Goal: Task Accomplishment & Management: Manage account settings

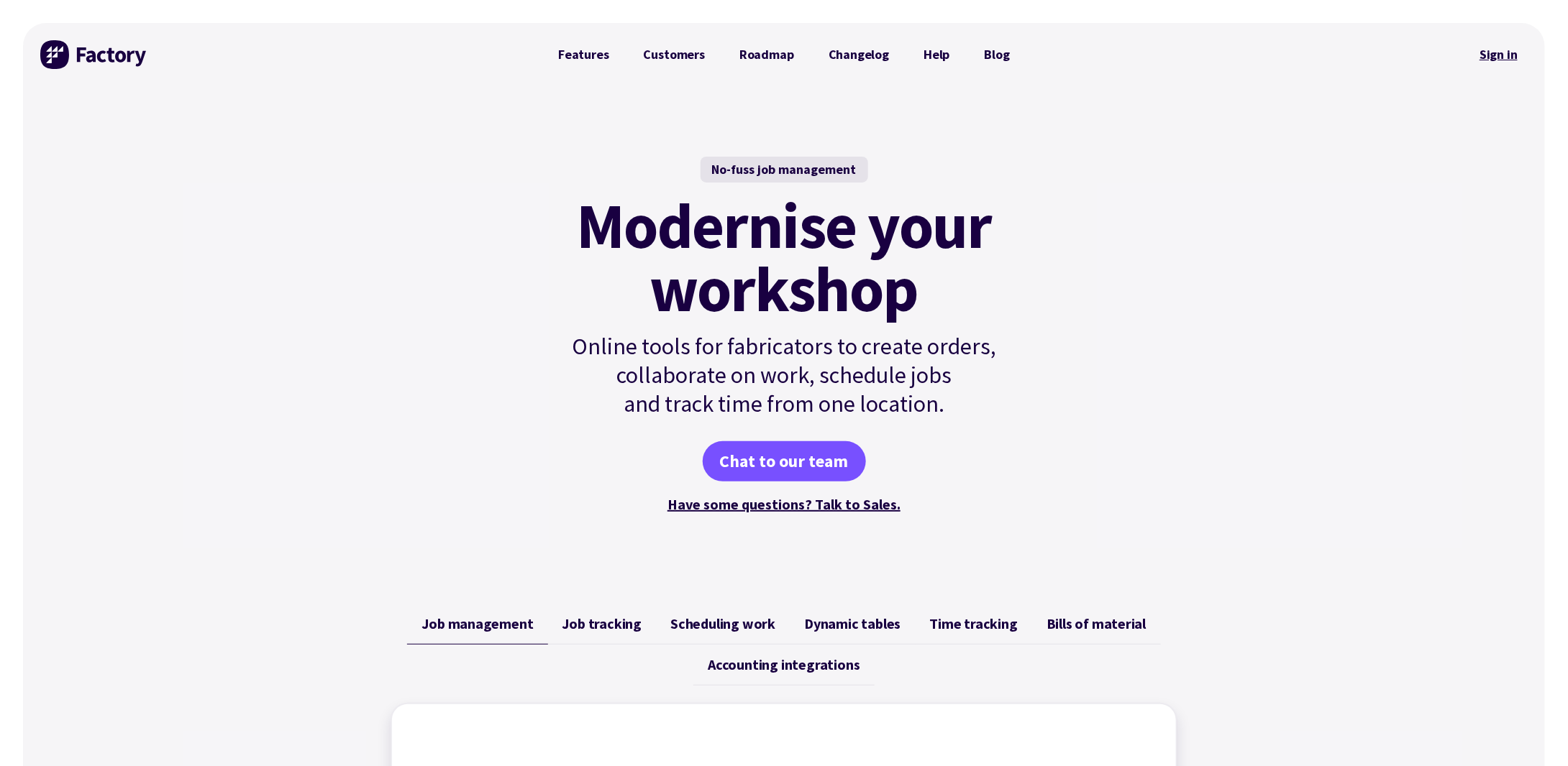
click at [1517, 57] on link "Sign in" at bounding box center [1498, 55] width 58 height 33
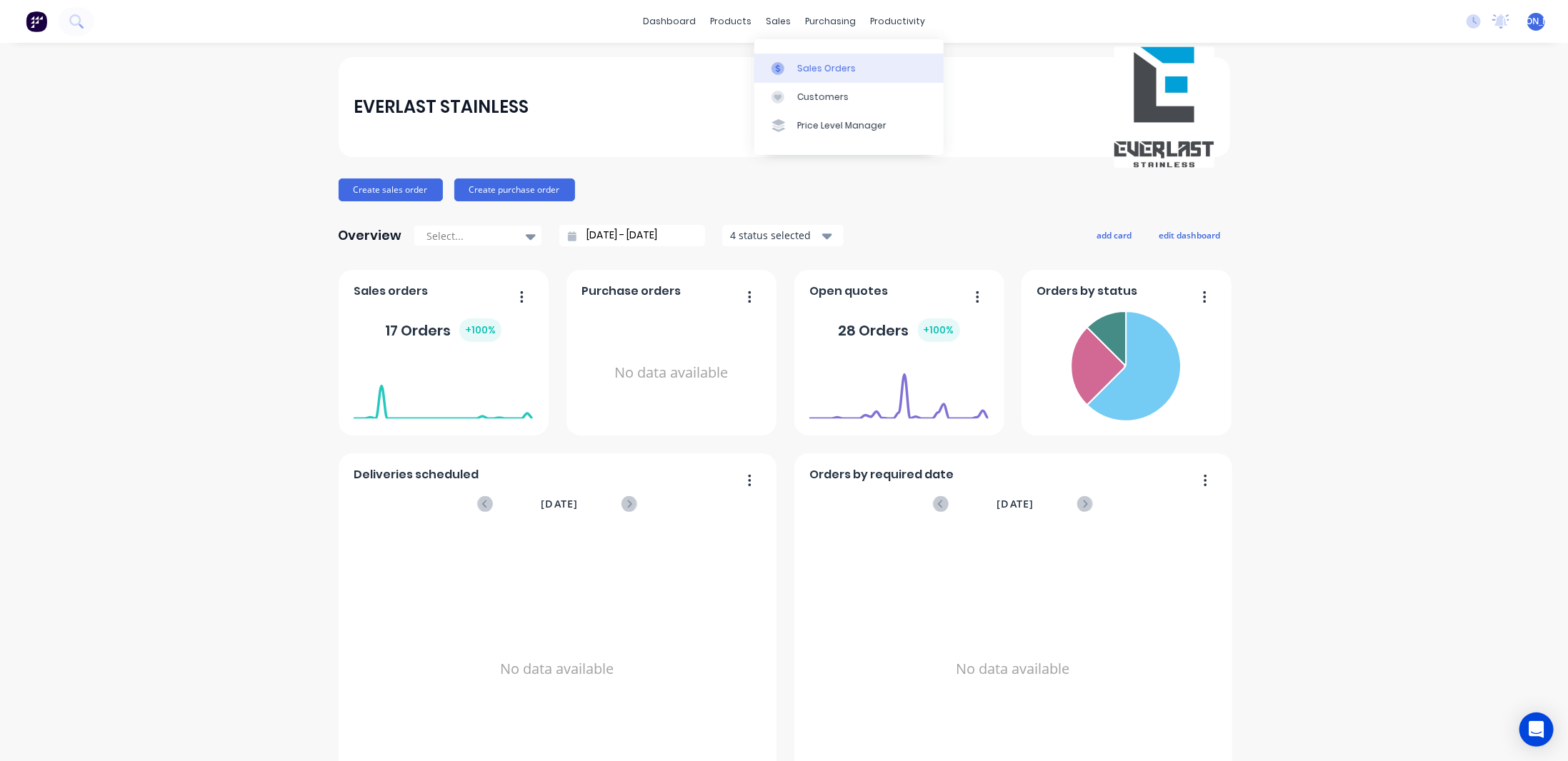
click at [805, 63] on div "Sales Orders" at bounding box center [826, 69] width 58 height 13
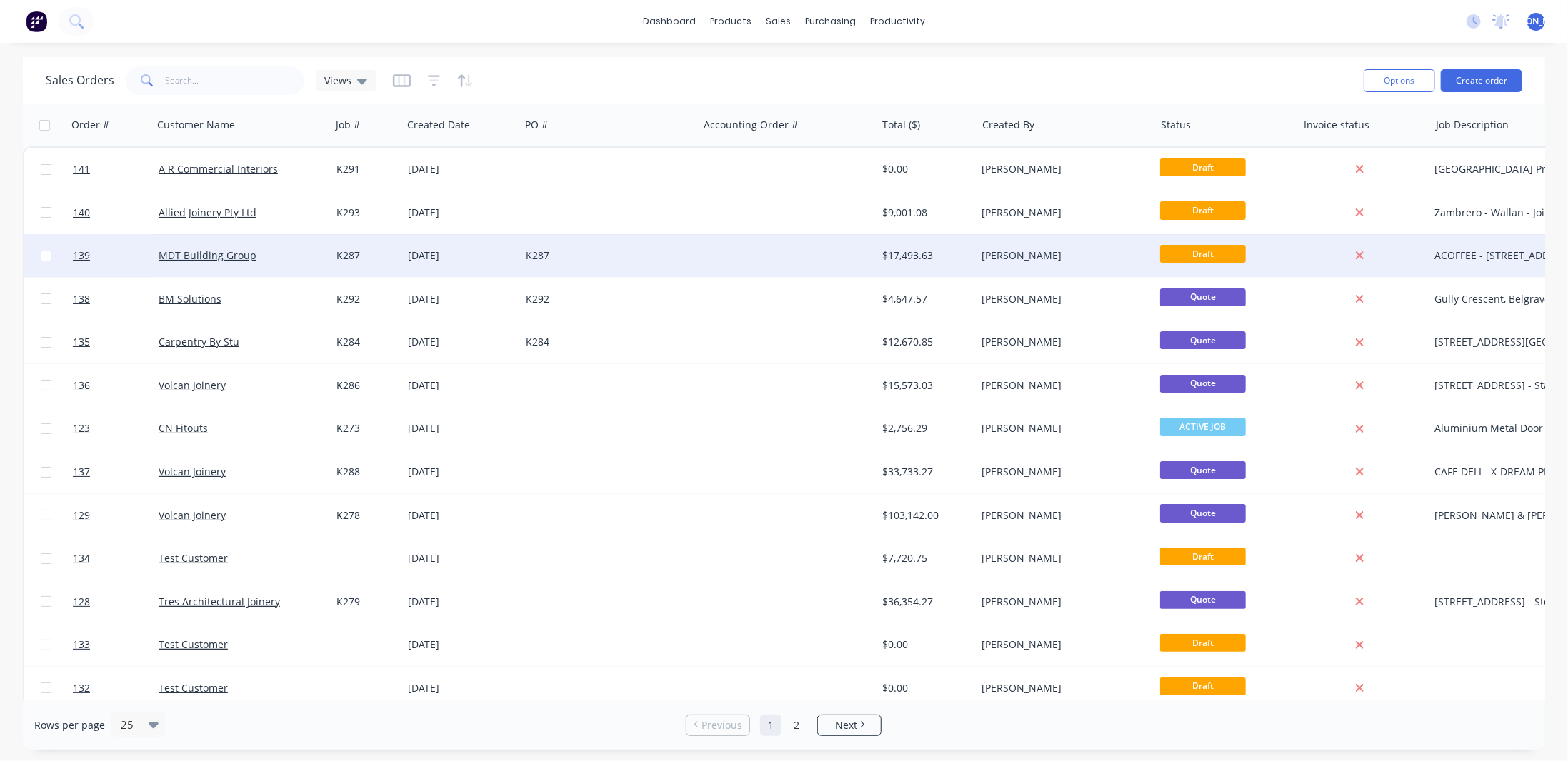
click at [1025, 255] on div "[PERSON_NAME]" at bounding box center [1061, 256] width 159 height 15
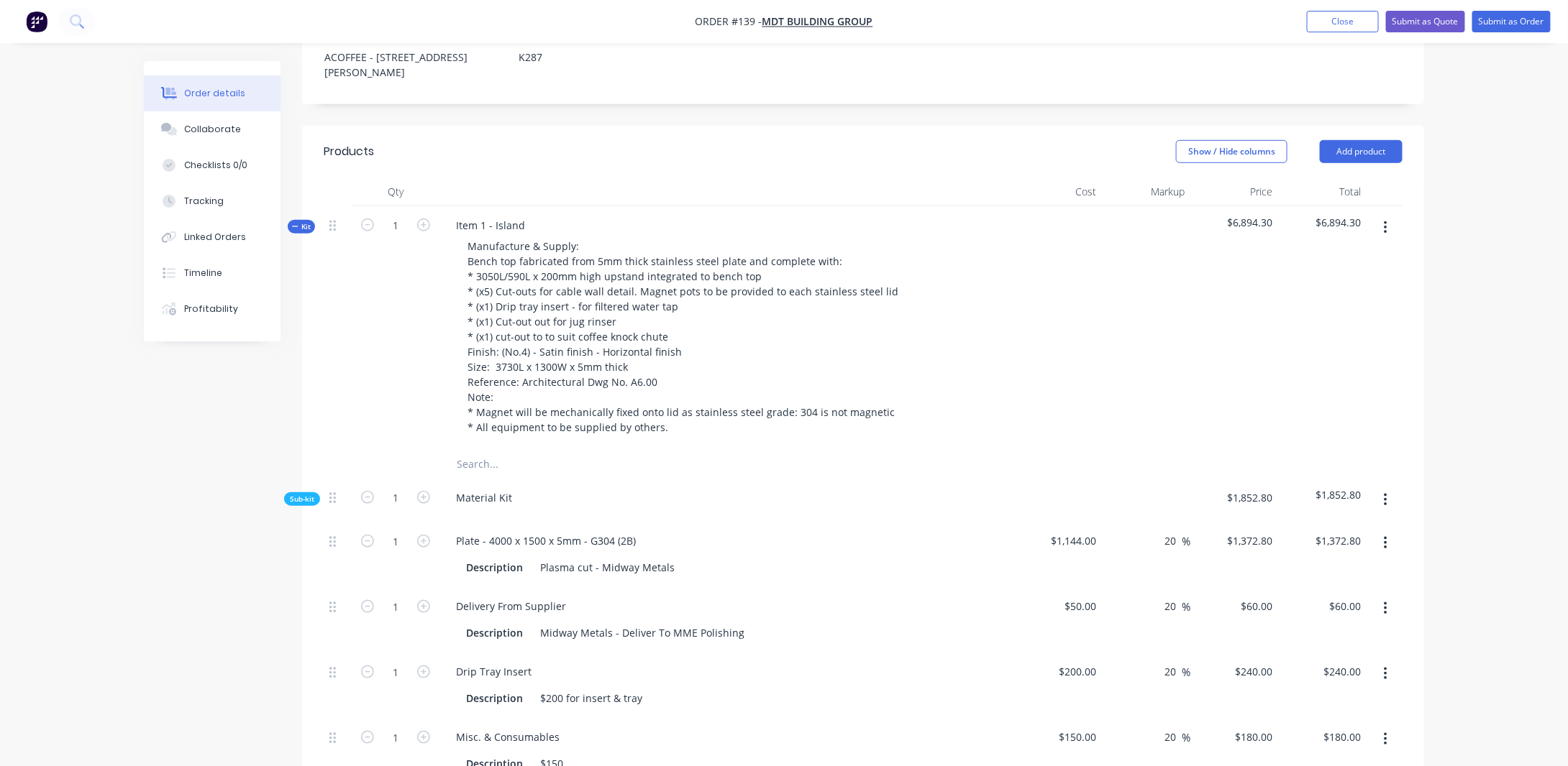
scroll to position [359, 0]
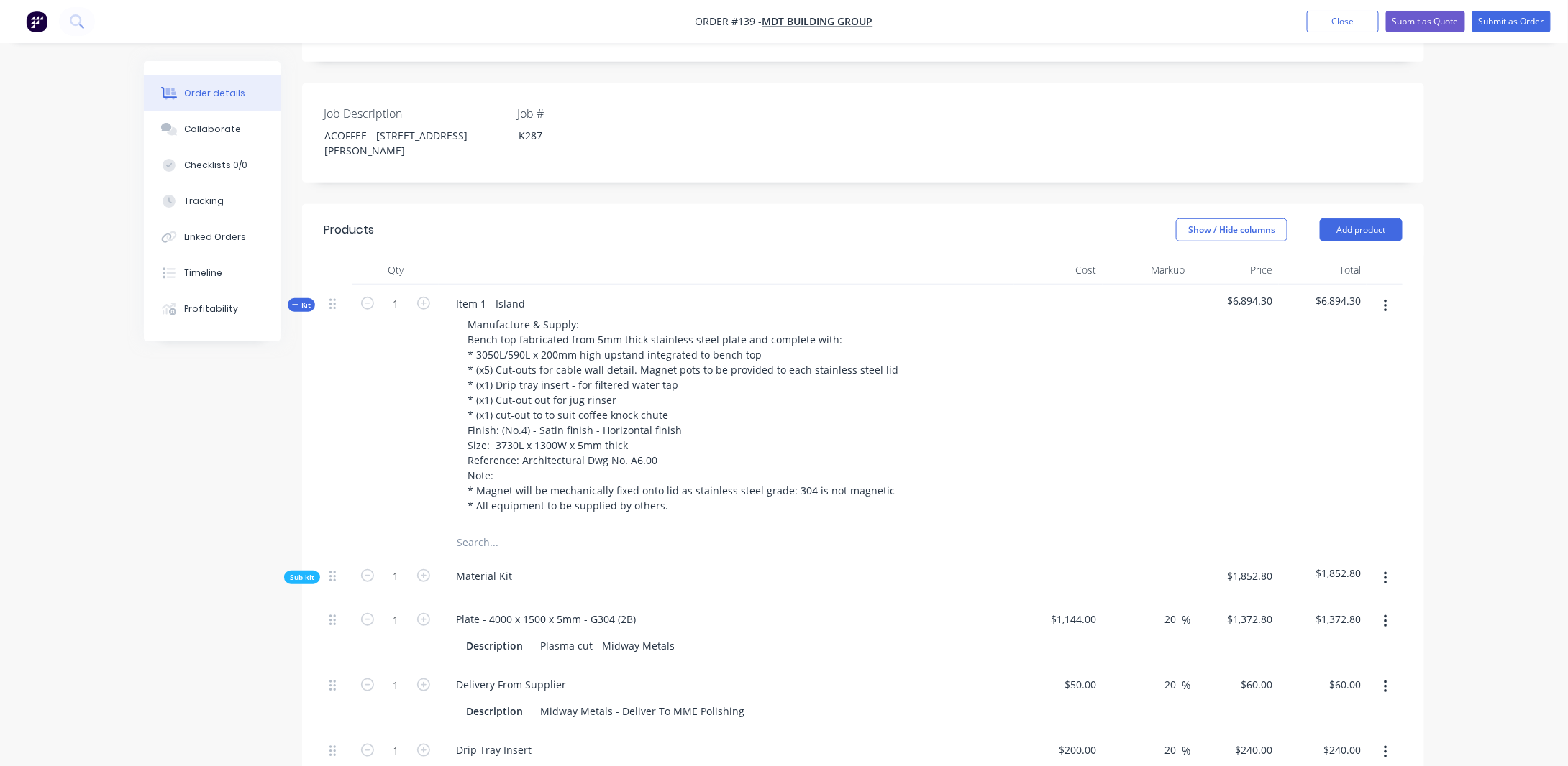
click at [303, 300] on span "Kit" at bounding box center [301, 305] width 19 height 11
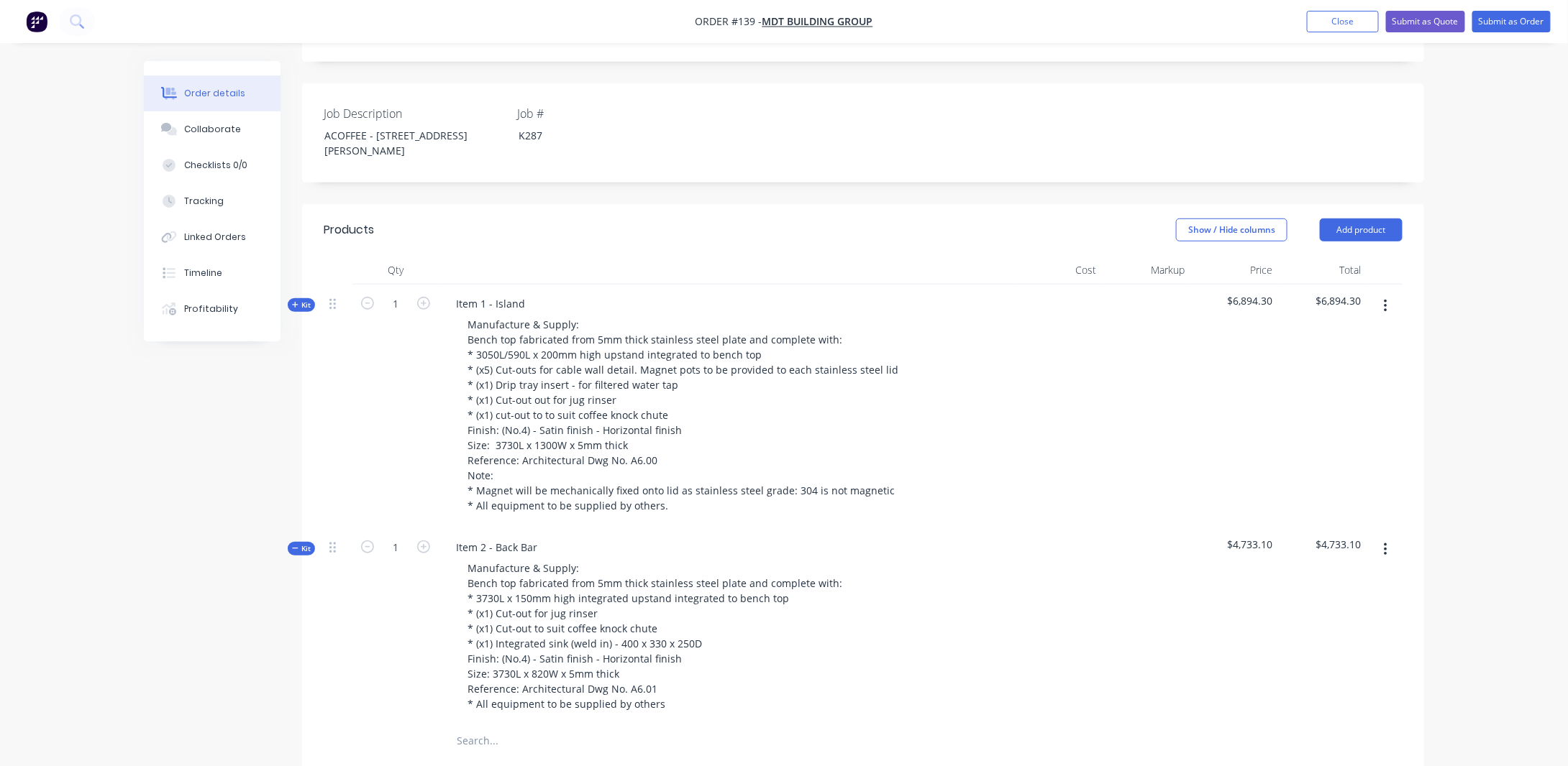
click at [307, 544] on span "Kit" at bounding box center [301, 548] width 19 height 11
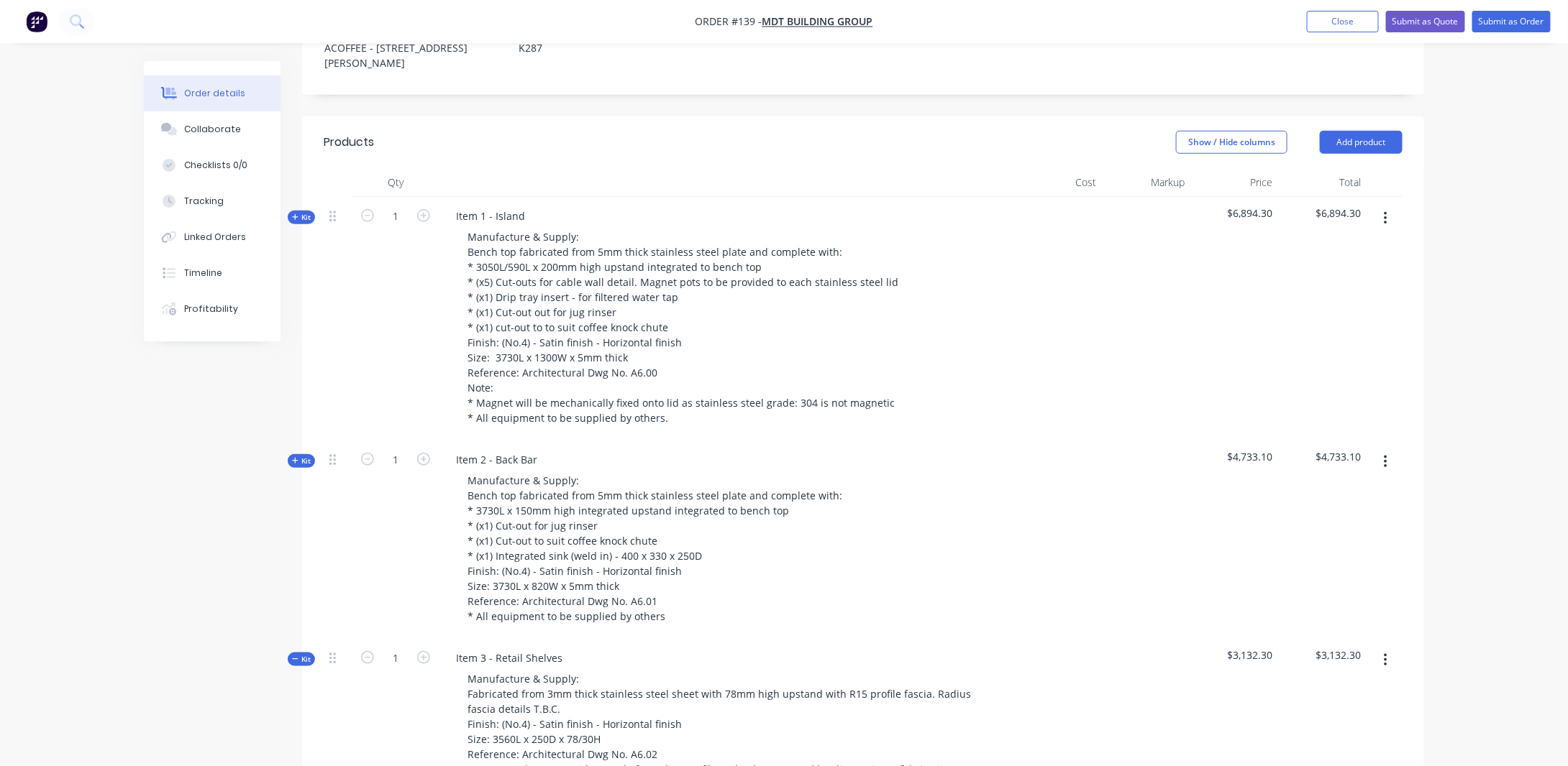
scroll to position [504, 0]
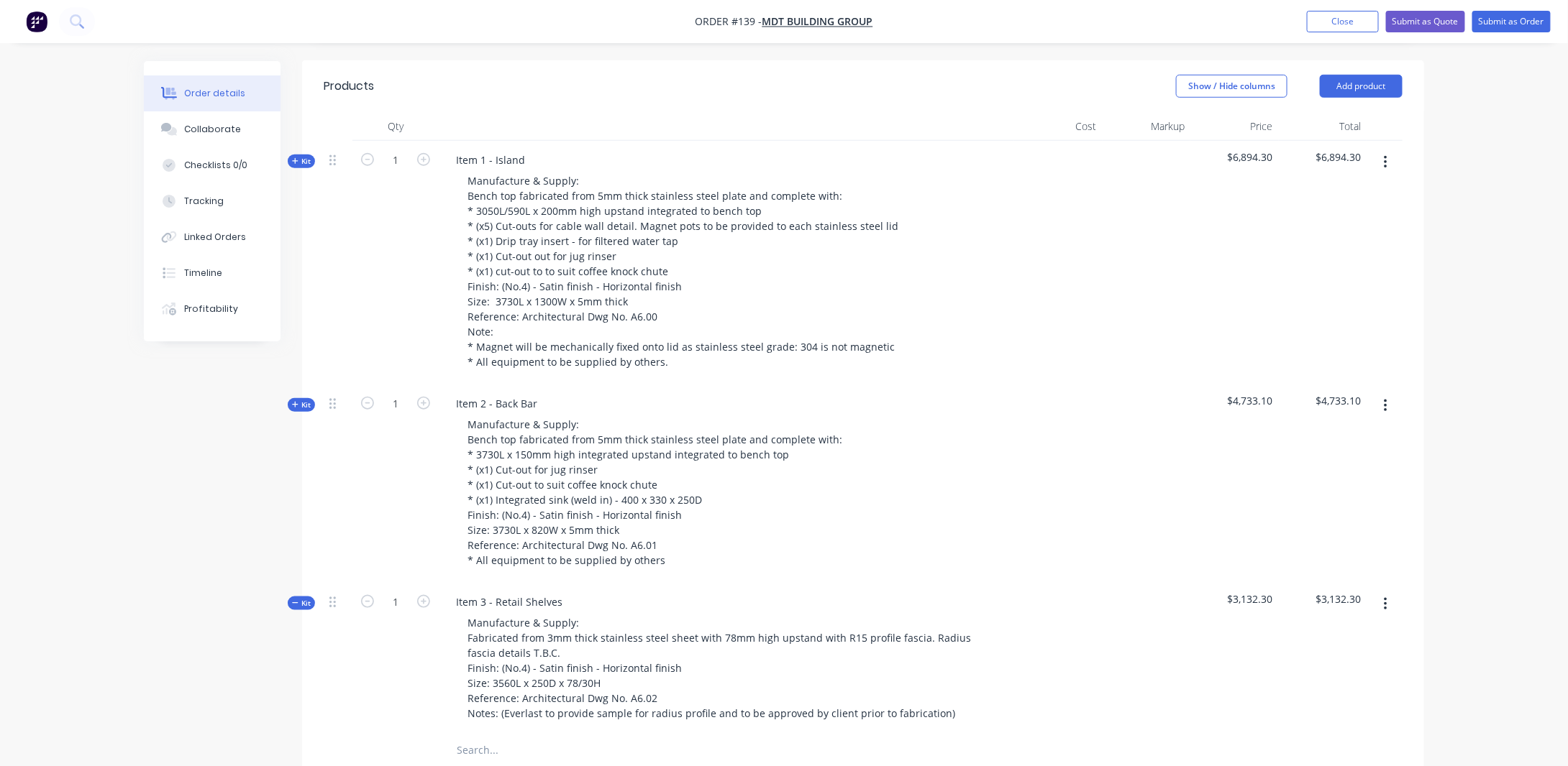
click at [307, 597] on button "Kit" at bounding box center [302, 603] width 28 height 14
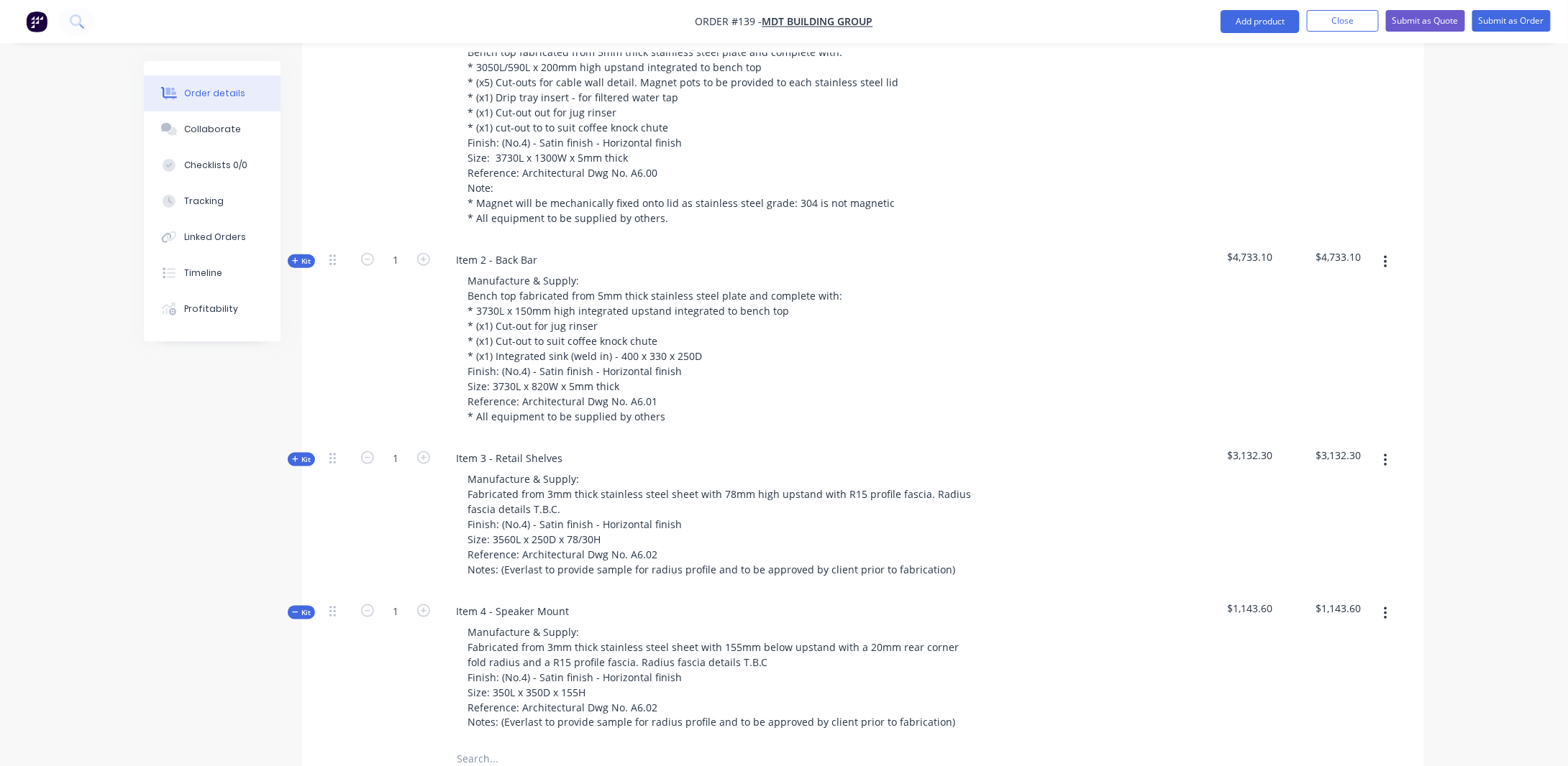
click at [303, 607] on span "Kit" at bounding box center [301, 612] width 19 height 11
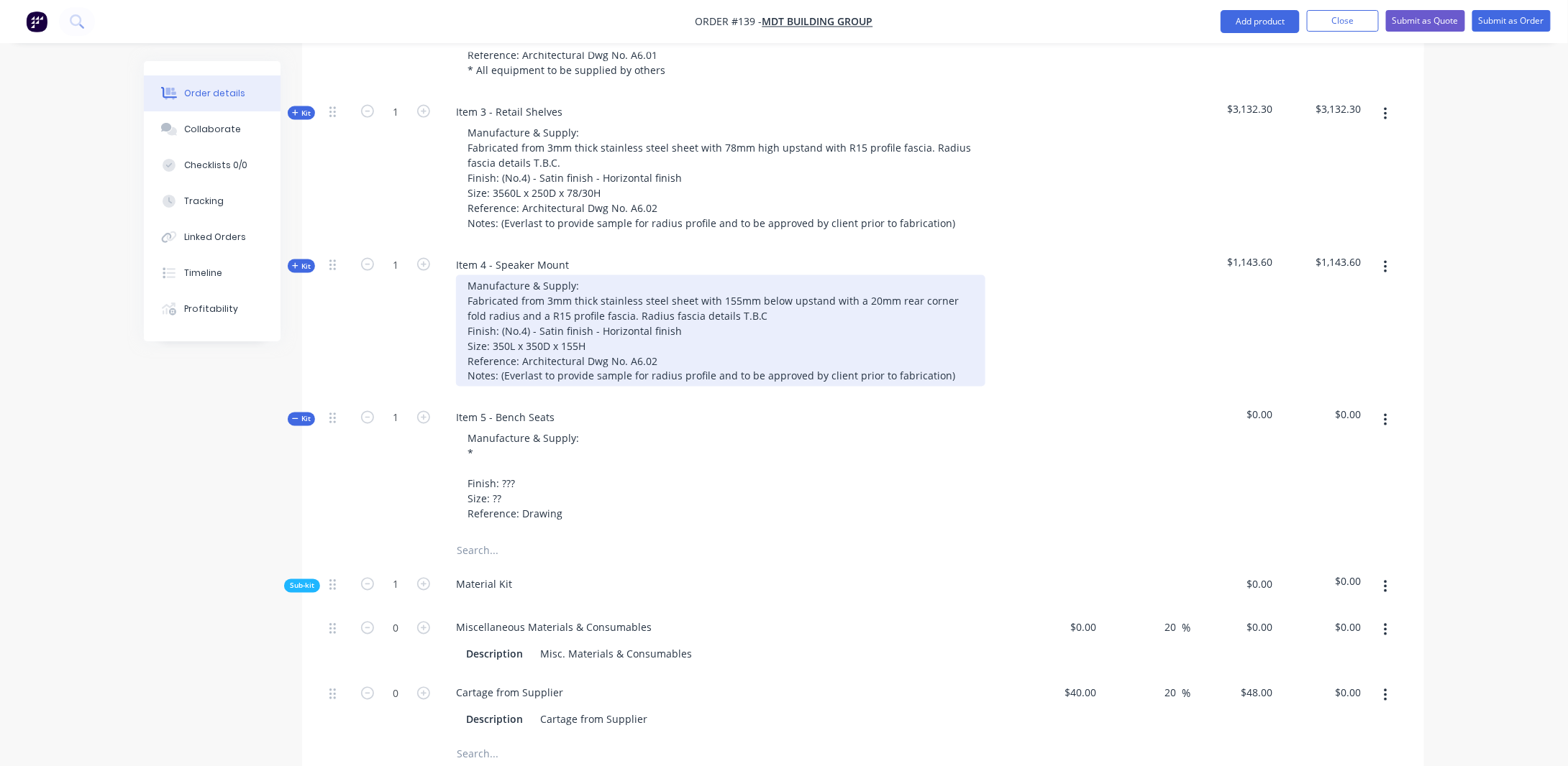
scroll to position [1006, 0]
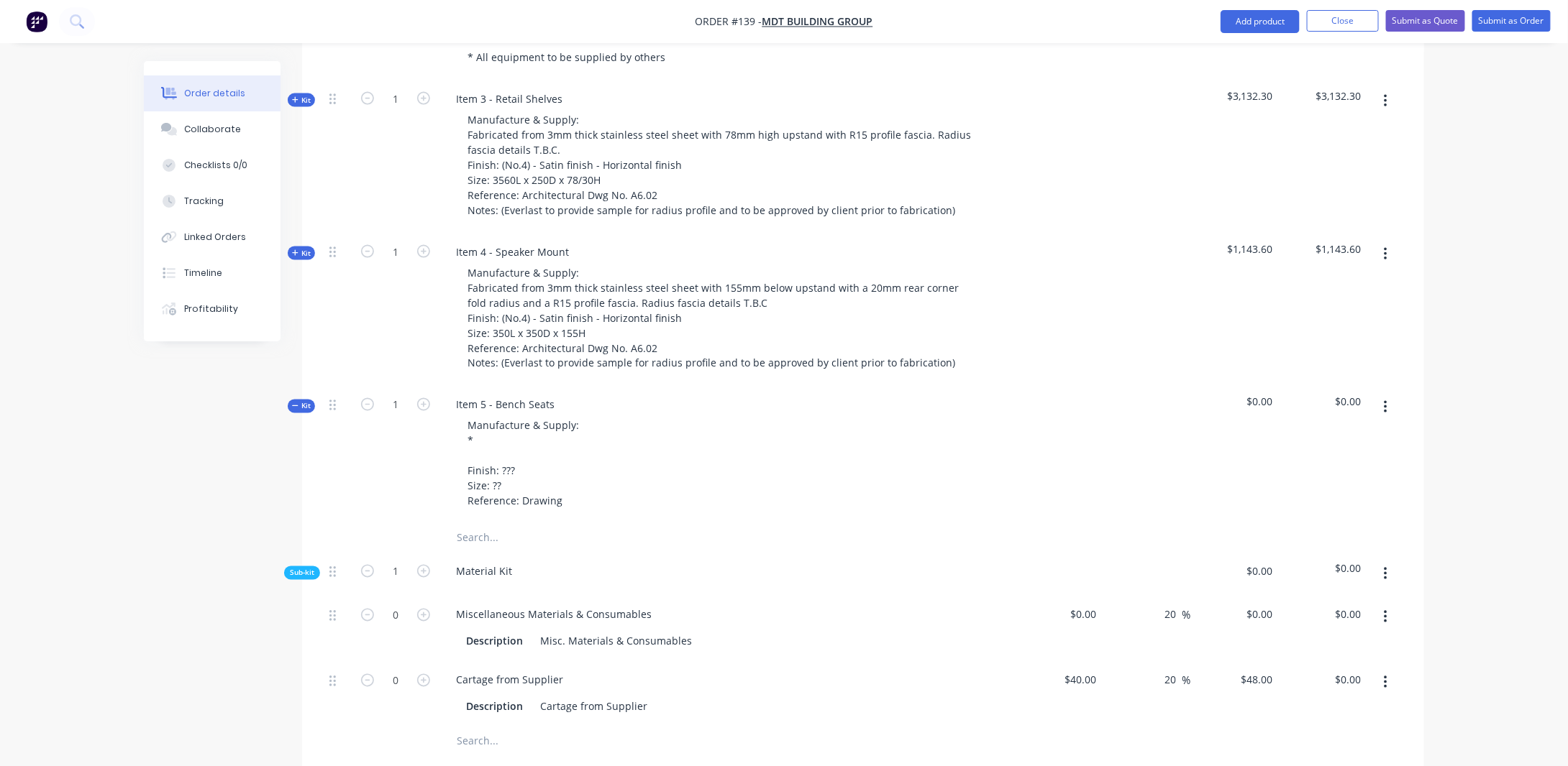
click at [298, 401] on span "Kit" at bounding box center [301, 406] width 19 height 11
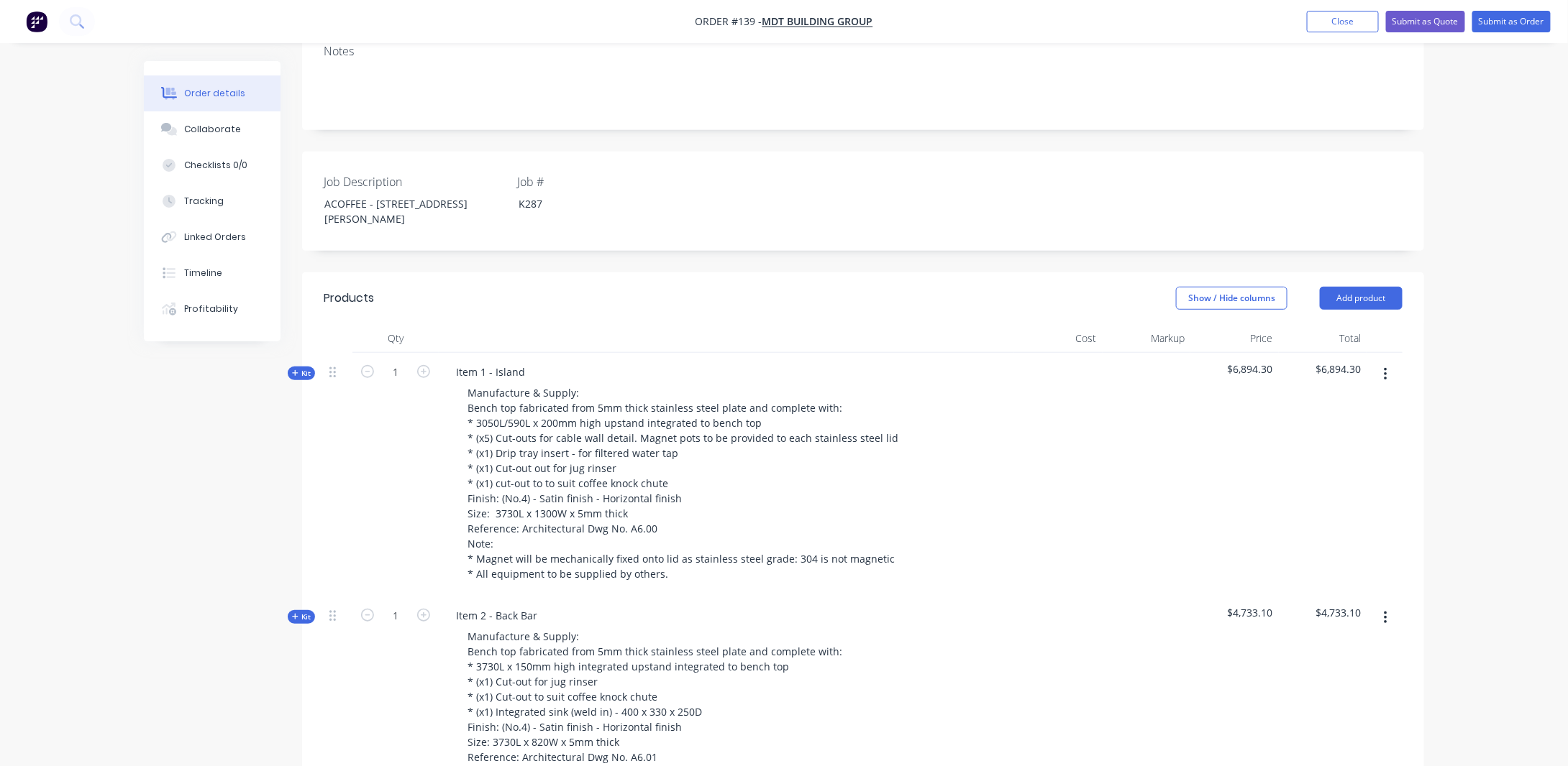
scroll to position [3, 0]
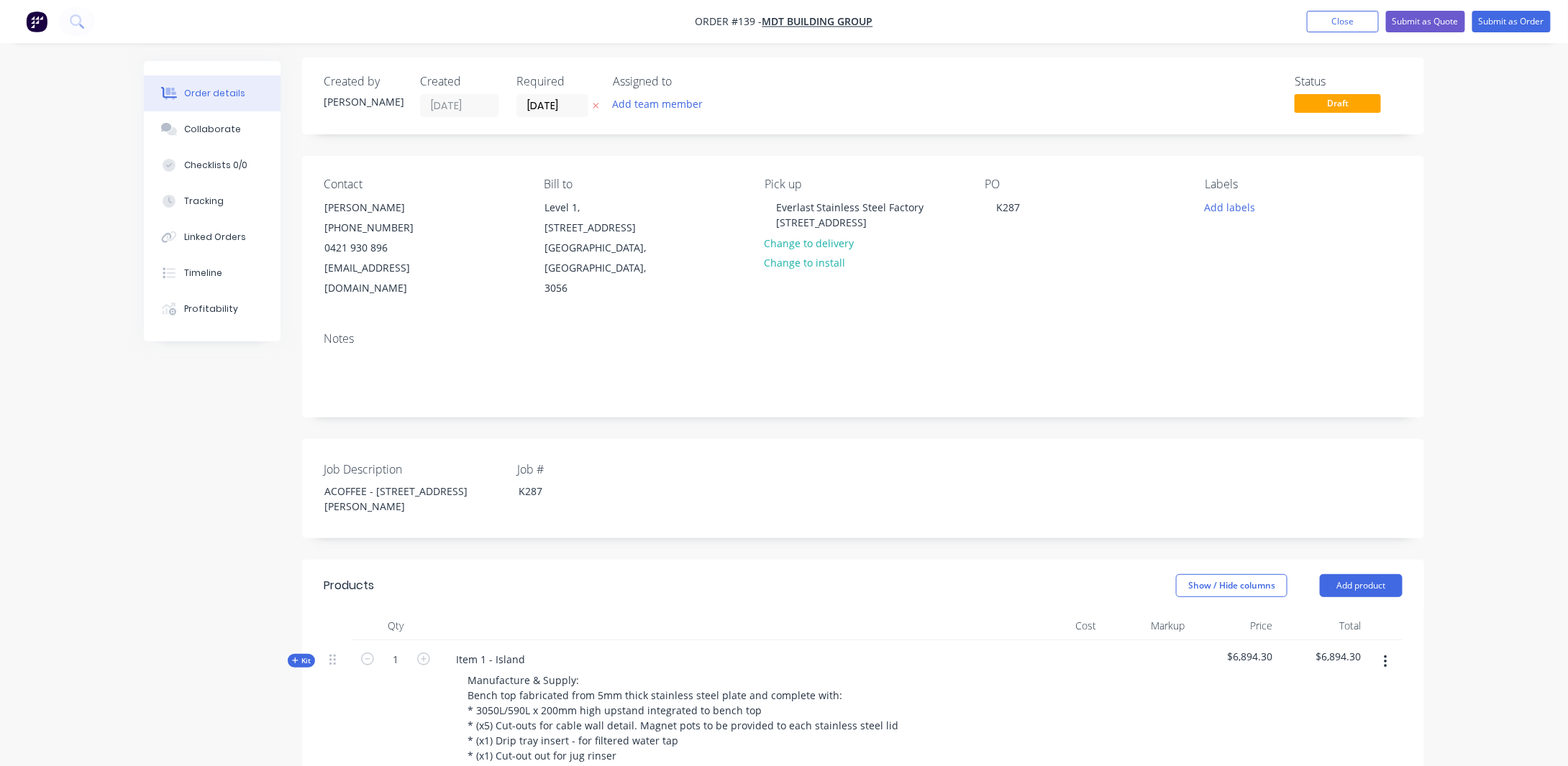
click at [727, 574] on div "Show / Hide columns Add product" at bounding box center [978, 586] width 850 height 23
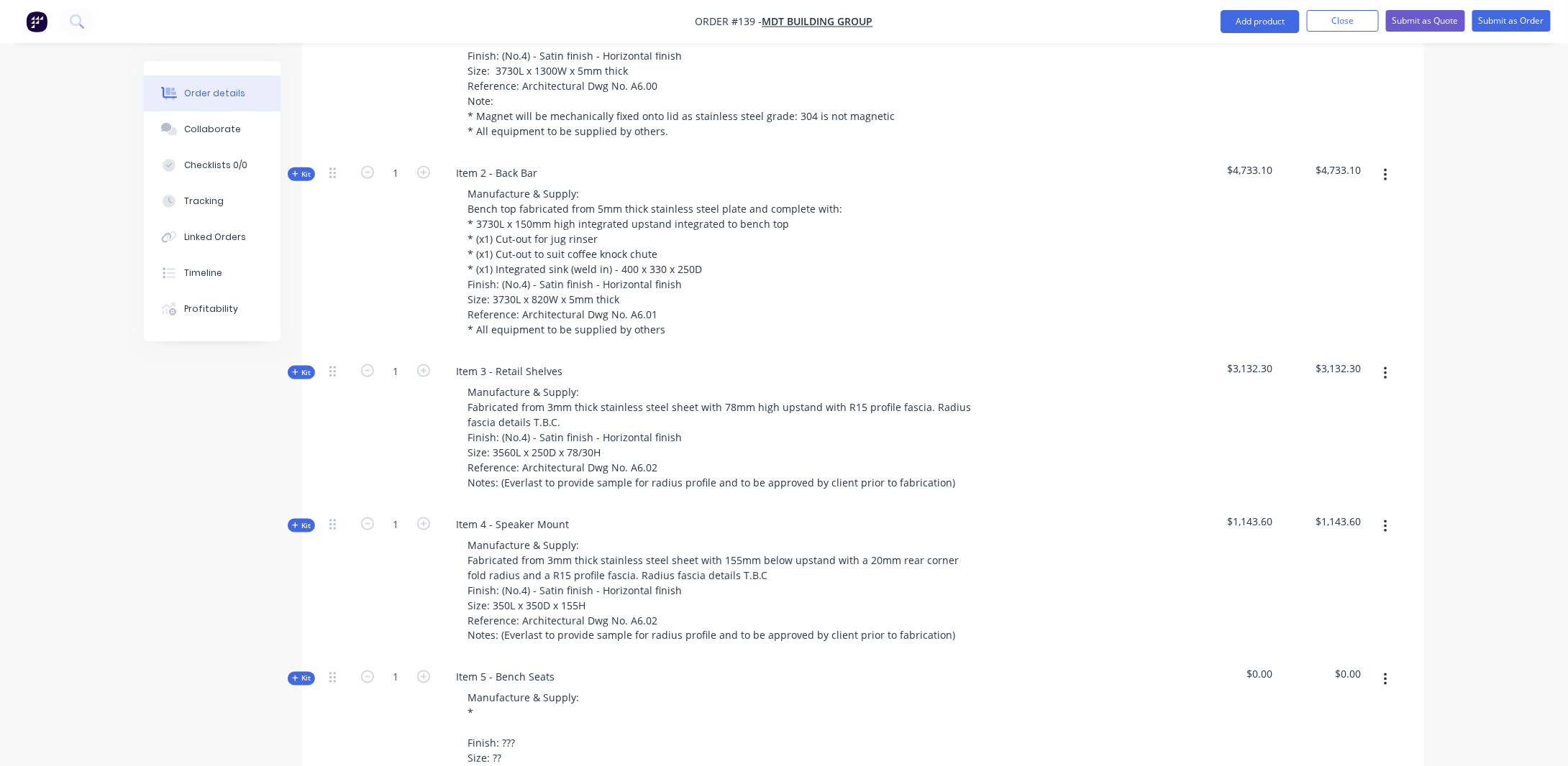
scroll to position [1010, 0]
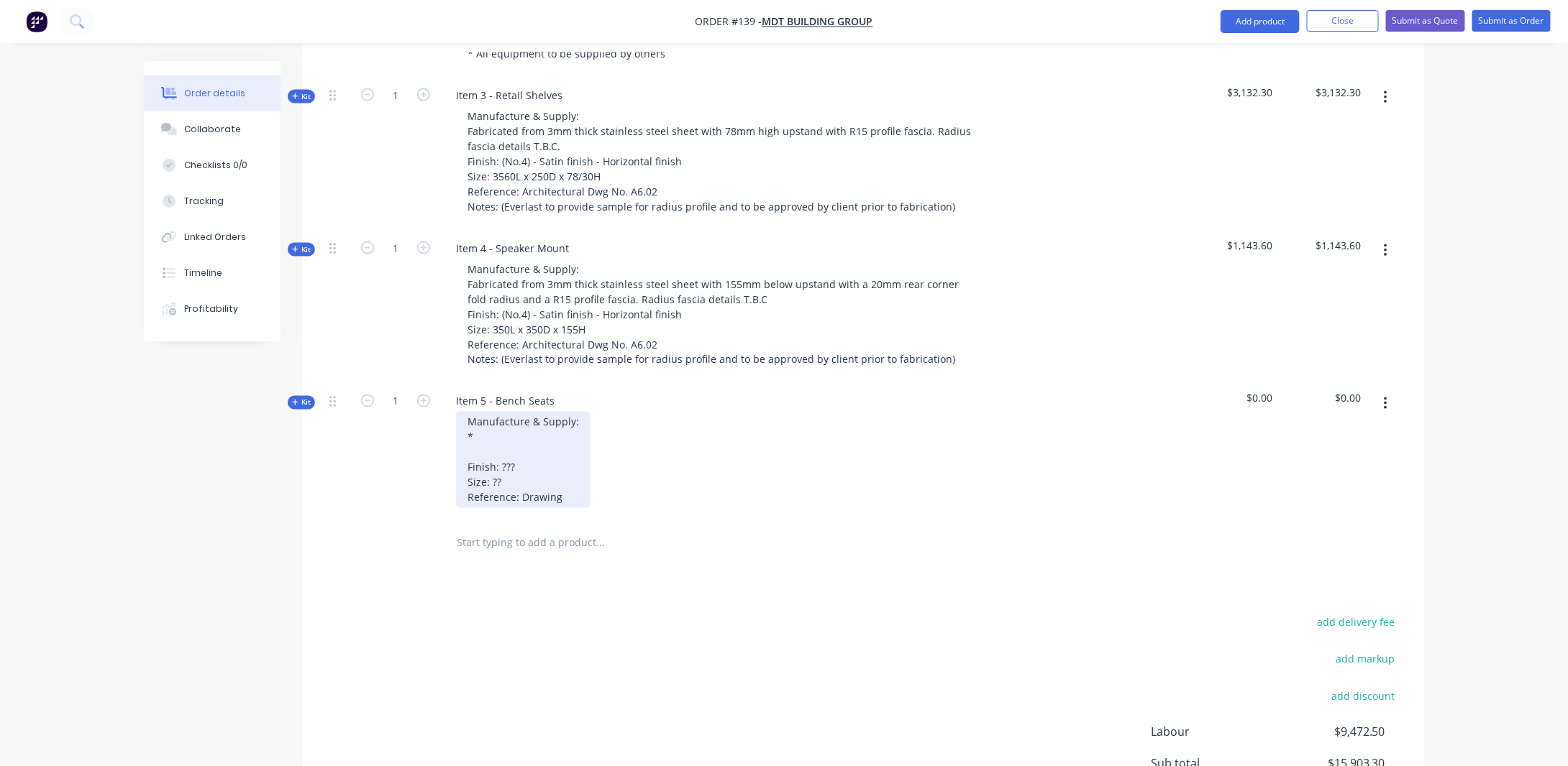
click at [486, 412] on div "Manufacture & Supply: * Finish: ??? Size: ?? Reference: Drawing" at bounding box center [523, 460] width 135 height 96
drag, startPoint x: 484, startPoint y: 413, endPoint x: 504, endPoint y: 418, distance: 20.6
click at [484, 413] on div "Manufacture & Supply: Finish: ??? Size: ?? Reference: Drawing" at bounding box center [523, 460] width 135 height 96
click at [467, 414] on div "Manufacture & Supply: 5mm base plate Finish: ??? Size: ?? Reference: Drawing" at bounding box center [523, 460] width 135 height 96
click at [470, 418] on div "Manufacture & Supply: 5mm base plate Finish: ??? Size: ?? Reference: Drawing" at bounding box center [523, 468] width 135 height 112
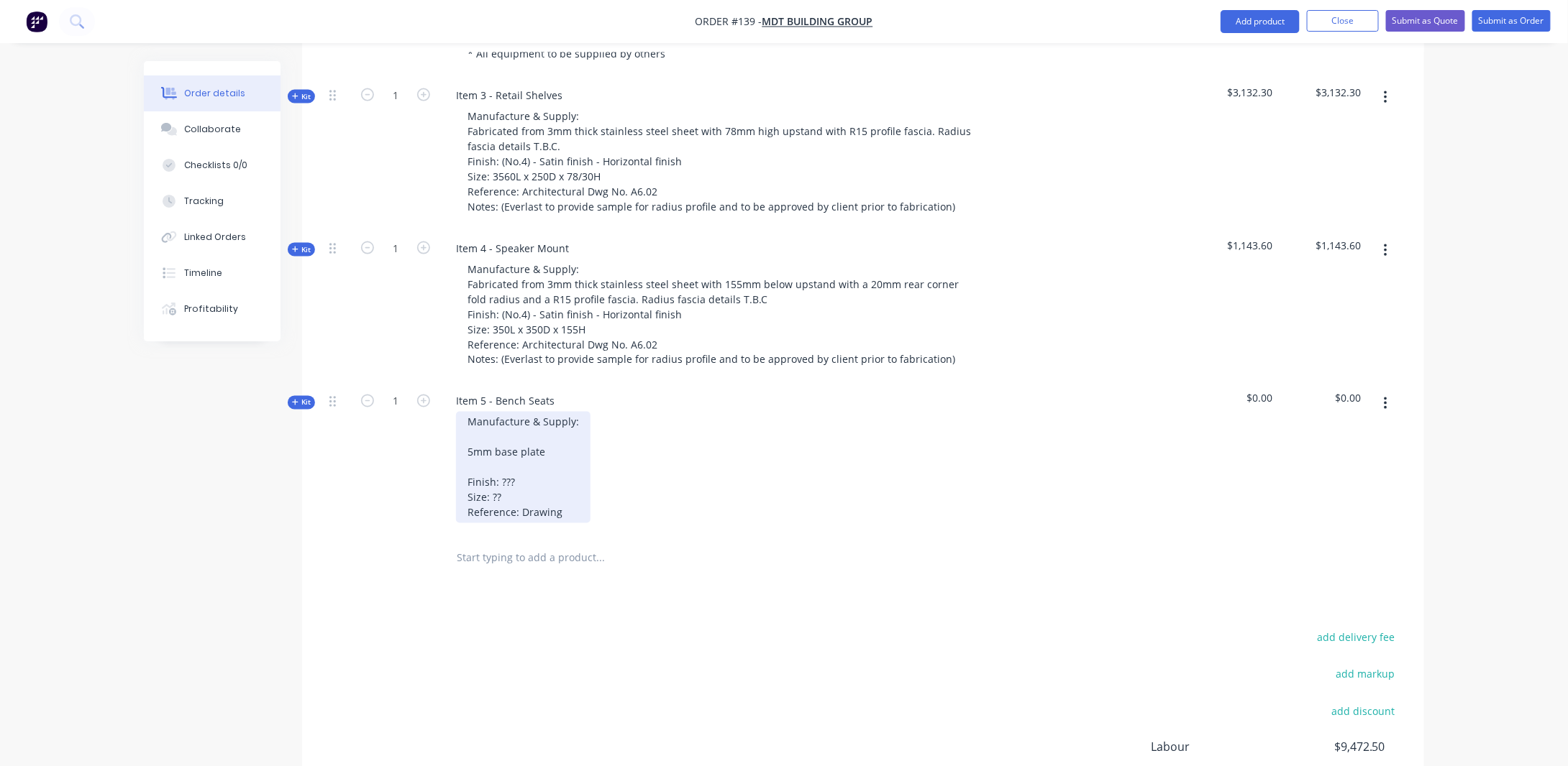
click at [468, 445] on div "Manufacture & Supply: 5mm base plate Finish: ??? Size: ?? Reference: Drawing" at bounding box center [523, 468] width 135 height 112
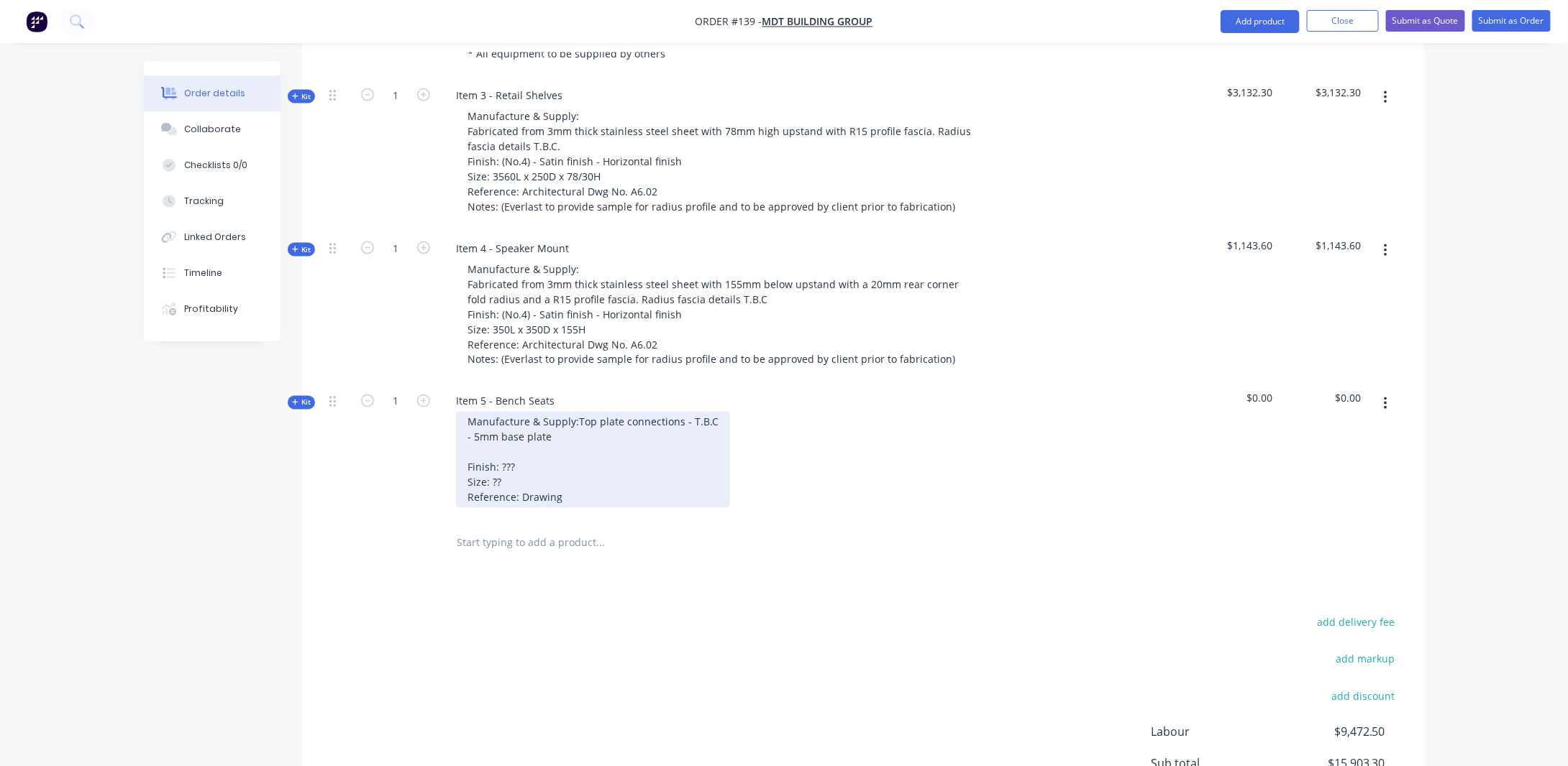
click at [471, 413] on div "Manufacture & Supply: Top plate connections - T.B.C - 5mm base plate Finish: ??…" at bounding box center [593, 460] width 274 height 96
click at [469, 412] on div "Manufacture & Supply: Top plate connections - T.B.C - 5mm base plate Finish: ??…" at bounding box center [593, 460] width 274 height 96
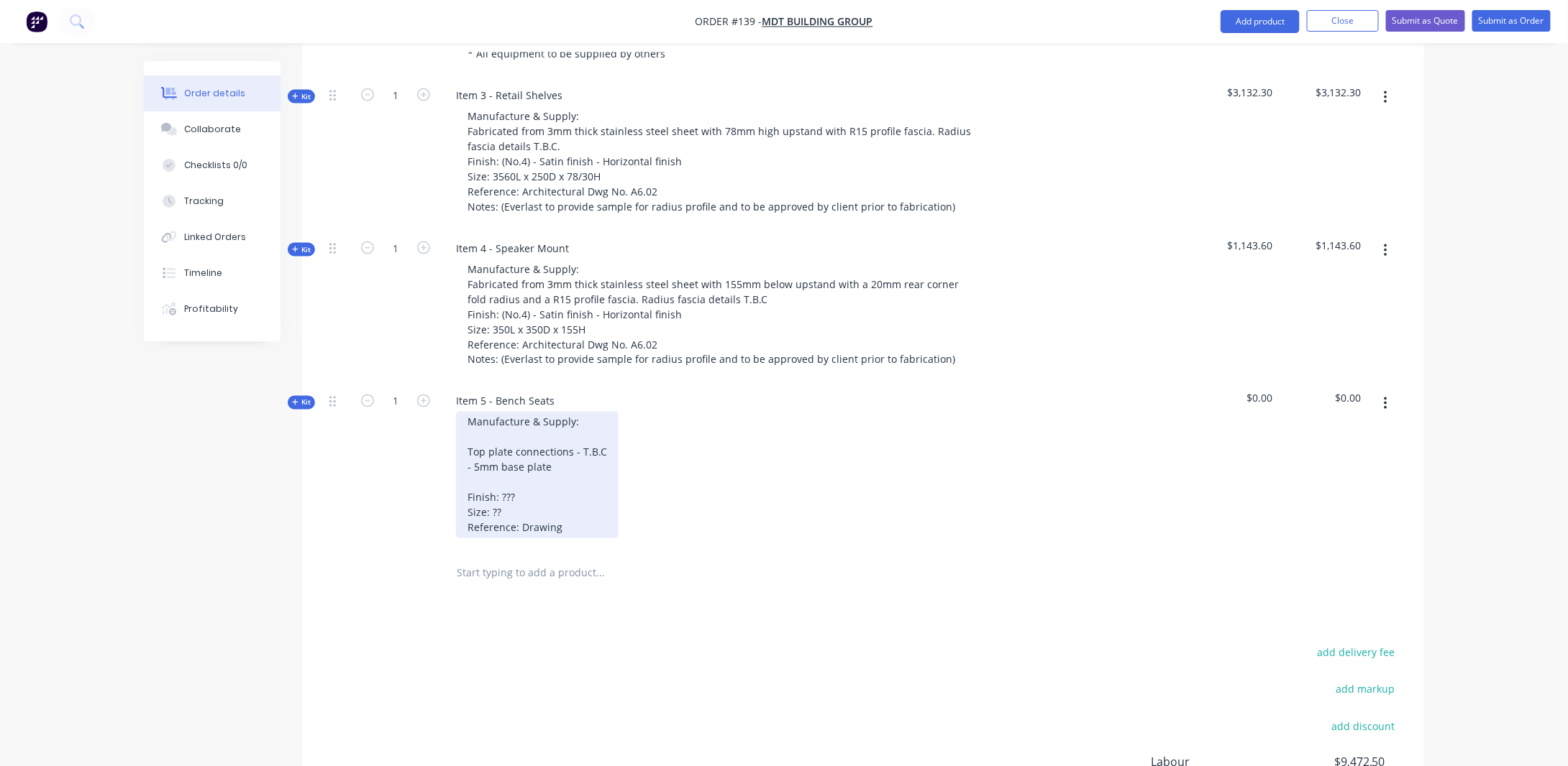
click at [480, 417] on div "Manufacture & Supply: Top plate connections - T.B.C - 5mm base plate Finish: ??…" at bounding box center [537, 475] width 162 height 126
click at [467, 431] on div "Manufacture & Supply: - Top plate connections - T.B.C - 5mm base plate Finish: …" at bounding box center [540, 483] width 169 height 142
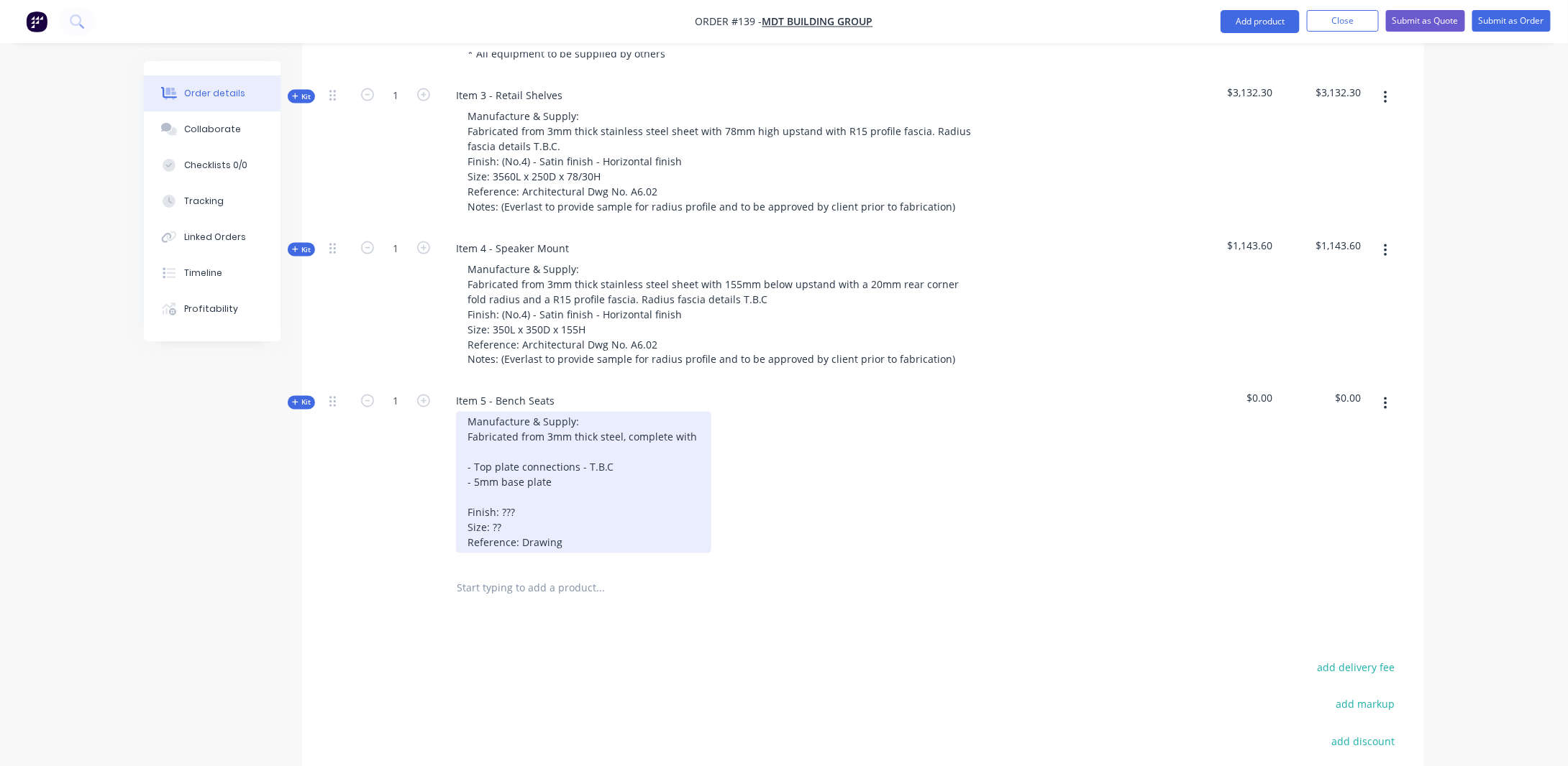
click at [691, 412] on div "Manufacture & Supply: Fabricated from 3mm thick steel, complete with - Top plat…" at bounding box center [583, 483] width 255 height 142
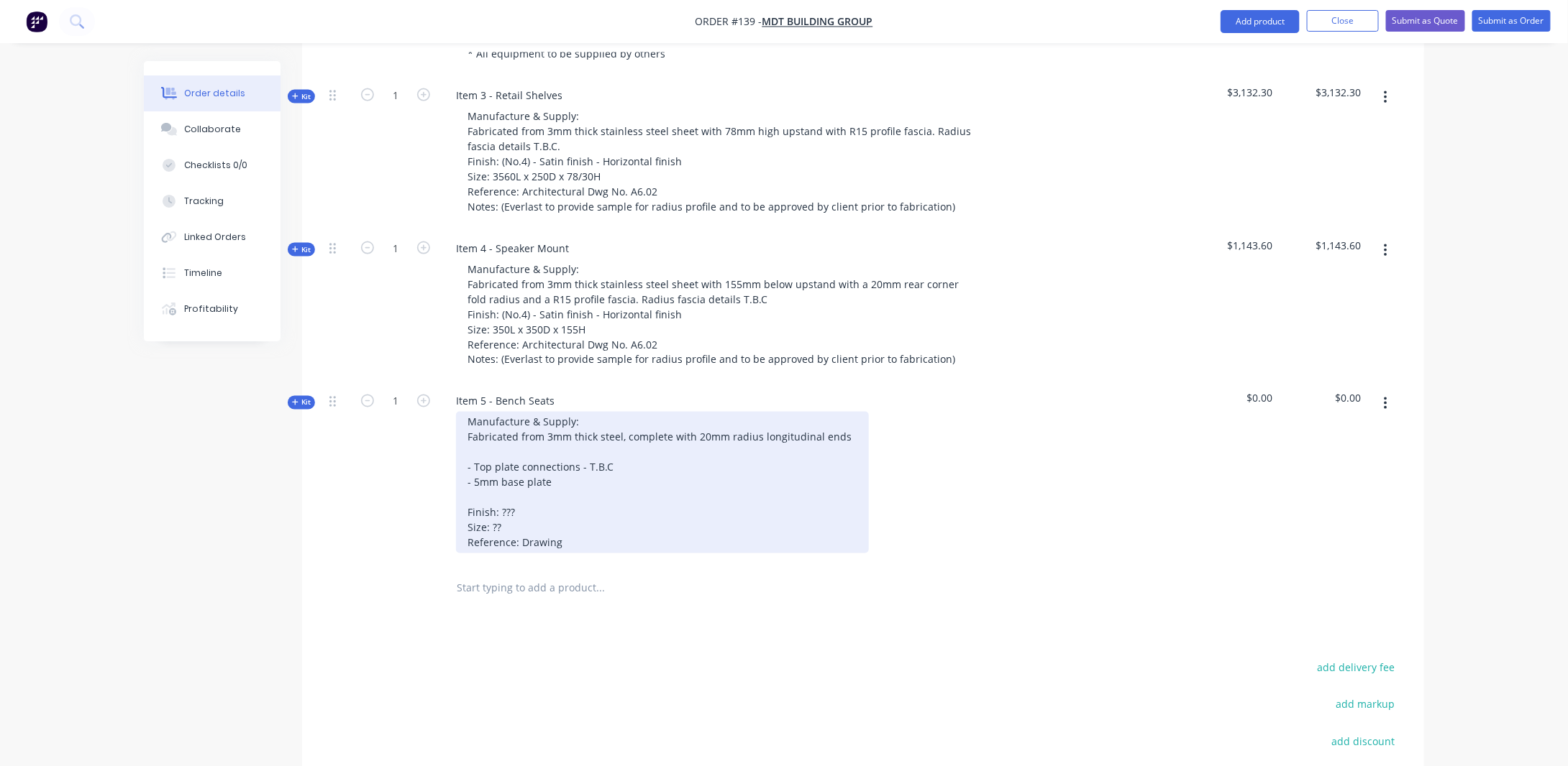
click at [847, 419] on div "Manufacture & Supply: Fabricated from 3mm thick steel, complete with 20mm radiu…" at bounding box center [662, 483] width 413 height 142
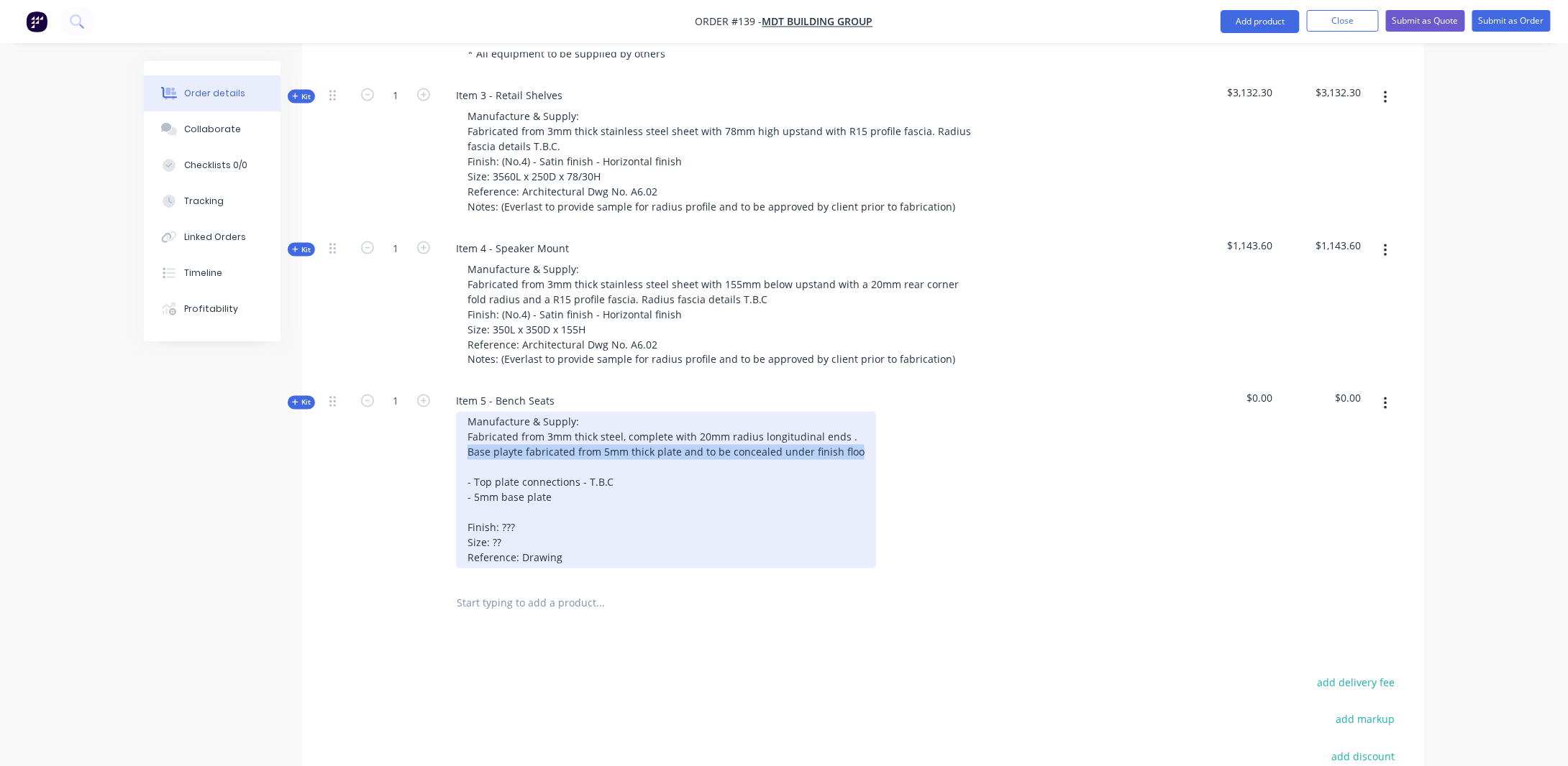
drag, startPoint x: 855, startPoint y: 431, endPoint x: 457, endPoint y: 432, distance: 398.0
click at [459, 432] on div "Manufacture & Supply: Fabricated from 3mm thick steel, complete with 20mm radiu…" at bounding box center [665, 491] width 420 height 156
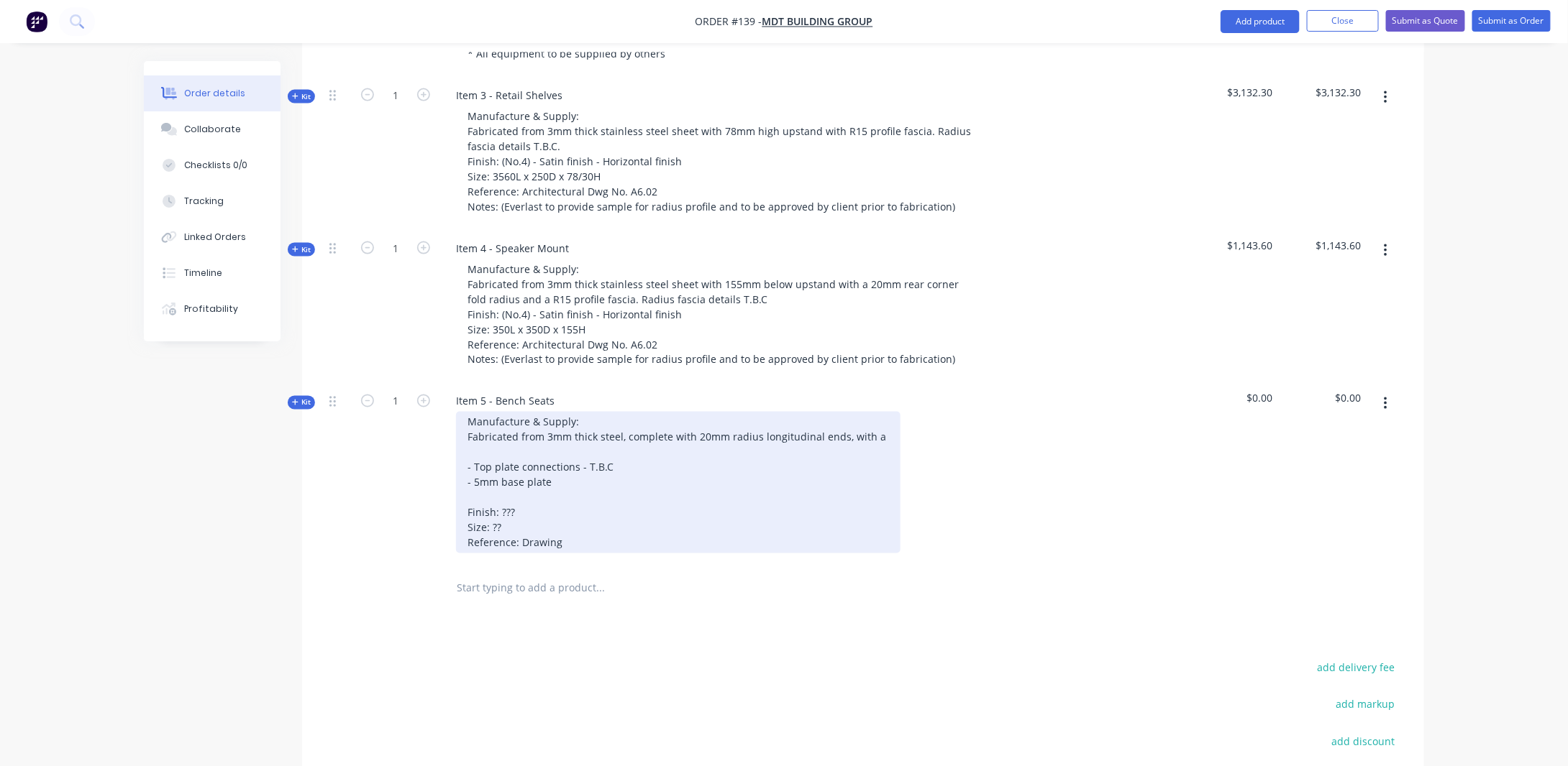
click at [876, 419] on div "Manufacture & Supply: Fabricated from 3mm thick steel, complete with 20mm radiu…" at bounding box center [678, 483] width 444 height 142
click at [908, 414] on div "Manufacture & Supply: Fabricated from 3mm thick steel, complete with 20mm radiu…" at bounding box center [691, 483] width 472 height 142
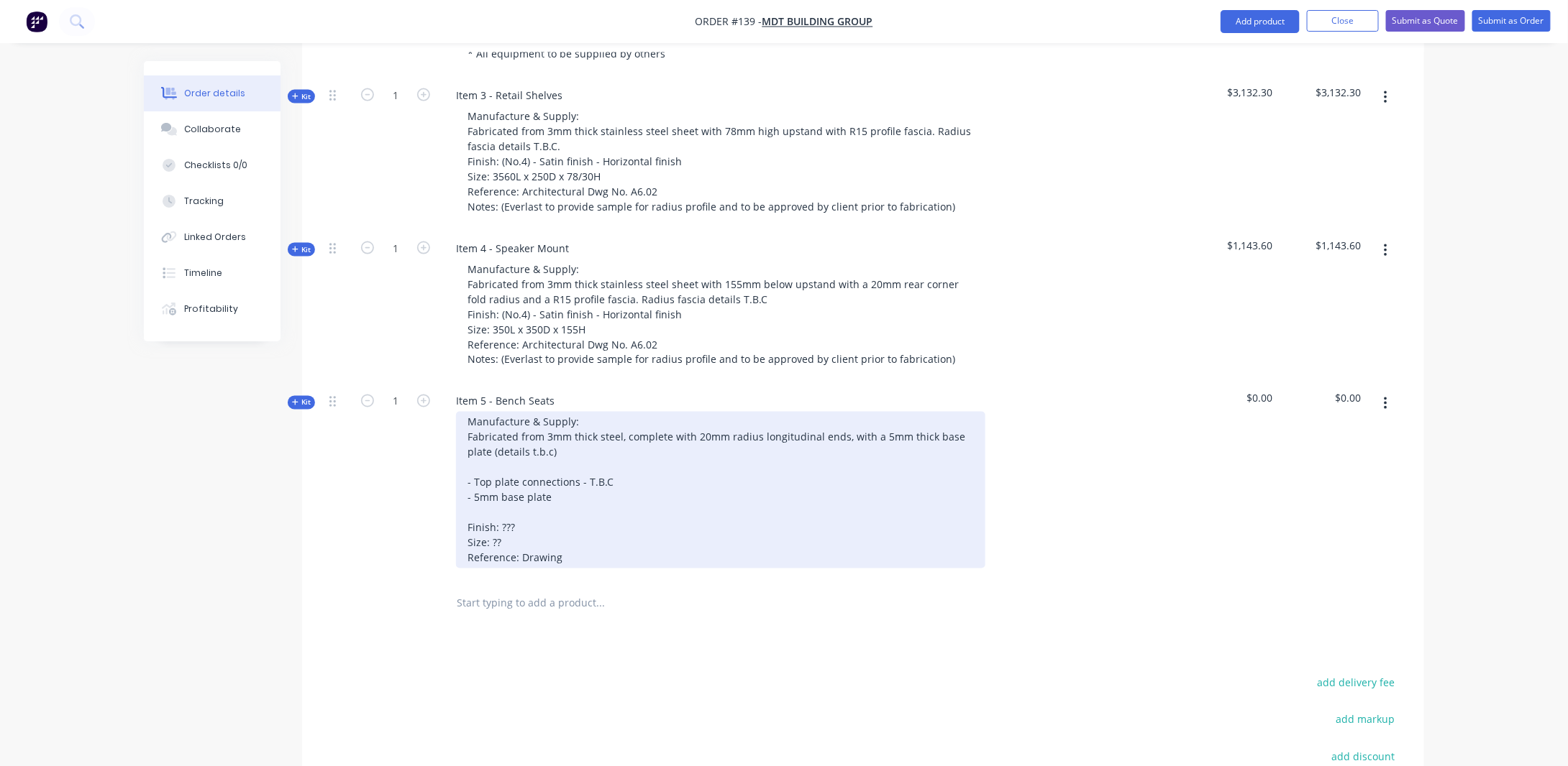
click at [626, 428] on div "Manufacture & Supply: Fabricated from 3mm thick steel, complete with 20mm radiu…" at bounding box center [720, 491] width 529 height 156
drag, startPoint x: 604, startPoint y: 478, endPoint x: 430, endPoint y: 460, distance: 174.9
click at [430, 460] on div "Kit 1 Item 5 - Bench Seats Manufacture & Supply: Fabricated from 3mm thick stee…" at bounding box center [863, 482] width 1079 height 199
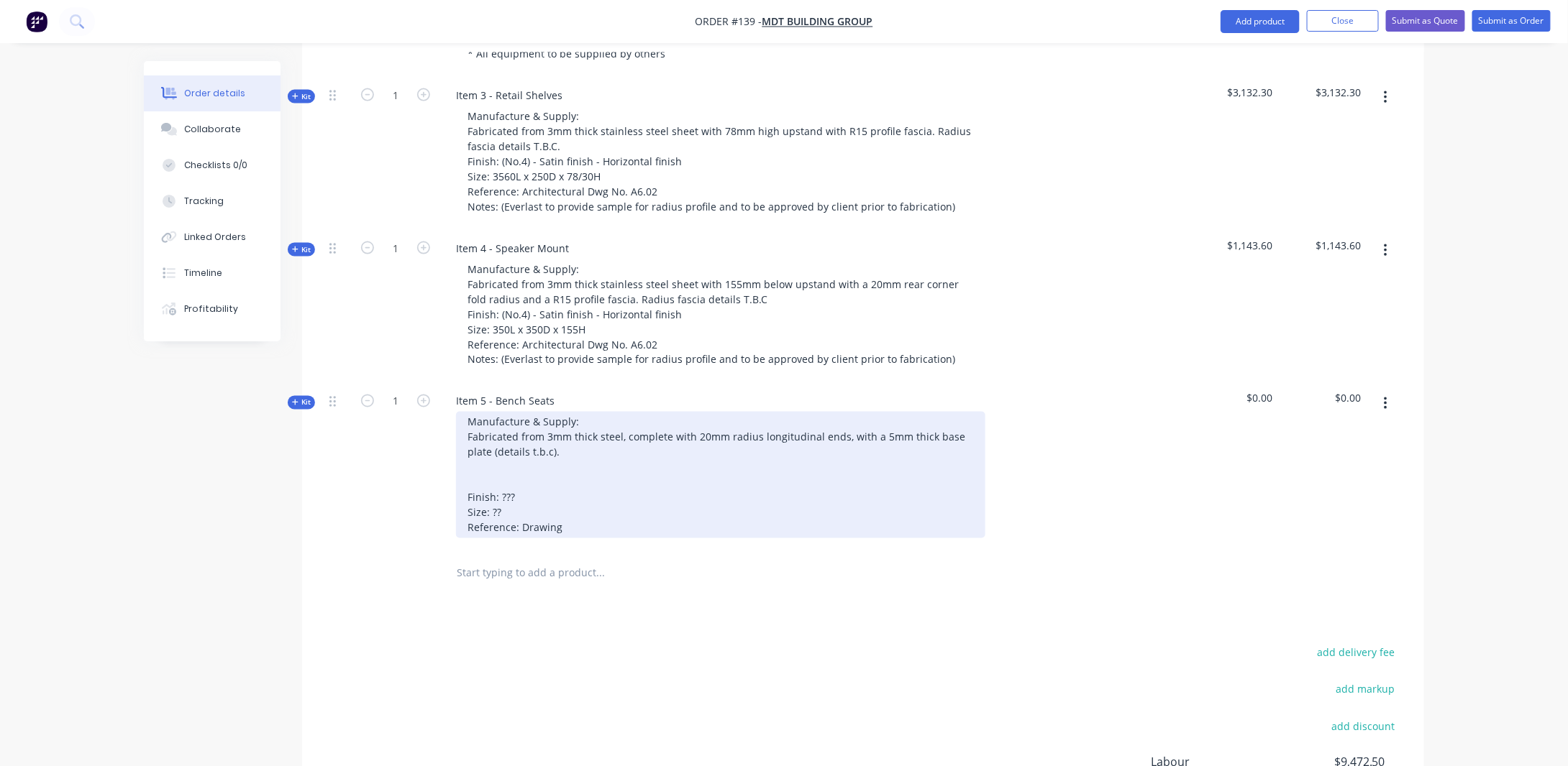
click at [467, 473] on div "Manufacture & Supply: Fabricated from 3mm thick steel, complete with 20mm radiu…" at bounding box center [720, 475] width 529 height 126
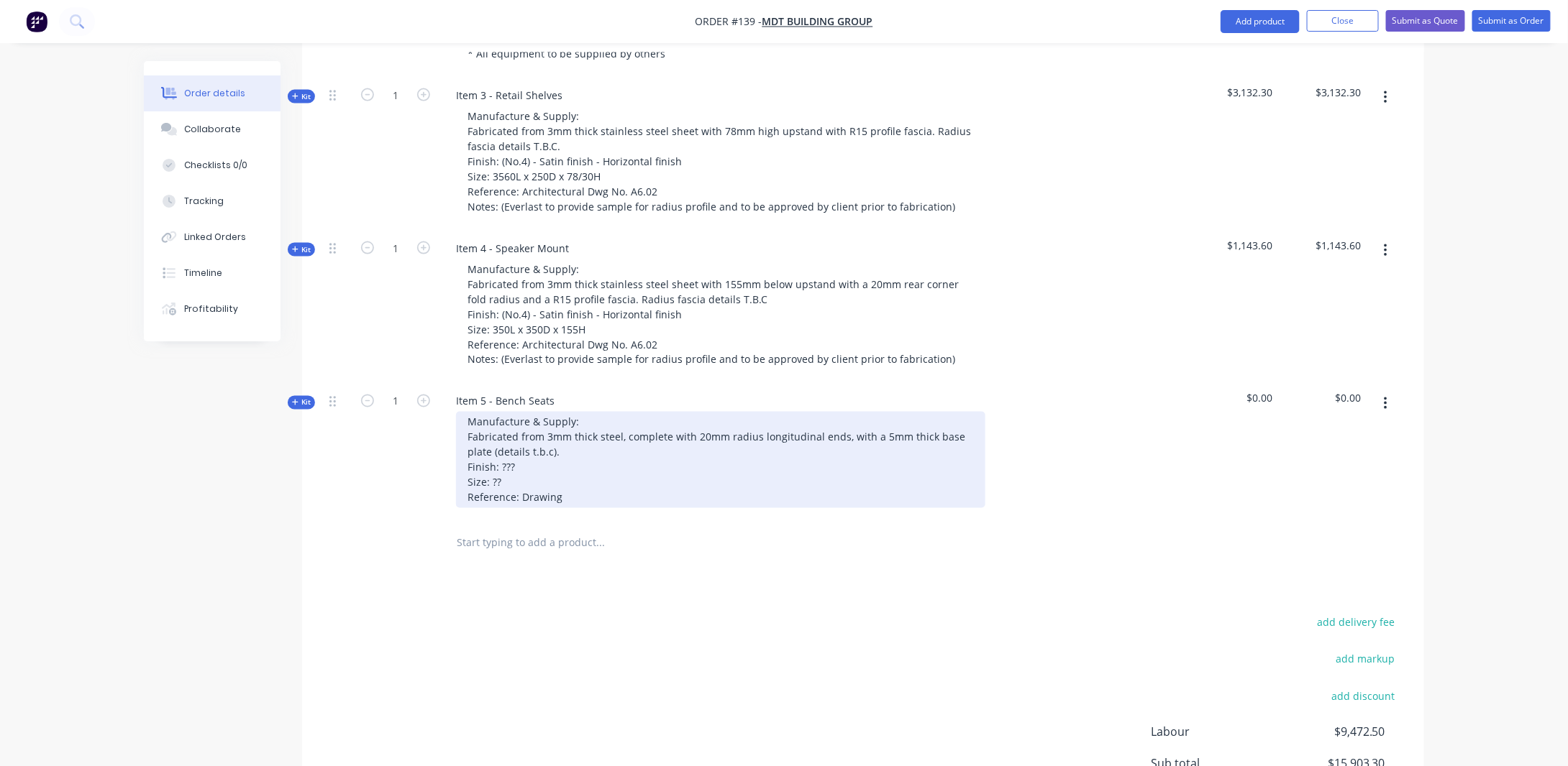
click at [538, 429] on div "Manufacture & Supply: Fabricated from 3mm thick steel, complete with 20mm radiu…" at bounding box center [720, 460] width 529 height 96
click at [535, 438] on div "Manufacture & Supply: Fabricated from 3mm thick steel, complete with 20mm radiu…" at bounding box center [720, 460] width 529 height 96
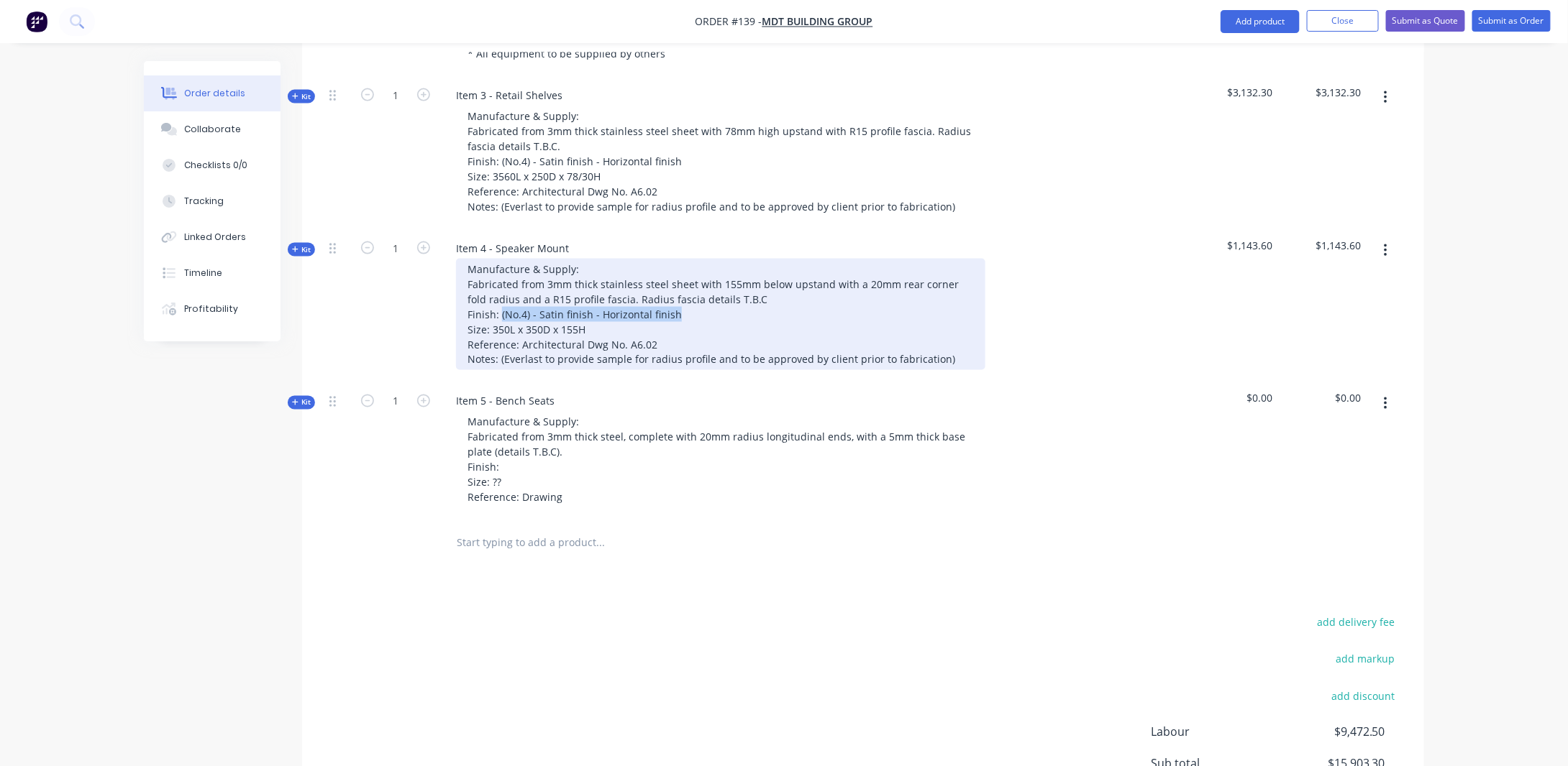
drag, startPoint x: 501, startPoint y: 289, endPoint x: 698, endPoint y: 290, distance: 197.0
click at [698, 290] on div "Manufacture & Supply: Fabricated from 3mm thick stainless steel sheet with 155m…" at bounding box center [720, 315] width 529 height 112
copy div "(No.4) - Satin finish - Horizontal finish"
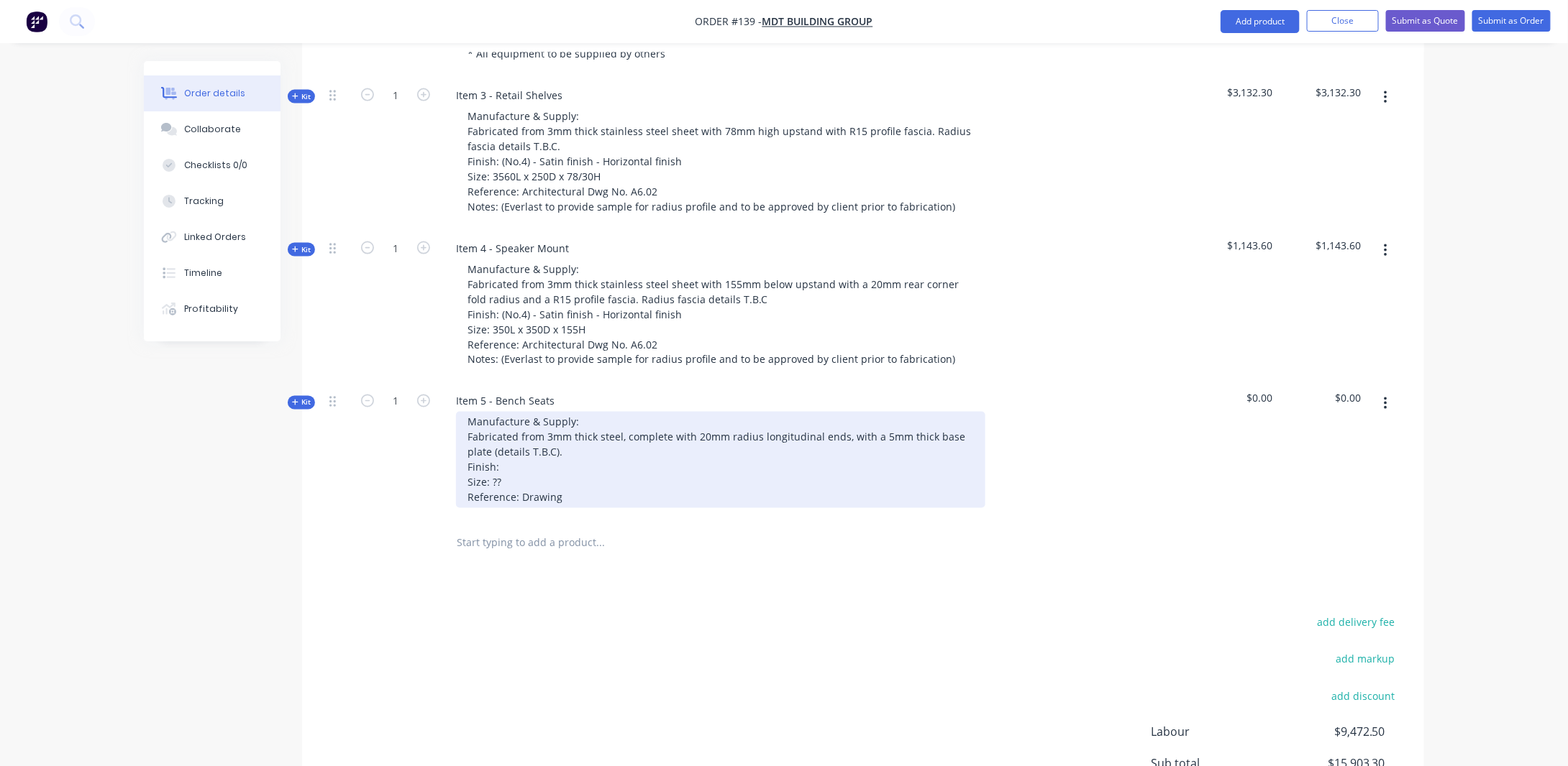
click at [543, 440] on div "Manufacture & Supply: Fabricated from 3mm thick steel, complete with 20mm radiu…" at bounding box center [720, 460] width 529 height 96
drag, startPoint x: 597, startPoint y: 442, endPoint x: 760, endPoint y: 453, distance: 163.4
click at [749, 457] on div "Manufacture & Supply: Fabricated from 3mm thick steel, complete with 20mm radiu…" at bounding box center [720, 460] width 529 height 96
click at [532, 469] on div "Manufacture & Supply: Fabricated from 3mm thick steel, complete with 20mm radiu…" at bounding box center [720, 460] width 529 height 96
click at [535, 462] on div "Manufacture & Supply: Fabricated from 3mm thick steel, complete with 20mm radiu…" at bounding box center [720, 460] width 529 height 96
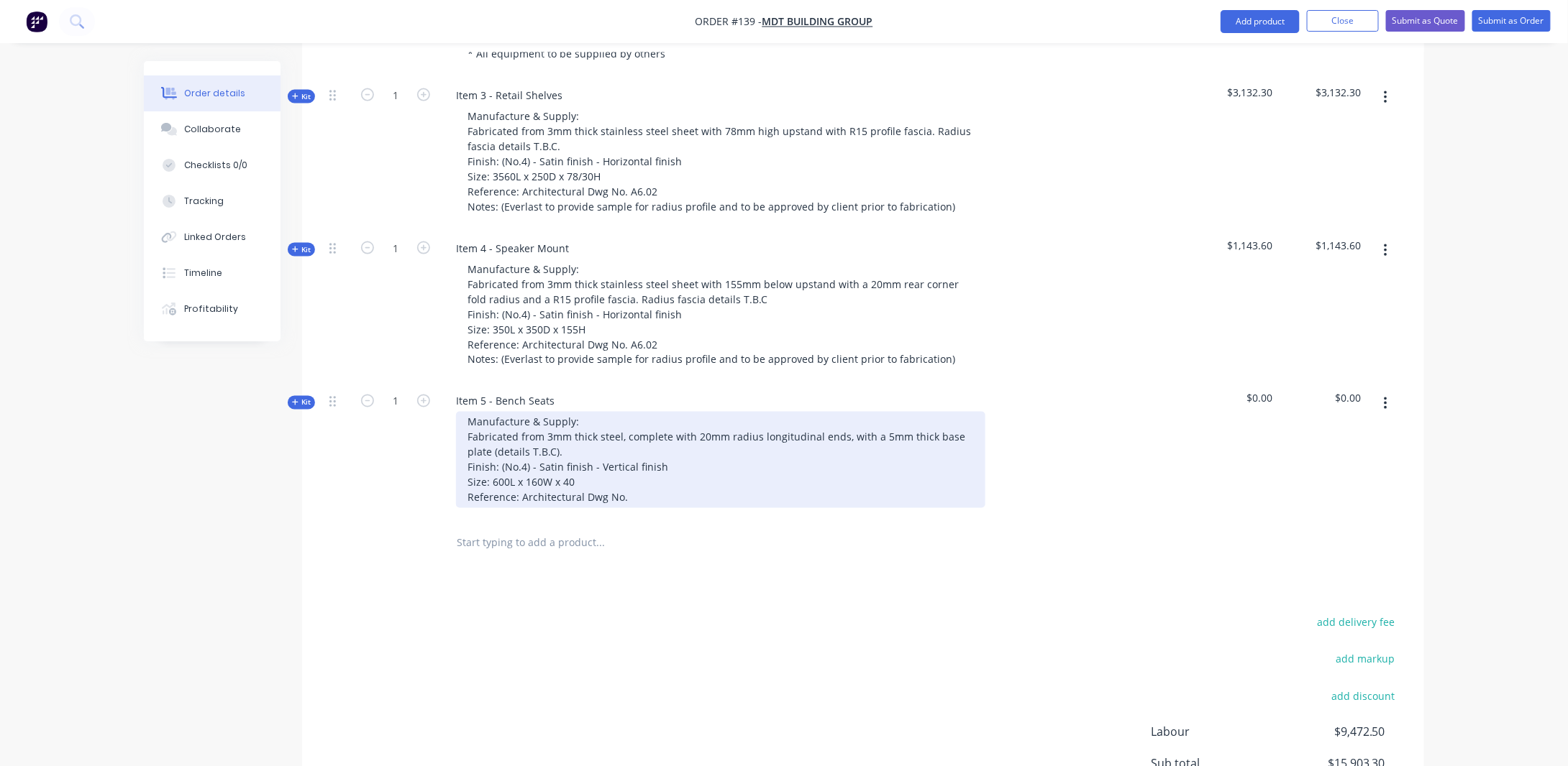
click at [644, 479] on div "Manufacture & Supply: Fabricated from 3mm thick steel, complete with 20mm radiu…" at bounding box center [720, 460] width 529 height 96
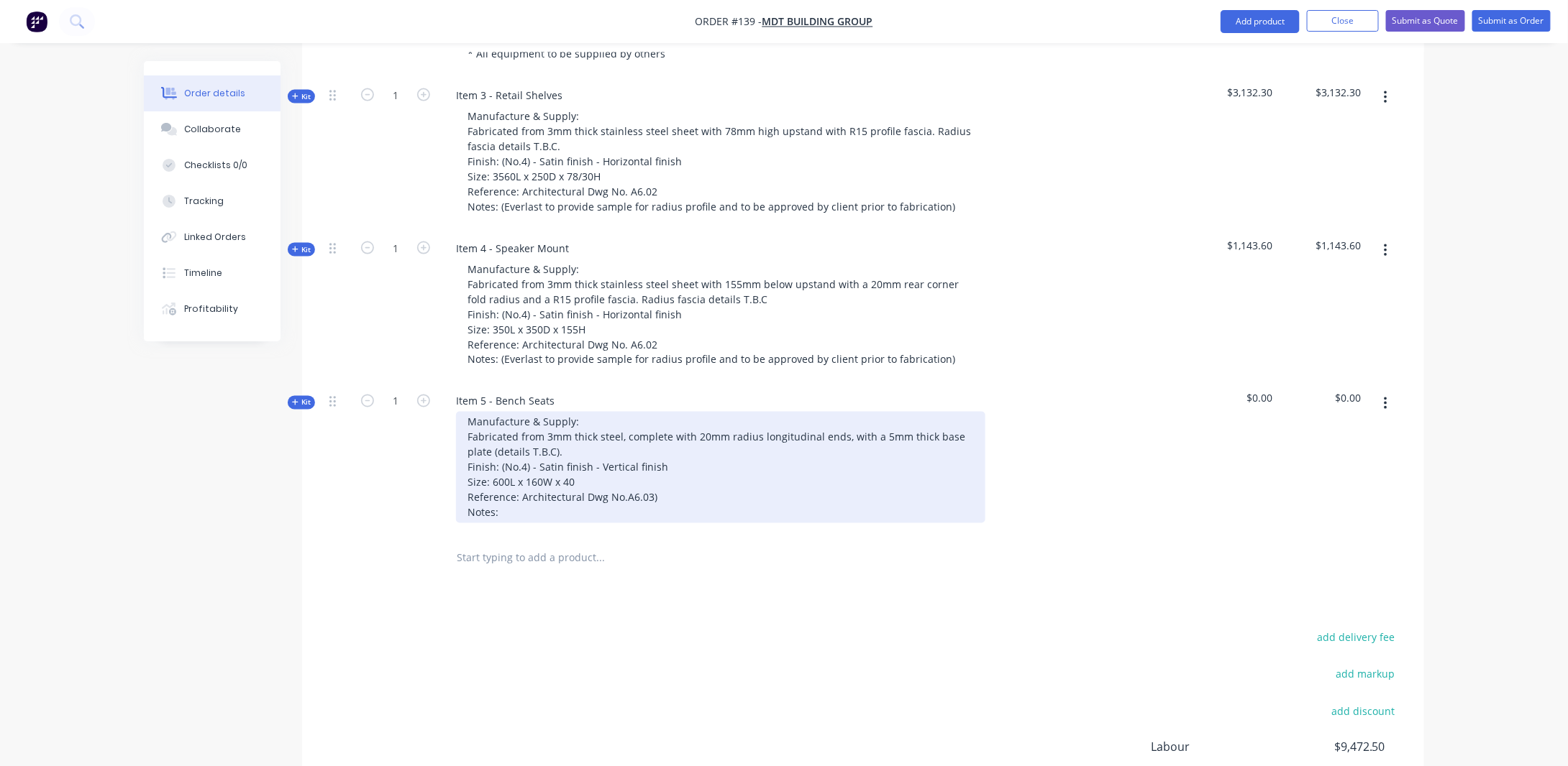
click at [576, 490] on div "Manufacture & Supply: Fabricated from 3mm thick steel, complete with 20mm radiu…" at bounding box center [720, 468] width 529 height 112
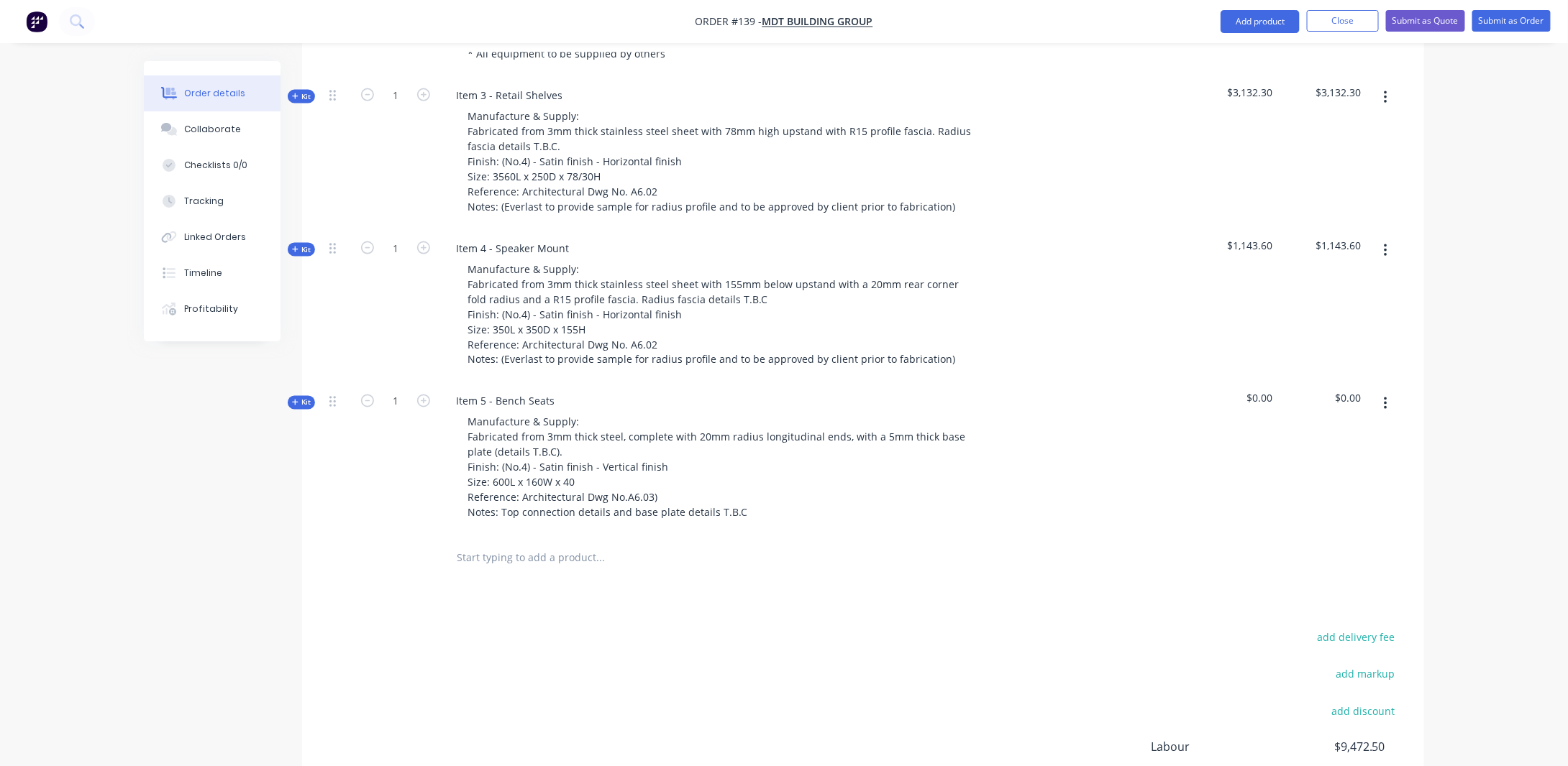
click at [313, 504] on div "Qty Cost Markup Price Total Kit 1 Item 1 - Island Manufacture & Supply: Bench t…" at bounding box center [864, 94] width 1122 height 977
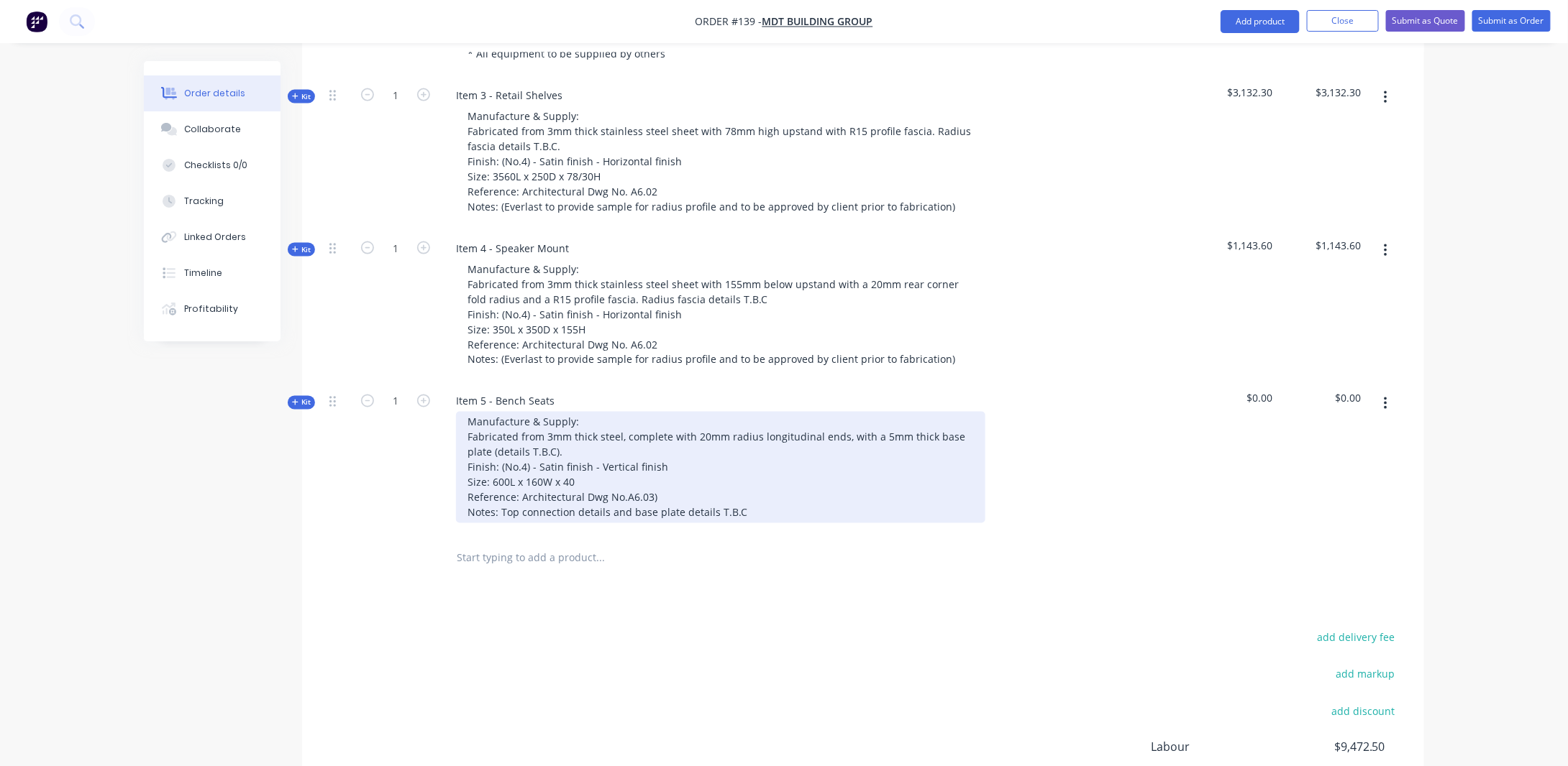
click at [810, 483] on div "Manufacture & Supply: Fabricated from 3mm thick steel, complete with 20mm radiu…" at bounding box center [720, 468] width 529 height 112
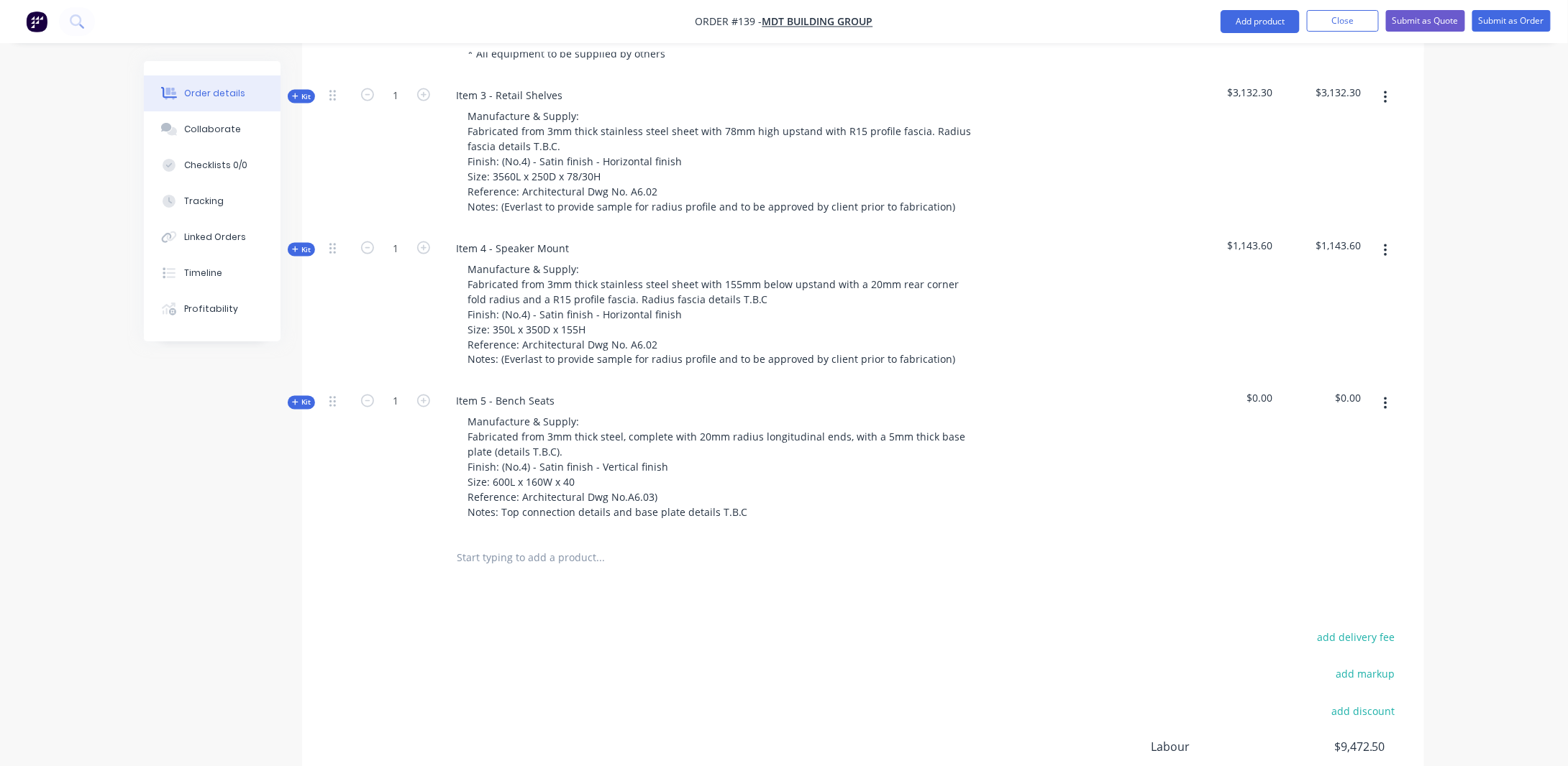
click at [298, 399] on icon "button" at bounding box center [295, 403] width 7 height 7
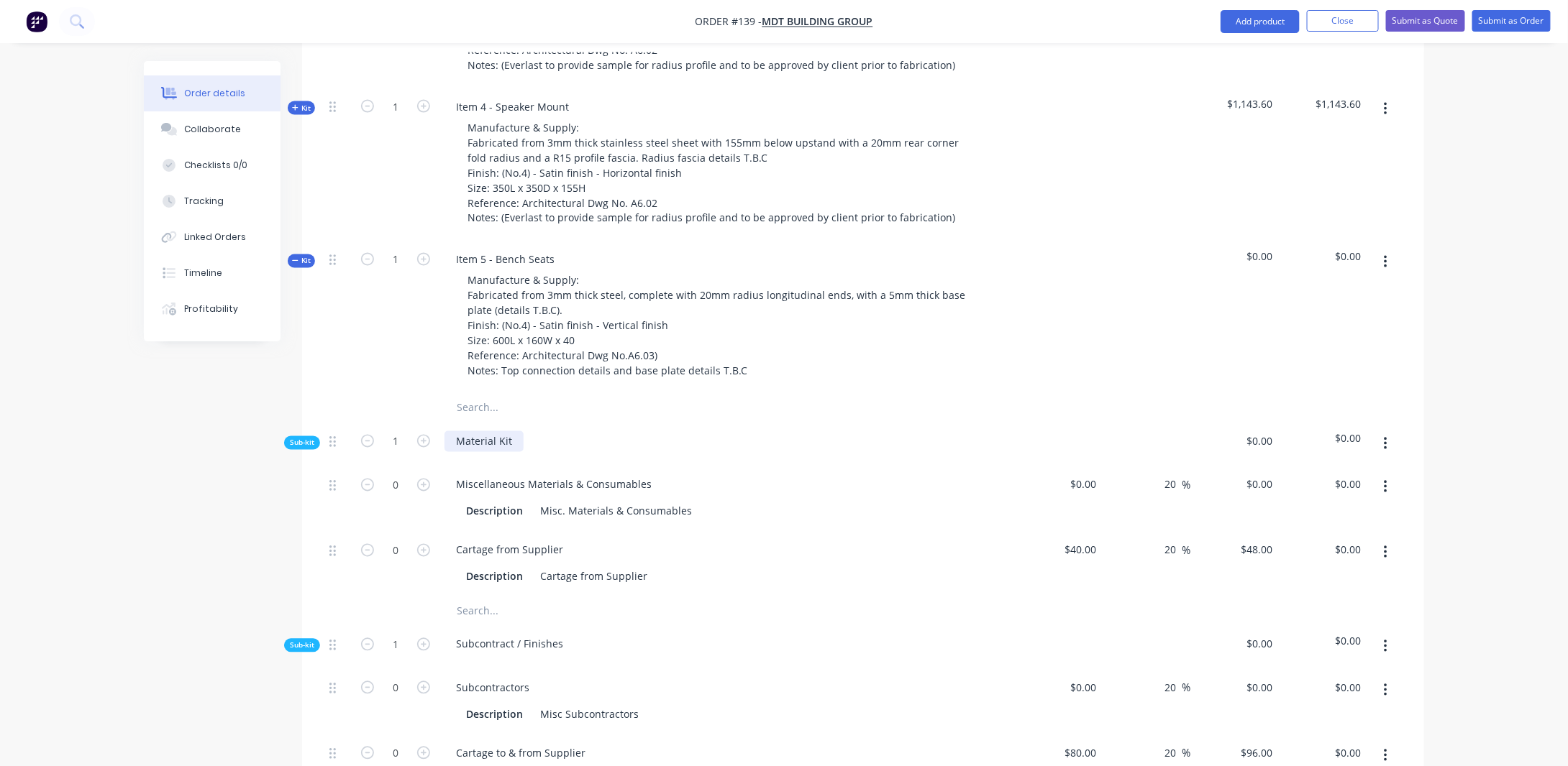
scroll to position [1154, 0]
click at [505, 473] on div "Miscellaneous Materials & Consumables" at bounding box center [554, 483] width 219 height 21
drag, startPoint x: 649, startPoint y: 462, endPoint x: 413, endPoint y: 446, distance: 236.5
click at [413, 464] on div "0 Miscellaneous Materials & Consumables Description Misc. Materials & Consumabl…" at bounding box center [863, 496] width 1079 height 65
click at [246, 500] on div "Created by [PERSON_NAME] Created [DATE] Required [DATE] Assigned to Add team me…" at bounding box center [784, 328] width 1280 height 2843
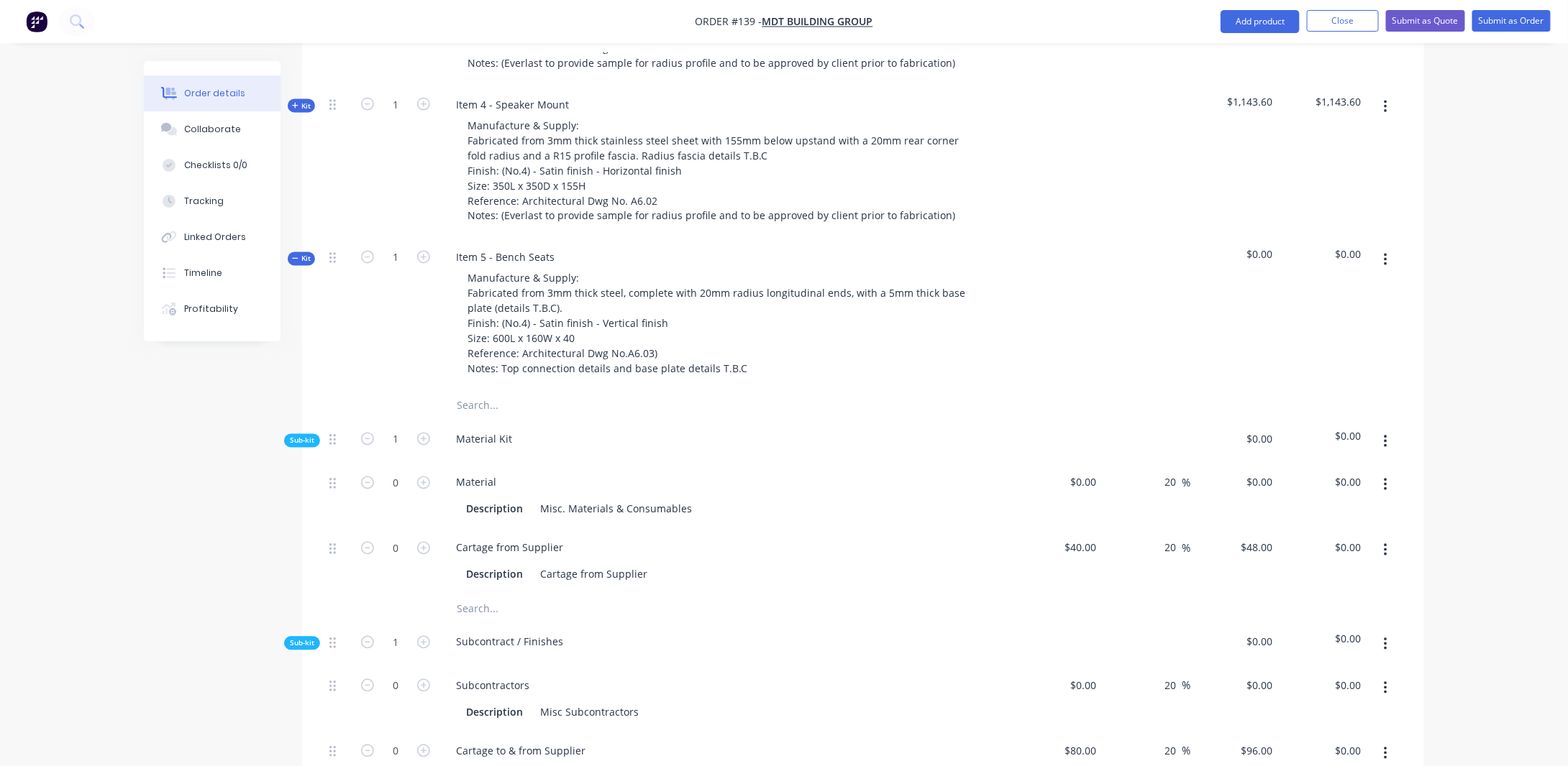
click at [508, 473] on div "Material" at bounding box center [727, 483] width 564 height 21
drag, startPoint x: 495, startPoint y: 459, endPoint x: 670, endPoint y: 489, distance: 177.6
click at [496, 473] on div "Material" at bounding box center [476, 483] width 64 height 21
click at [99, 583] on div "Order details Collaborate Checklists 0/0 Tracking Linked Orders Timeline Profit…" at bounding box center [784, 298] width 1568 height 2904
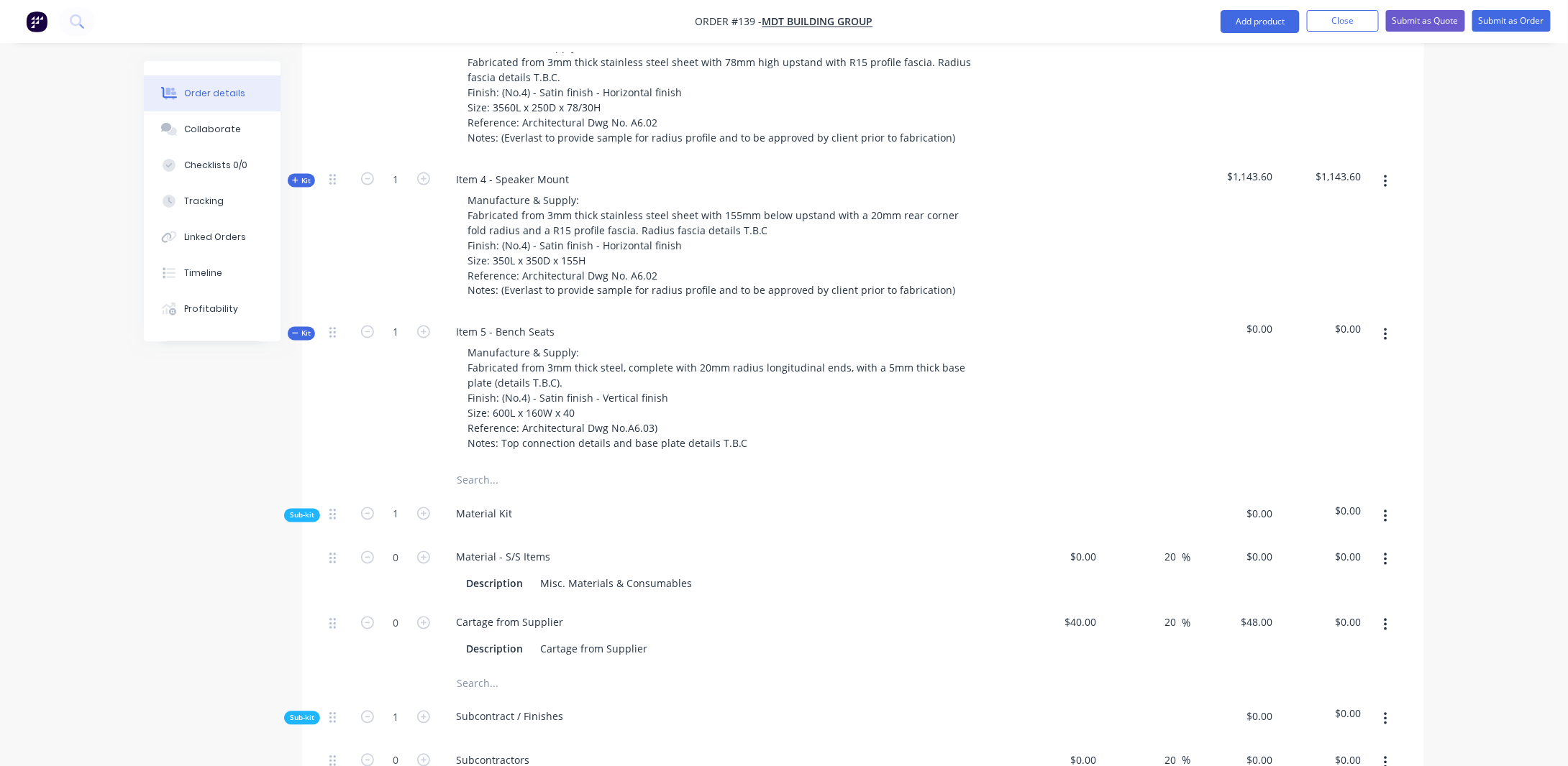
scroll to position [1226, 0]
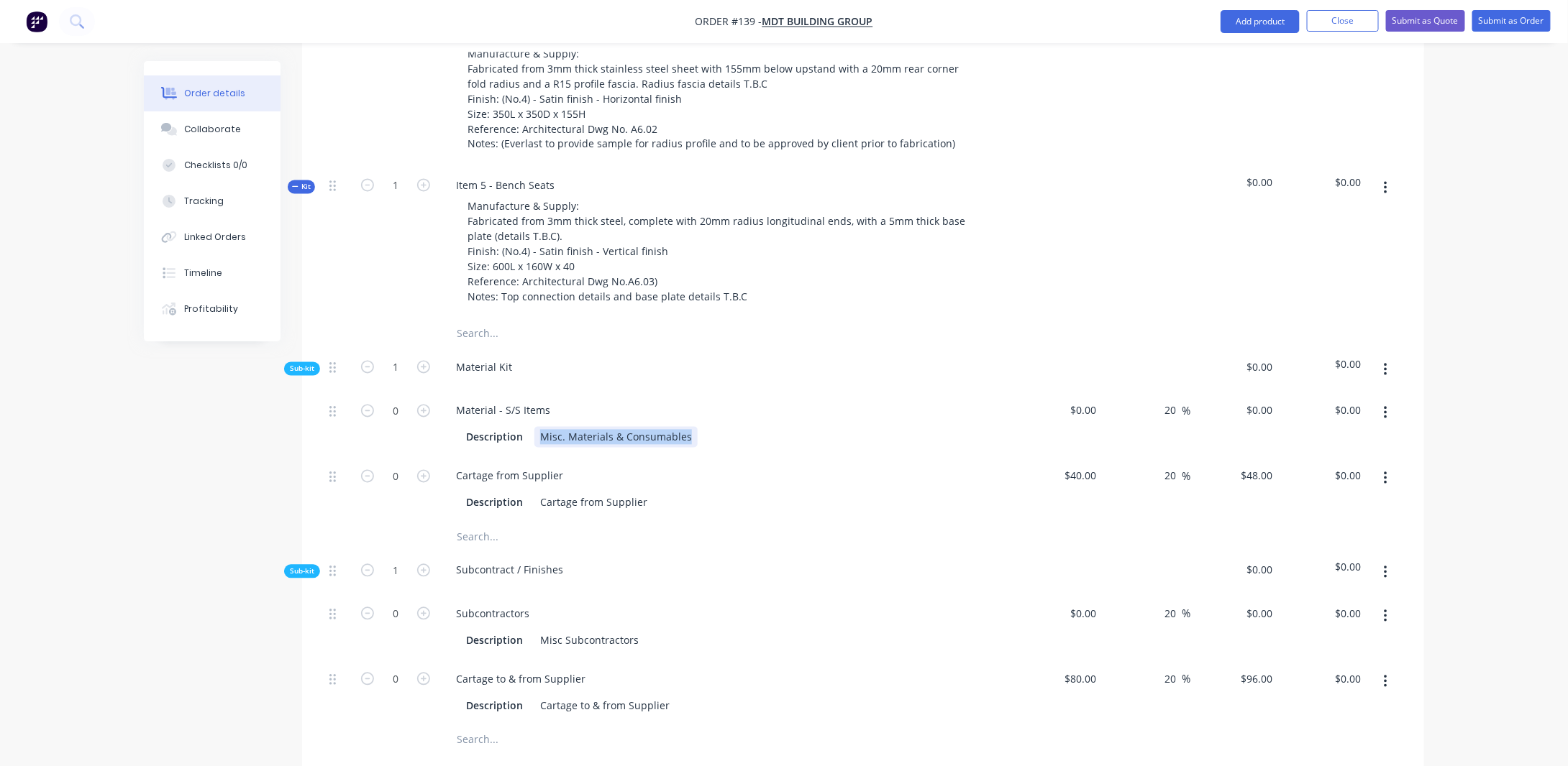
drag, startPoint x: 541, startPoint y: 416, endPoint x: 743, endPoint y: 406, distance: 202.2
click at [743, 427] on div "Description Misc. Materials & Consumables" at bounding box center [724, 438] width 527 height 21
click at [504, 400] on div "Material - S/S Items" at bounding box center [503, 411] width 117 height 21
click at [122, 460] on div "Order details Collaborate Checklists 0/0 Tracking Linked Orders Timeline Profit…" at bounding box center [784, 227] width 1568 height 2904
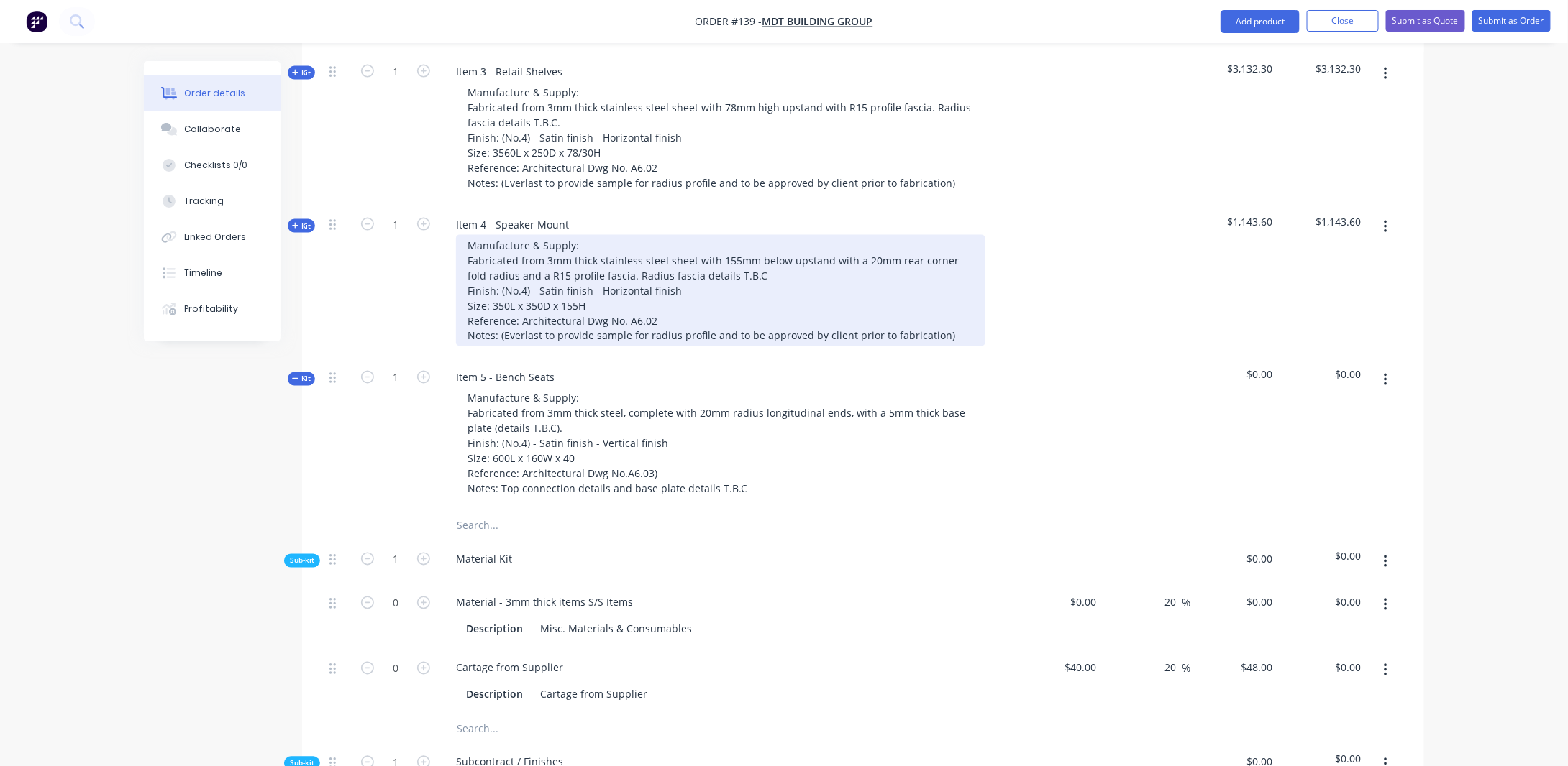
scroll to position [938, 0]
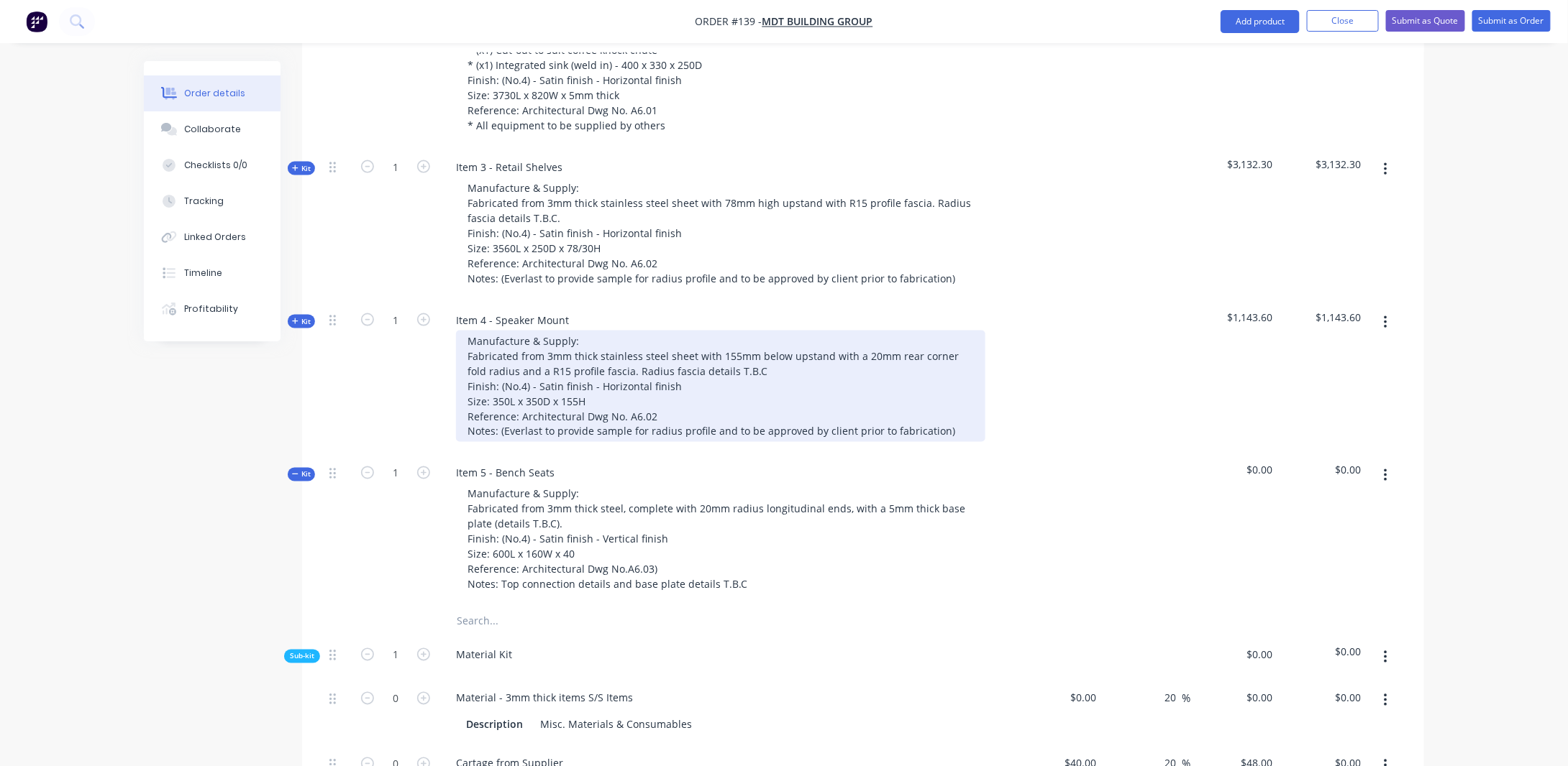
click at [593, 375] on div "Manufacture & Supply: Fabricated from 3mm thick stainless steel sheet with 155m…" at bounding box center [720, 386] width 529 height 112
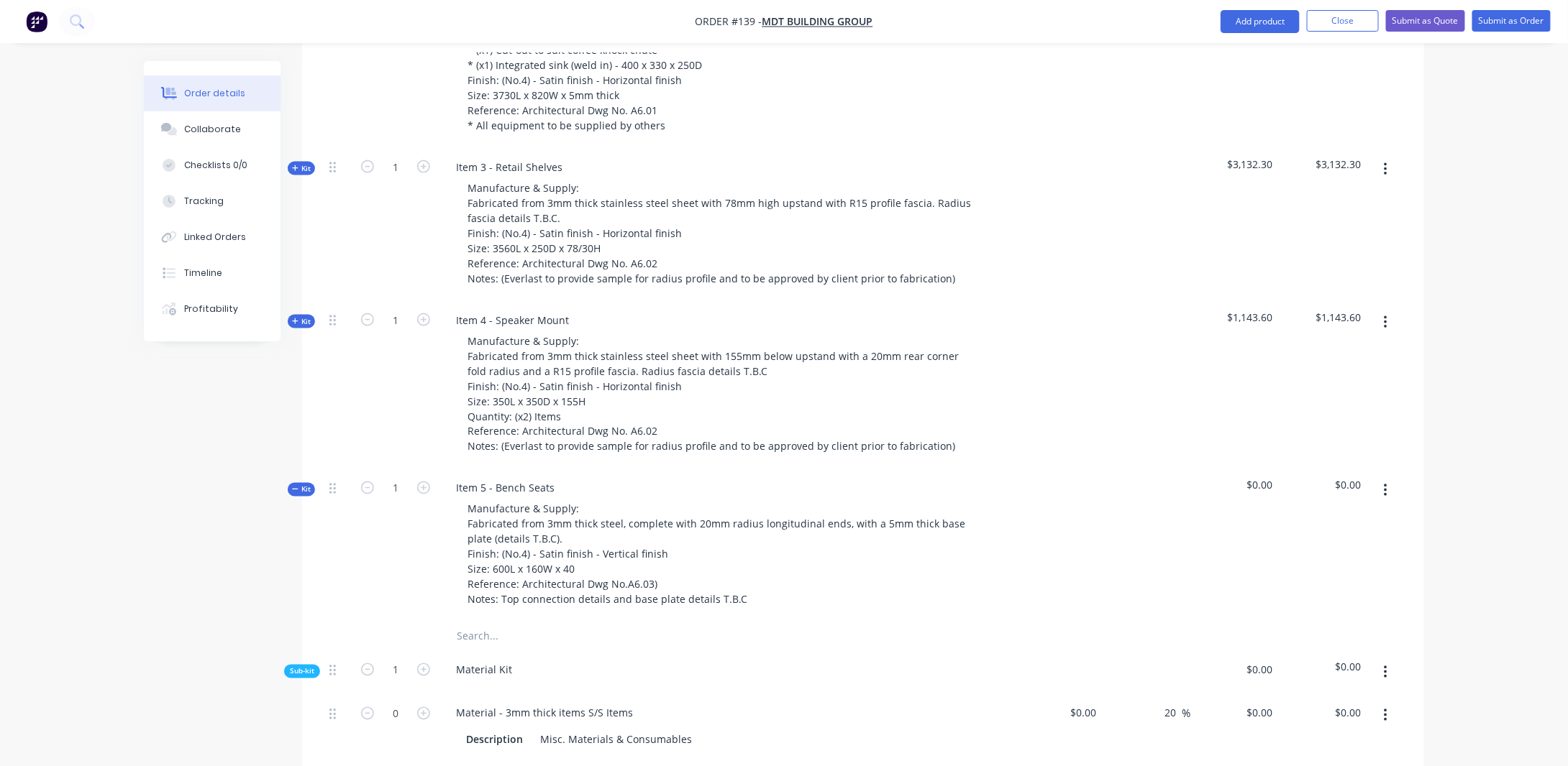
click at [73, 442] on div "Order details Collaborate Checklists 0/0 Tracking Linked Orders Timeline Profit…" at bounding box center [784, 522] width 1568 height 2920
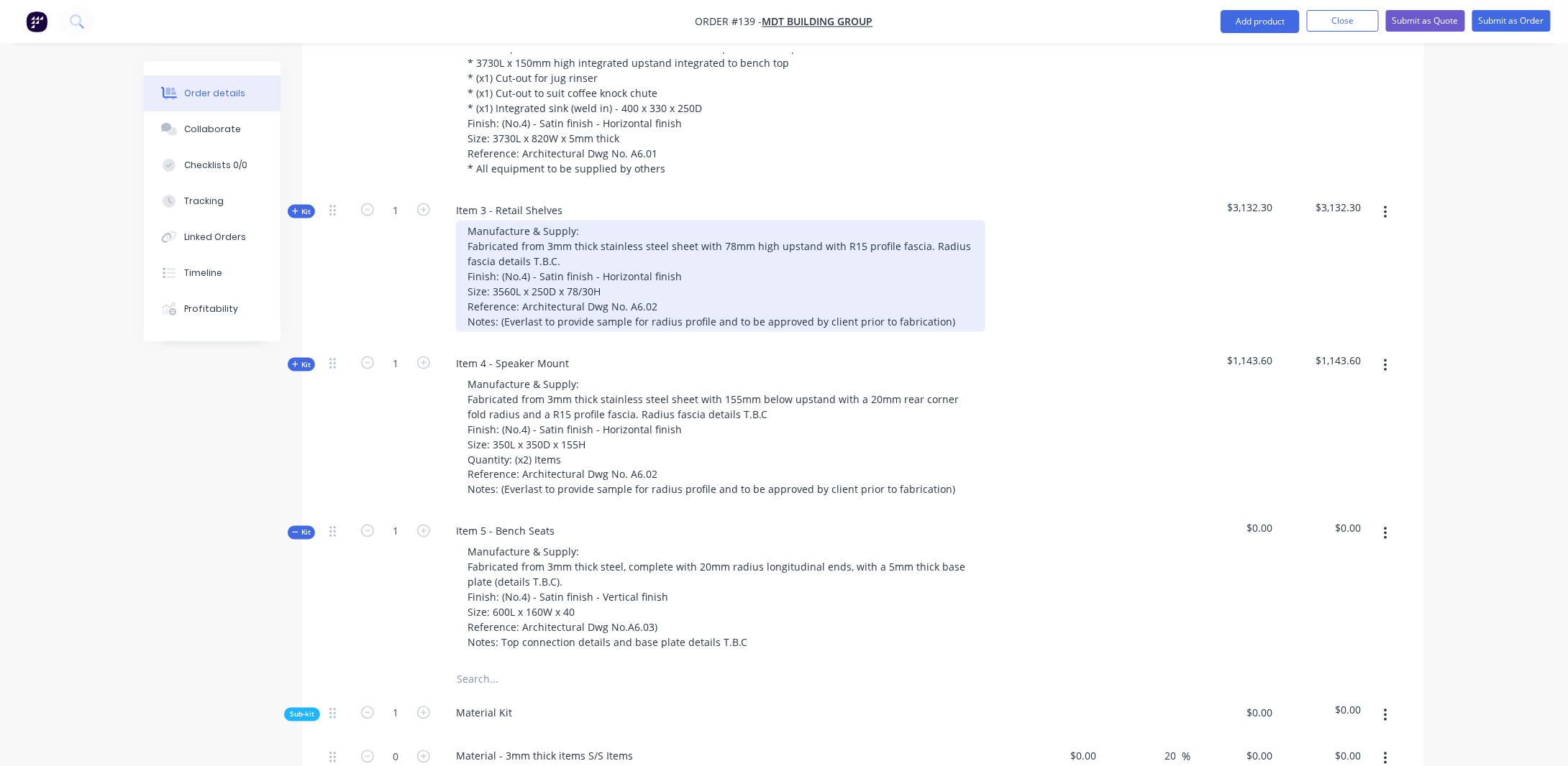
scroll to position [866, 0]
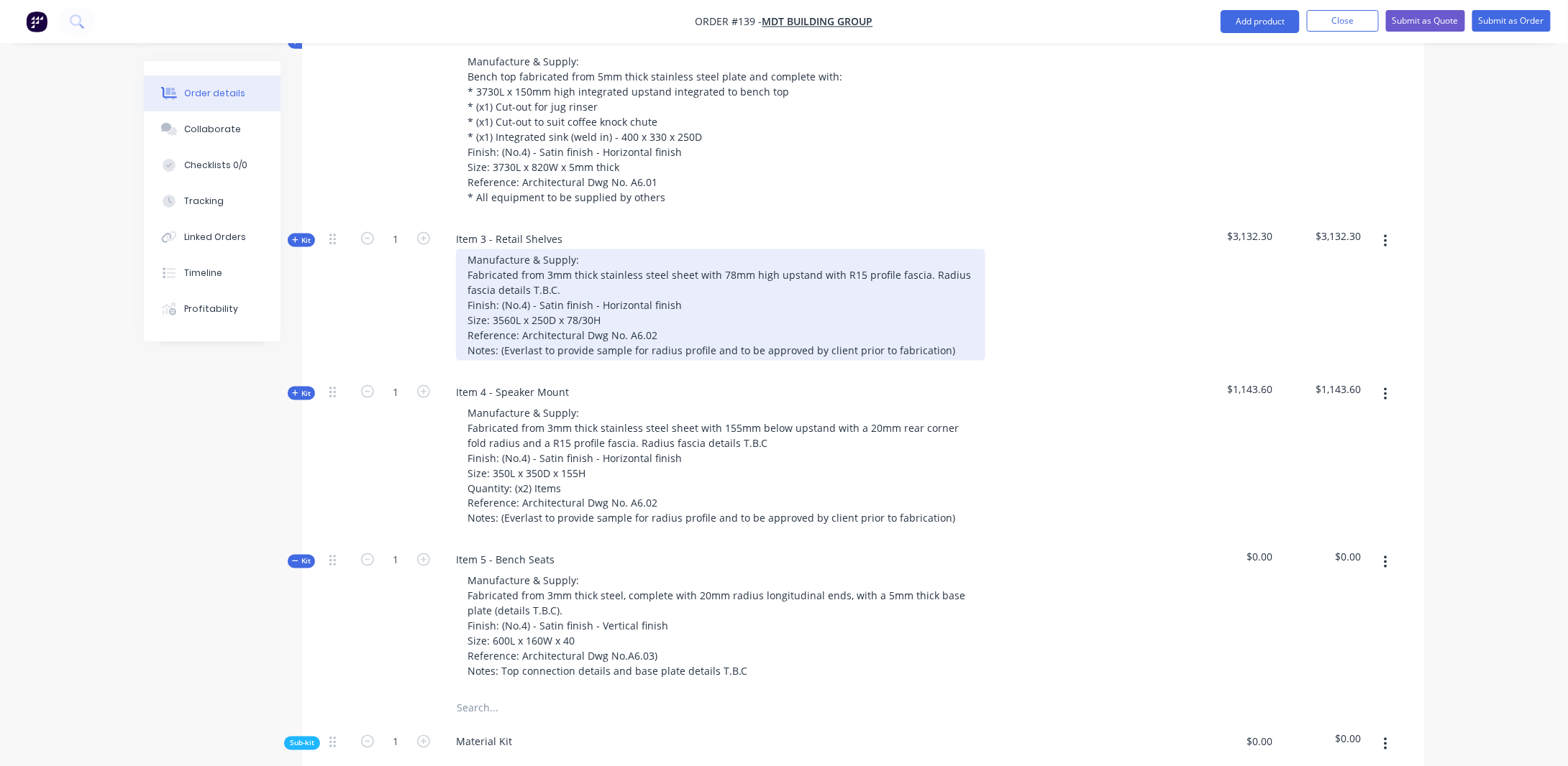
click at [630, 294] on div "Manufacture & Supply: Fabricated from 3mm thick stainless steel sheet with 78mm…" at bounding box center [720, 305] width 529 height 112
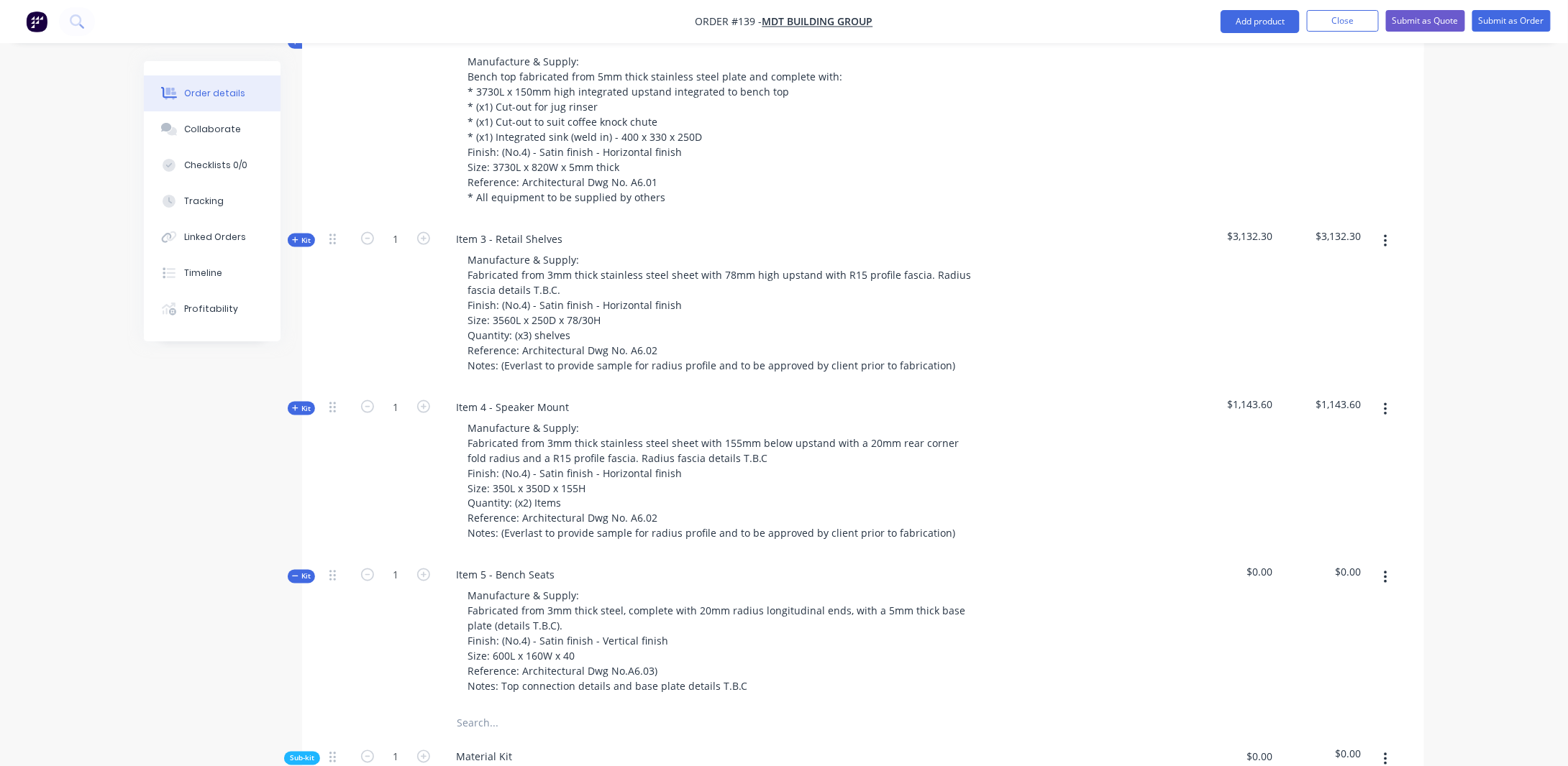
click at [68, 511] on div "Order details Collaborate Checklists 0/0 Tracking Linked Orders Timeline Profit…" at bounding box center [784, 601] width 1568 height 2934
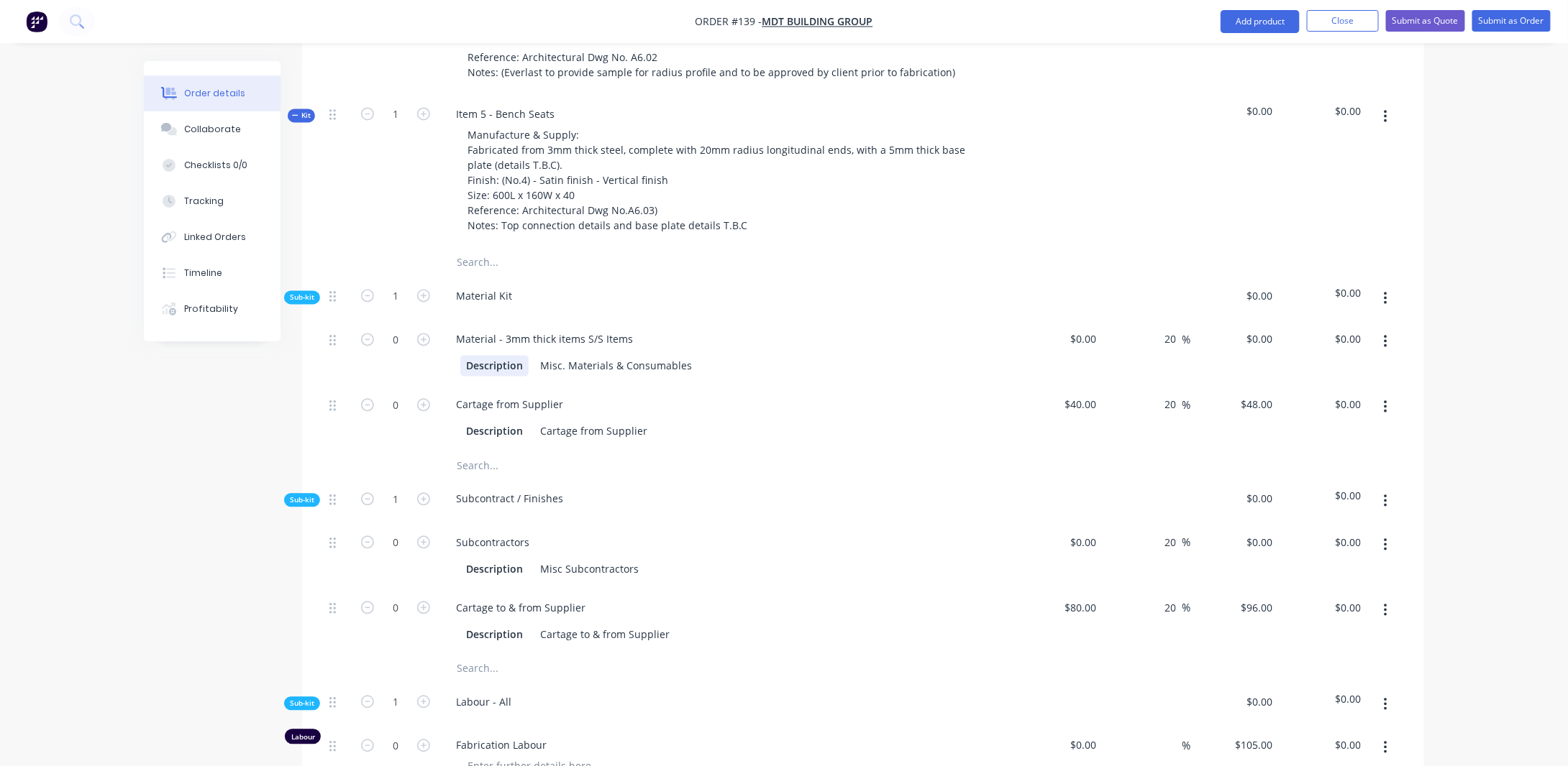
scroll to position [1297, 0]
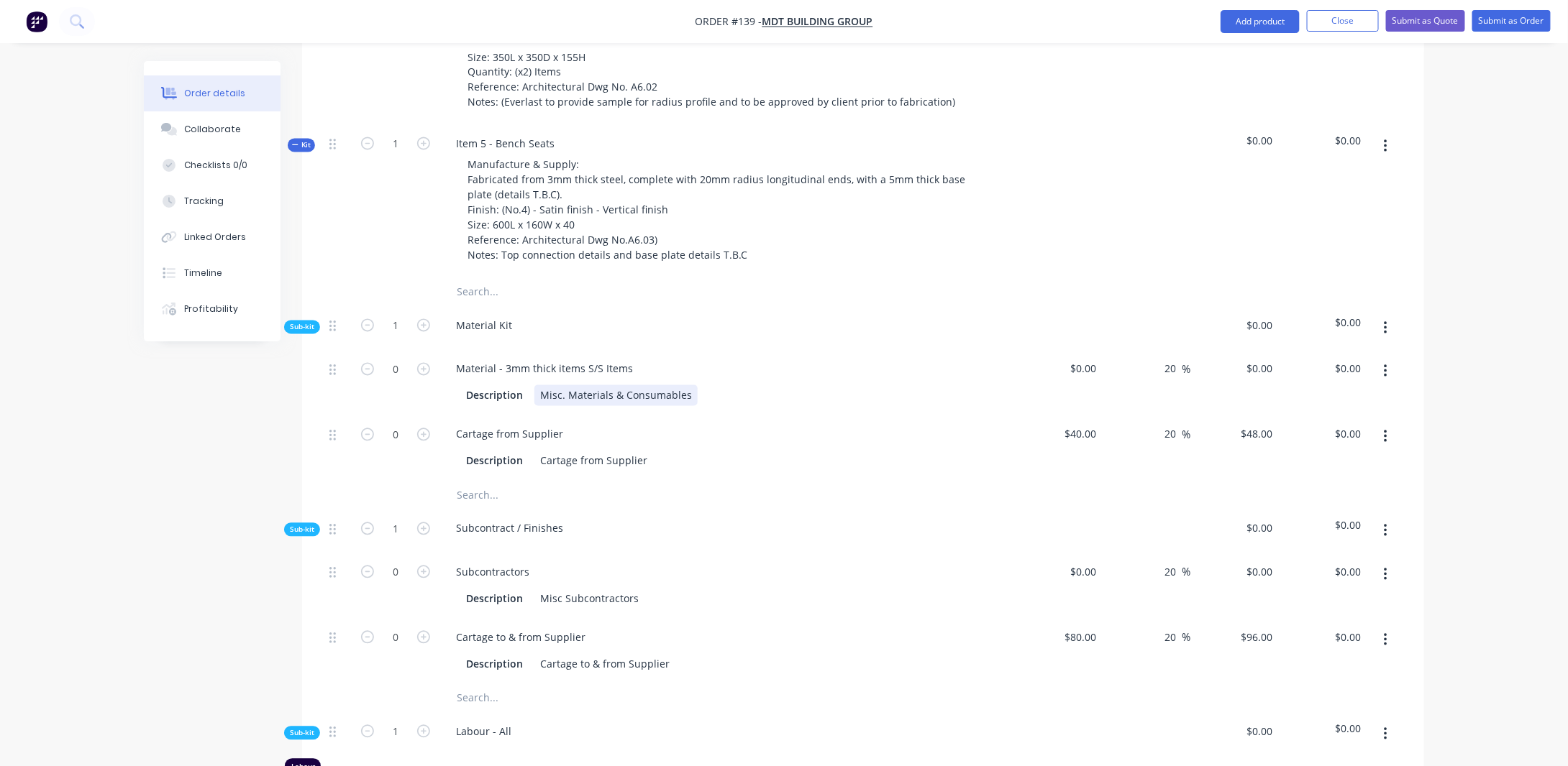
click at [625, 385] on div "Misc. Materials & Consumables" at bounding box center [616, 396] width 163 height 21
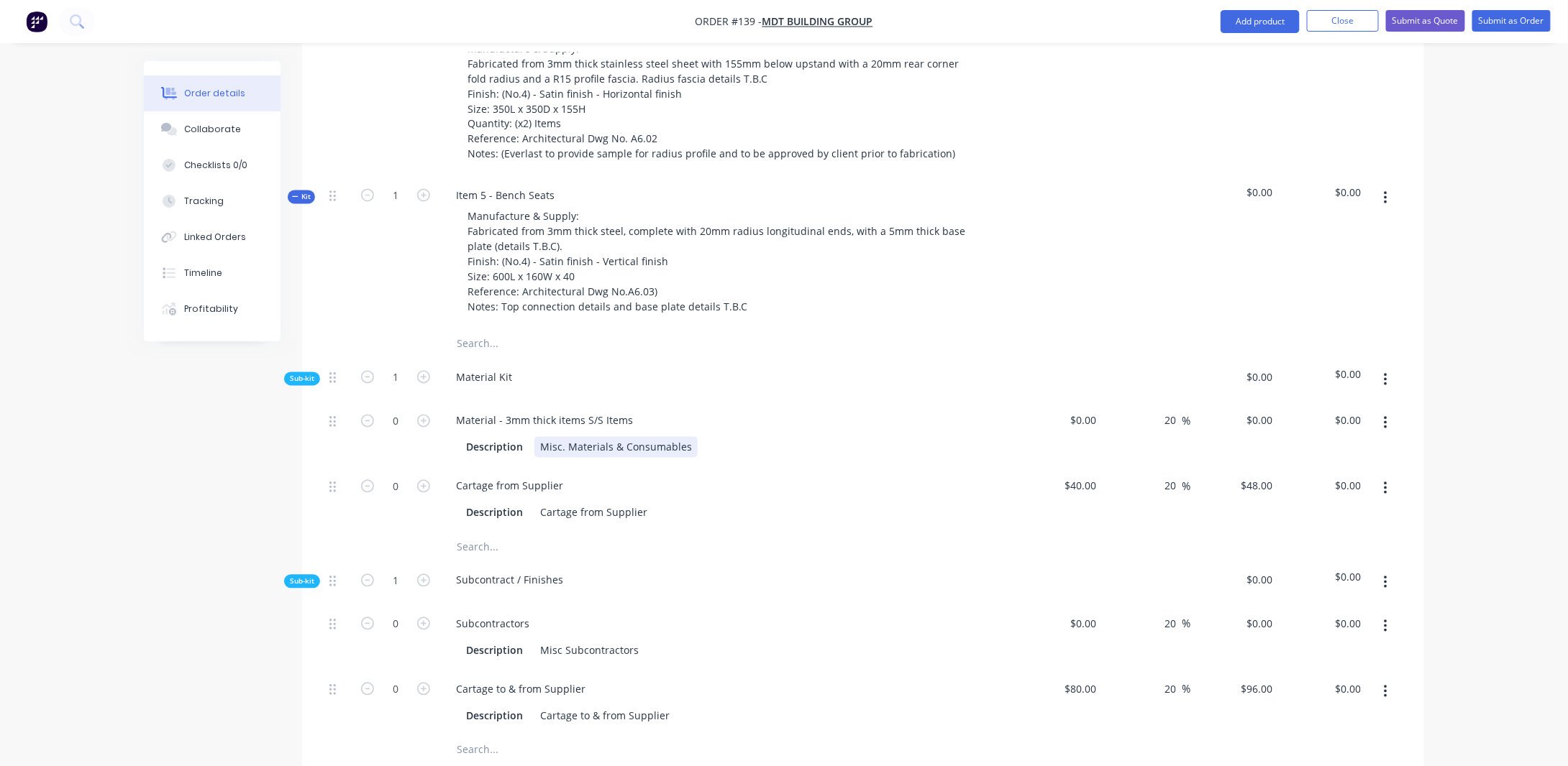
scroll to position [1226, 0]
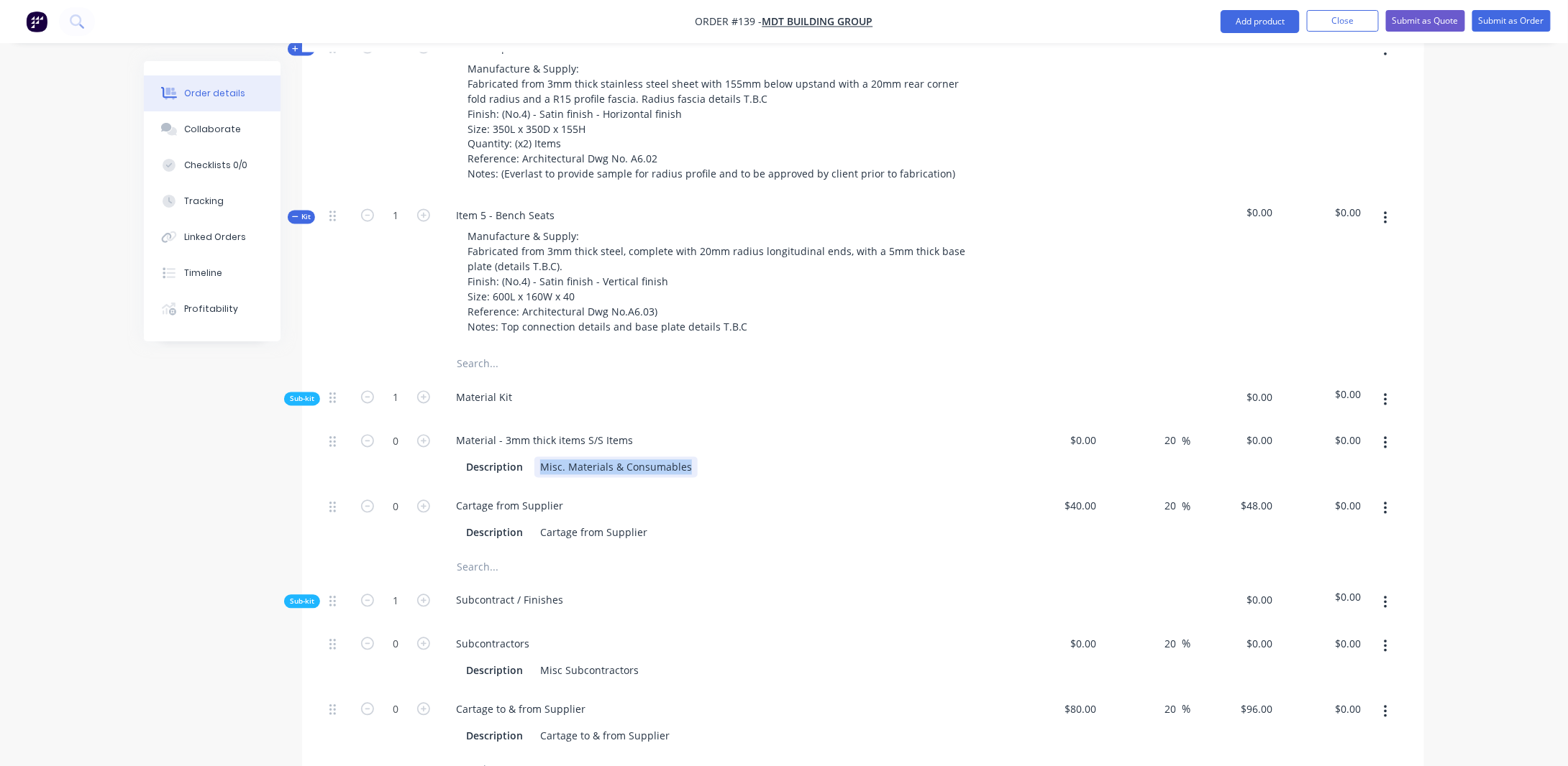
drag, startPoint x: 541, startPoint y: 440, endPoint x: 878, endPoint y: 440, distance: 337.0
click at [878, 457] on div "Description Misc. Materials & Consumables" at bounding box center [724, 468] width 527 height 21
click at [635, 457] on div "Stainless steel items" at bounding box center [590, 468] width 110 height 21
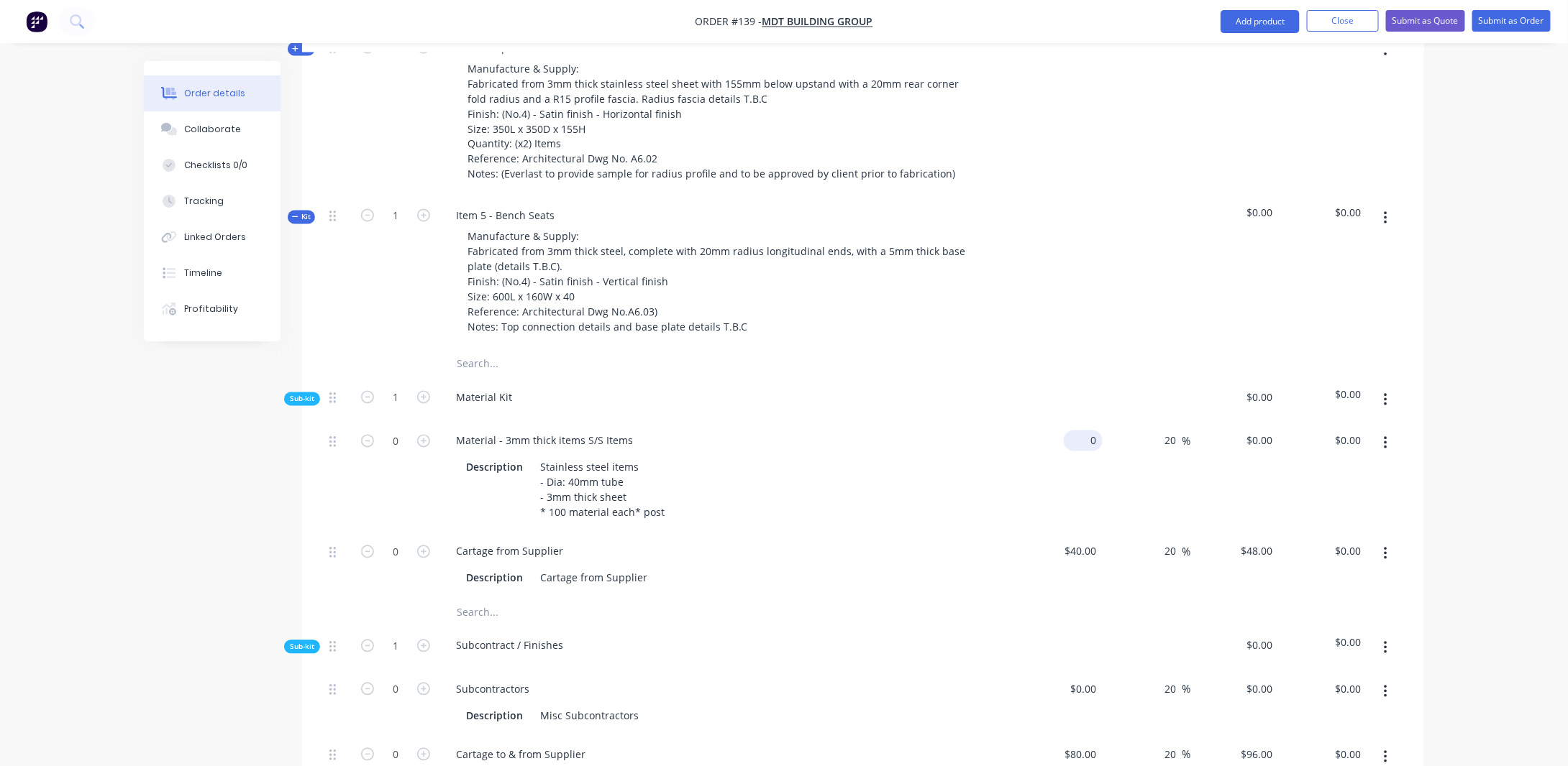
click at [1097, 430] on input "0" at bounding box center [1086, 441] width 33 height 21
type input "$0.00"
click at [400, 430] on input "0" at bounding box center [395, 441] width 38 height 21
type input "3"
click at [1102, 422] on div "20 20 %" at bounding box center [1146, 478] width 89 height 111
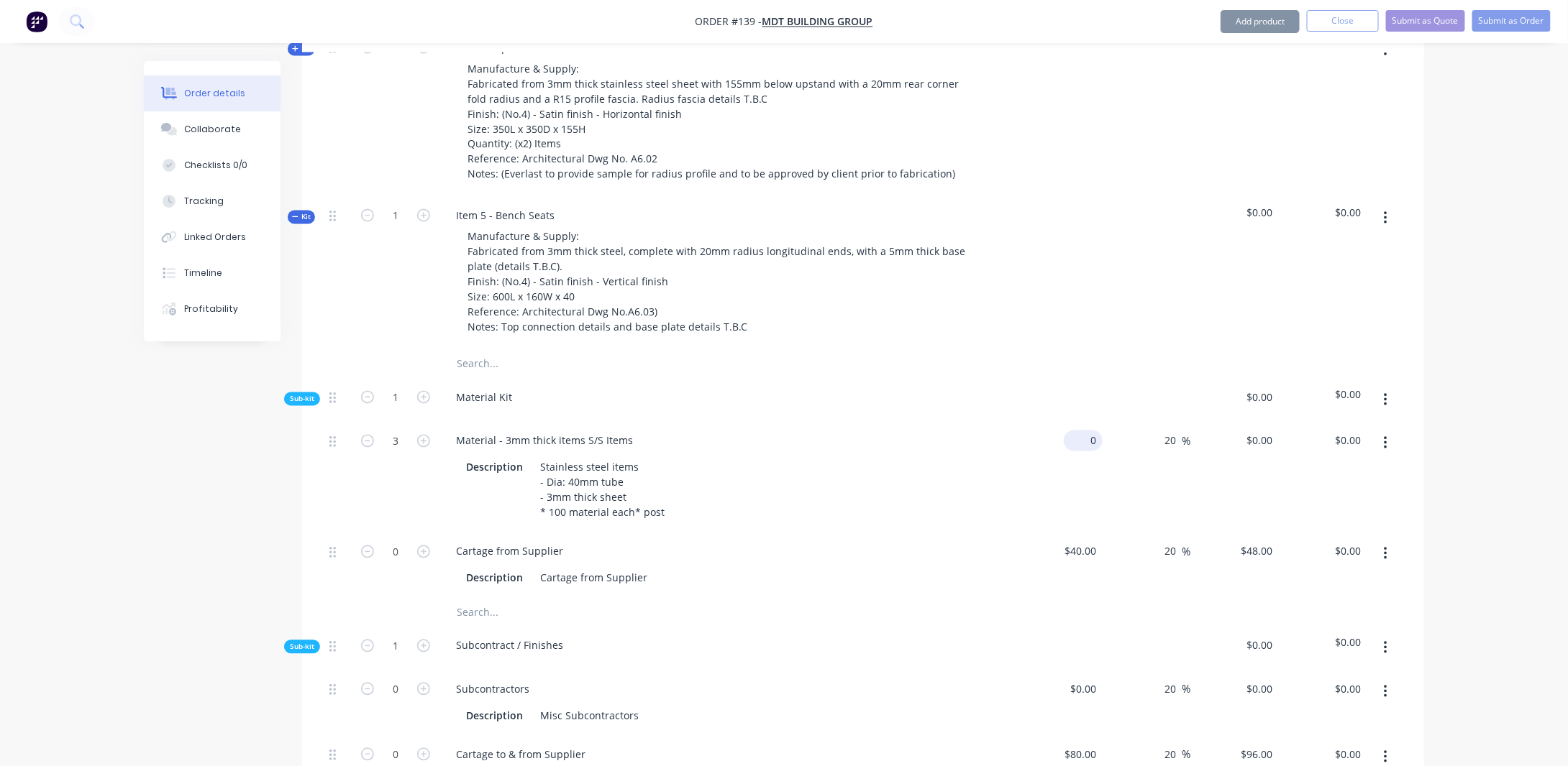
click at [1095, 430] on input "0" at bounding box center [1086, 441] width 33 height 21
type input "$100.00"
type input "$120.00"
type input "$360.00"
click at [55, 523] on div "Order details Collaborate Checklists 0/0 Tracking Linked Orders Timeline Profit…" at bounding box center [784, 264] width 1568 height 2980
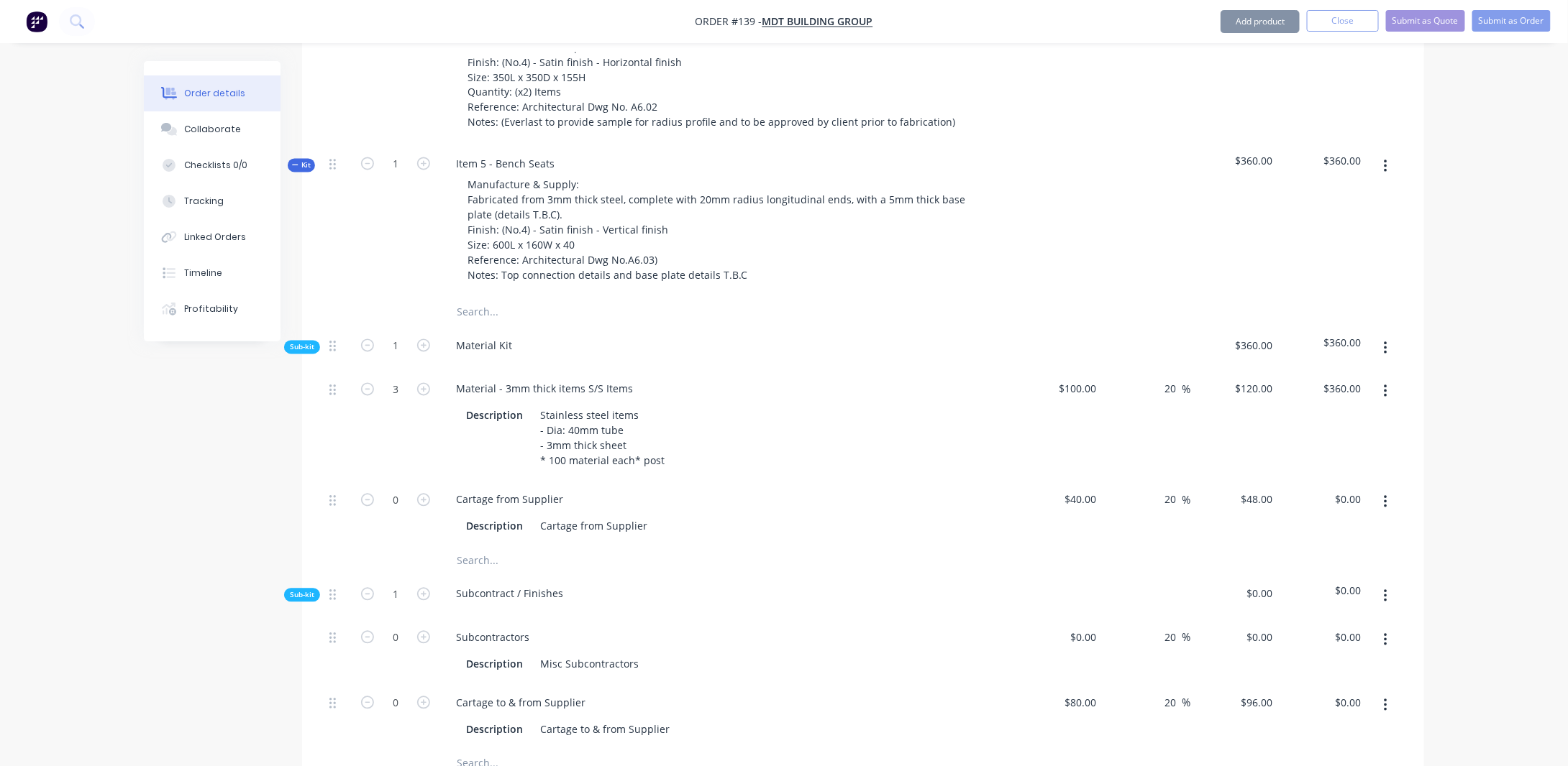
scroll to position [1297, 0]
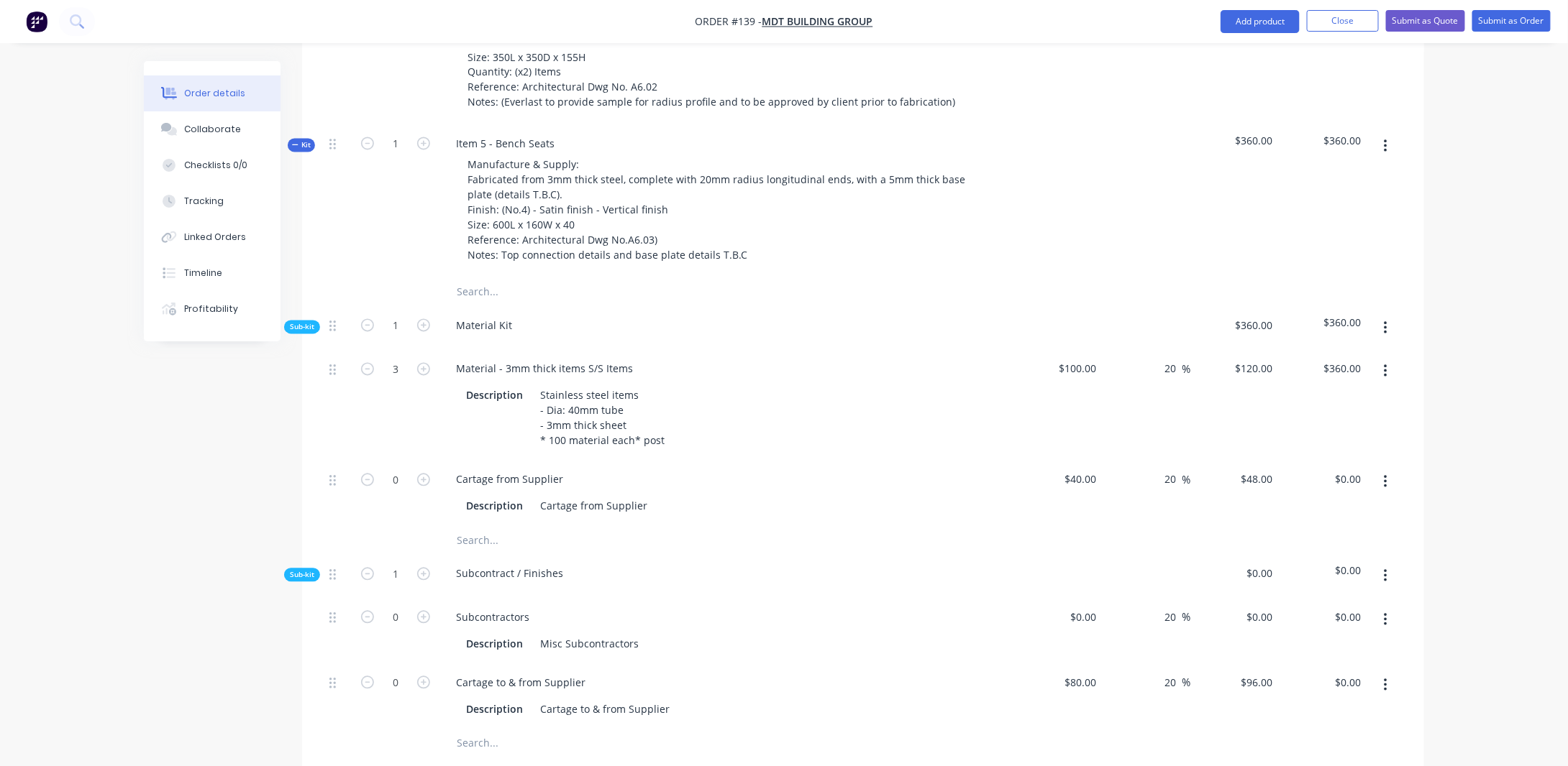
click at [1384, 363] on icon "button" at bounding box center [1385, 371] width 3 height 15
click at [1368, 399] on div "Duplicate" at bounding box center [1335, 410] width 111 height 21
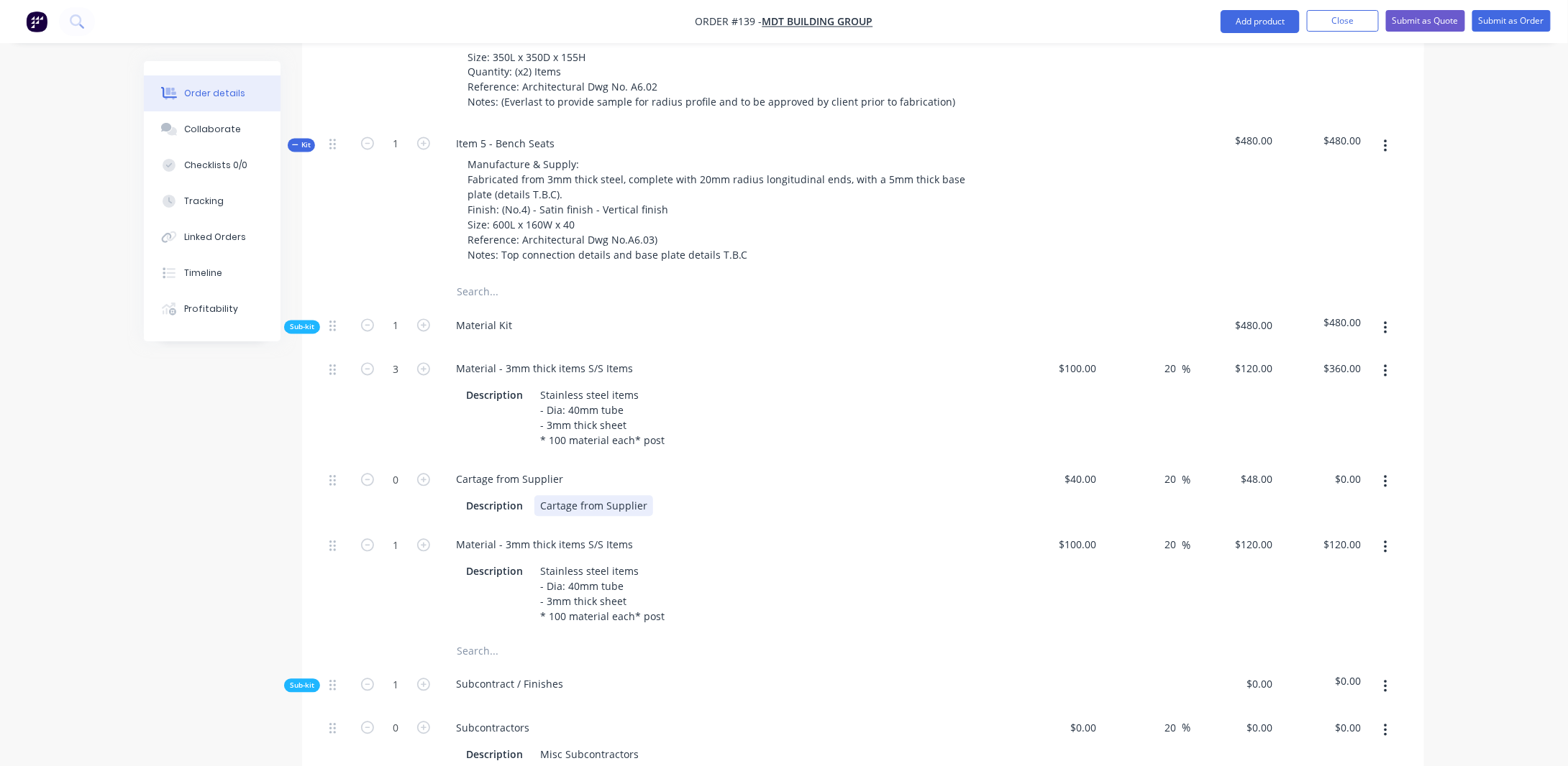
click at [602, 493] on div "Description Cartage from Supplier" at bounding box center [727, 504] width 564 height 24
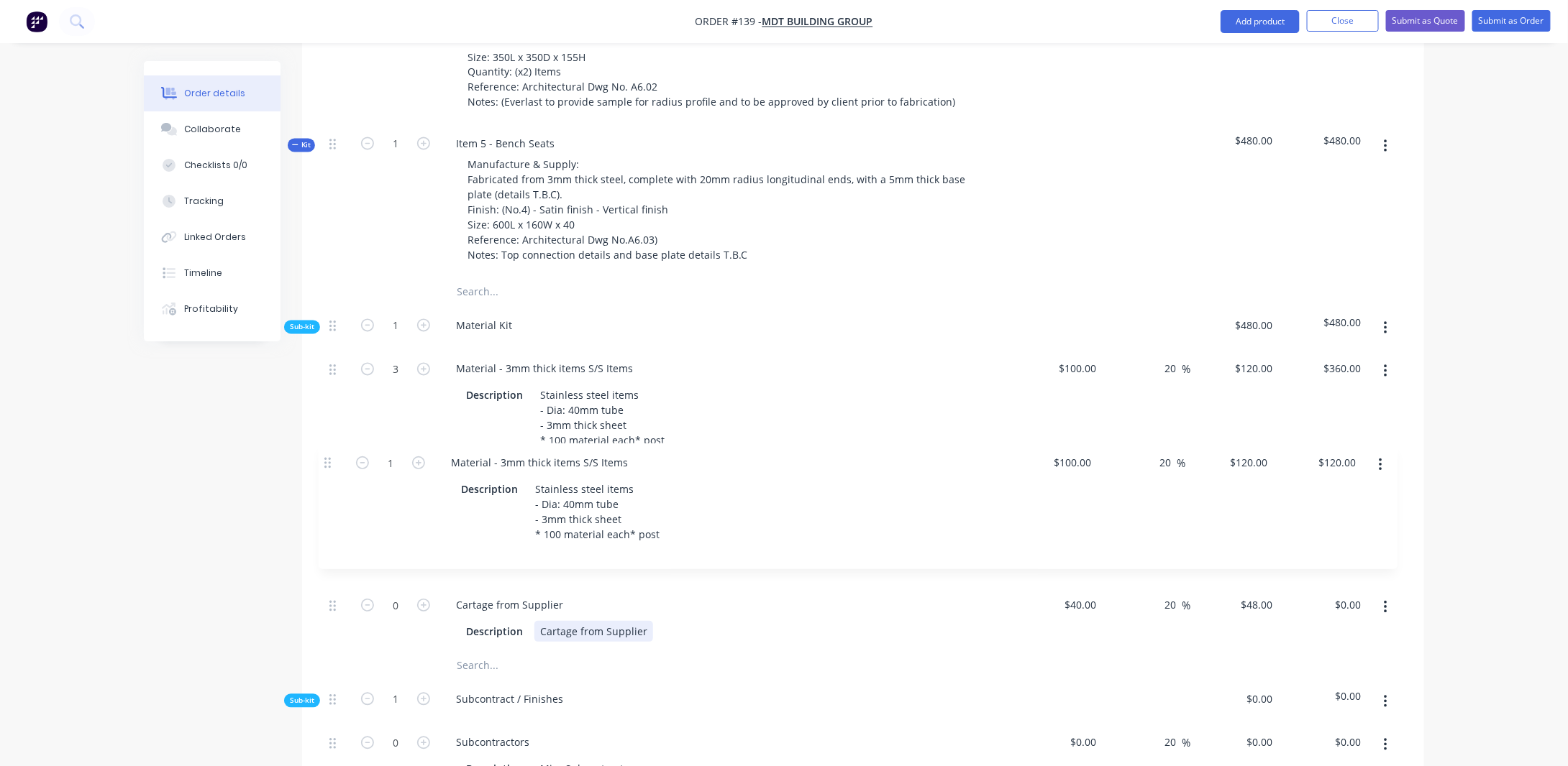
drag, startPoint x: 331, startPoint y: 539, endPoint x: 329, endPoint y: 462, distance: 77.0
click at [329, 462] on div "3 Material - 3mm thick items S/S Items Description Stainless steel items - Dia:…" at bounding box center [863, 501] width 1079 height 302
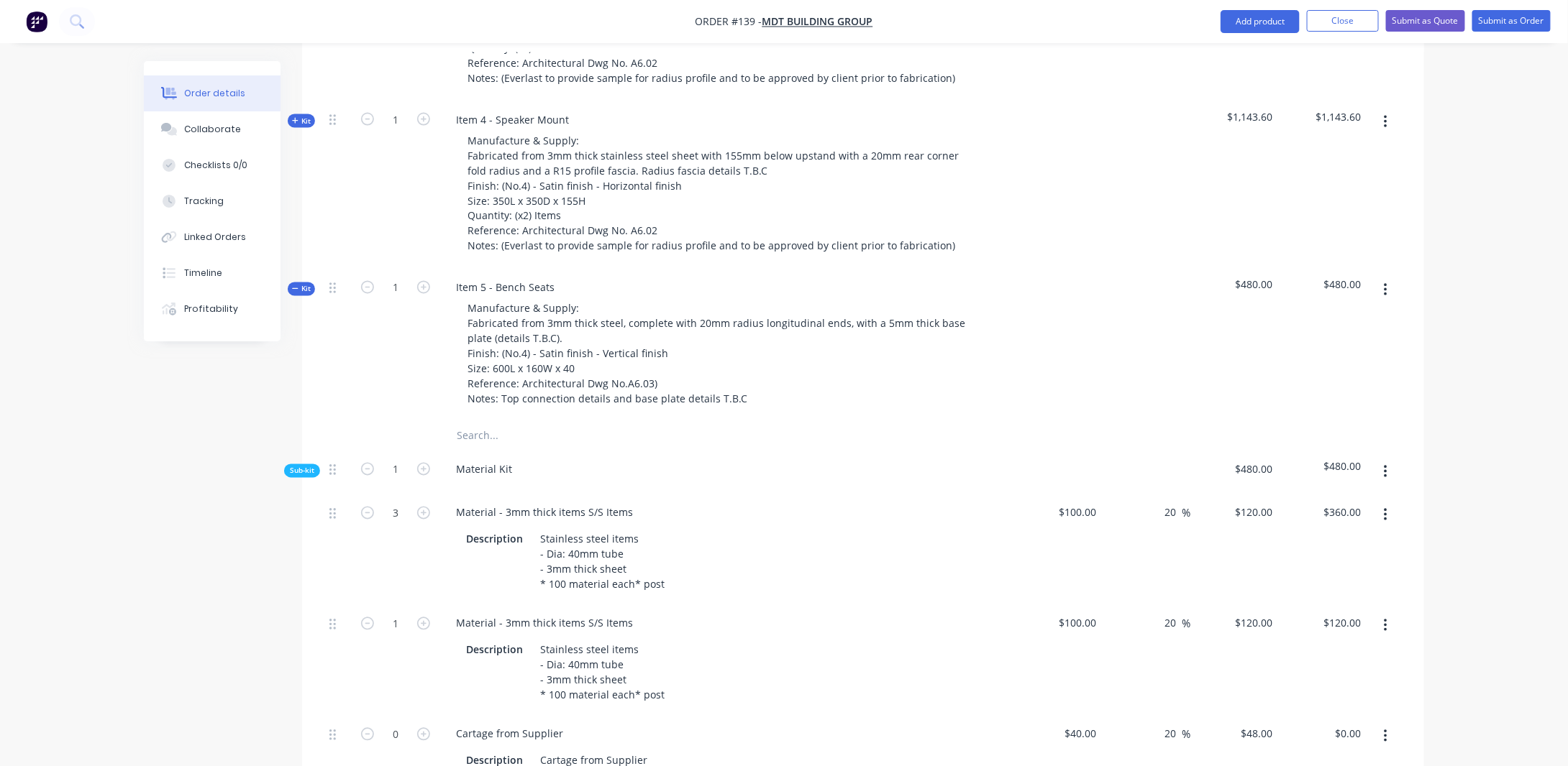
scroll to position [1082, 0]
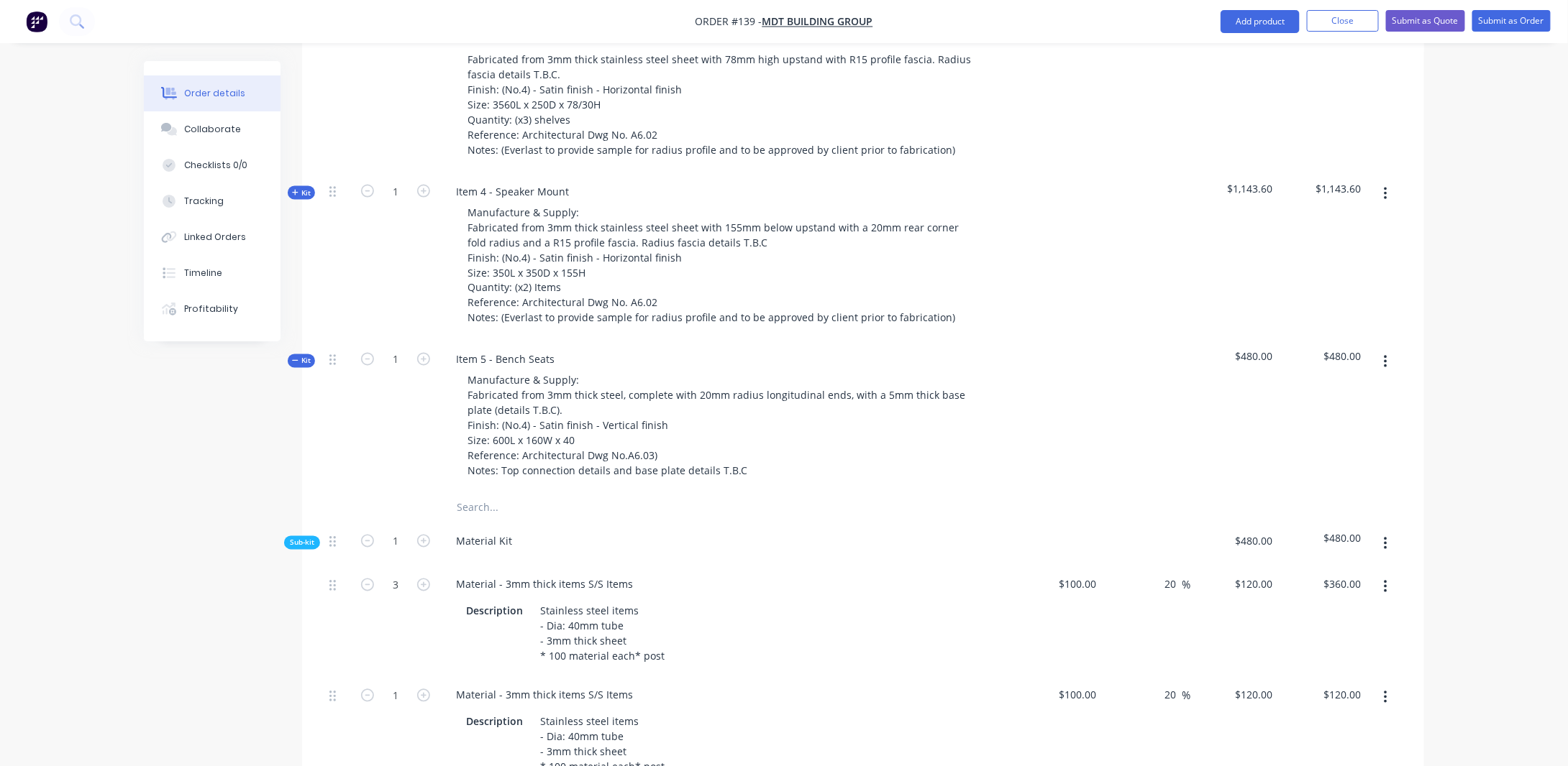
click at [295, 190] on icon "button" at bounding box center [294, 192] width 6 height 6
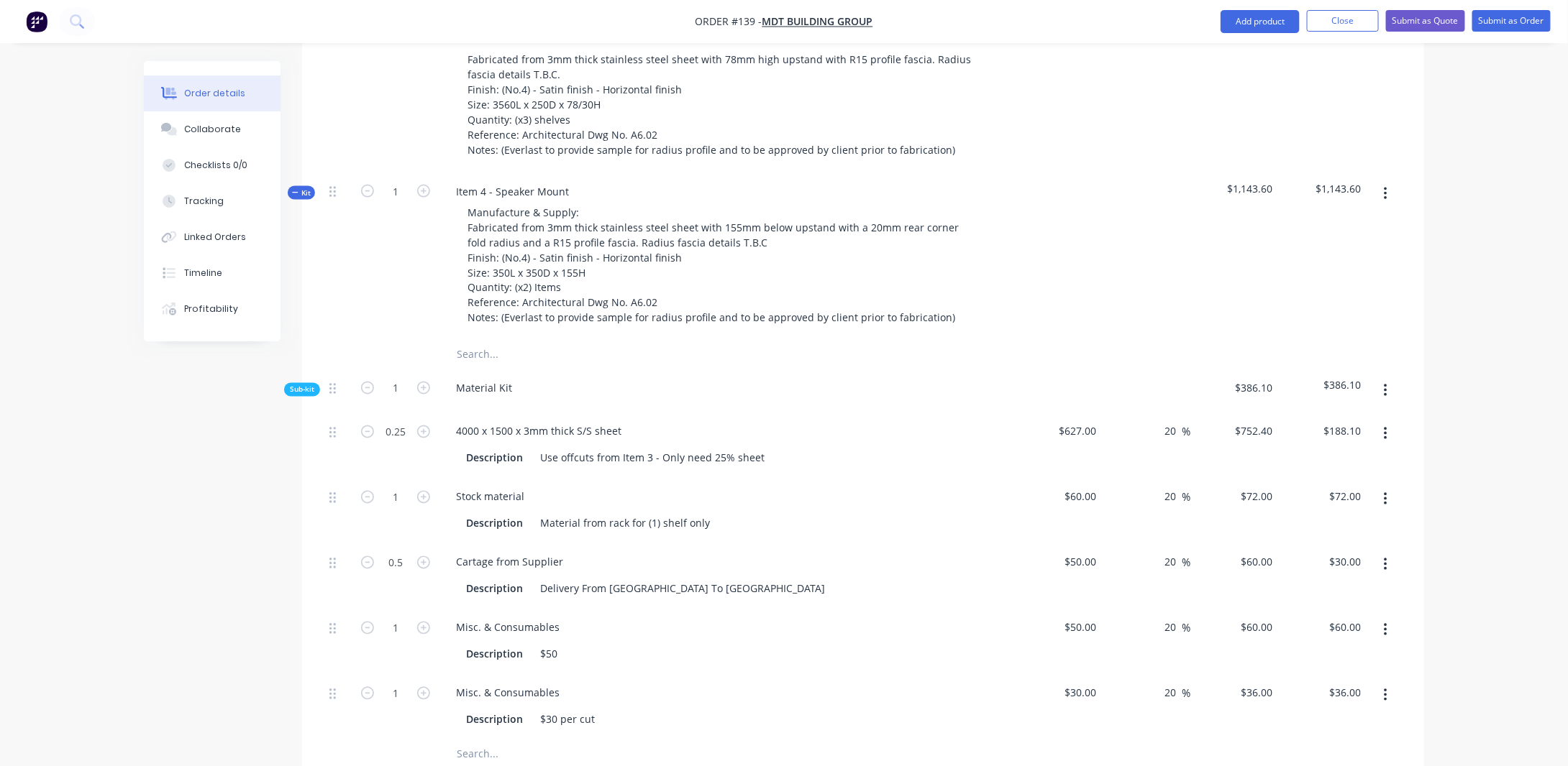
click at [294, 189] on icon "button" at bounding box center [295, 192] width 7 height 7
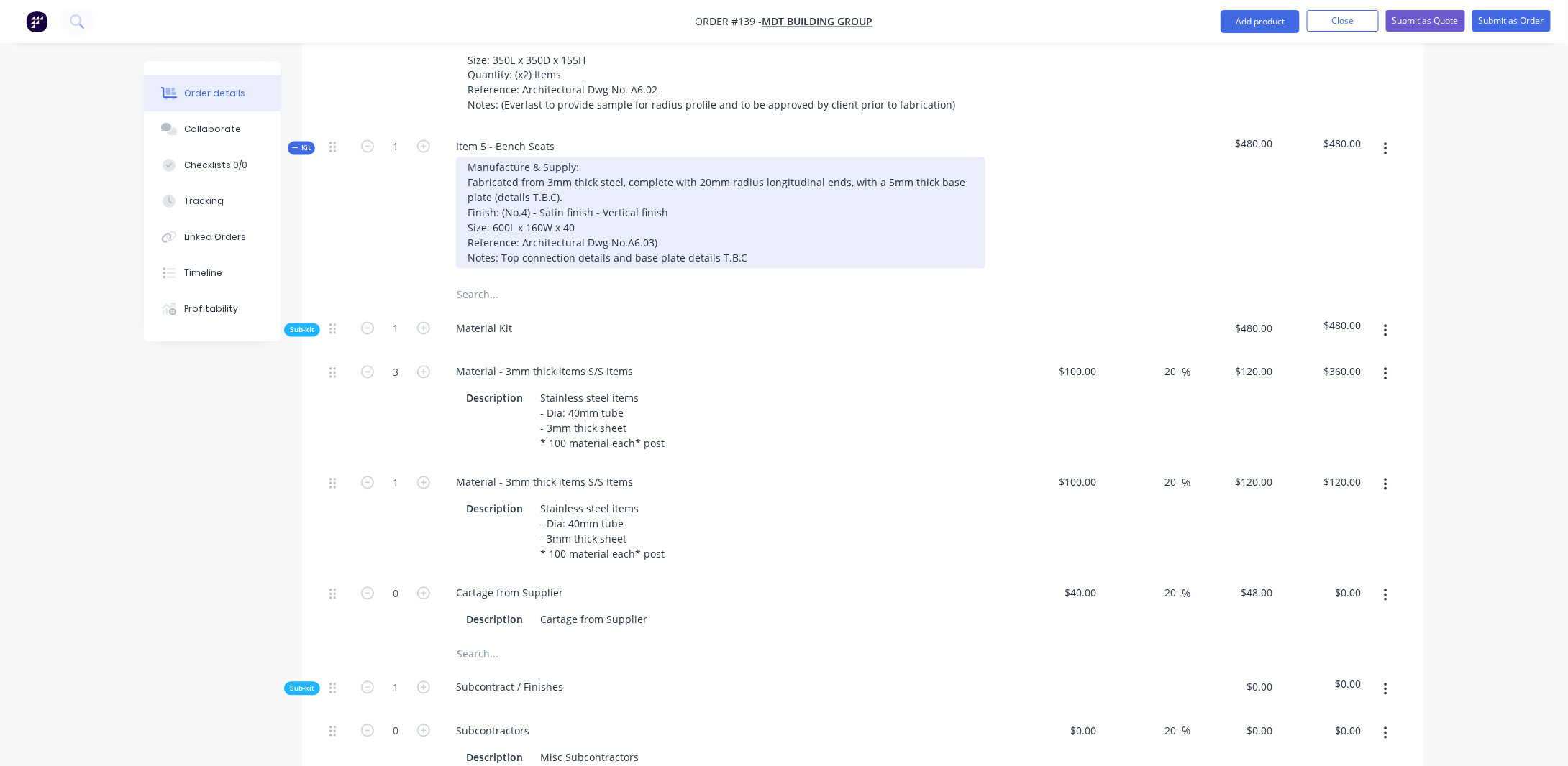
scroll to position [1297, 0]
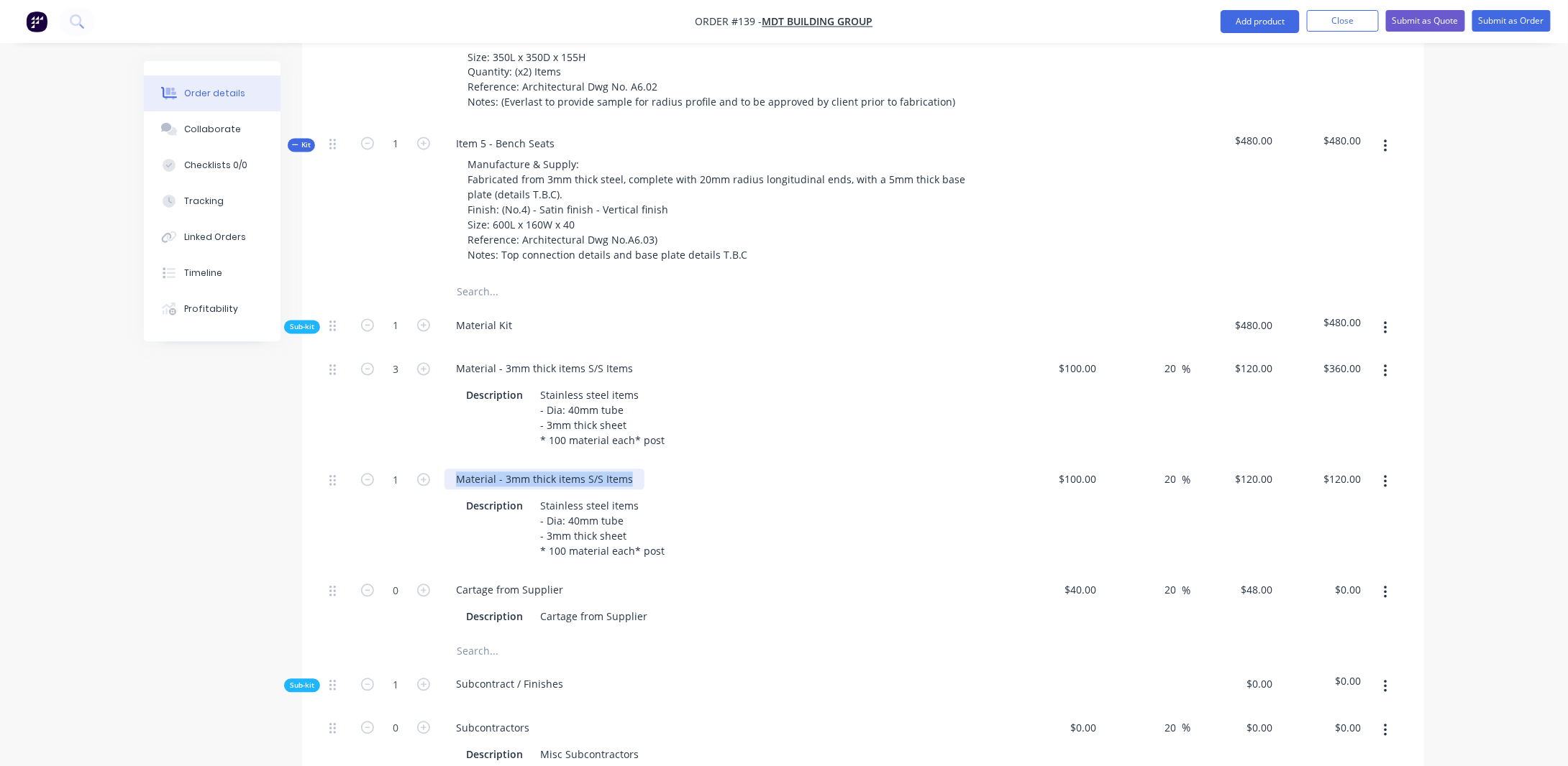
drag, startPoint x: 453, startPoint y: 468, endPoint x: 779, endPoint y: 448, distance: 326.6
click at [773, 461] on div "Material - 3mm thick items S/S Items Description Stainless steel items - Dia: 4…" at bounding box center [727, 517] width 576 height 111
click at [585, 498] on div "Stainless steel items - Dia: 40mm tube - 3mm thick sheet * 100 material each* p…" at bounding box center [603, 529] width 136 height 66
drag, startPoint x: 538, startPoint y: 498, endPoint x: 721, endPoint y: 569, distance: 196.3
click at [711, 562] on div "Description Stainless steel items - Dia: 40mm tube - 3mm thick sheet * 100 mate…" at bounding box center [724, 529] width 527 height 66
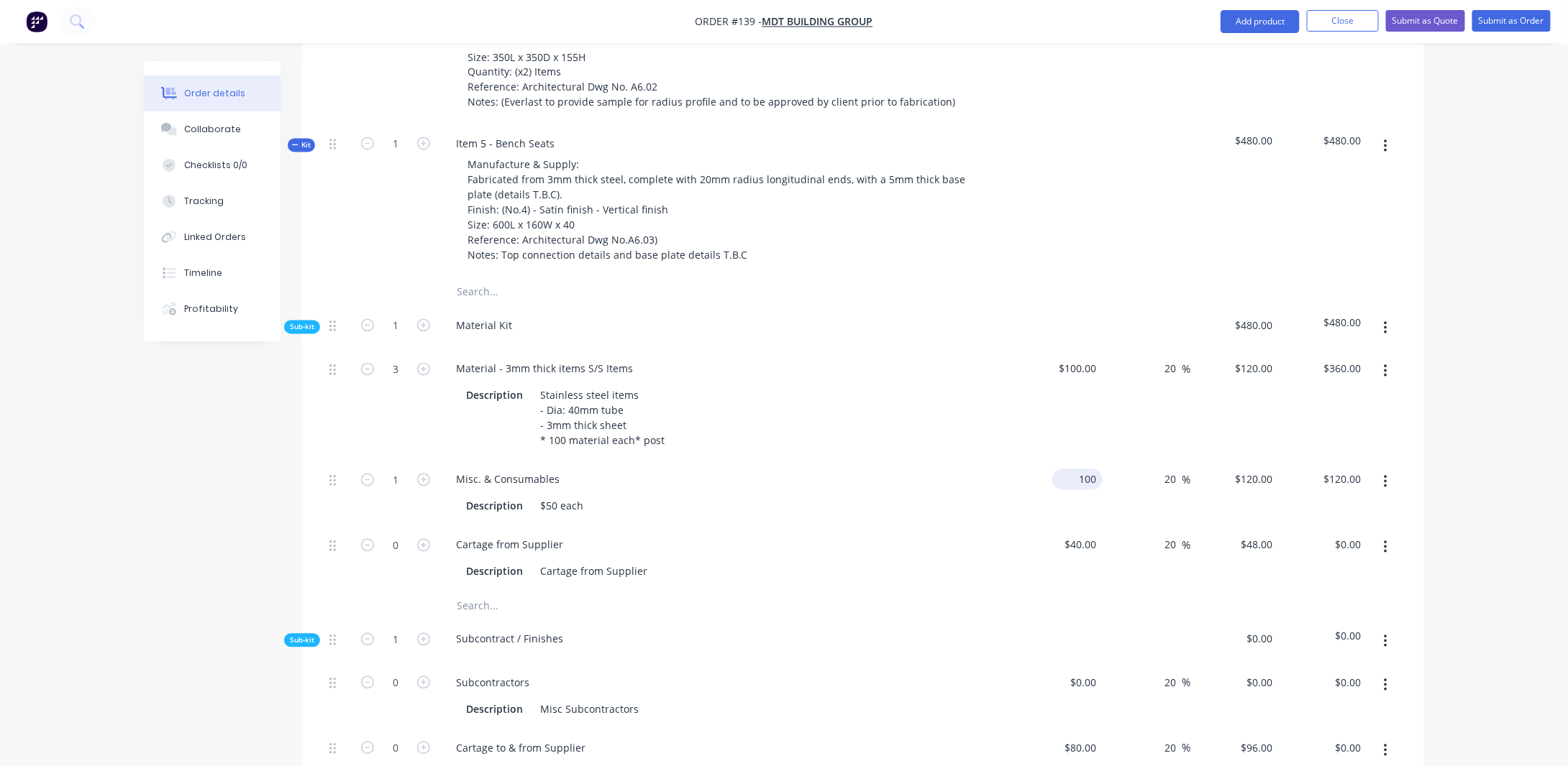
click at [1083, 469] on input "100" at bounding box center [1080, 480] width 45 height 21
type input "$50.00"
type input "$60.00"
click at [397, 473] on input "1" at bounding box center [395, 480] width 38 height 21
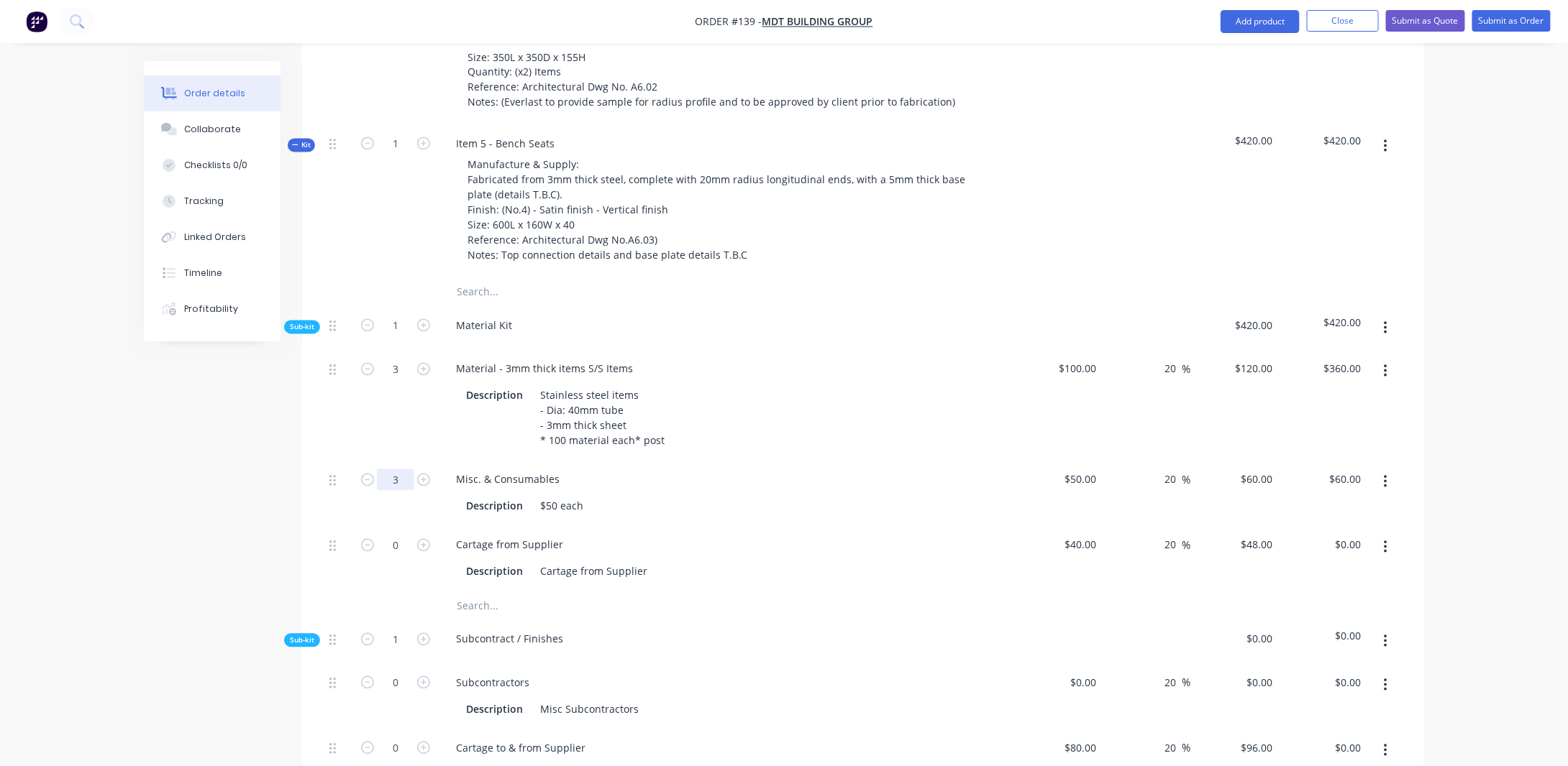
type input "3"
click at [184, 494] on div "Created by [PERSON_NAME] Created [DATE] Required [DATE] Assigned to Add team me…" at bounding box center [784, 256] width 1280 height 2984
type input "$180.00"
click at [582, 497] on div "$50 each" at bounding box center [562, 507] width 55 height 21
click at [242, 535] on div "Created by [PERSON_NAME] Created [DATE] Required [DATE] Assigned to Add team me…" at bounding box center [784, 256] width 1280 height 2984
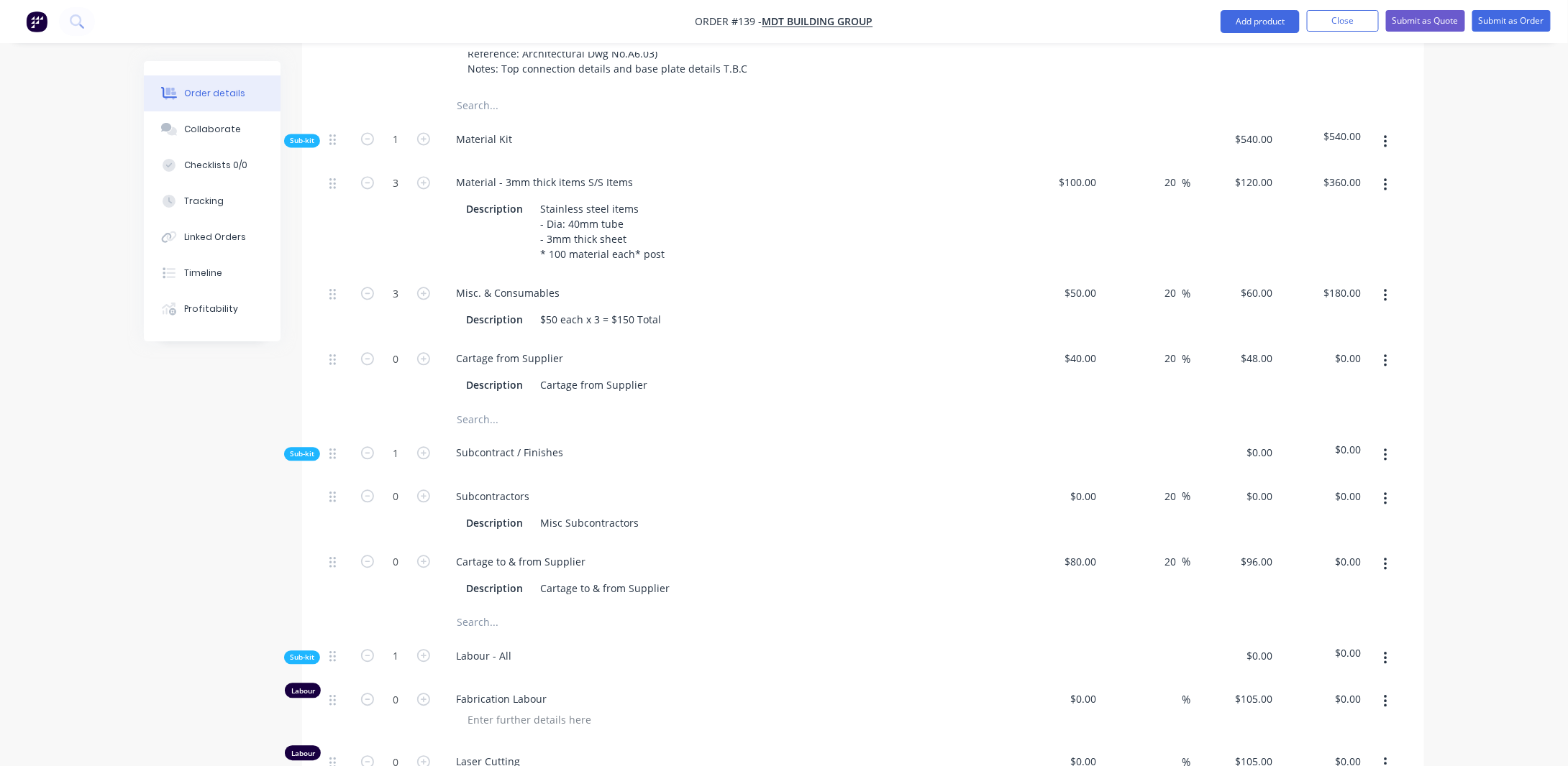
scroll to position [1513, 0]
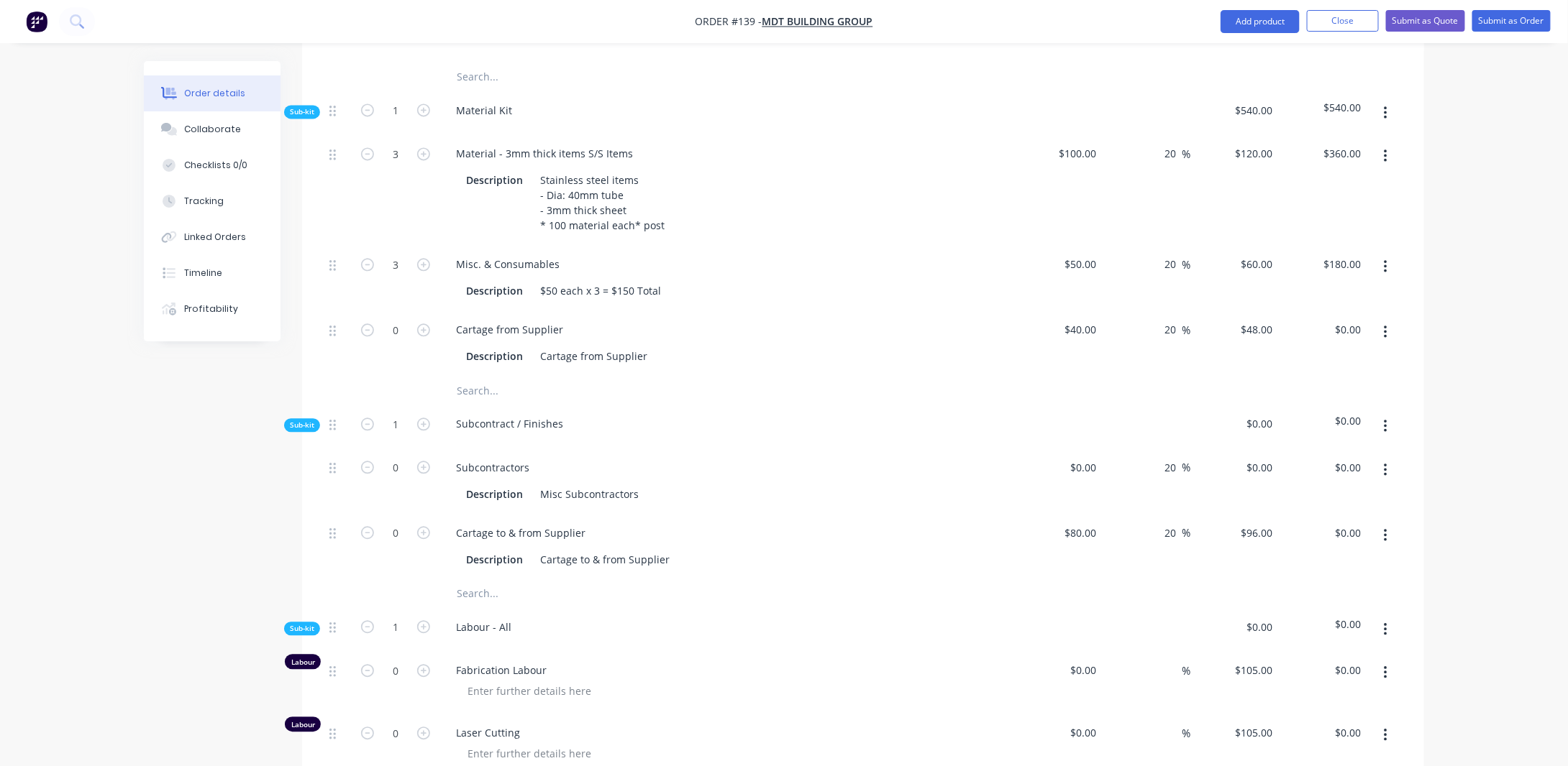
click at [1385, 418] on icon "button" at bounding box center [1385, 425] width 3 height 15
click at [1335, 489] on div "Delete" at bounding box center [1335, 493] width 111 height 21
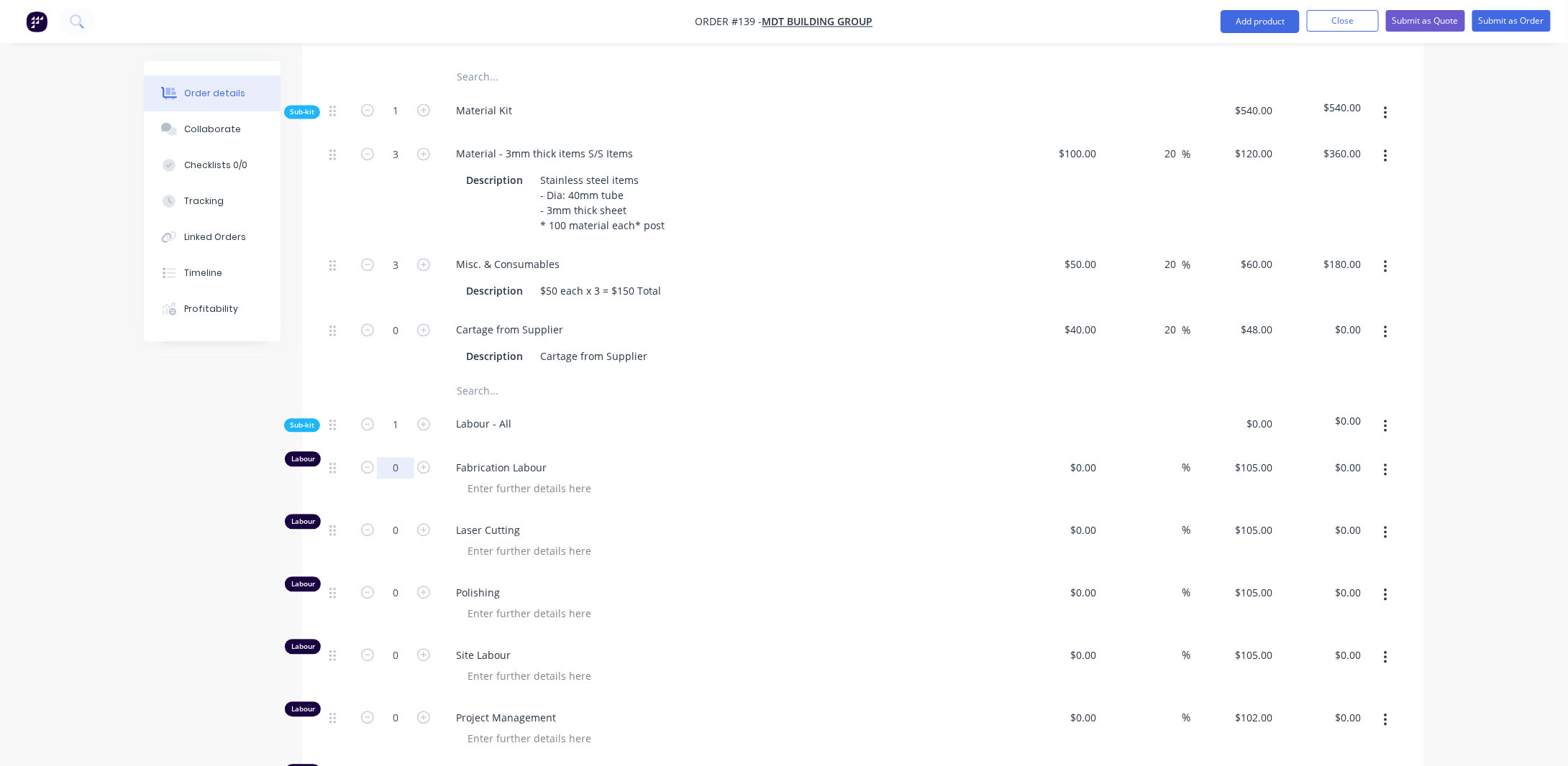
click at [406, 457] on input "0" at bounding box center [395, 468] width 38 height 21
drag, startPoint x: 199, startPoint y: 486, endPoint x: 288, endPoint y: 476, distance: 89.6
click at [408, 457] on input "0" at bounding box center [395, 468] width 38 height 21
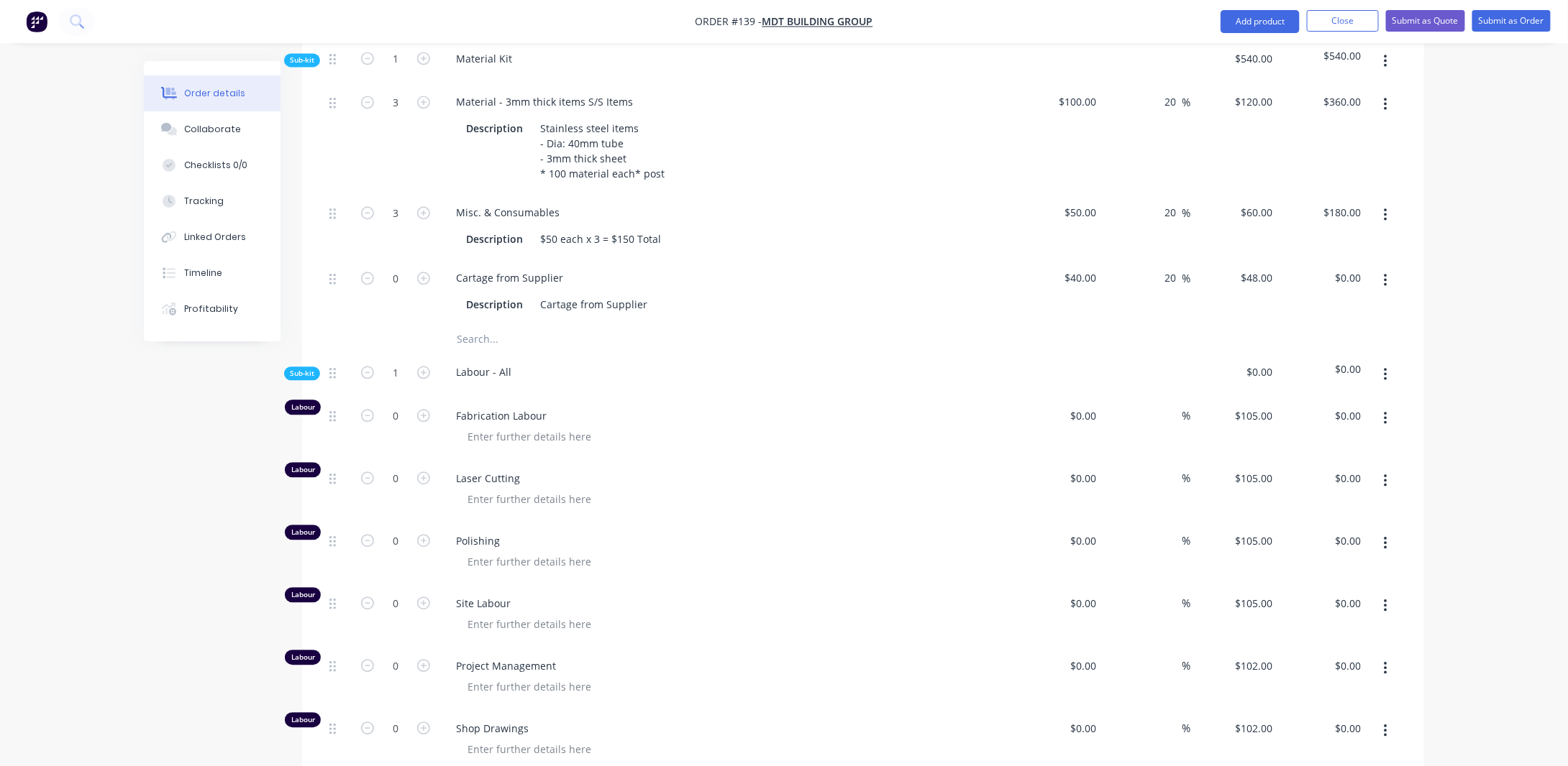
scroll to position [1585, 0]
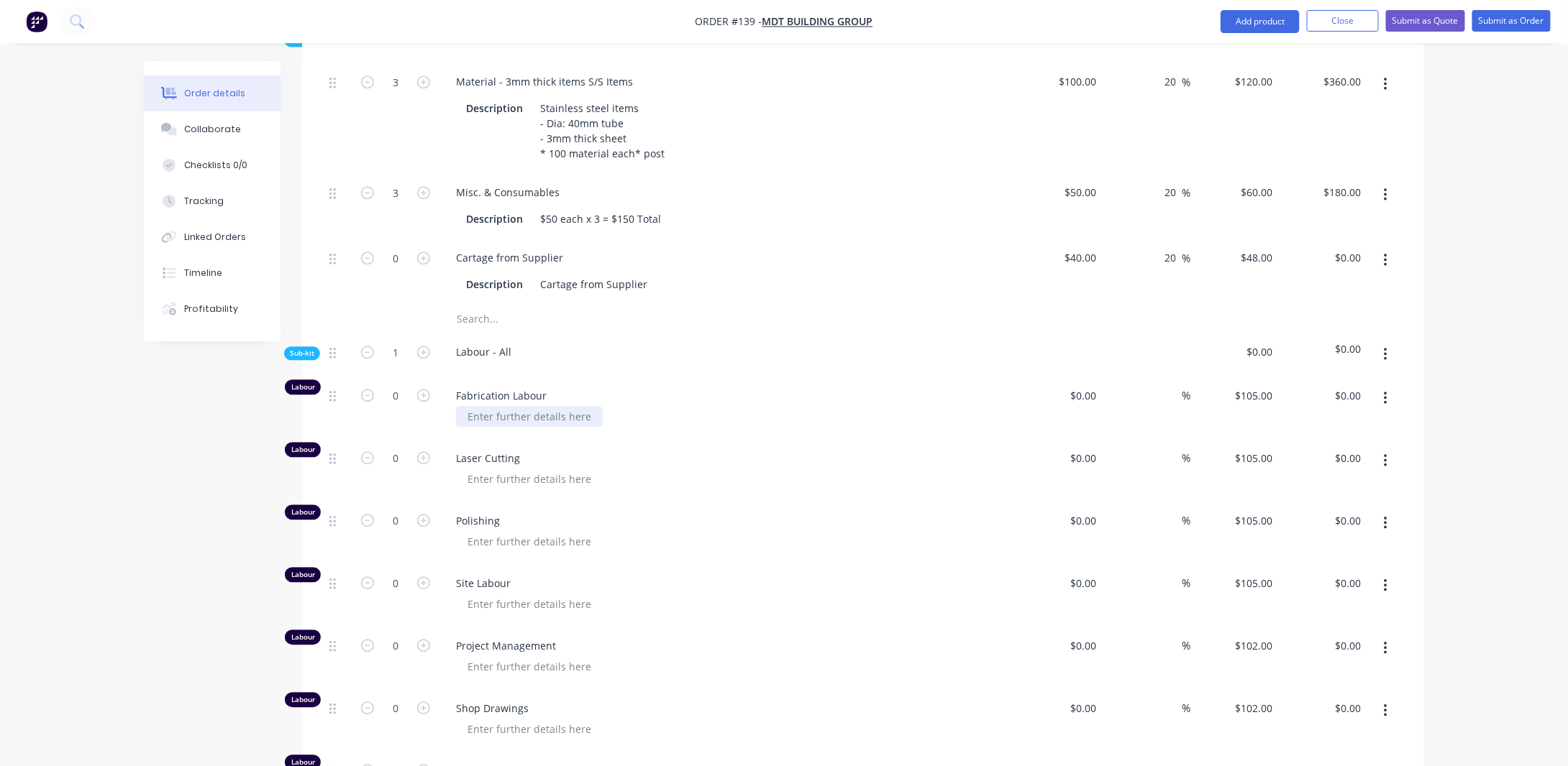
click at [497, 412] on div at bounding box center [529, 416] width 147 height 21
drag, startPoint x: 468, startPoint y: 400, endPoint x: 478, endPoint y: 400, distance: 10.0
click at [468, 406] on div at bounding box center [529, 416] width 147 height 21
click at [506, 411] on div "(1) leg =" at bounding box center [486, 416] width 60 height 21
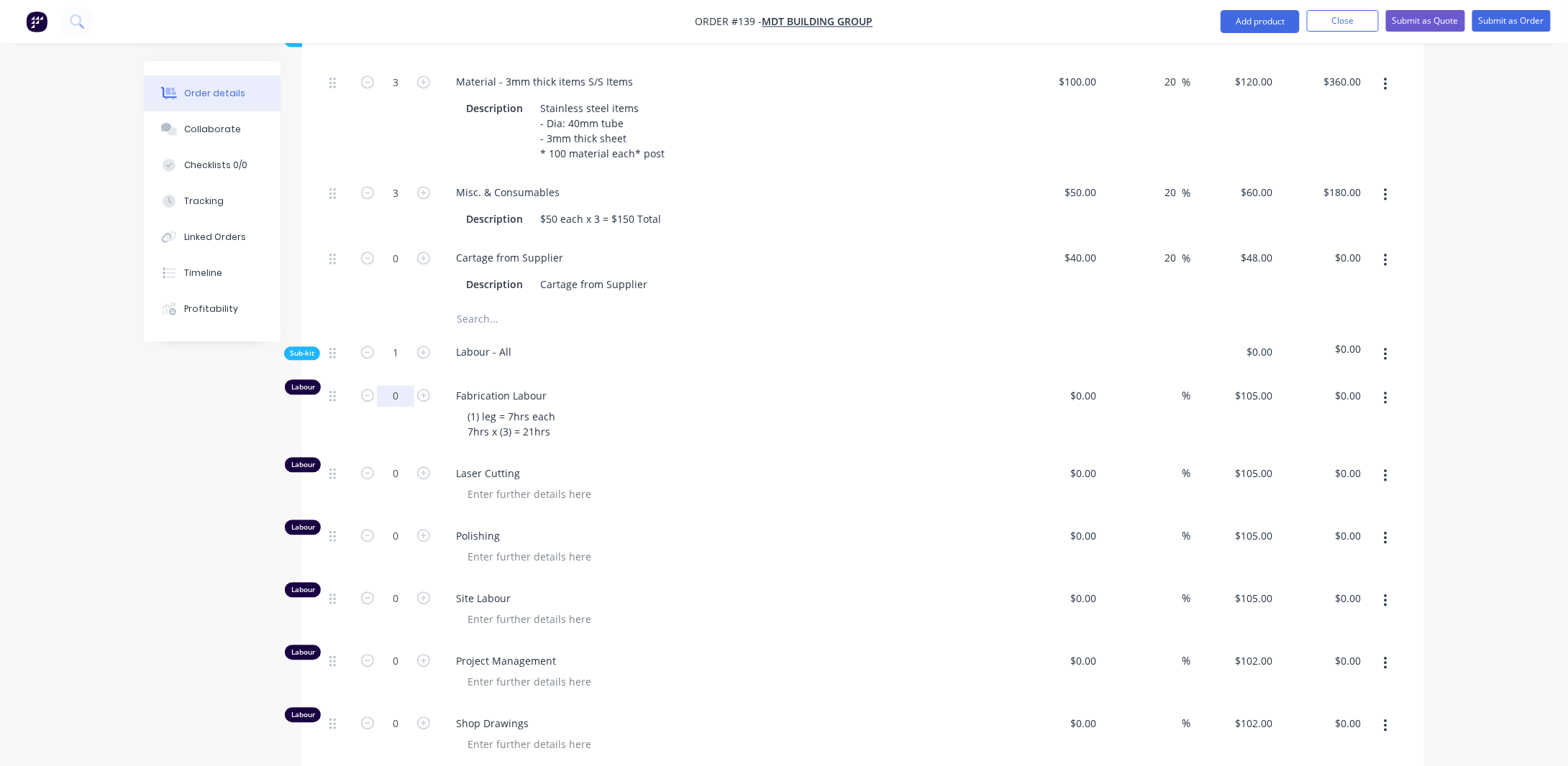
drag, startPoint x: 398, startPoint y: 378, endPoint x: 398, endPoint y: 354, distance: 24.0
click at [398, 385] on input "0" at bounding box center [395, 396] width 38 height 21
type input "21"
type input "$2,205.00"
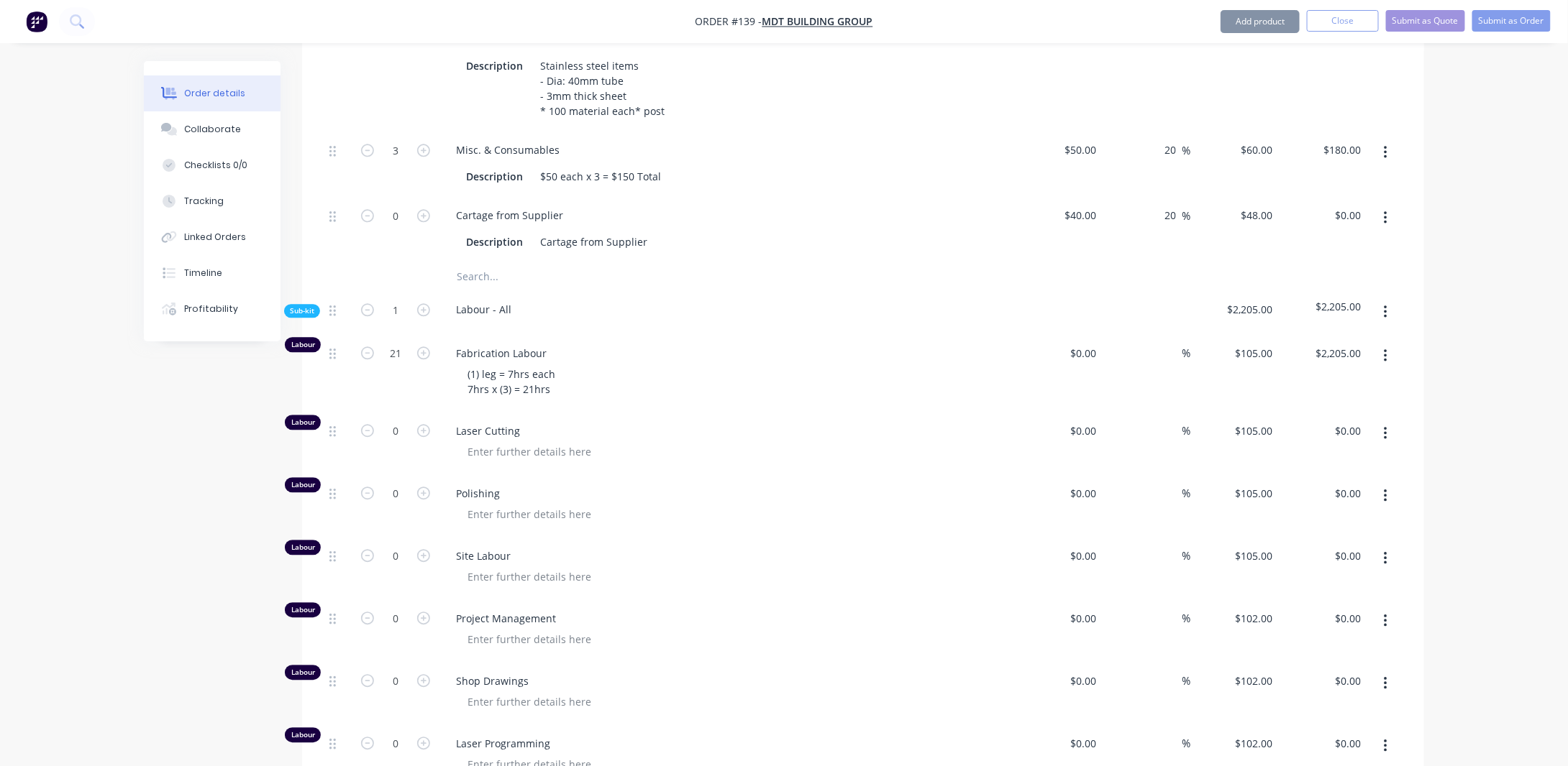
scroll to position [1657, 0]
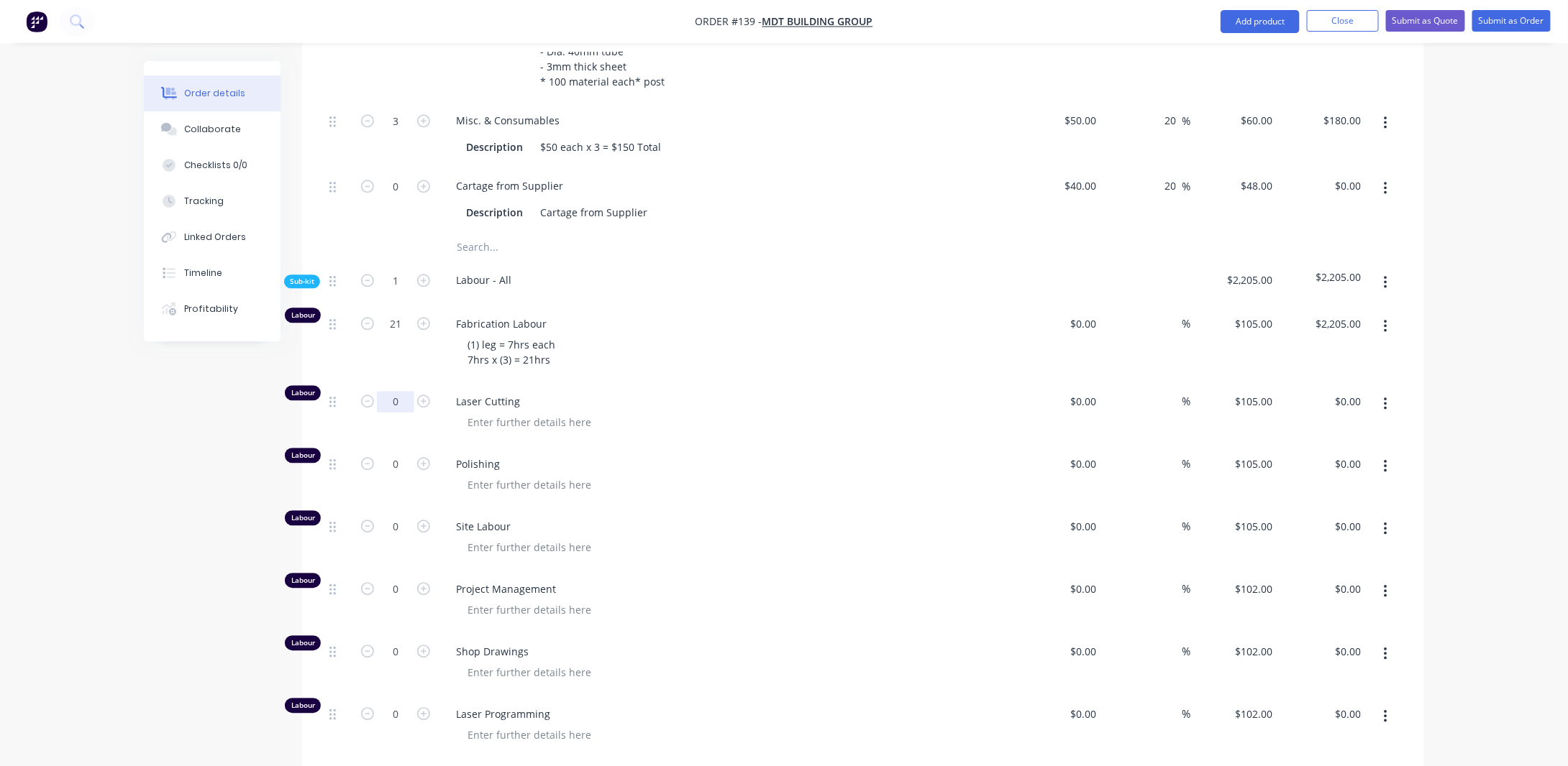
click at [401, 394] on input "0" at bounding box center [395, 402] width 38 height 21
type input "1"
type input "$105.00"
click at [285, 448] on div "Labour" at bounding box center [303, 456] width 36 height 15
click at [404, 391] on input "1" at bounding box center [395, 402] width 38 height 21
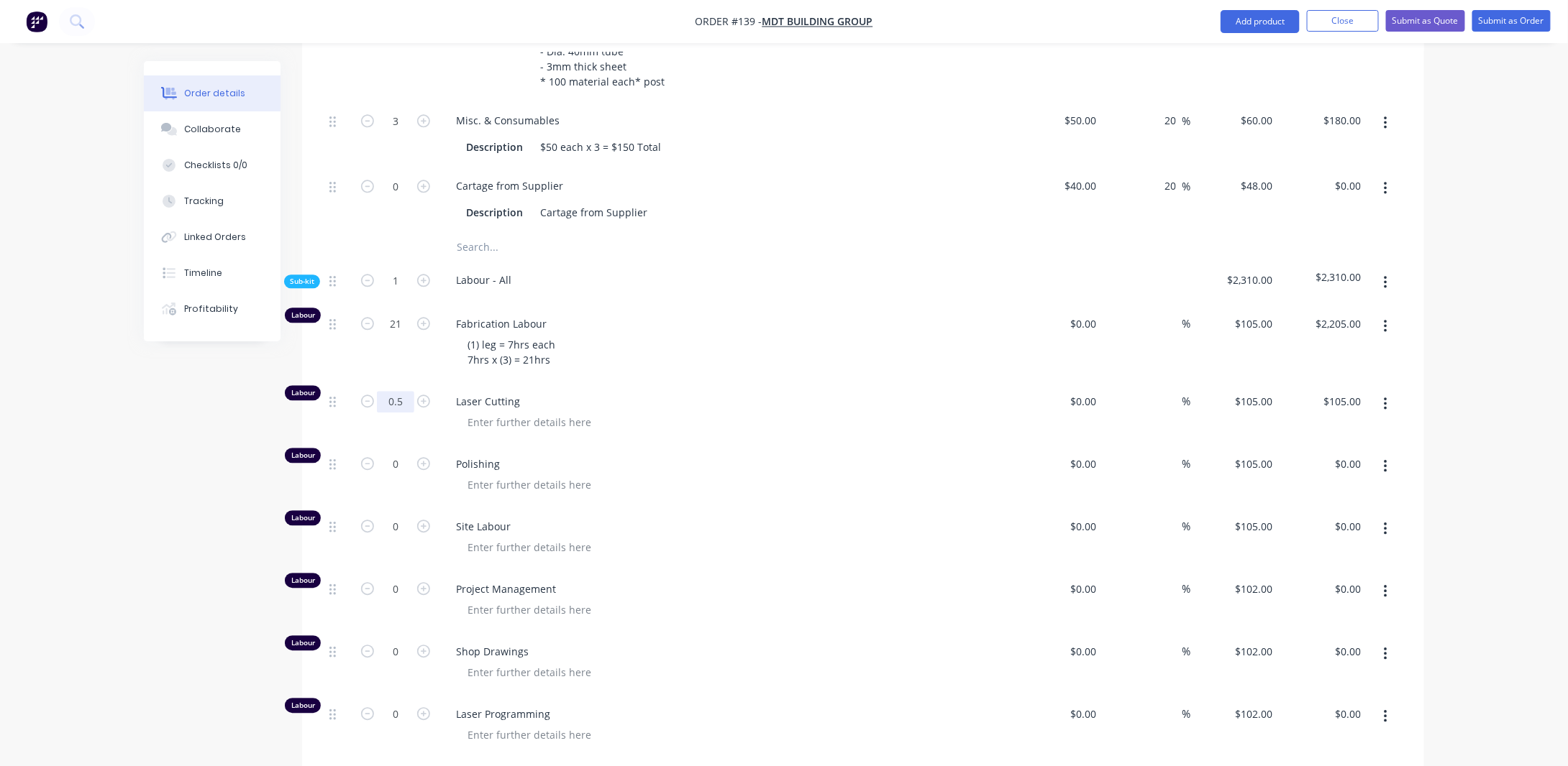
type input "0.5"
type input "$52.50"
drag, startPoint x: 333, startPoint y: 389, endPoint x: 334, endPoint y: 455, distance: 66.0
click at [334, 455] on div "Labour 21 Fabrication Labour (1) leg = 7hrs each 7hrs x (3) = 21hrs $0.00 $0.00…" at bounding box center [863, 531] width 1079 height 453
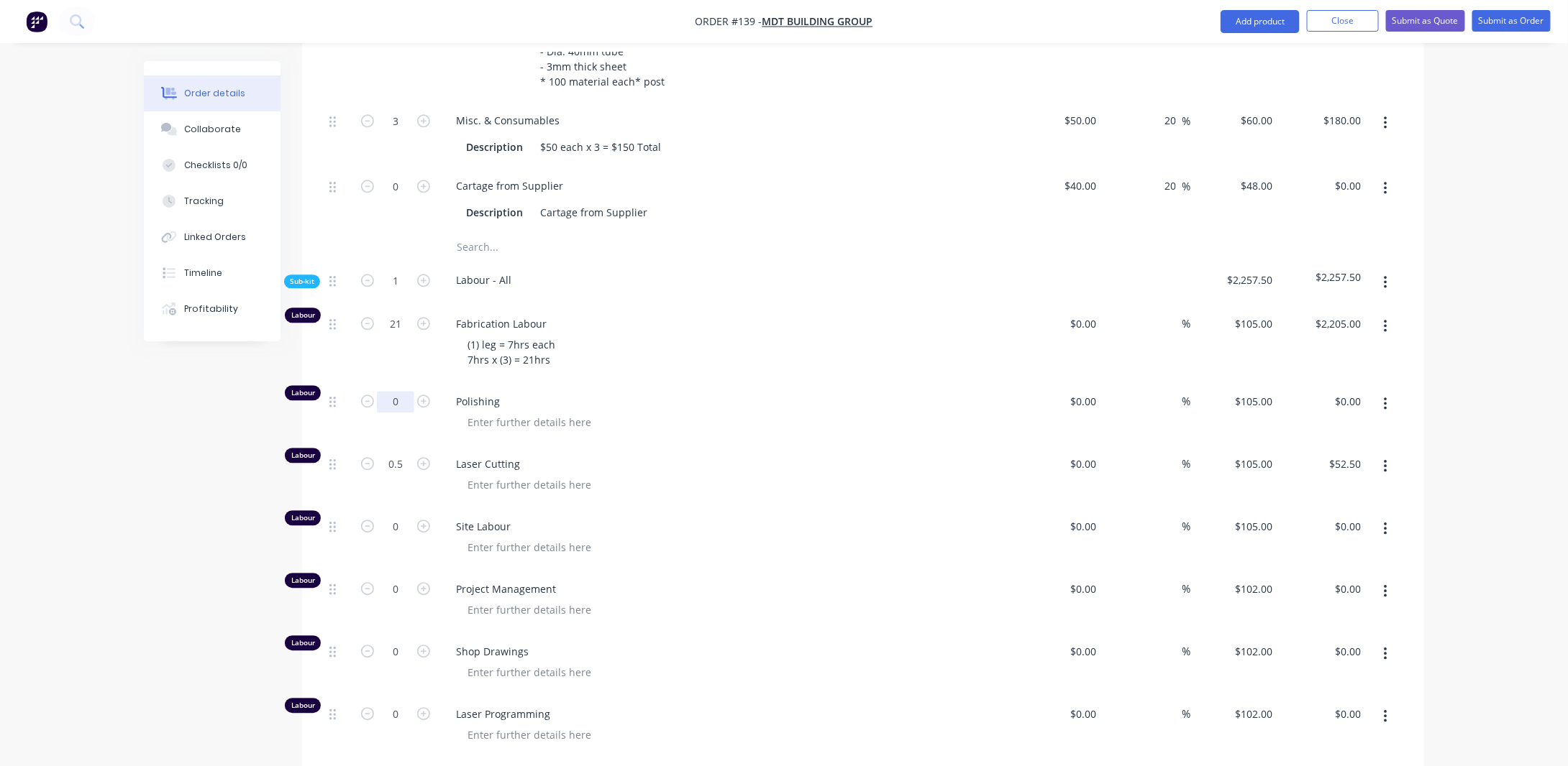
click at [398, 391] on input "0" at bounding box center [395, 402] width 38 height 21
type input "5"
type input "$525.00"
drag, startPoint x: 501, startPoint y: 409, endPoint x: 529, endPoint y: 411, distance: 28.1
click at [501, 412] on div at bounding box center [529, 423] width 147 height 21
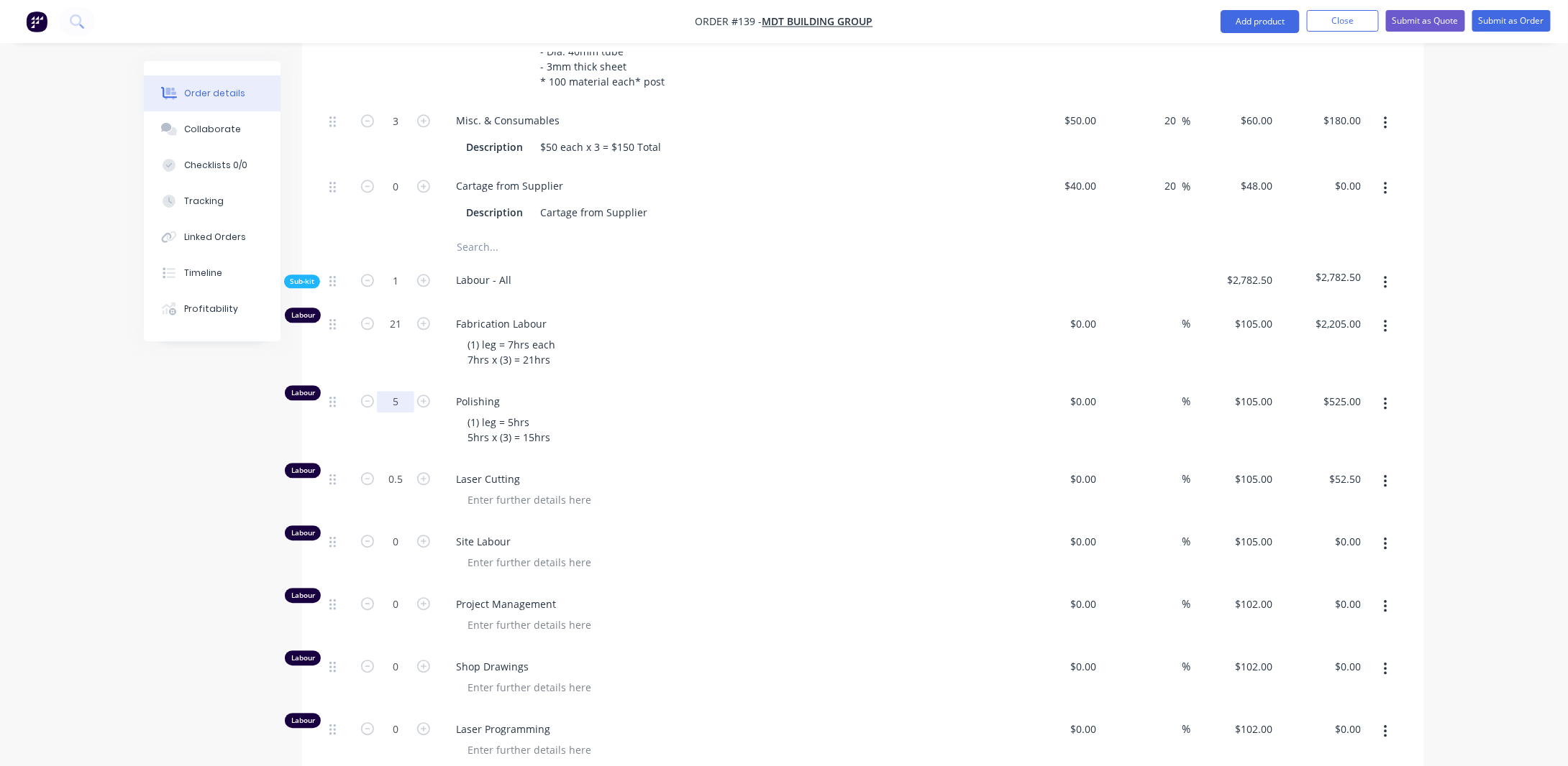
click at [409, 392] on input "5" at bounding box center [395, 402] width 38 height 21
type input "15"
type input "$1,575.00"
click at [547, 334] on div "(1) leg = 7hrs each 7hrs x (3) = 21hrs" at bounding box center [511, 352] width 111 height 36
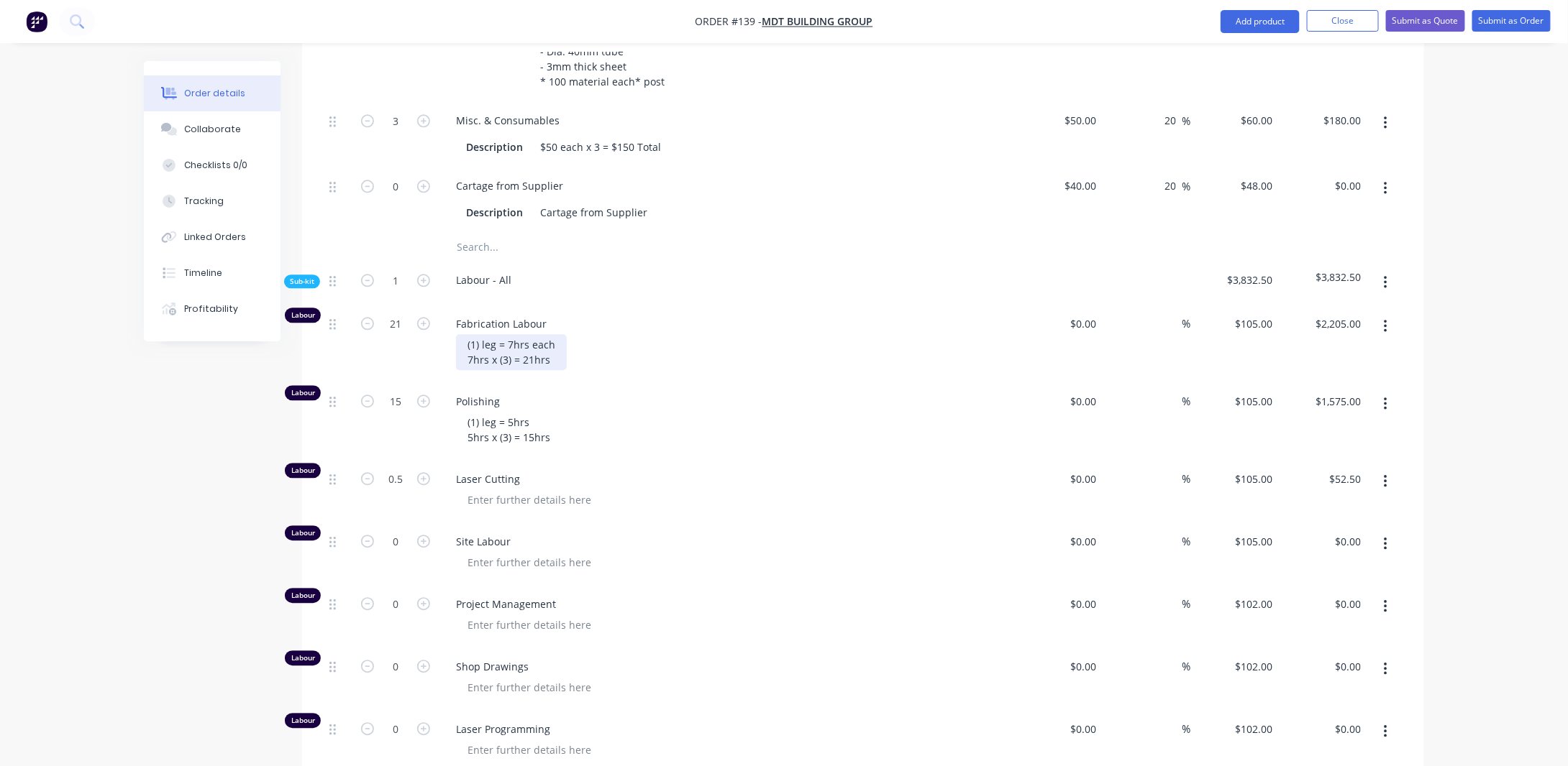
click at [466, 334] on div "(1) leg = 7hrs each 7hrs x (3) = 21hrs" at bounding box center [511, 352] width 111 height 36
click at [557, 362] on div "Cladding (1) leg = 7hrs each 7hrs x (3) = 21hrs" at bounding box center [532, 352] width 154 height 36
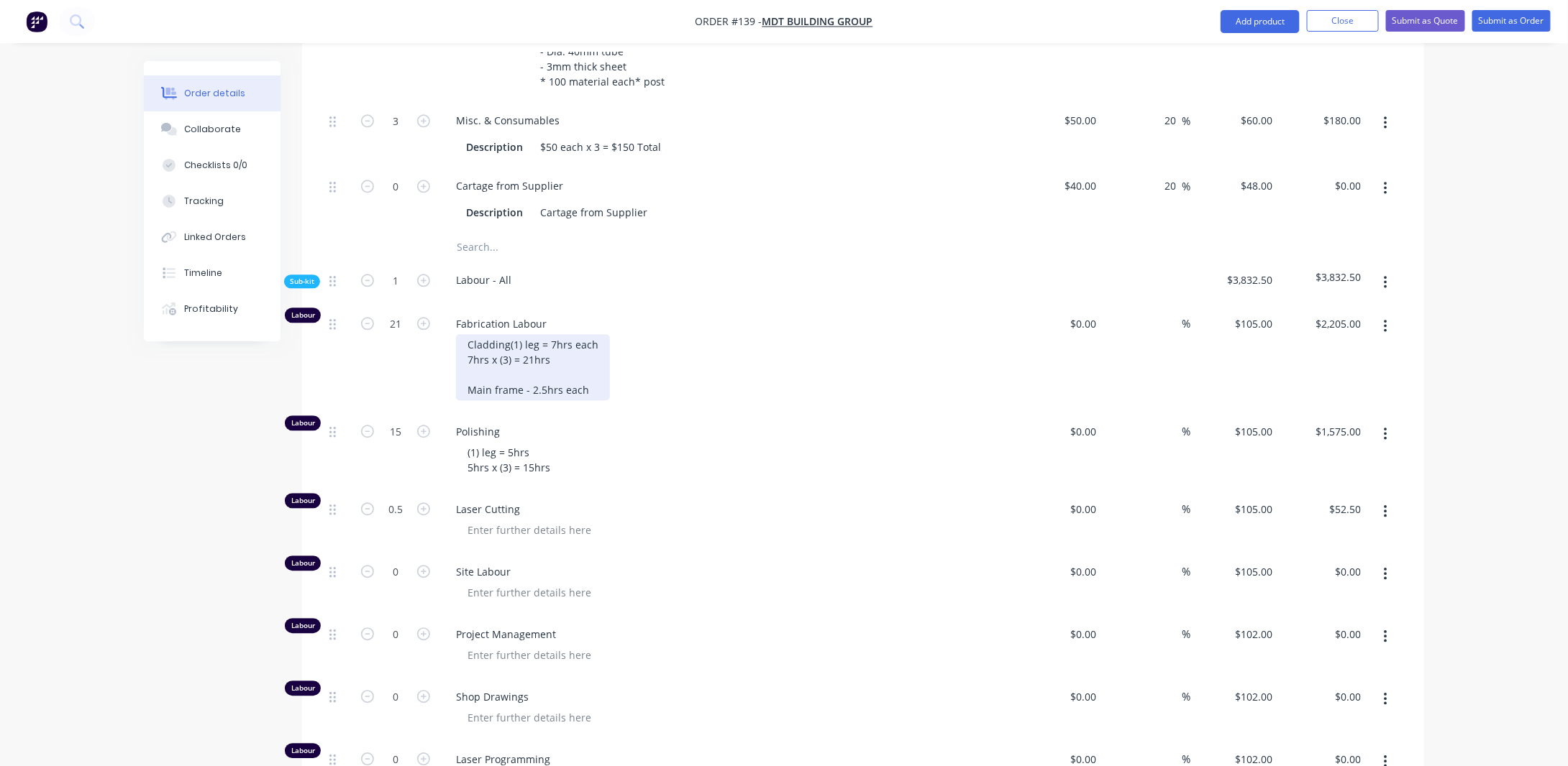
click at [534, 394] on div "Cladding (1) leg = 7hrs each 7hrs x (3) = 21hrs Main frame - 2.5hrs each" at bounding box center [532, 367] width 154 height 66
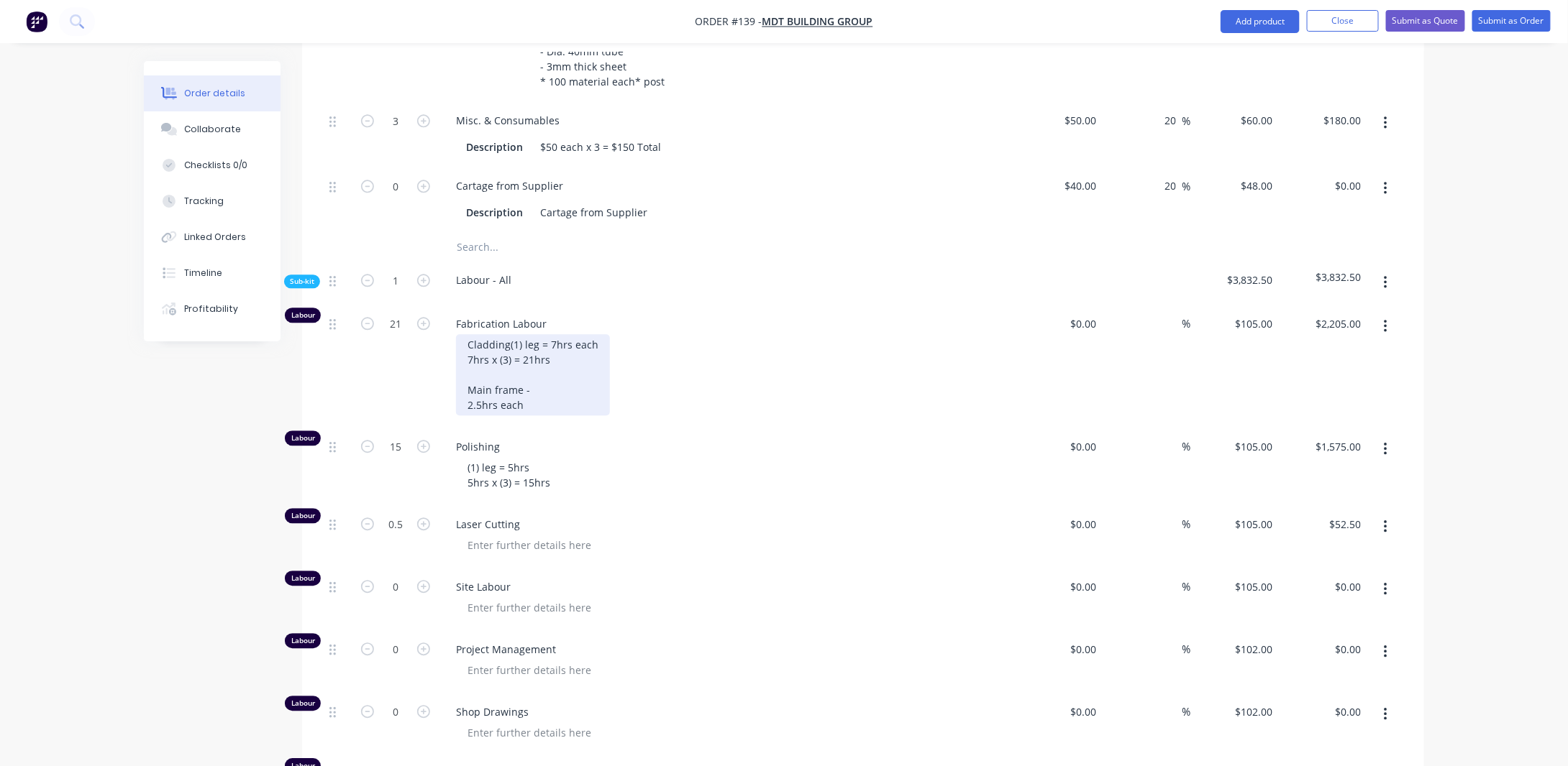
click at [532, 413] on div "Cladding (1) leg = 7hrs each 7hrs x (3) = 21hrs Main frame - 2.5hrs each" at bounding box center [532, 375] width 154 height 81
click at [561, 409] on div "Cladding (1) leg = 7hrs each 7hrs x (3) = 21hrs Main frame - (1) leg = 2.5hrs e…" at bounding box center [532, 375] width 154 height 81
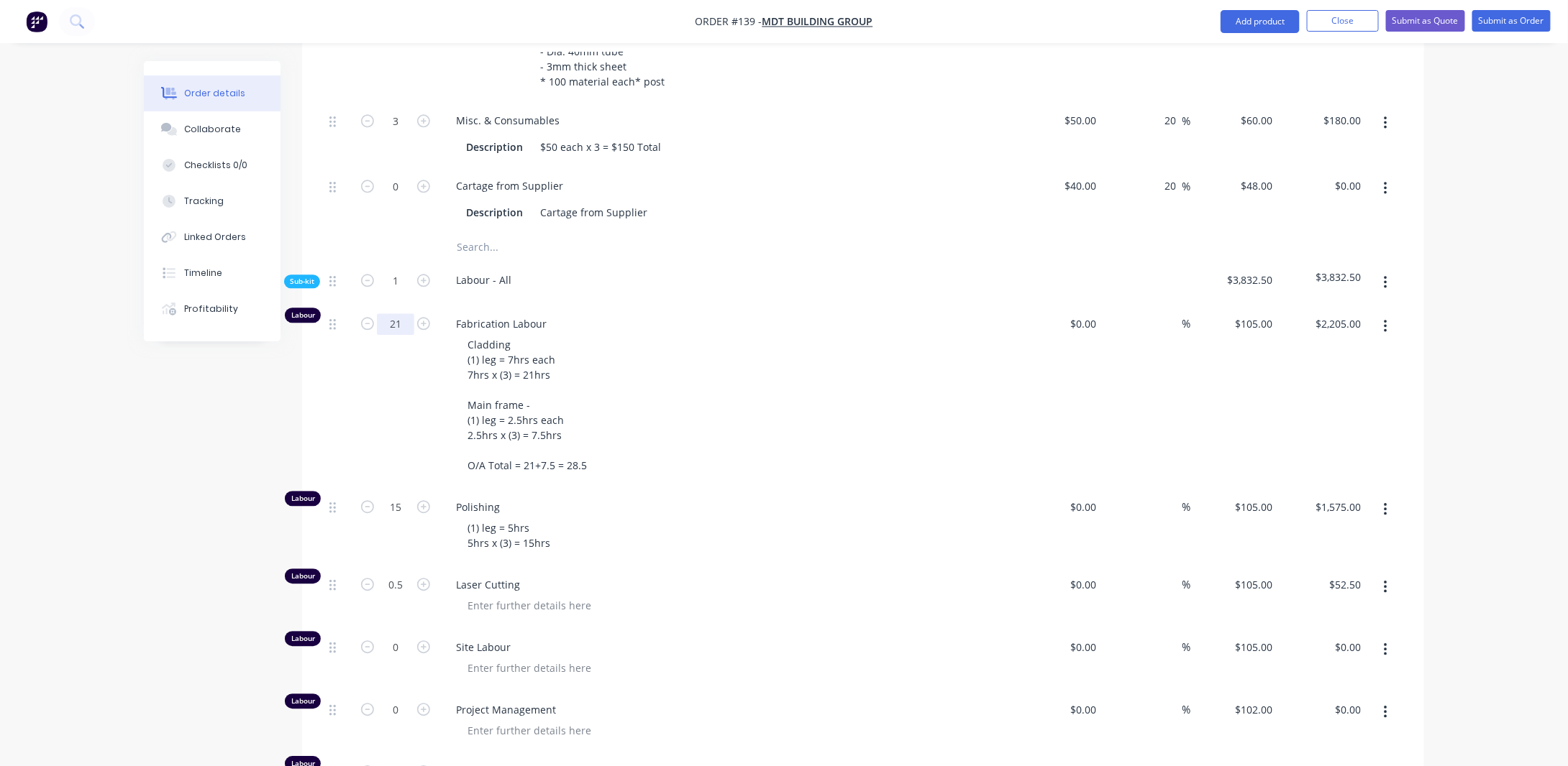
click at [404, 322] on input "21" at bounding box center [395, 324] width 38 height 21
type input "28.5"
type input "$2,992.50"
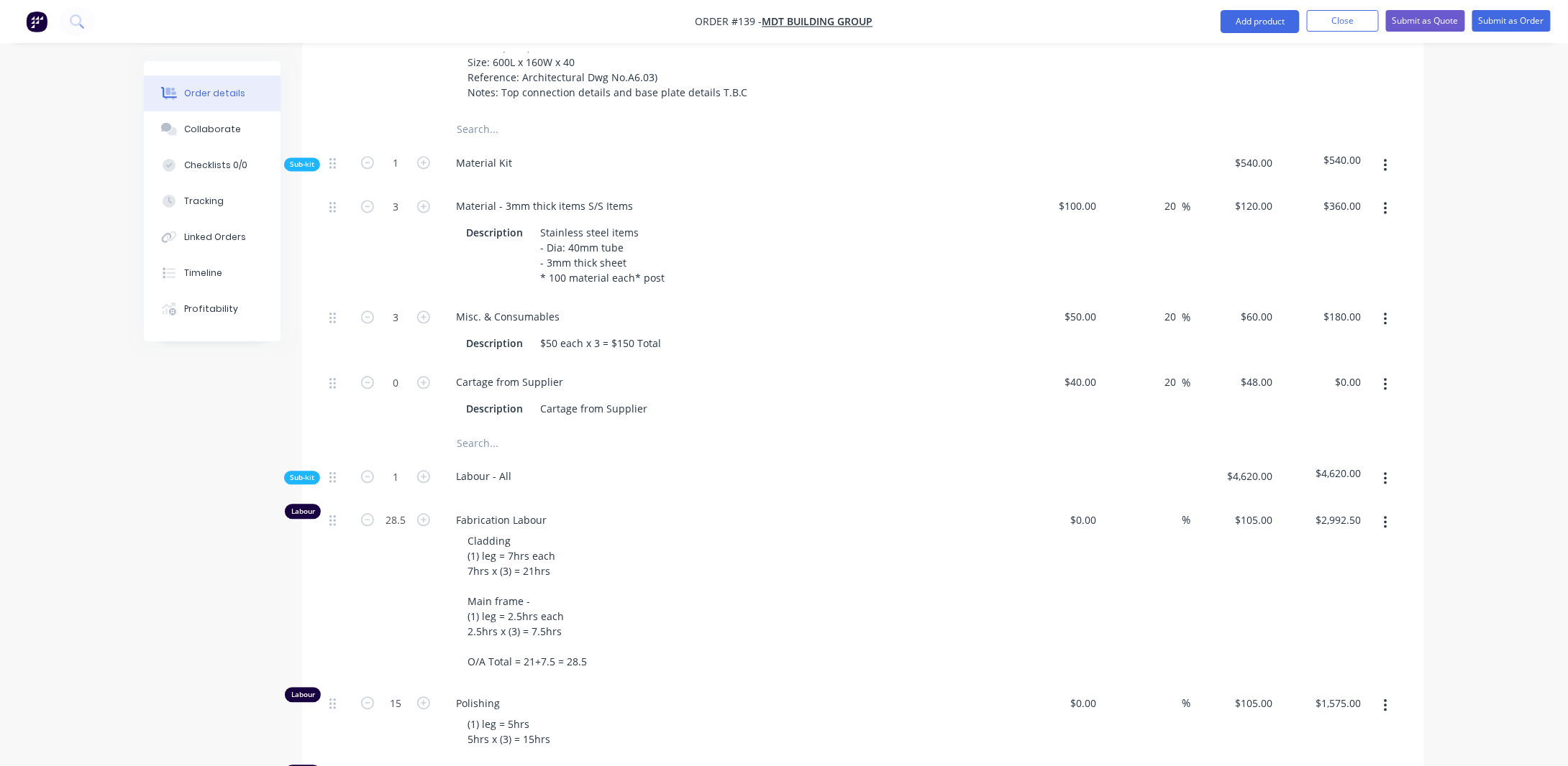
scroll to position [1442, 0]
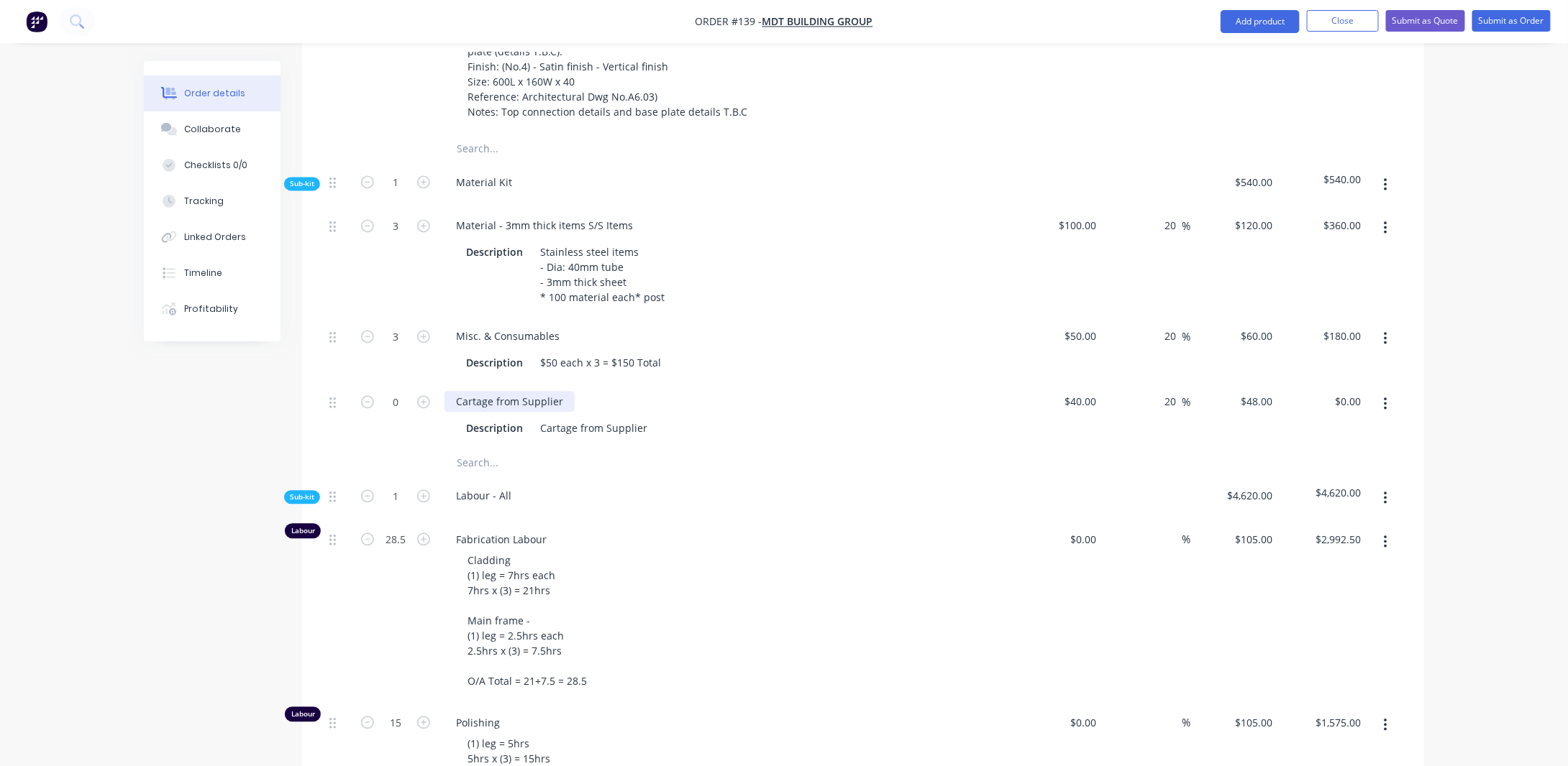
click at [565, 391] on div "Cartage from Supplier" at bounding box center [510, 402] width 130 height 21
drag, startPoint x: 566, startPoint y: 388, endPoint x: 409, endPoint y: 409, distance: 158.4
click at [409, 409] on div "0 Cartage from Supplier Description Cartage from Supplier $40.00 $40.00 20 20 %…" at bounding box center [863, 415] width 1079 height 65
drag, startPoint x: 545, startPoint y: 415, endPoint x: 725, endPoint y: 420, distance: 180.1
click at [725, 420] on div "Description Cartage from Supplier" at bounding box center [724, 429] width 527 height 21
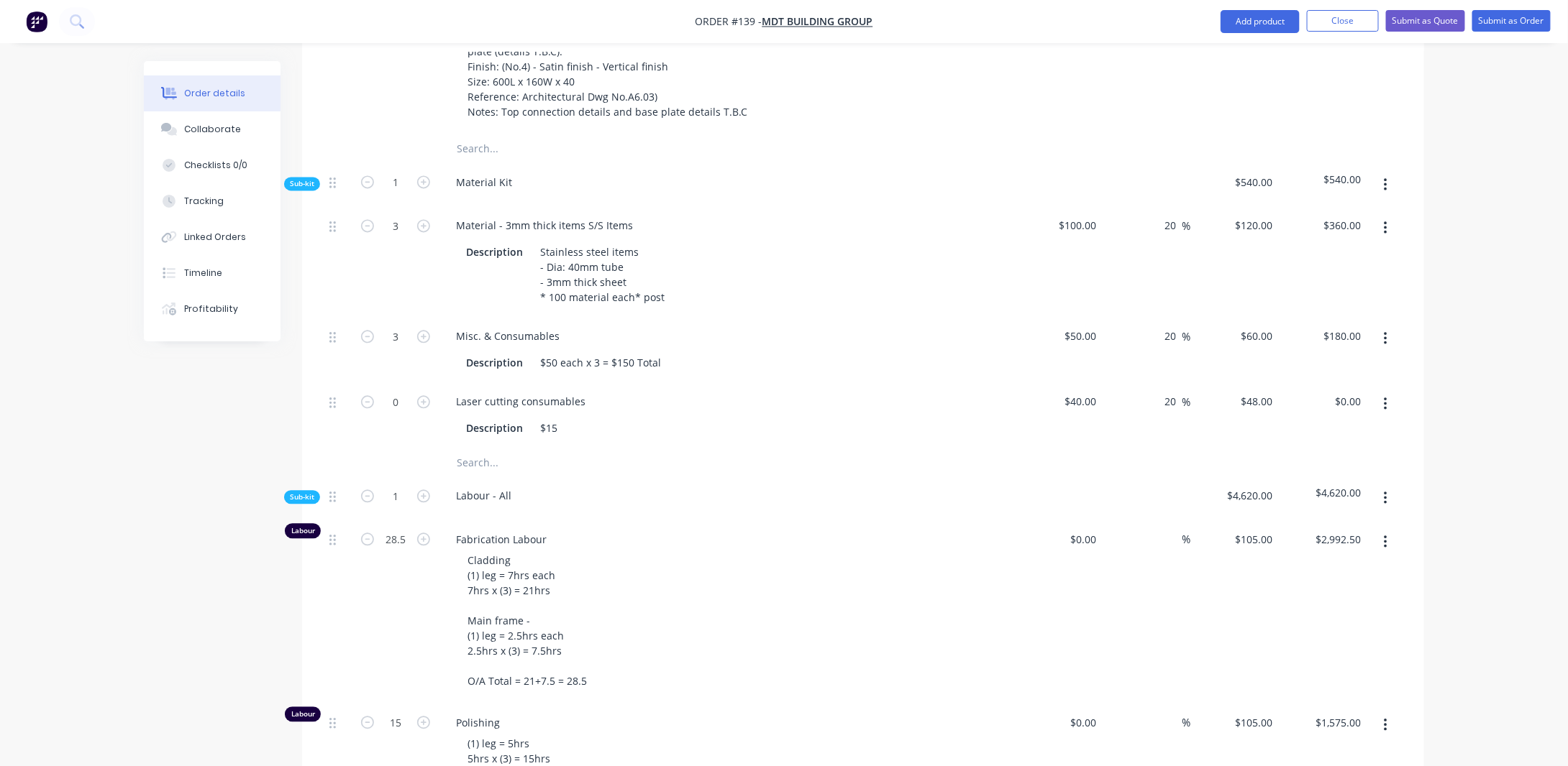
click at [126, 439] on div "Order details Collaborate Checklists 0/0 Tracking Linked Orders Timeline Profit…" at bounding box center [784, 47] width 1568 height 2978
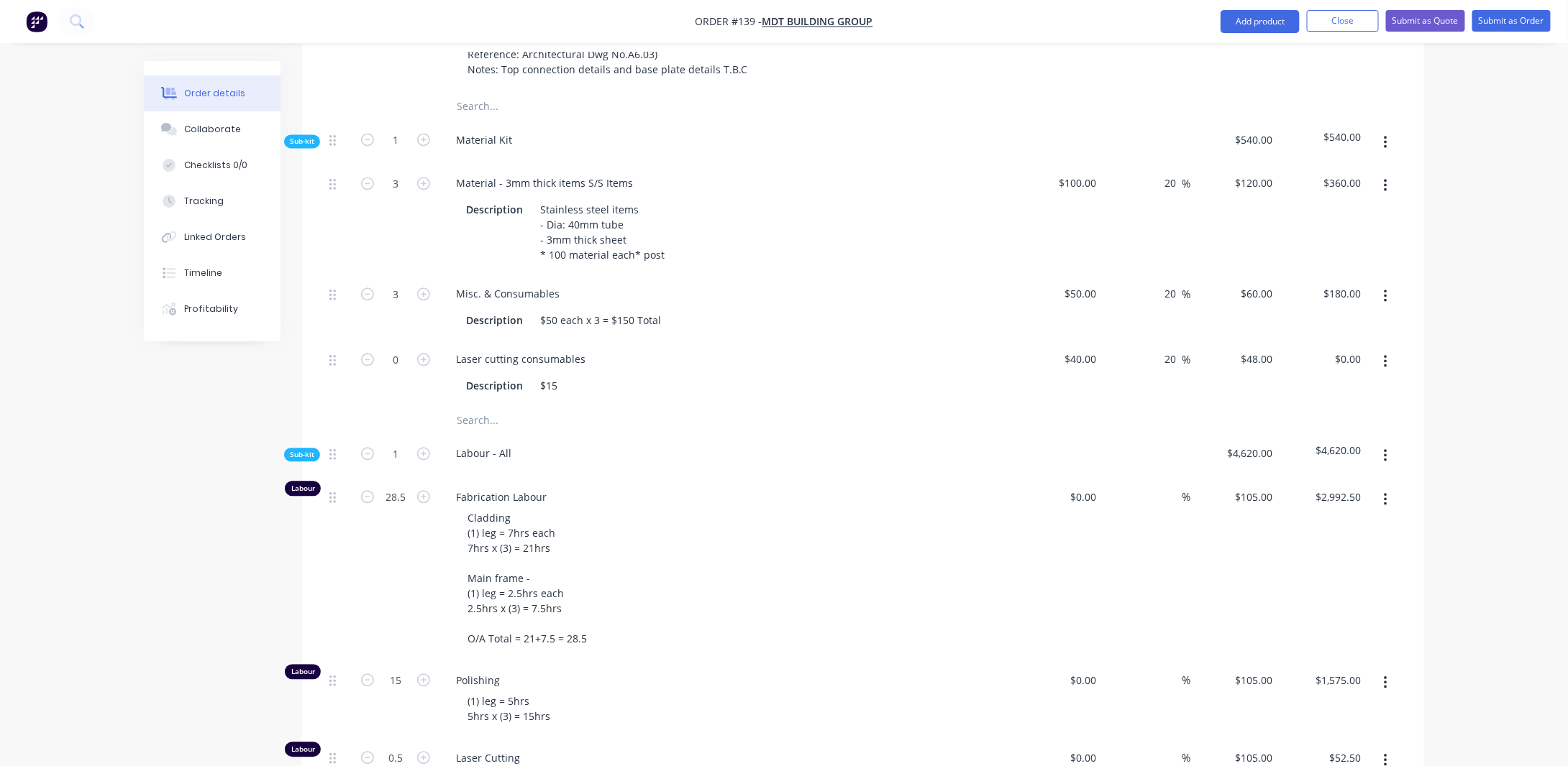
scroll to position [1513, 0]
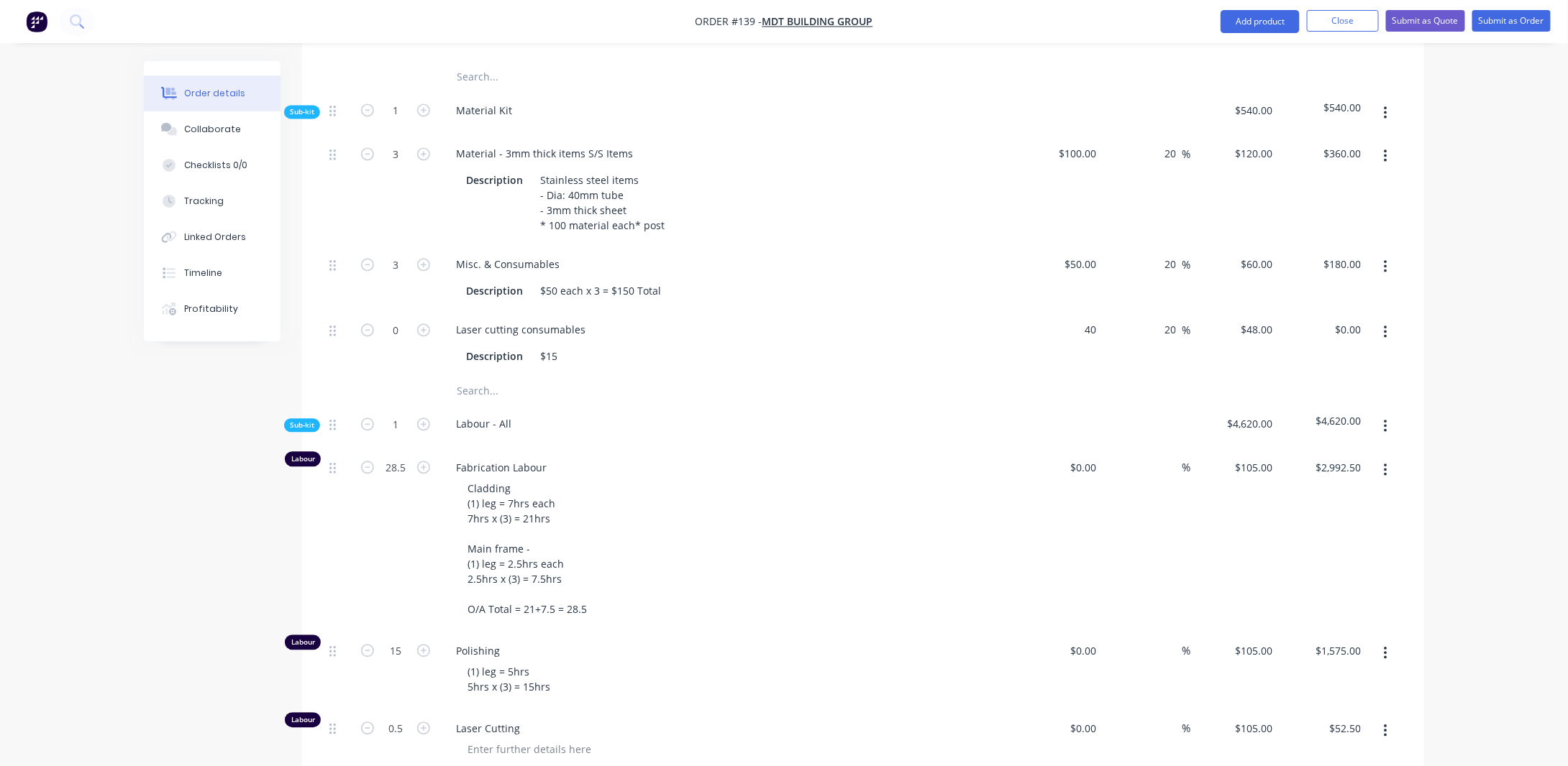
drag, startPoint x: 1098, startPoint y: 315, endPoint x: 1106, endPoint y: 310, distance: 9.4
click at [1098, 319] on input "40" at bounding box center [1084, 330] width 39 height 21
type input "$15.00"
type input "$18.00"
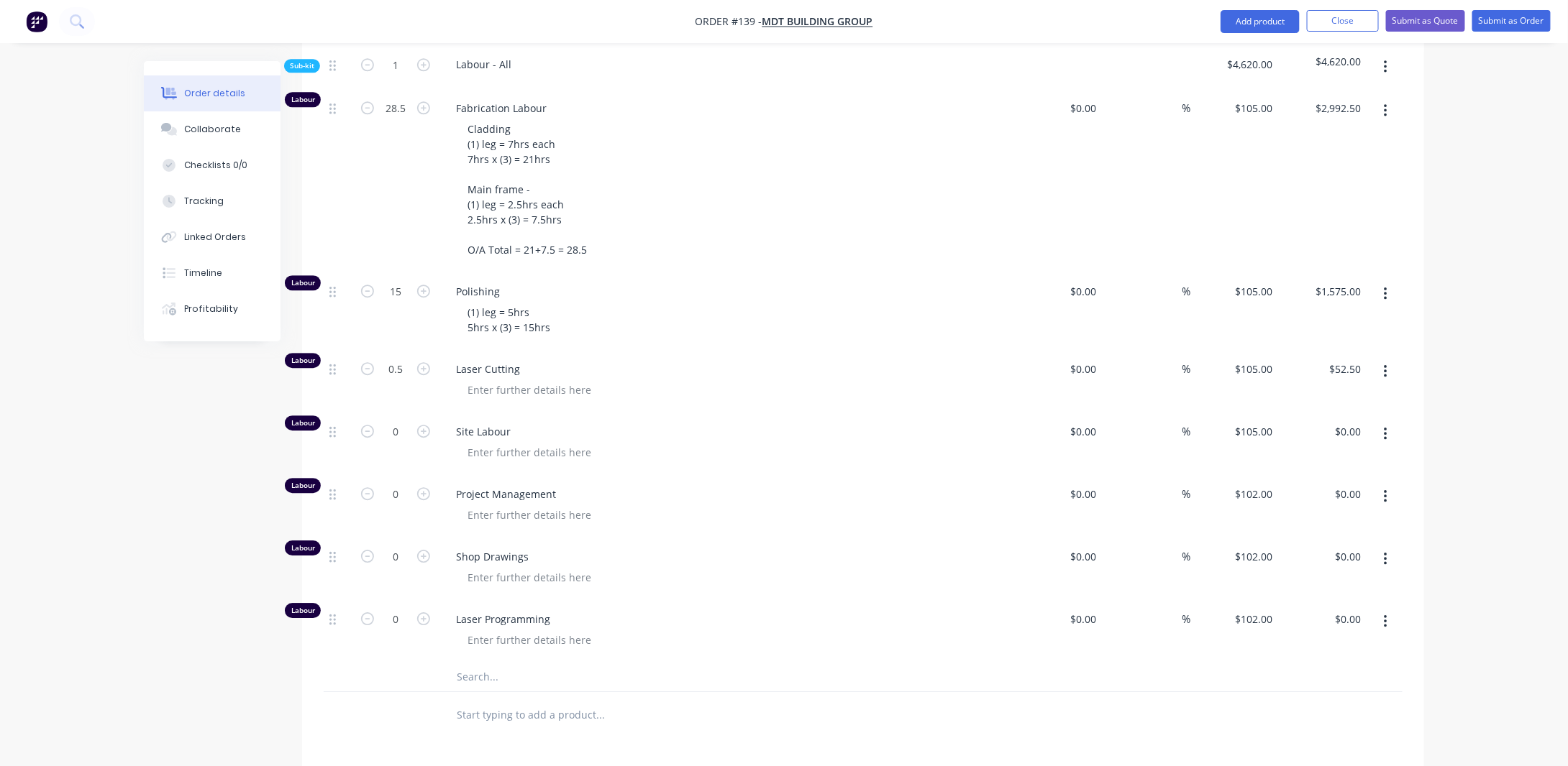
scroll to position [1944, 0]
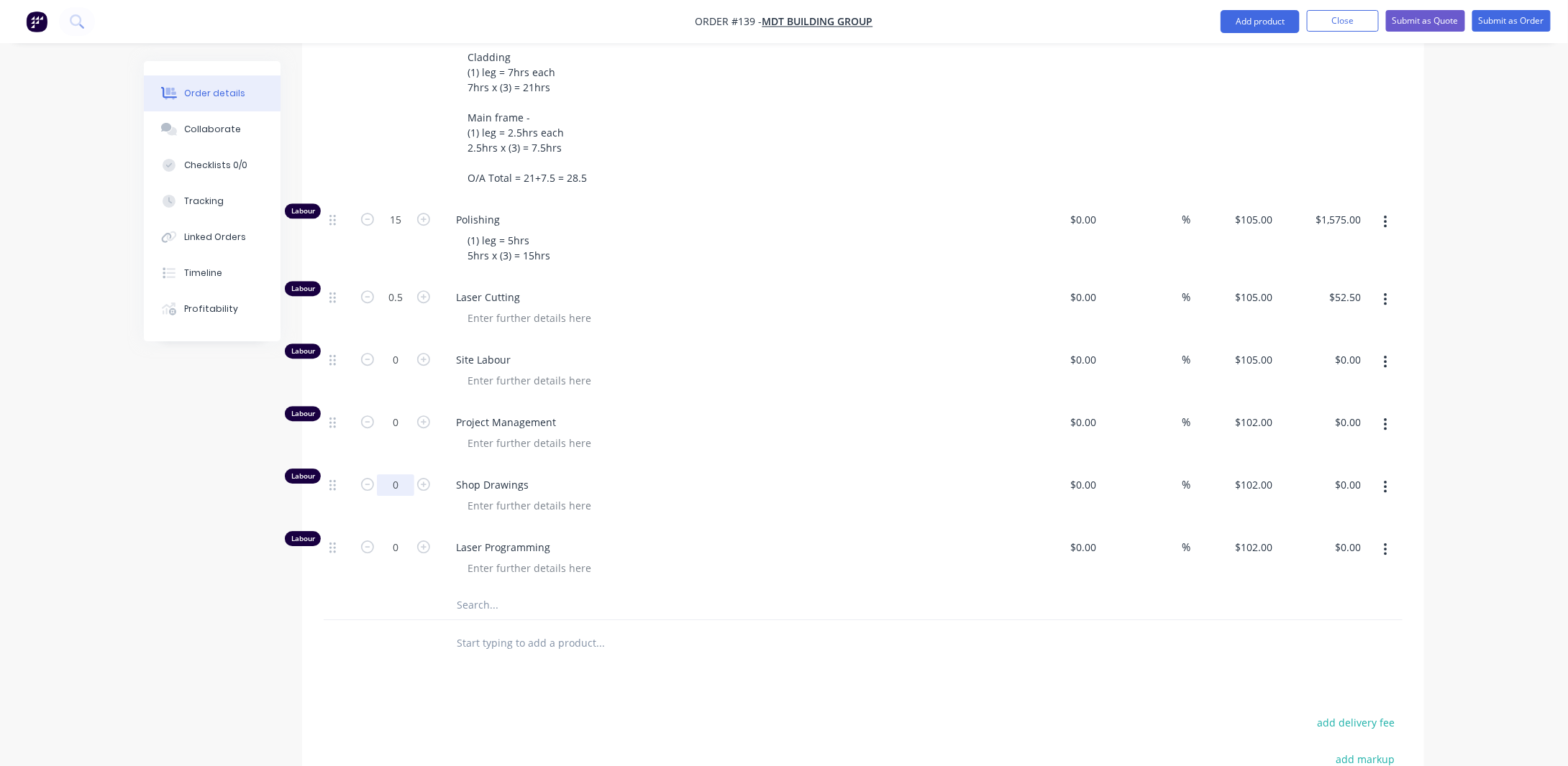
click at [401, 479] on input "0" at bounding box center [395, 485] width 38 height 21
drag, startPoint x: 131, startPoint y: 601, endPoint x: 315, endPoint y: 504, distance: 208.0
click at [399, 474] on input "0" at bounding box center [395, 485] width 38 height 21
type input "3"
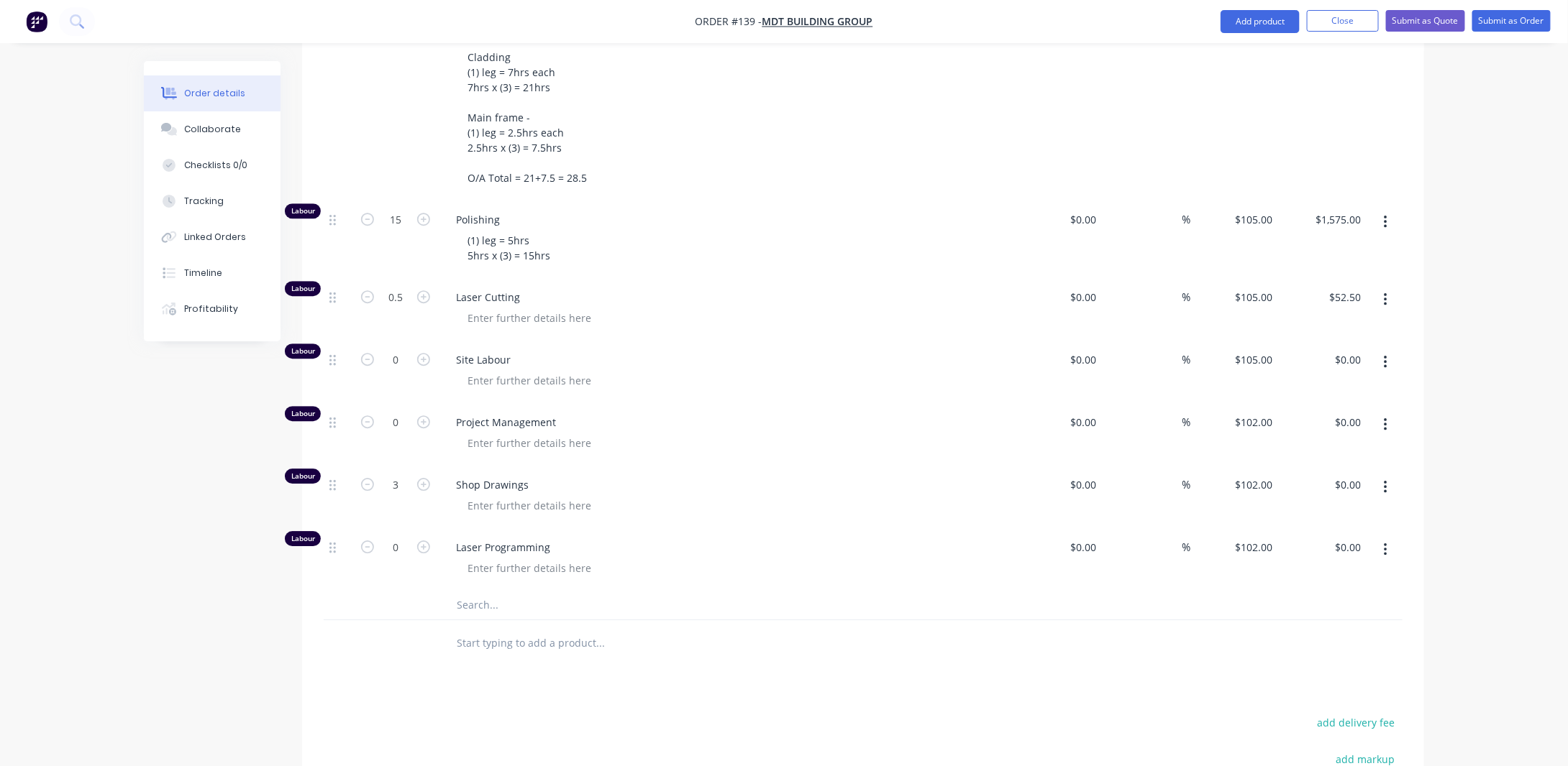
type input "$306.00"
drag, startPoint x: 219, startPoint y: 483, endPoint x: 393, endPoint y: 336, distance: 227.8
click at [403, 416] on input "0" at bounding box center [395, 423] width 38 height 21
type input "1"
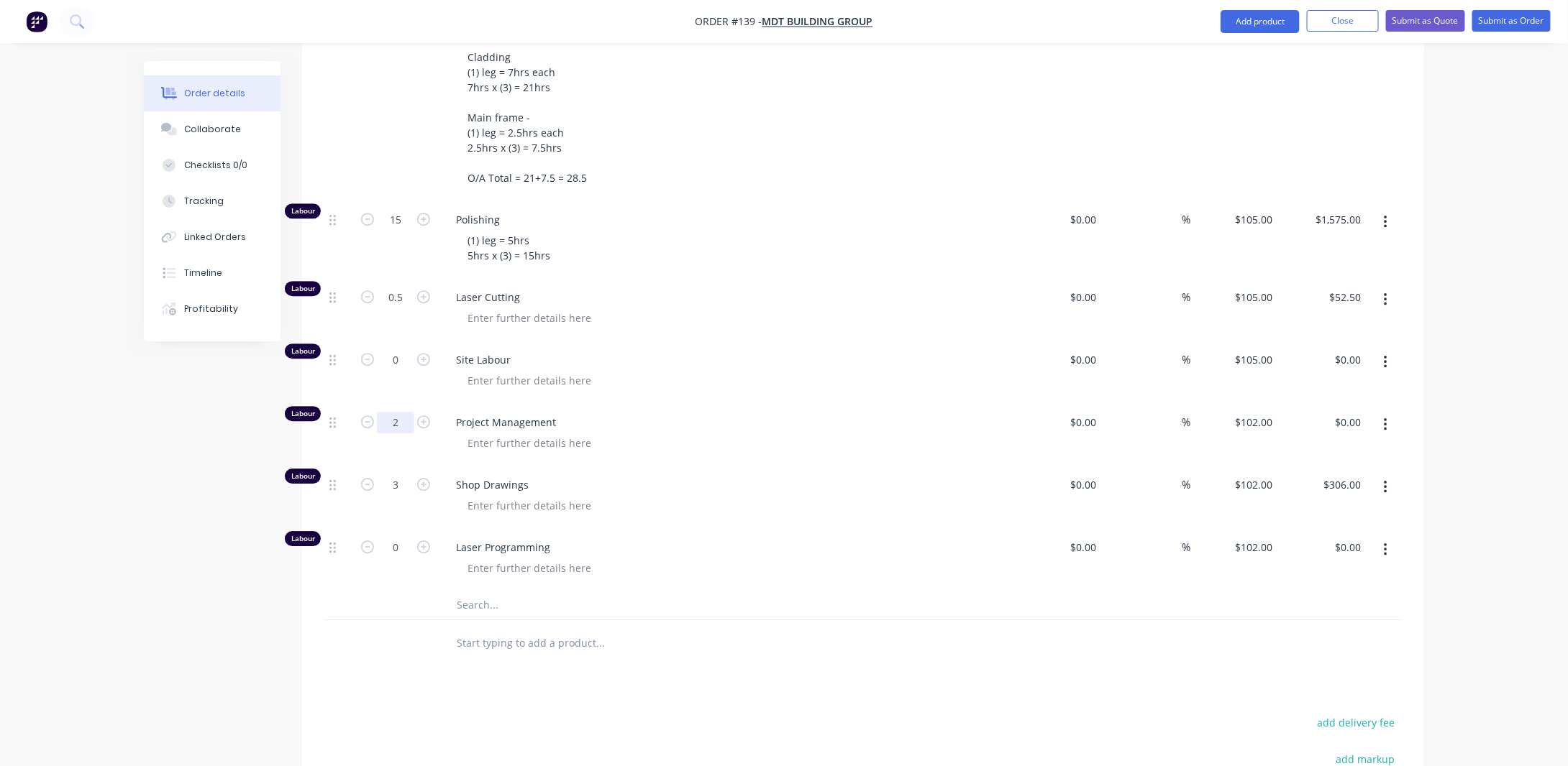
type input "2"
type input "$204.00"
click at [406, 540] on input "0" at bounding box center [395, 548] width 38 height 21
type input "0.5"
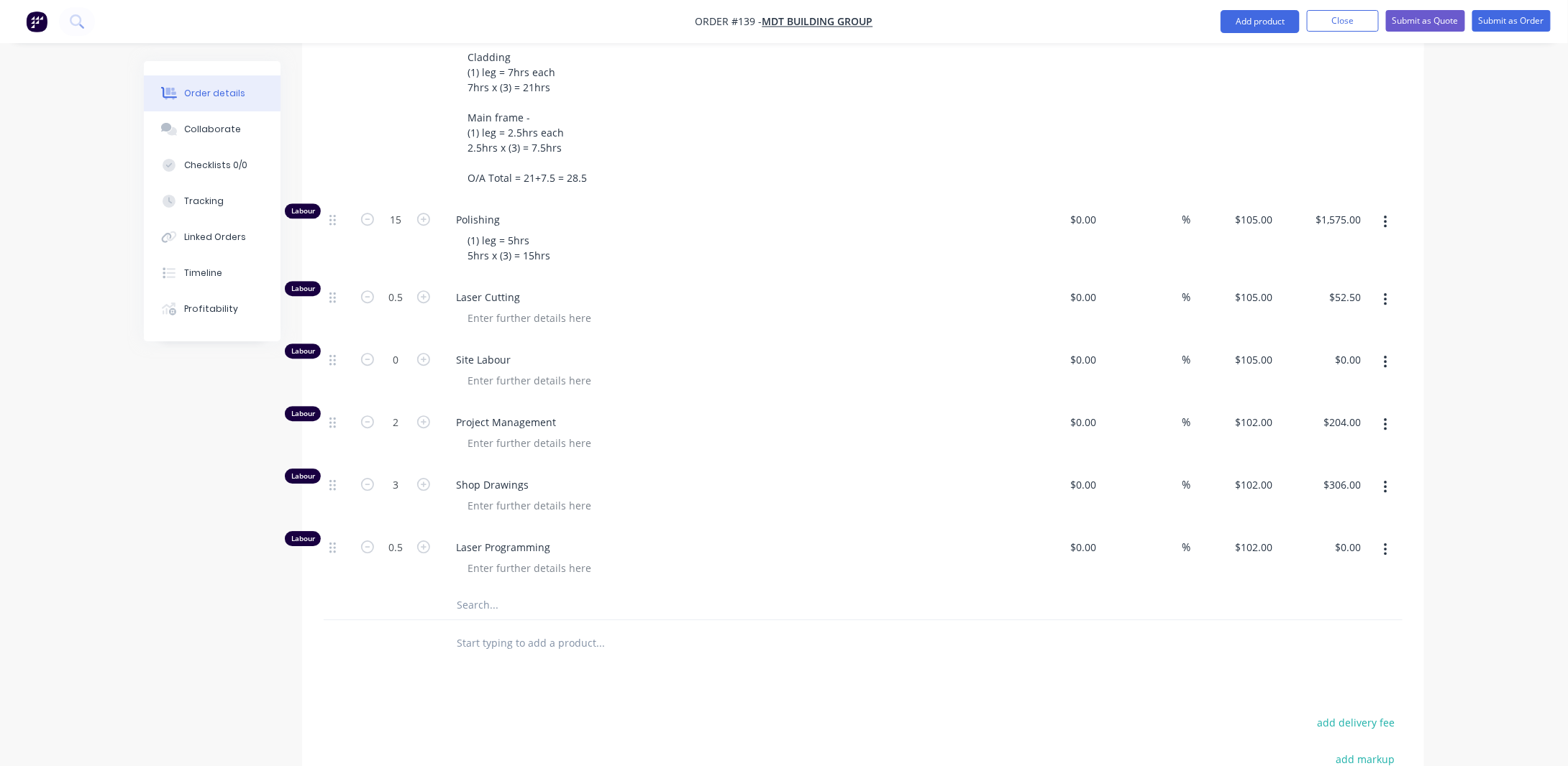
type input "$51.00"
click at [409, 537] on input "0.5" at bounding box center [395, 548] width 38 height 21
type input "1"
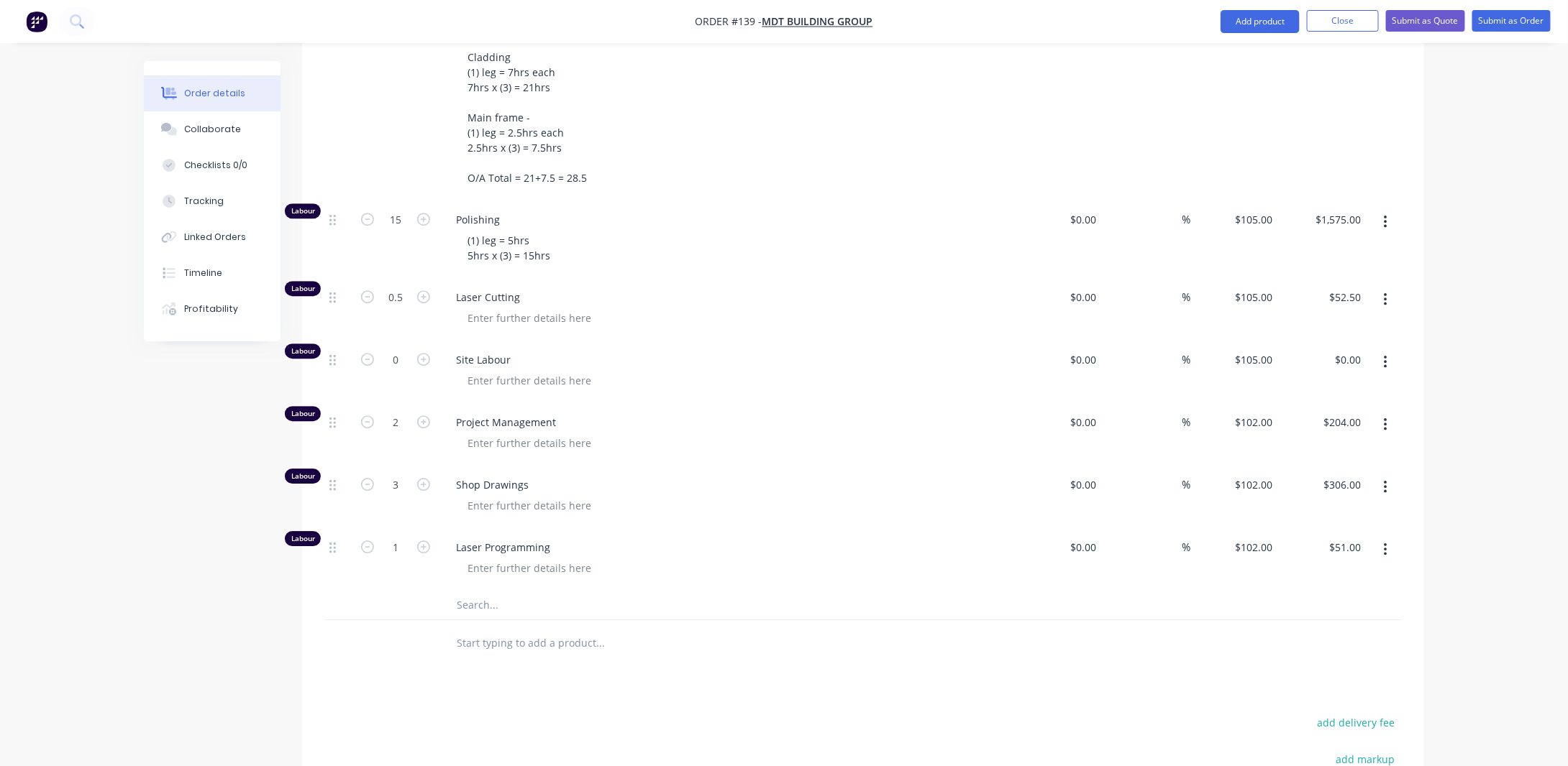
type input "$102.00"
click at [1387, 356] on icon "button" at bounding box center [1385, 363] width 3 height 13
click at [1335, 447] on div "Delete" at bounding box center [1335, 458] width 111 height 21
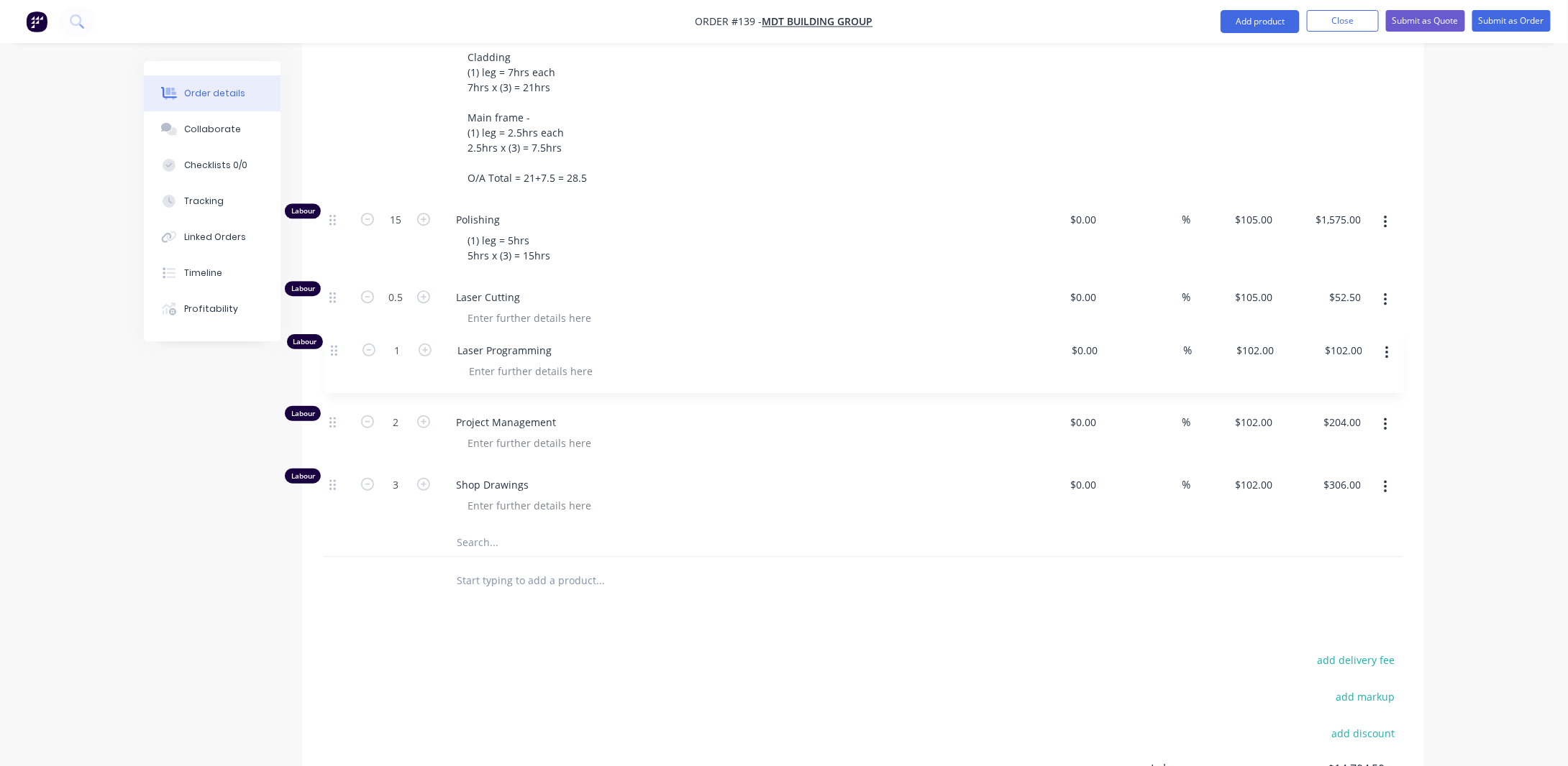
drag, startPoint x: 333, startPoint y: 472, endPoint x: 334, endPoint y: 339, distance: 133.0
click at [334, 340] on div "Labour 28.5 Fabrication Labour Cladding (1) leg = 7hrs each 7hrs x (3) = 21hrs …" at bounding box center [863, 272] width 1079 height 511
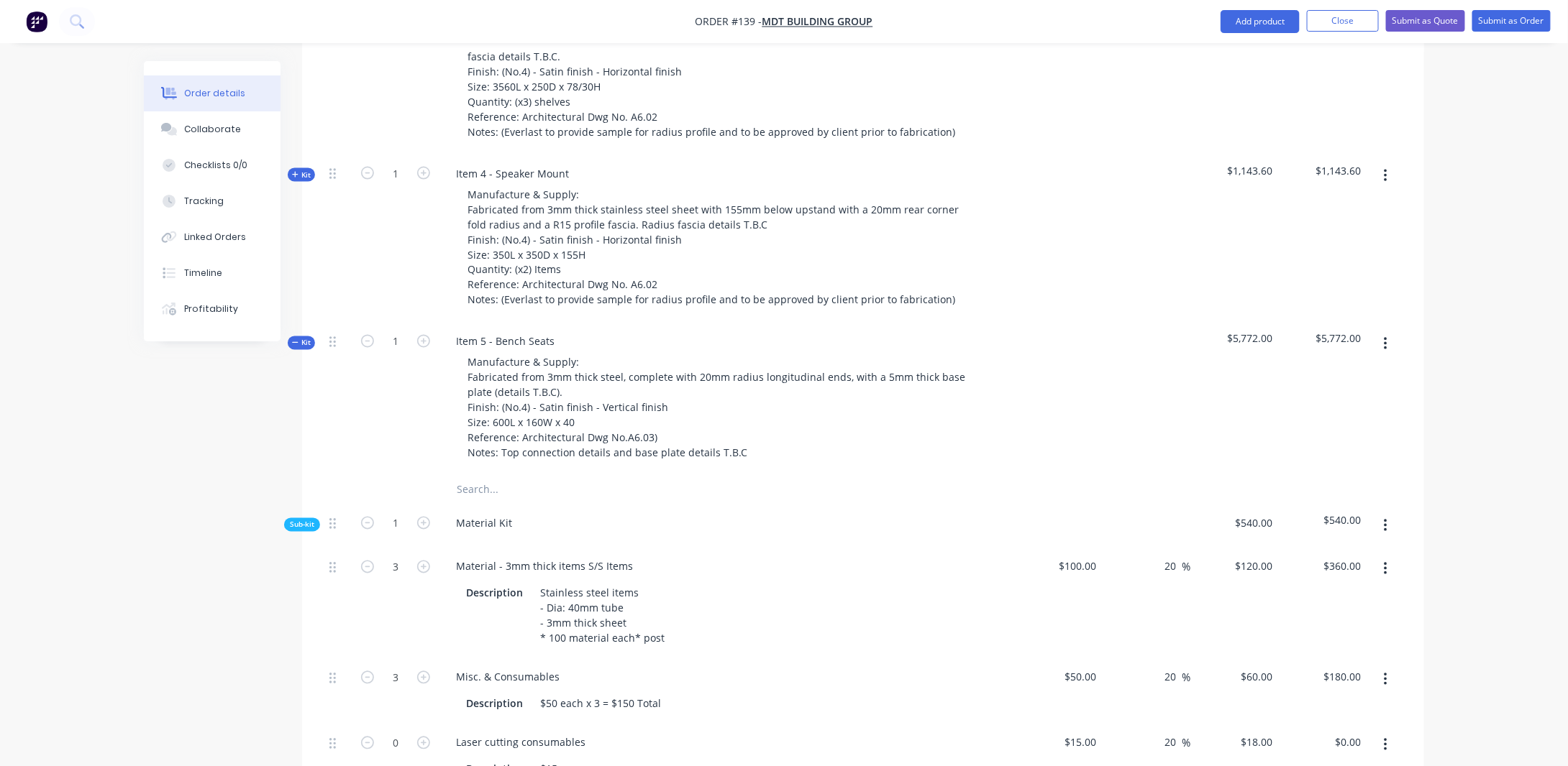
scroll to position [1082, 0]
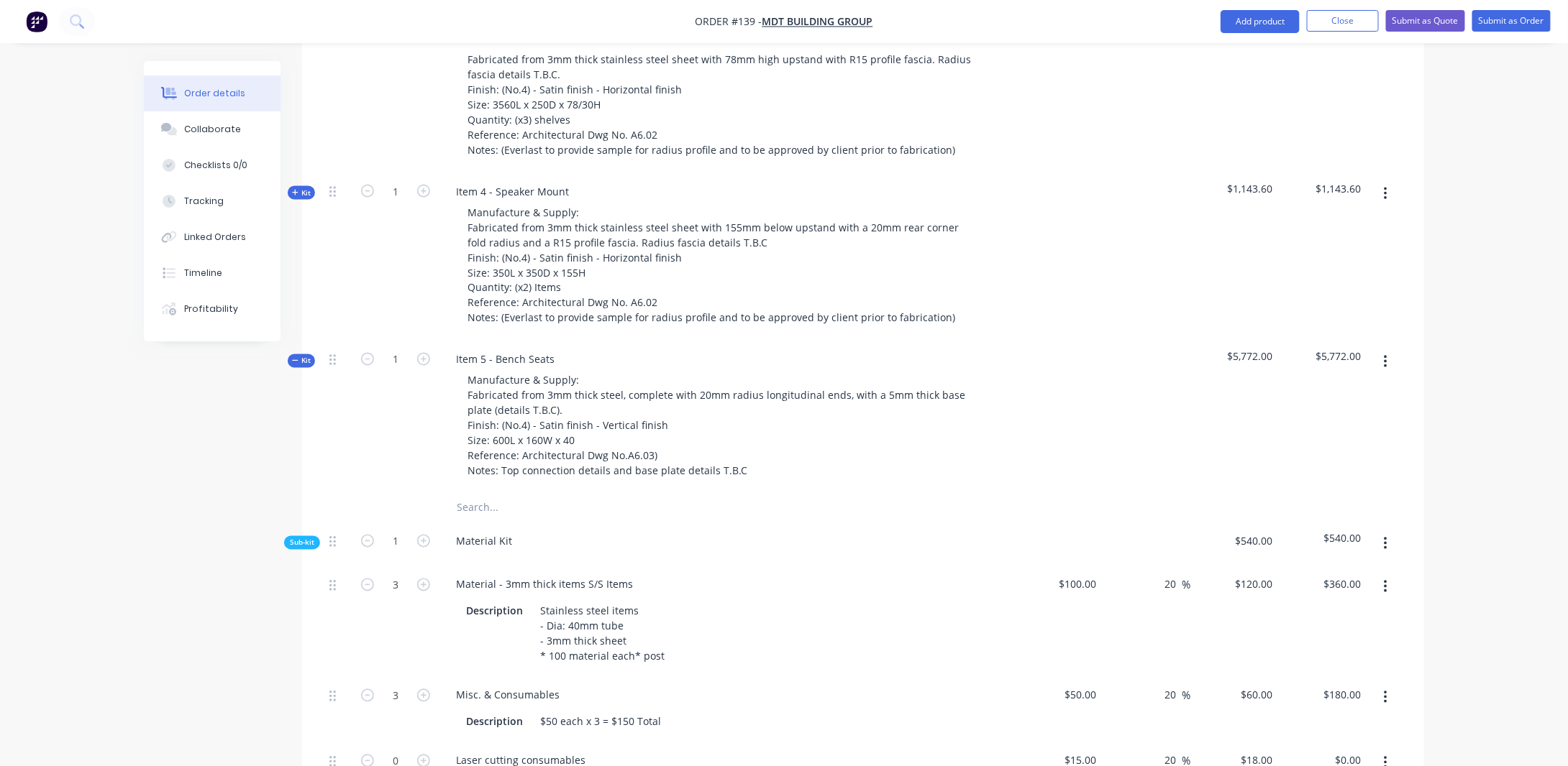
click at [187, 420] on div "Created by [PERSON_NAME] Created [DATE] Required [DATE] Assigned to Add team me…" at bounding box center [784, 406] width 1280 height 2855
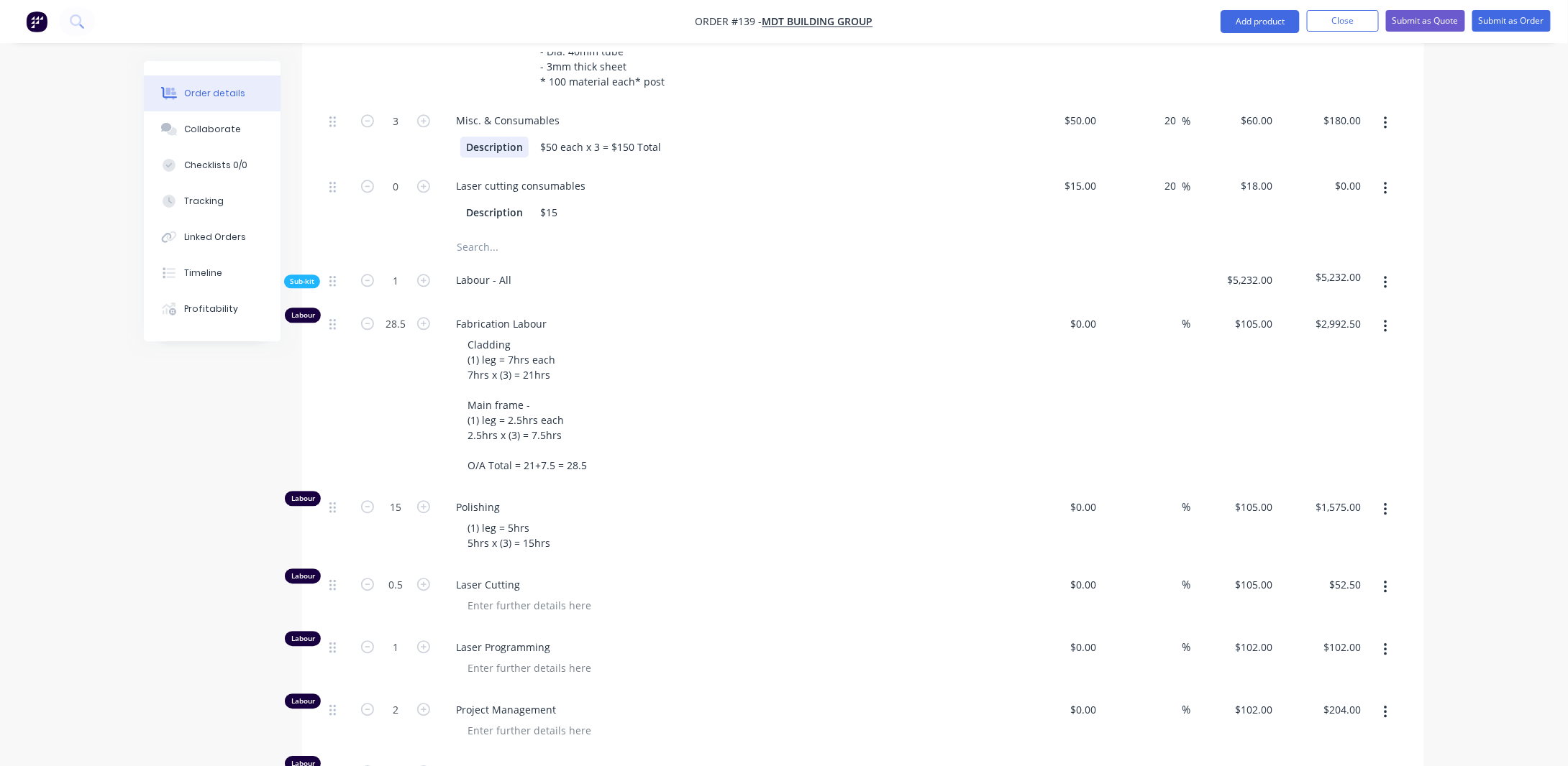
scroll to position [1729, 0]
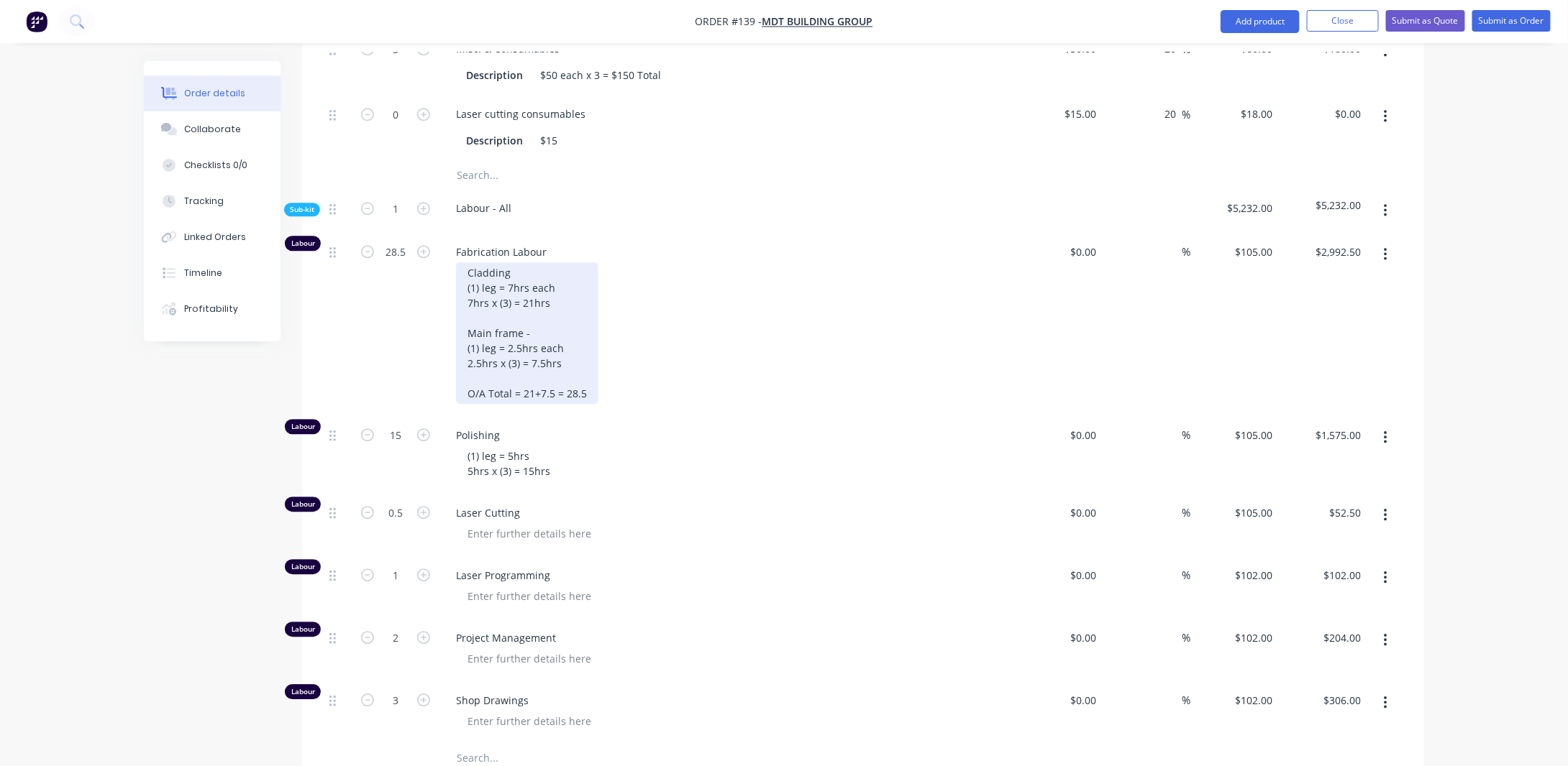
click at [482, 355] on div "Cladding (1) leg = 7hrs each 7hrs x (3) = 21hrs Main frame - (1) leg = 2.5hrs e…" at bounding box center [527, 333] width 143 height 142
drag, startPoint x: 530, startPoint y: 354, endPoint x: 547, endPoint y: 351, distance: 17.3
click at [531, 354] on div "Cladding (1) leg = 7hrs each 7hrs x (3) = 21hrs Main frame - (1) leg = 2.5hrs e…" at bounding box center [527, 333] width 143 height 142
click at [583, 380] on div "Cladding (1) leg = 7hrs each 7hrs x (3) = 21hrs Main frame - (1) leg = 2.5hrs e…" at bounding box center [527, 333] width 143 height 142
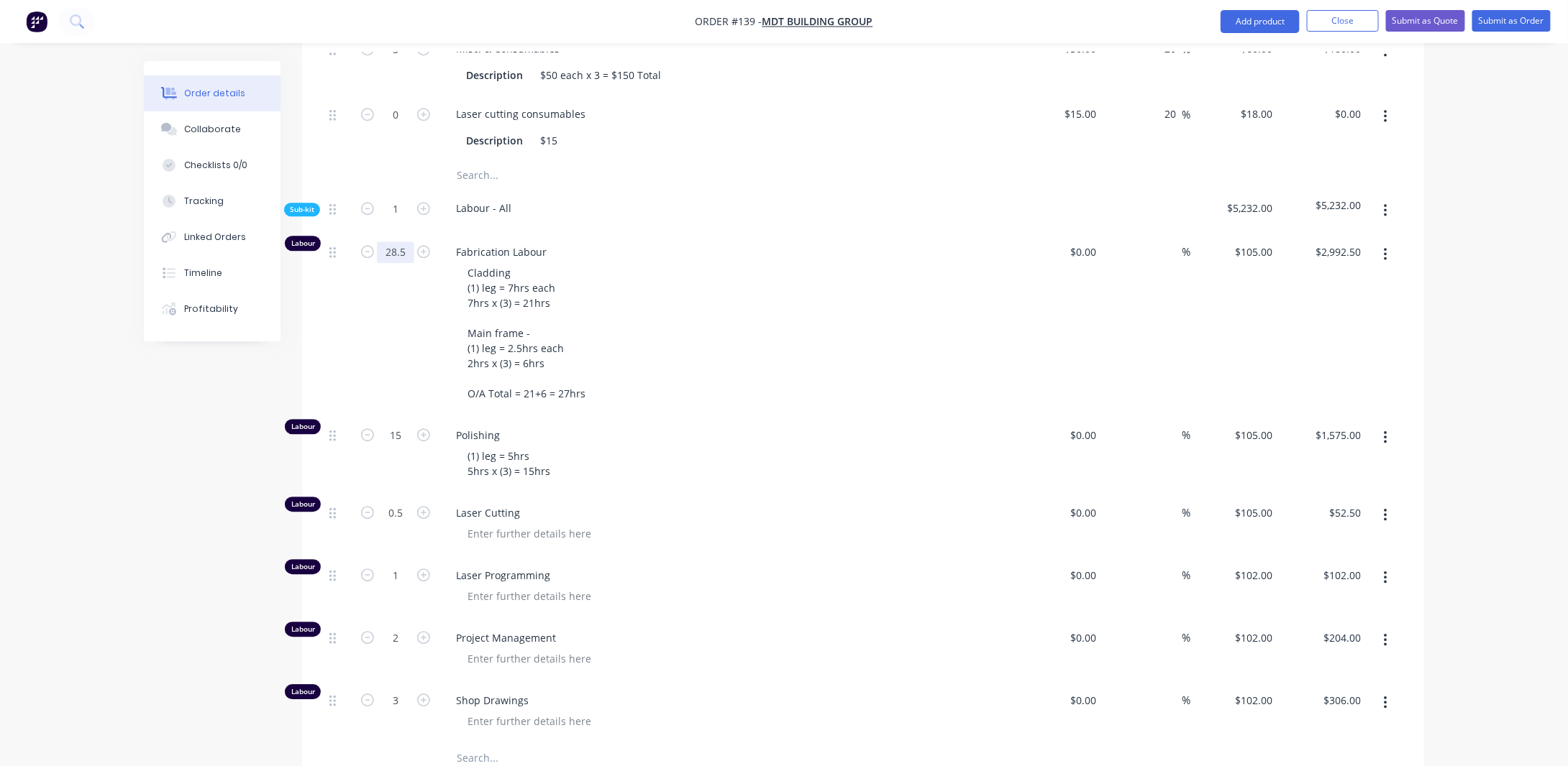
click at [407, 241] on input "28.5" at bounding box center [395, 252] width 38 height 21
type input "27"
type input "$2,835.00"
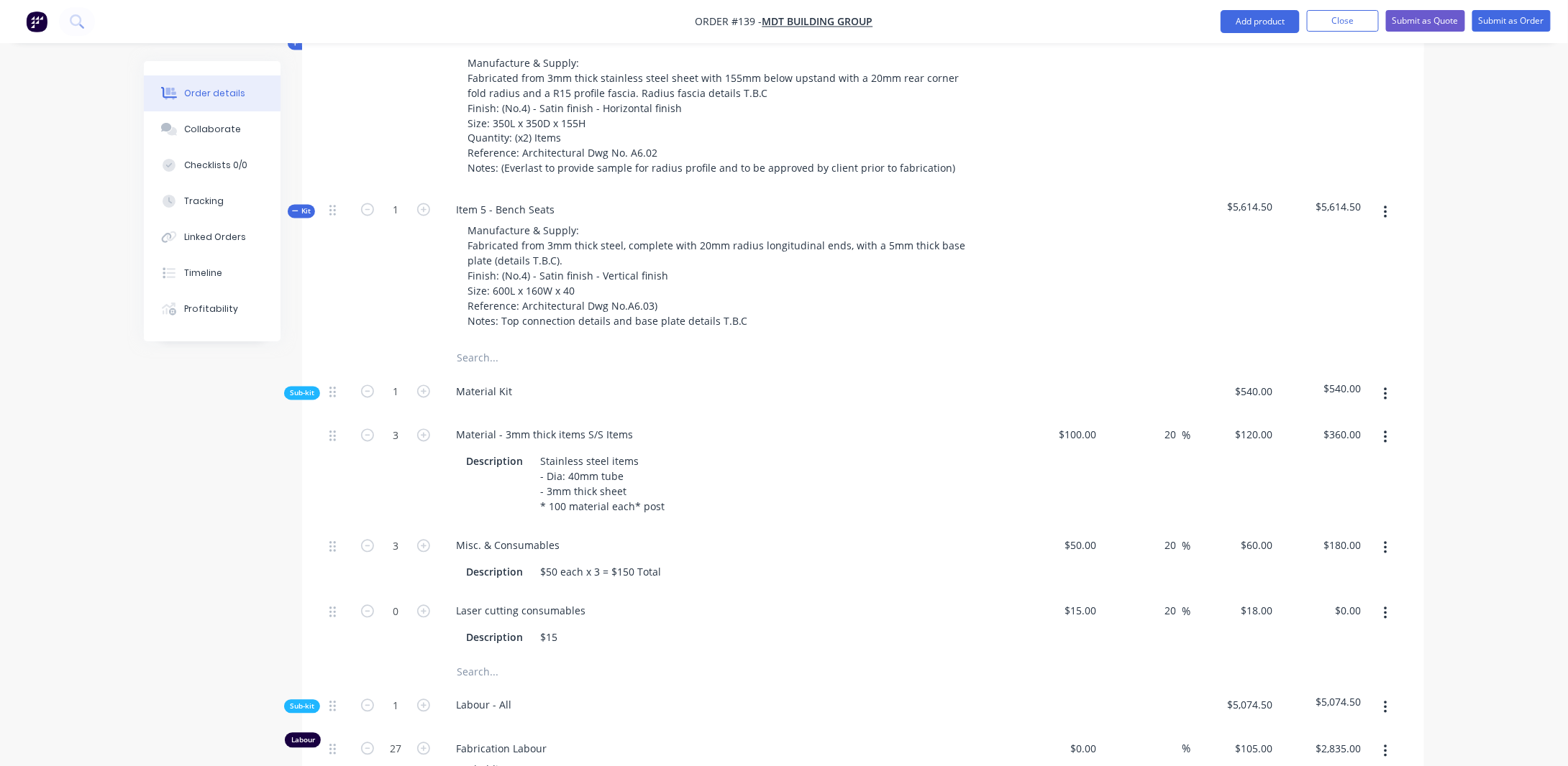
scroll to position [1226, 0]
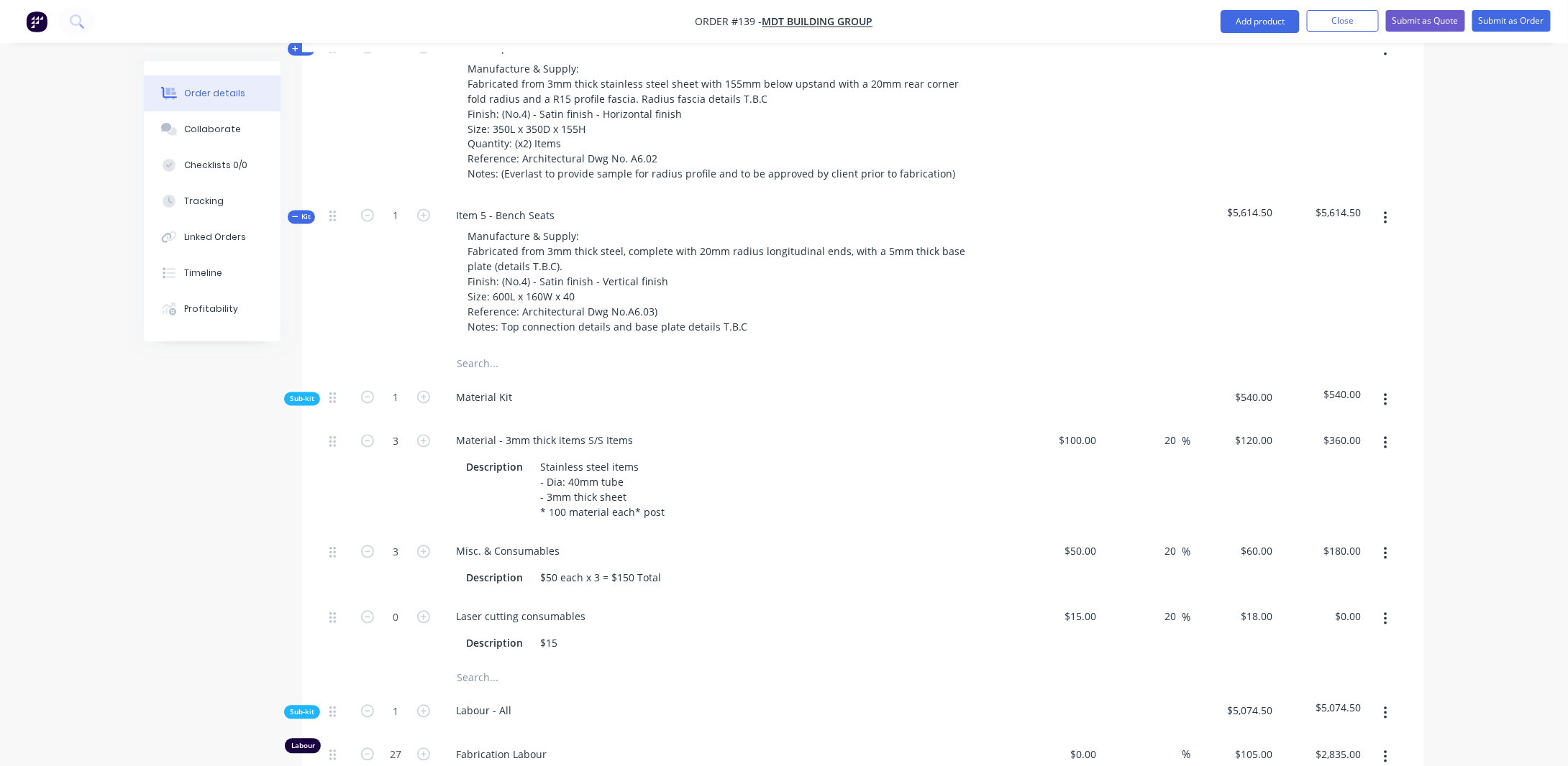
click at [1493, 410] on div "Order details Collaborate Checklists 0/0 Tracking Linked Orders Timeline Profit…" at bounding box center [784, 232] width 1568 height 2916
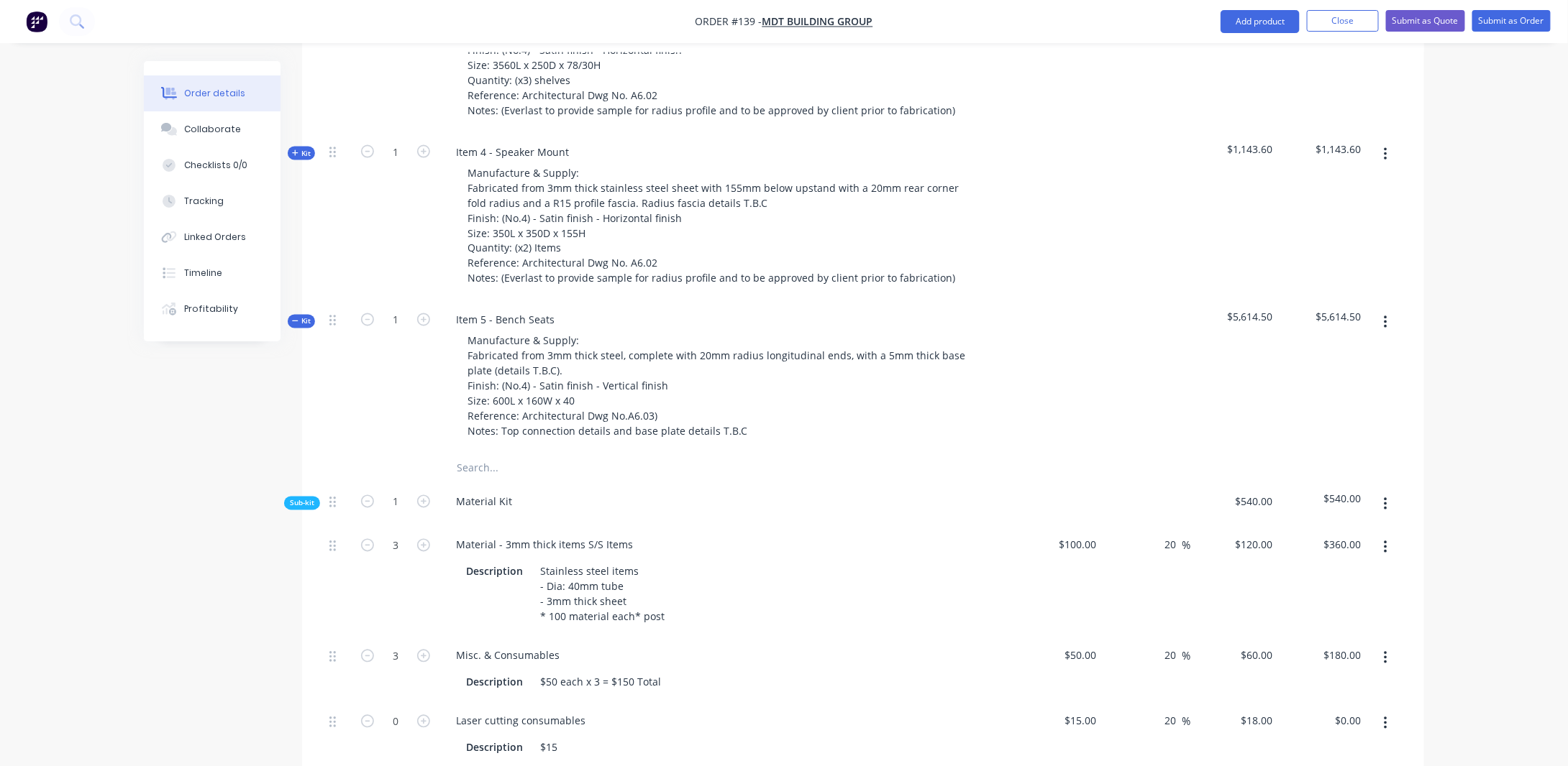
scroll to position [1010, 0]
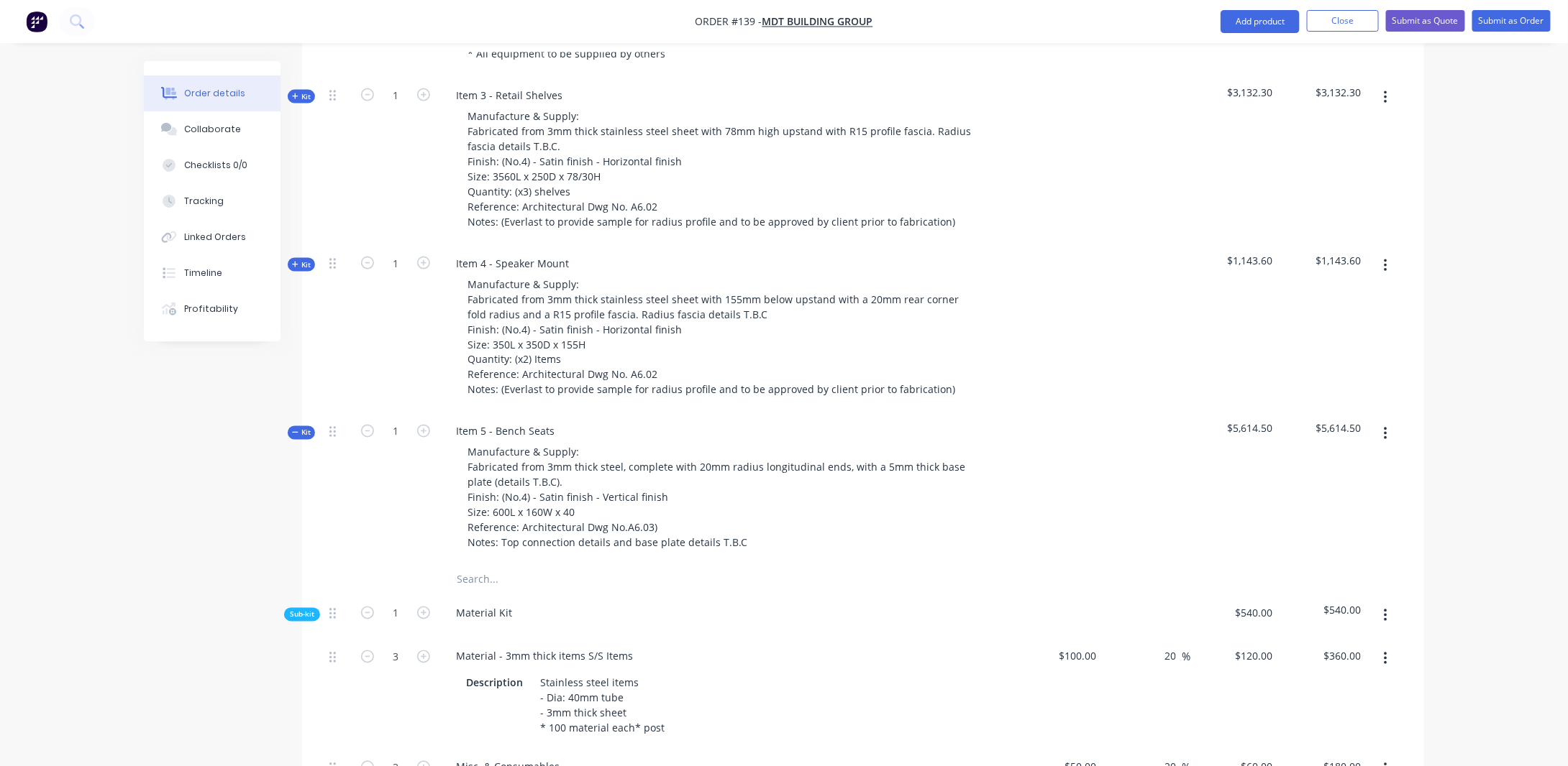
click at [299, 428] on span "Kit" at bounding box center [301, 433] width 19 height 11
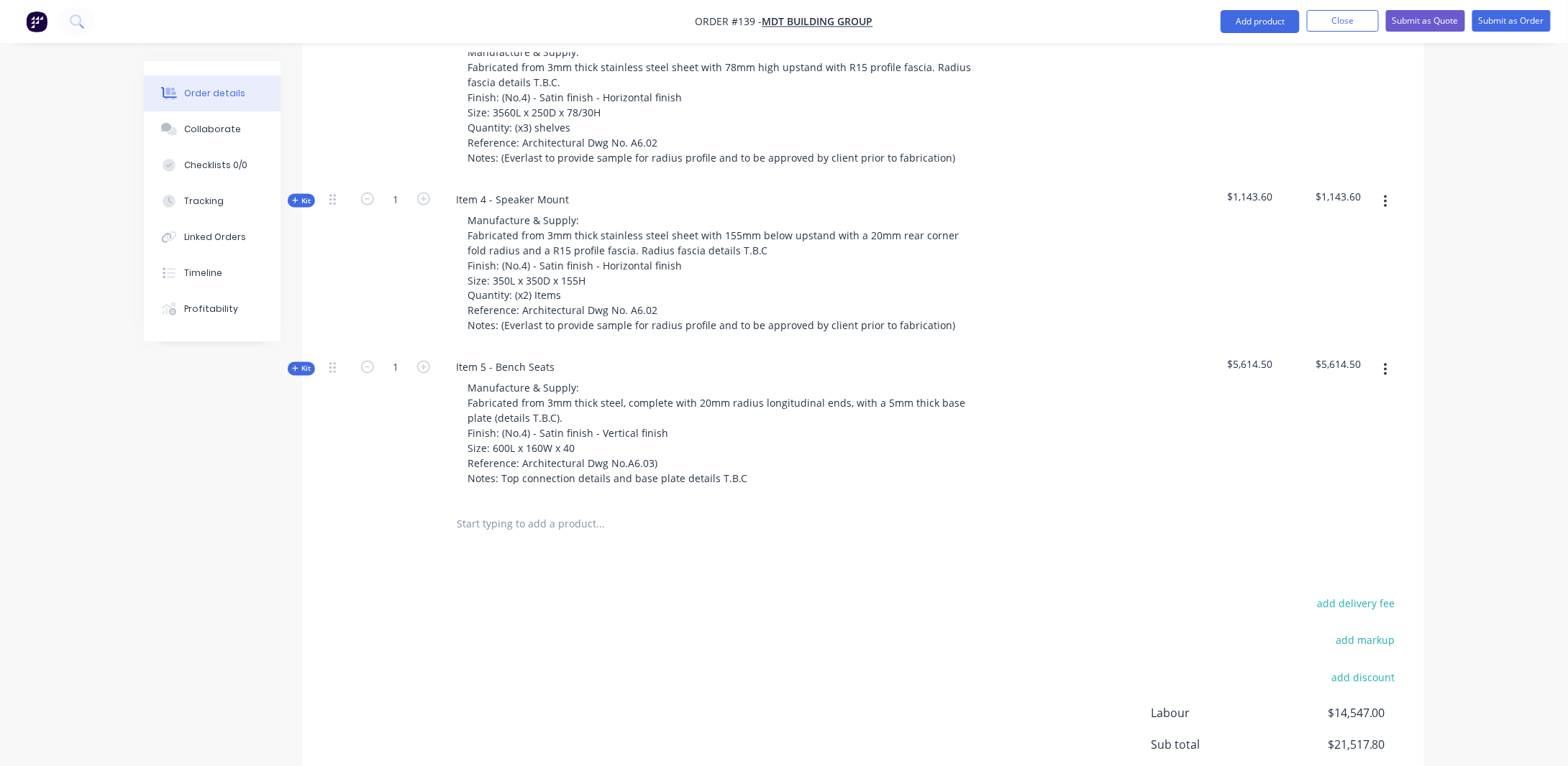
scroll to position [1200, 0]
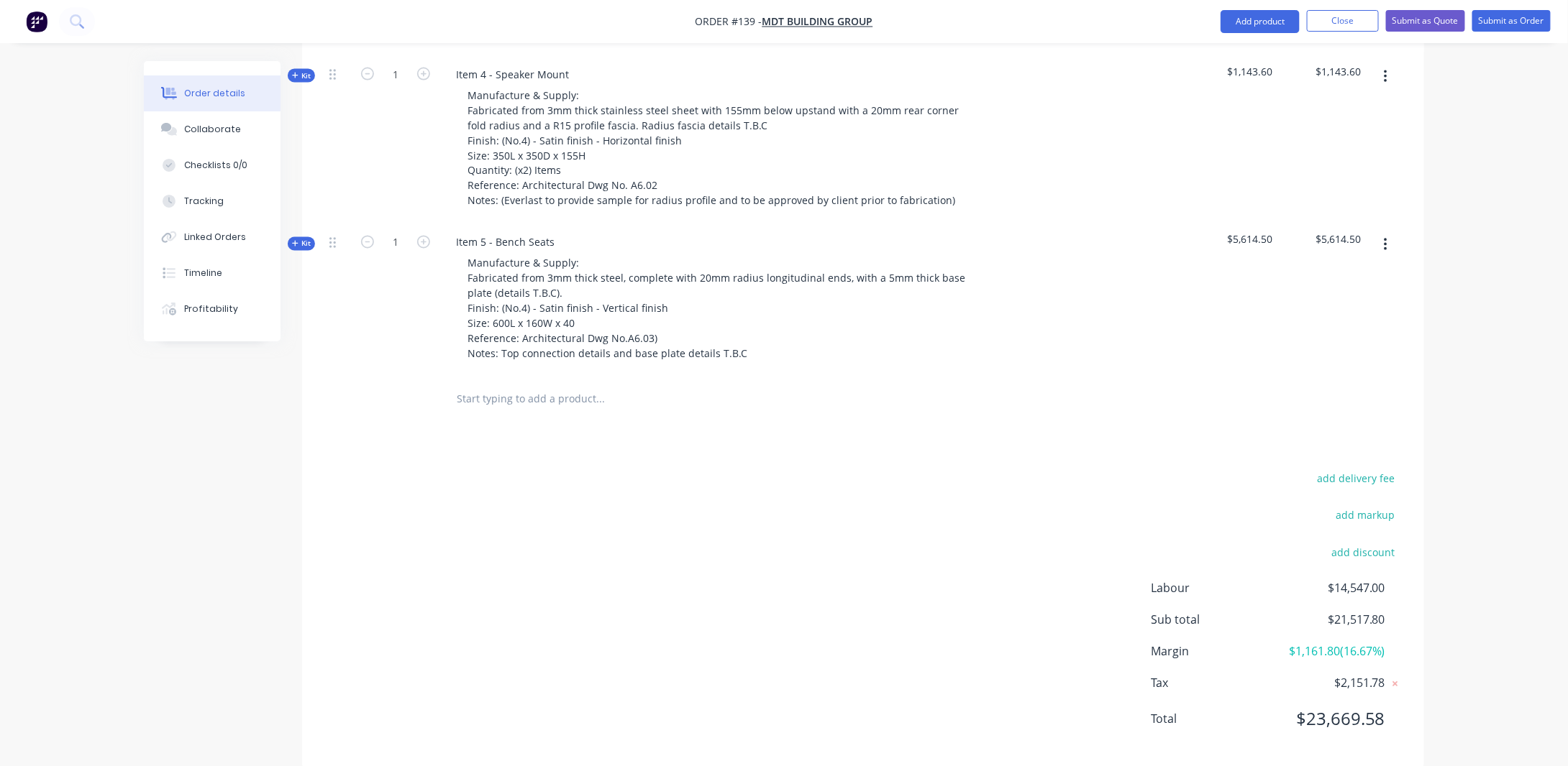
click at [1385, 239] on icon "button" at bounding box center [1385, 245] width 3 height 13
click at [1347, 272] on div "Add product to kit" at bounding box center [1335, 283] width 111 height 21
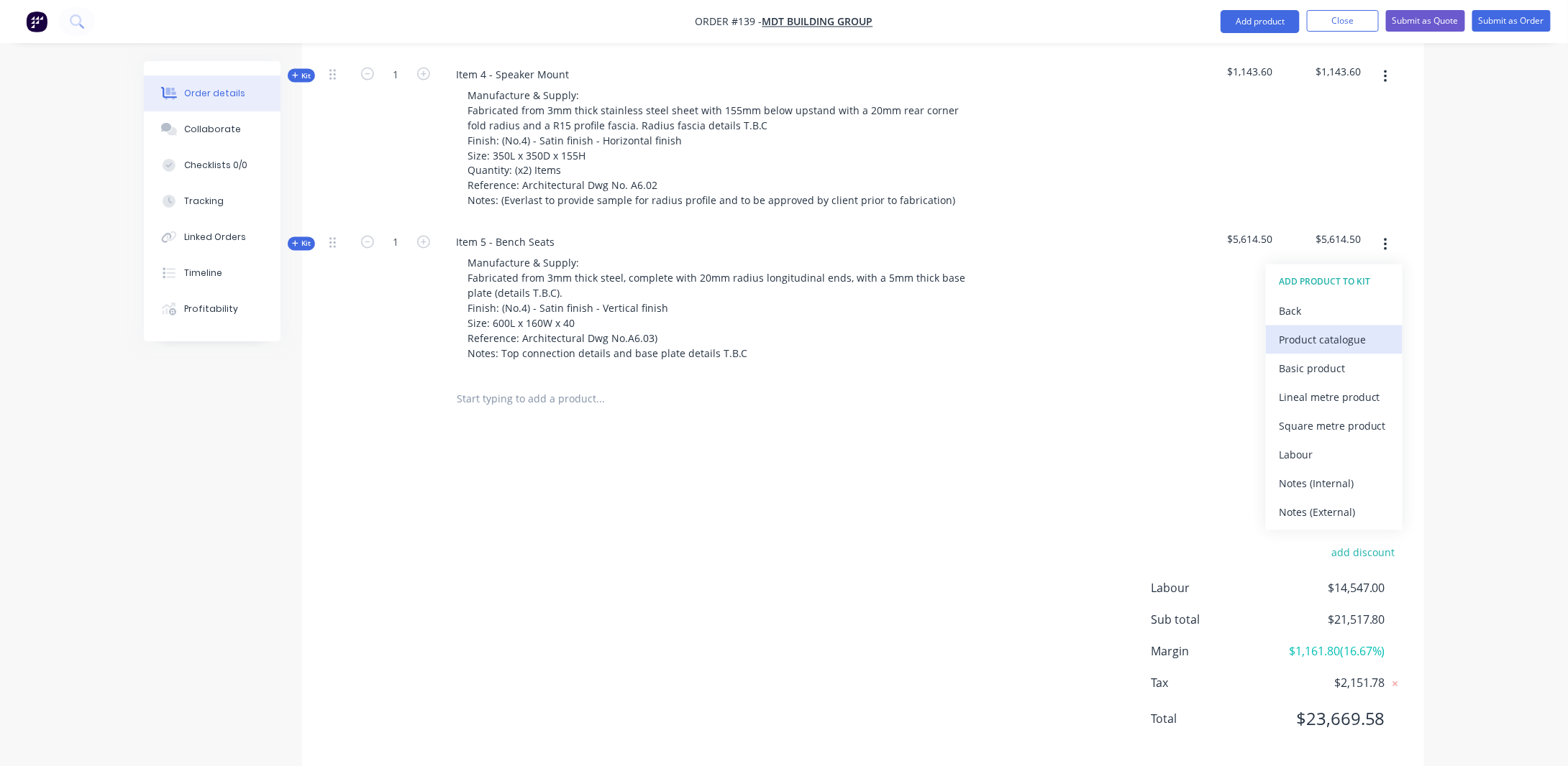
click at [1330, 330] on div "Product catalogue" at bounding box center [1335, 341] width 111 height 21
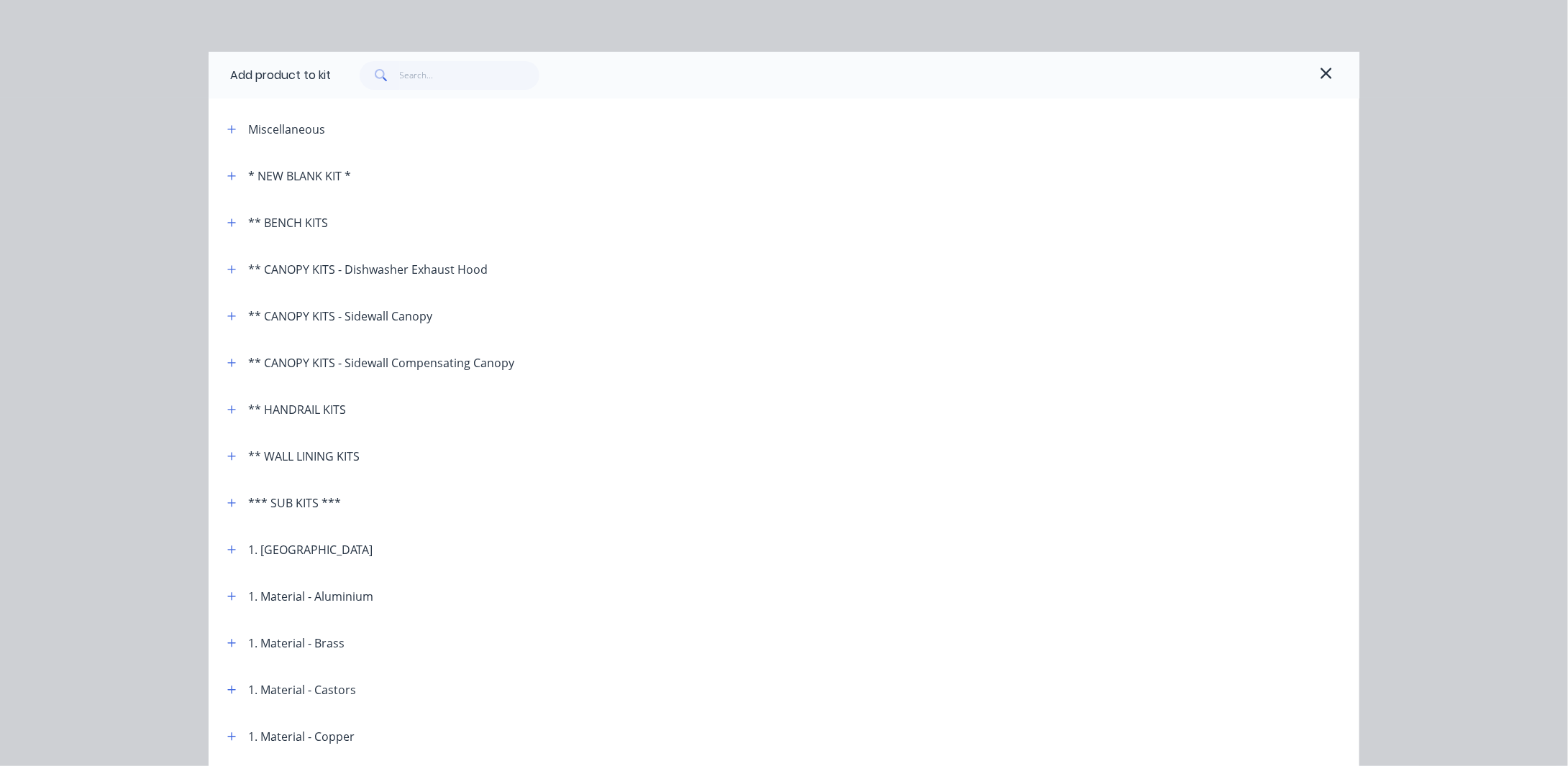
scroll to position [0, 0]
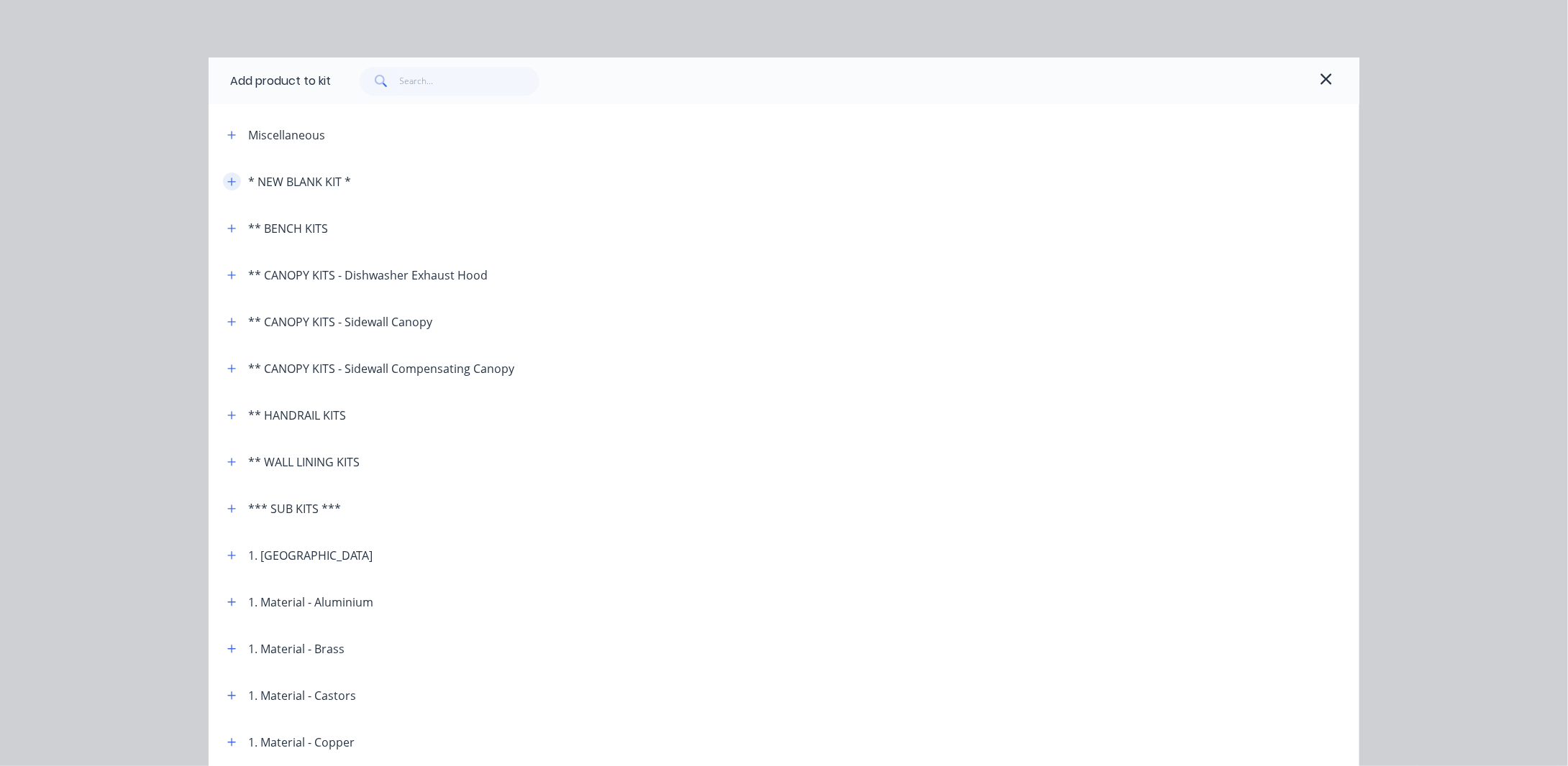
click at [228, 182] on icon "button" at bounding box center [232, 182] width 8 height 8
click at [227, 182] on icon "button" at bounding box center [232, 182] width 9 height 10
click at [228, 181] on icon "button" at bounding box center [232, 182] width 8 height 8
click at [1280, 86] on div at bounding box center [834, 81] width 1007 height 29
click at [1315, 77] on button "button" at bounding box center [1327, 81] width 23 height 23
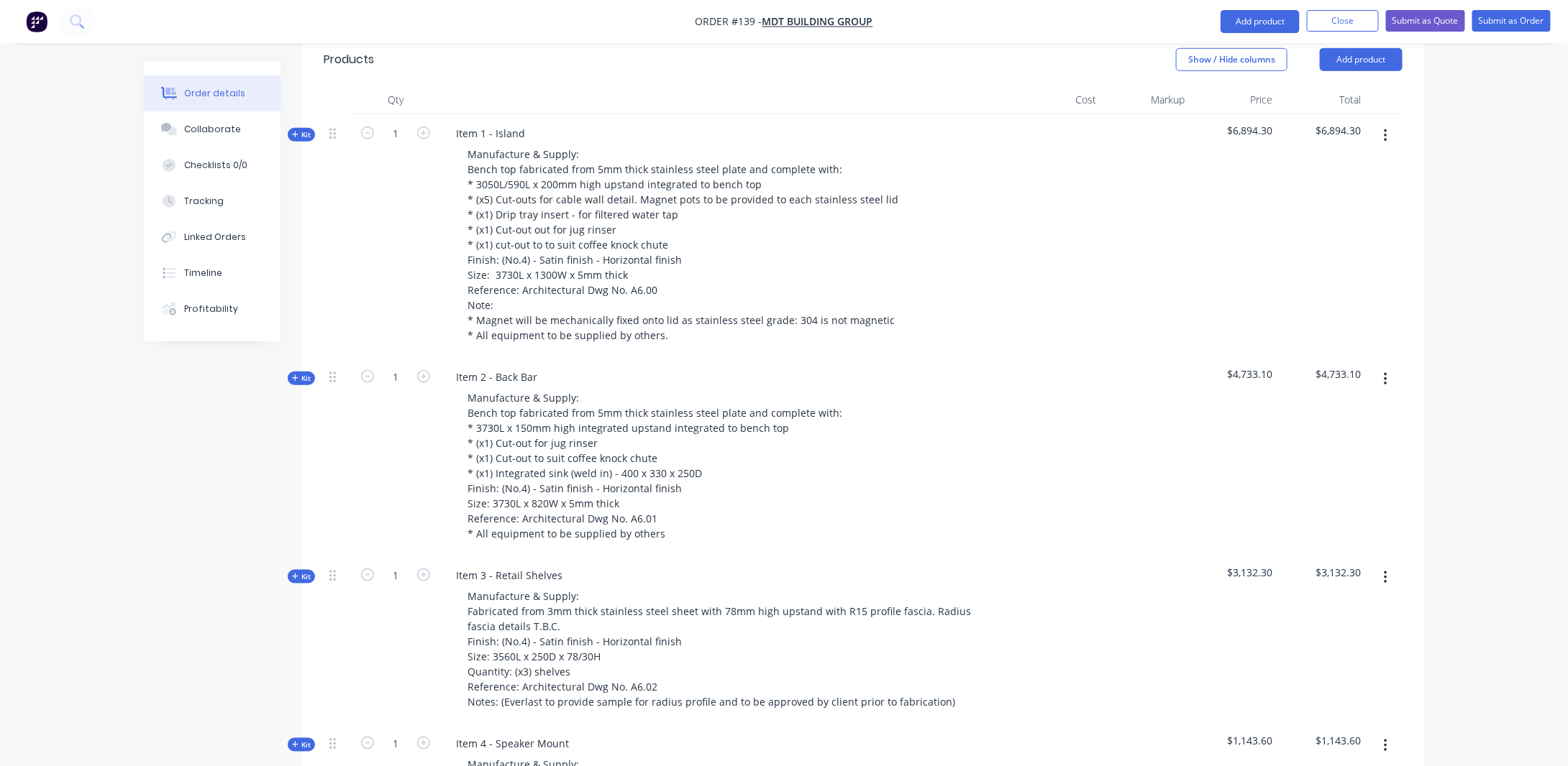
scroll to position [265, 0]
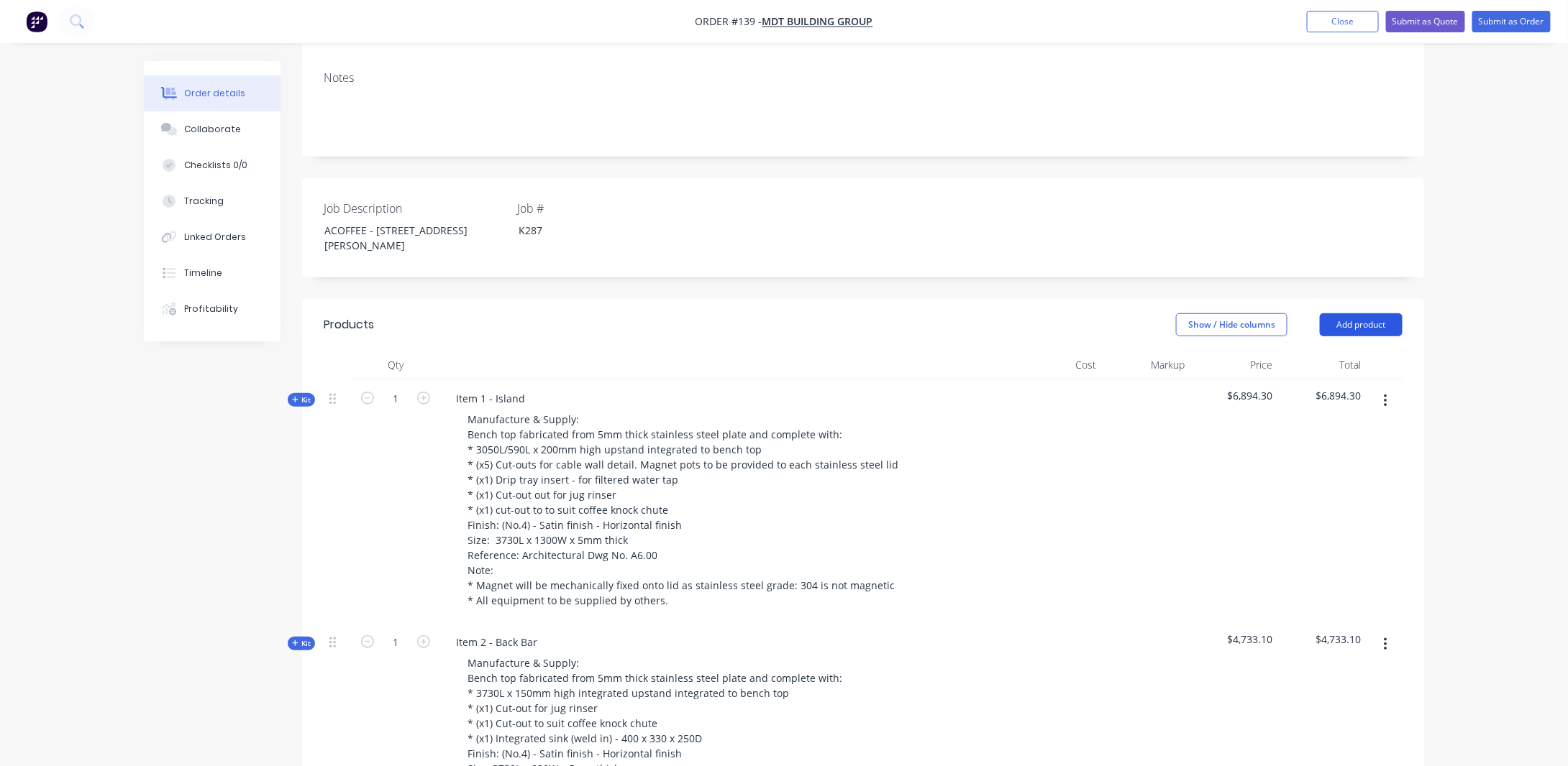
click at [1374, 314] on button "Add product" at bounding box center [1361, 325] width 82 height 23
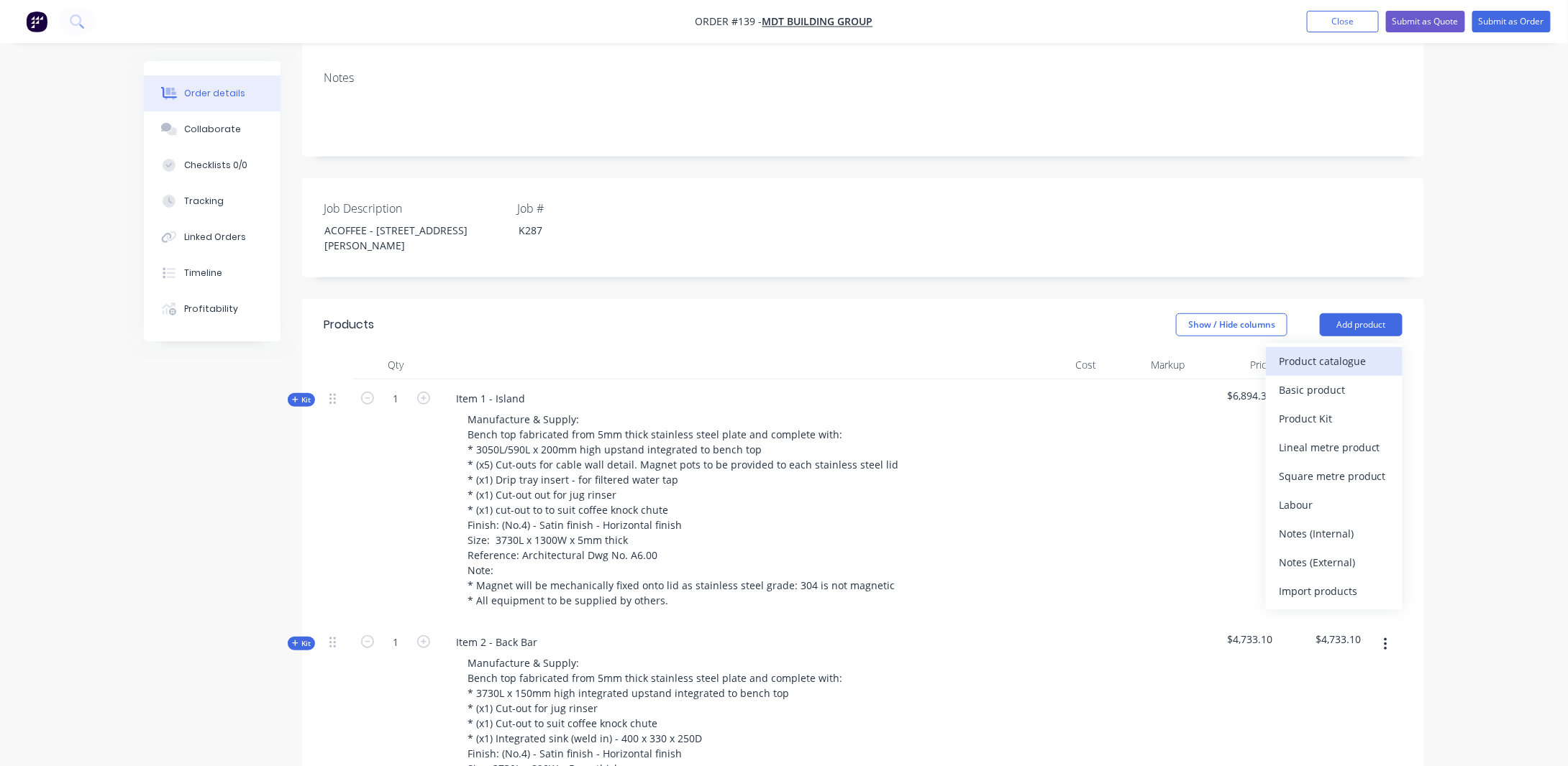
click at [1332, 351] on div "Product catalogue" at bounding box center [1335, 362] width 111 height 21
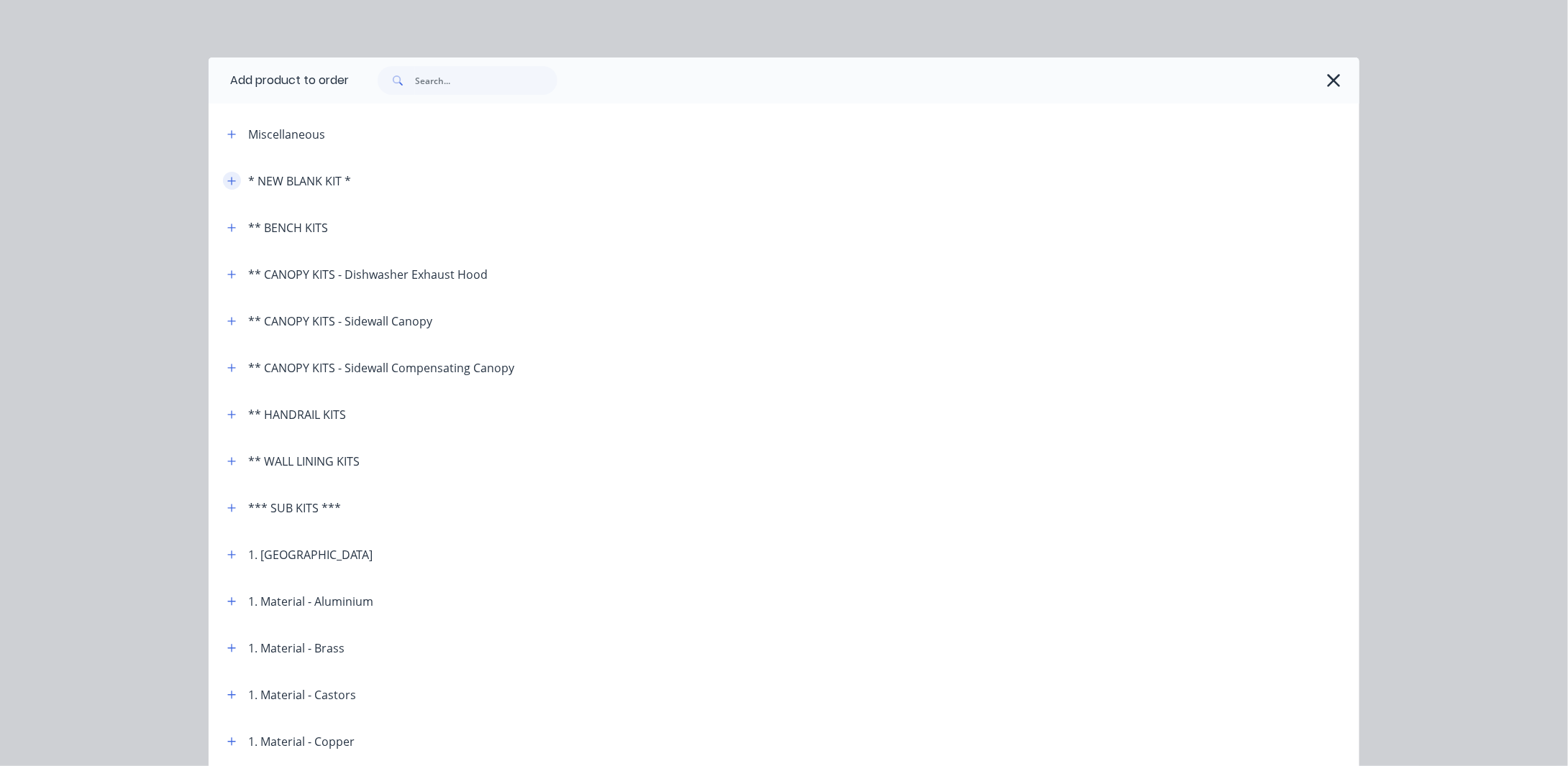
click at [227, 178] on icon "button" at bounding box center [232, 181] width 9 height 10
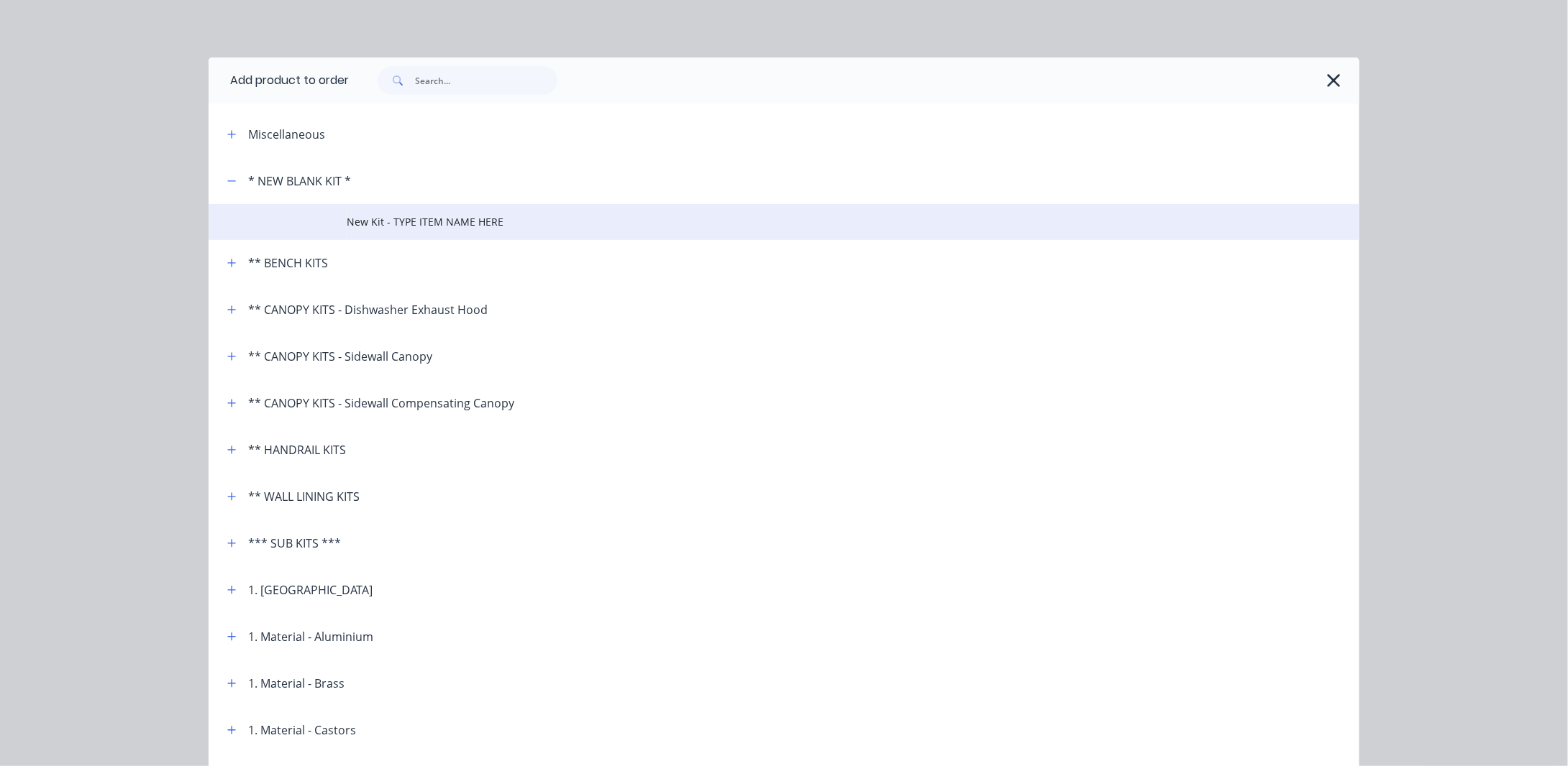
click at [498, 221] on span "New Kit - TYPE ITEM NAME HERE" at bounding box center [751, 222] width 810 height 15
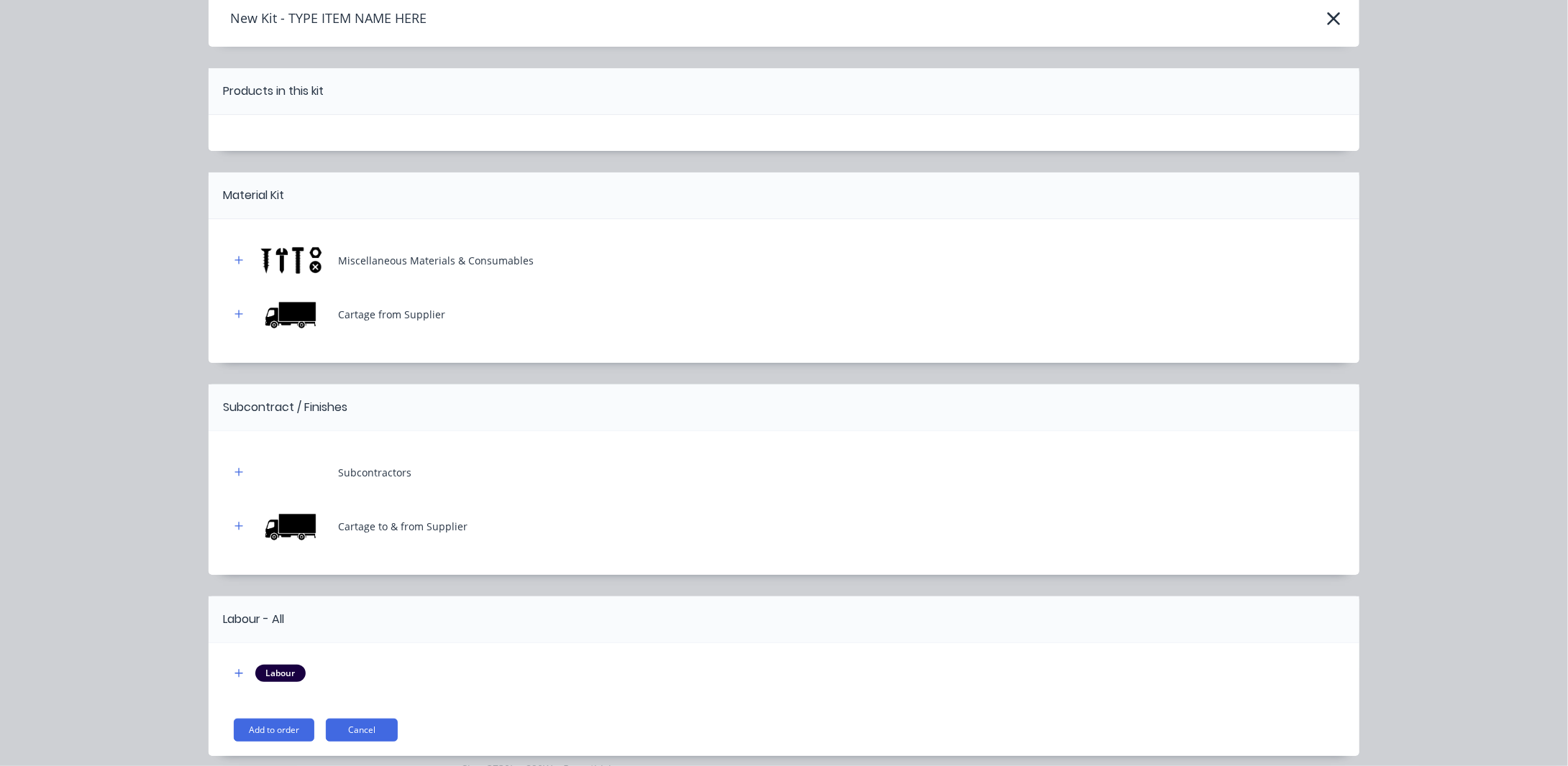
scroll to position [118, 0]
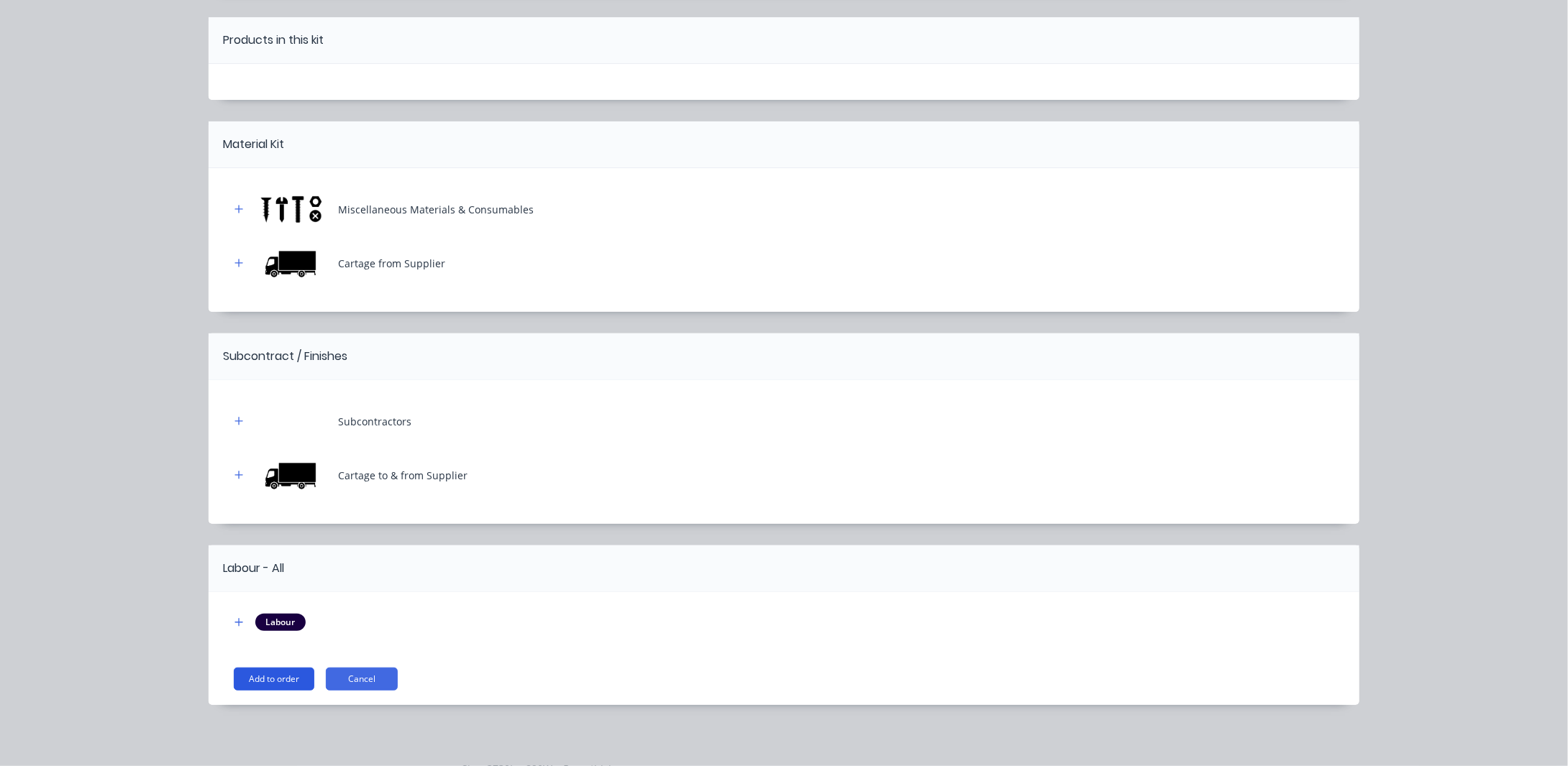
click at [268, 678] on button "Add to order" at bounding box center [274, 680] width 81 height 23
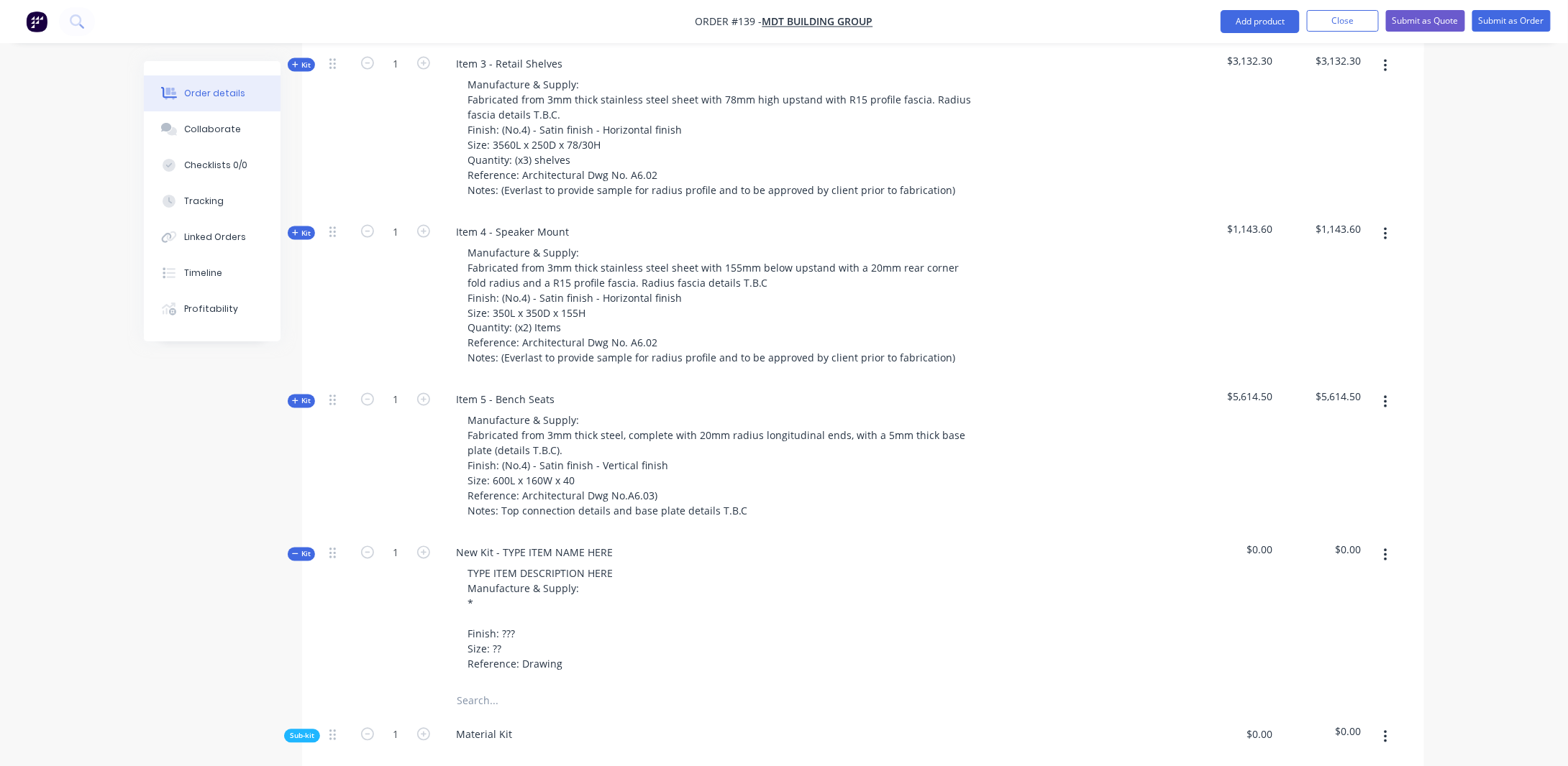
scroll to position [1055, 0]
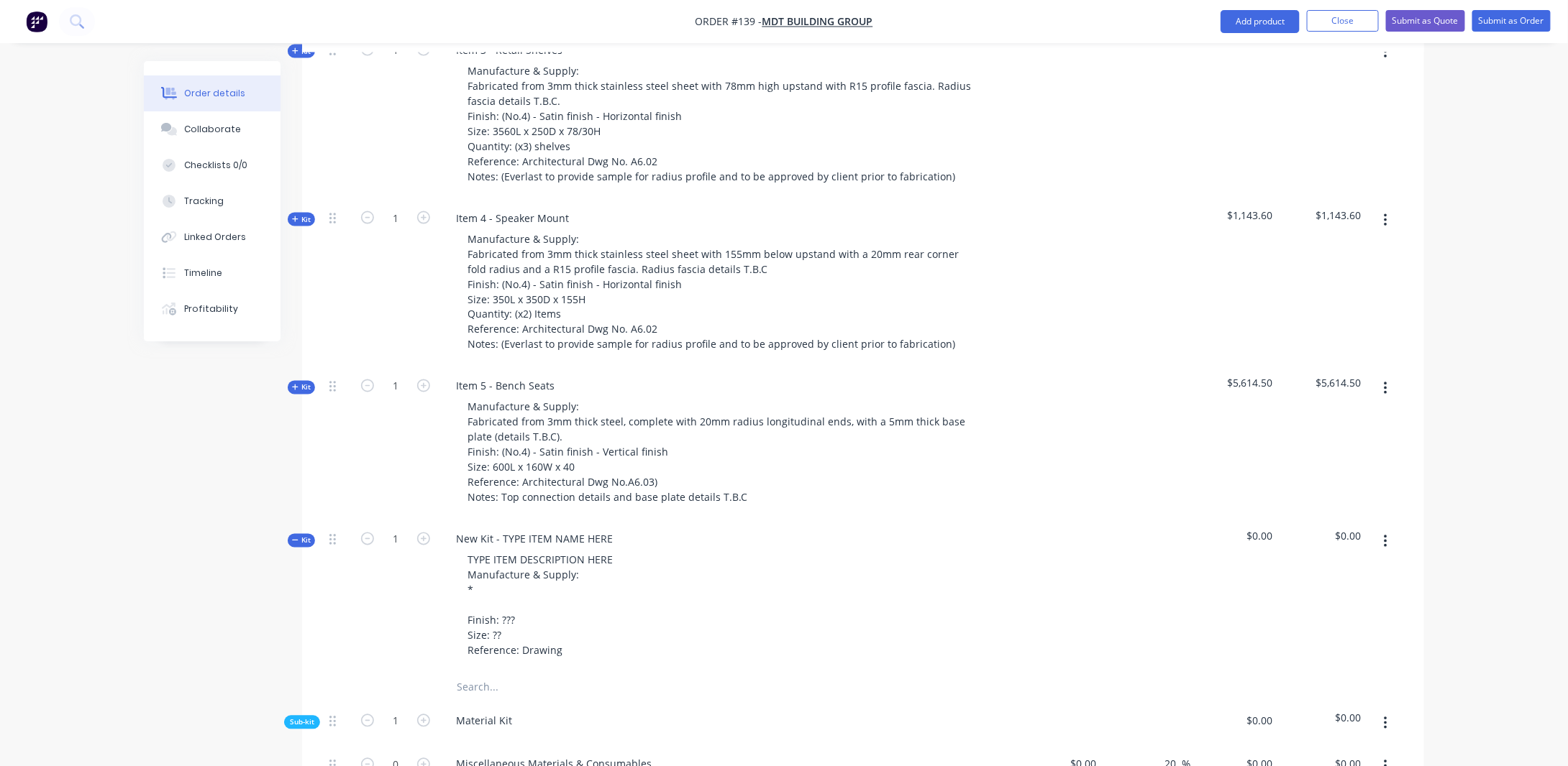
click at [303, 535] on span "Kit" at bounding box center [301, 540] width 19 height 11
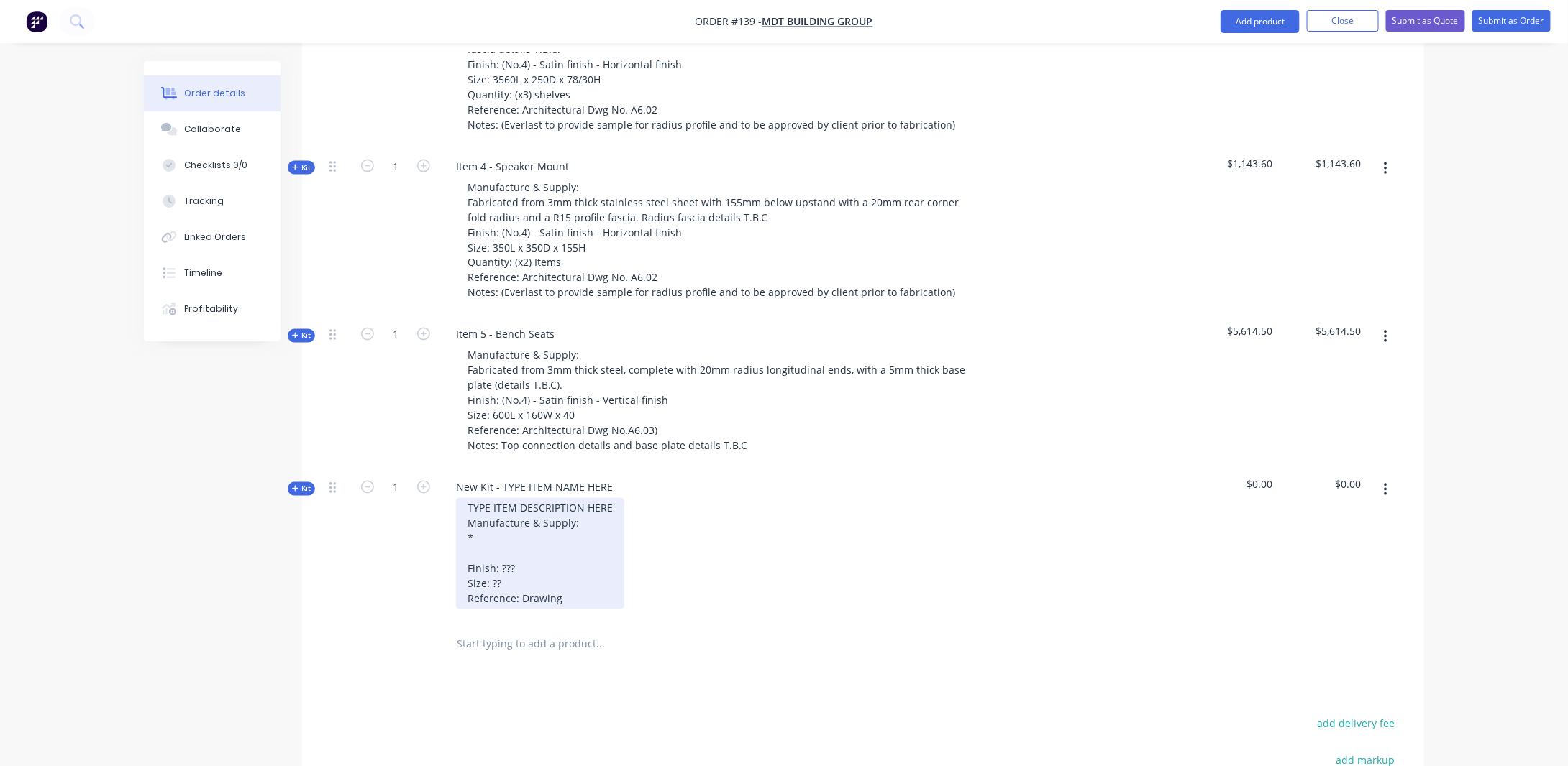
scroll to position [1127, 0]
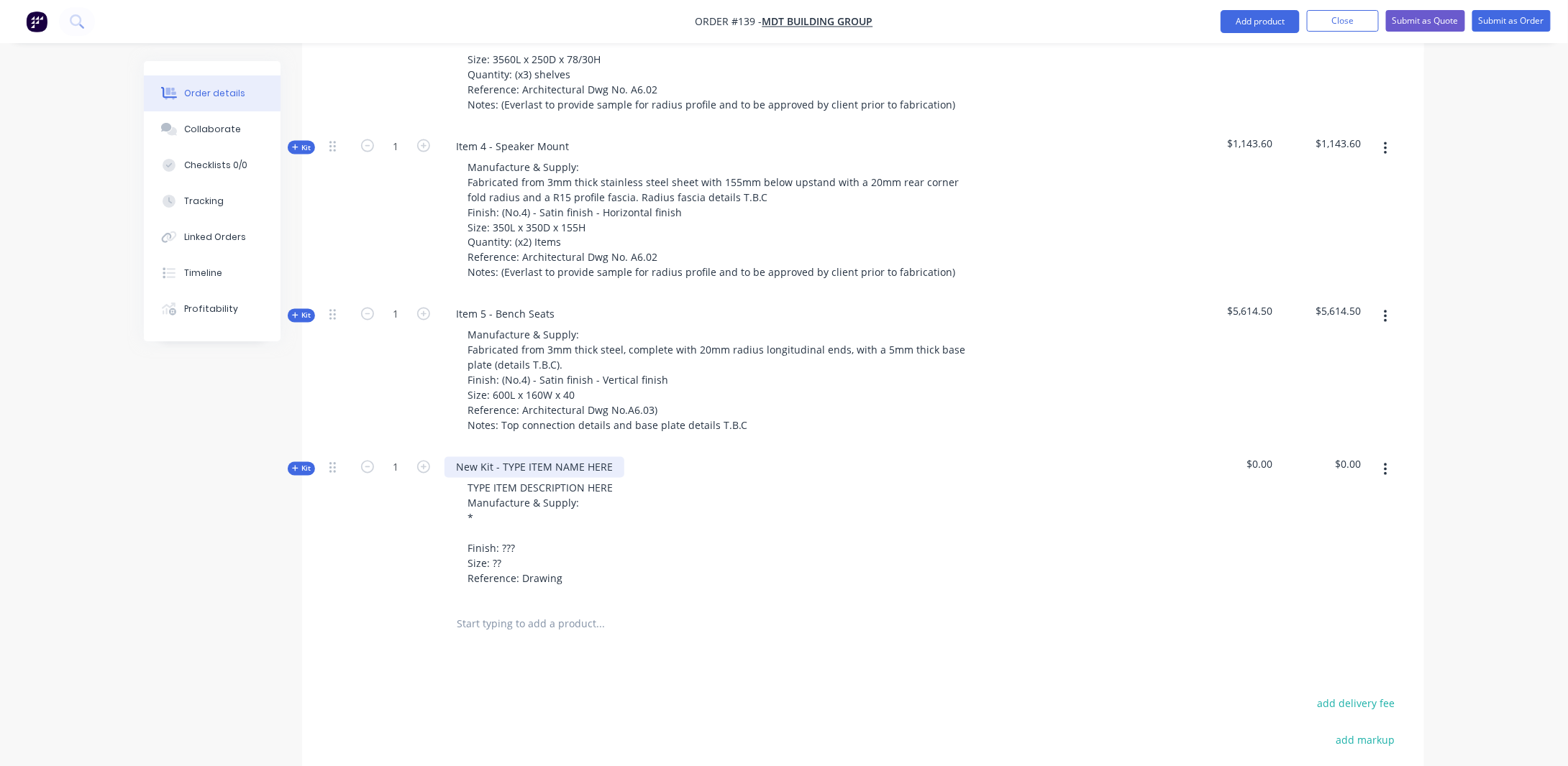
click at [541, 457] on div "New Kit - TYPE ITEM NAME HERE" at bounding box center [534, 468] width 180 height 21
drag, startPoint x: 568, startPoint y: 449, endPoint x: 307, endPoint y: 474, distance: 262.2
click at [308, 464] on div "Qty Cost Markup Price Total Kit 1 Item 1 - Island Manufacture & Supply: Bench t…" at bounding box center [864, 68] width 1122 height 1160
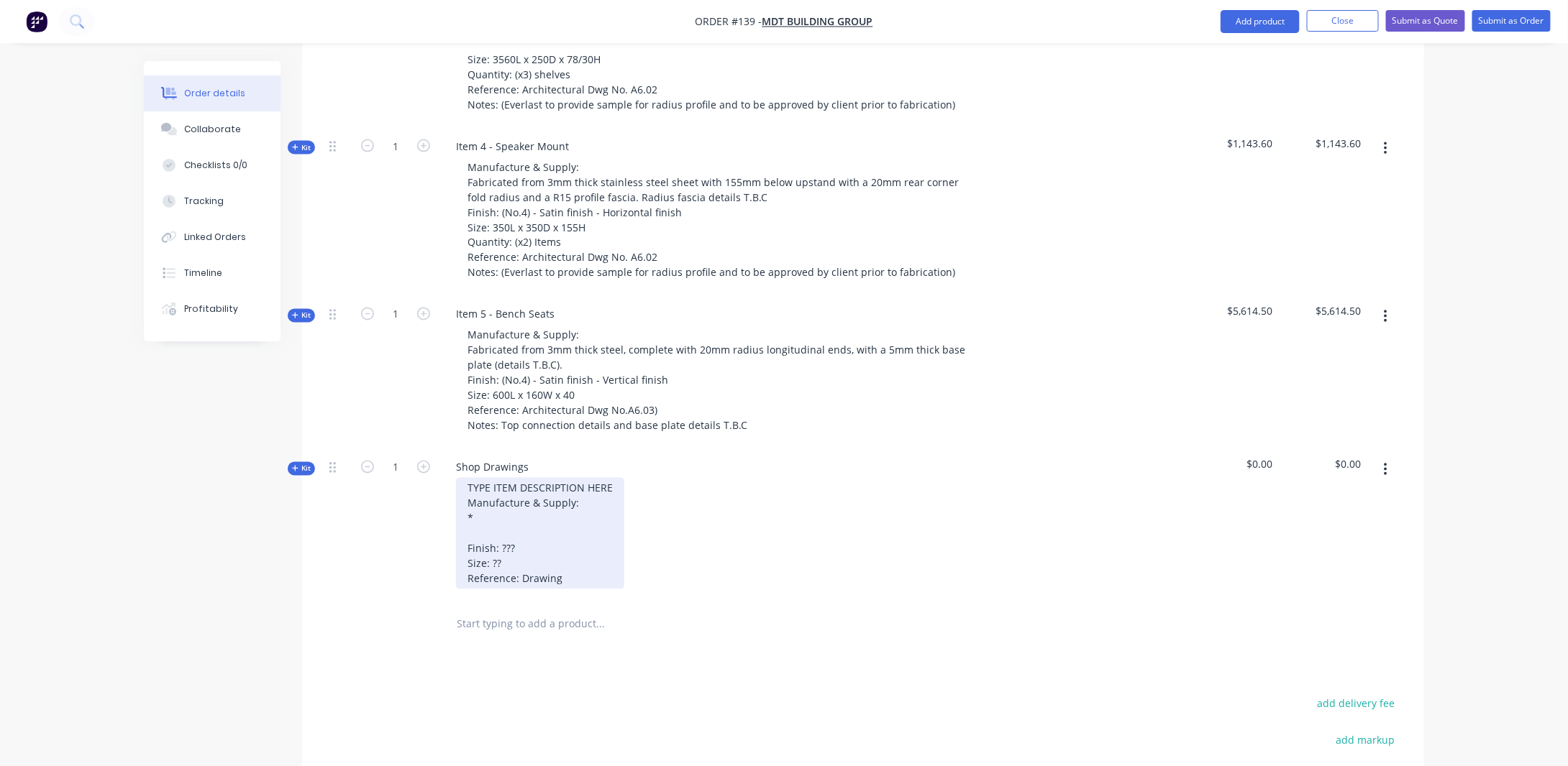
click at [597, 480] on div "TYPE ITEM DESCRIPTION HERE Manufacture & Supply: * Finish: ??? Size: ?? Referen…" at bounding box center [540, 534] width 168 height 112
drag, startPoint x: 614, startPoint y: 464, endPoint x: 352, endPoint y: 467, distance: 262.0
click at [352, 467] on div "Kit 1 Shop Drawings TYPE ITEM DESCRIPTION HERE Manufacture & Supply: * Finish: …" at bounding box center [863, 526] width 1079 height 153
drag, startPoint x: 568, startPoint y: 559, endPoint x: 415, endPoint y: 457, distance: 183.9
click at [415, 457] on div "Kit 1 Shop Drawings Manufacture & Supply: * Finish: ??? Size: ?? Reference: Dra…" at bounding box center [863, 517] width 1079 height 138
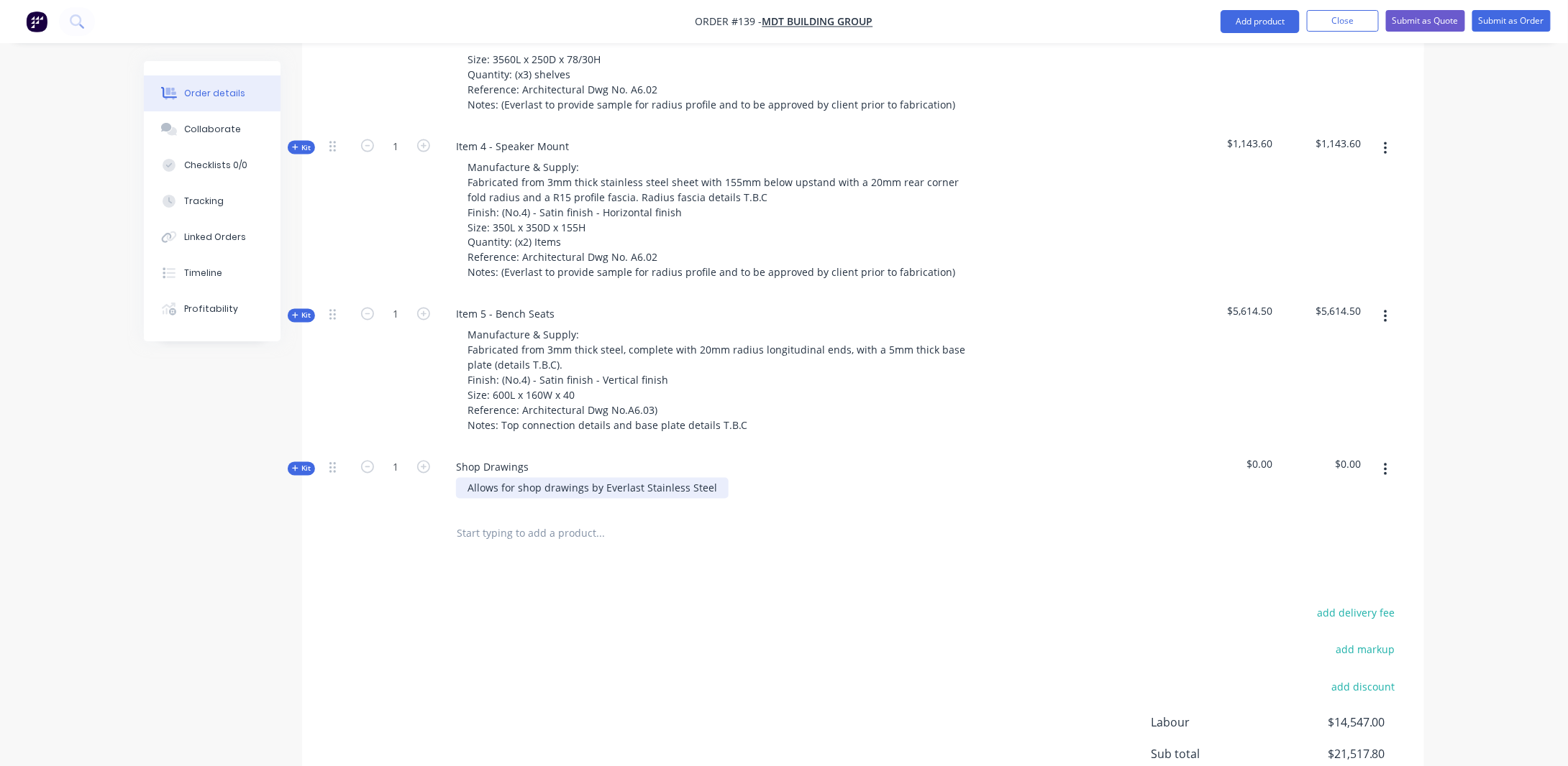
click at [518, 478] on div "Allows for shop drawings by Everlast Stainless Steel" at bounding box center [592, 489] width 272 height 21
drag, startPoint x: 704, startPoint y: 465, endPoint x: 975, endPoint y: 466, distance: 271.0
click at [975, 478] on div "Allows for the provision of Everlast Stainless Steel shop drawings by Everlast …" at bounding box center [727, 489] width 564 height 21
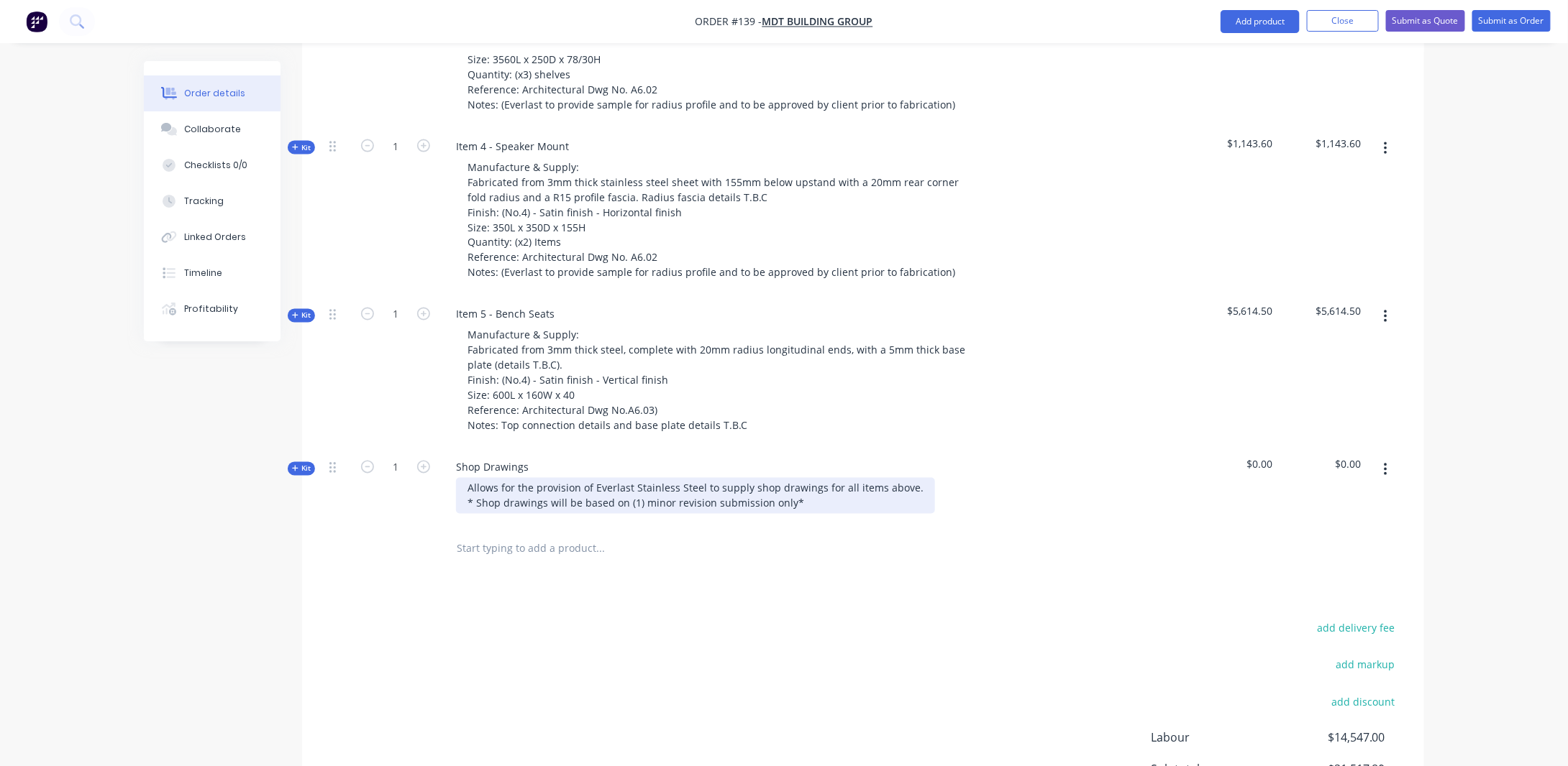
drag, startPoint x: 903, startPoint y: 464, endPoint x: 973, endPoint y: 458, distance: 70.3
click at [903, 478] on div "Allows for the provision of Everlast Stainless Steel to supply shop drawings fo…" at bounding box center [696, 496] width 479 height 36
click at [817, 478] on div "Allows for the provision of Everlast Stainless Steel to supply shop drawings fo…" at bounding box center [694, 496] width 476 height 36
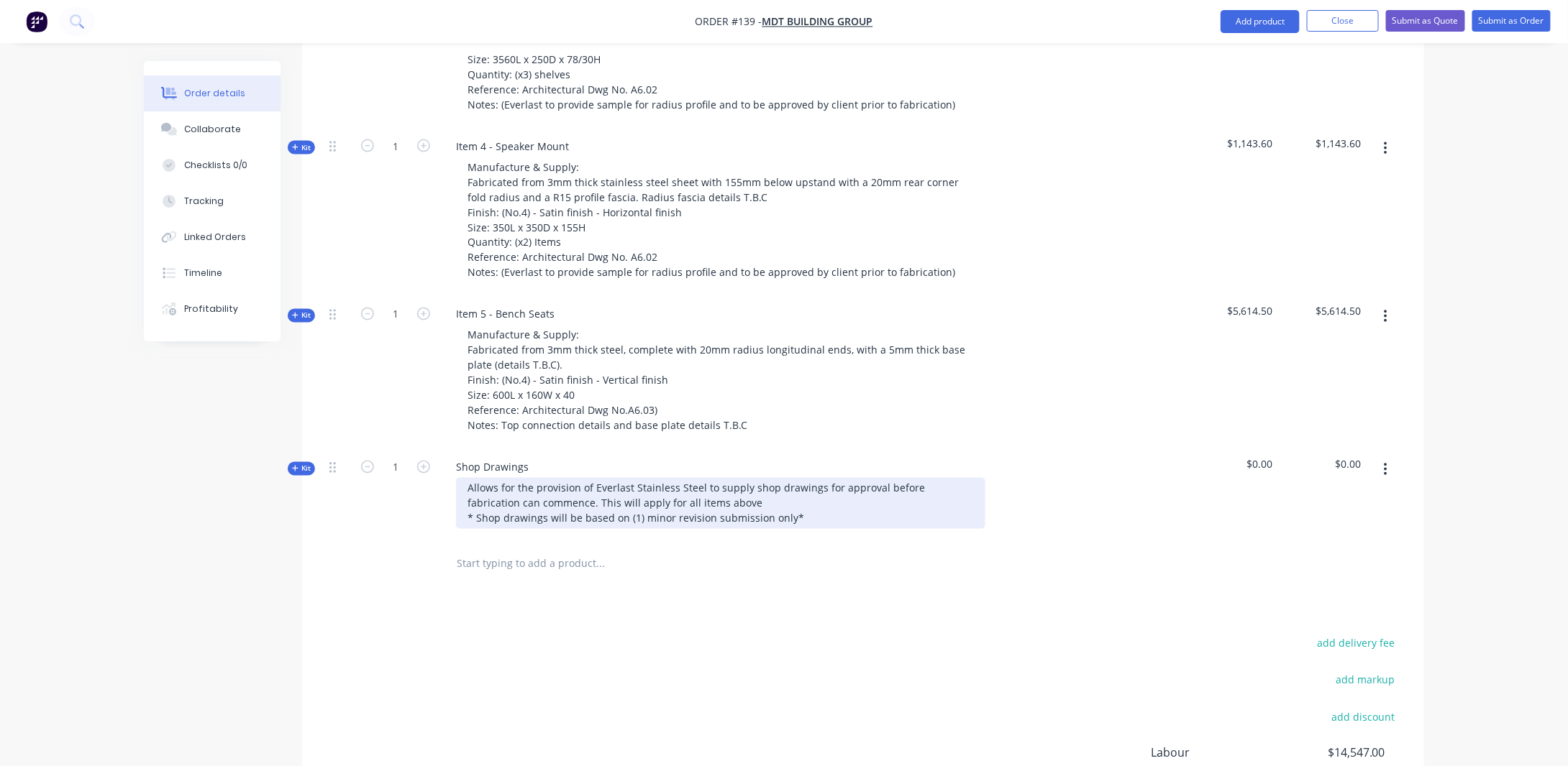
click at [878, 485] on div "Allows for the provision of Everlast Stainless Steel to supply shop drawings fo…" at bounding box center [720, 504] width 529 height 51
click at [841, 491] on div "Allows for the provision of Everlast Stainless Steel to supply shop drawings fo…" at bounding box center [720, 504] width 529 height 51
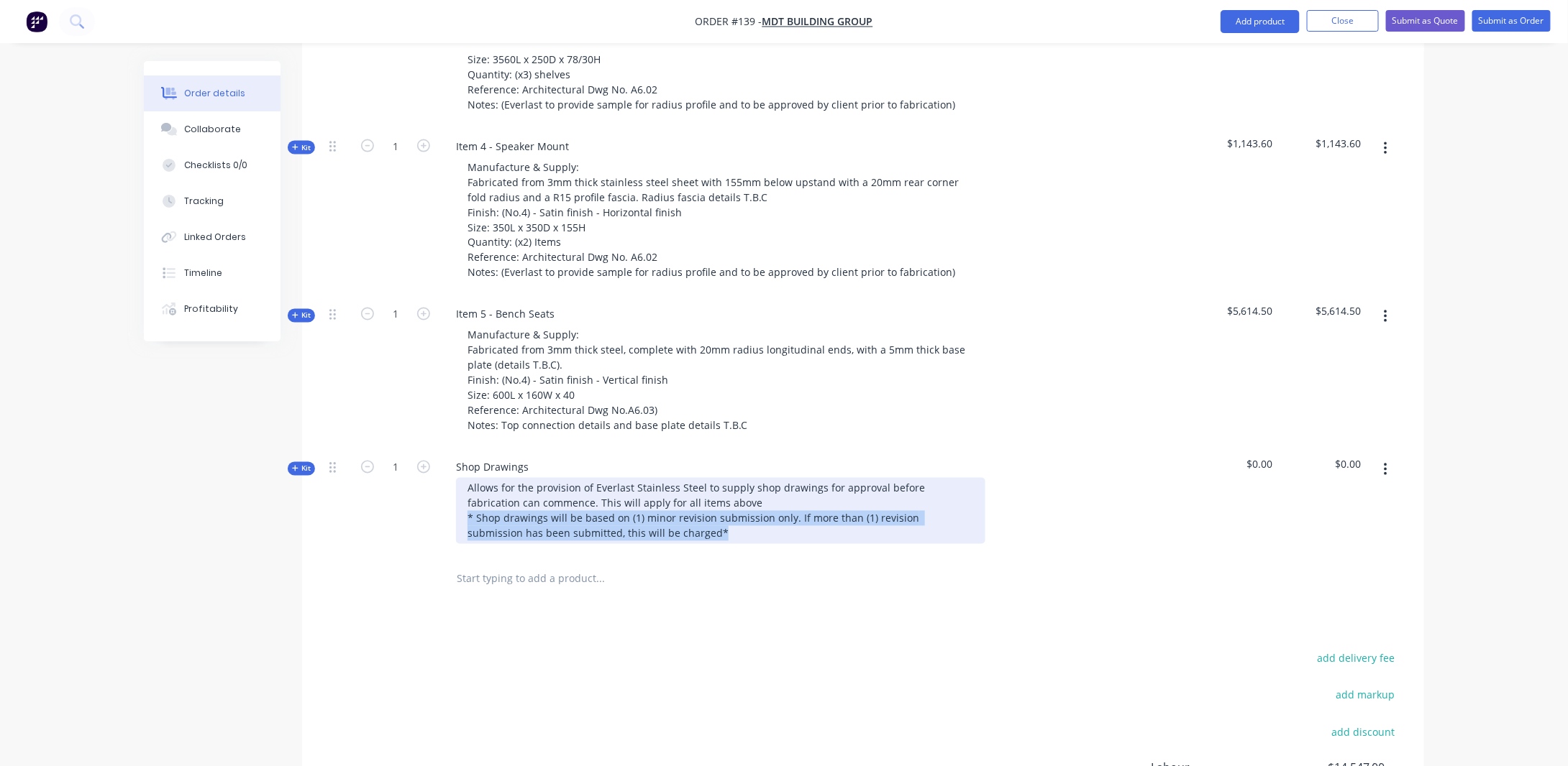
drag, startPoint x: 669, startPoint y: 512, endPoint x: 457, endPoint y: 491, distance: 213.0
click at [457, 491] on div "Allows for the provision of Everlast Stainless Steel to supply shop drawings fo…" at bounding box center [720, 511] width 529 height 66
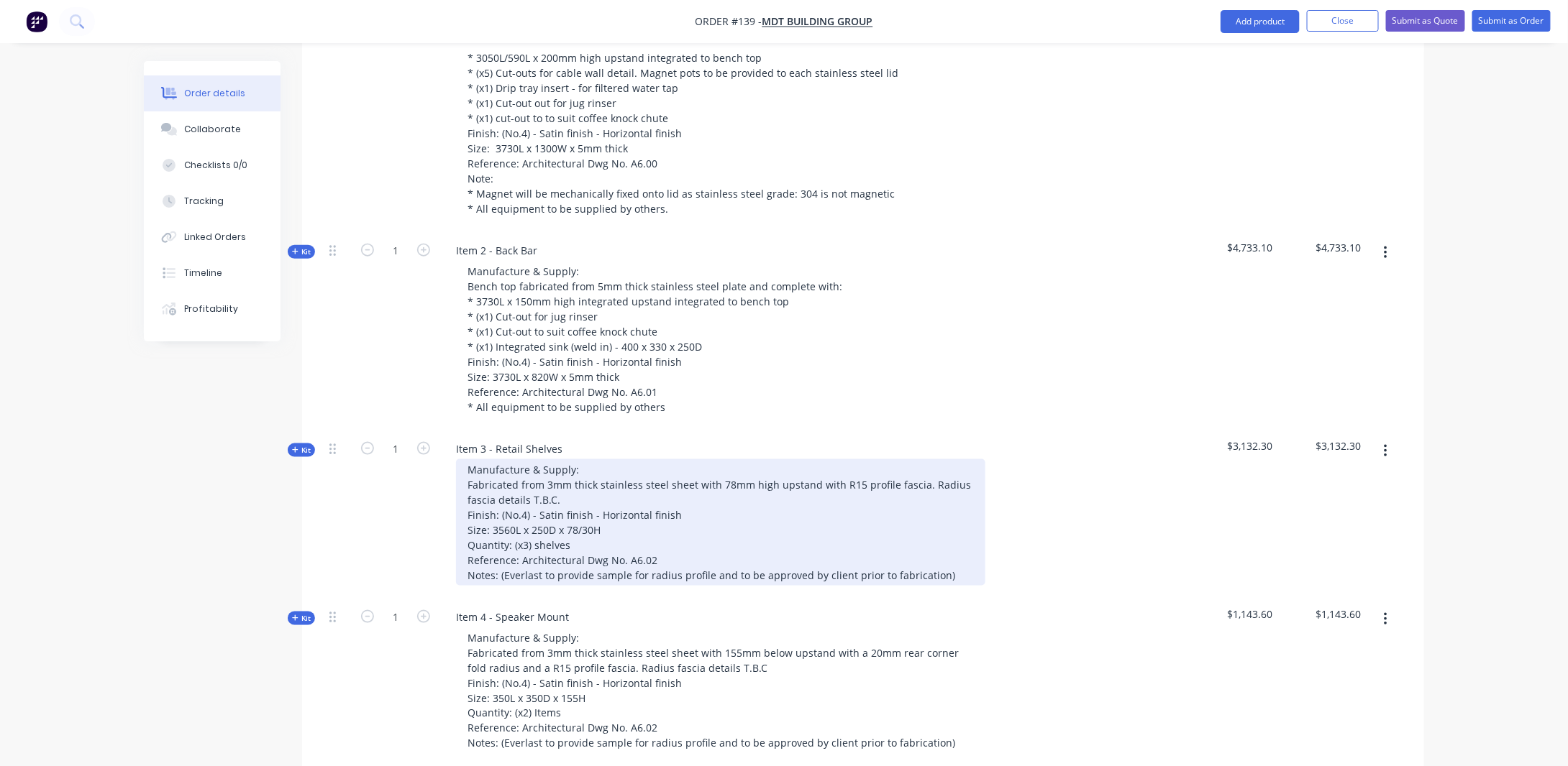
scroll to position [984, 0]
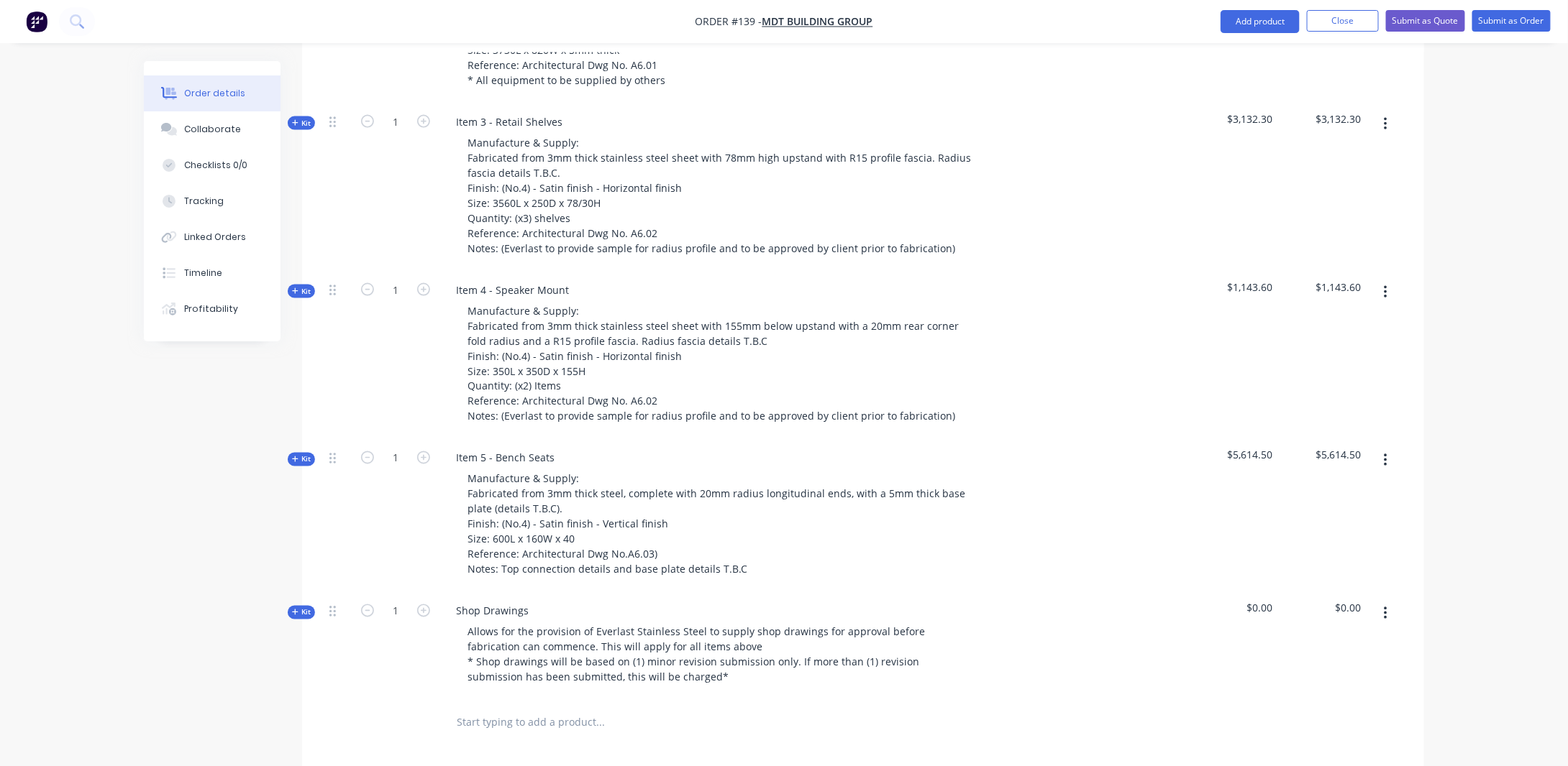
click at [301, 607] on span "Kit" at bounding box center [301, 612] width 19 height 11
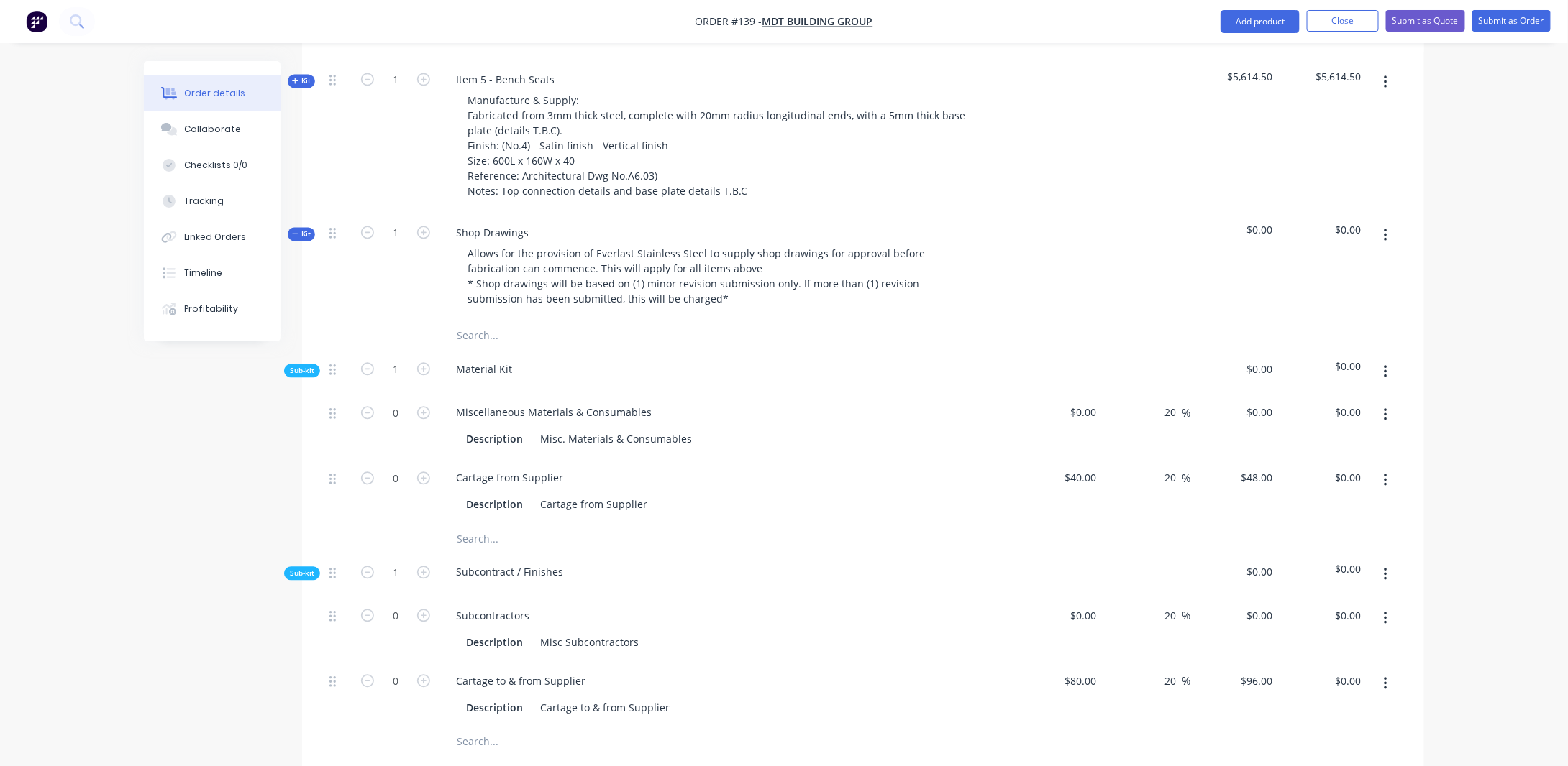
scroll to position [1415, 0]
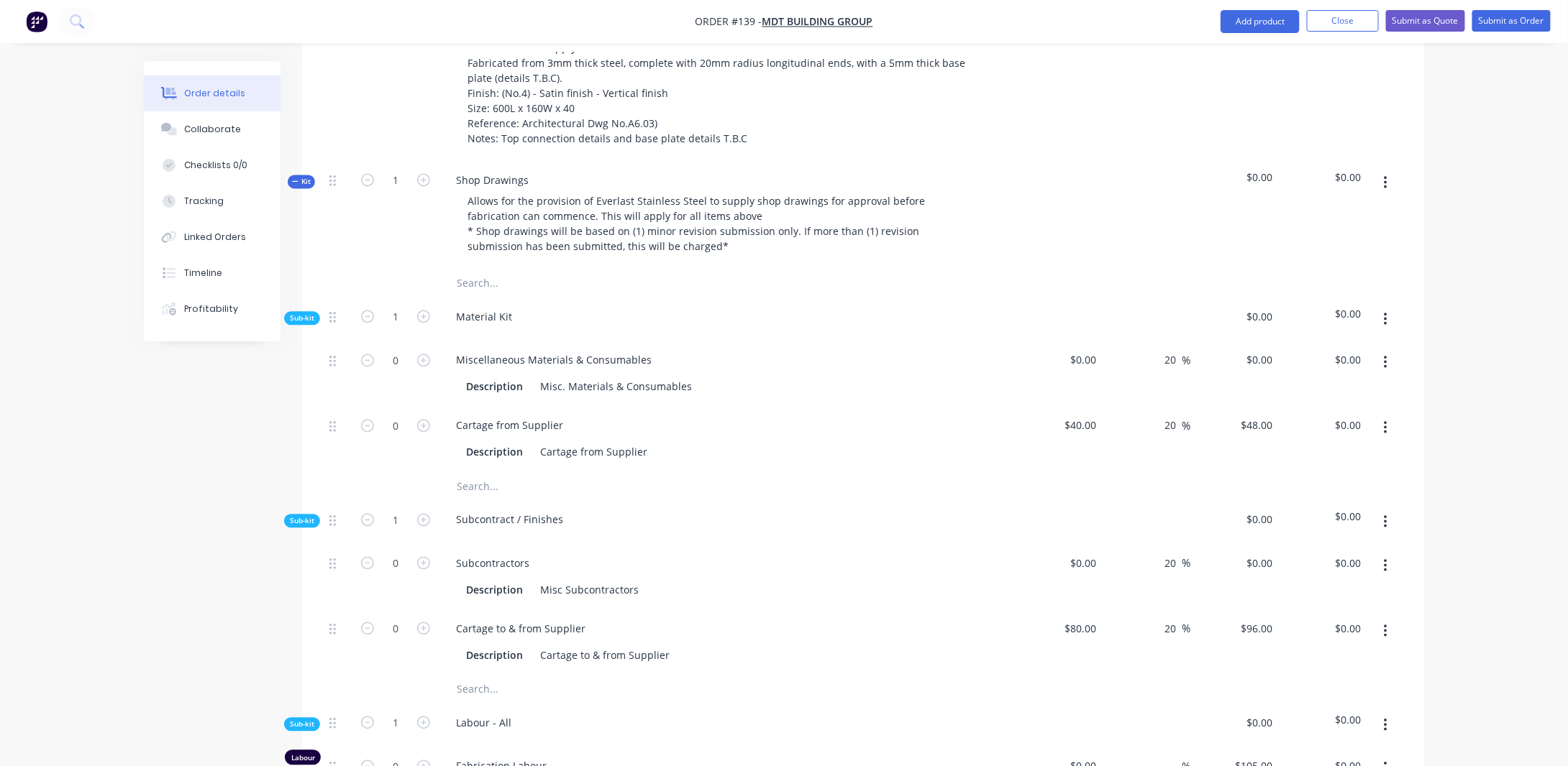
click at [1383, 306] on button "button" at bounding box center [1385, 319] width 33 height 26
click at [1345, 376] on div "Delete" at bounding box center [1335, 386] width 111 height 21
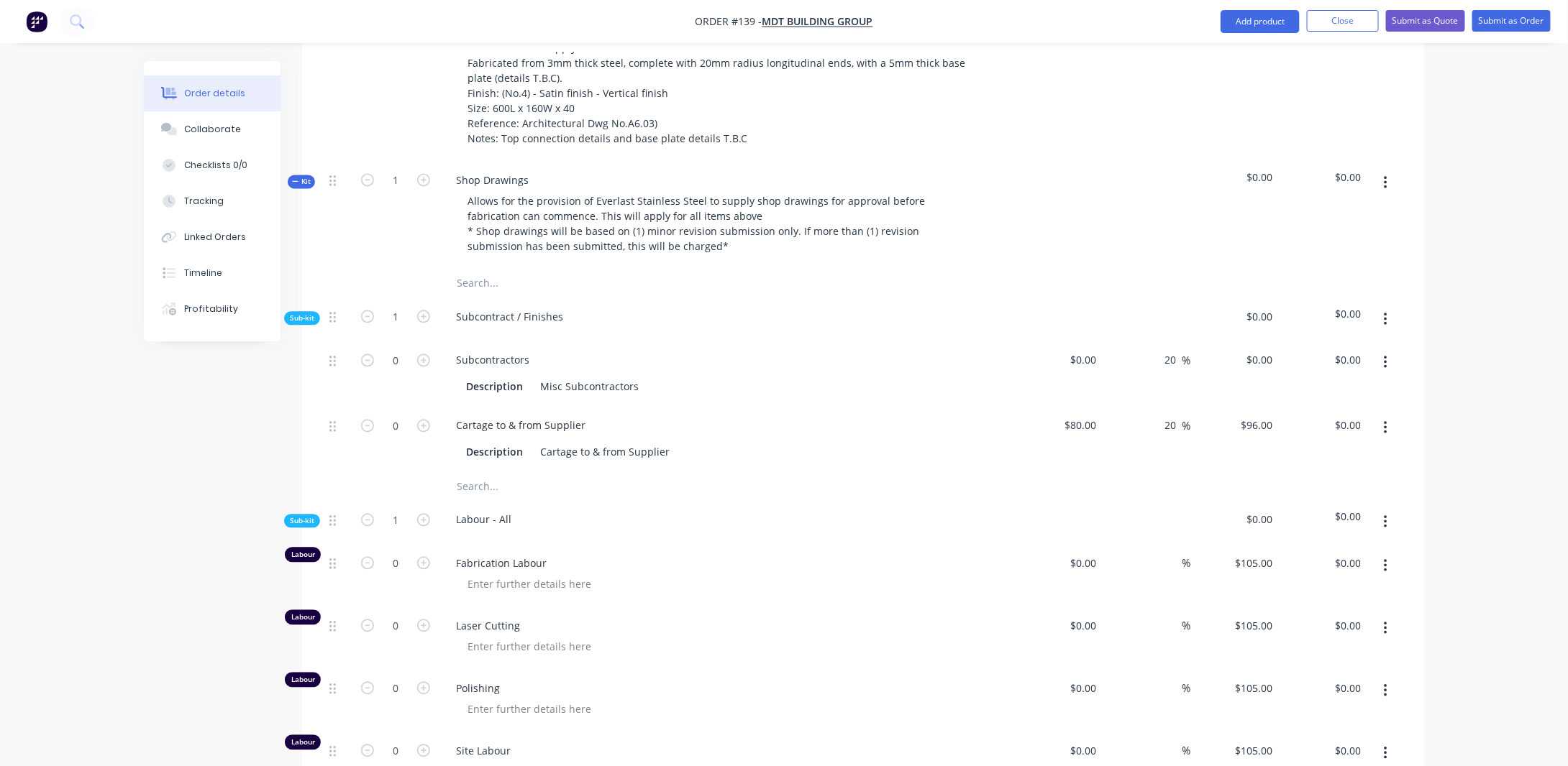
click at [1387, 306] on button "button" at bounding box center [1385, 319] width 33 height 26
click at [1382, 376] on div "Delete" at bounding box center [1335, 386] width 111 height 21
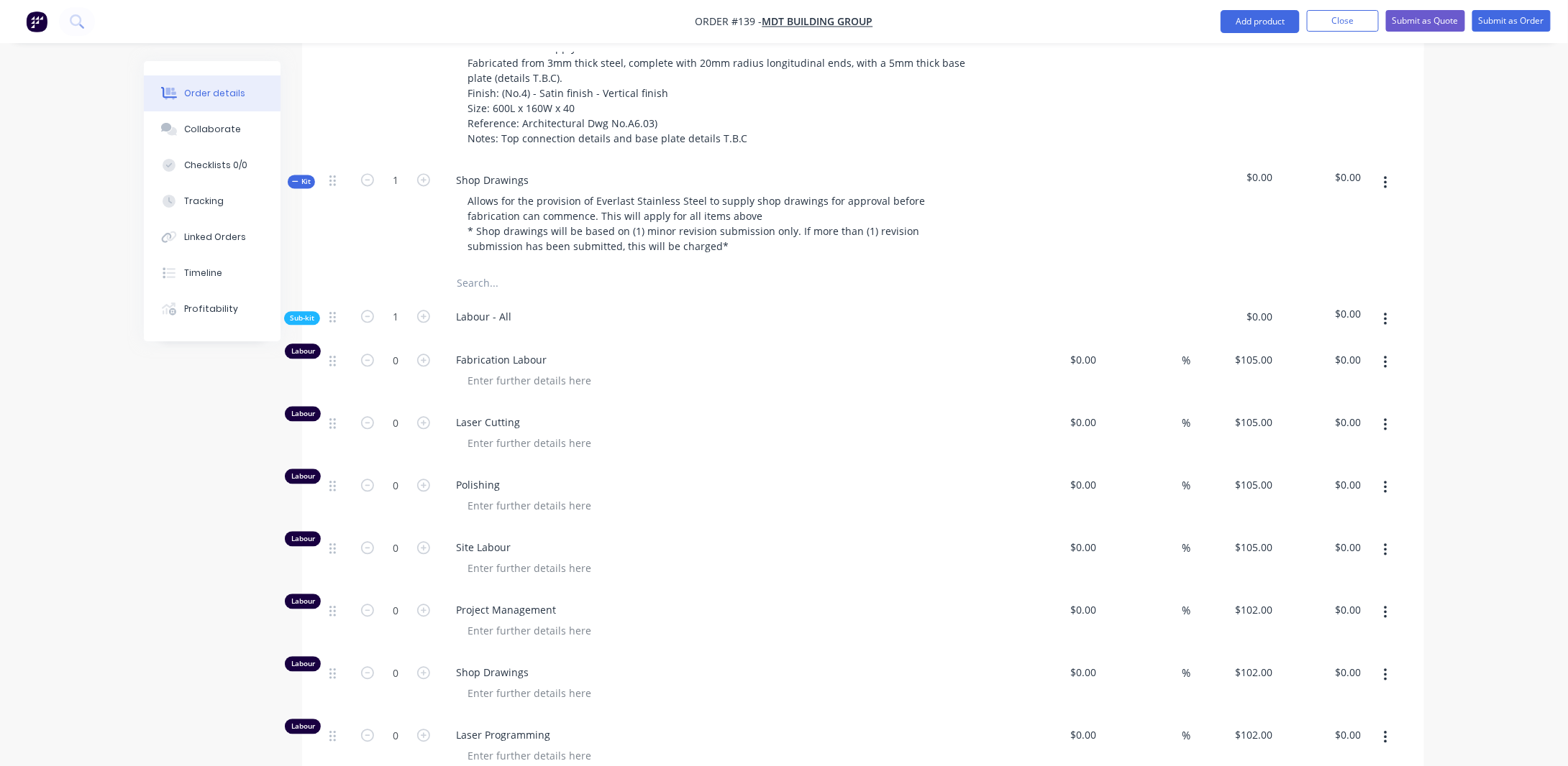
click at [1390, 350] on button "button" at bounding box center [1385, 363] width 33 height 26
click at [1338, 443] on button "Delete" at bounding box center [1335, 457] width 137 height 29
click at [1383, 350] on button "button" at bounding box center [1385, 363] width 33 height 26
click at [1368, 447] on div "Delete" at bounding box center [1335, 458] width 111 height 21
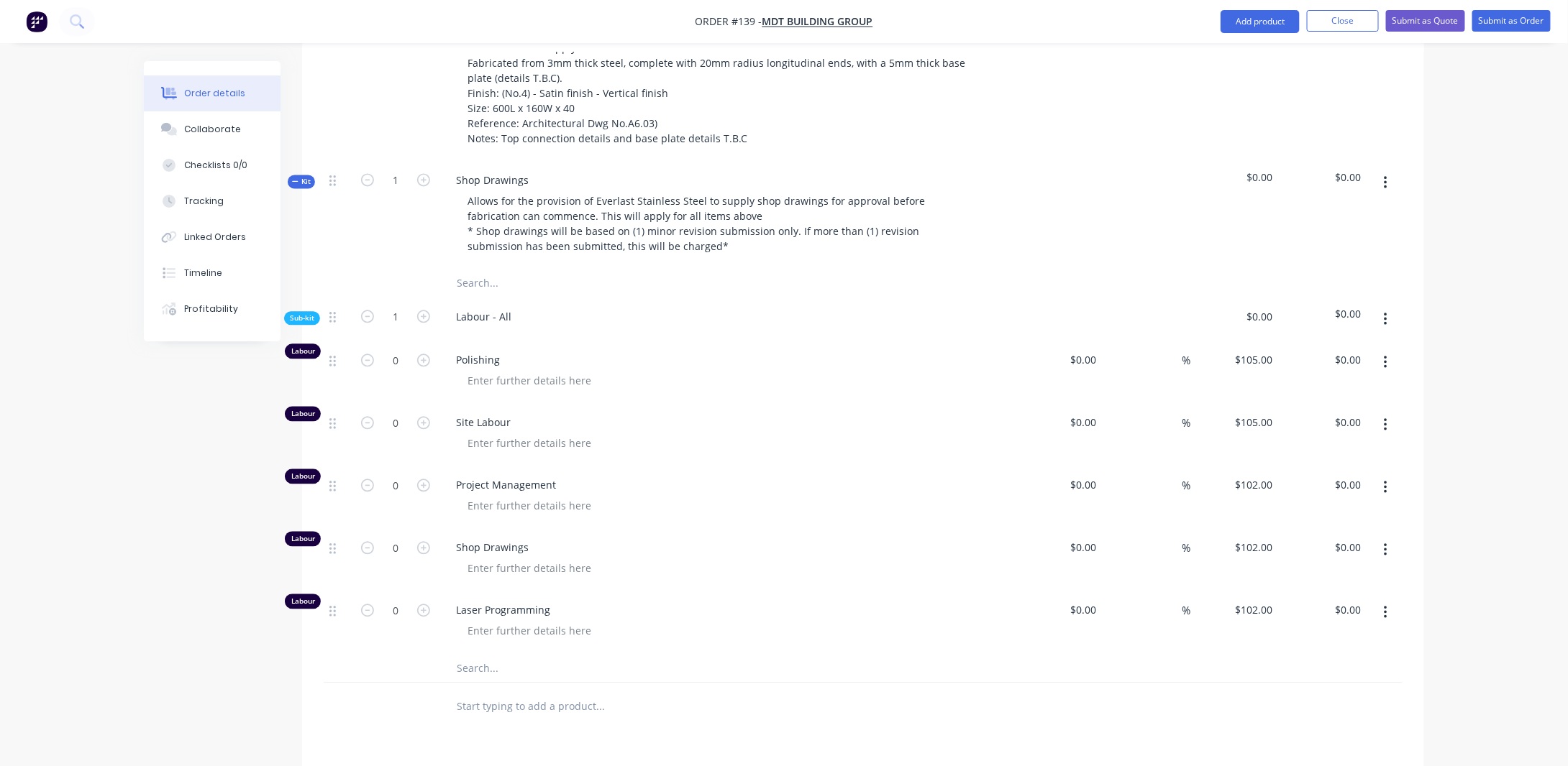
click at [1390, 350] on button "button" at bounding box center [1385, 363] width 33 height 26
click at [1371, 447] on div "Delete" at bounding box center [1335, 458] width 111 height 21
click at [1385, 354] on icon "button" at bounding box center [1385, 362] width 3 height 15
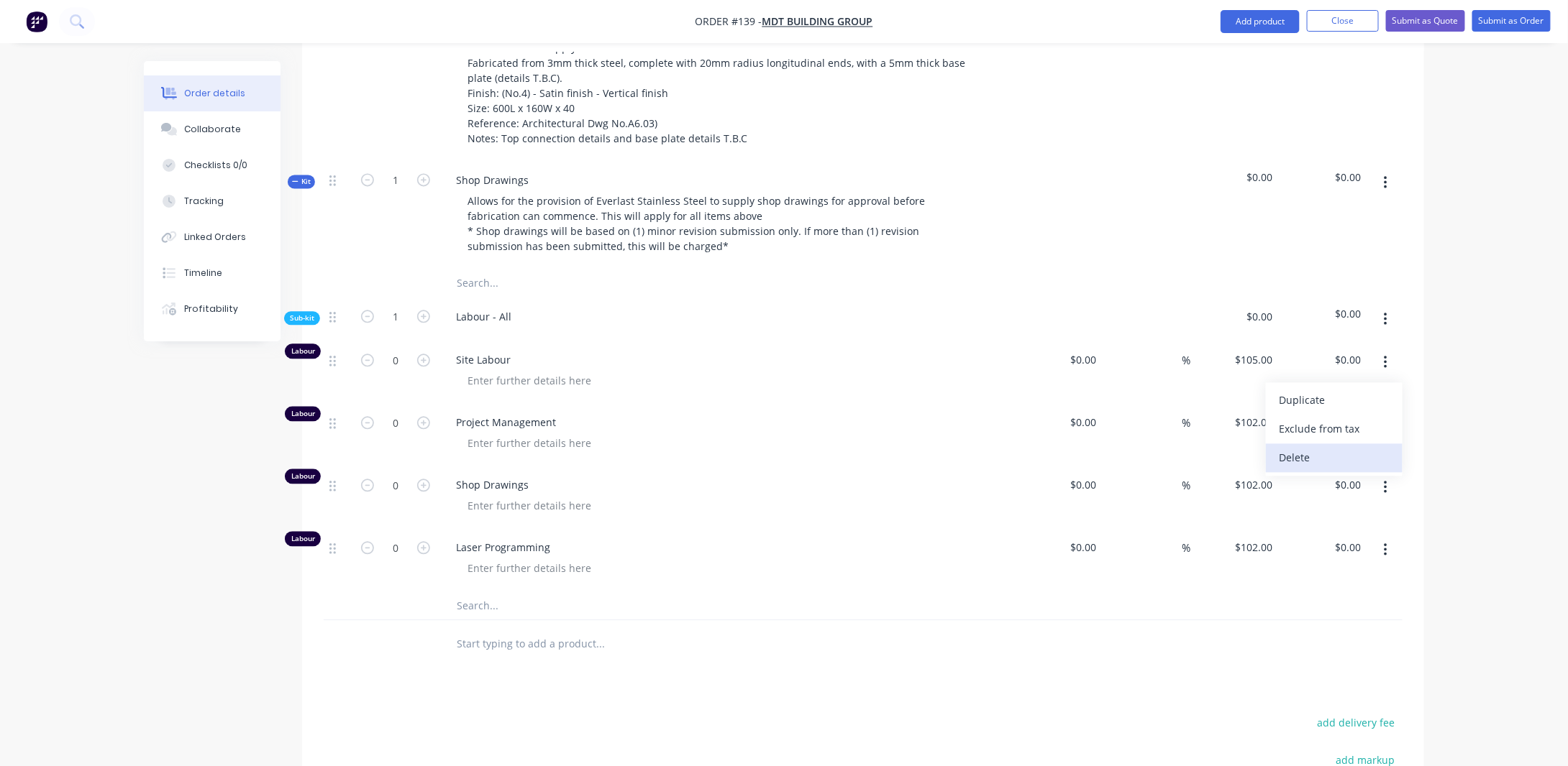
click at [1364, 447] on div "Delete" at bounding box center [1335, 458] width 111 height 21
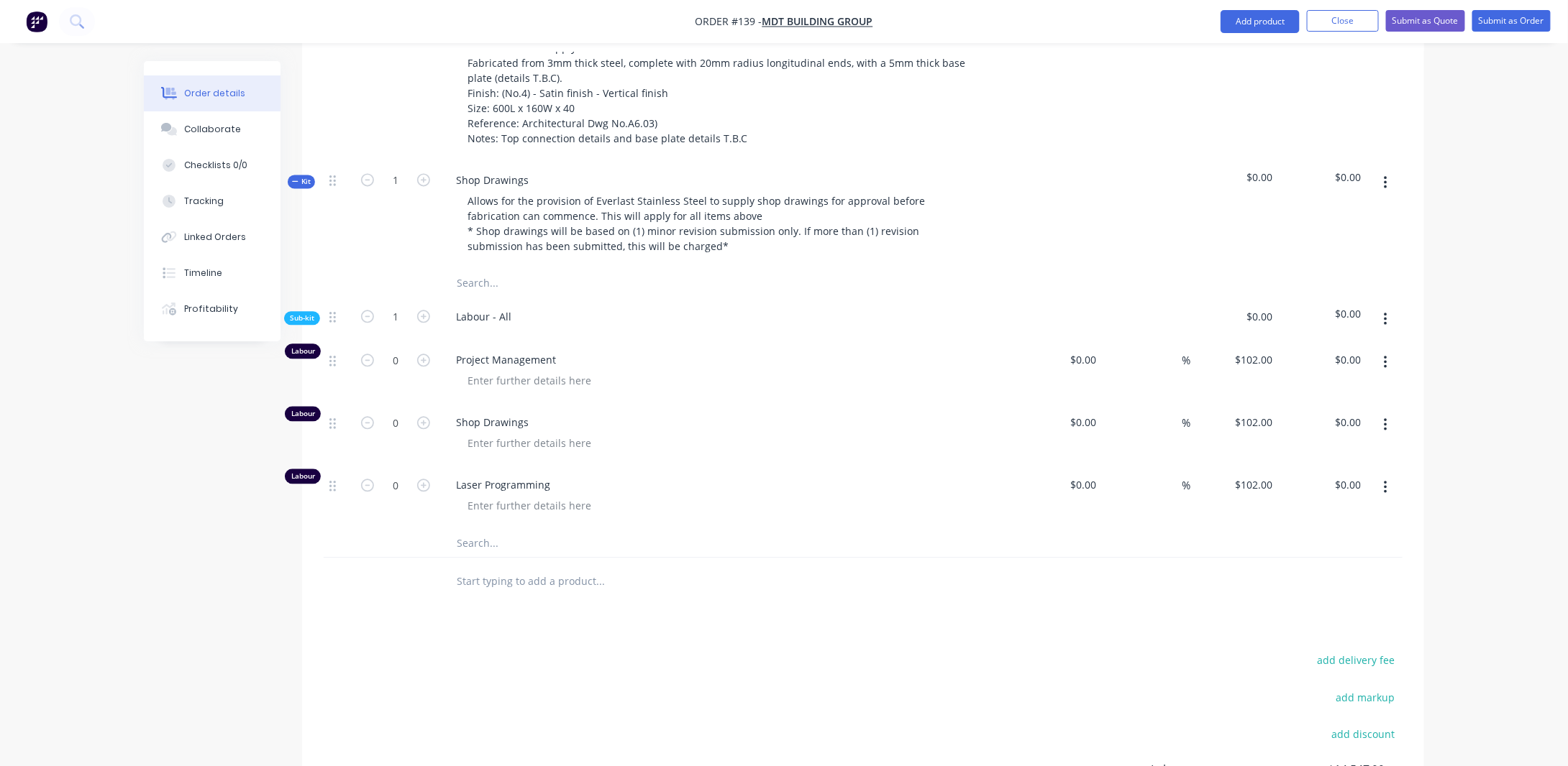
click at [1384, 354] on icon "button" at bounding box center [1385, 362] width 3 height 15
click at [1370, 447] on div "Delete" at bounding box center [1335, 458] width 111 height 21
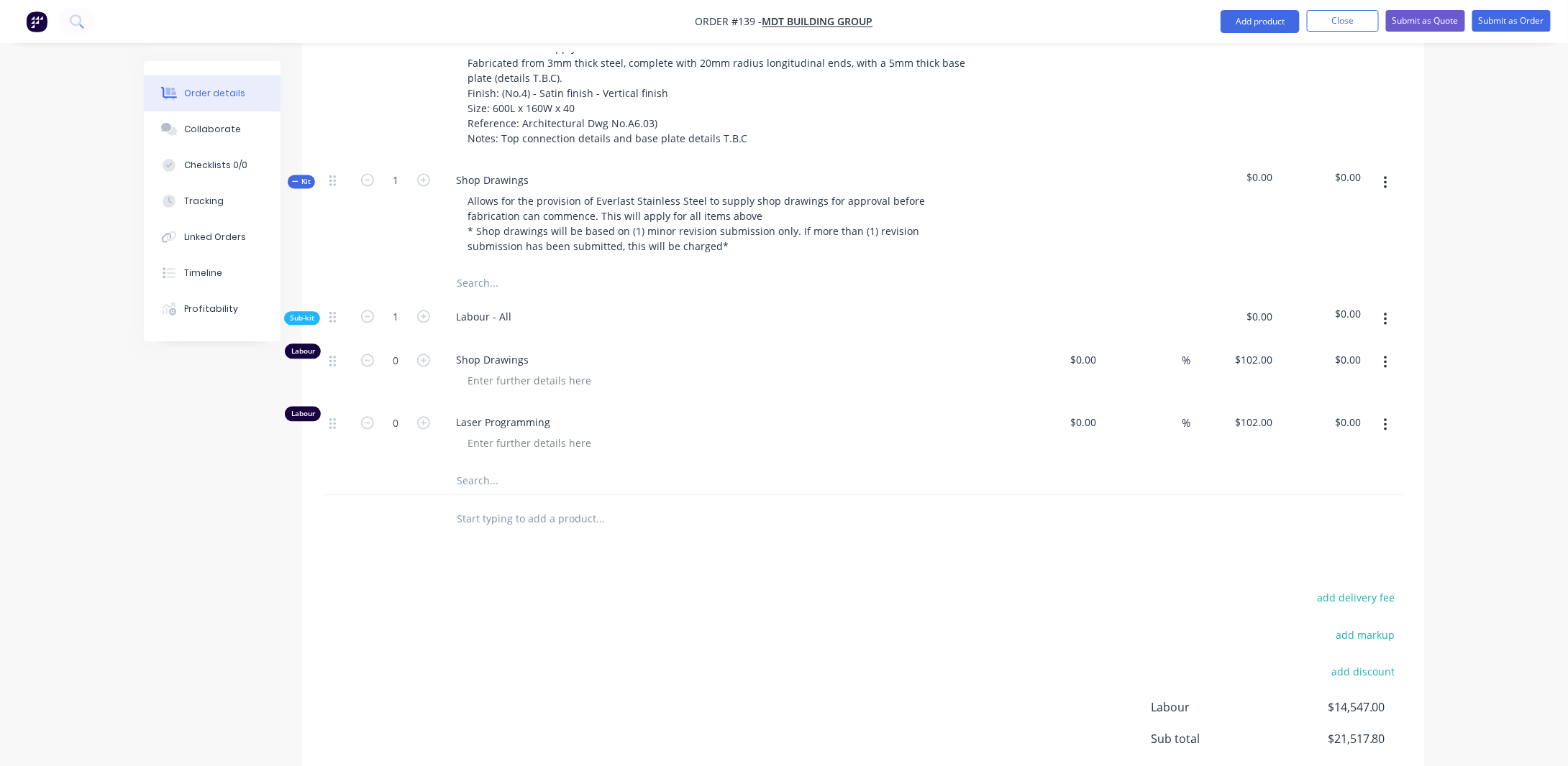
click at [1383, 412] on button "button" at bounding box center [1385, 425] width 33 height 26
click at [1341, 510] on div "Delete" at bounding box center [1335, 521] width 111 height 21
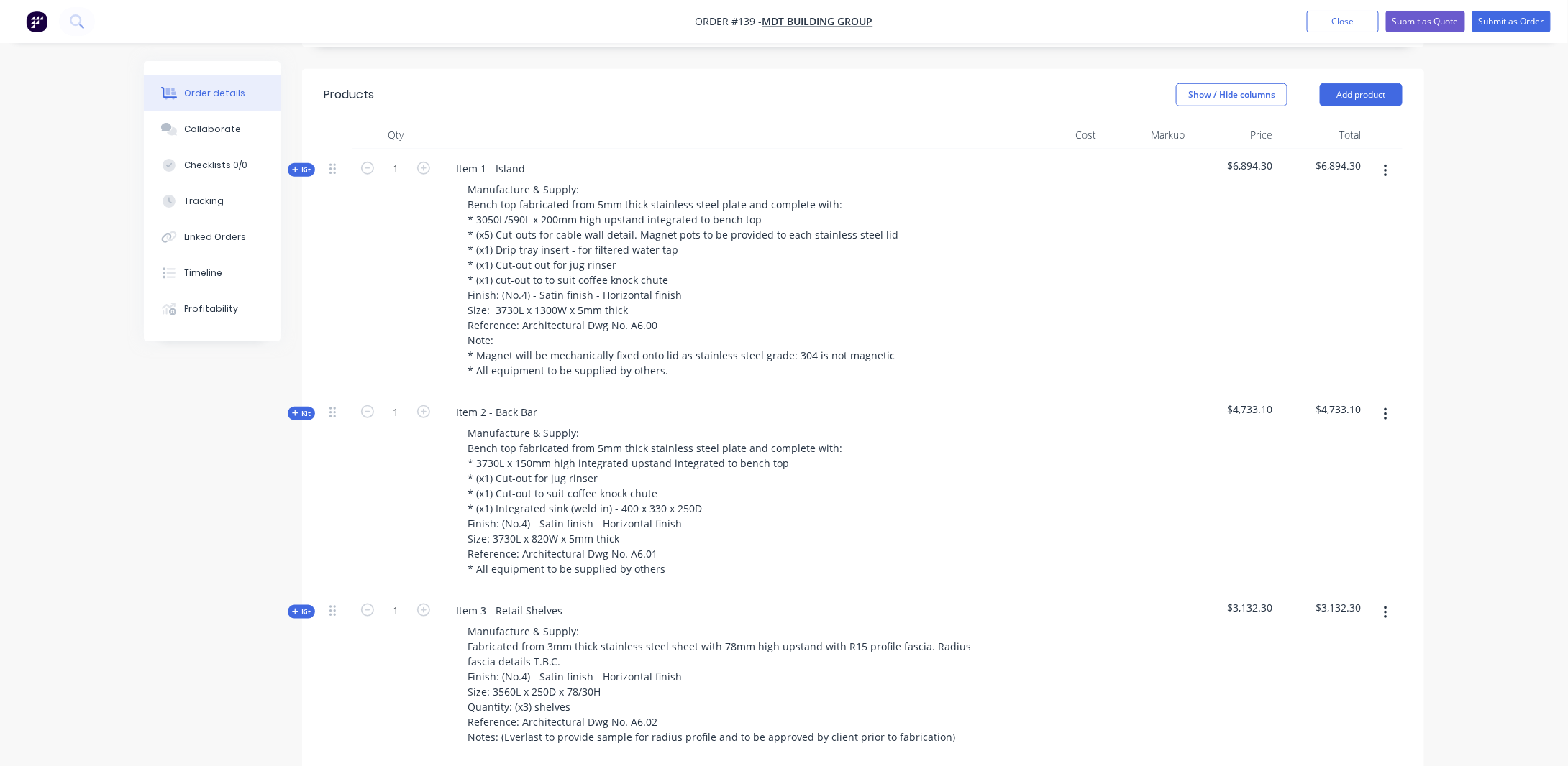
scroll to position [408, 0]
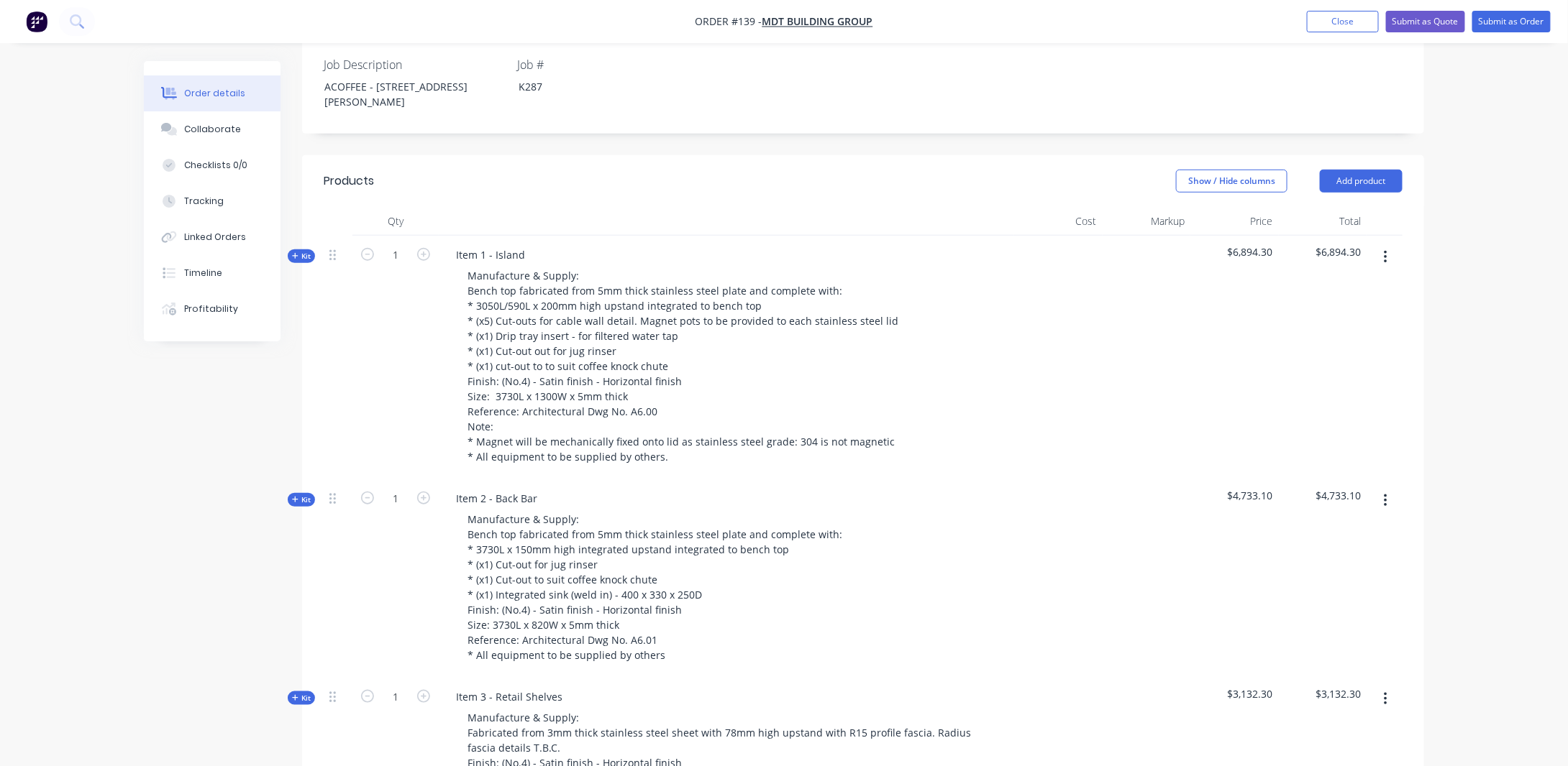
click at [303, 251] on span "Kit" at bounding box center [301, 256] width 19 height 11
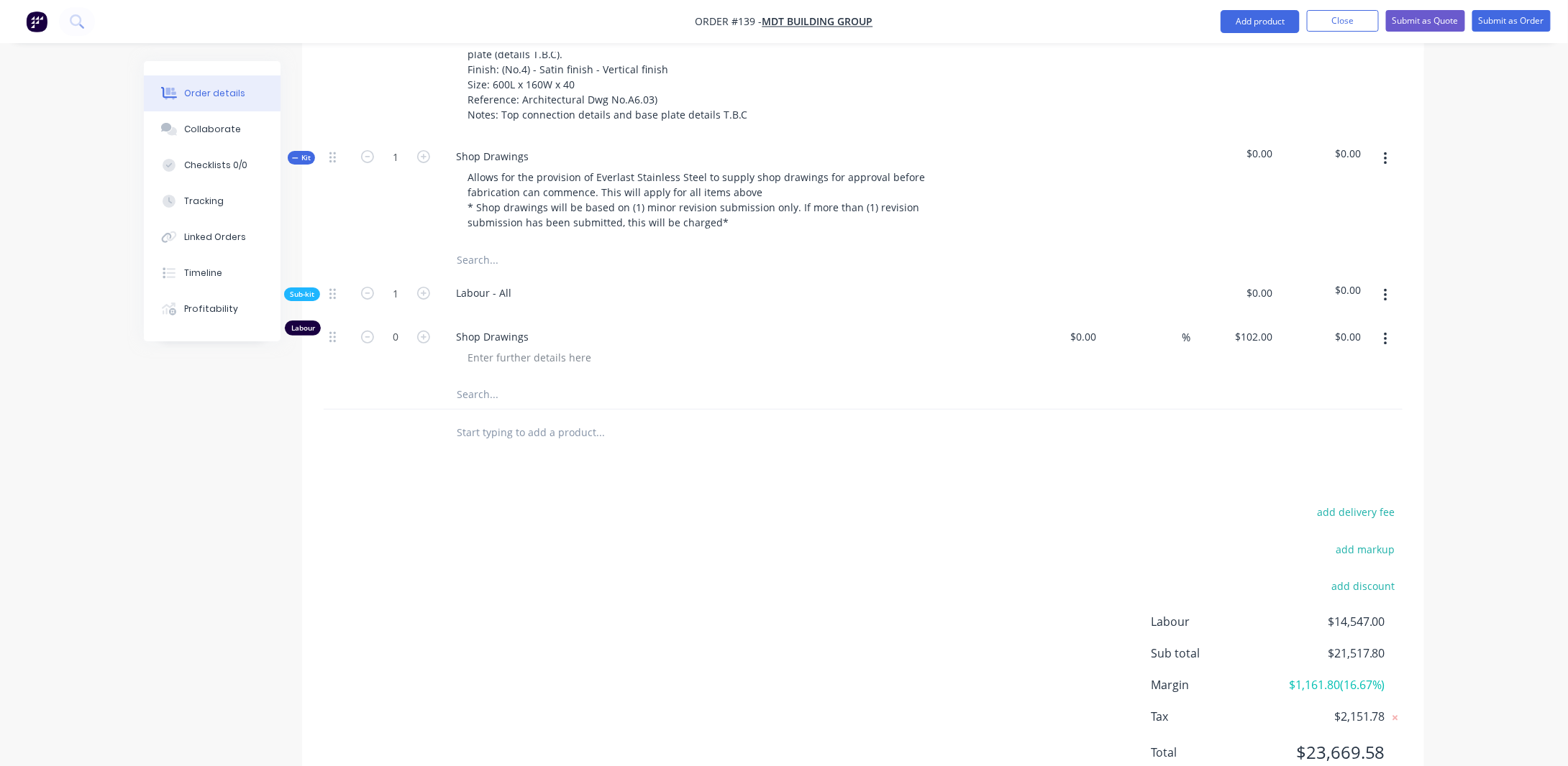
scroll to position [2787, 0]
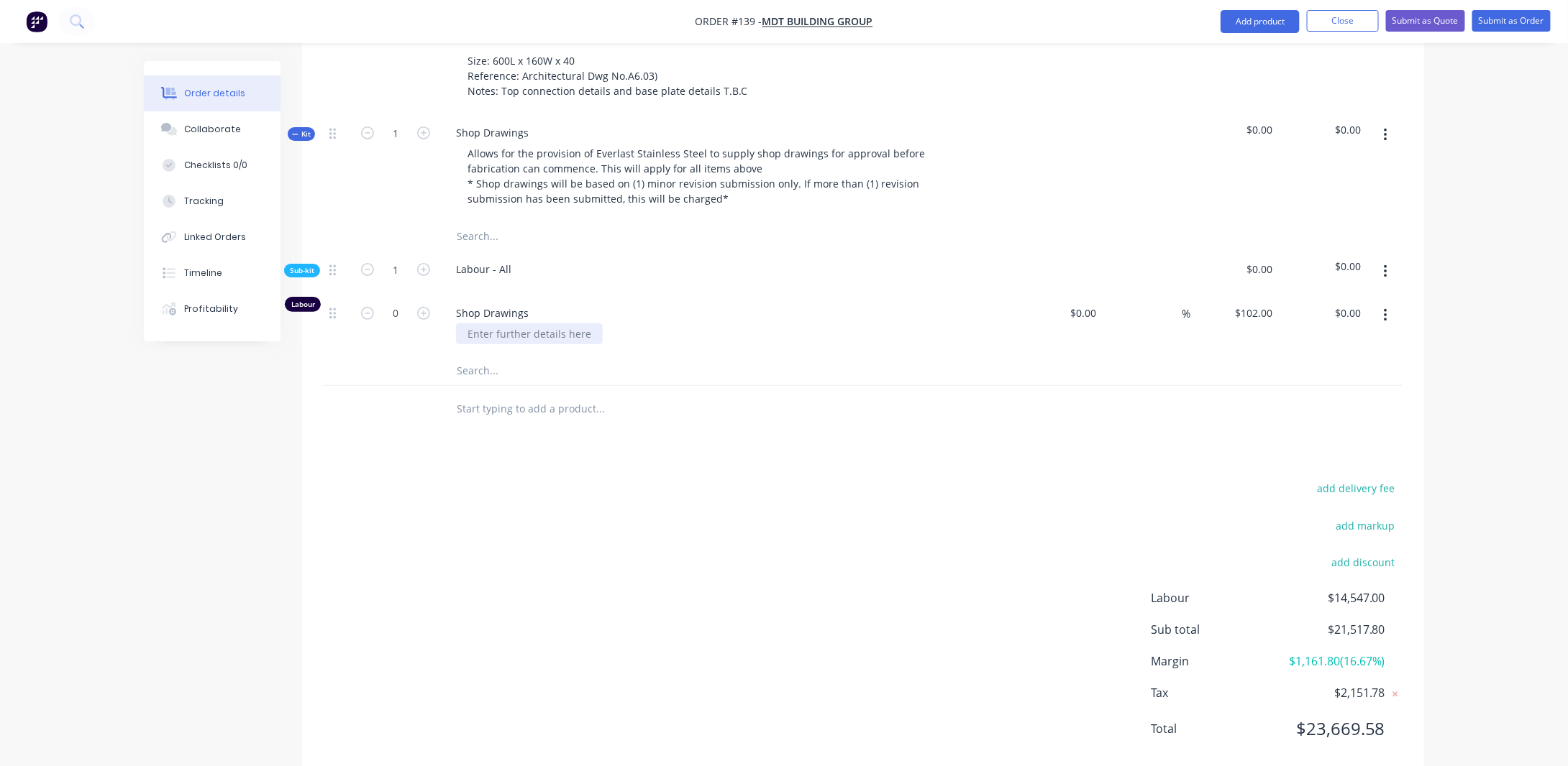
click at [479, 324] on div at bounding box center [529, 334] width 147 height 21
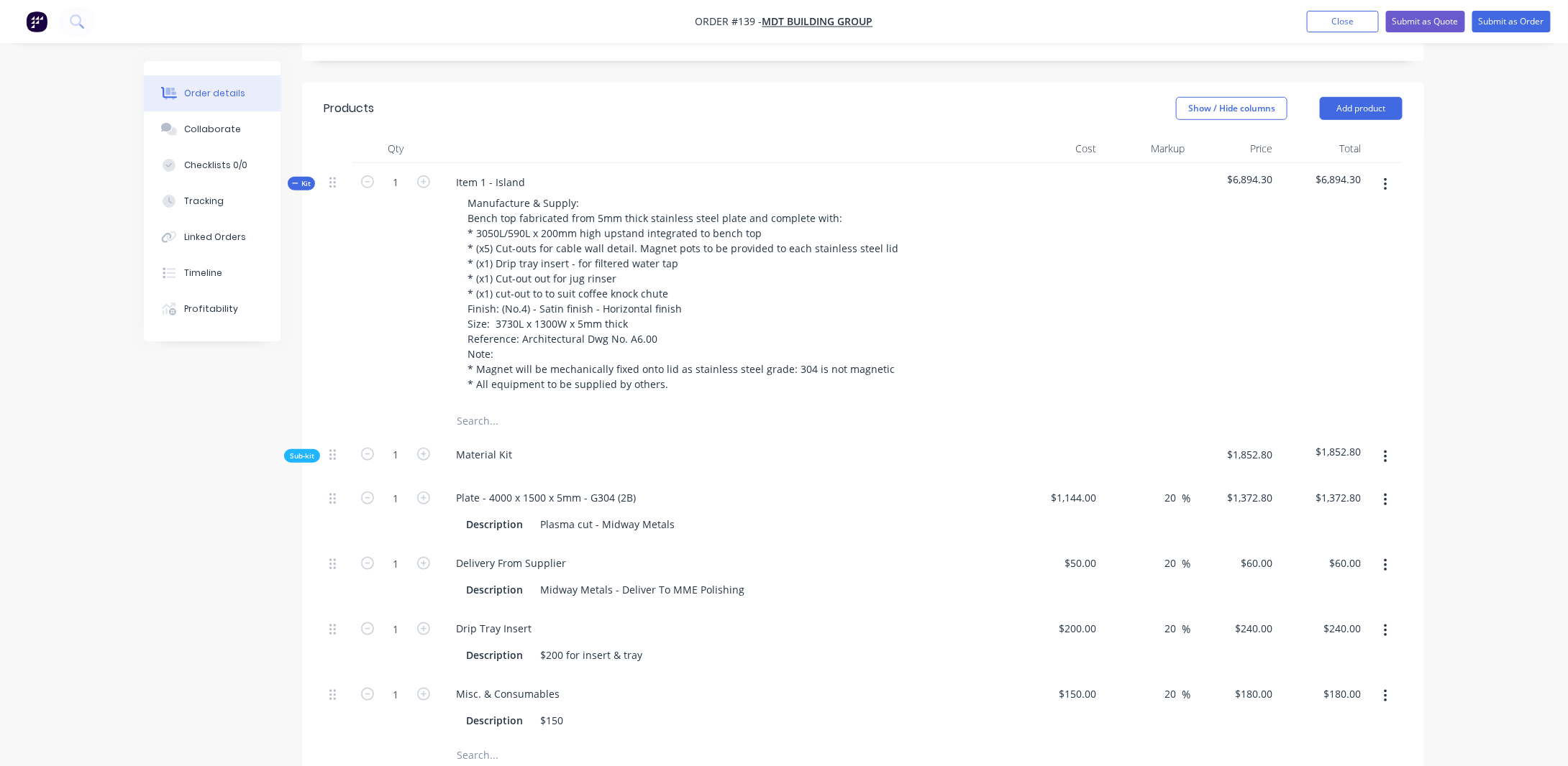
scroll to position [343, 0]
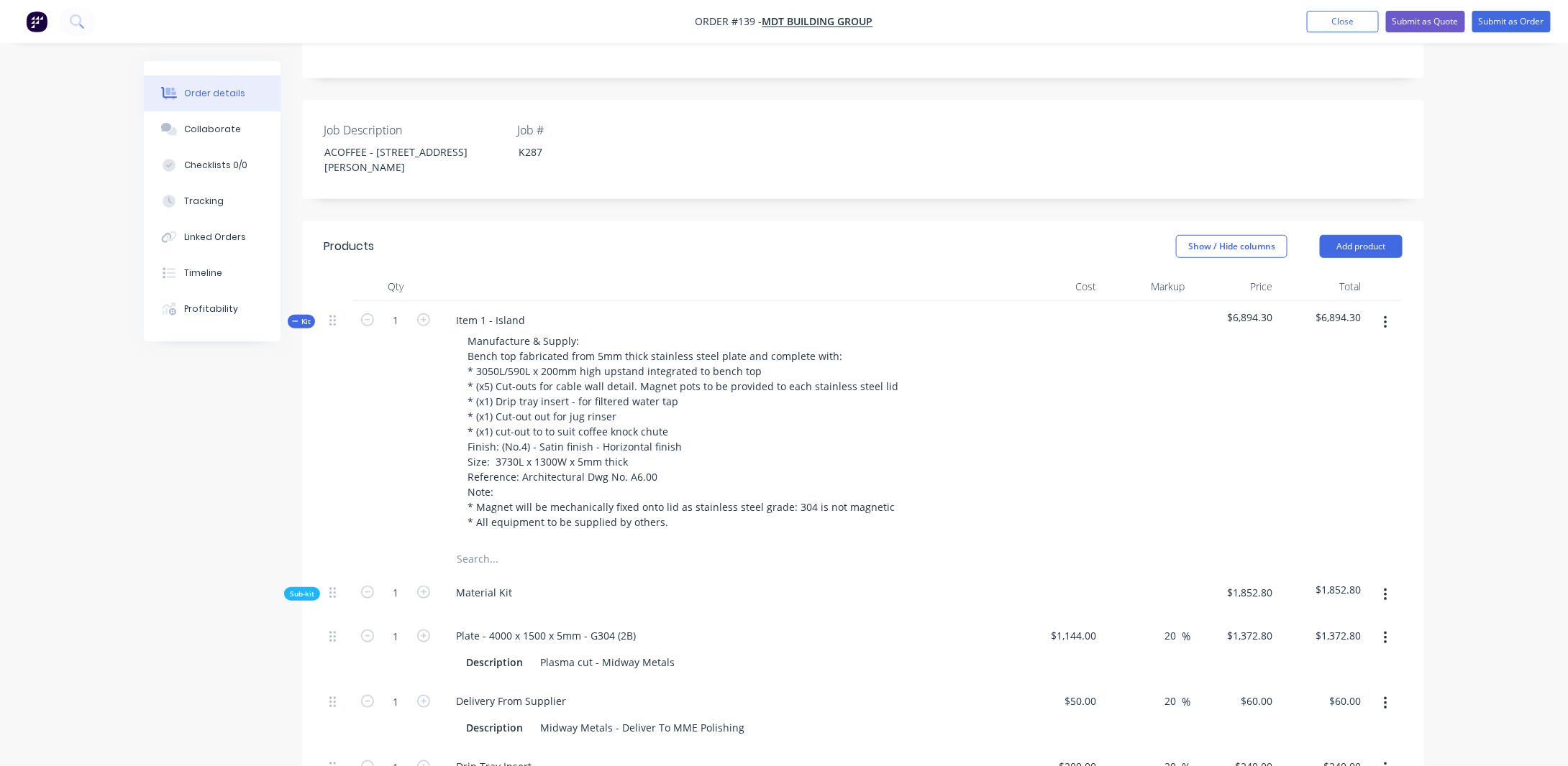
click at [305, 315] on button "Kit" at bounding box center [302, 321] width 28 height 14
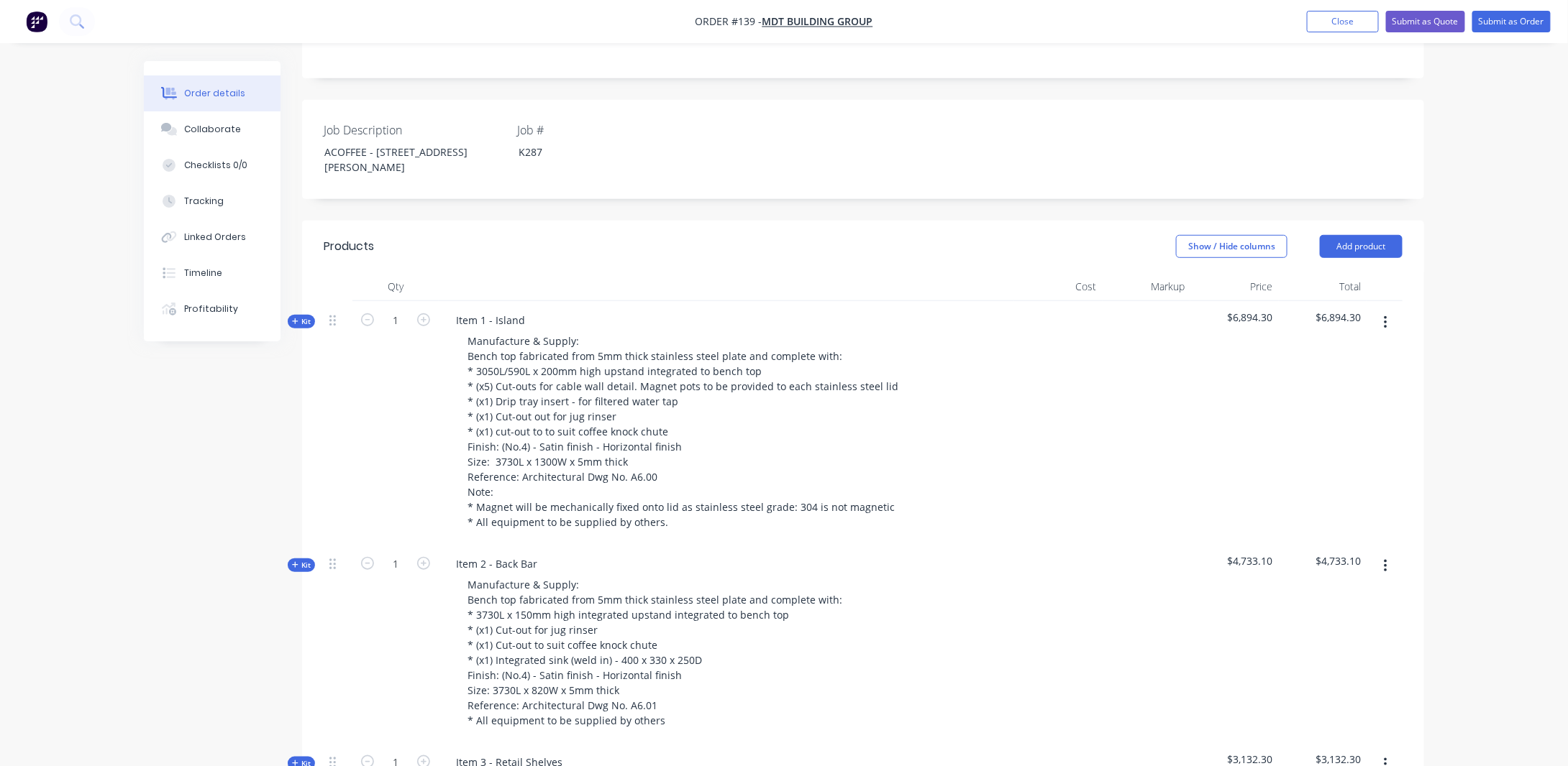
click at [299, 560] on span "Kit" at bounding box center [301, 565] width 19 height 11
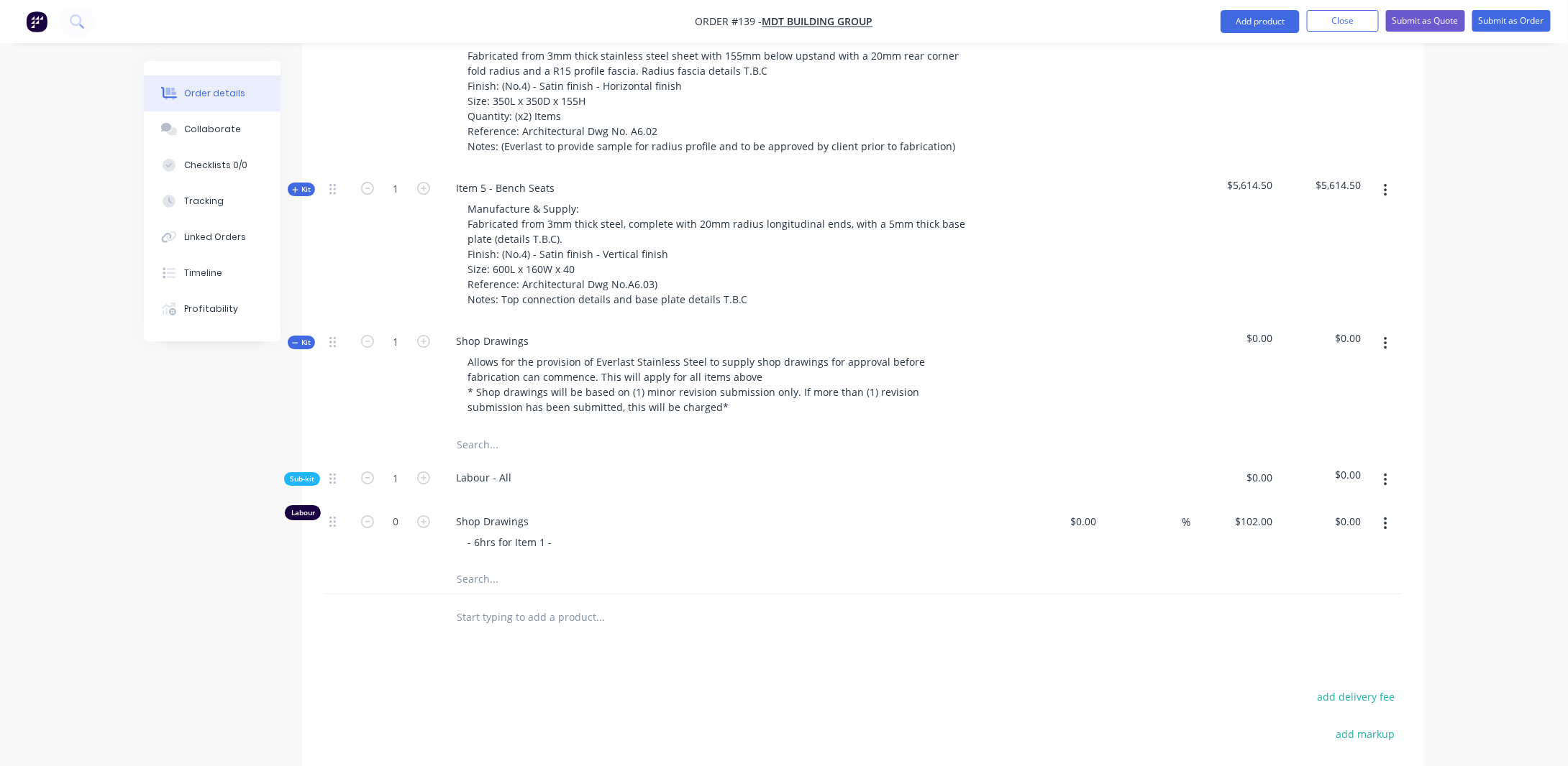
scroll to position [2585, 0]
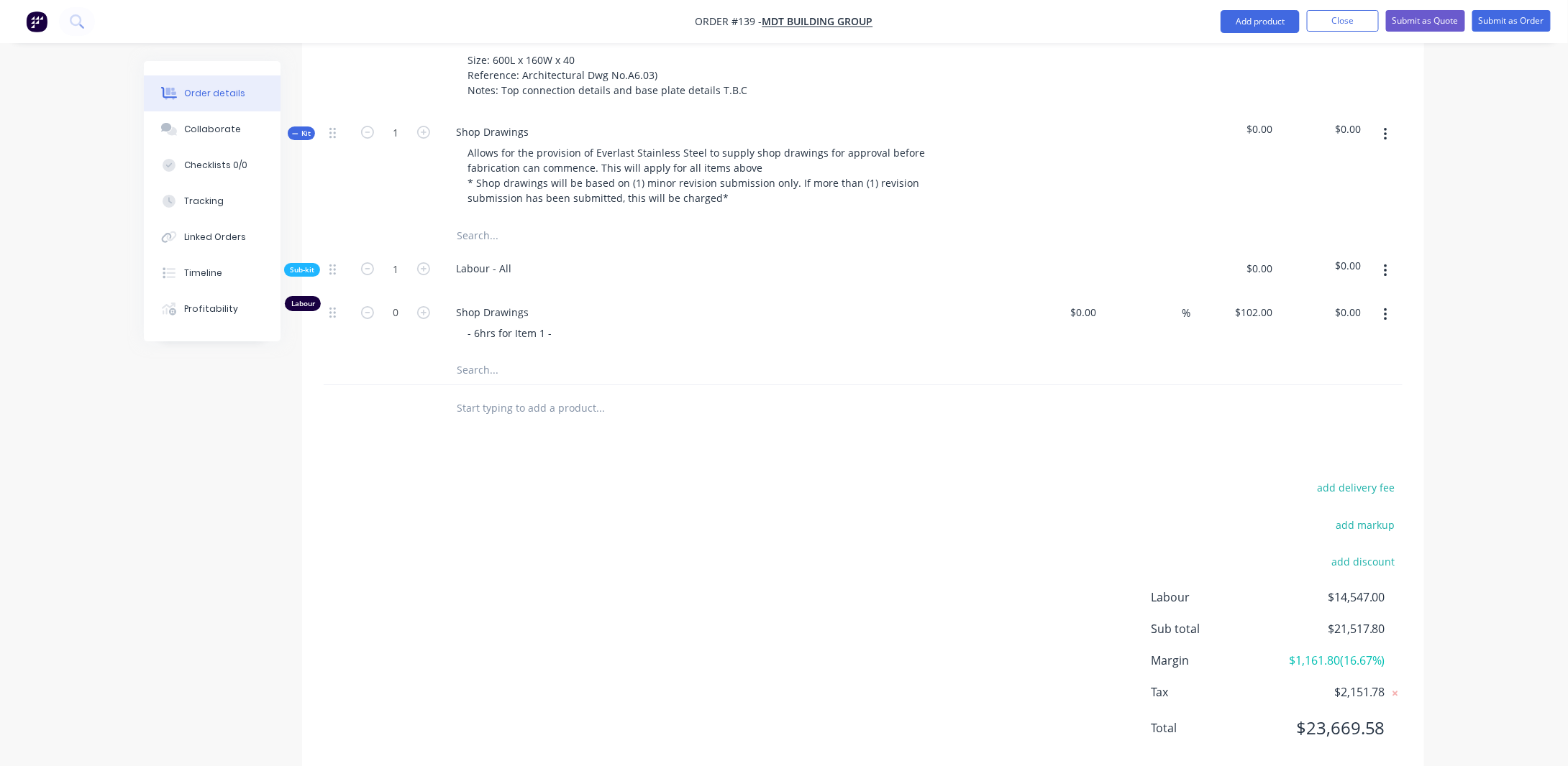
click at [492, 319] on div "Shop Drawings - 6hrs for Item 1 -" at bounding box center [727, 324] width 576 height 63
click at [551, 323] on div "- 6hrs for Item 1 -" at bounding box center [509, 333] width 107 height 21
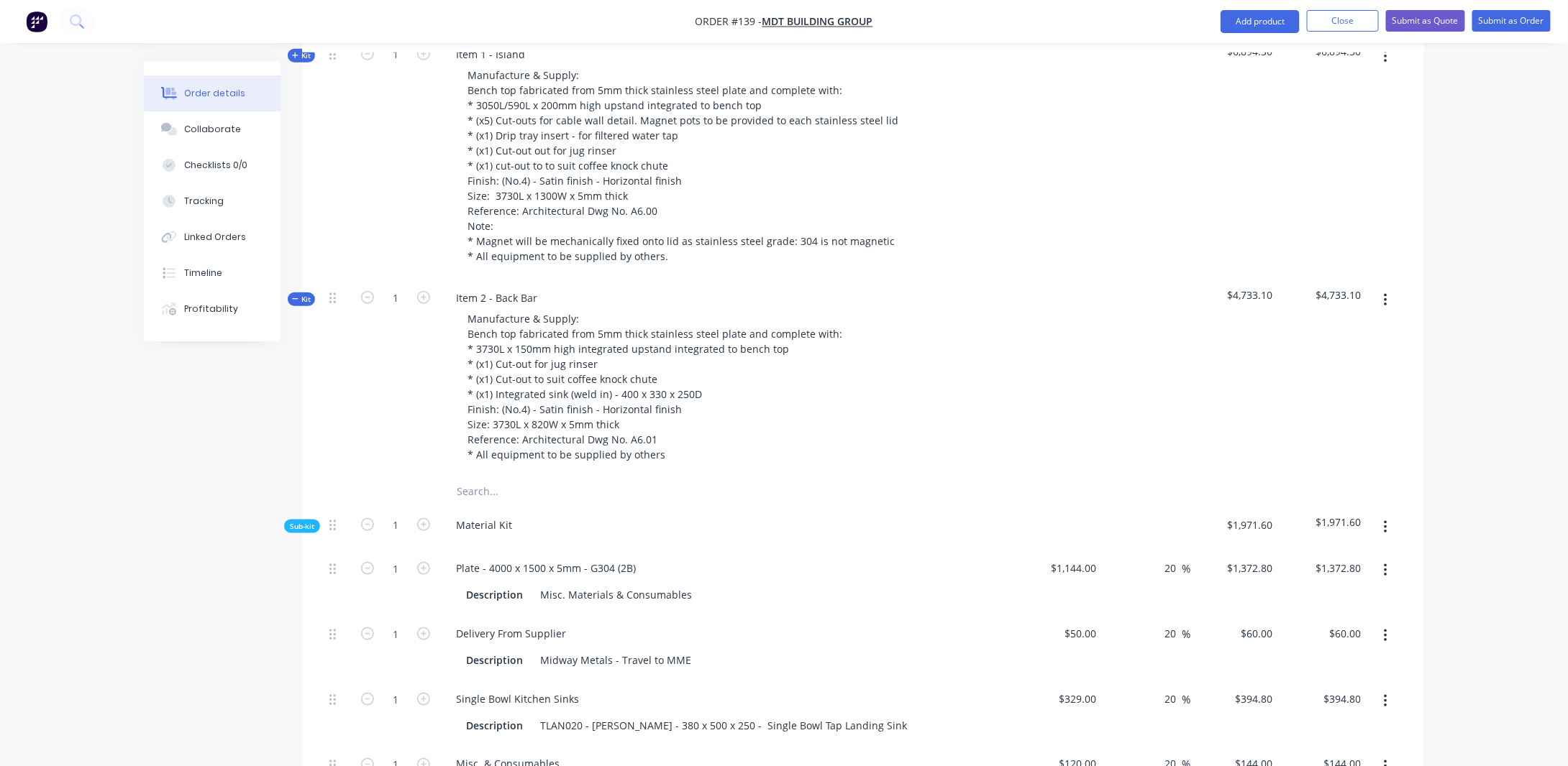
scroll to position [571, 0]
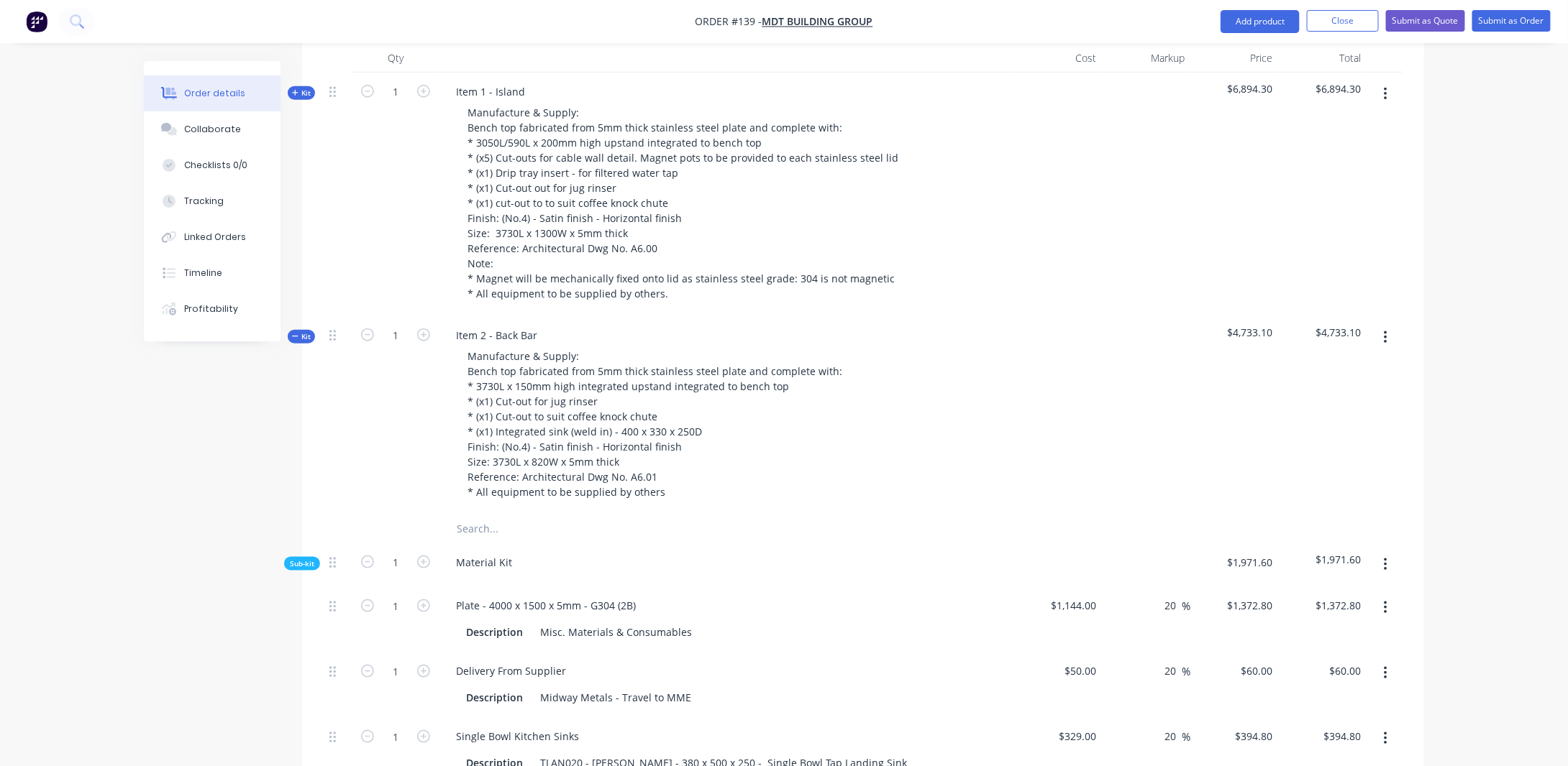
click at [300, 332] on span "Kit" at bounding box center [301, 337] width 19 height 11
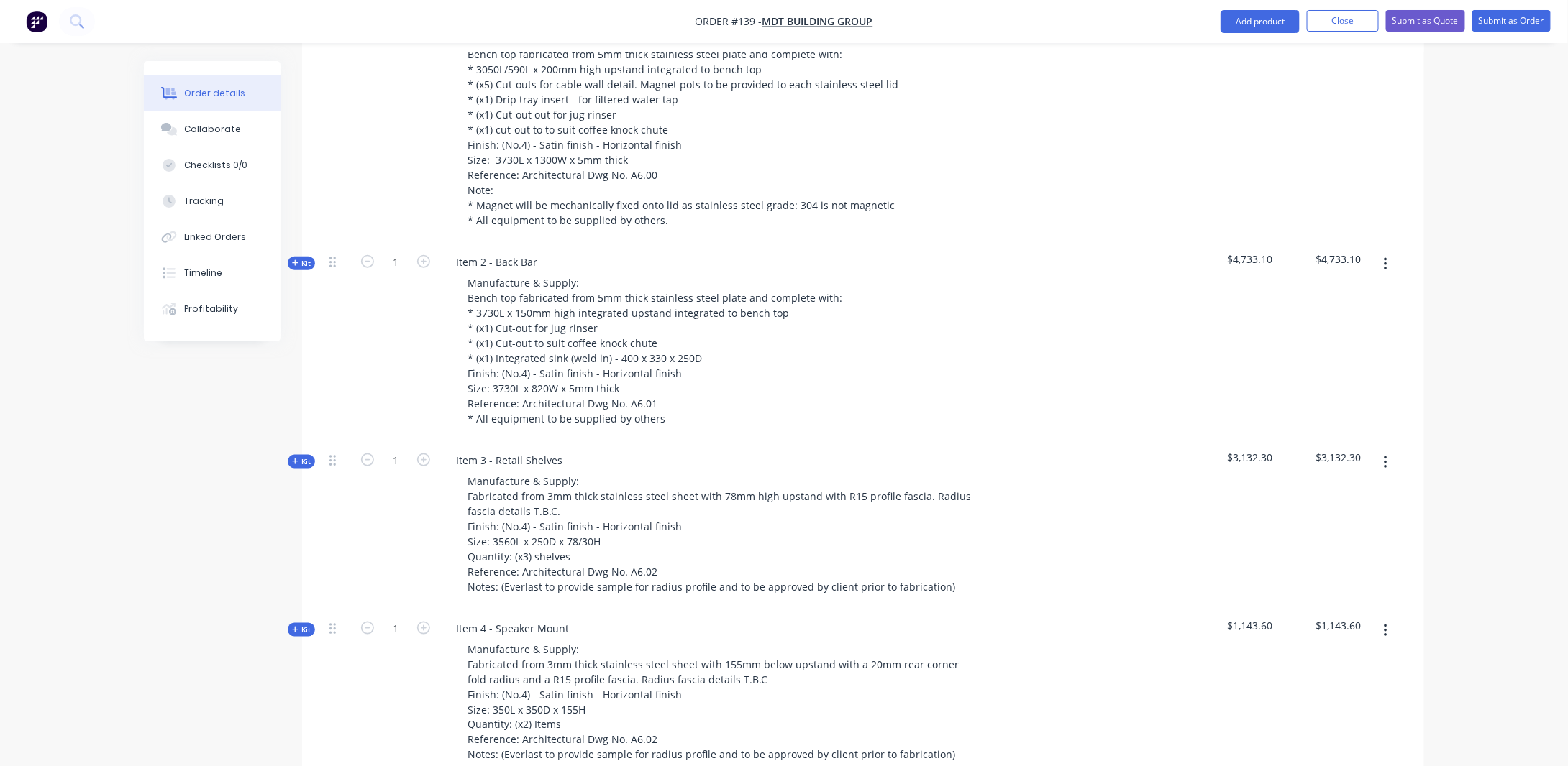
scroll to position [715, 0]
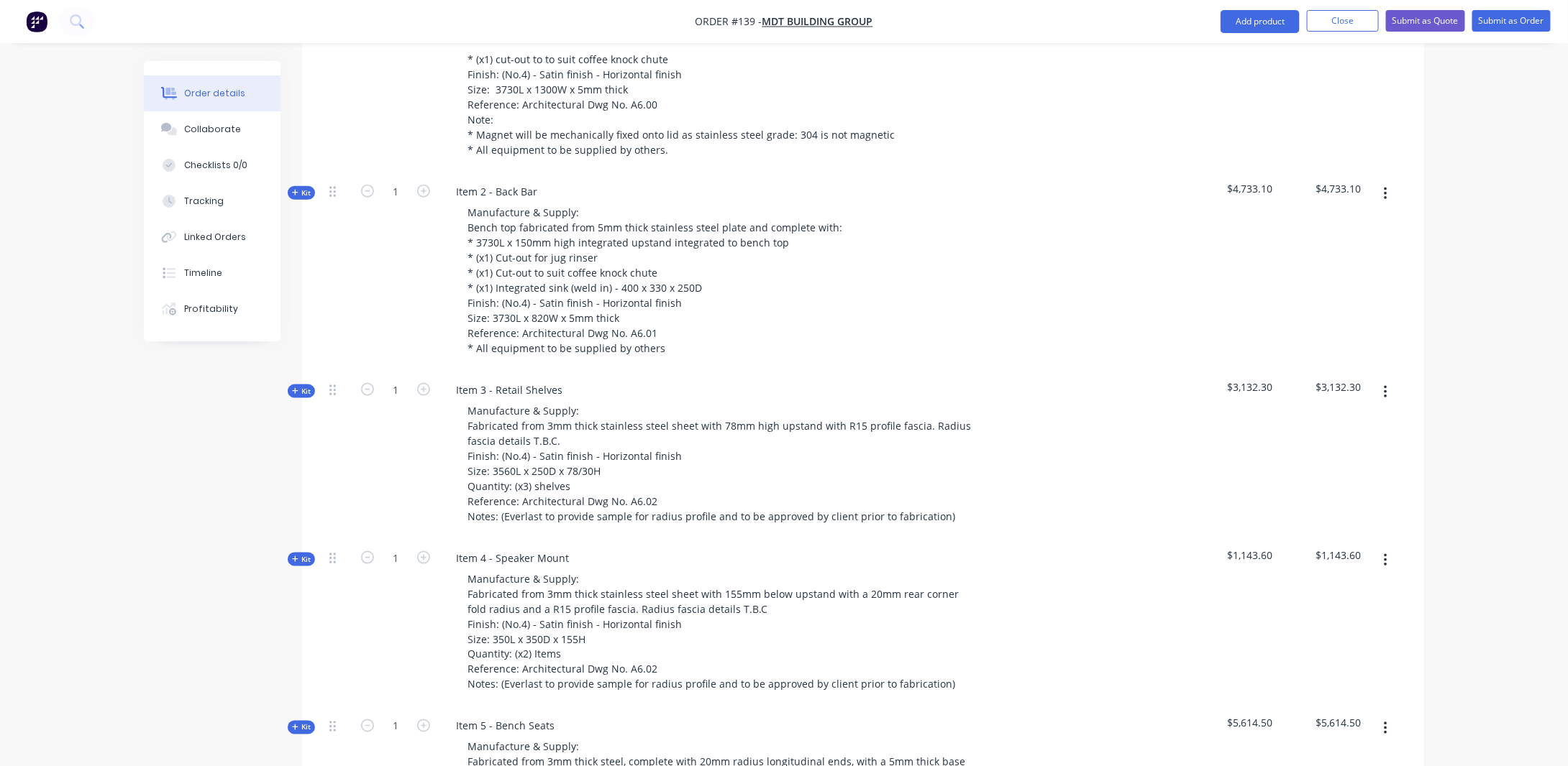
click at [295, 388] on icon "button" at bounding box center [294, 390] width 6 height 6
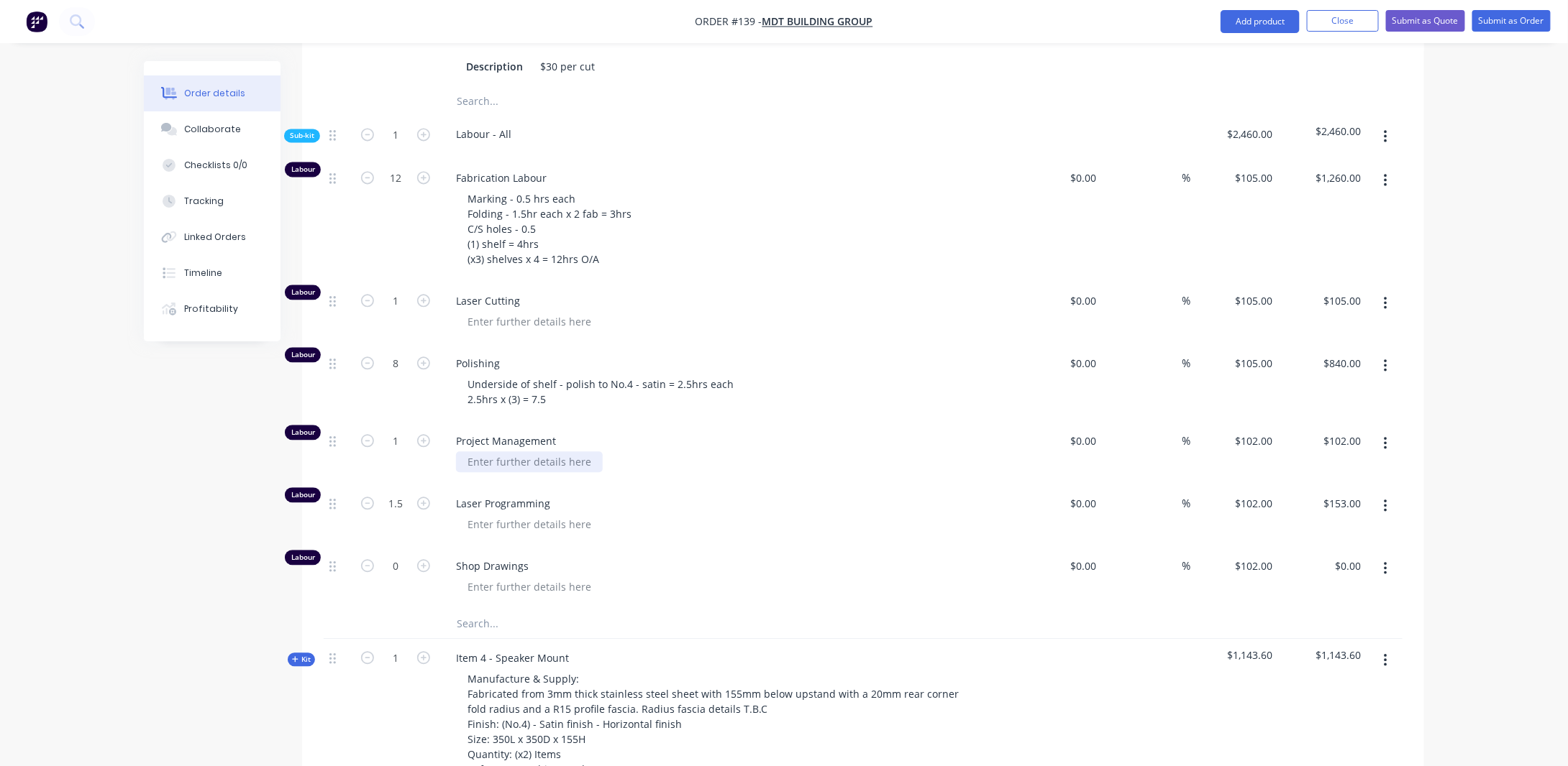
scroll to position [1578, 0]
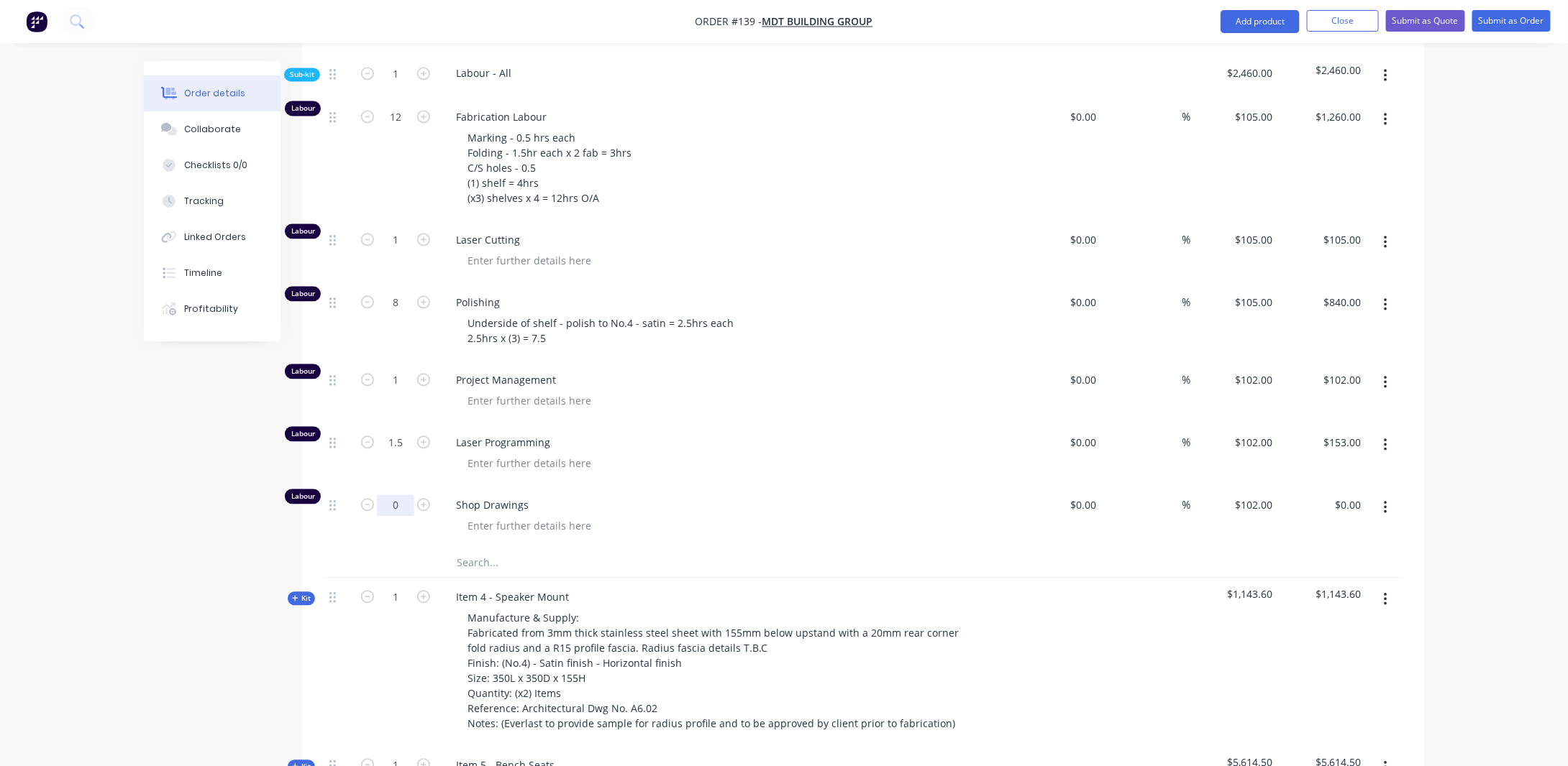
click at [400, 495] on input "0" at bounding box center [395, 505] width 38 height 21
type input "2"
type input "$204.00"
click at [258, 457] on div "Created by [PERSON_NAME] Created [DATE] Required [DATE] Assigned to Add team me…" at bounding box center [784, 41] width 1280 height 3117
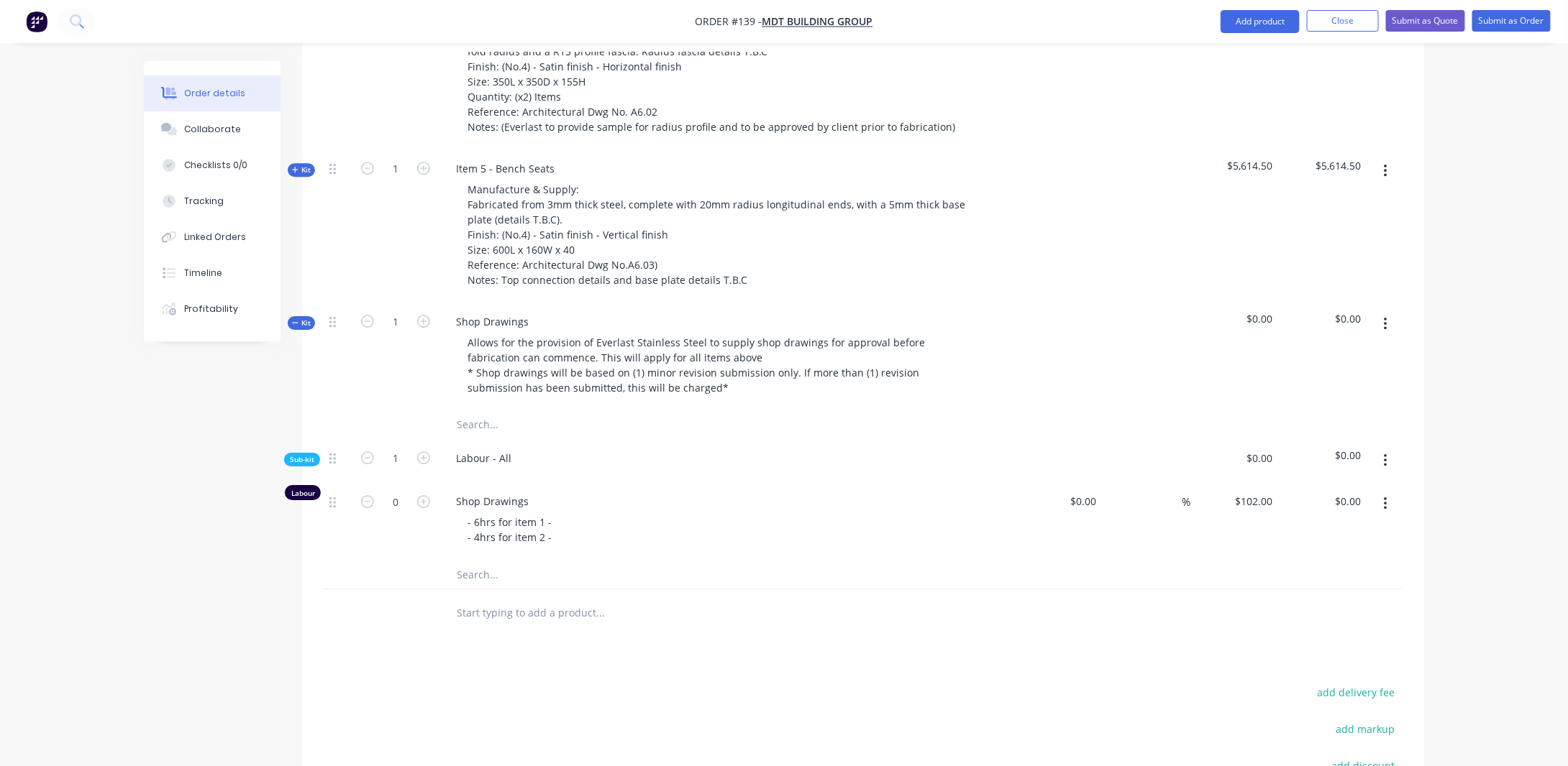
scroll to position [2165, 0]
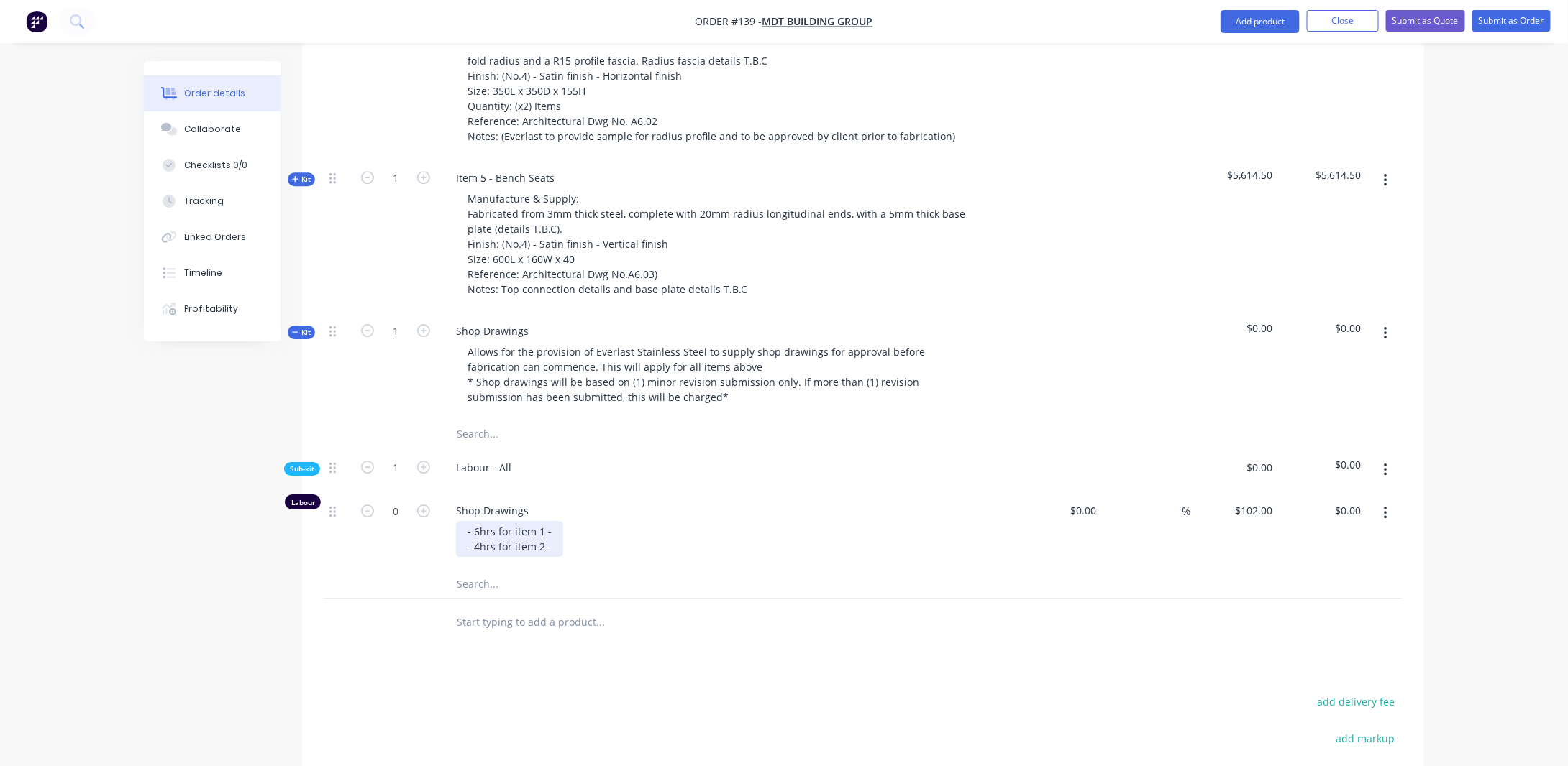
click at [554, 522] on div "- 6hrs for item 1 - - 4hrs for item 2 -" at bounding box center [509, 539] width 107 height 36
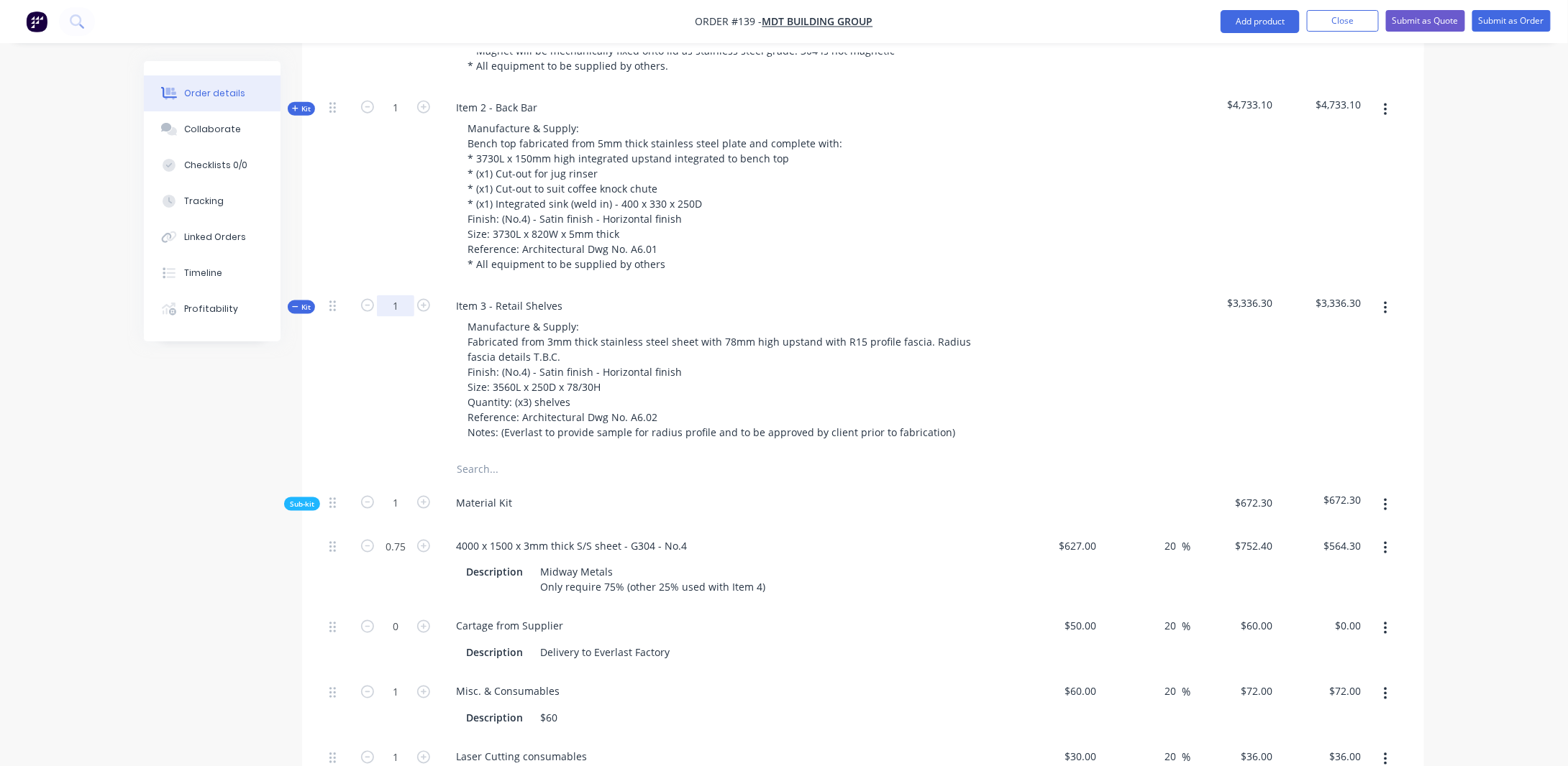
scroll to position [583, 0]
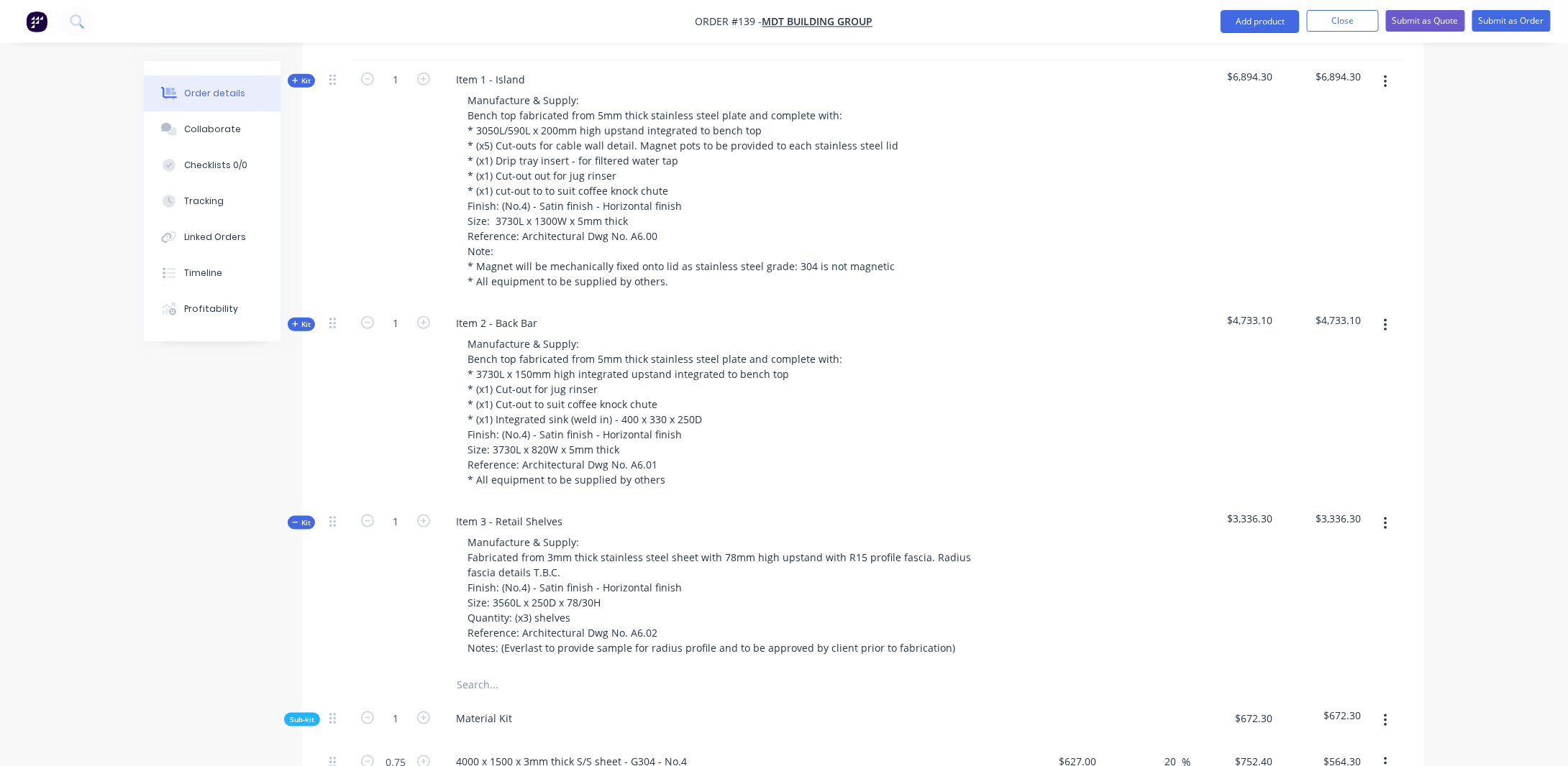
click at [303, 517] on span "Kit" at bounding box center [301, 522] width 19 height 11
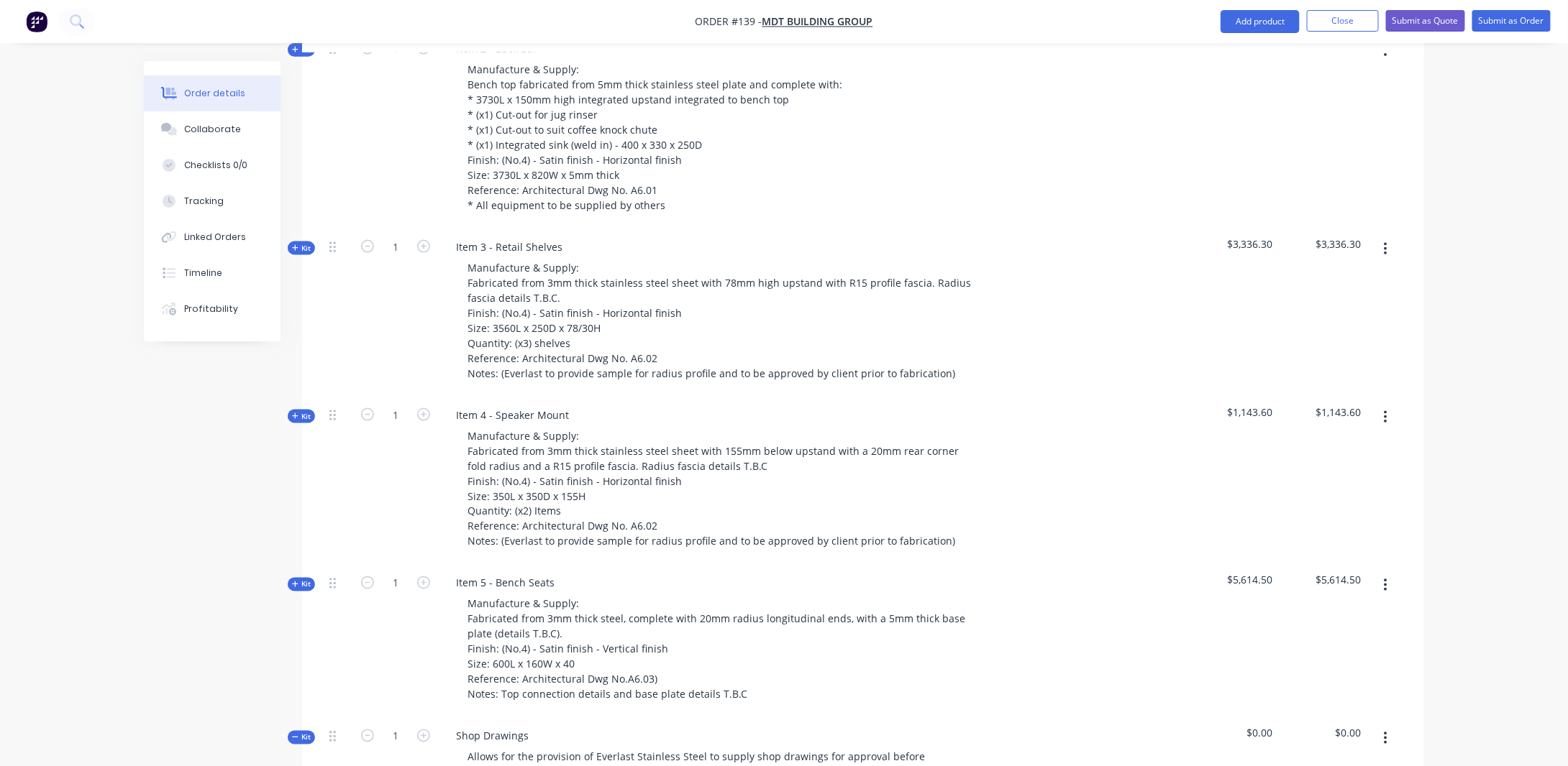
scroll to position [871, 0]
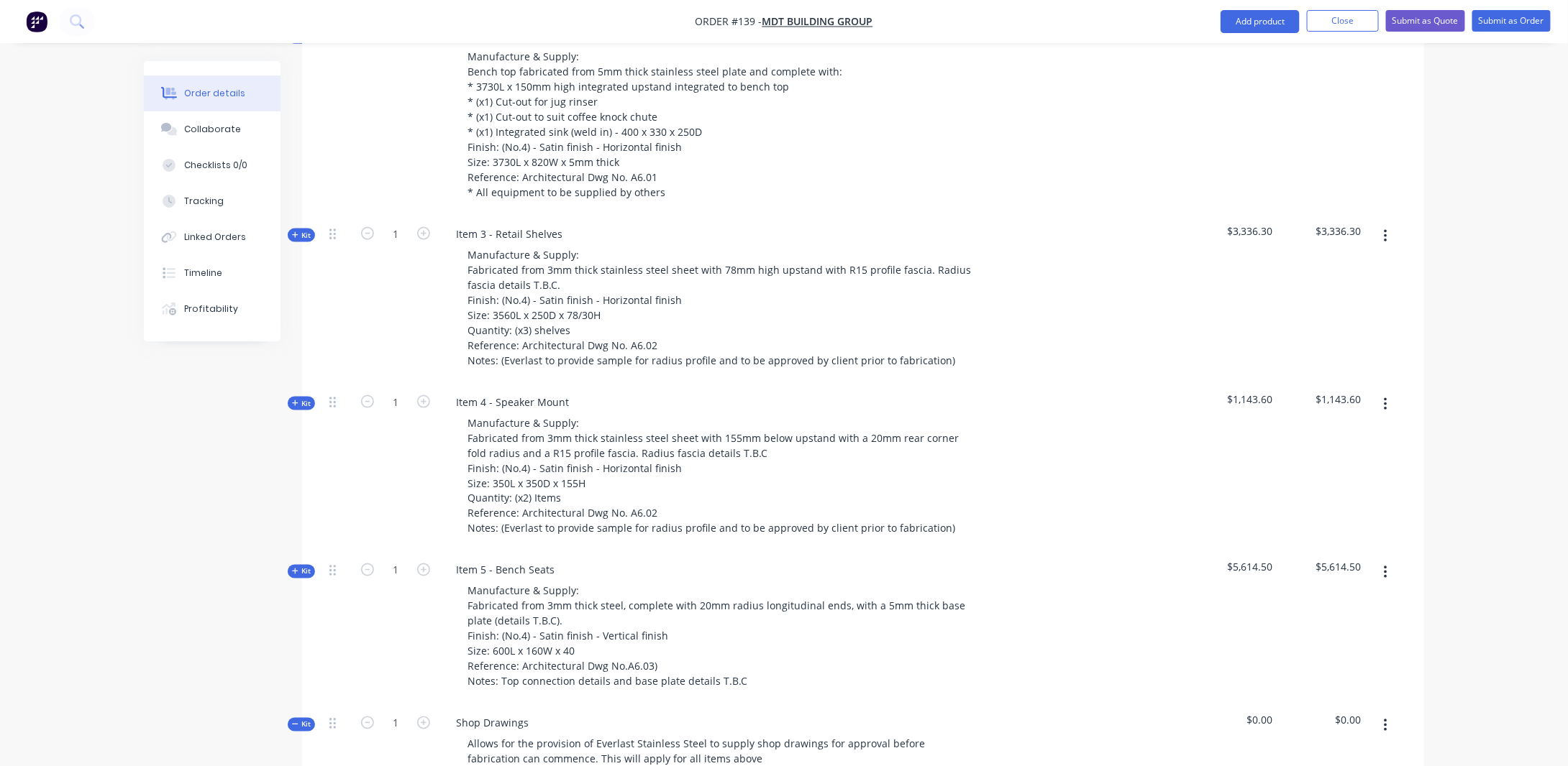
click at [302, 398] on span "Kit" at bounding box center [301, 403] width 19 height 11
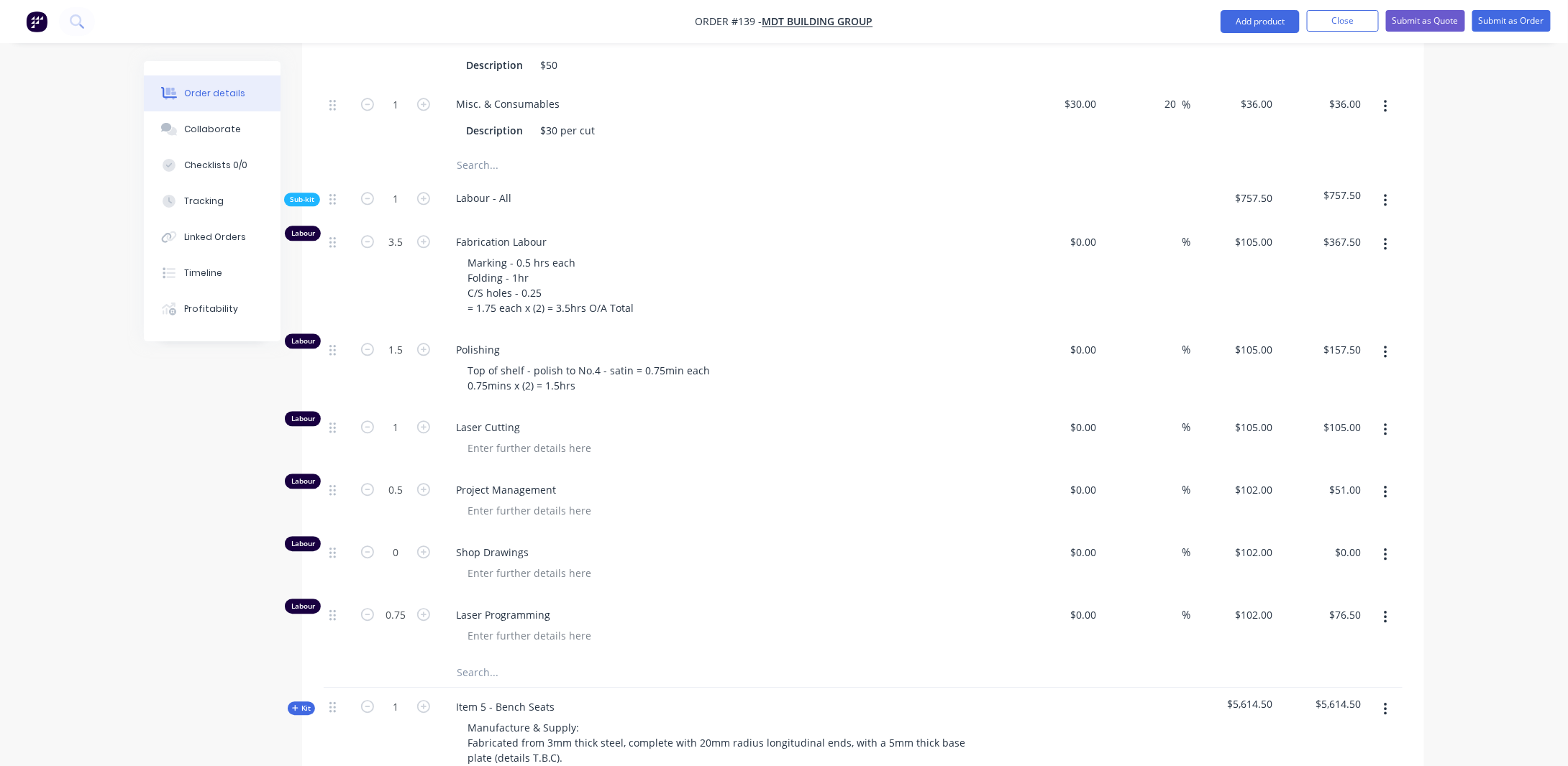
scroll to position [1662, 0]
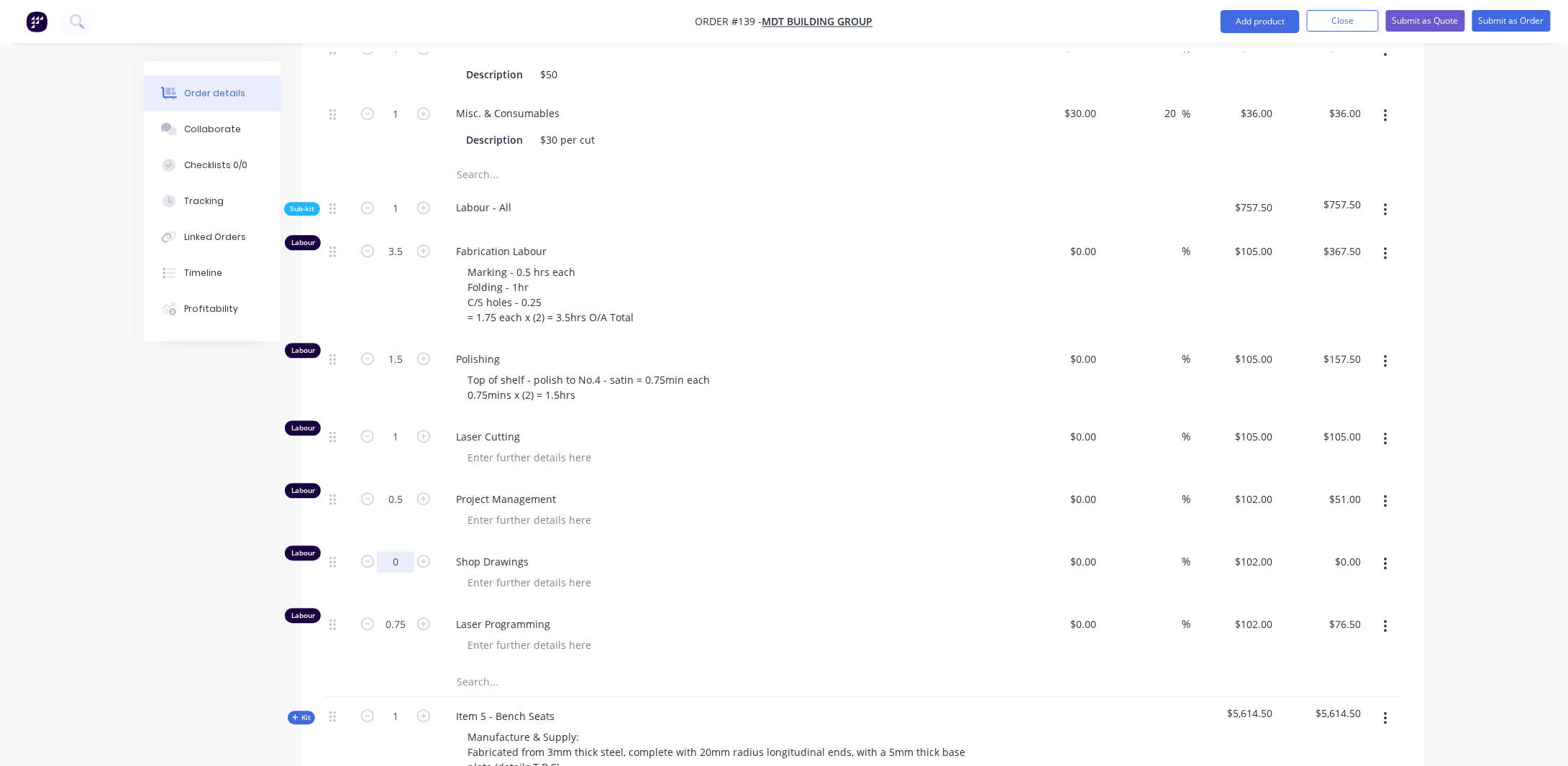
click at [406, 552] on input "0" at bounding box center [395, 562] width 38 height 21
type input "1"
type input "$102.00"
drag, startPoint x: 200, startPoint y: 552, endPoint x: 360, endPoint y: 554, distance: 160.0
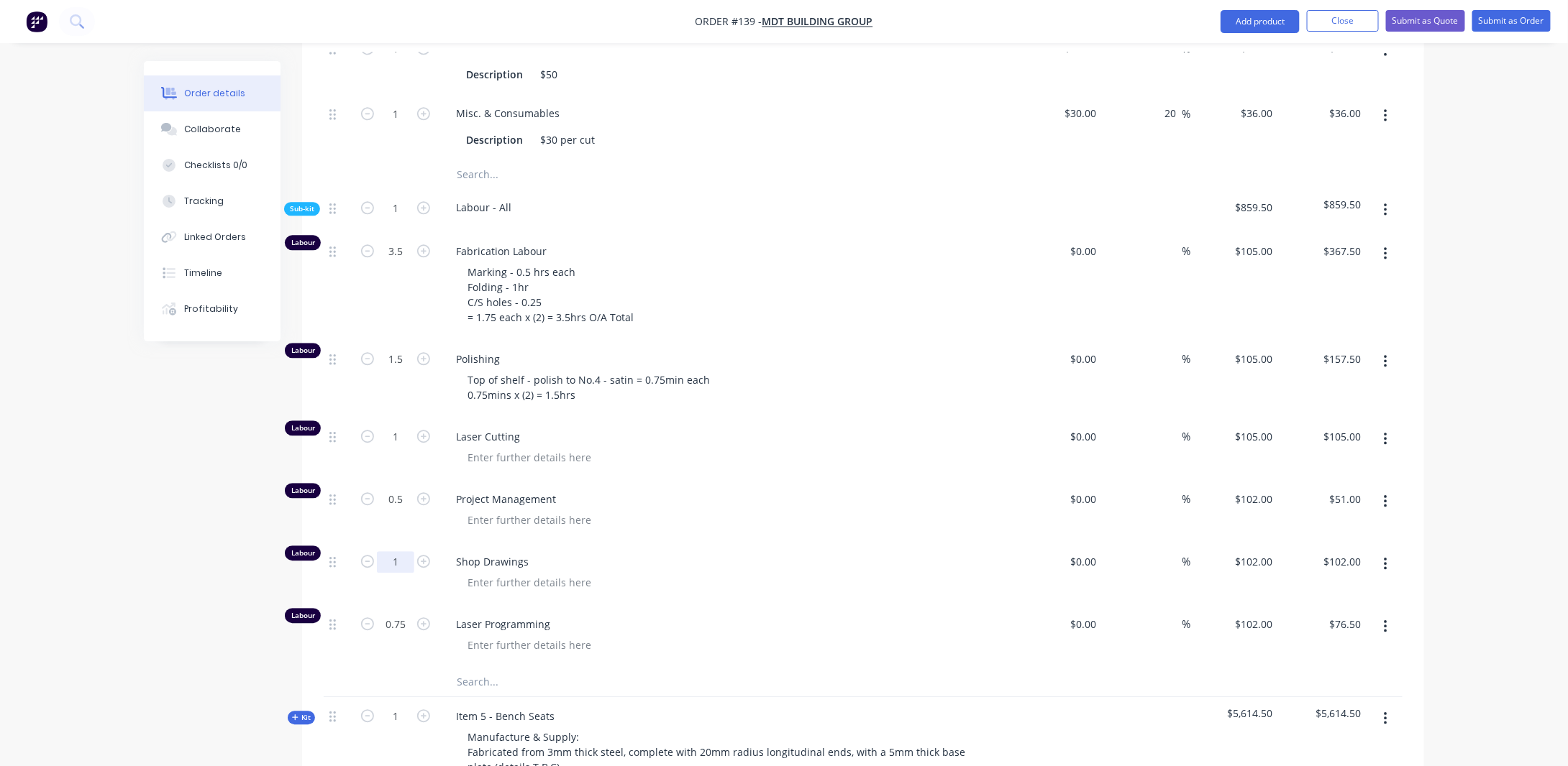
click at [407, 552] on input "1" at bounding box center [395, 562] width 38 height 21
click at [525, 572] on div at bounding box center [529, 583] width 147 height 21
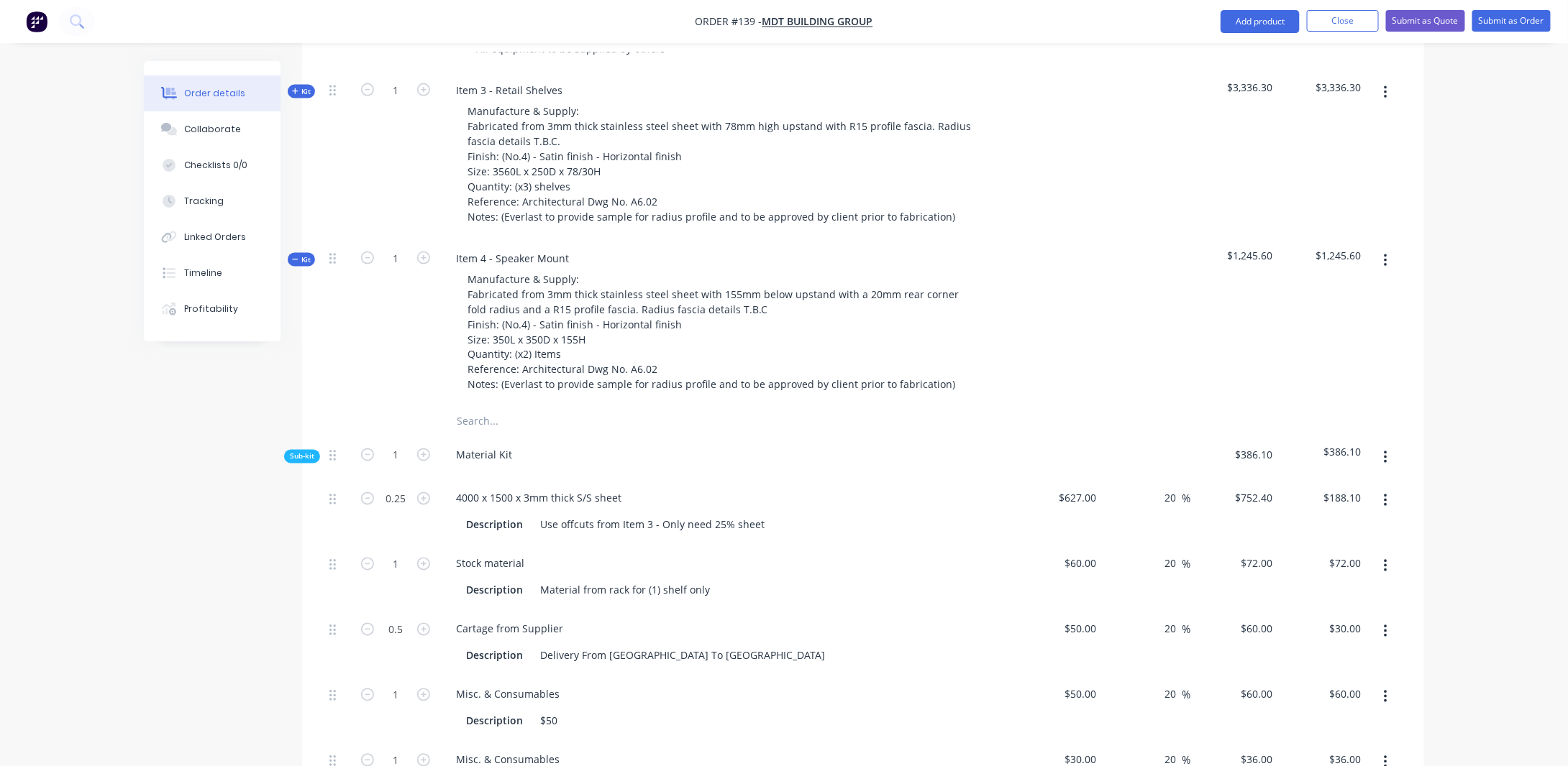
scroll to position [871, 0]
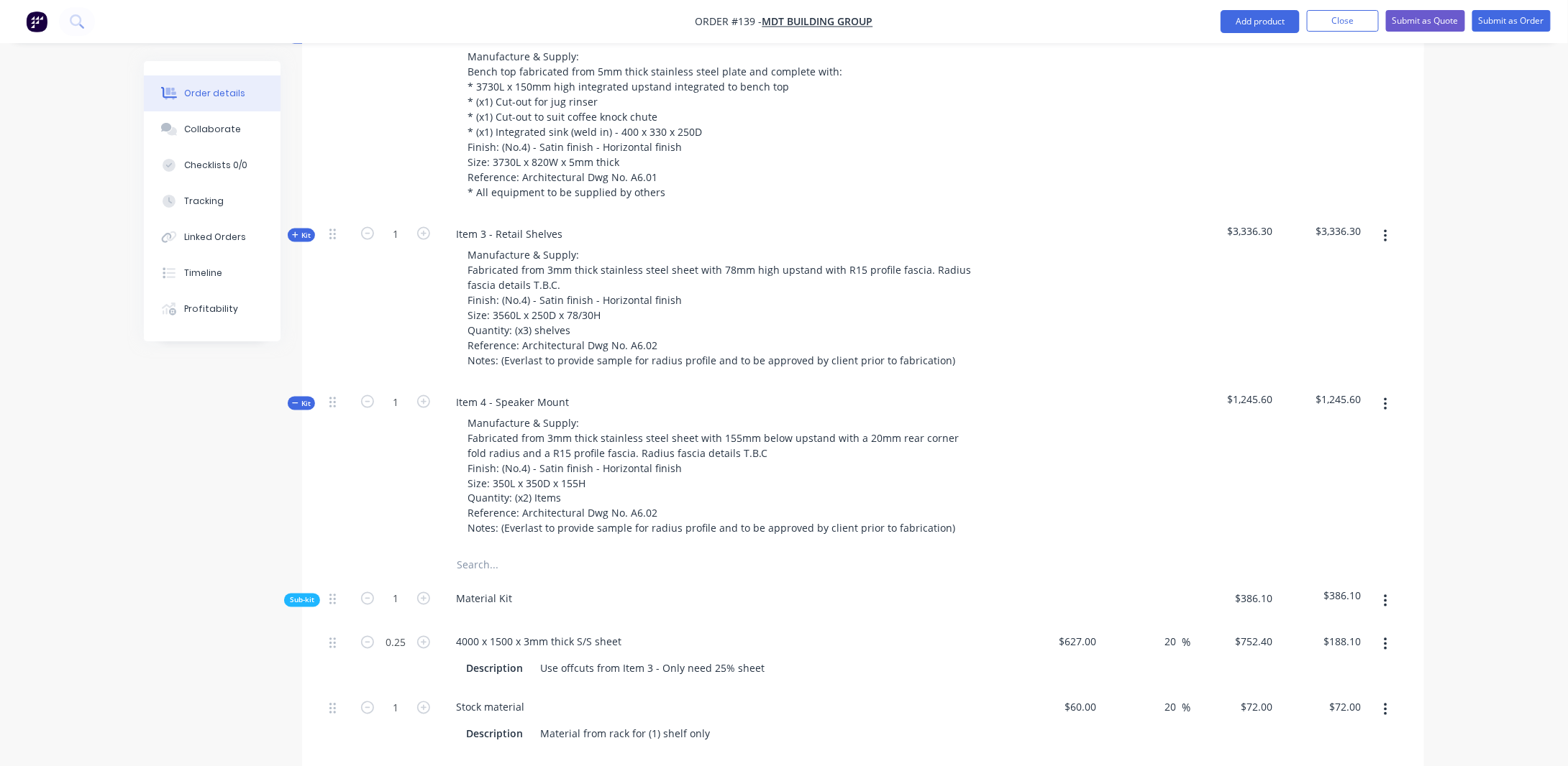
click at [302, 398] on span "Kit" at bounding box center [301, 403] width 19 height 11
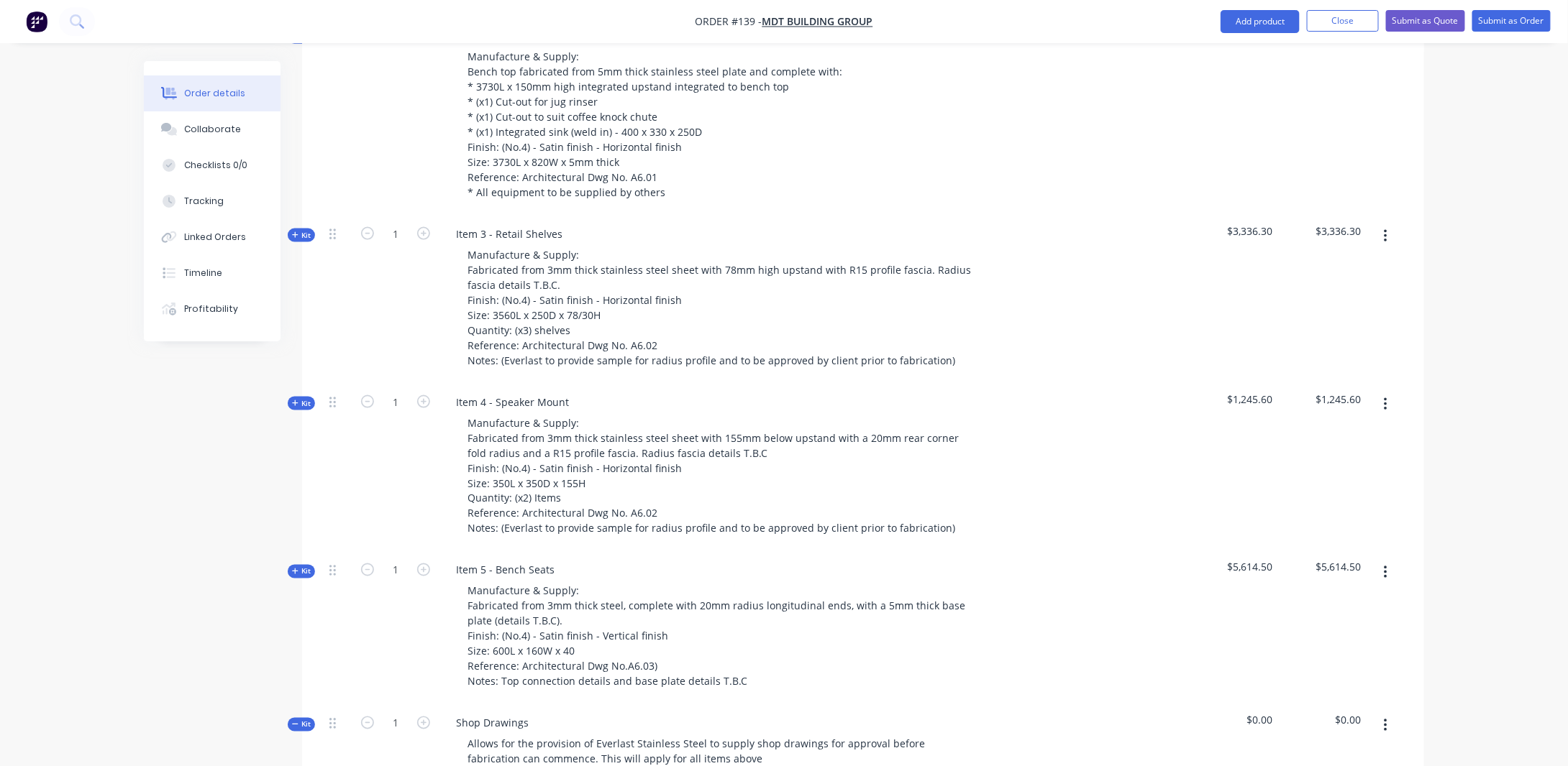
click at [305, 230] on span "Kit" at bounding box center [301, 235] width 19 height 11
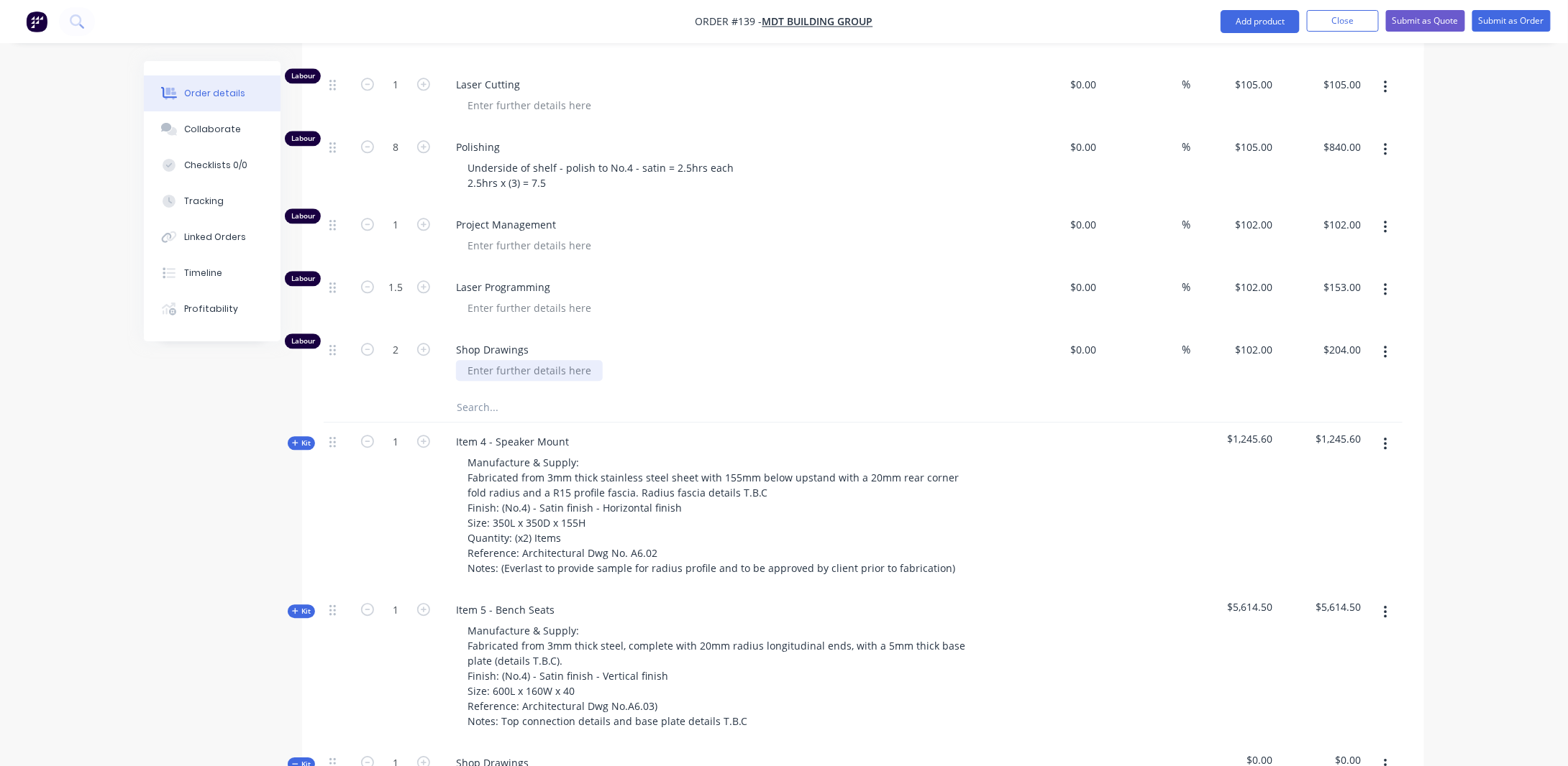
scroll to position [1734, 0]
click at [400, 339] on input "2" at bounding box center [395, 350] width 38 height 21
click at [532, 359] on div at bounding box center [529, 370] width 147 height 21
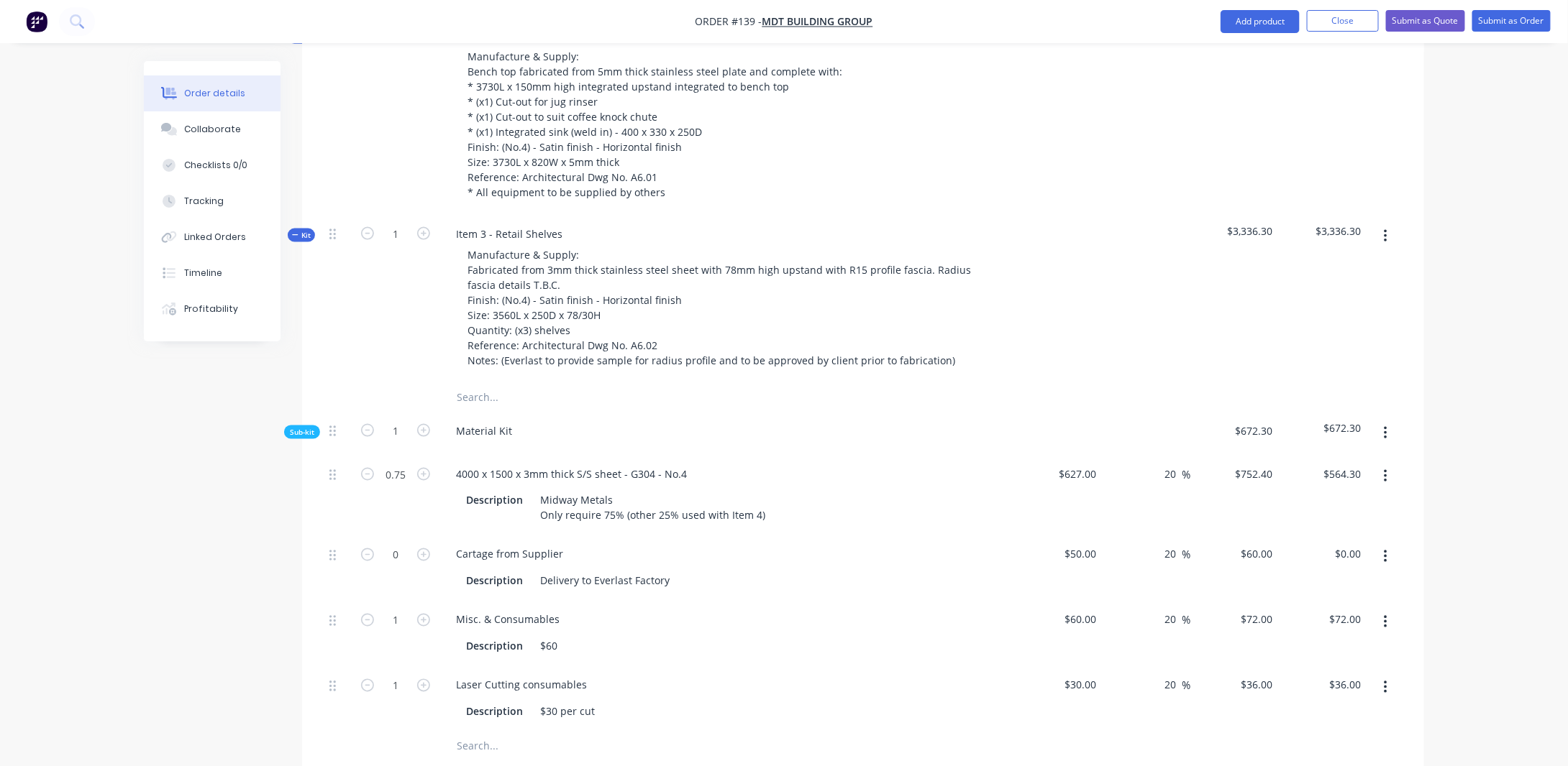
scroll to position [512, 0]
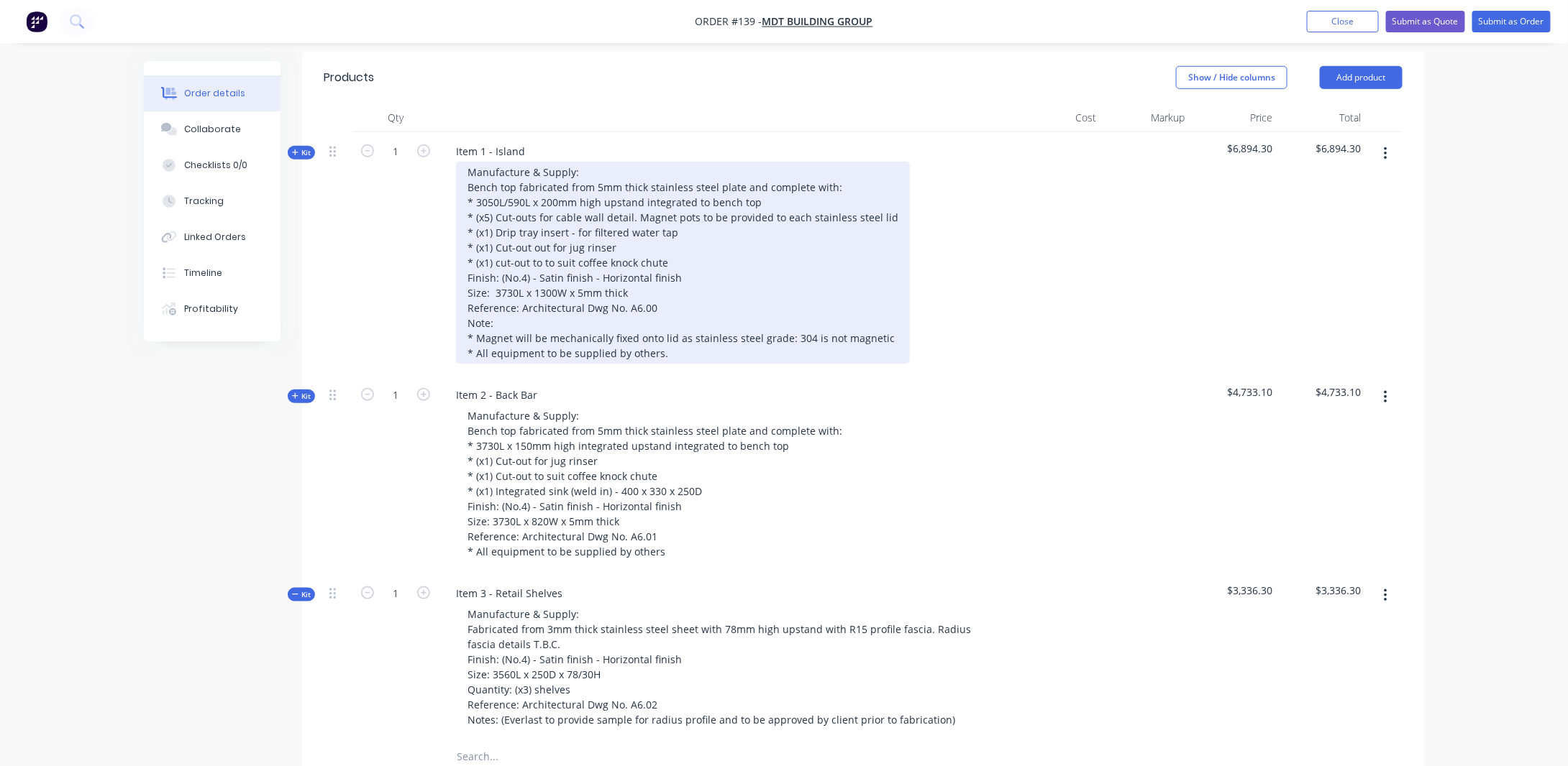
click at [306, 147] on span "Kit" at bounding box center [301, 152] width 19 height 11
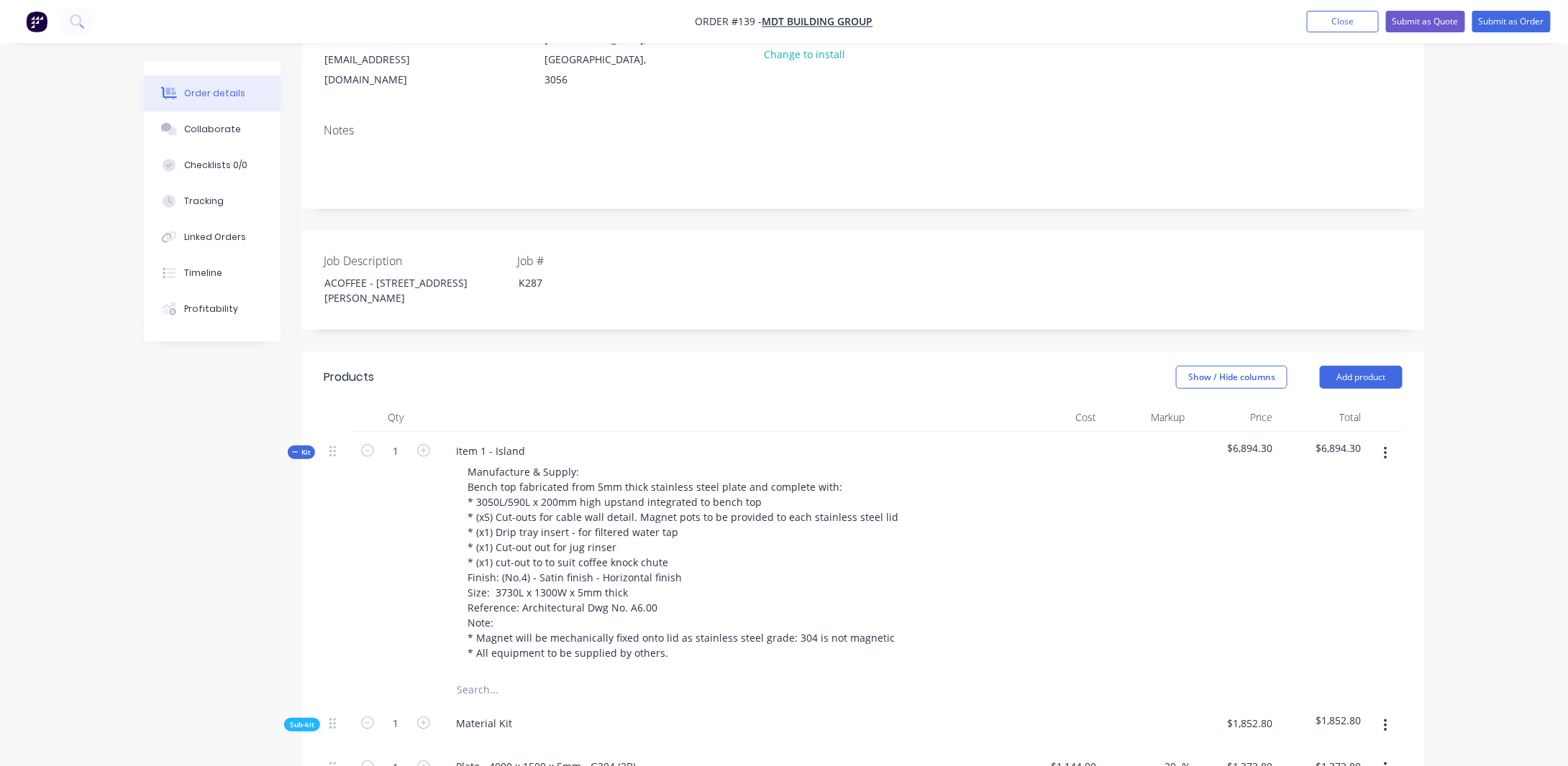
scroll to position [152, 0]
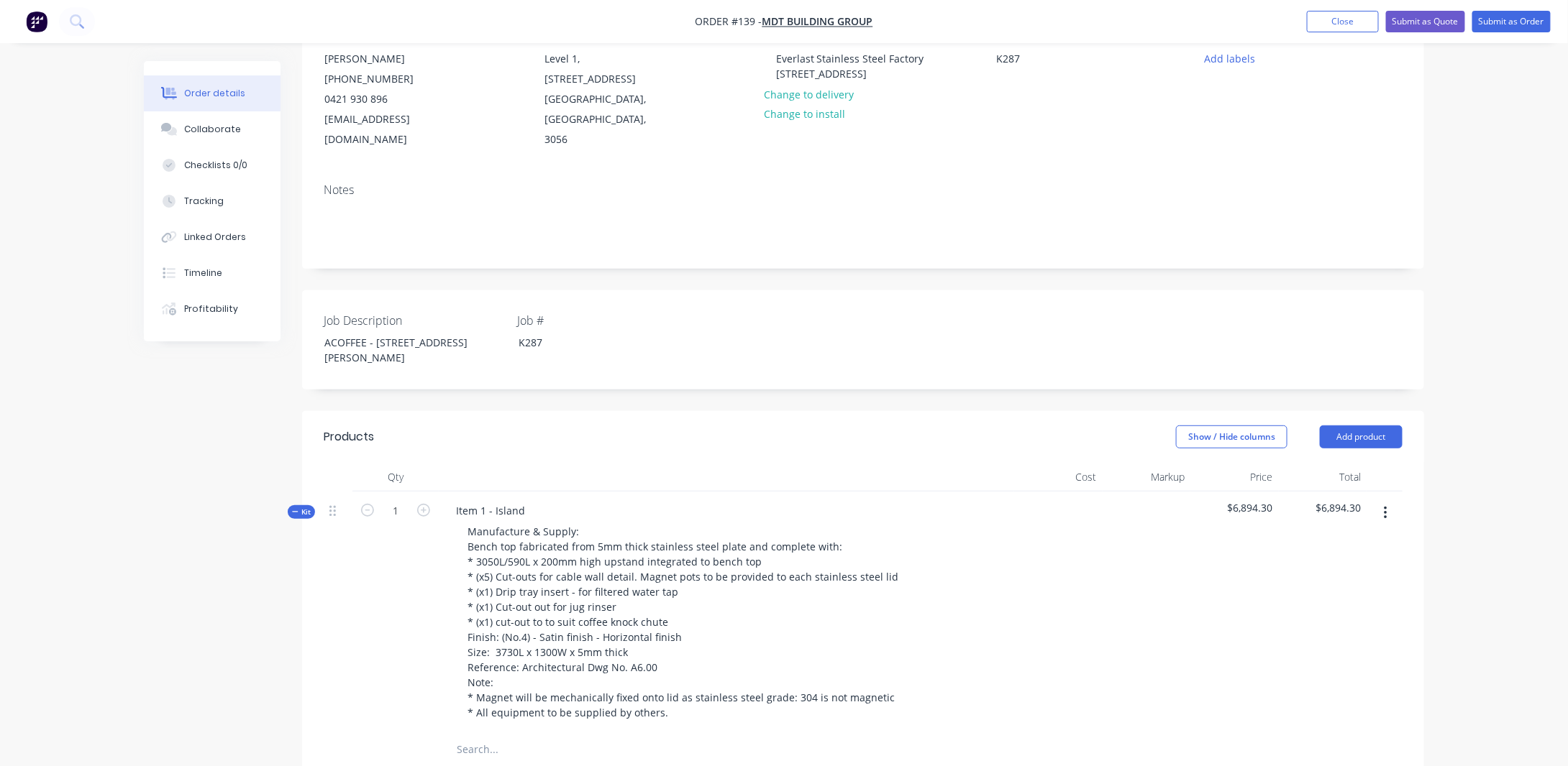
click at [310, 505] on button "Kit" at bounding box center [302, 512] width 28 height 14
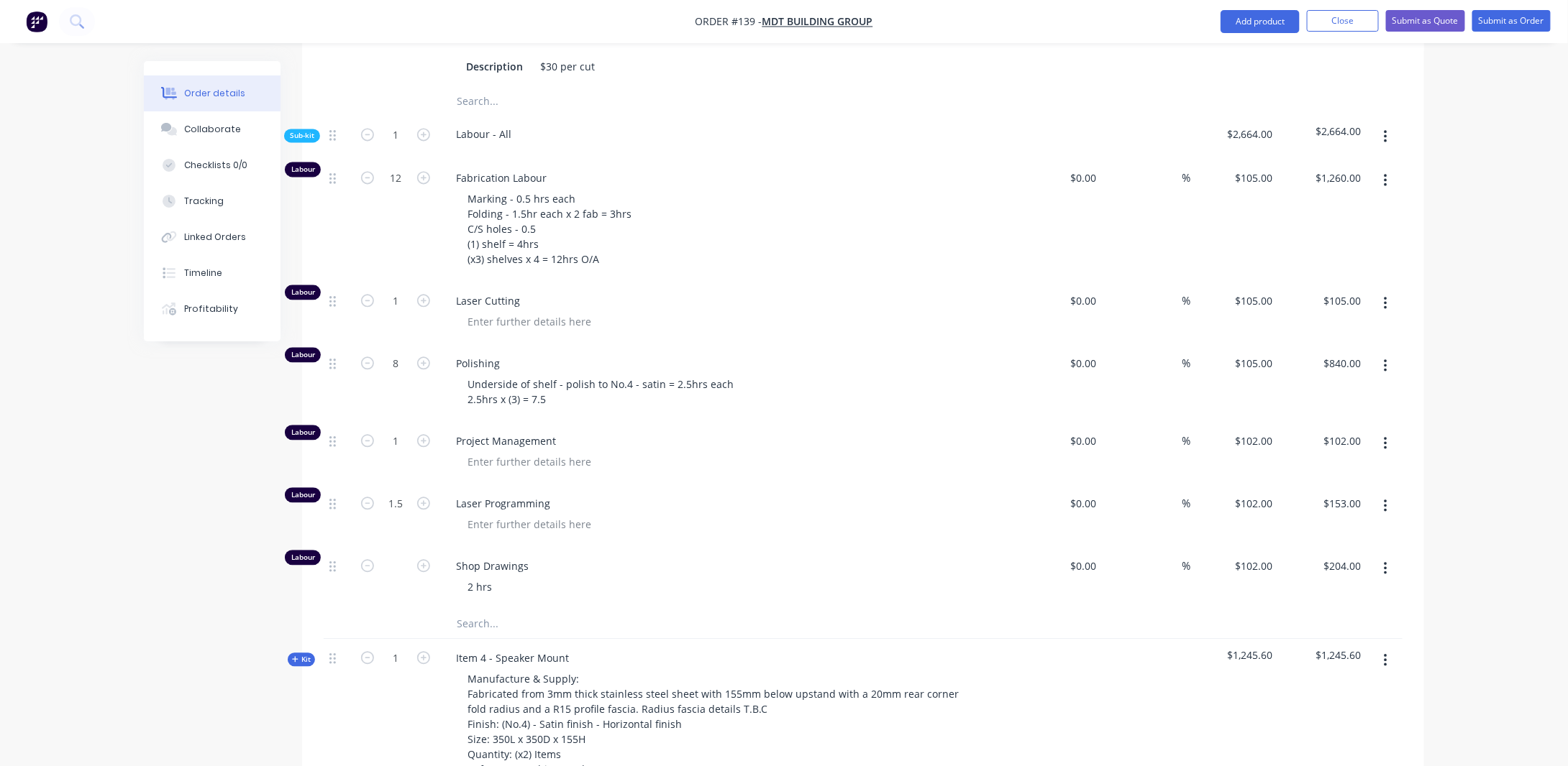
scroll to position [1518, 0]
click at [470, 575] on div "2 hrs" at bounding box center [479, 586] width 47 height 21
drag, startPoint x: 206, startPoint y: 494, endPoint x: 208, endPoint y: 486, distance: 8.2
click at [207, 493] on div "Created by [PERSON_NAME] Created [DATE] Required [DATE] Assigned to Add team me…" at bounding box center [784, 108] width 1280 height 3132
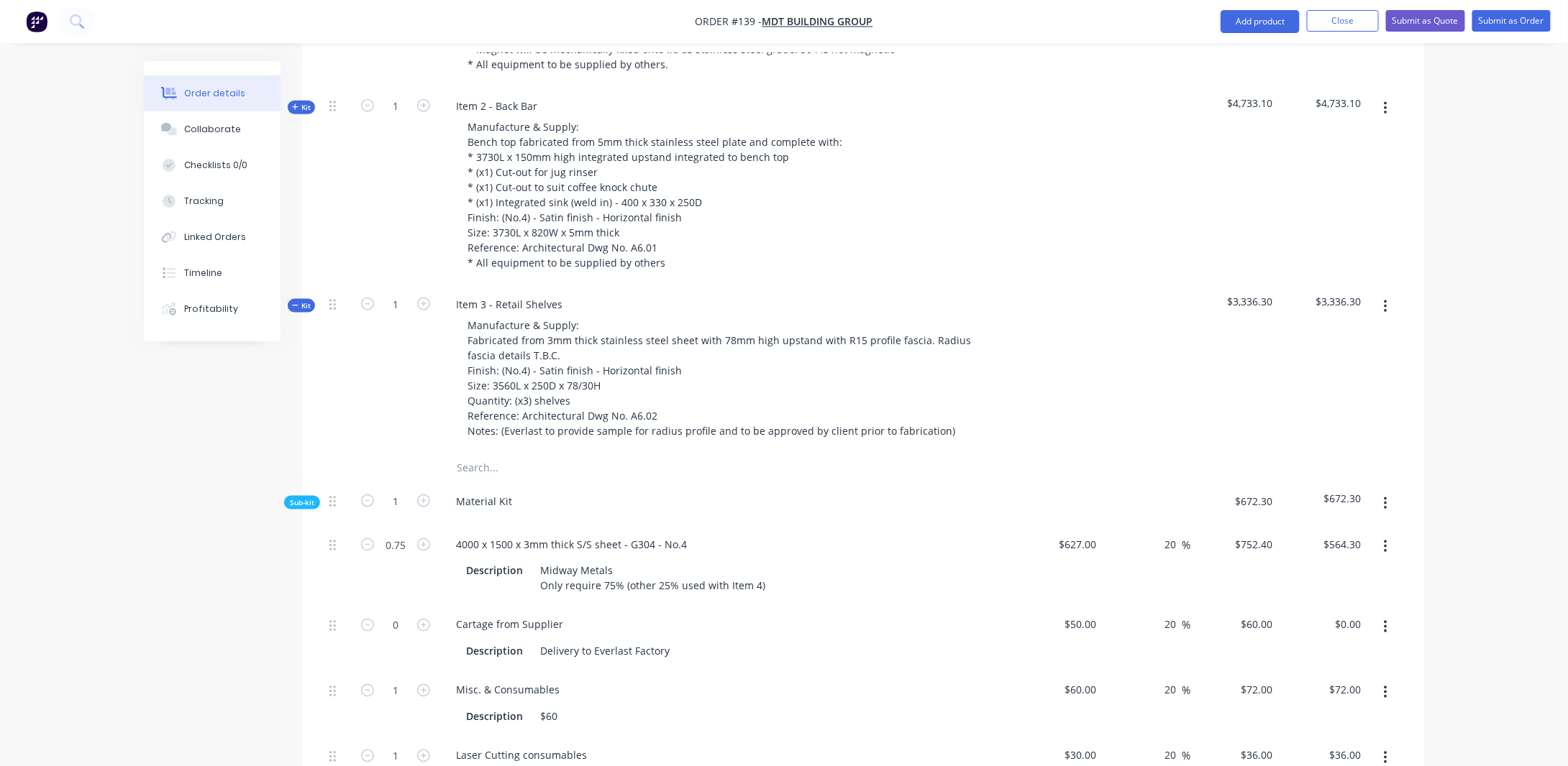
scroll to position [799, 0]
click at [303, 302] on span "Kit" at bounding box center [301, 307] width 19 height 11
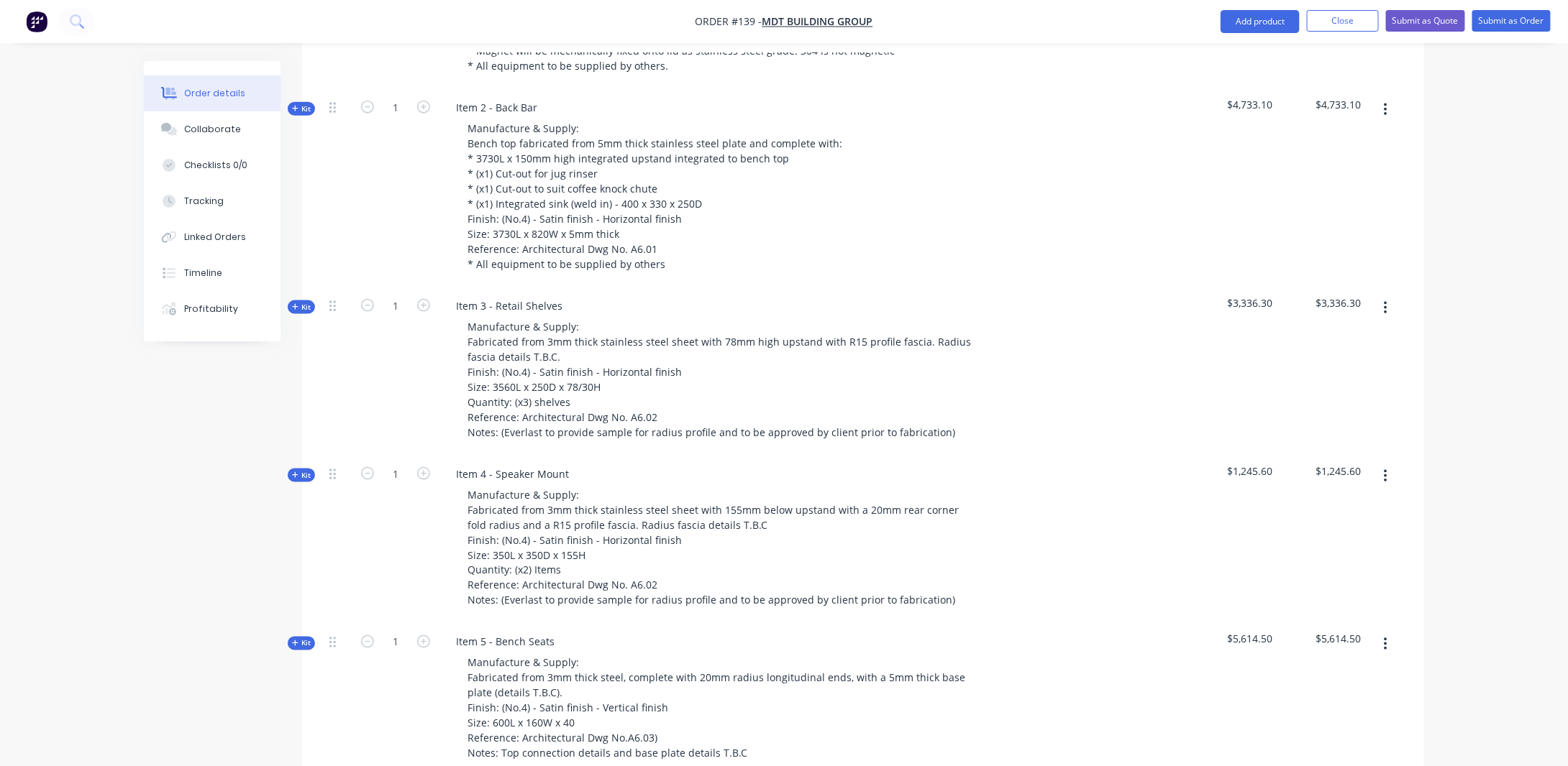
scroll to position [944, 0]
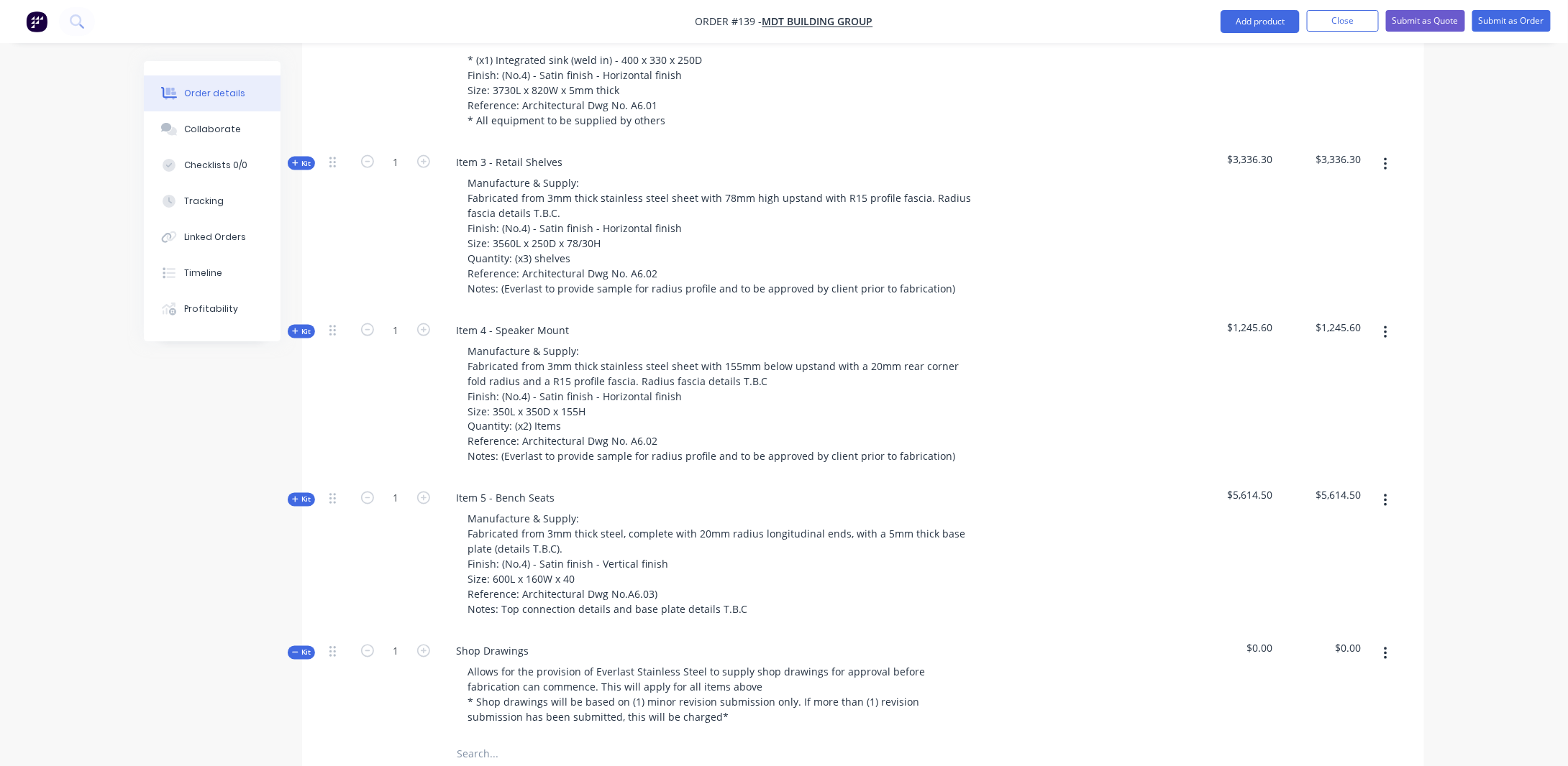
click at [308, 327] on span "Kit" at bounding box center [301, 332] width 19 height 11
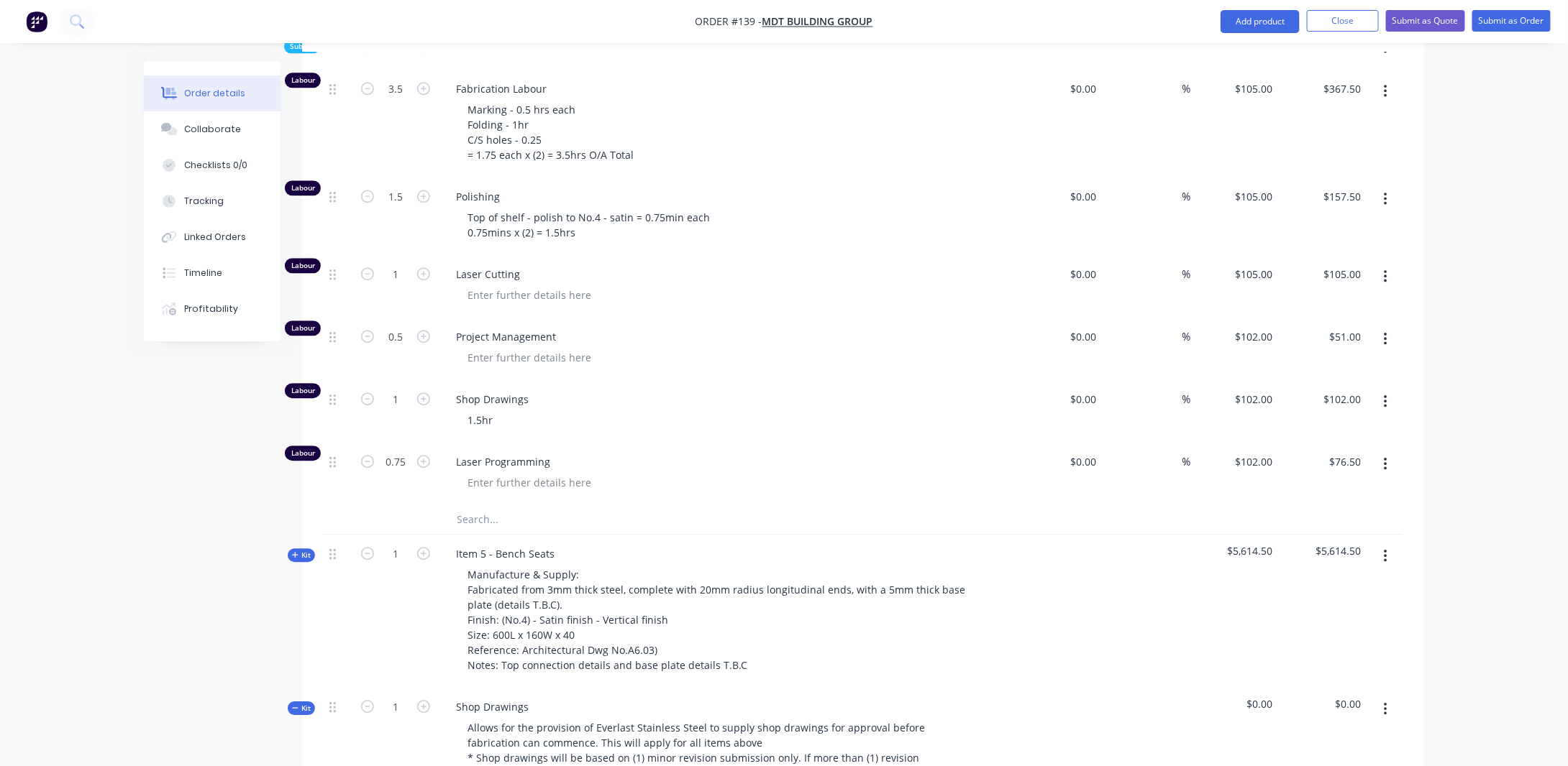
scroll to position [1806, 0]
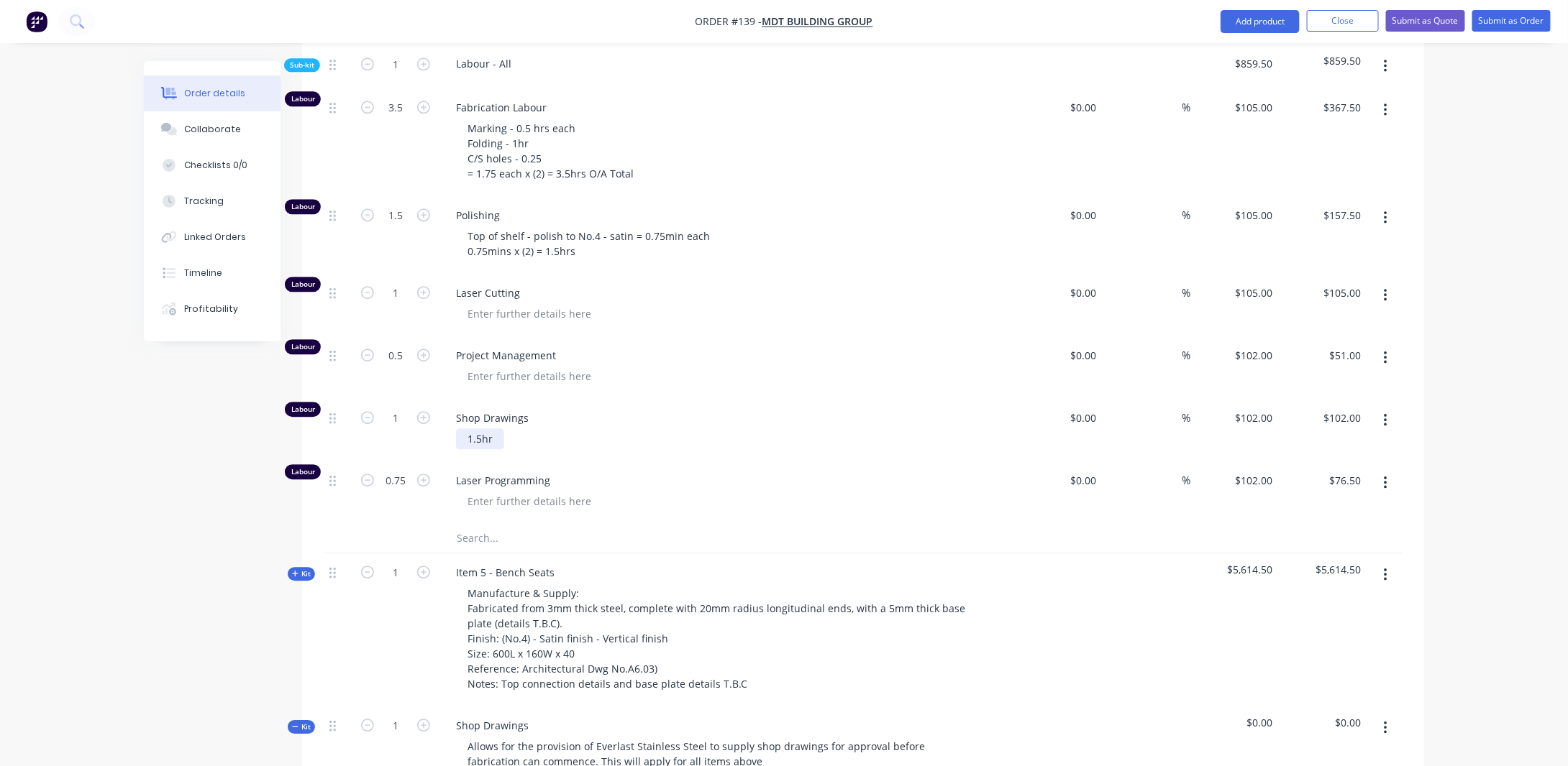
click at [466, 429] on div "1.5hr" at bounding box center [479, 439] width 48 height 21
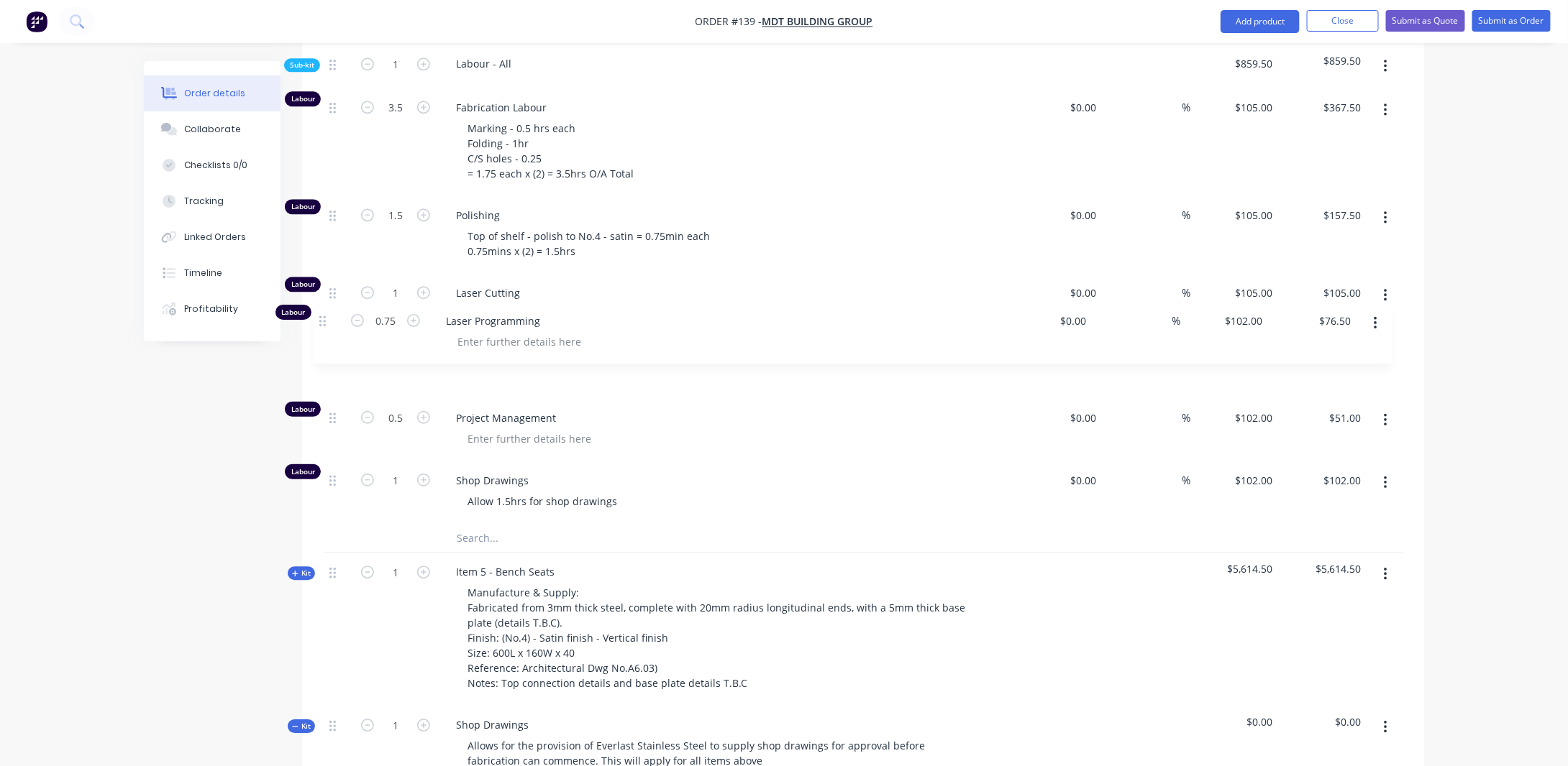
drag, startPoint x: 333, startPoint y: 457, endPoint x: 324, endPoint y: 317, distance: 140.3
click at [324, 317] on div "Labour 3.5 Fabrication Labour Marking - 0.5 hrs each Folding - 1hr C/S holes - …" at bounding box center [863, 306] width 1079 height 436
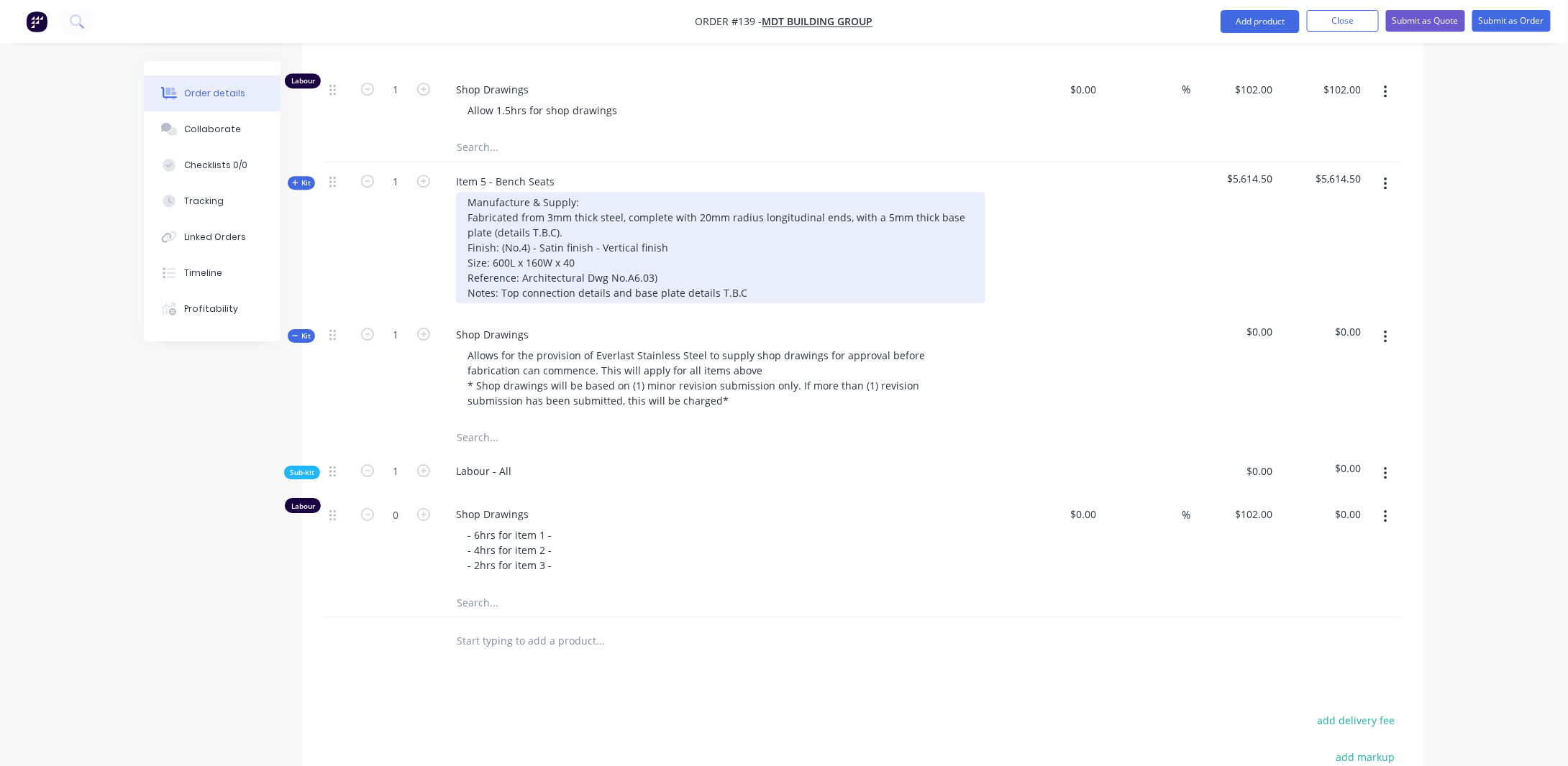
scroll to position [2431, 0]
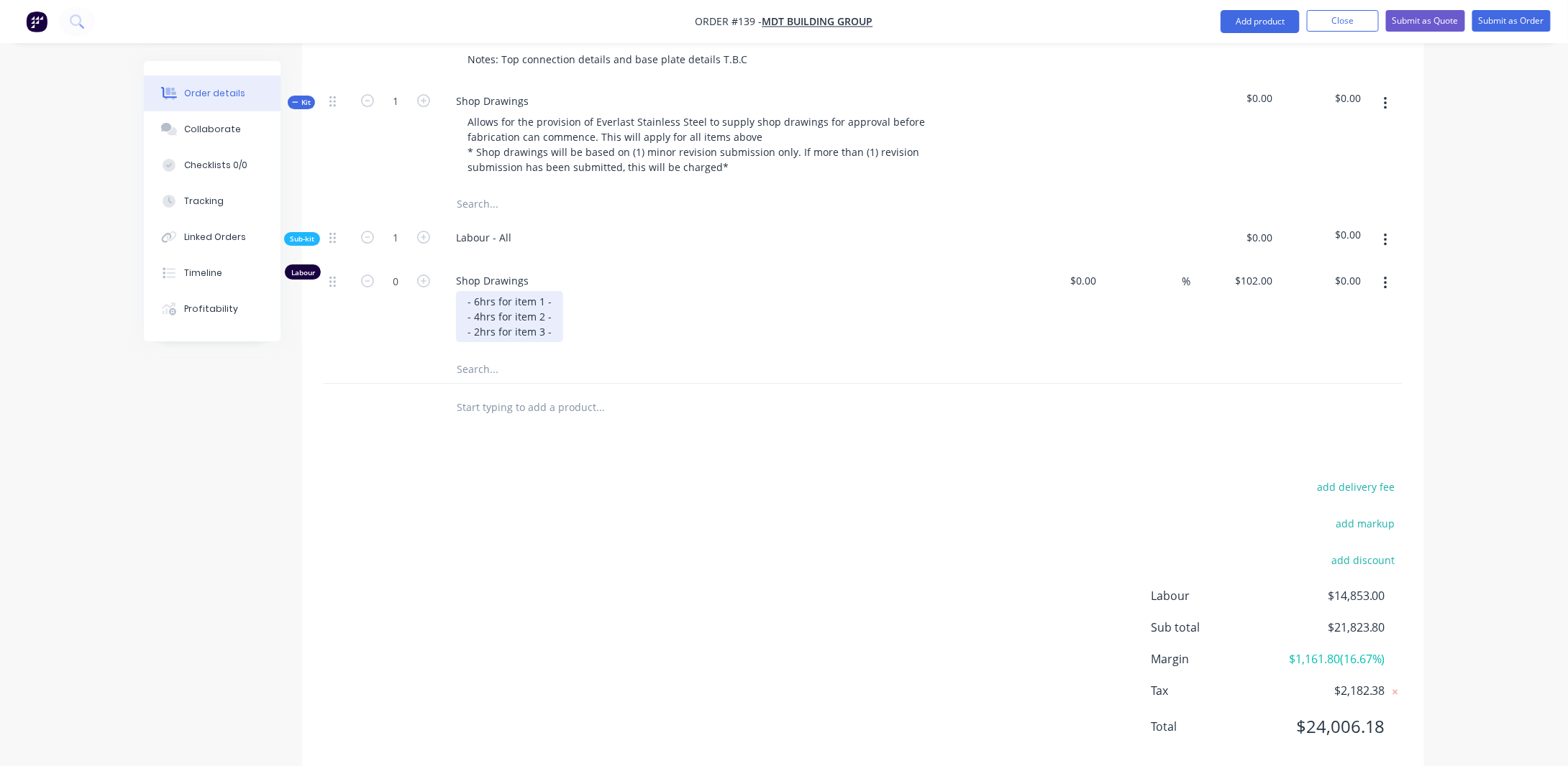
click at [553, 305] on div "- 6hrs for item 1 - - 4hrs for item 2 - - 2hrs for item 3 -" at bounding box center [509, 316] width 107 height 51
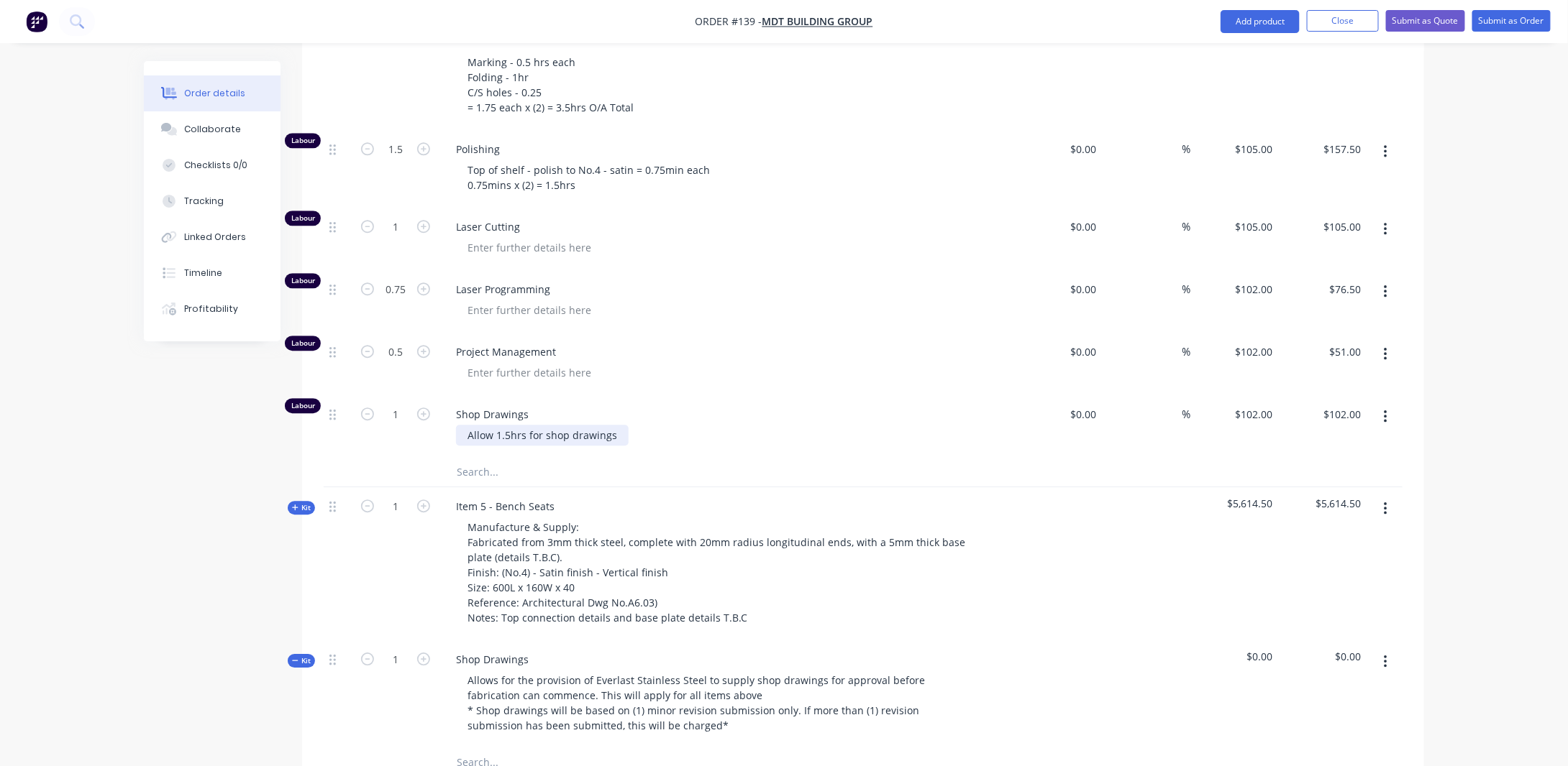
scroll to position [1927, 0]
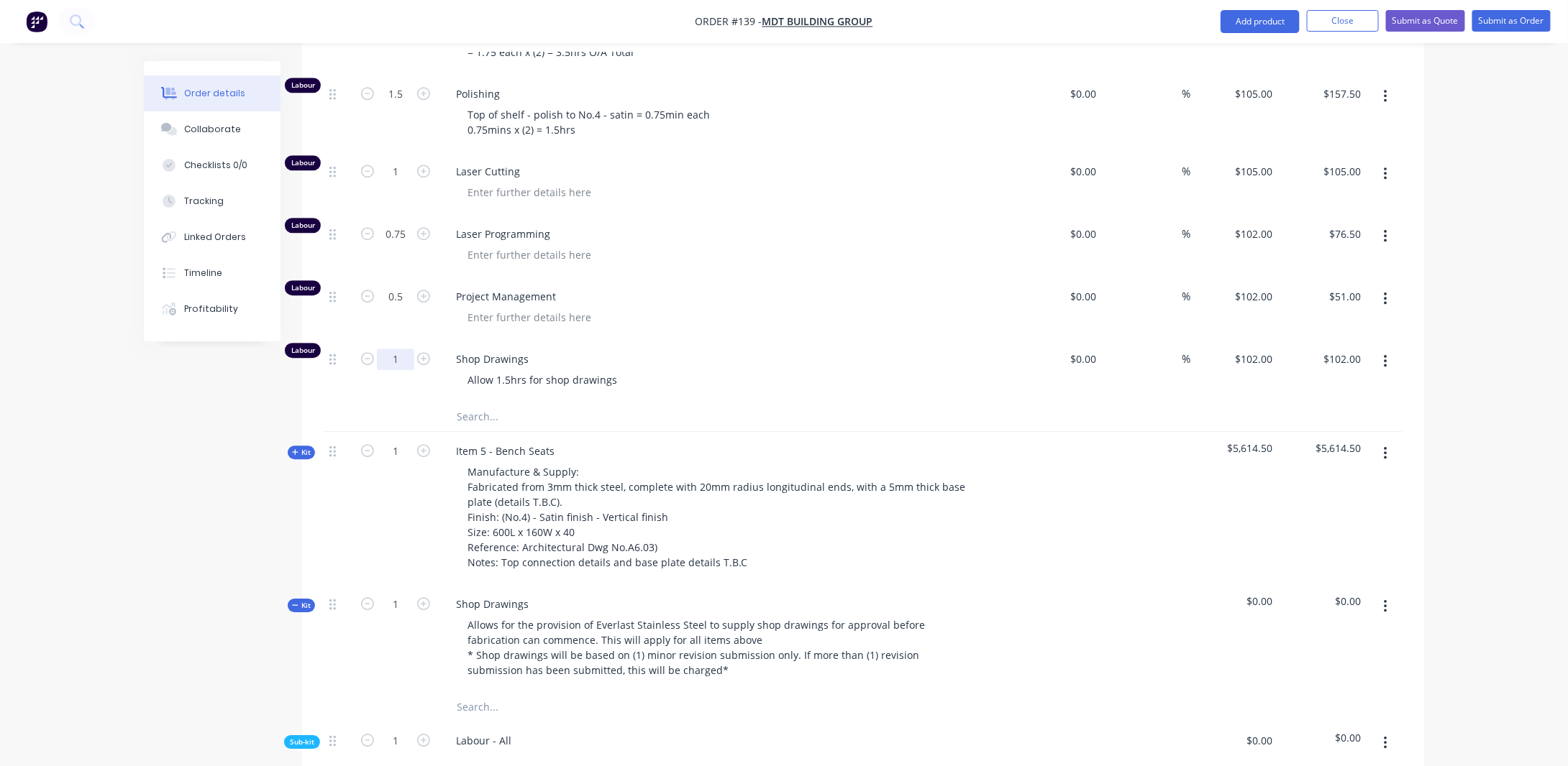
click at [406, 349] on input "1" at bounding box center [395, 359] width 38 height 21
drag, startPoint x: 211, startPoint y: 394, endPoint x: 254, endPoint y: 390, distance: 43.2
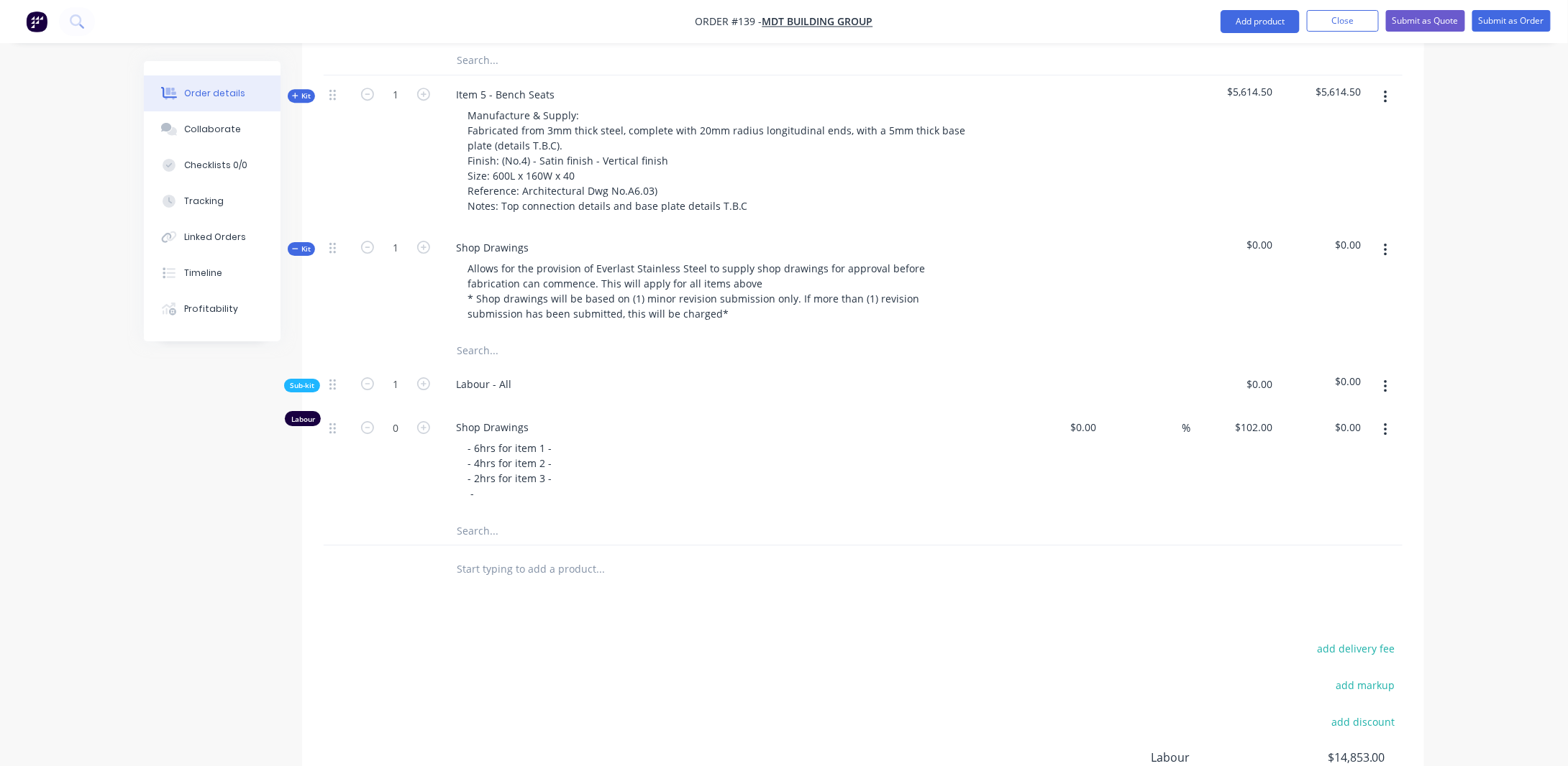
scroll to position [2287, 0]
click at [492, 458] on div "- 6hrs for item 1 - - 4hrs for item 2 - - 2hrs for item 3 - -" at bounding box center [509, 468] width 107 height 66
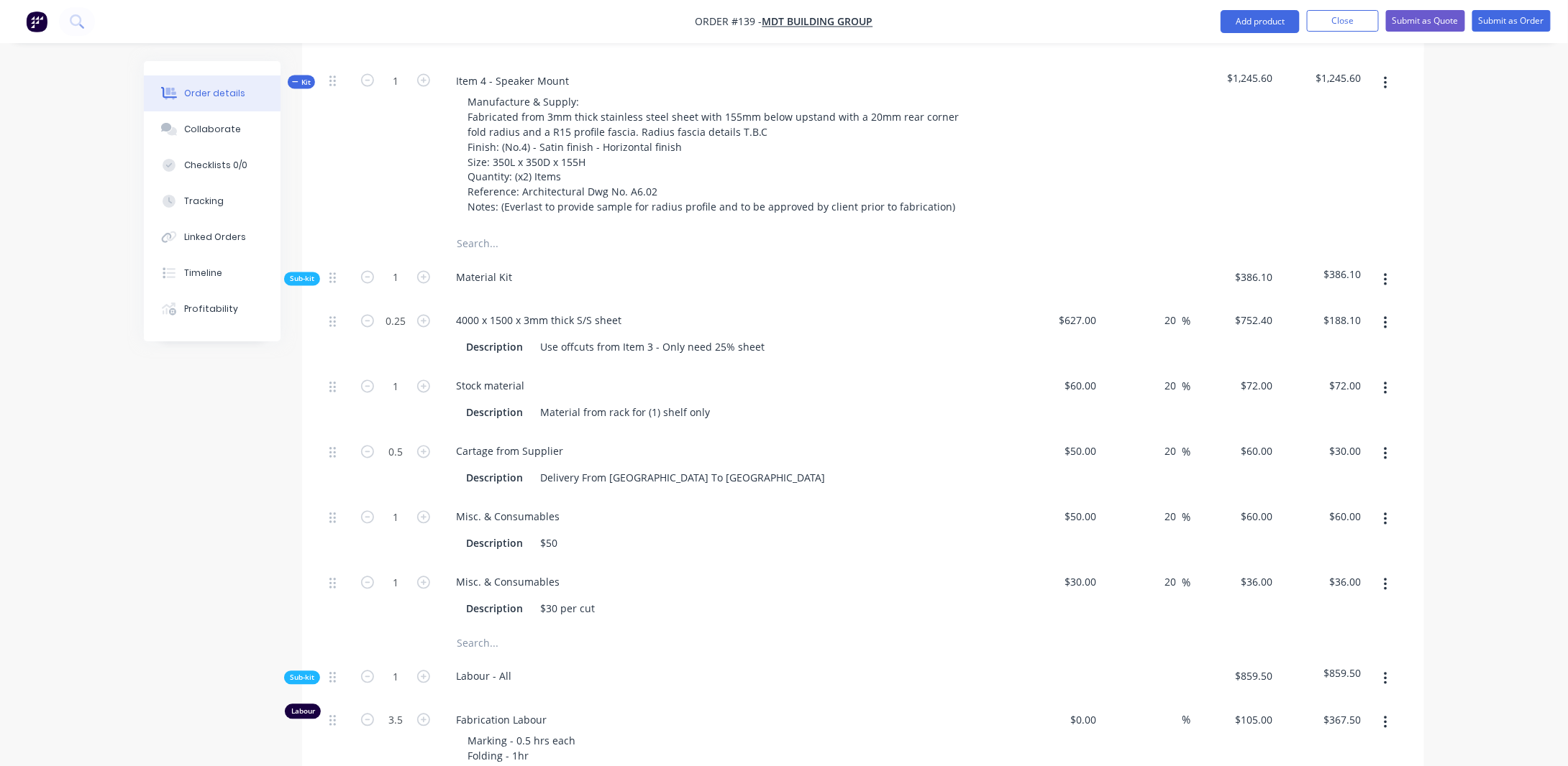
scroll to position [1065, 0]
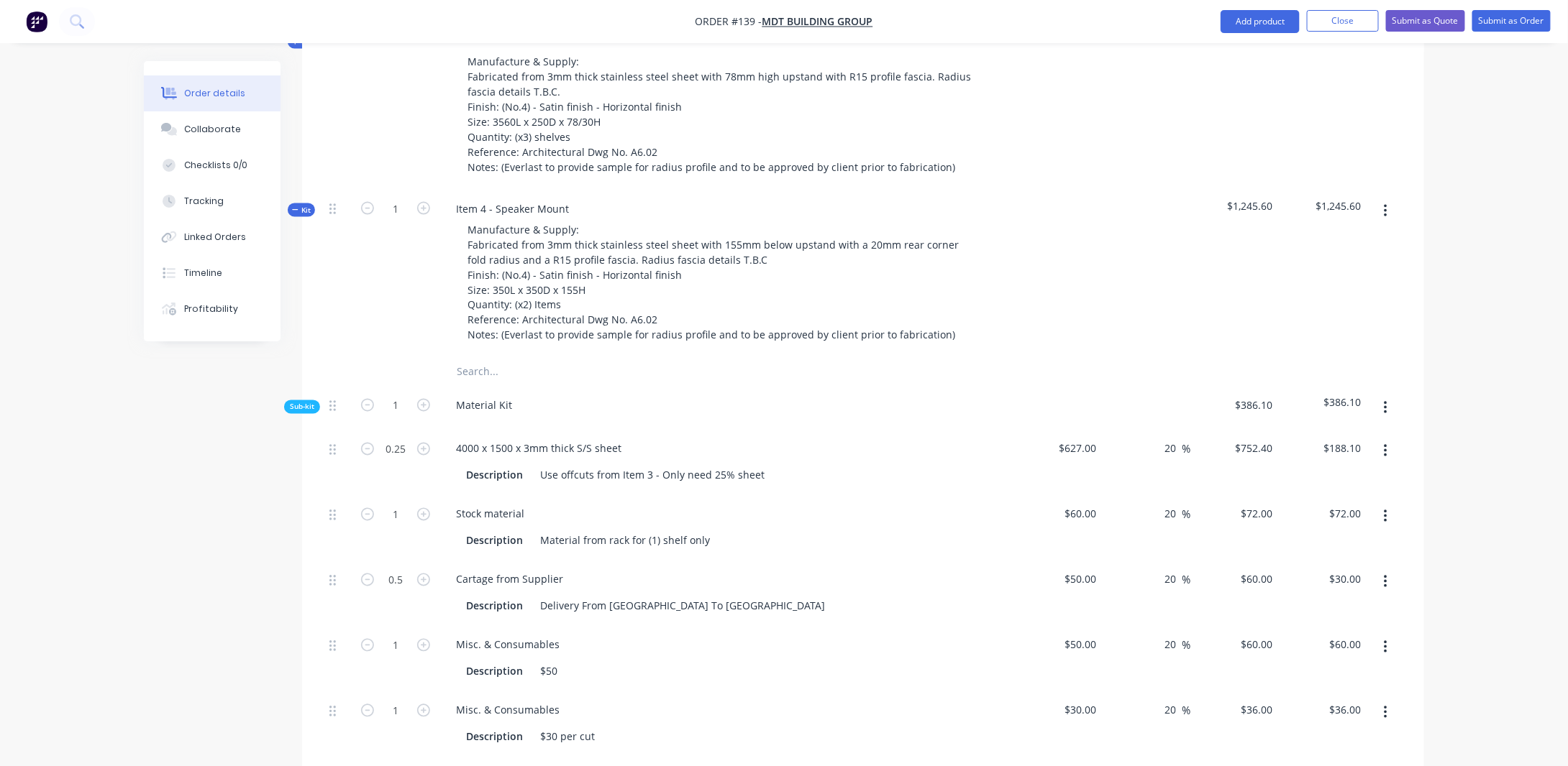
click at [300, 205] on span "Kit" at bounding box center [301, 209] width 19 height 11
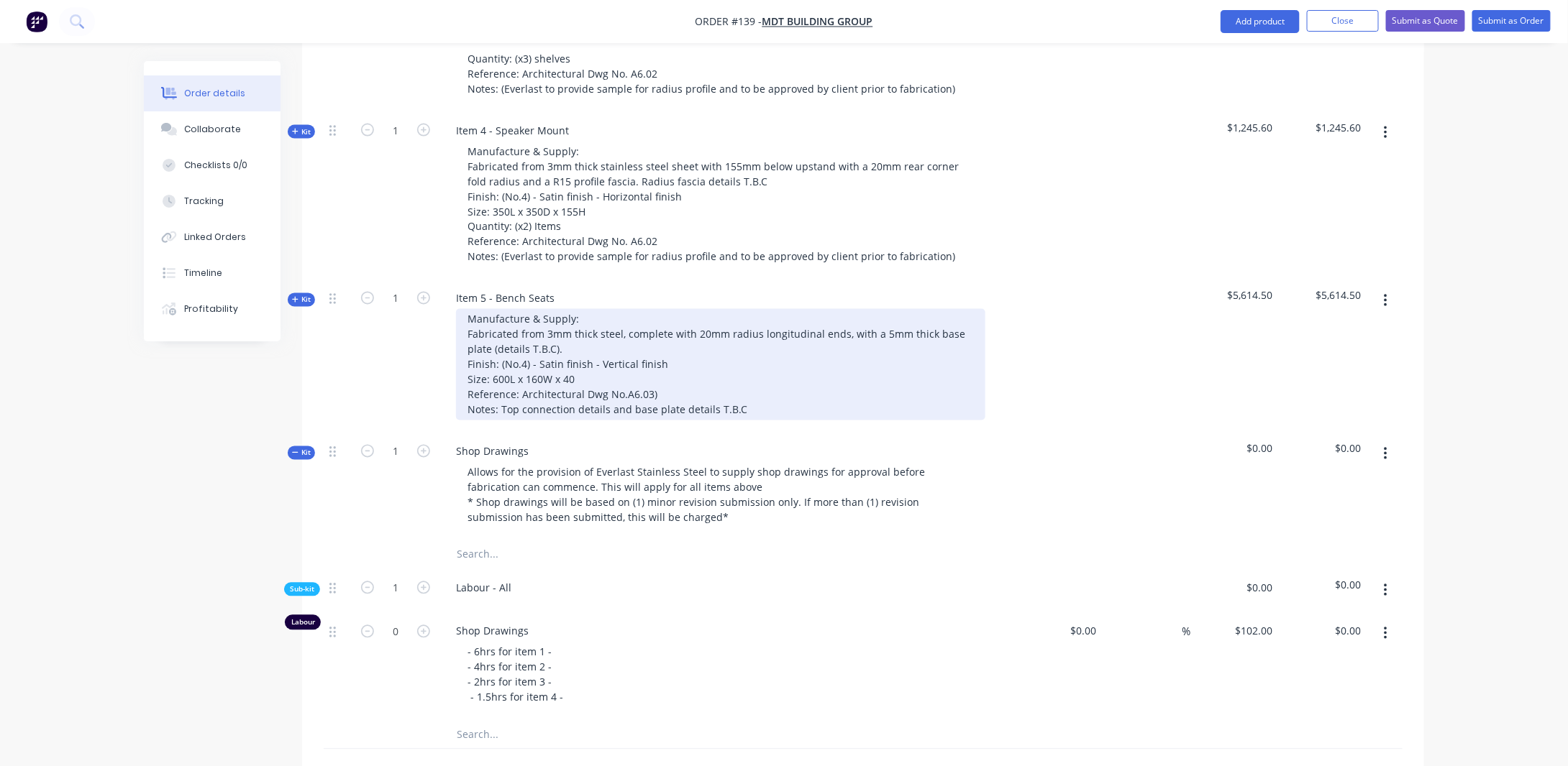
scroll to position [1208, 0]
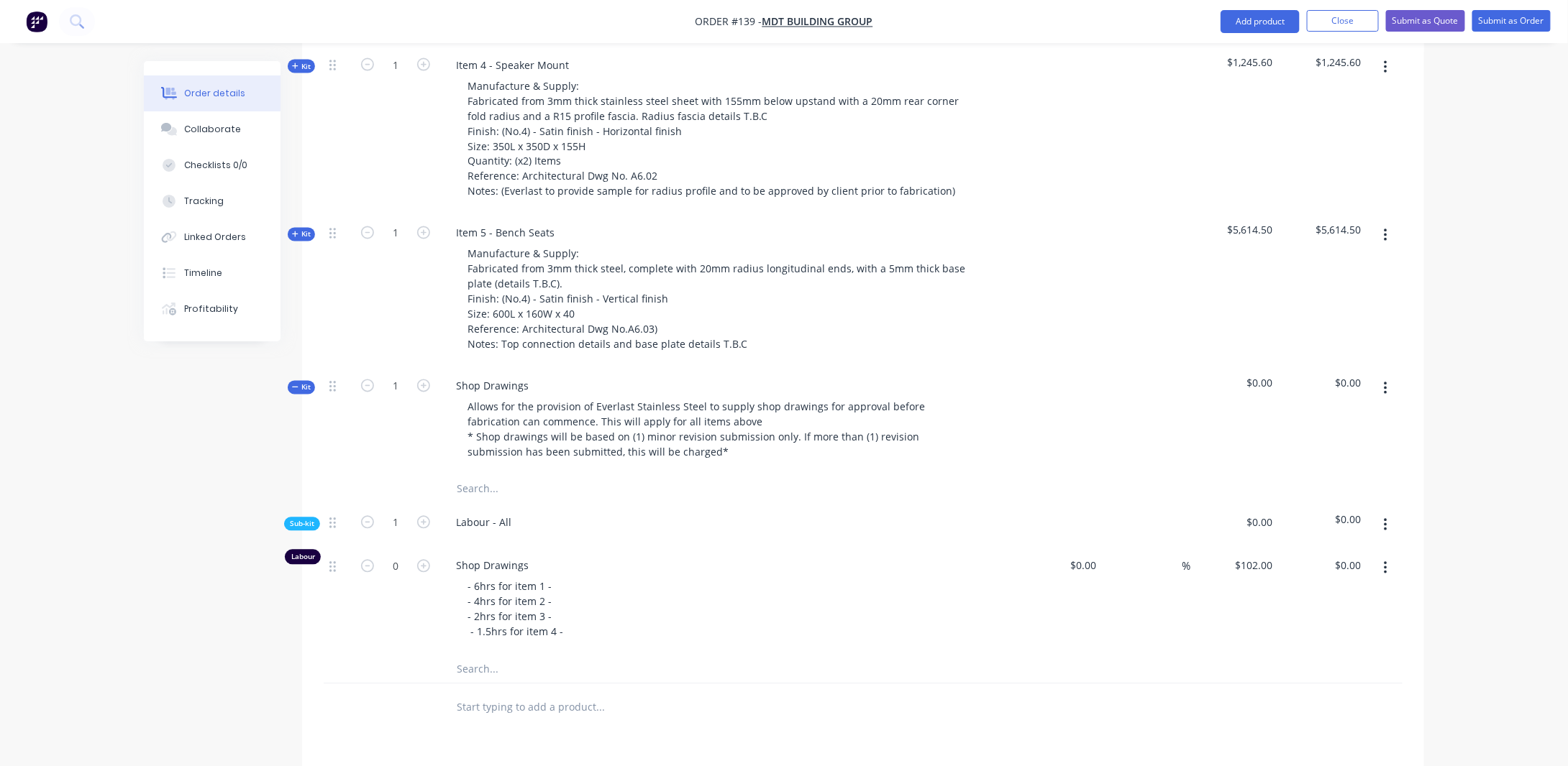
click at [295, 231] on icon "button" at bounding box center [294, 234] width 6 height 6
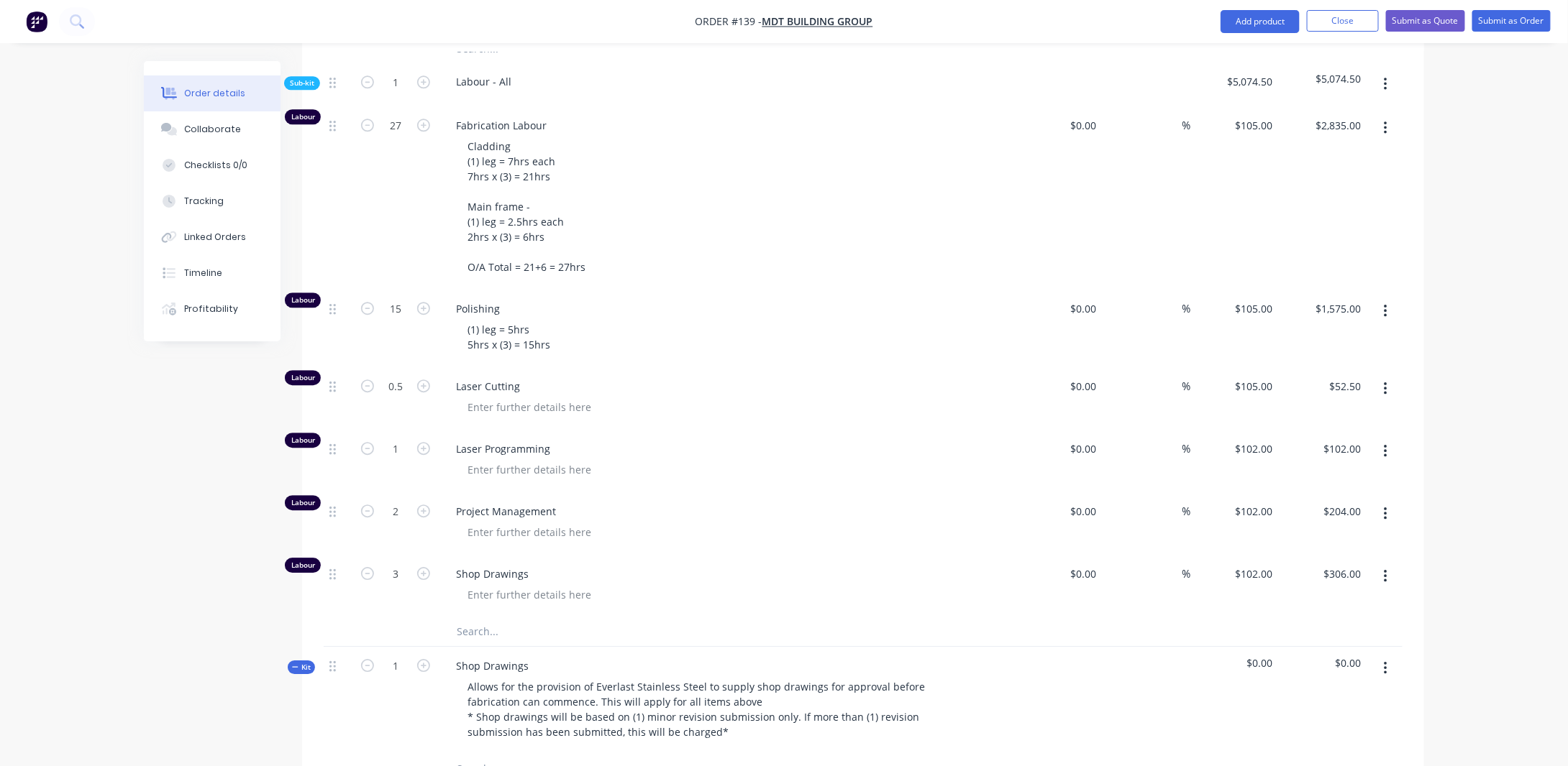
scroll to position [1927, 0]
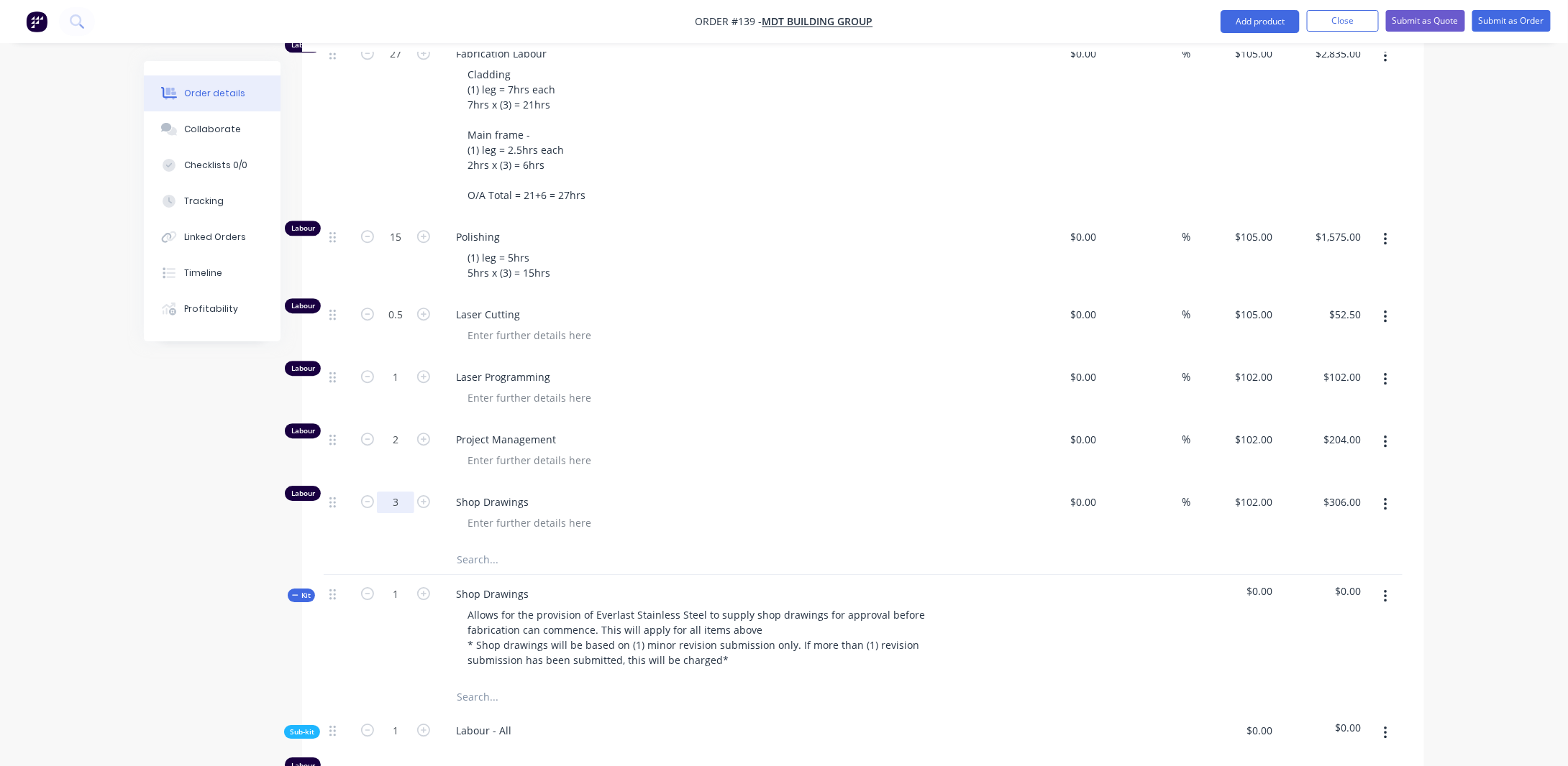
click at [406, 491] on input "3" at bounding box center [395, 502] width 38 height 21
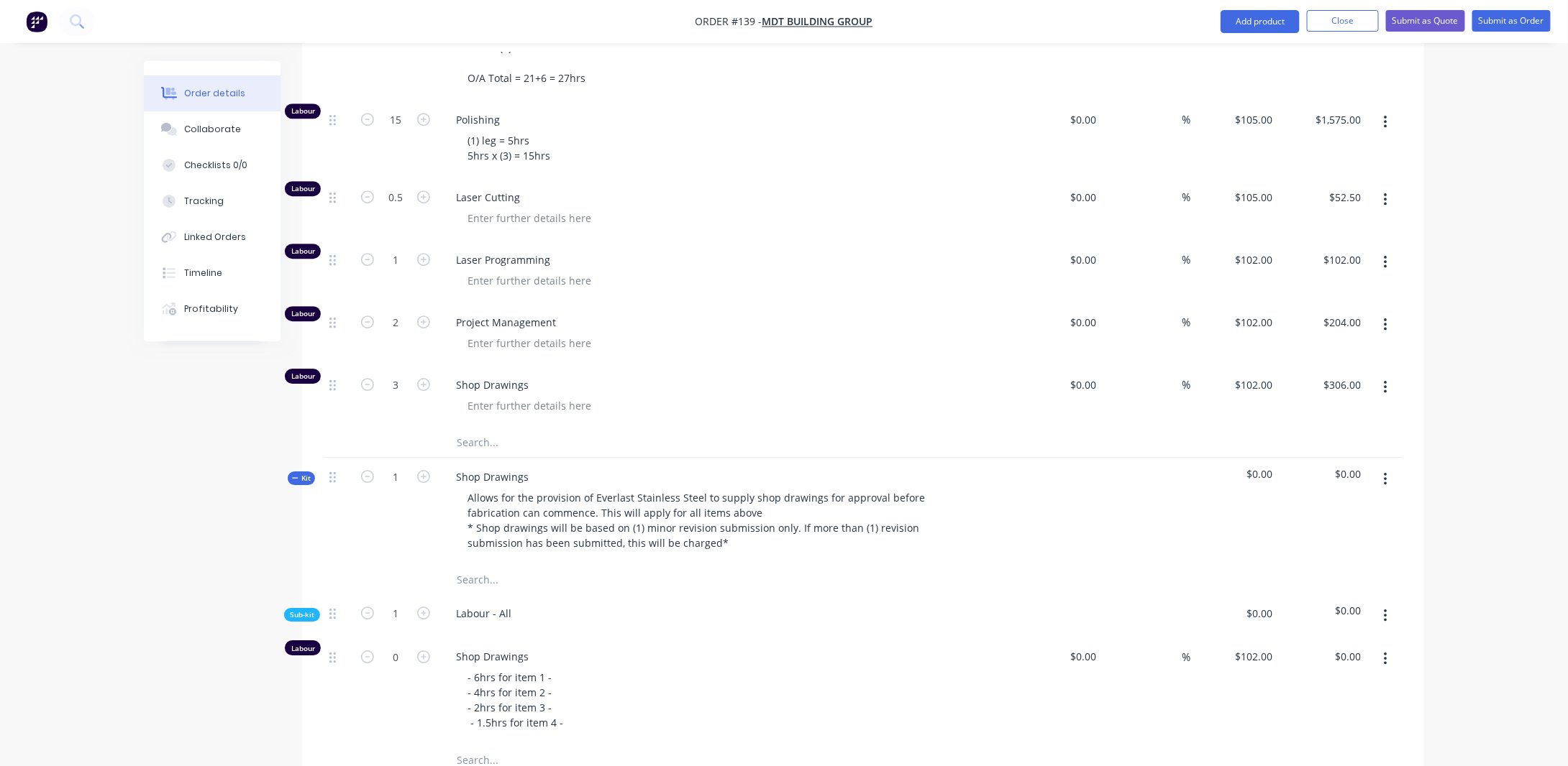
scroll to position [2143, 0]
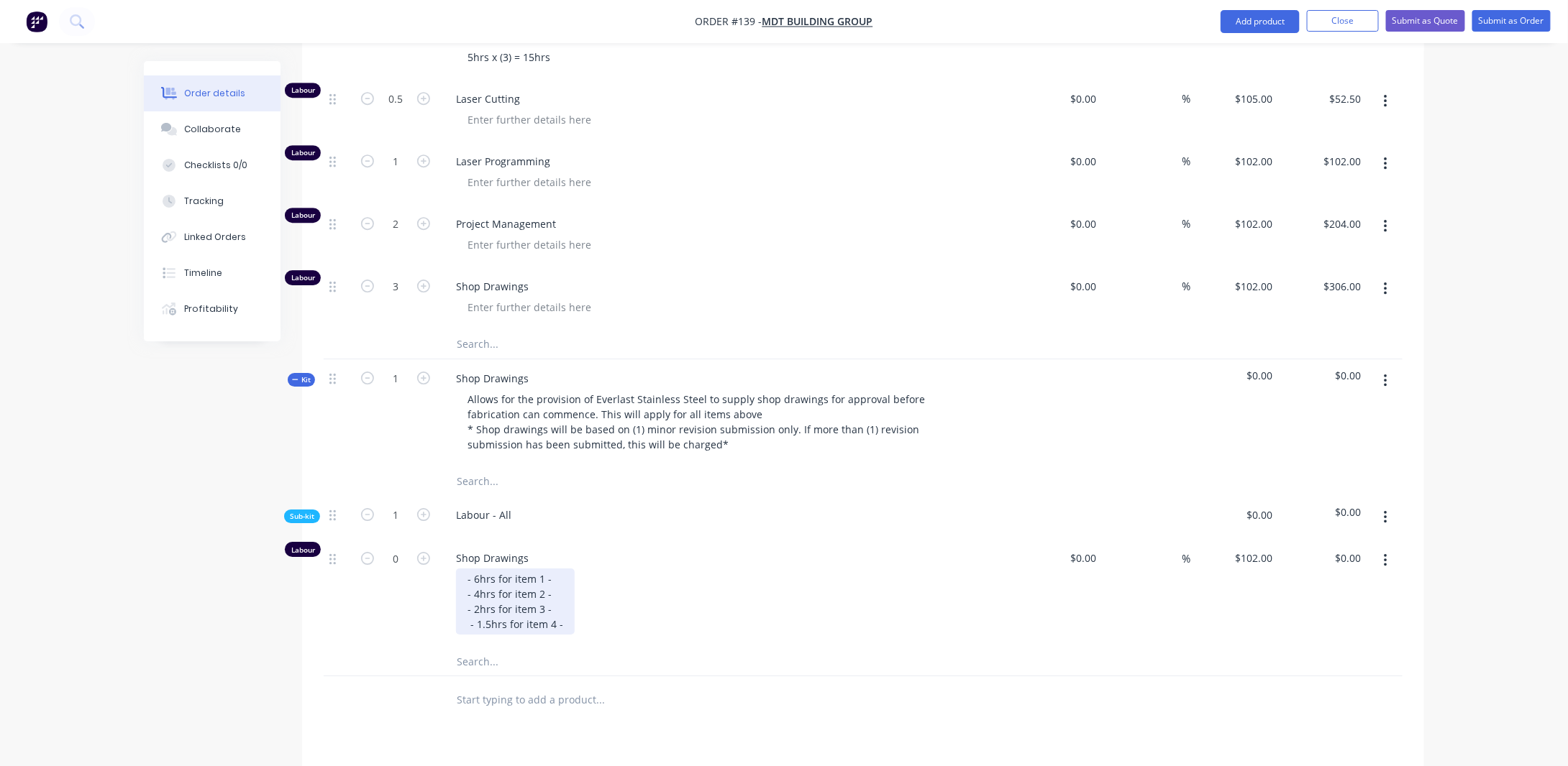
drag, startPoint x: 564, startPoint y: 613, endPoint x: 644, endPoint y: 619, distance: 80.2
click at [564, 614] on div "- 6hrs for item 1 - - 4hrs for item 2 - - 2hrs for item 3 - - 1.5hrs for item 4…" at bounding box center [515, 601] width 119 height 66
drag, startPoint x: 501, startPoint y: 638, endPoint x: 527, endPoint y: 628, distance: 27.9
click at [502, 638] on div "- 6hrs for item 1 - - 4hrs for item 2 - - 2hrs for item 3 - - 1.5hrs for item 4…" at bounding box center [514, 617] width 116 height 96
click at [406, 548] on input "0" at bounding box center [395, 558] width 38 height 21
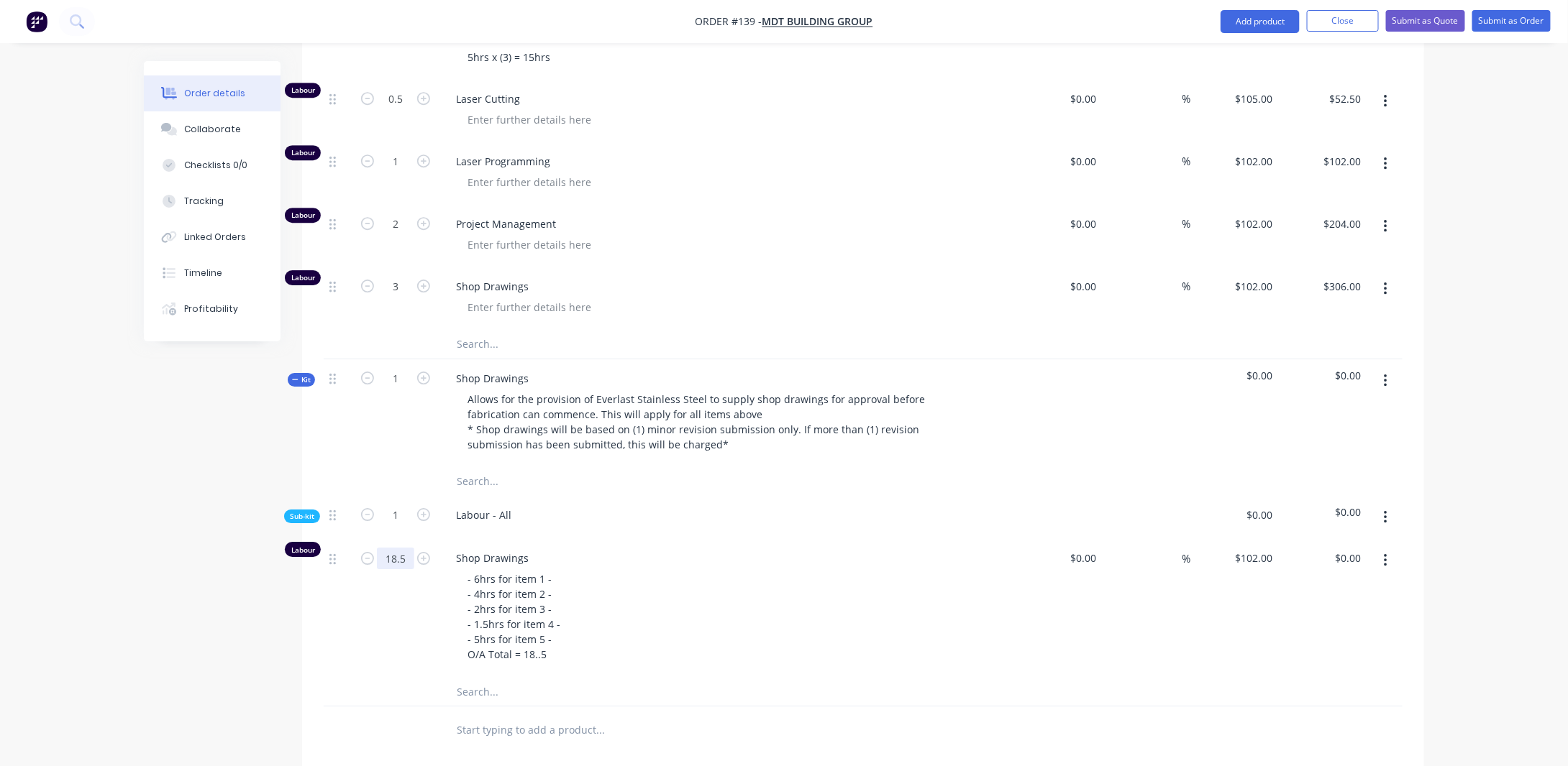
type input "18.5"
type input "$1,887.00"
click at [308, 375] on span "Kit" at bounding box center [301, 380] width 19 height 11
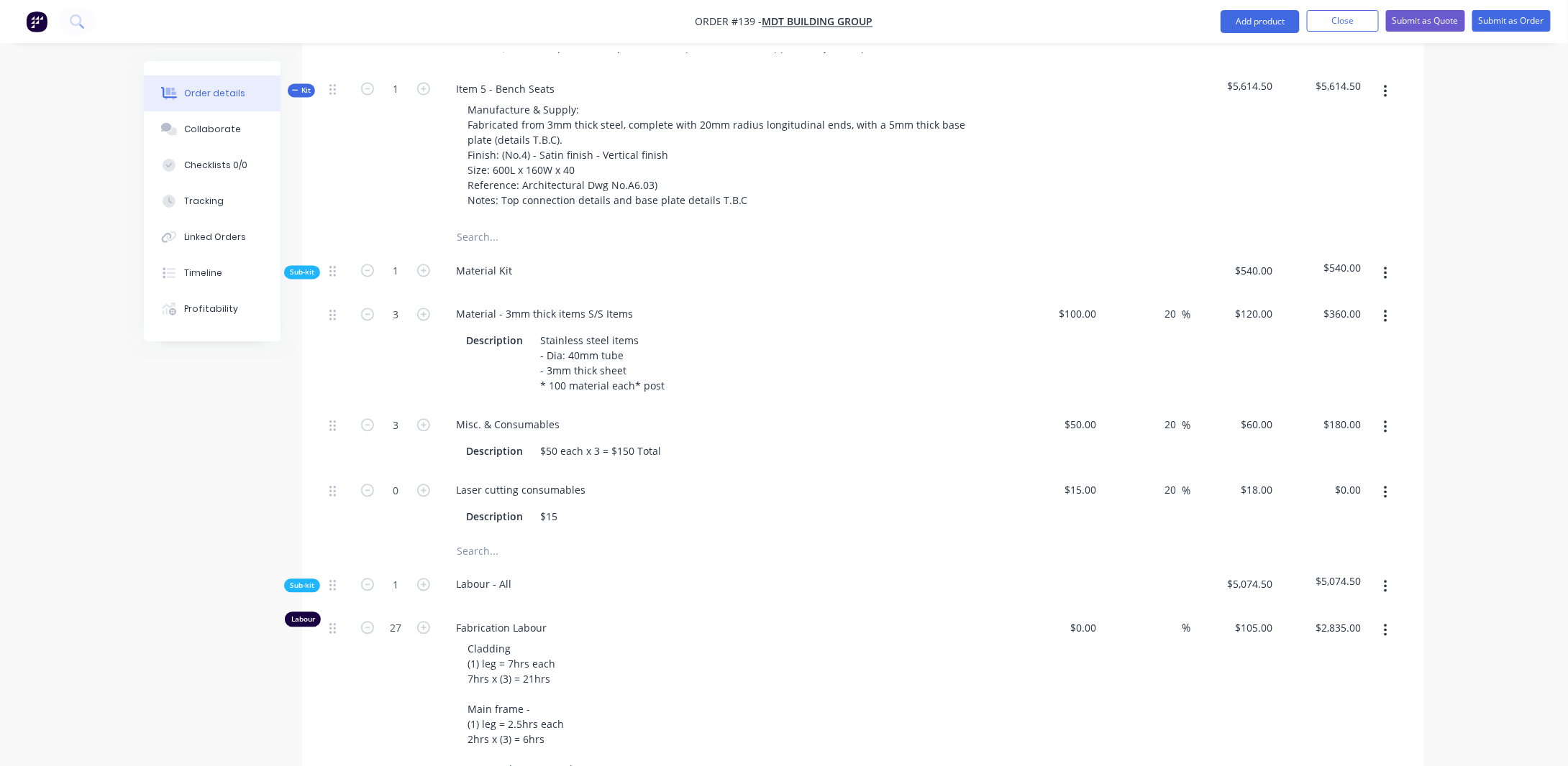
scroll to position [1065, 0]
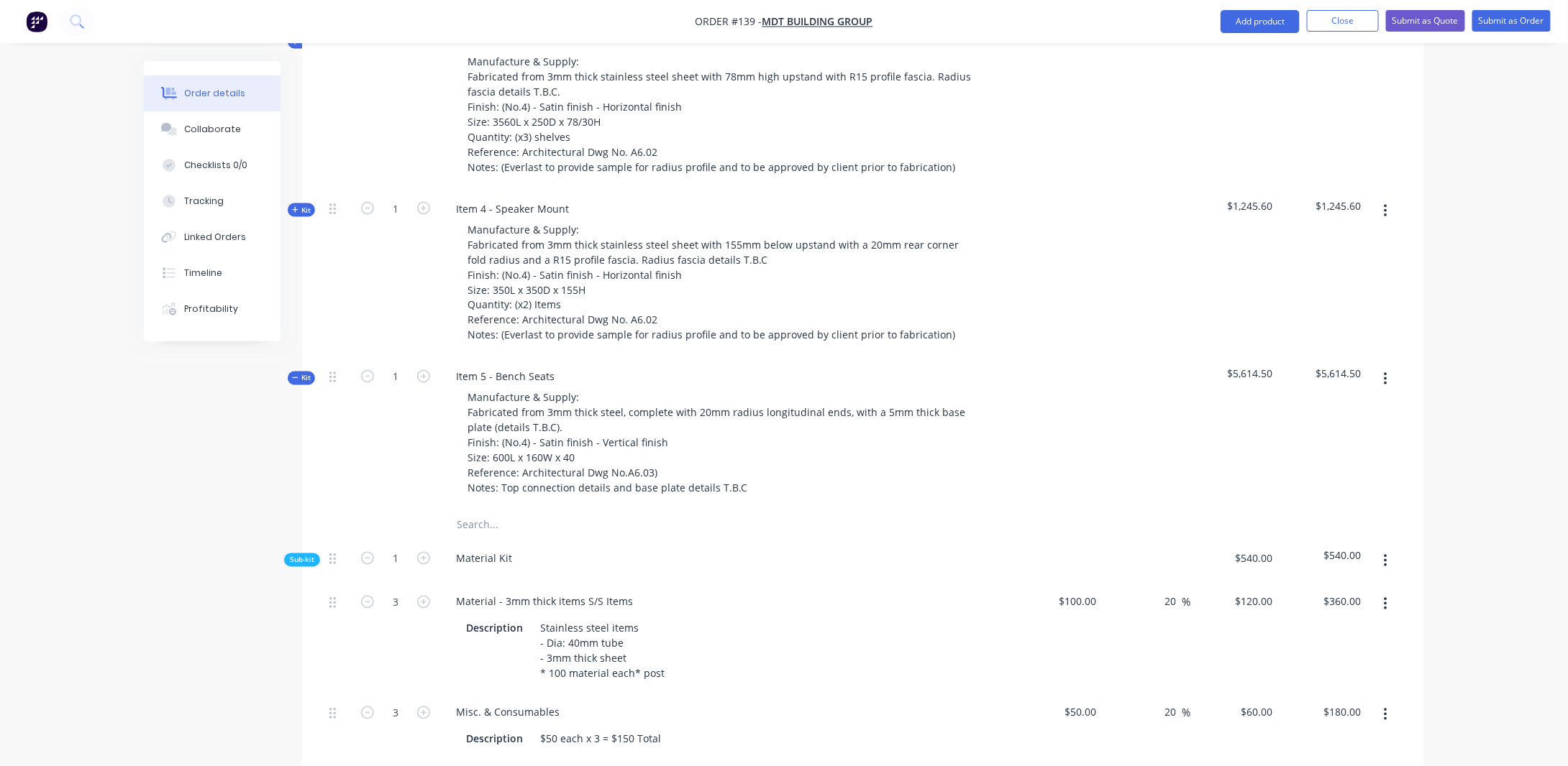
click at [303, 373] on span "Kit" at bounding box center [301, 378] width 19 height 11
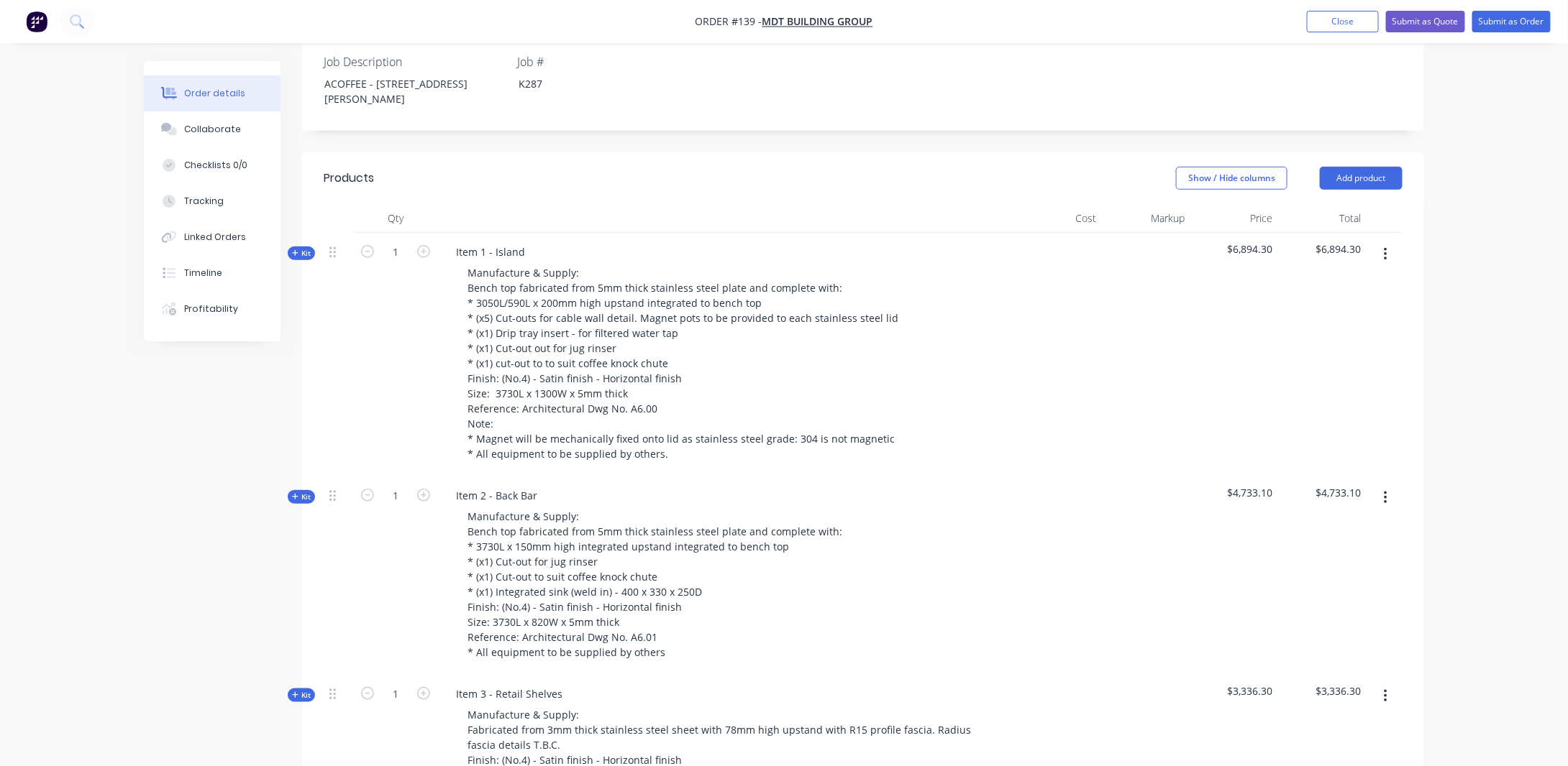
scroll to position [504, 0]
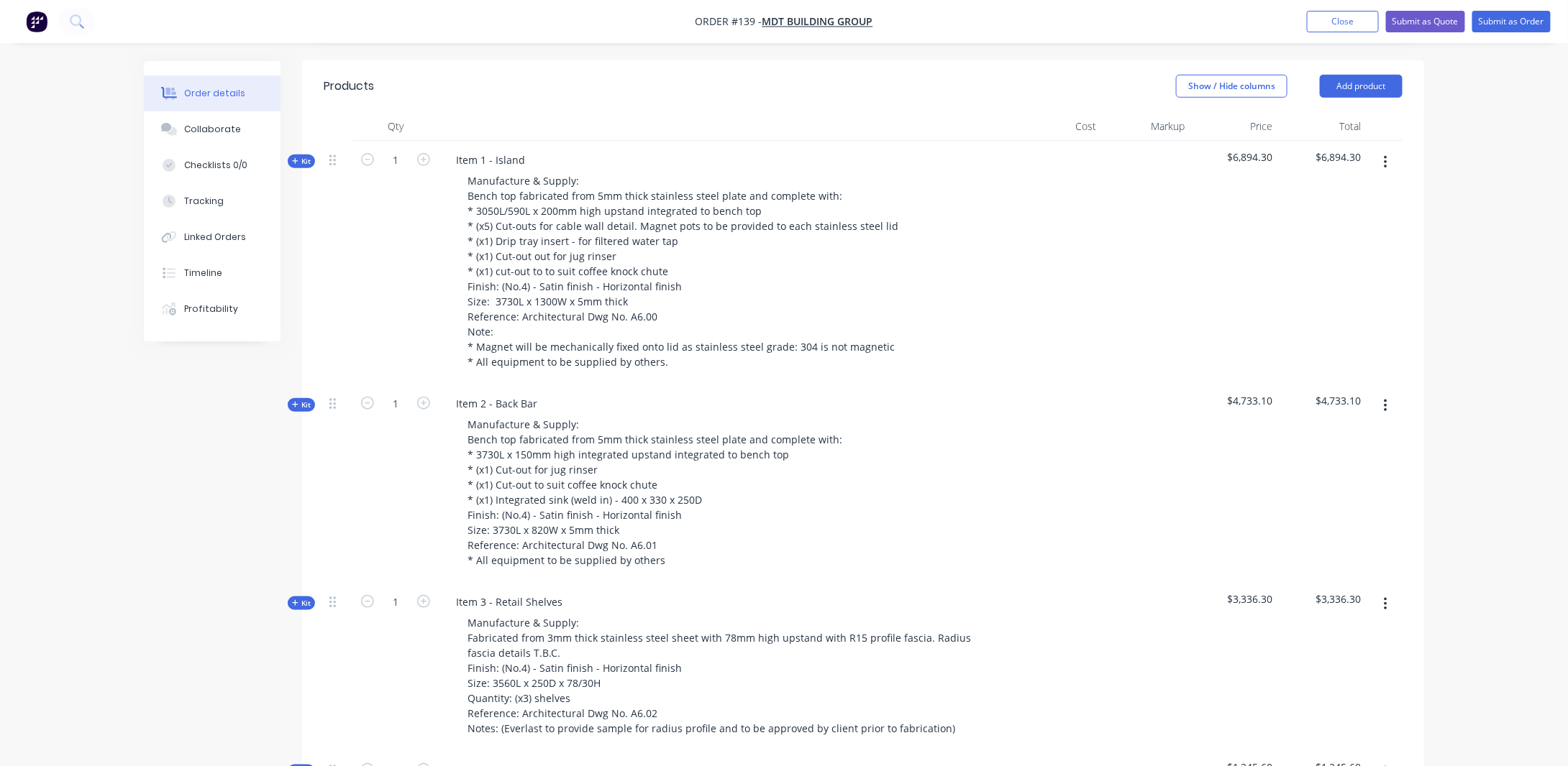
click at [308, 156] on span "Kit" at bounding box center [301, 161] width 19 height 11
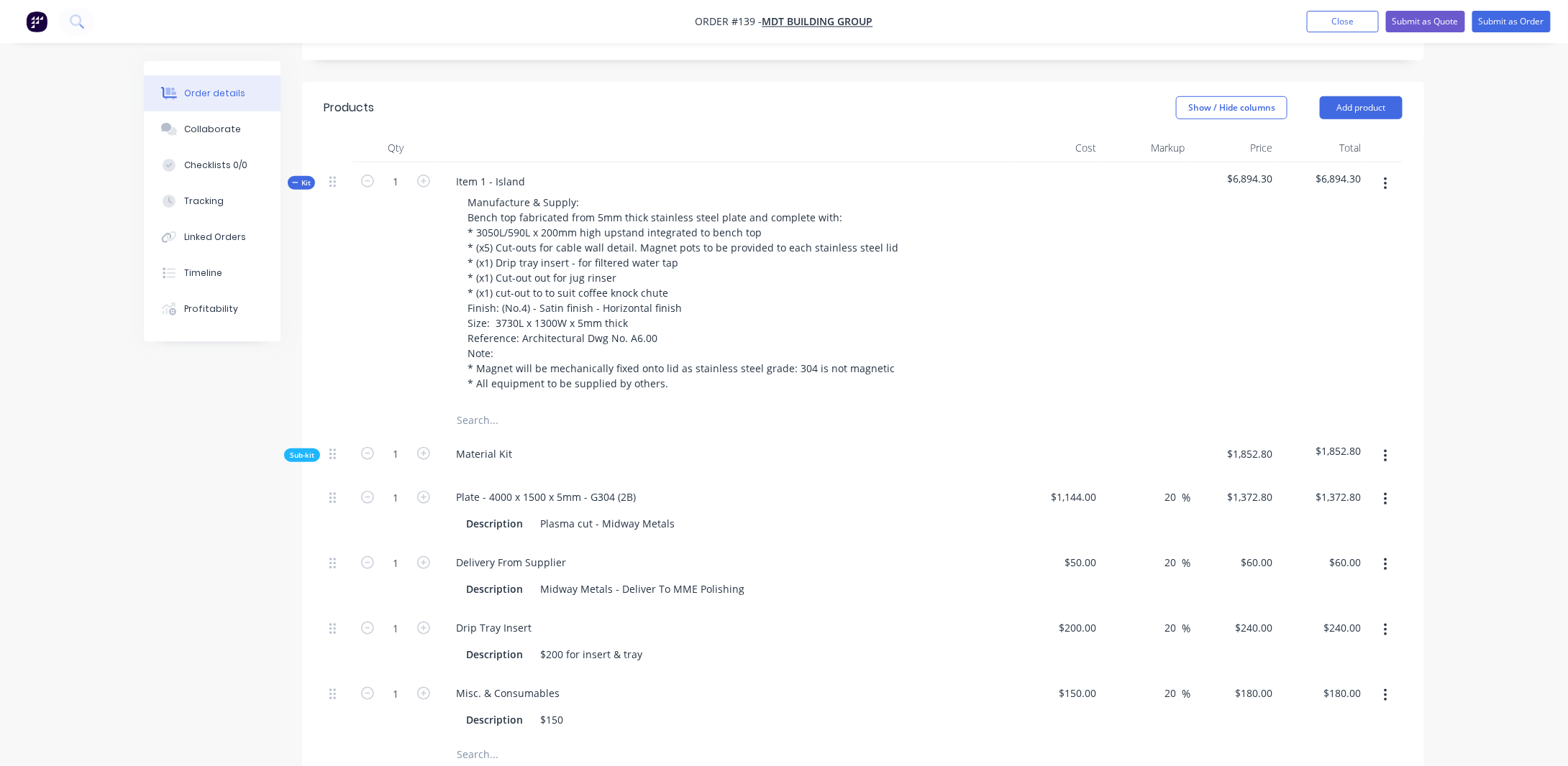
scroll to position [575, 0]
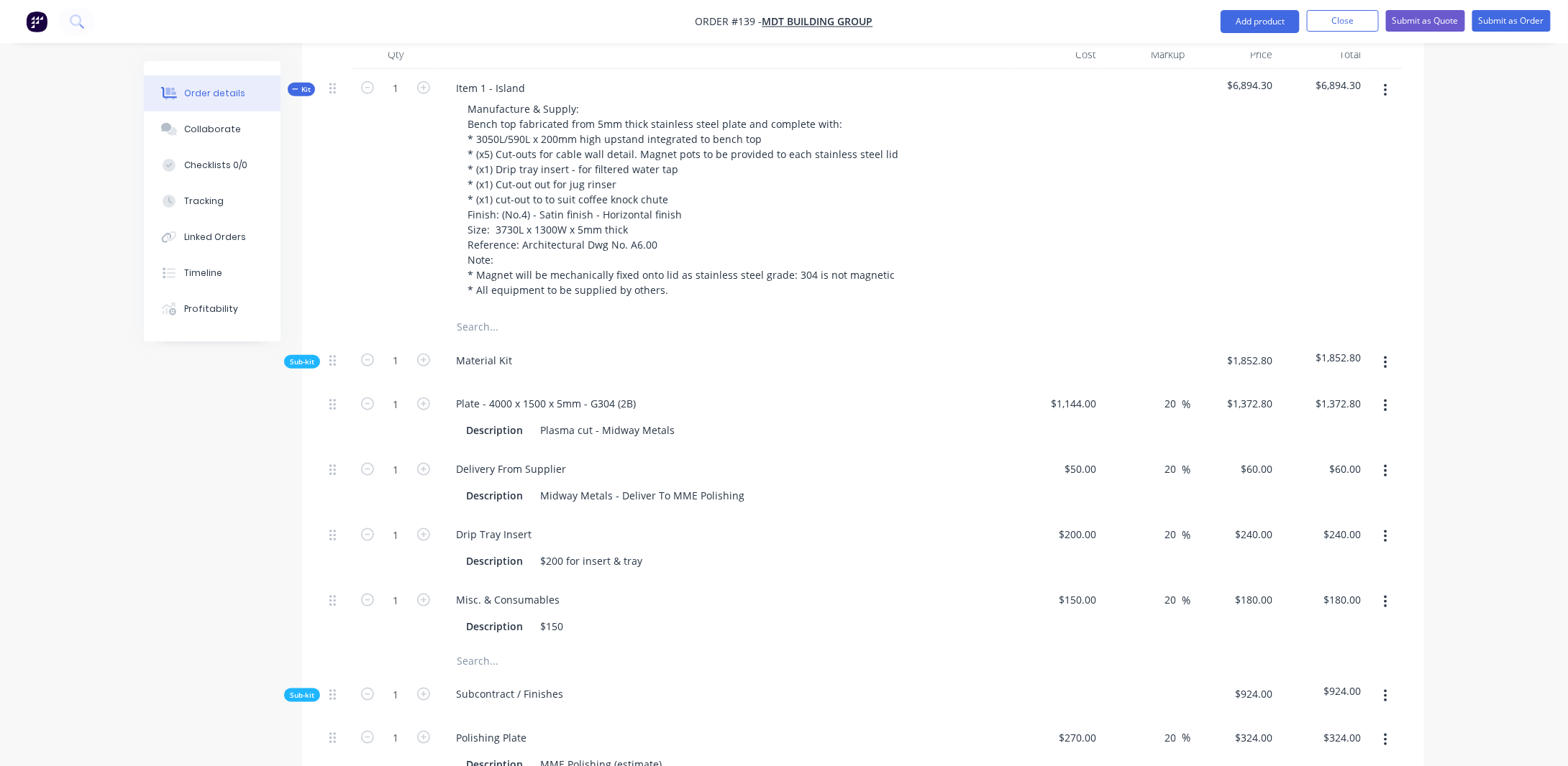
click at [306, 84] on span "Kit" at bounding box center [301, 89] width 19 height 11
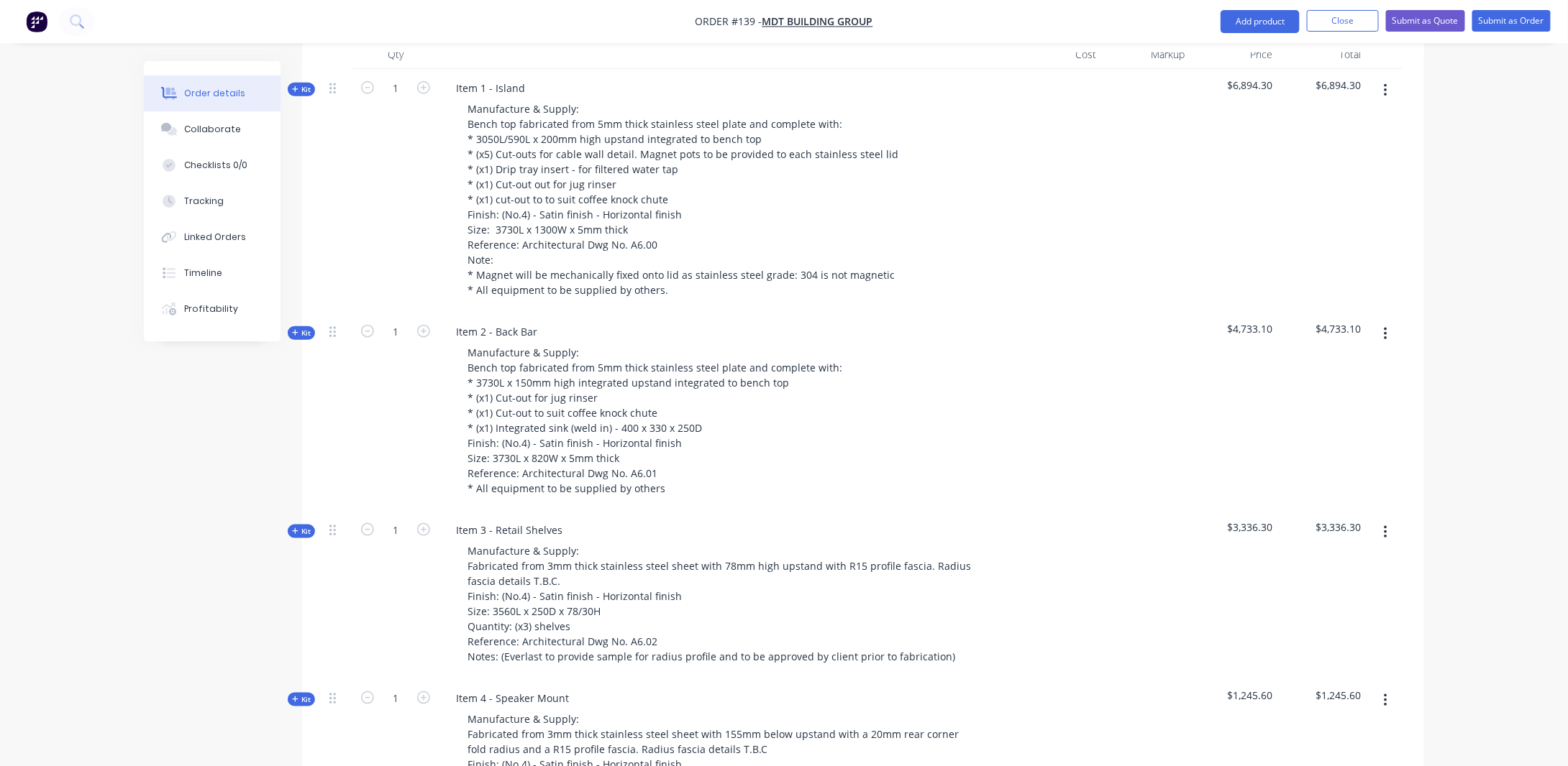
click at [312, 327] on button "Kit" at bounding box center [302, 333] width 28 height 14
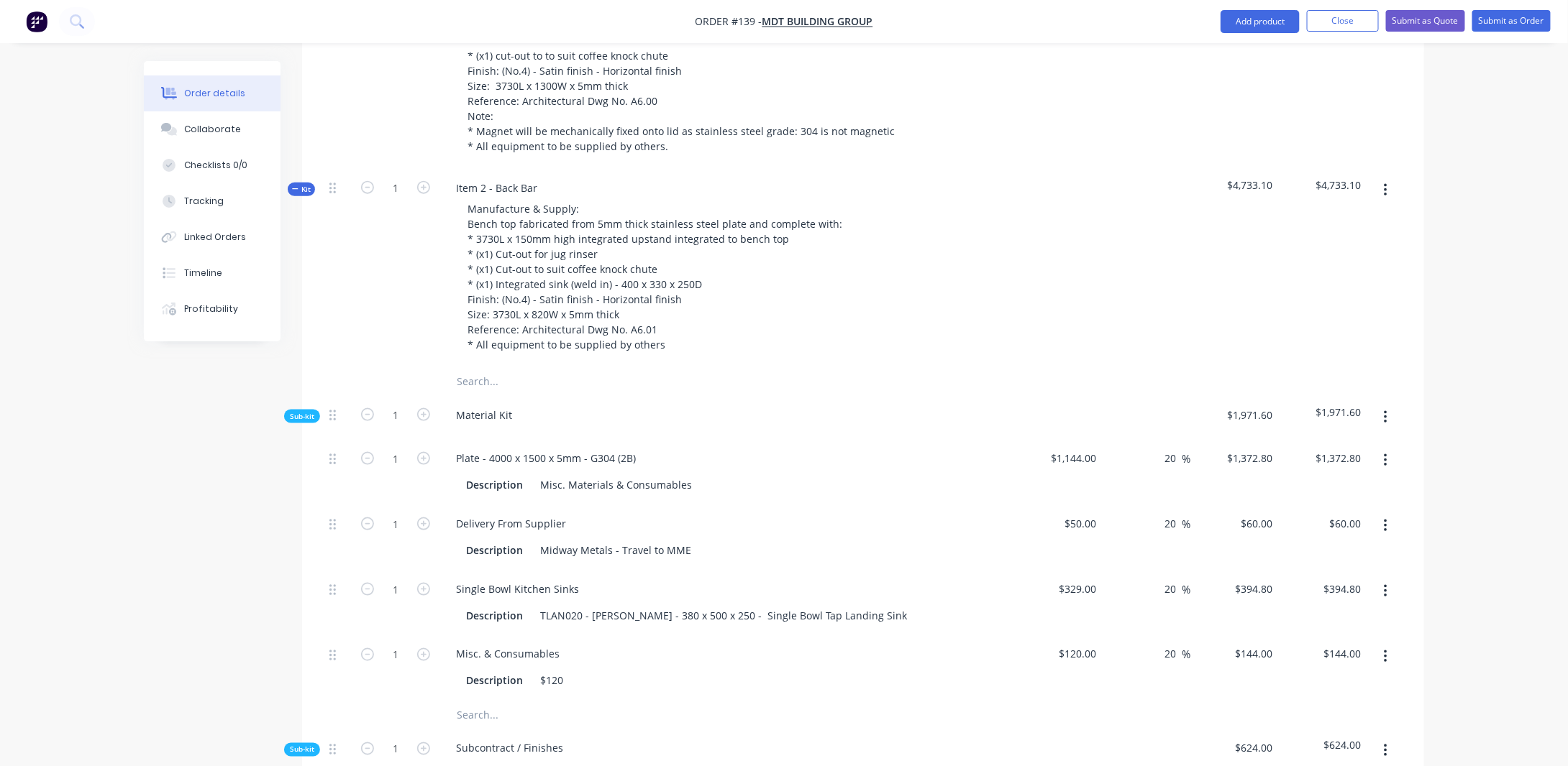
scroll to position [790, 0]
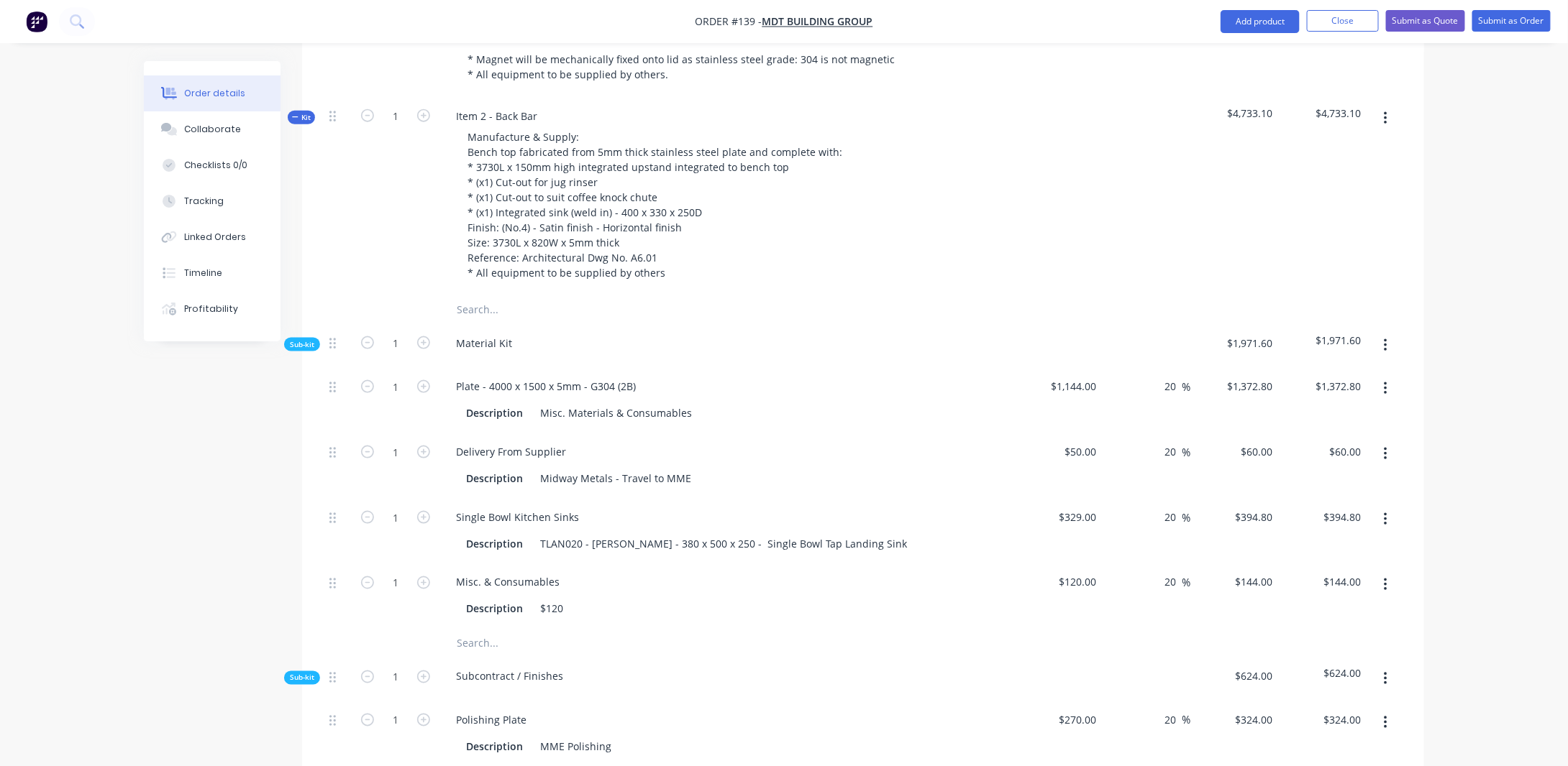
click at [309, 111] on button "Kit" at bounding box center [302, 117] width 28 height 14
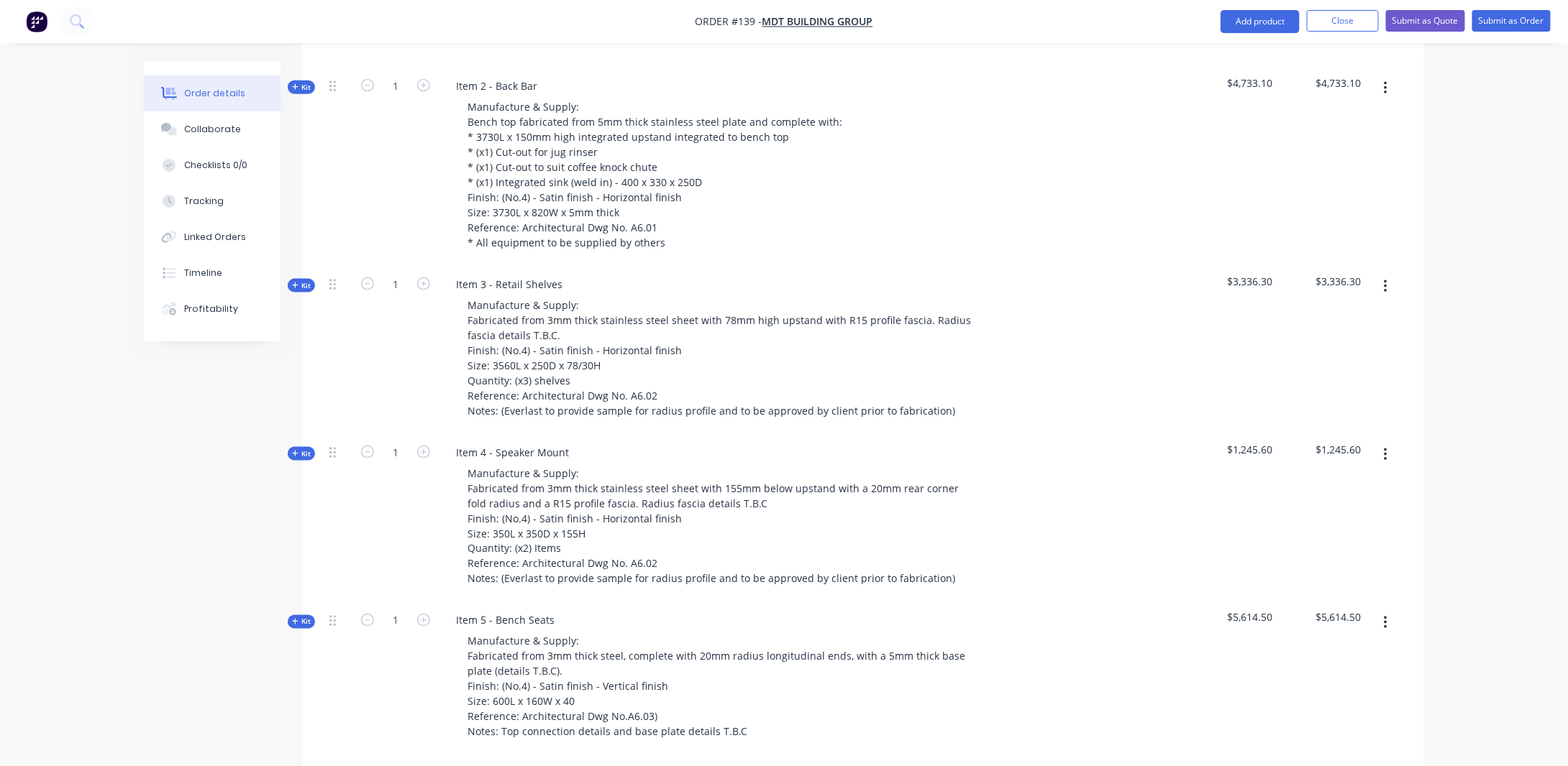
scroll to position [863, 0]
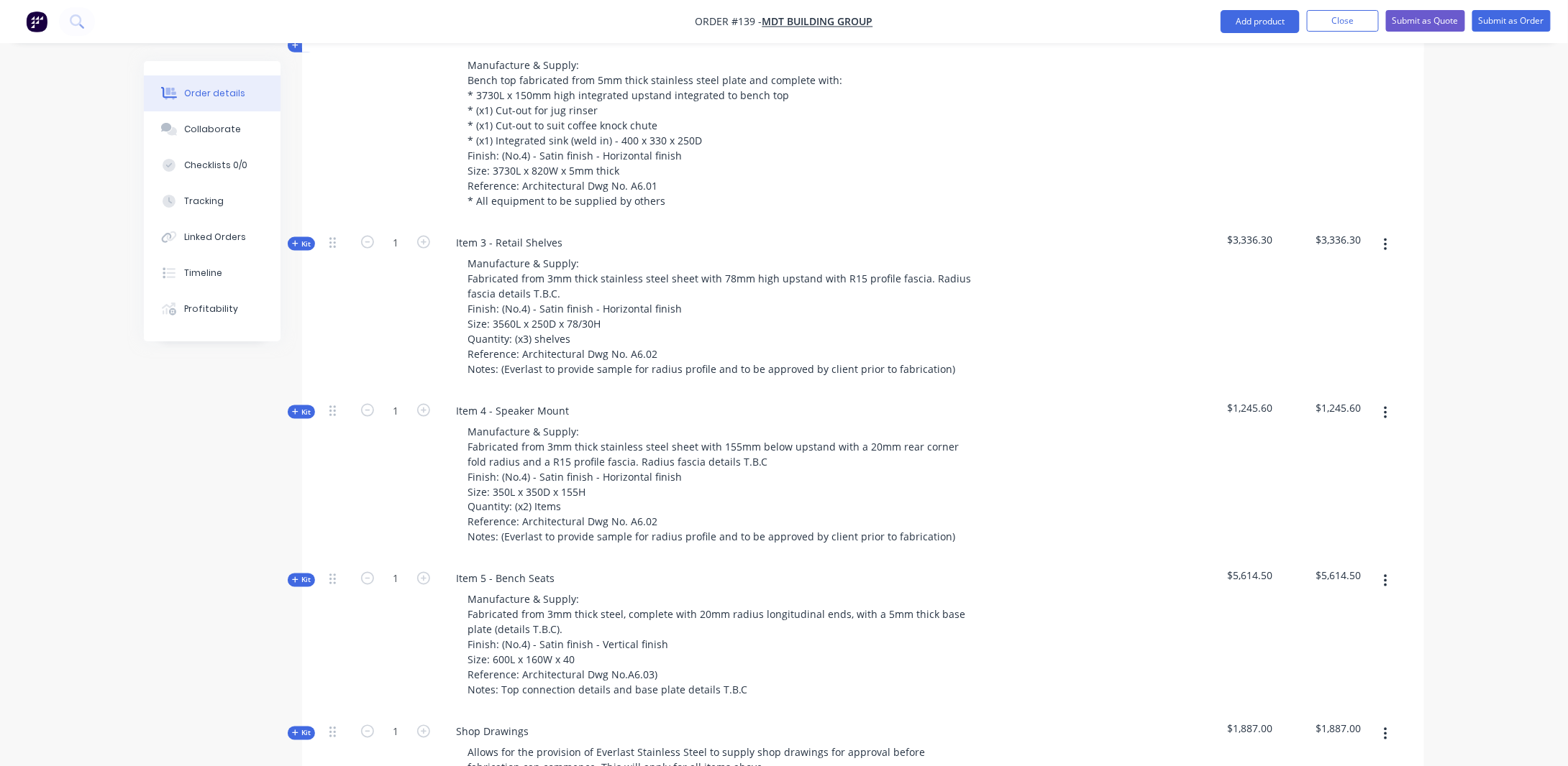
click at [307, 239] on span "Kit" at bounding box center [301, 244] width 19 height 11
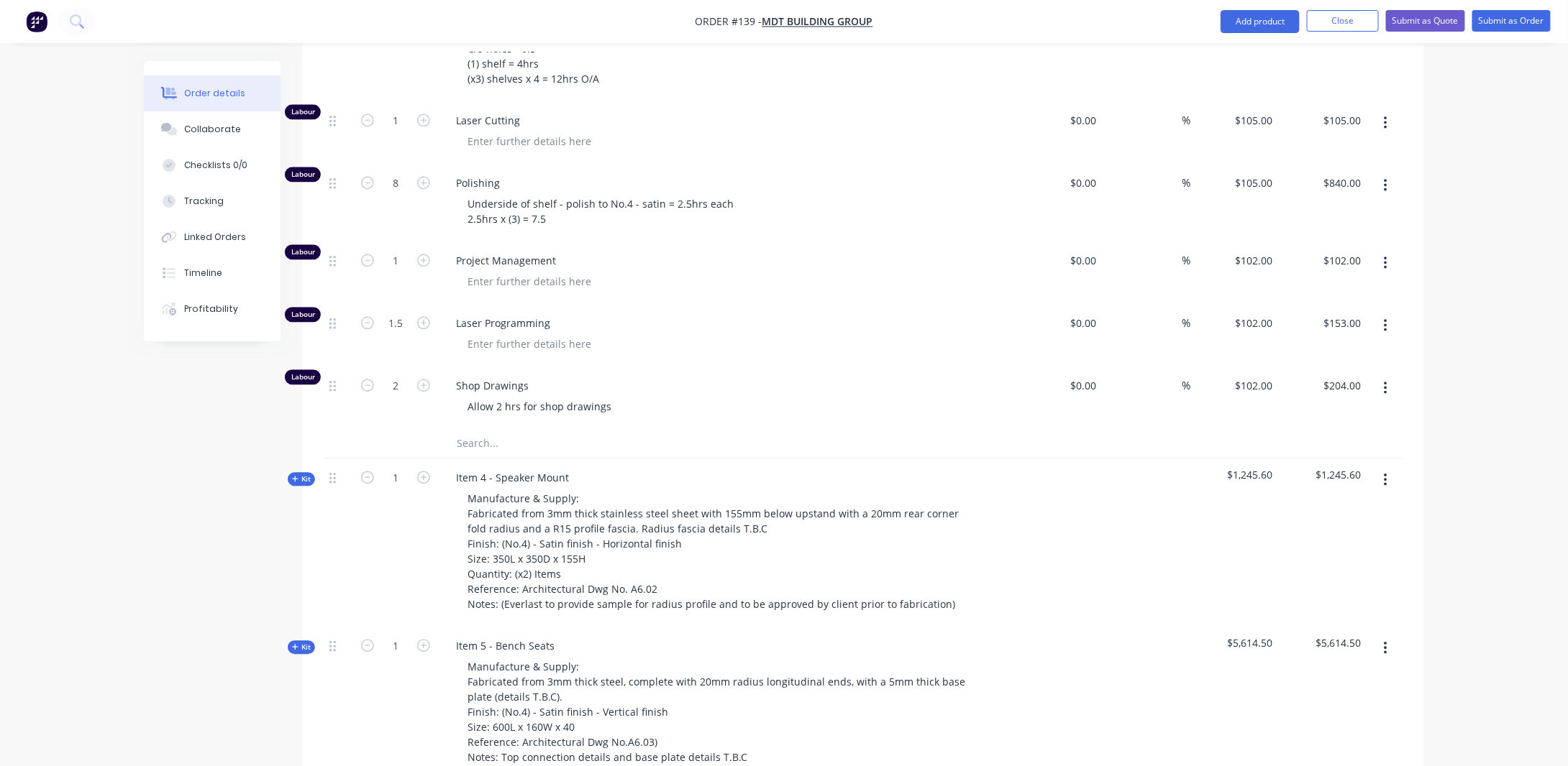
scroll to position [1798, 0]
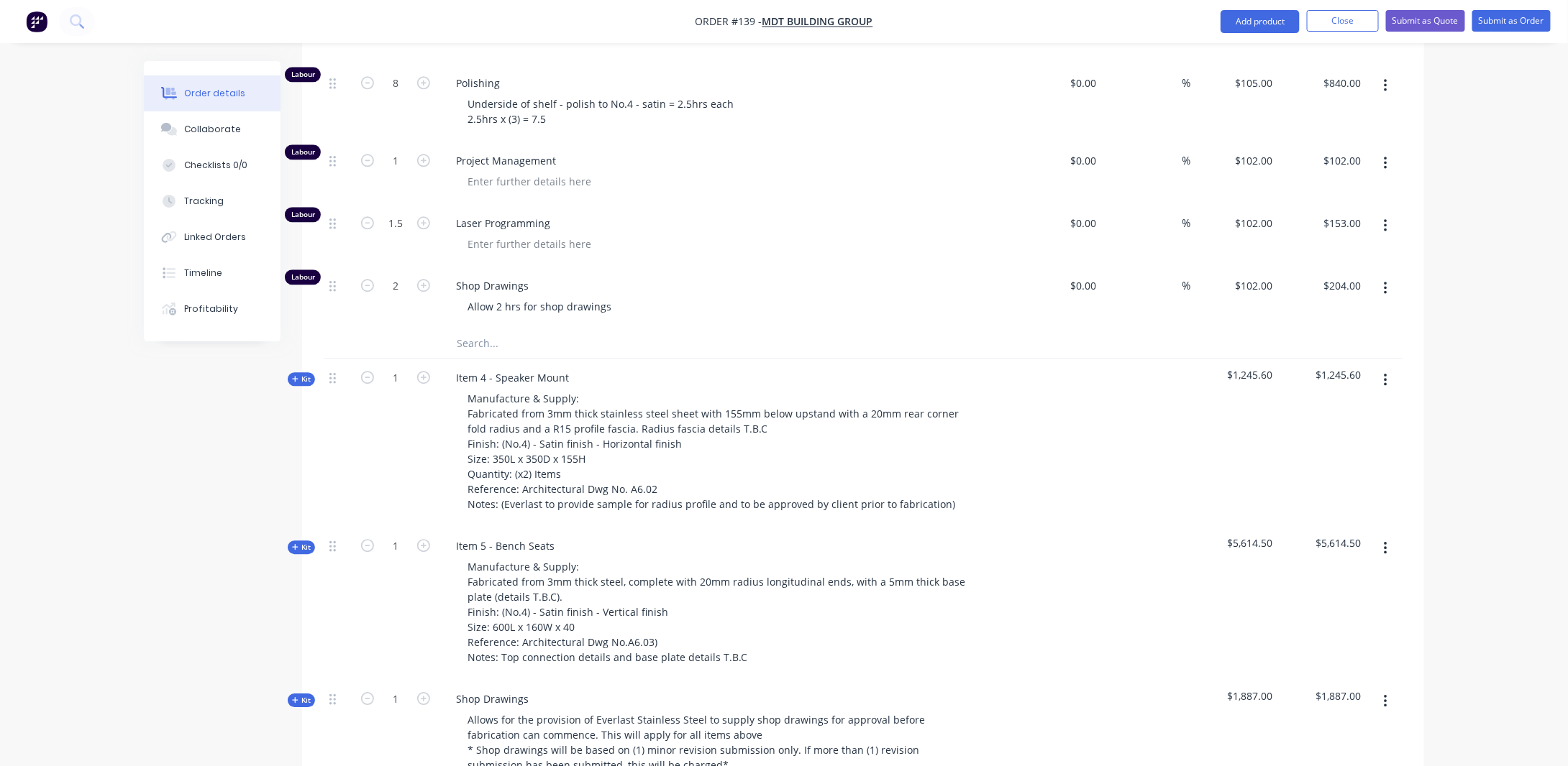
click at [303, 374] on span "Kit" at bounding box center [301, 379] width 19 height 11
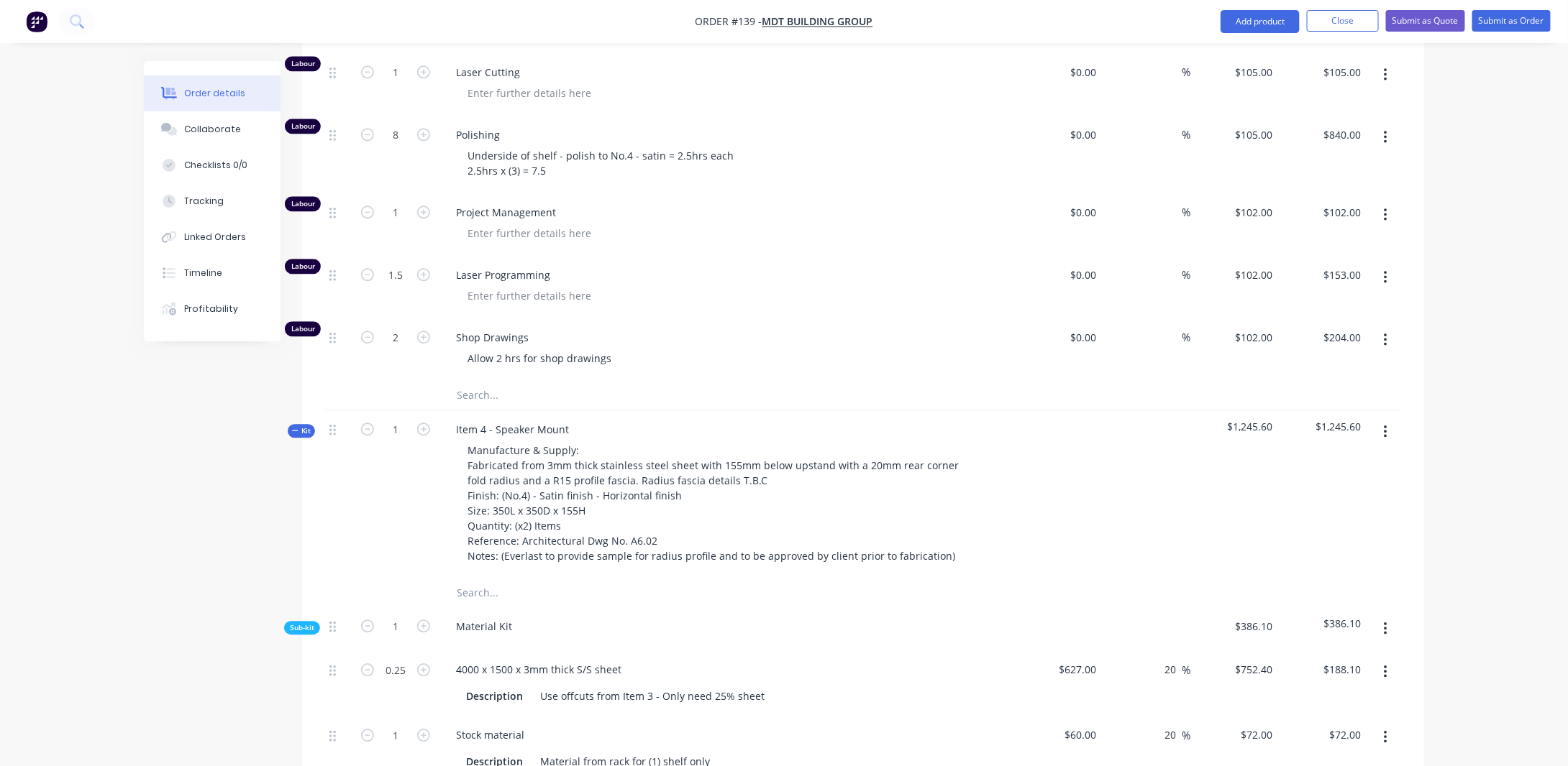
scroll to position [1725, 0]
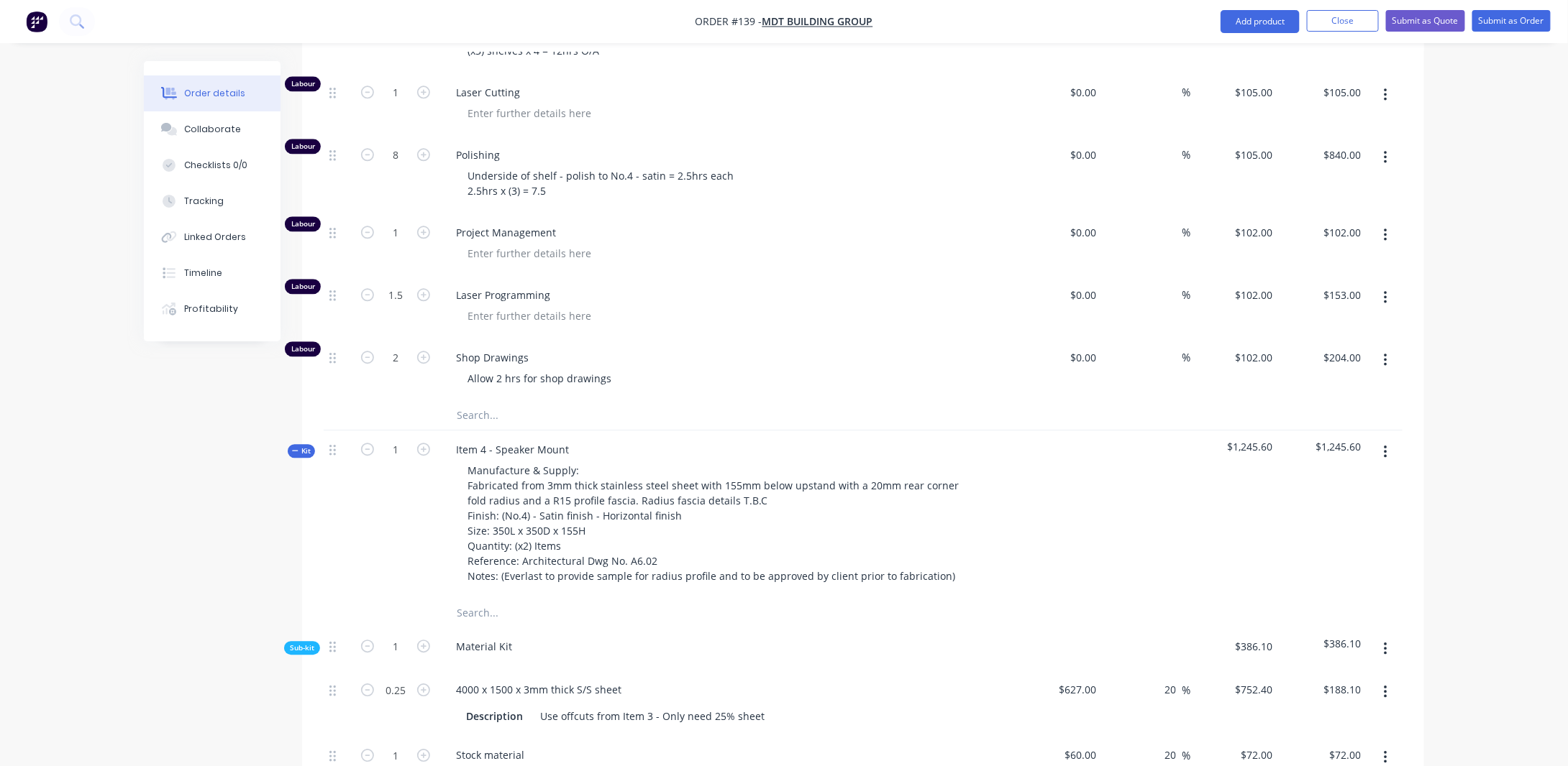
click at [303, 446] on span "Kit" at bounding box center [301, 451] width 19 height 11
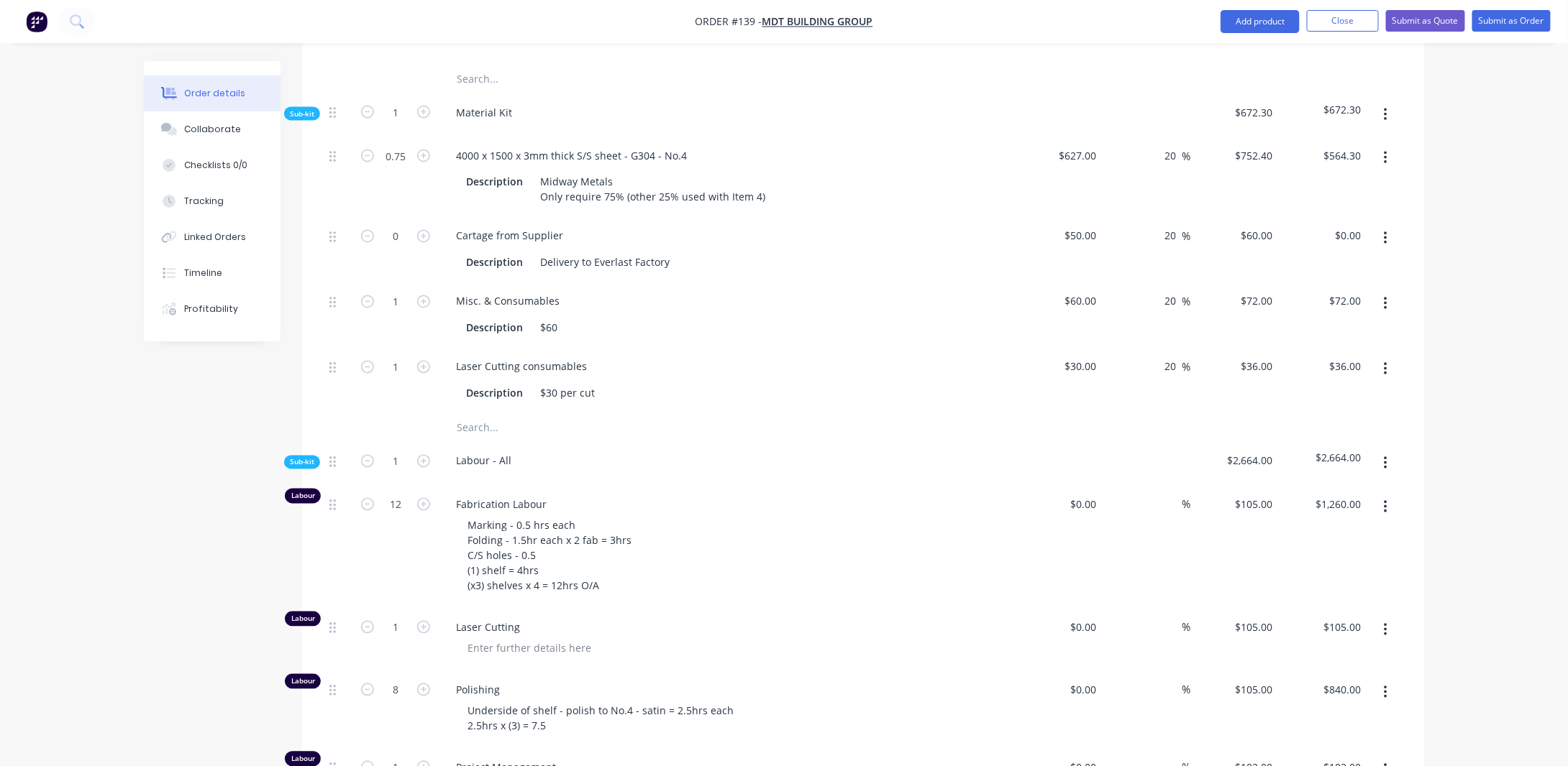
scroll to position [1151, 0]
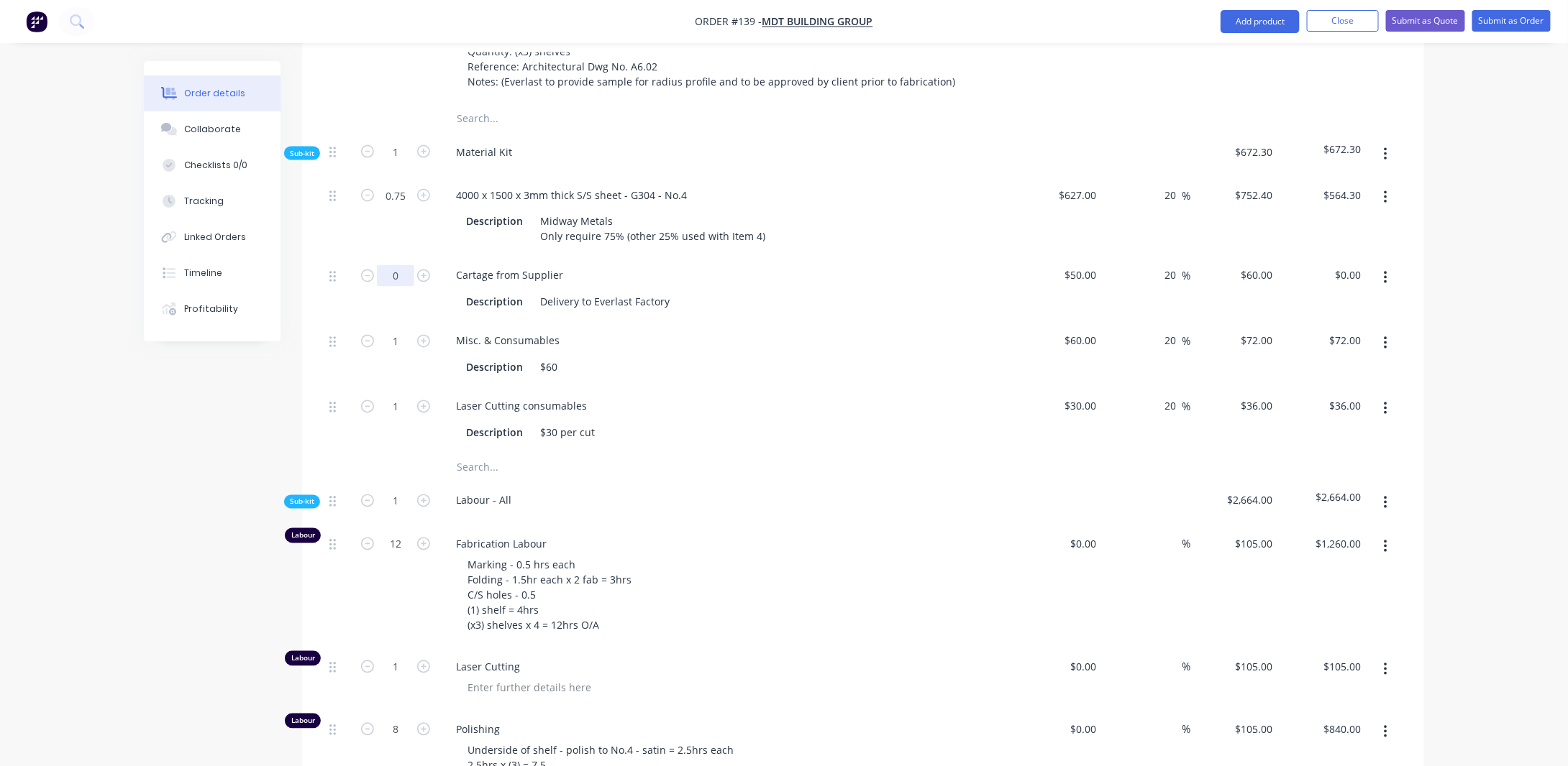
click at [390, 266] on input "0" at bounding box center [395, 276] width 38 height 21
type input "0.5"
type input "$30.00"
drag, startPoint x: 381, startPoint y: 267, endPoint x: 260, endPoint y: 381, distance: 166.2
click at [259, 381] on div "Created by [PERSON_NAME] Created [DATE] Required [DATE] Assigned to Add team me…" at bounding box center [784, 379] width 1280 height 2938
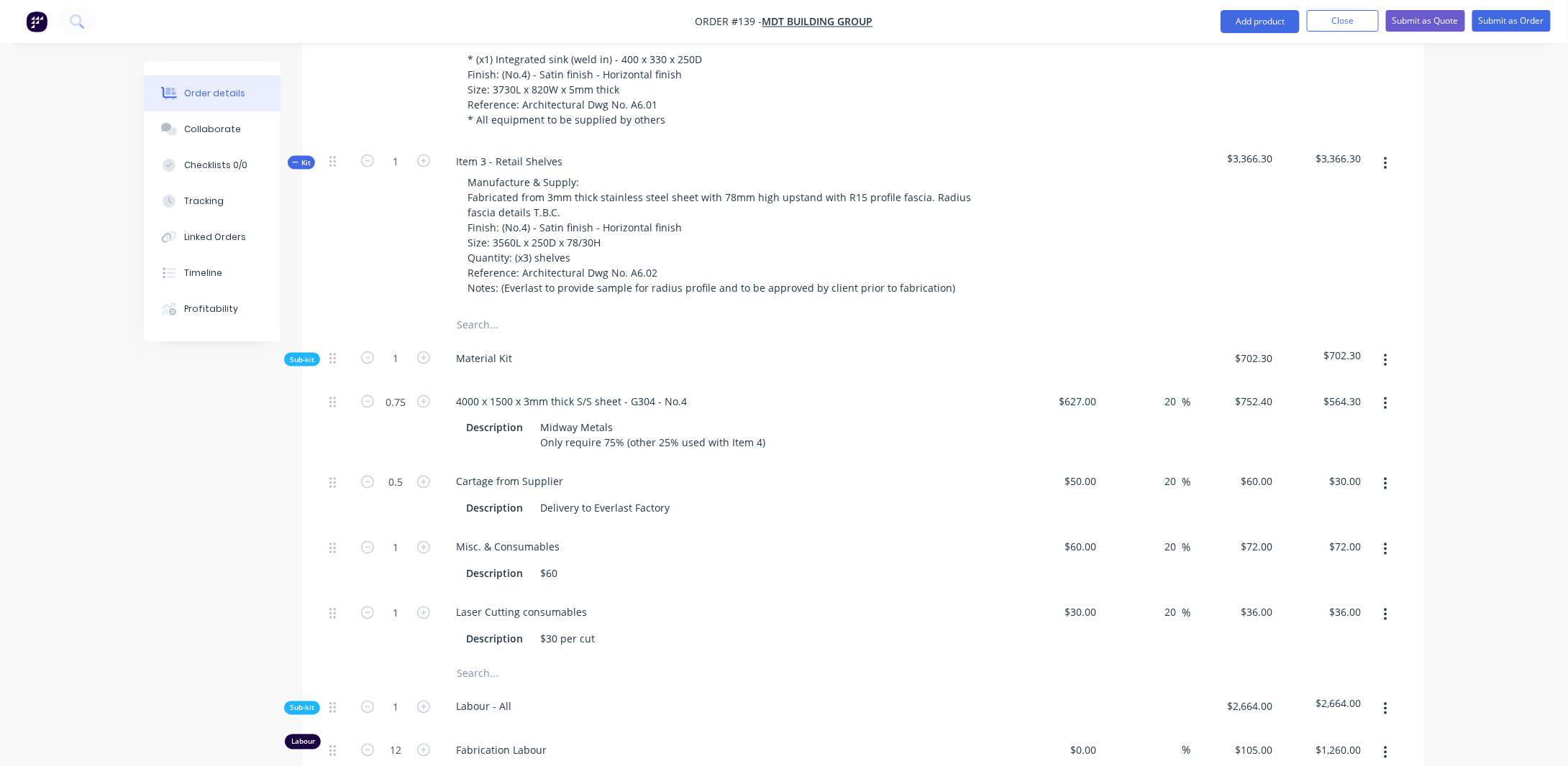
scroll to position [863, 0]
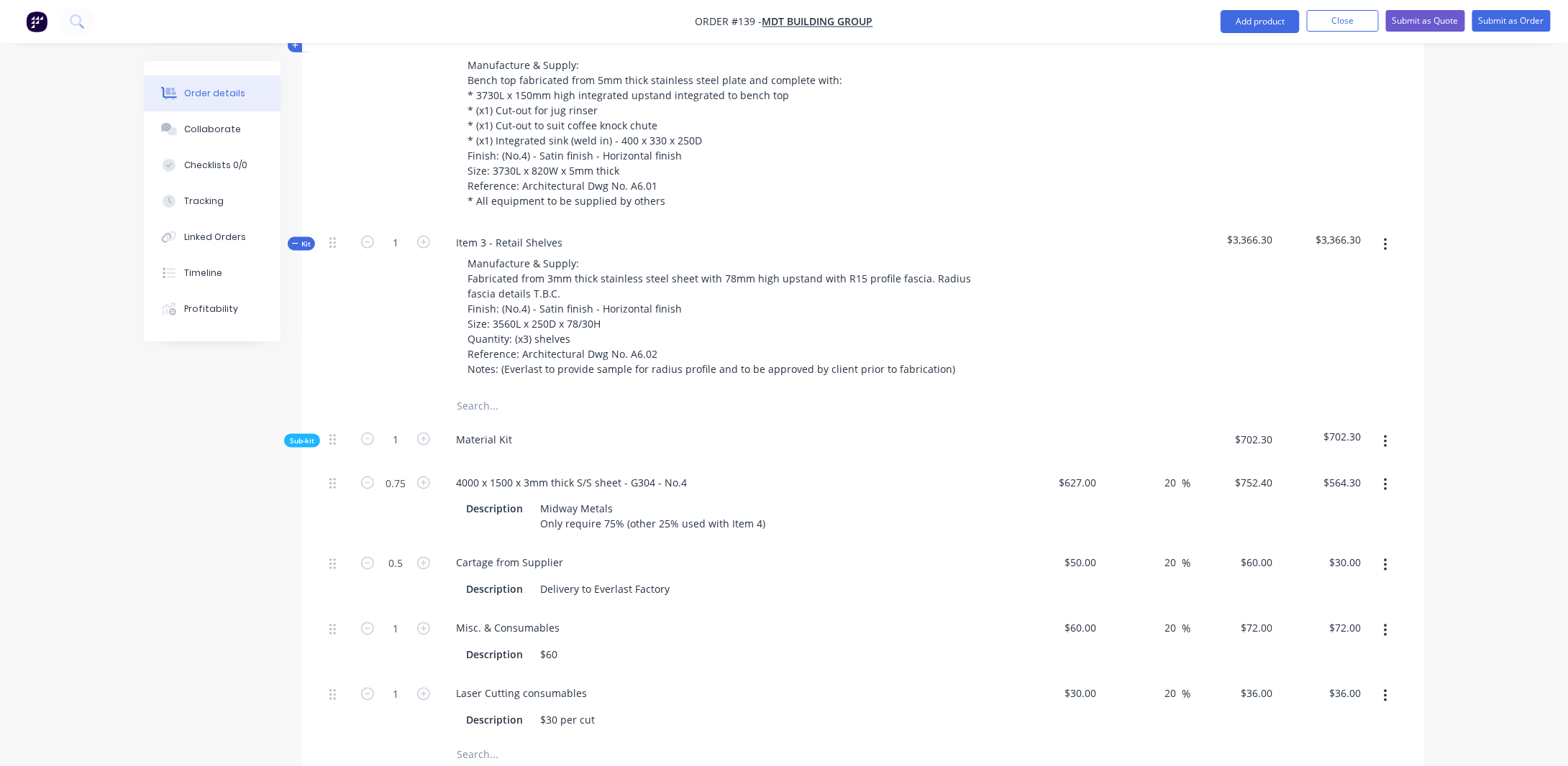
click at [303, 239] on span "Kit" at bounding box center [301, 244] width 19 height 11
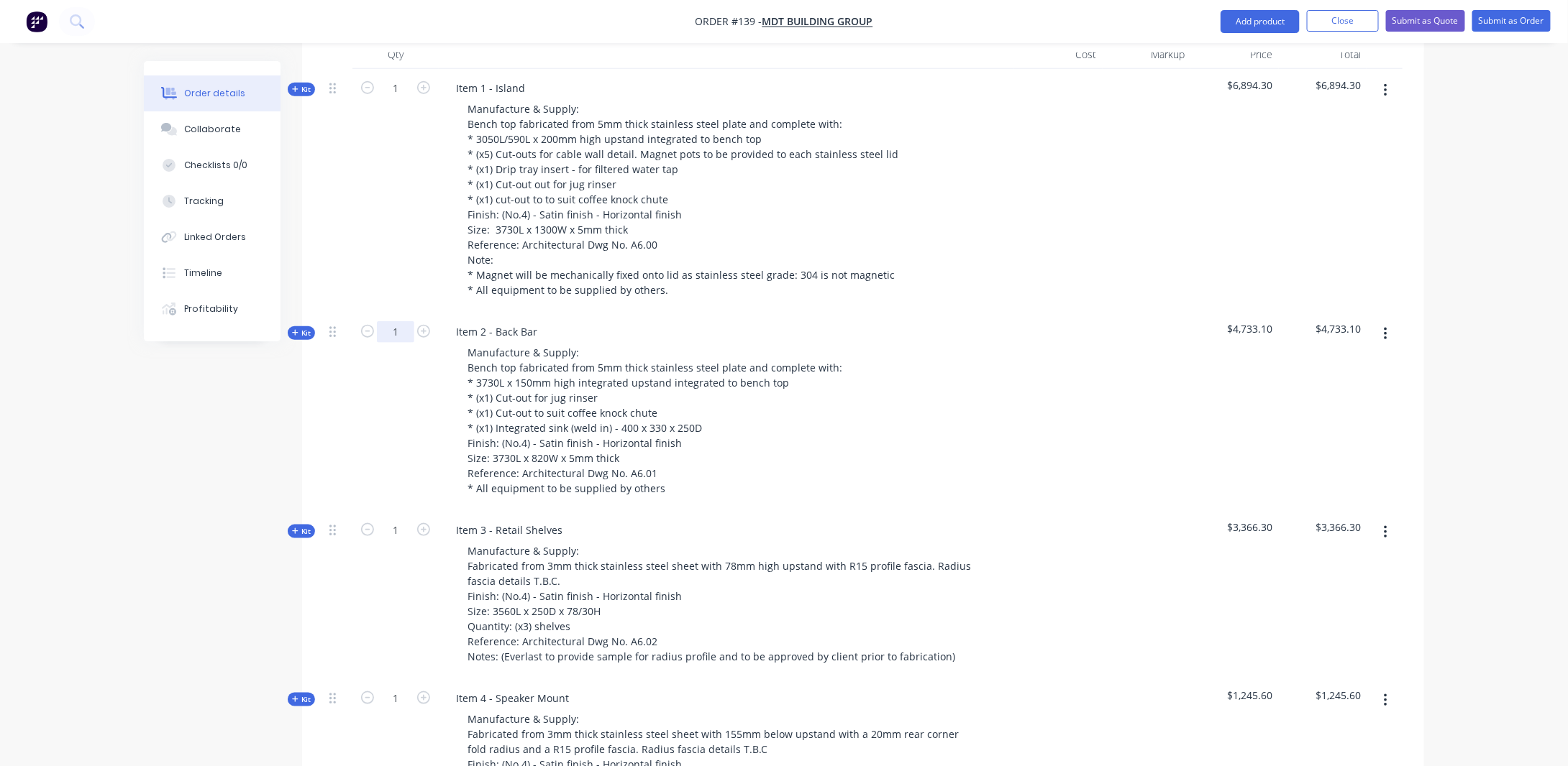
scroll to position [575, 0]
click at [303, 328] on span "Kit" at bounding box center [301, 332] width 19 height 11
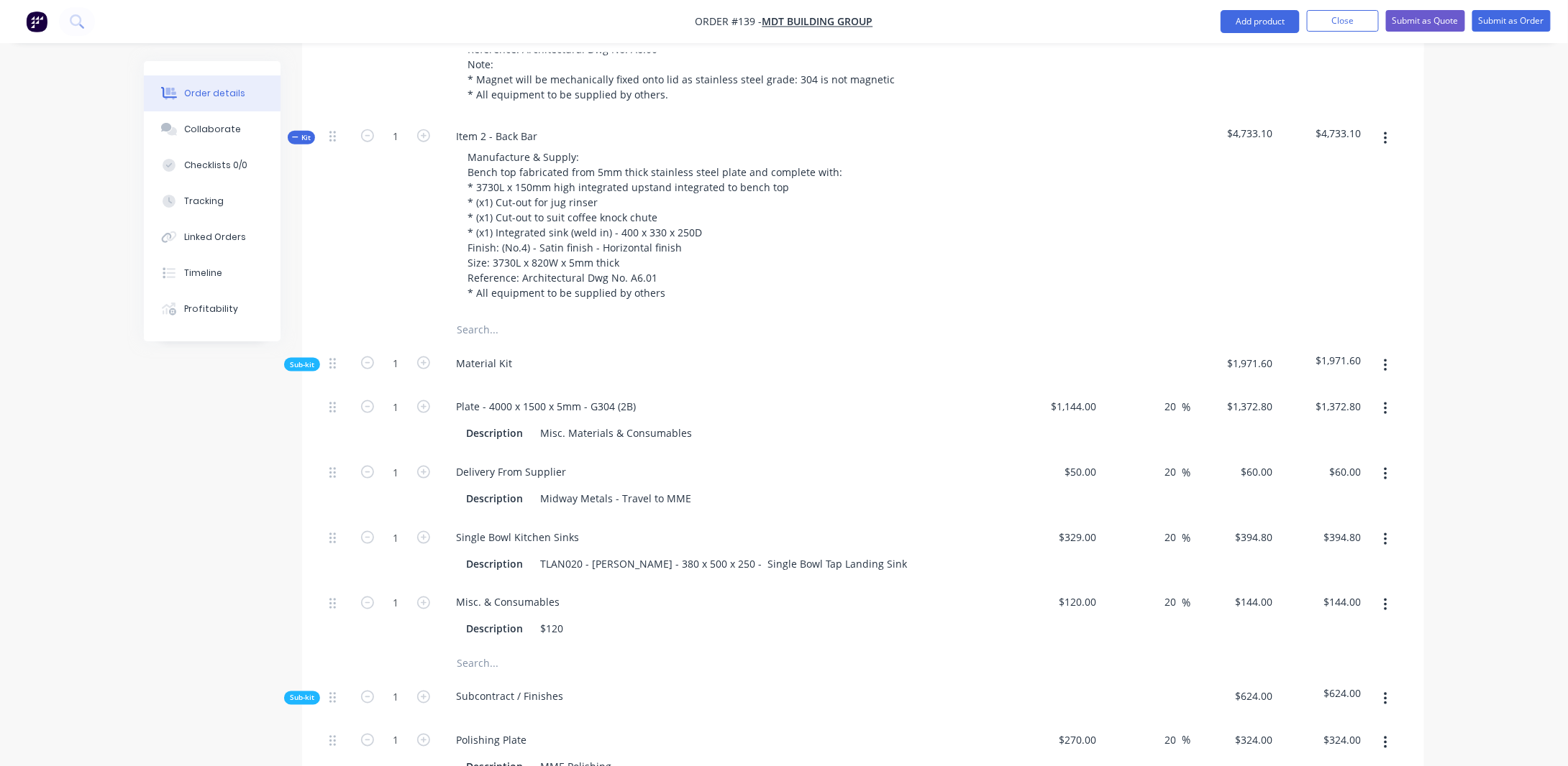
scroll to position [790, 0]
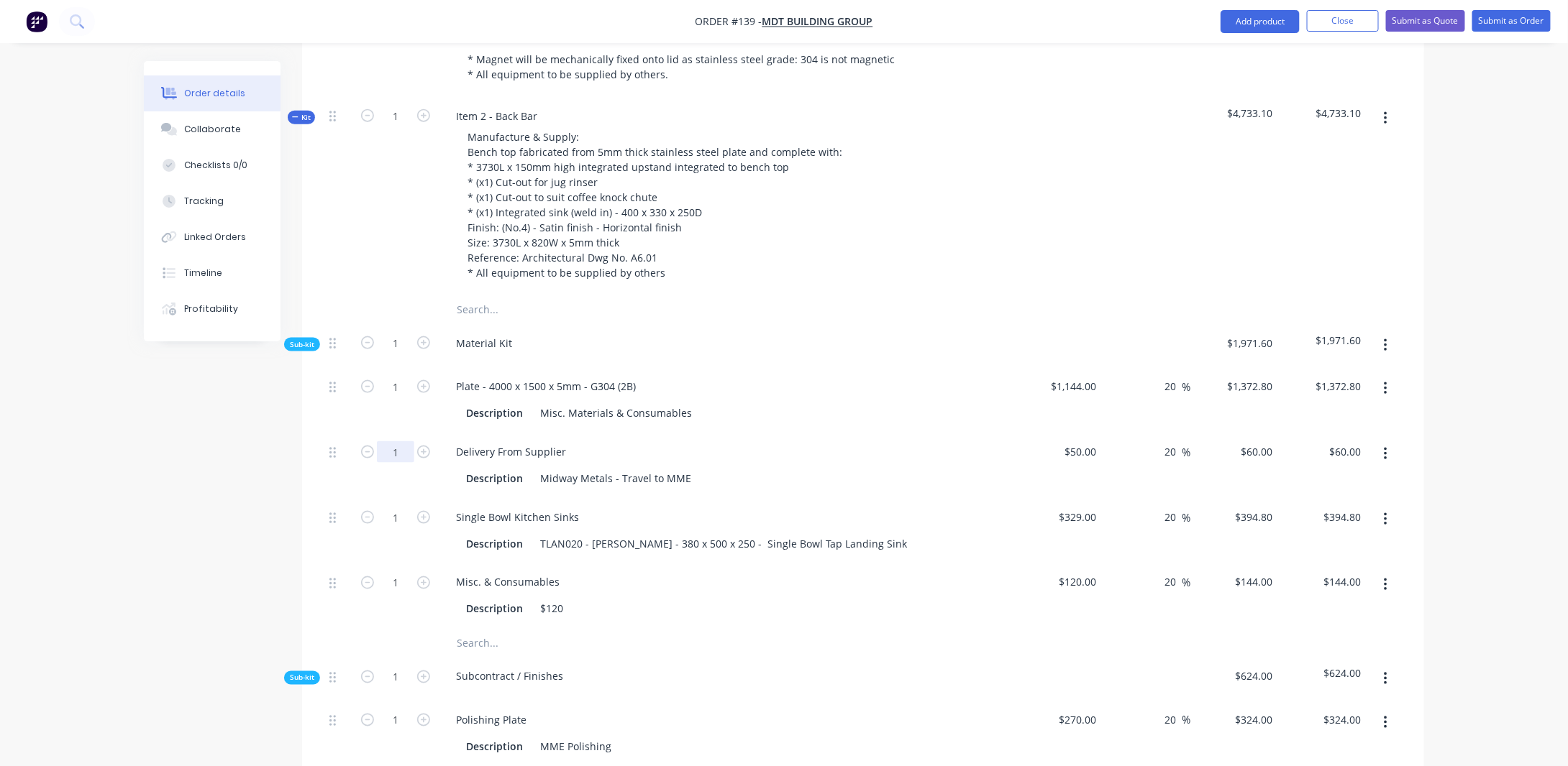
click at [400, 442] on input "1" at bounding box center [395, 452] width 38 height 21
type input "0.5"
type input "$30.00"
drag, startPoint x: 184, startPoint y: 449, endPoint x: 214, endPoint y: 434, distance: 33.5
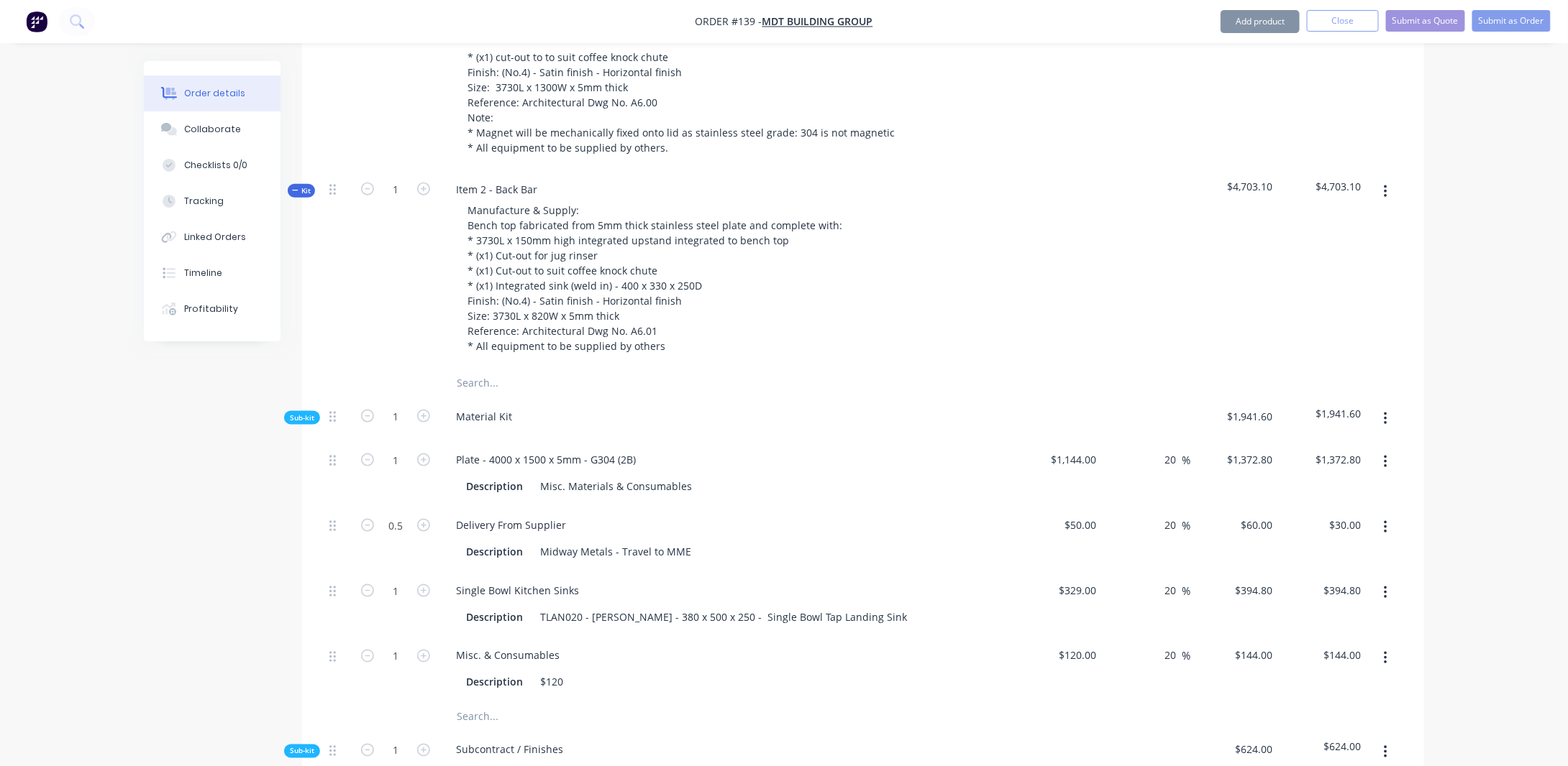
scroll to position [647, 0]
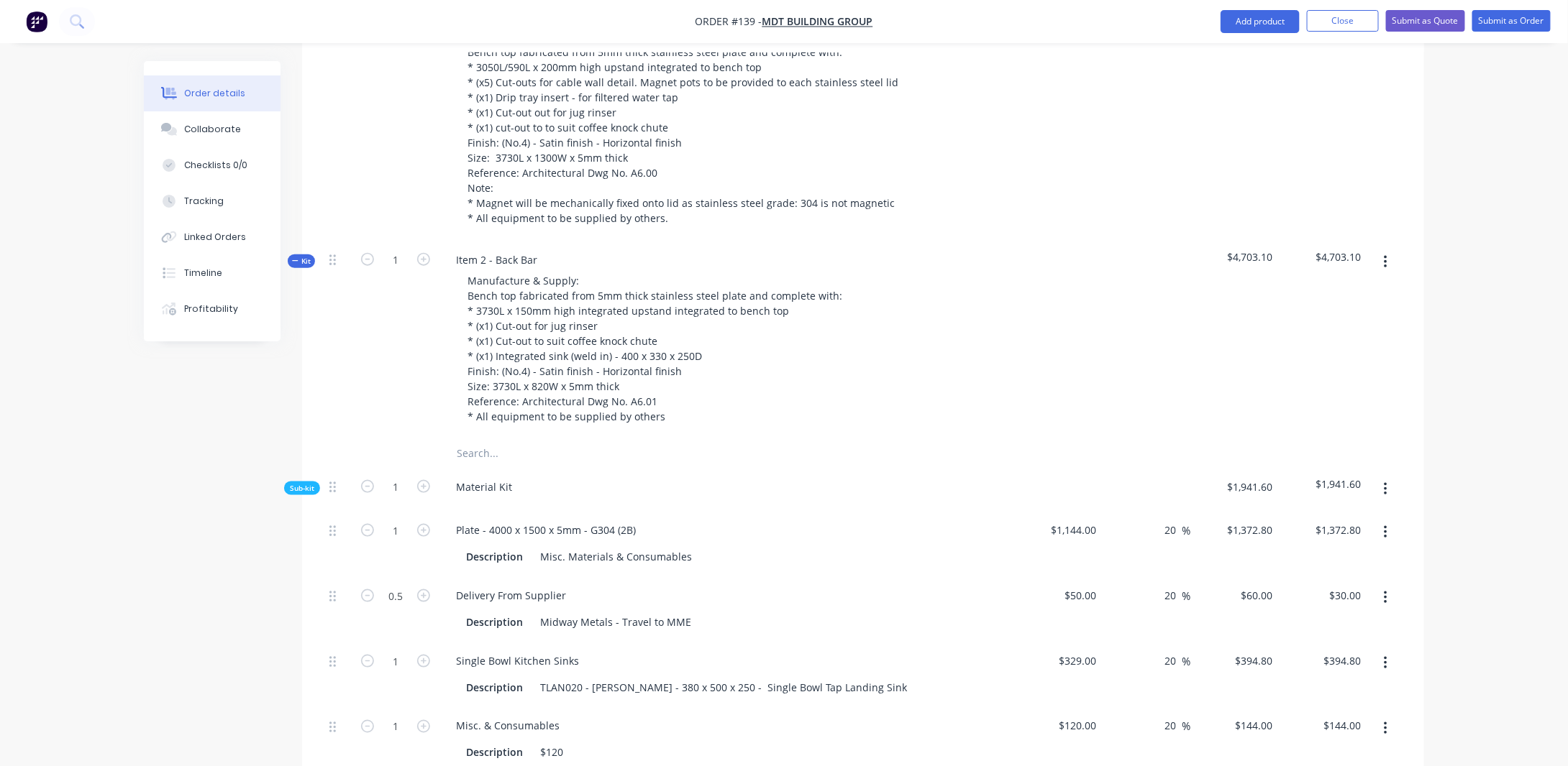
click at [303, 256] on span "Kit" at bounding box center [301, 261] width 19 height 11
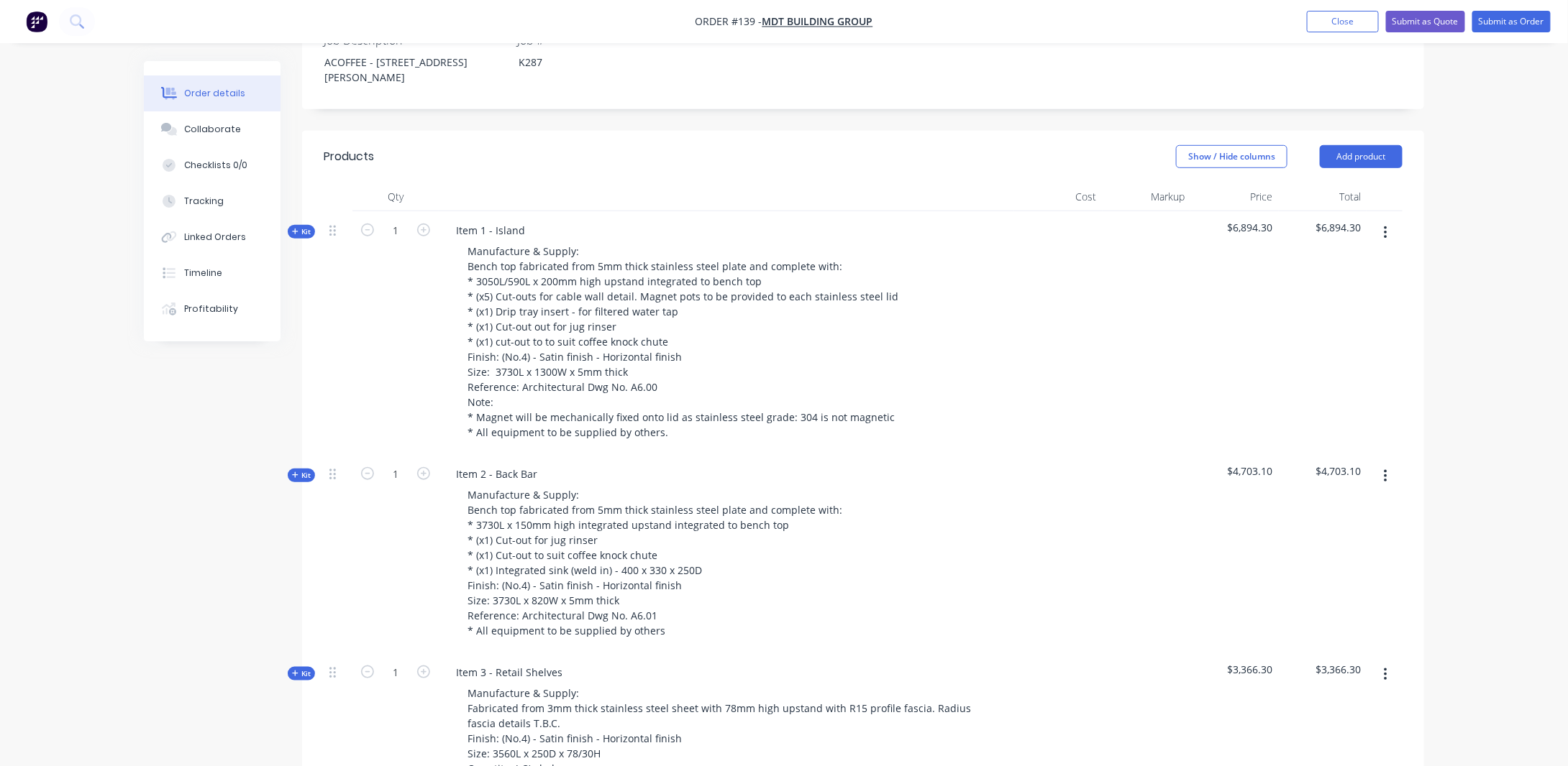
scroll to position [431, 0]
click at [309, 228] on span "Kit" at bounding box center [301, 233] width 19 height 11
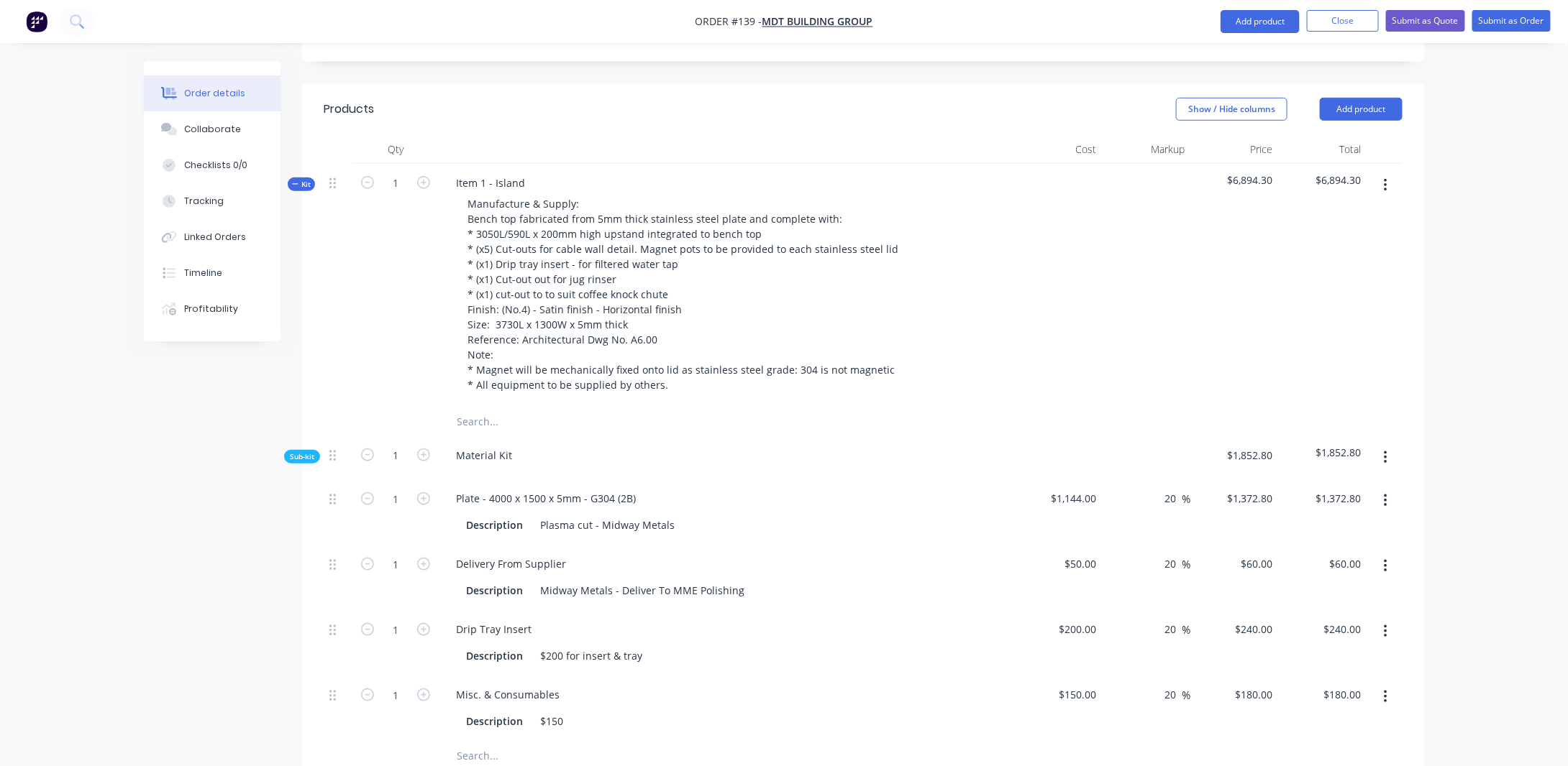
scroll to position [575, 0]
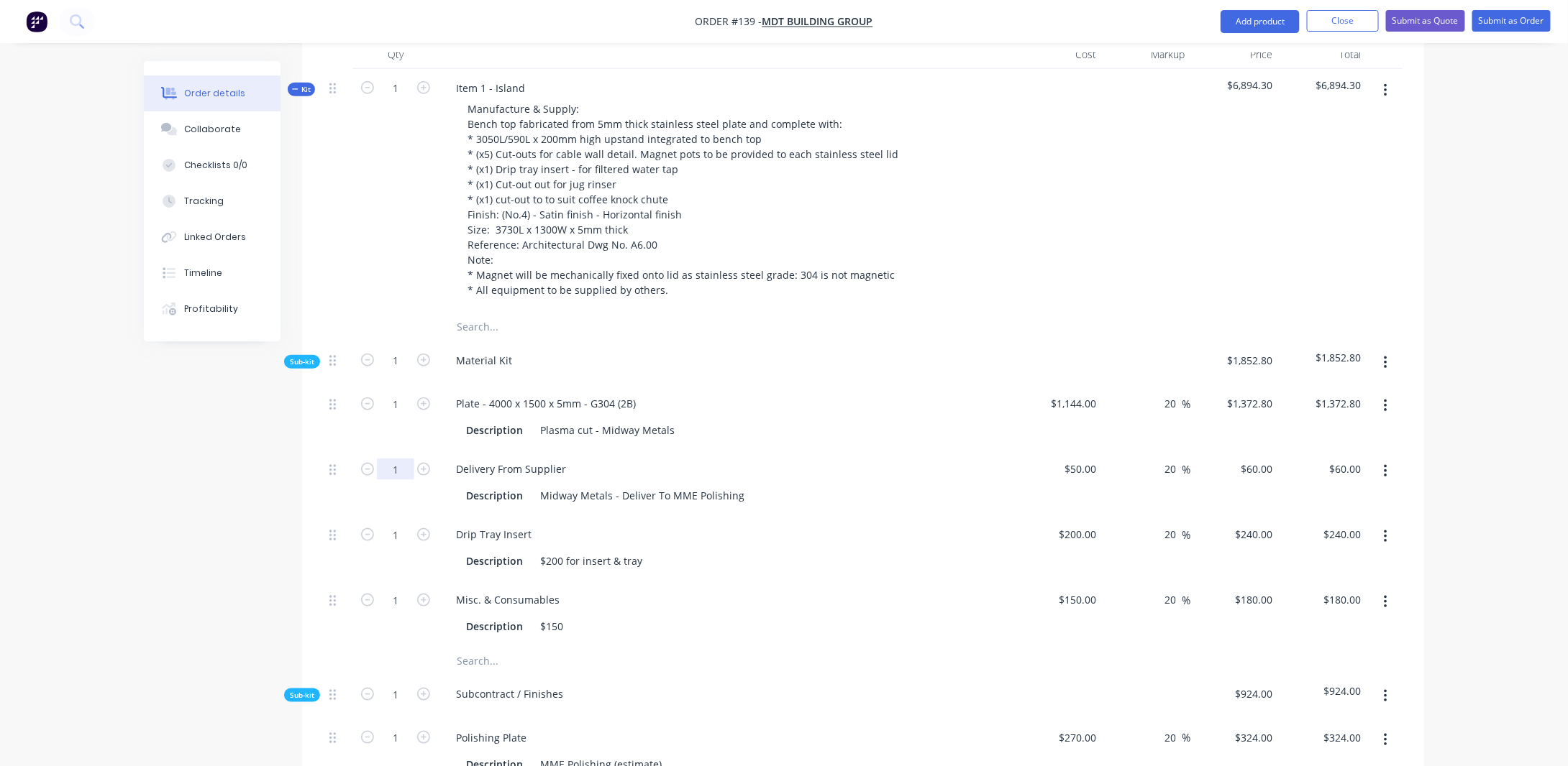
click at [400, 459] on input "1" at bounding box center [395, 469] width 38 height 21
type input "0.5"
type input "$30.00"
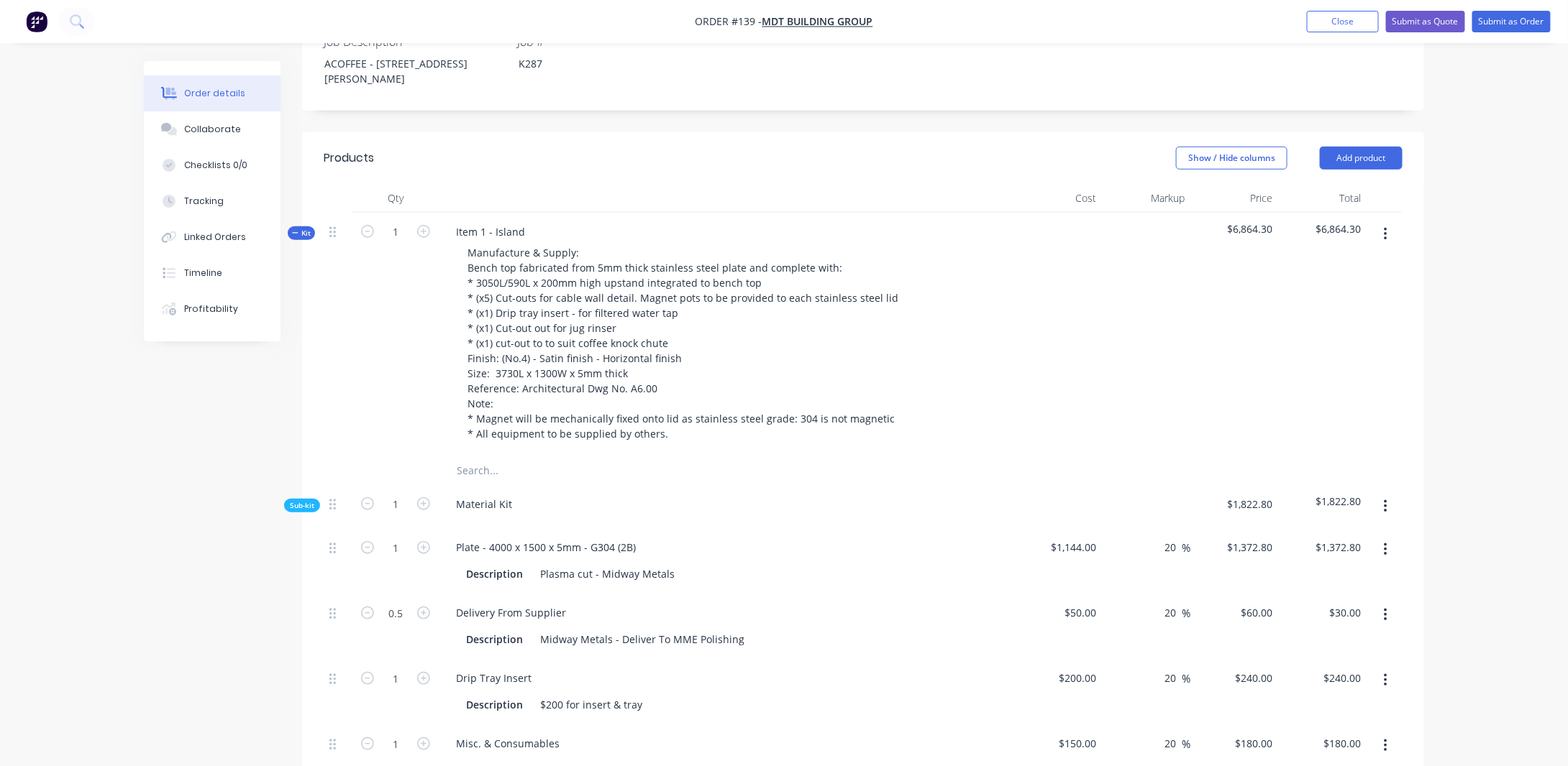
click at [304, 228] on span "Kit" at bounding box center [301, 233] width 19 height 11
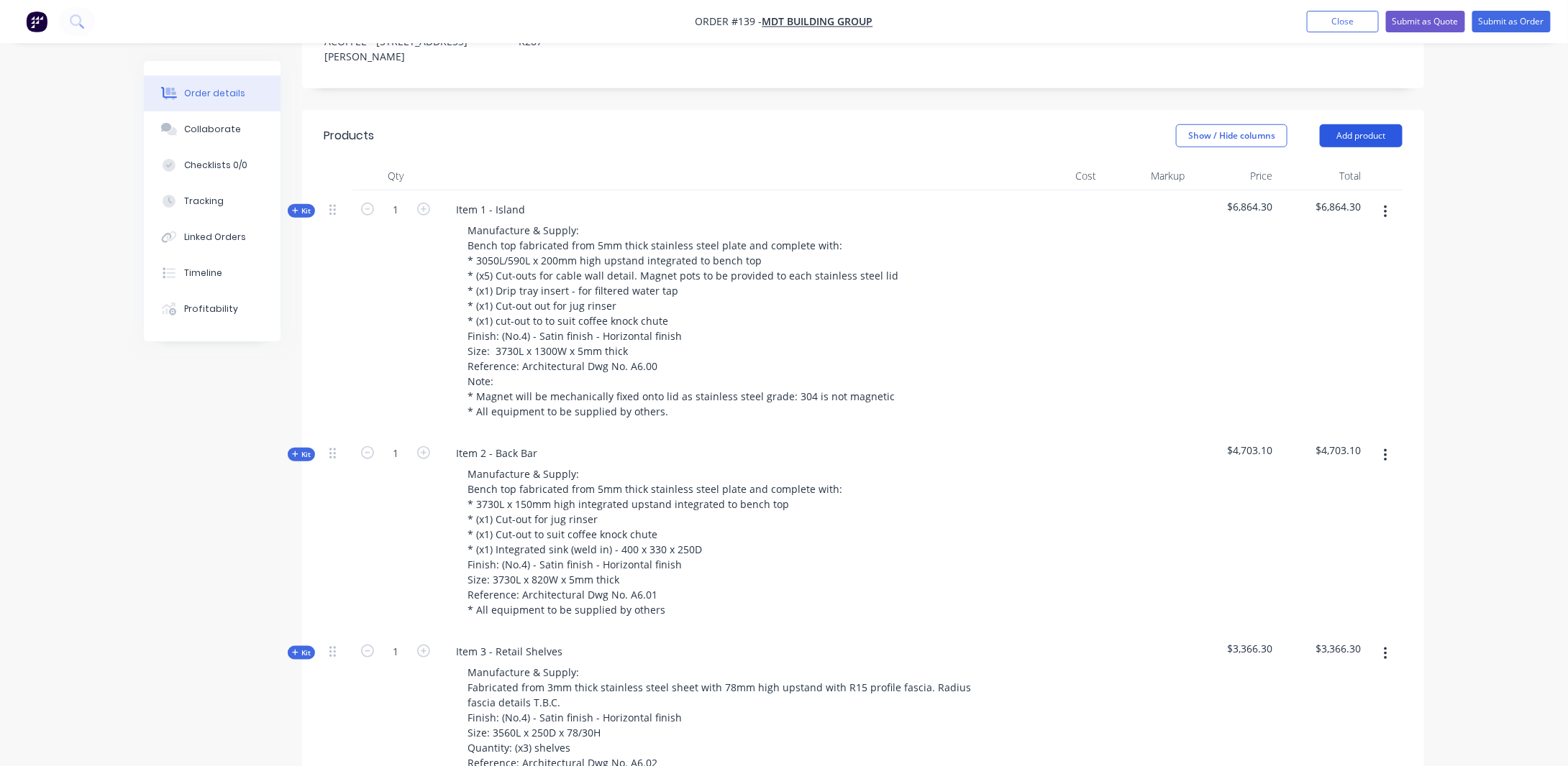
scroll to position [359, 0]
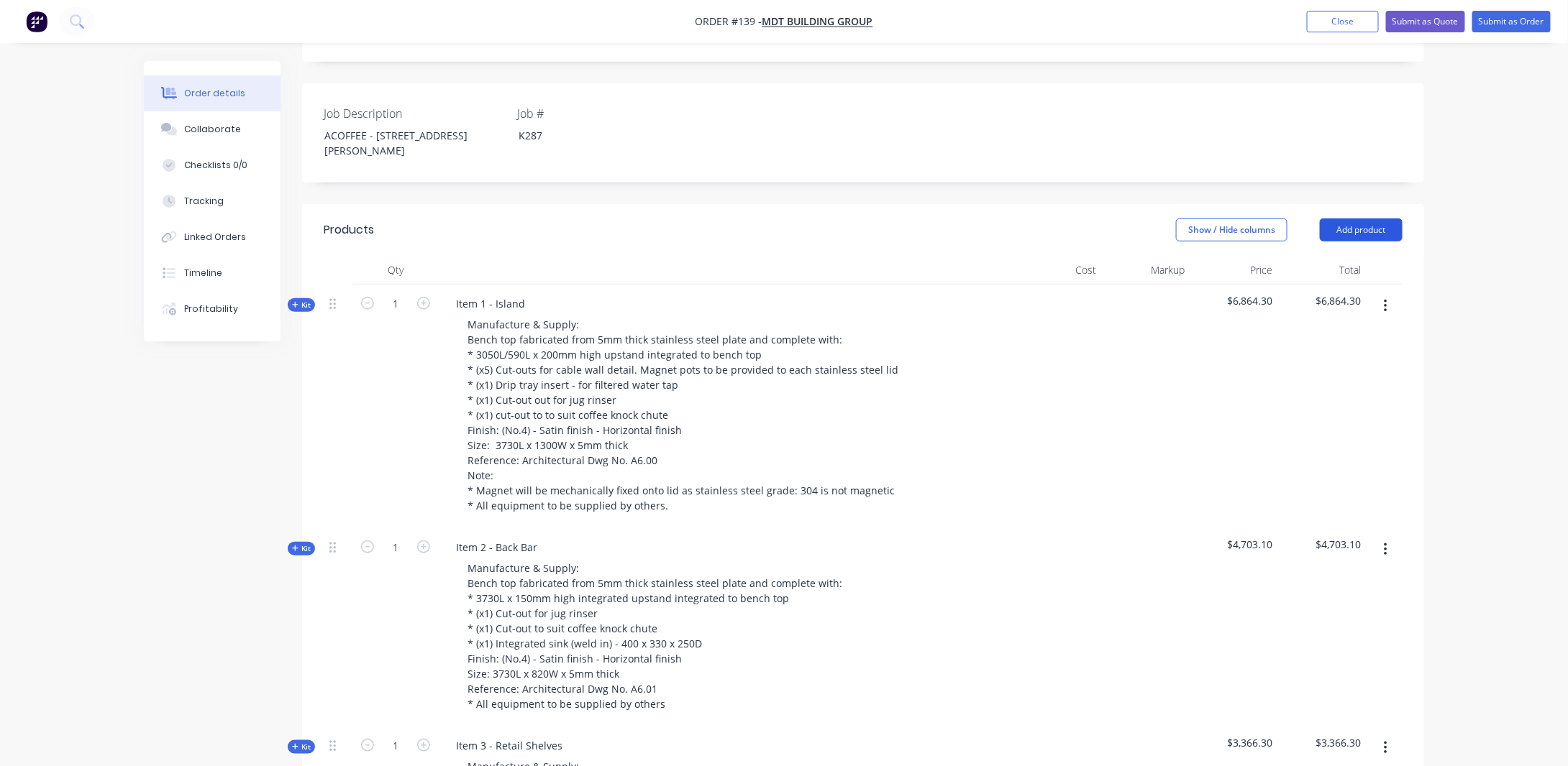
click at [1372, 218] on button "Add product" at bounding box center [1361, 230] width 82 height 23
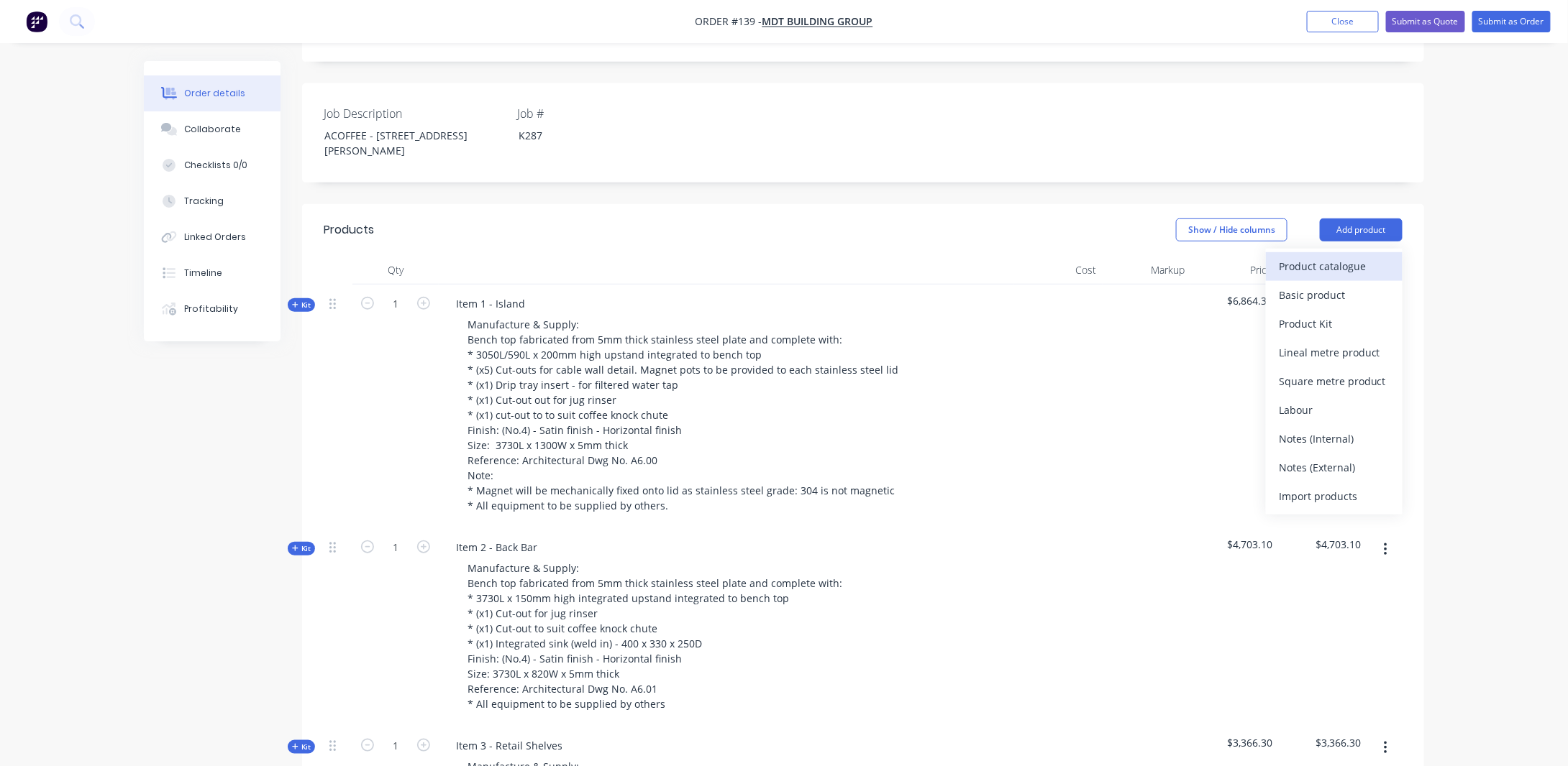
click at [1328, 256] on div "Product catalogue" at bounding box center [1335, 266] width 111 height 21
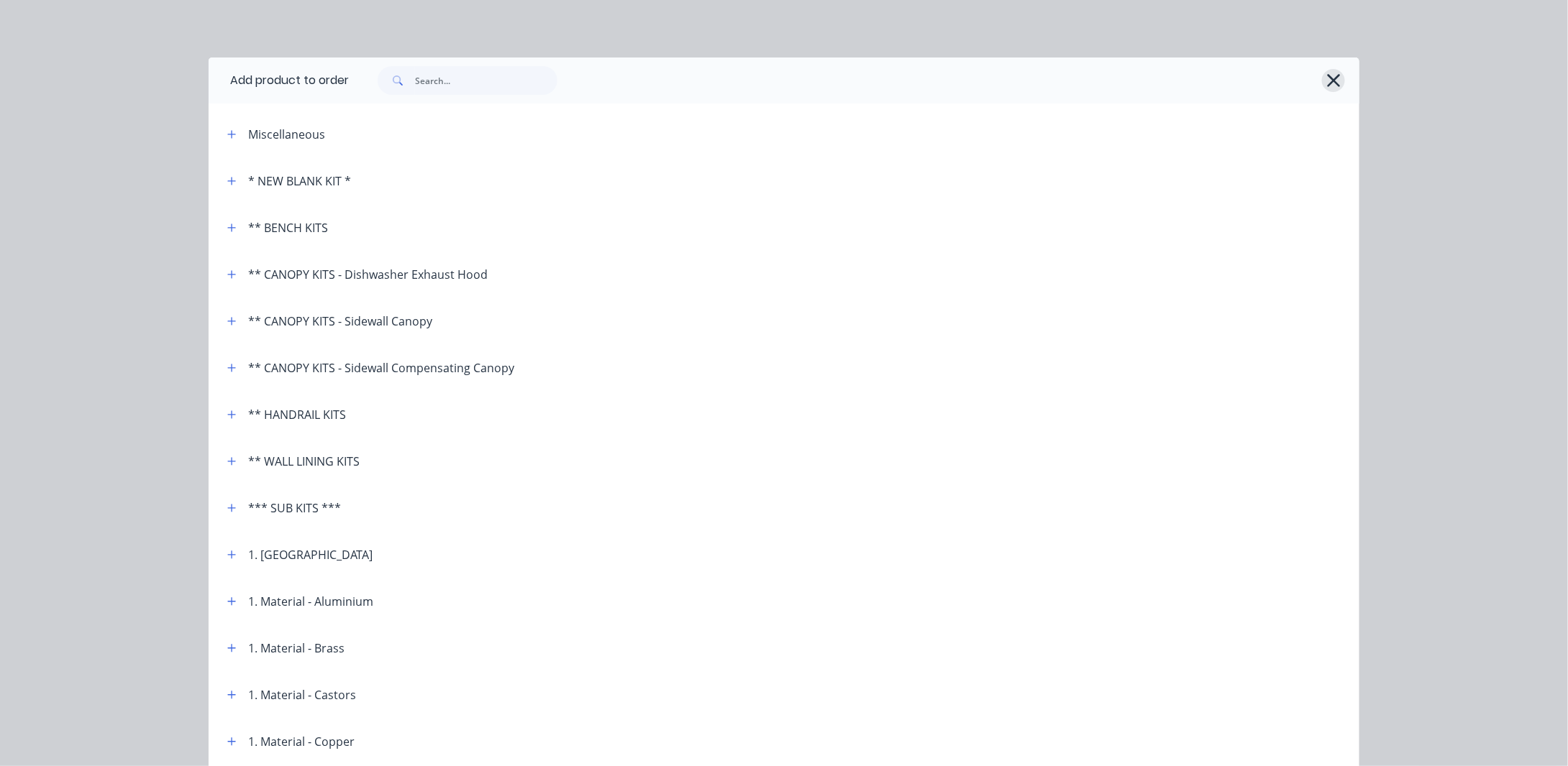
click at [1334, 86] on icon "button" at bounding box center [1334, 81] width 13 height 13
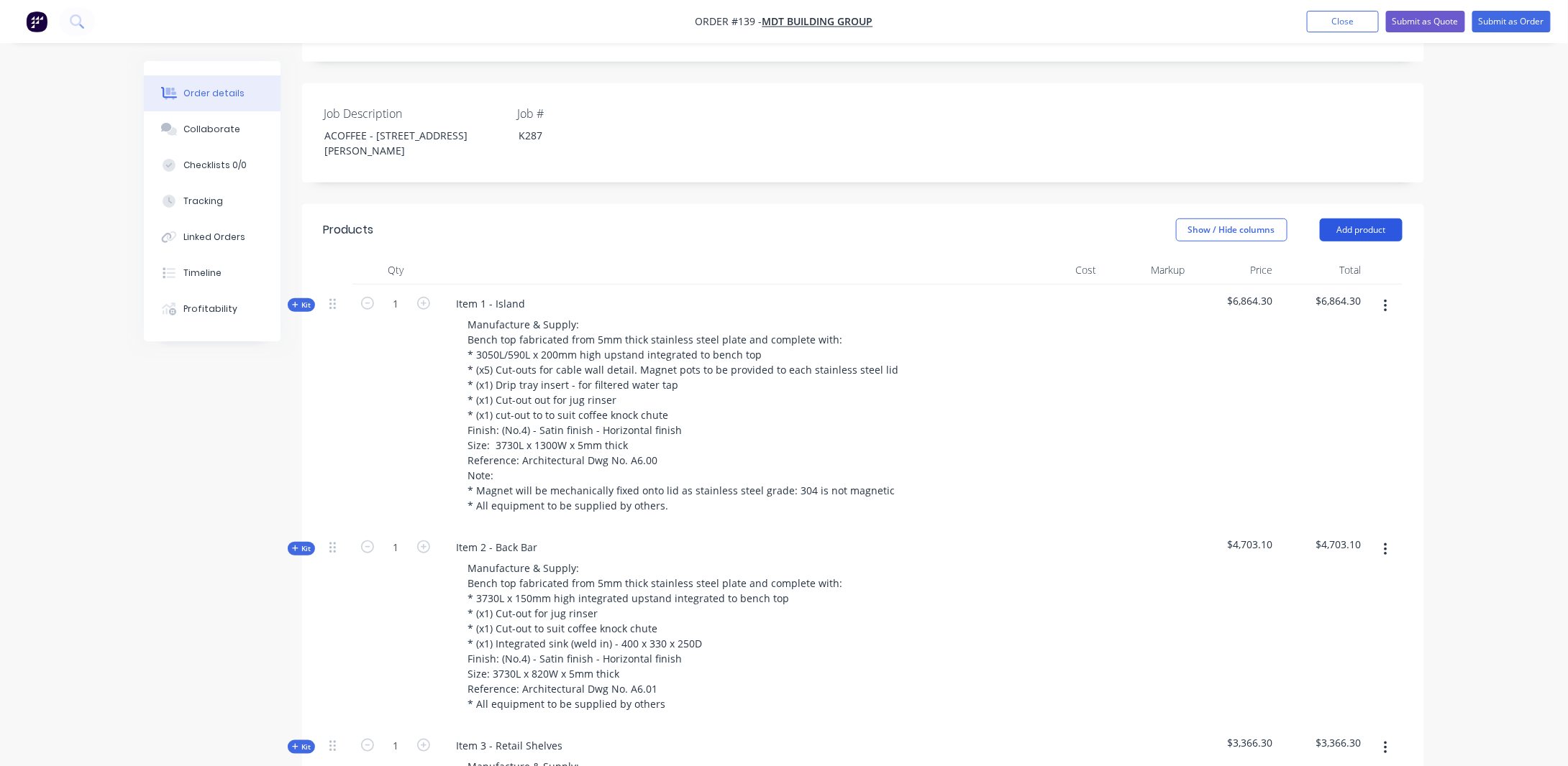
click at [1359, 218] on button "Add product" at bounding box center [1361, 230] width 82 height 23
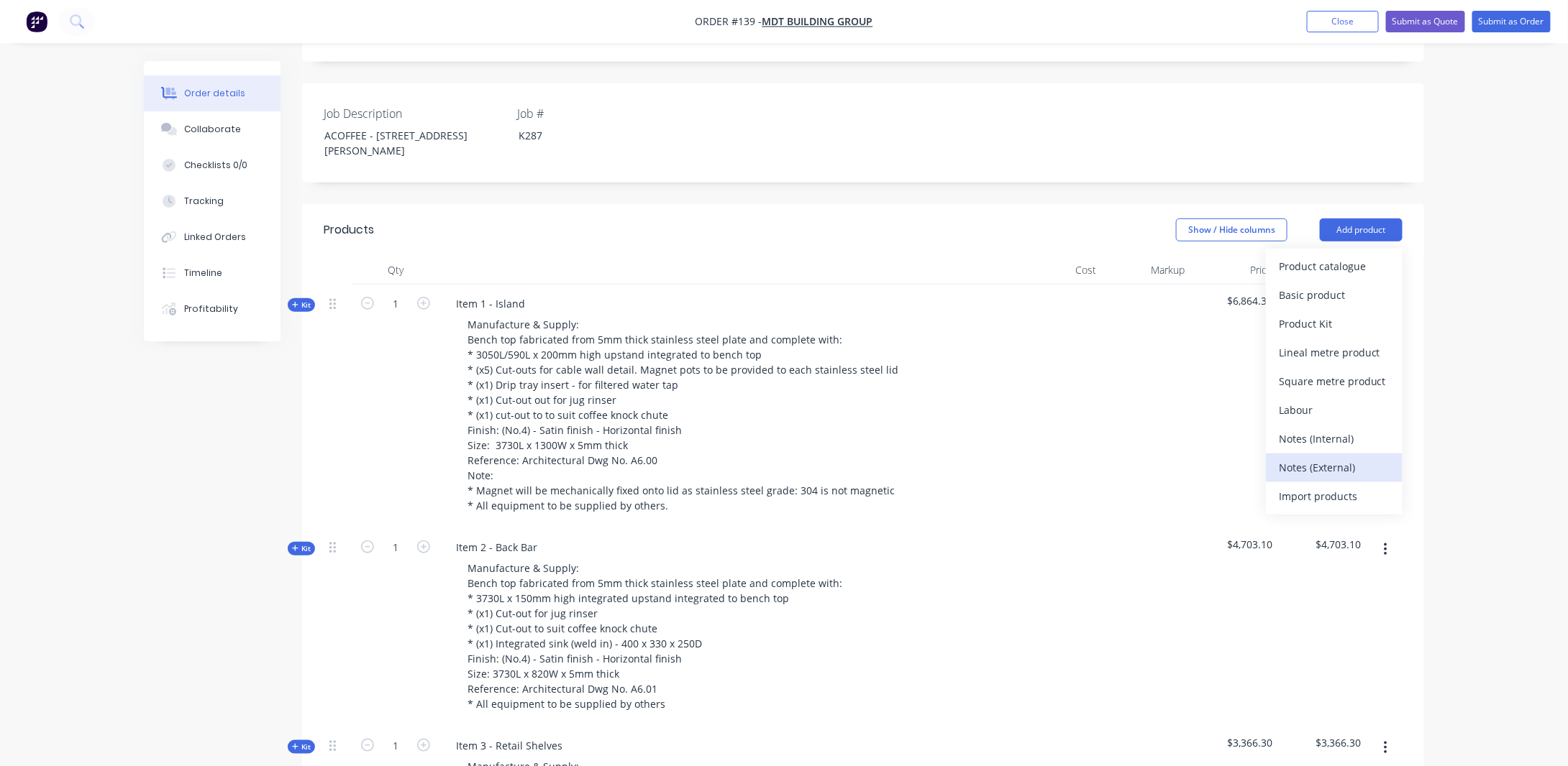
click at [1336, 457] on div "Notes (External)" at bounding box center [1335, 468] width 111 height 21
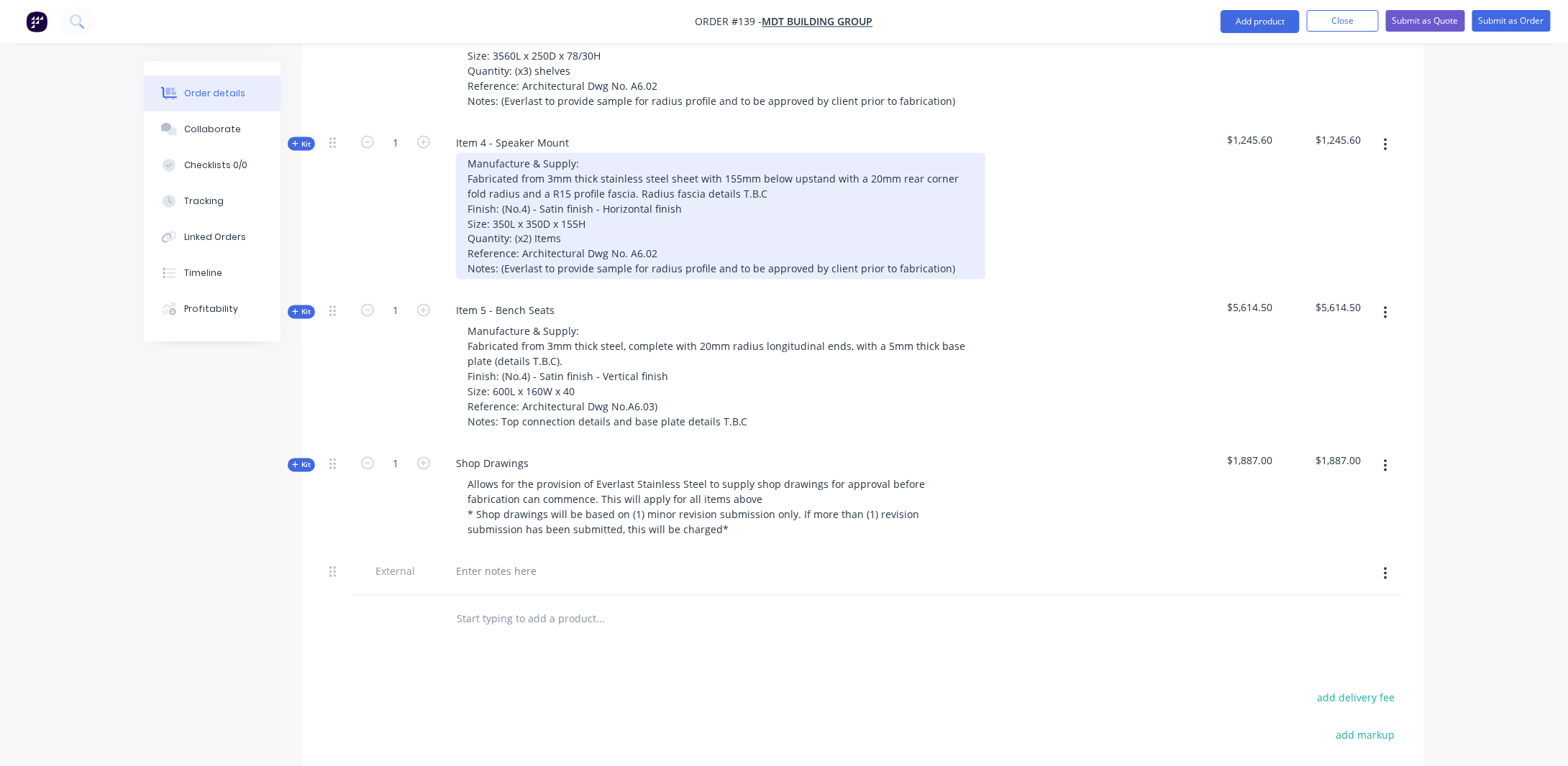
scroll to position [1349, 0]
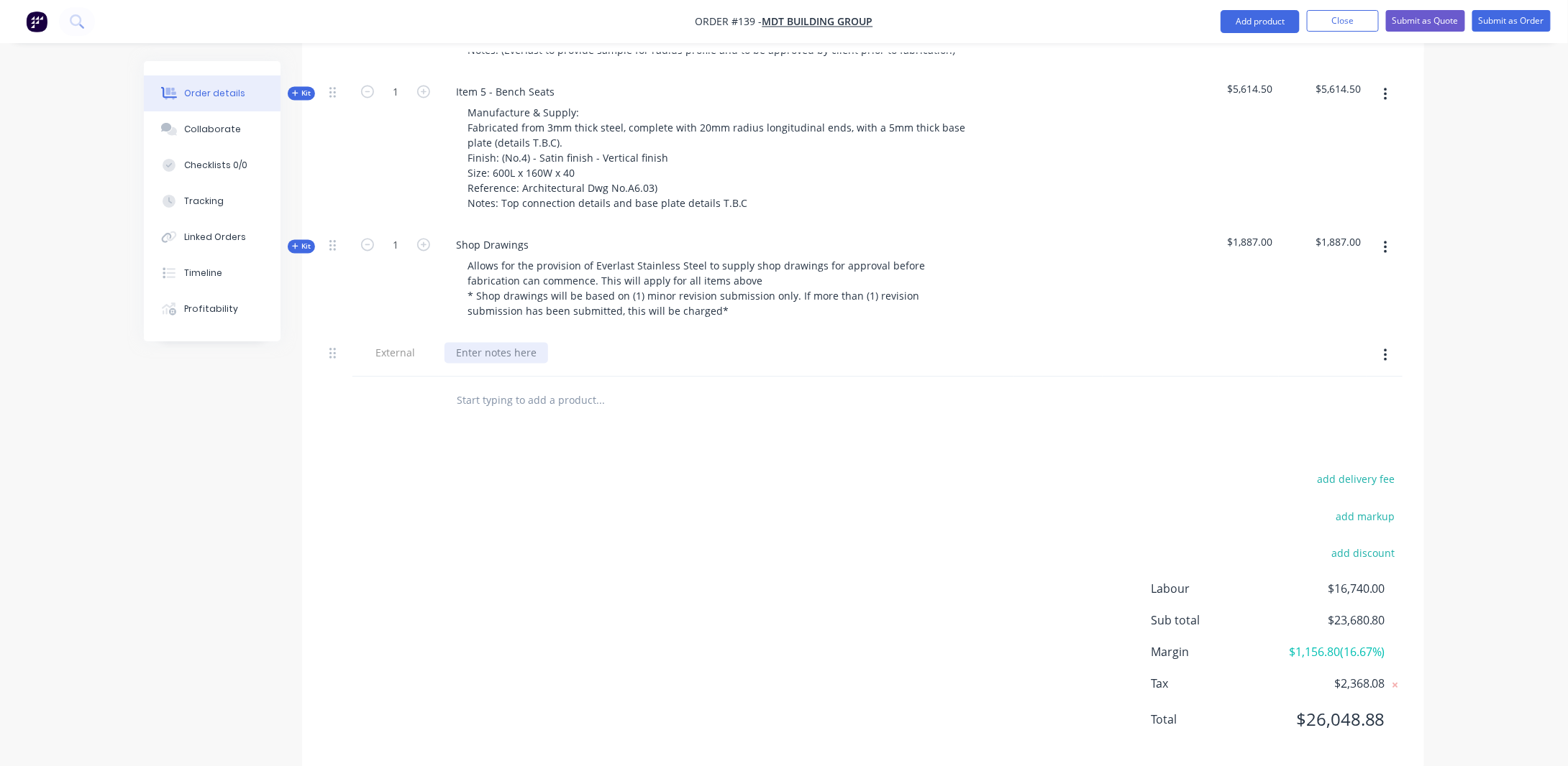
click at [474, 343] on div at bounding box center [496, 354] width 104 height 21
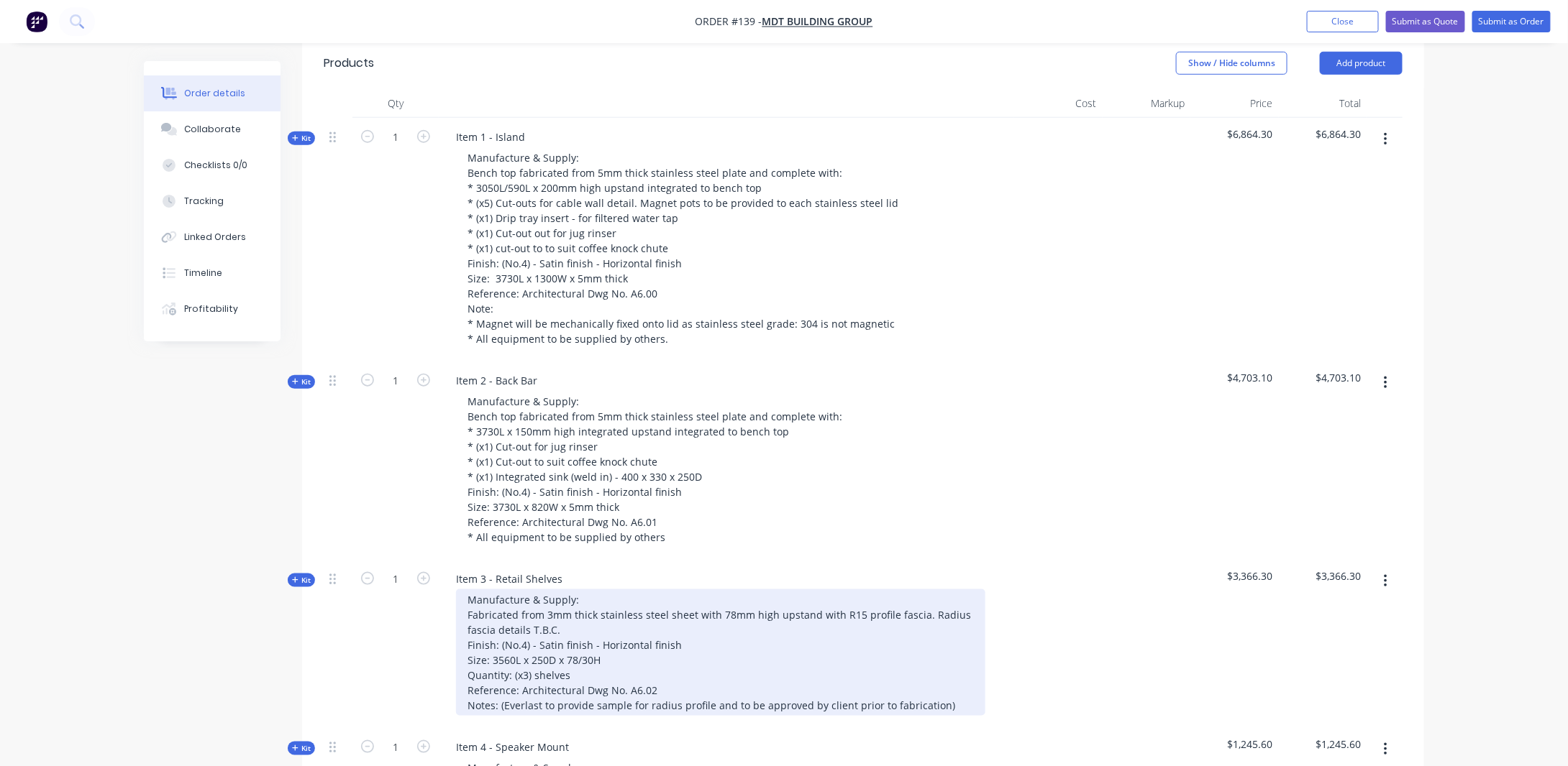
scroll to position [486, 0]
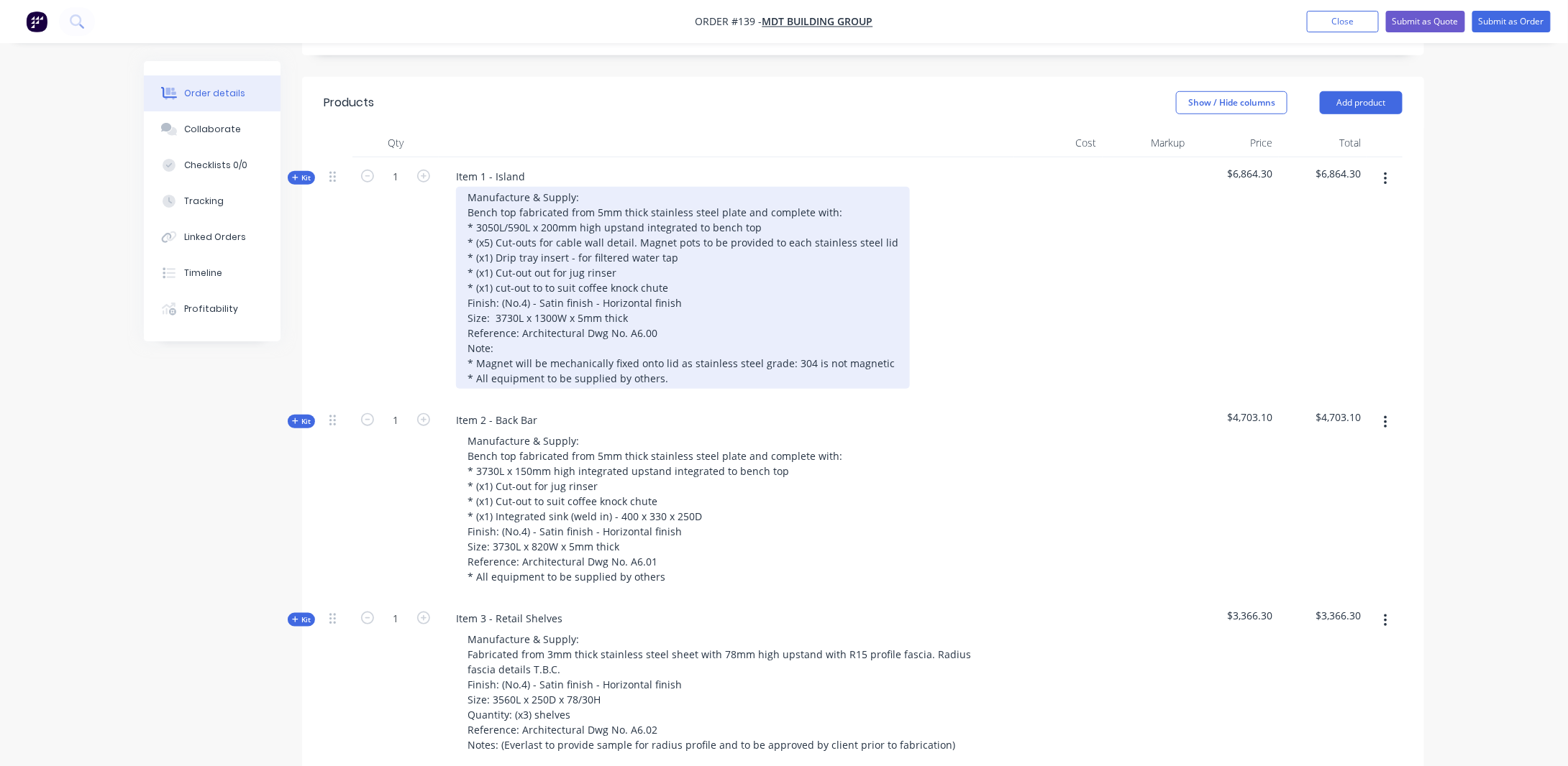
click at [696, 223] on div "Manufacture & Supply: Bench top fabricated from 5mm thick stainless steel plate…" at bounding box center [682, 288] width 454 height 202
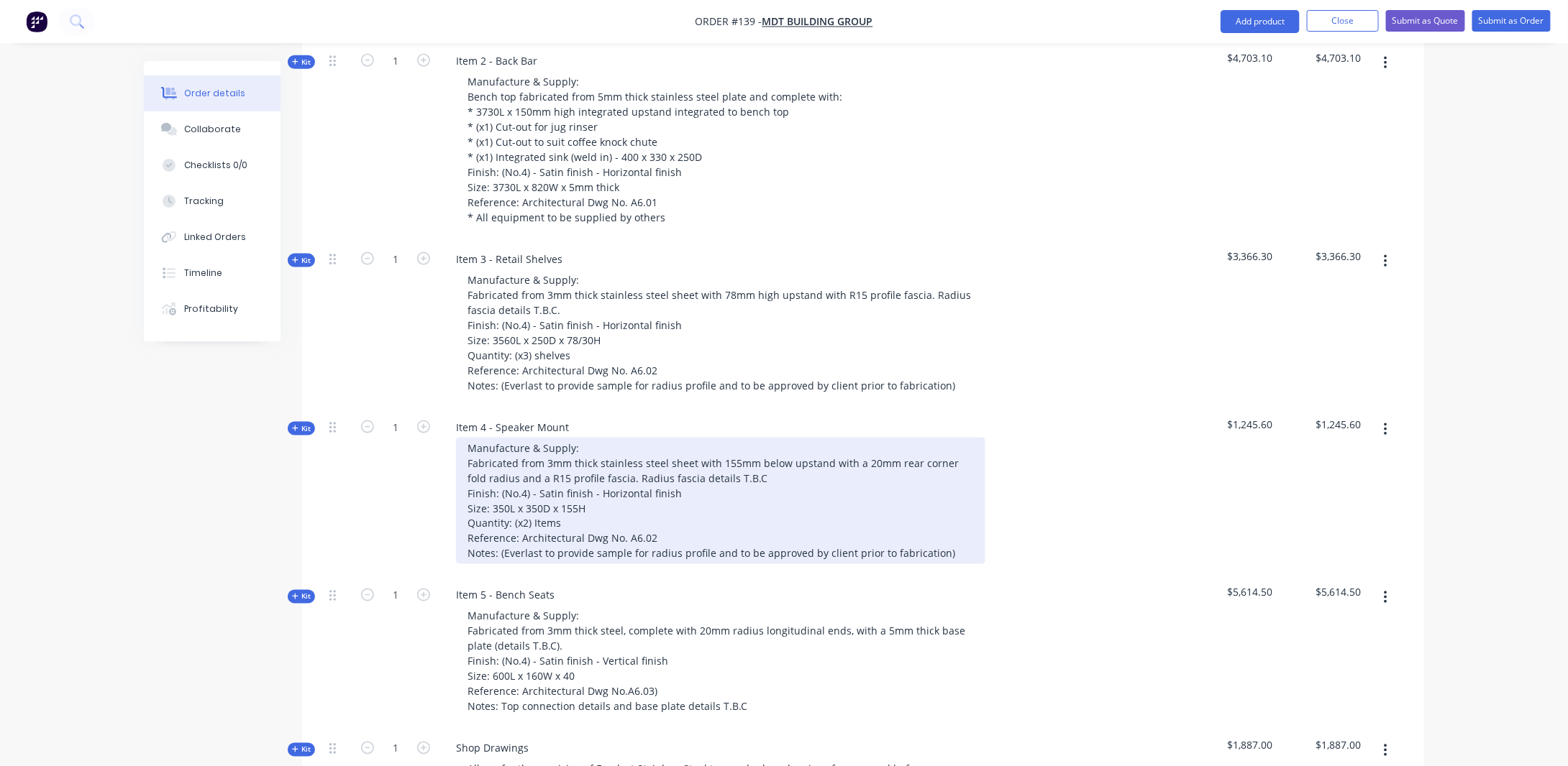
scroll to position [1134, 0]
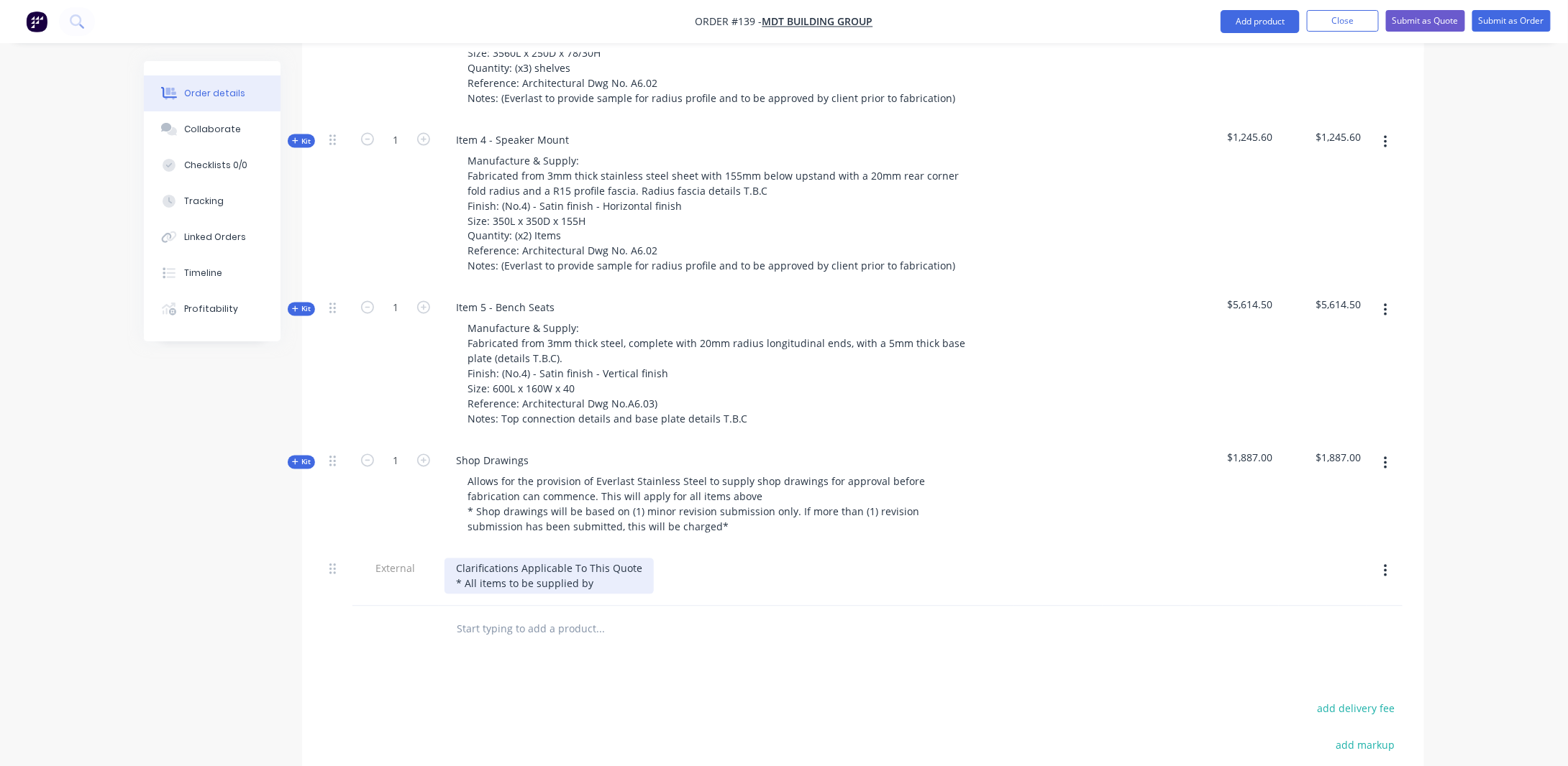
click at [630, 566] on div "Clarifications Applicable To This Quote * All items to be supplied by" at bounding box center [549, 577] width 210 height 36
click at [601, 573] on div "Clarifications Applicable To This Quote * All items to be supplied b" at bounding box center [727, 579] width 576 height 57
click at [602, 562] on div "Clarifications Applicable To This Quote * All items to be supplied b" at bounding box center [549, 577] width 210 height 36
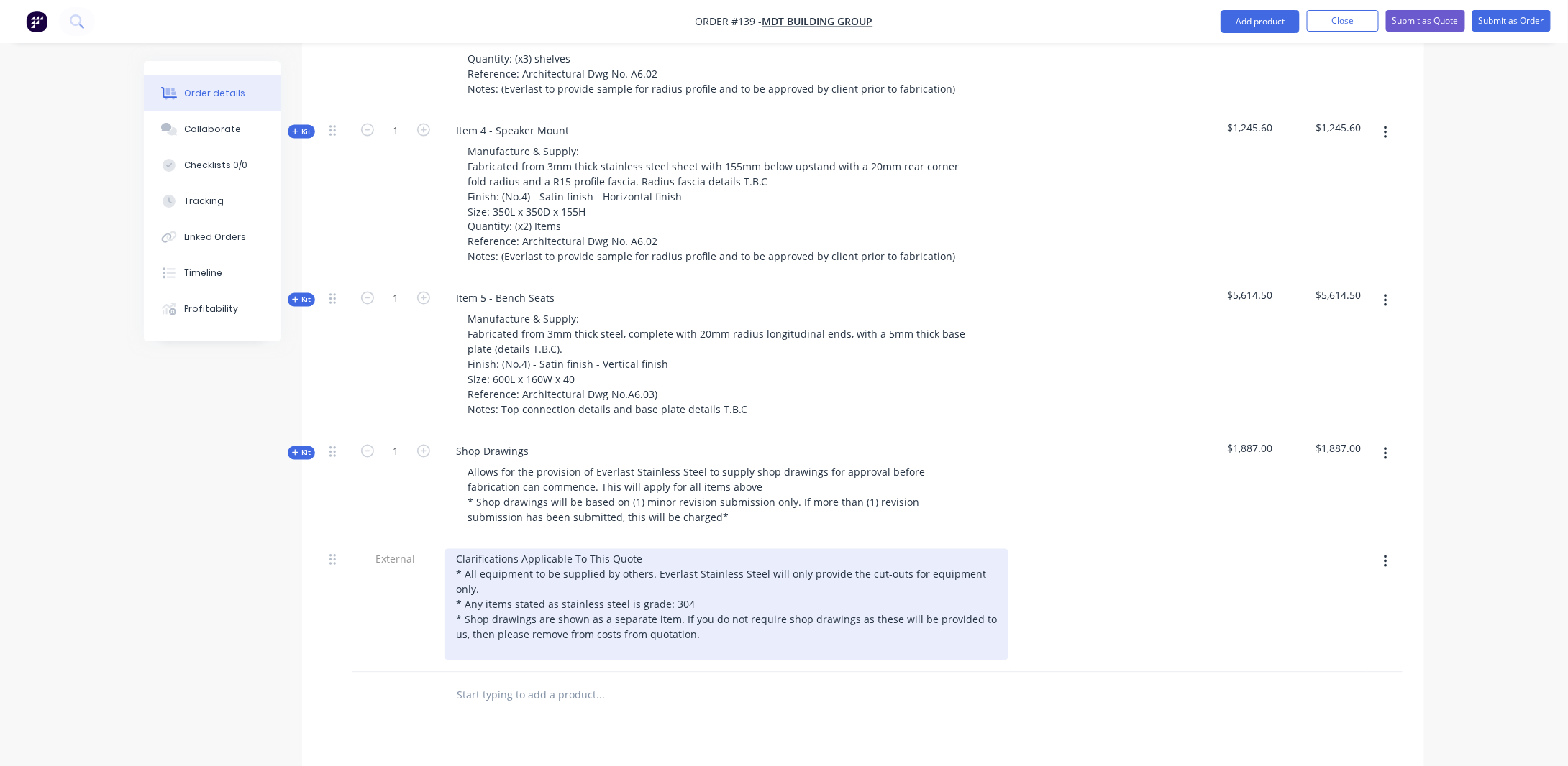
scroll to position [1206, 0]
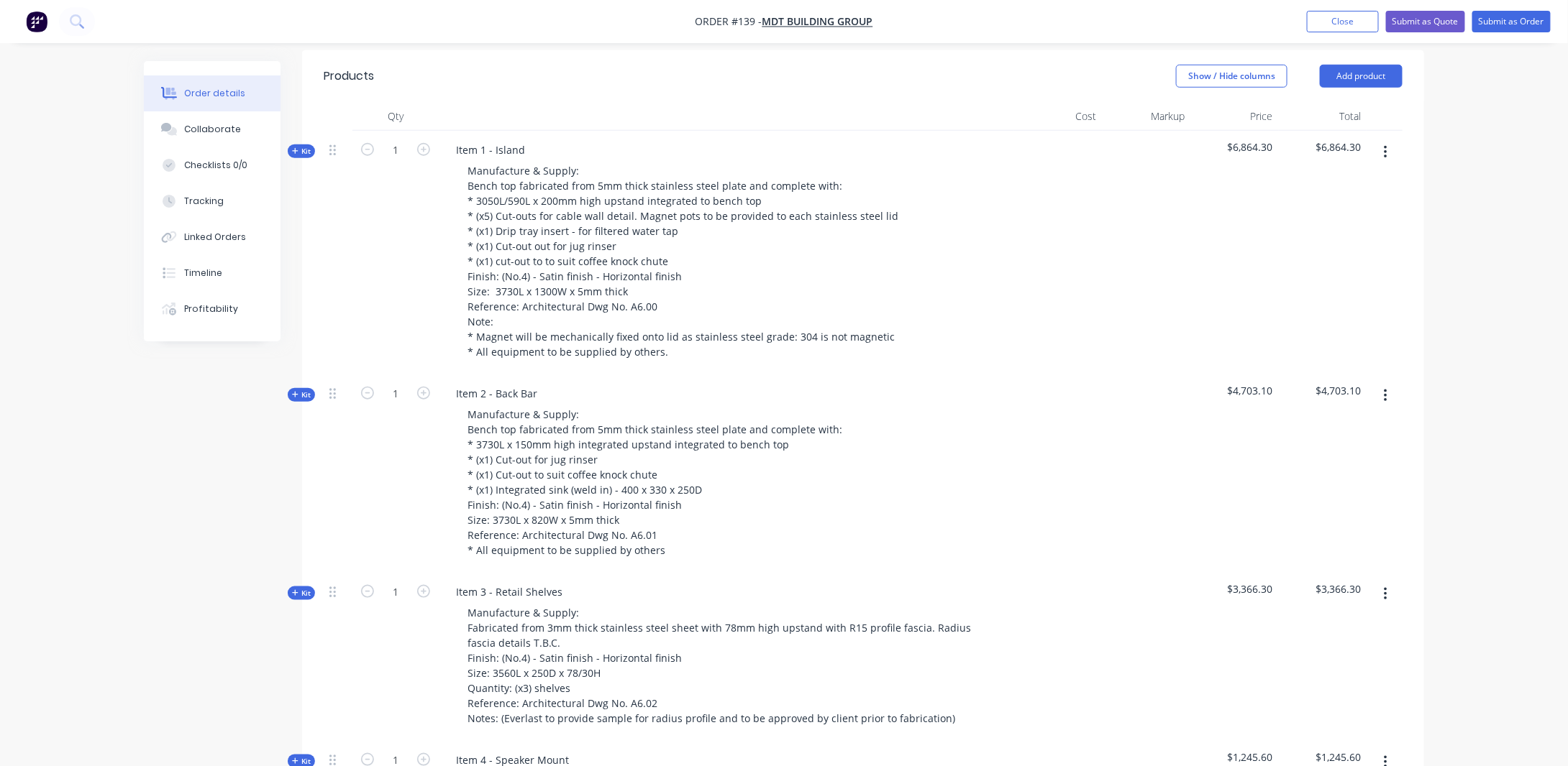
scroll to position [415, 0]
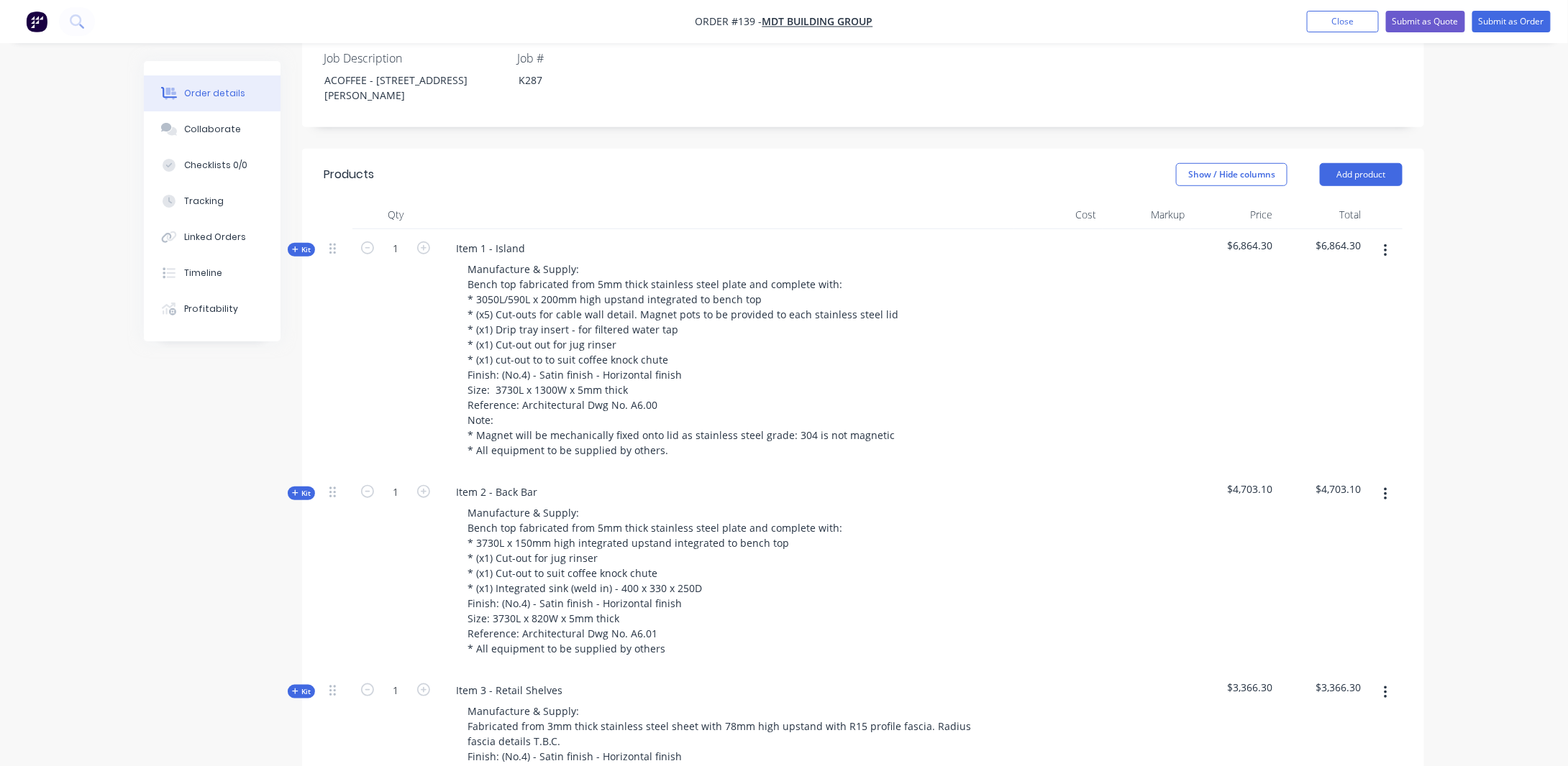
drag, startPoint x: 304, startPoint y: 225, endPoint x: 380, endPoint y: 258, distance: 82.9
click at [304, 244] on span "Kit" at bounding box center [301, 249] width 19 height 11
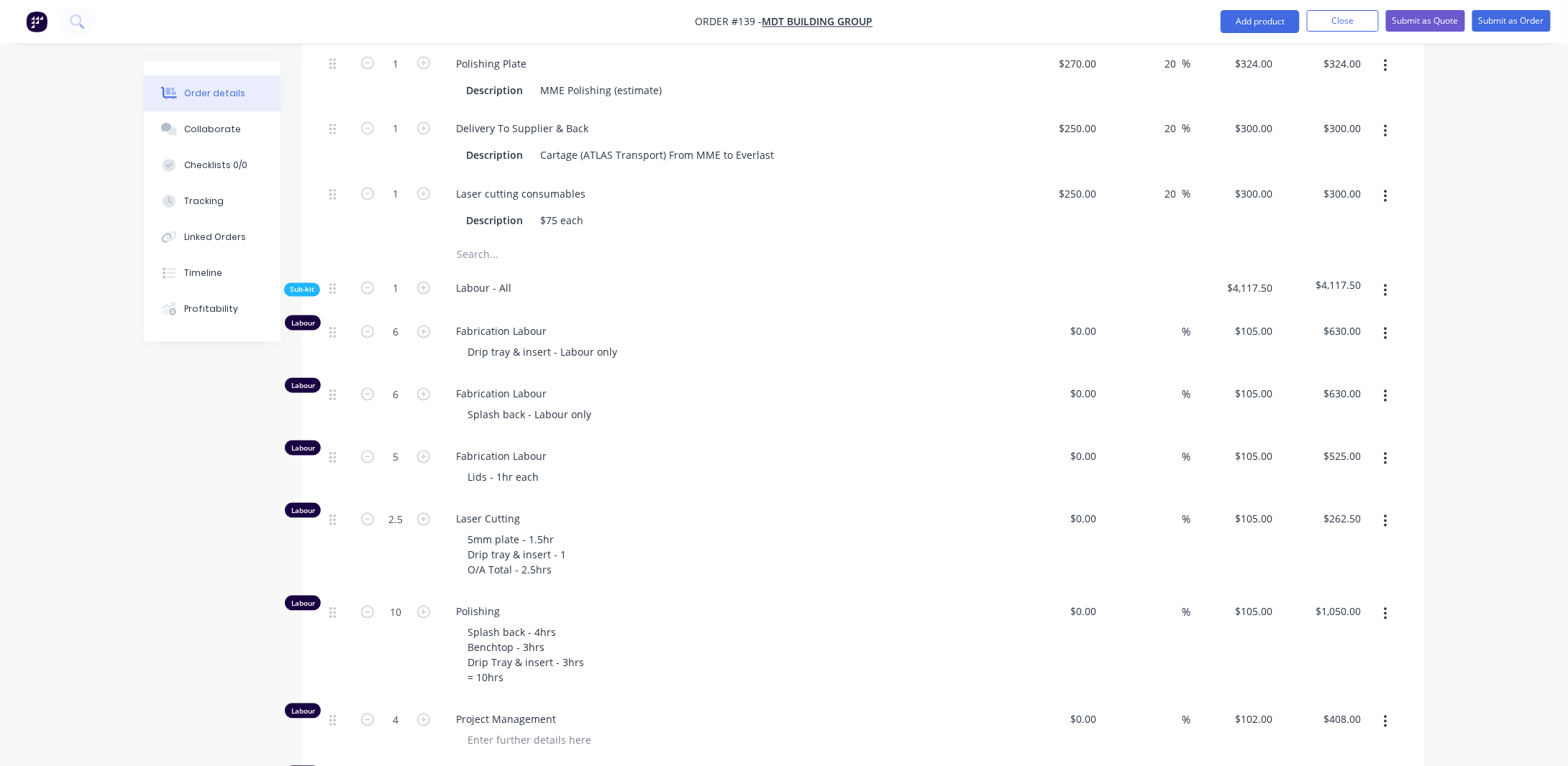
scroll to position [1278, 0]
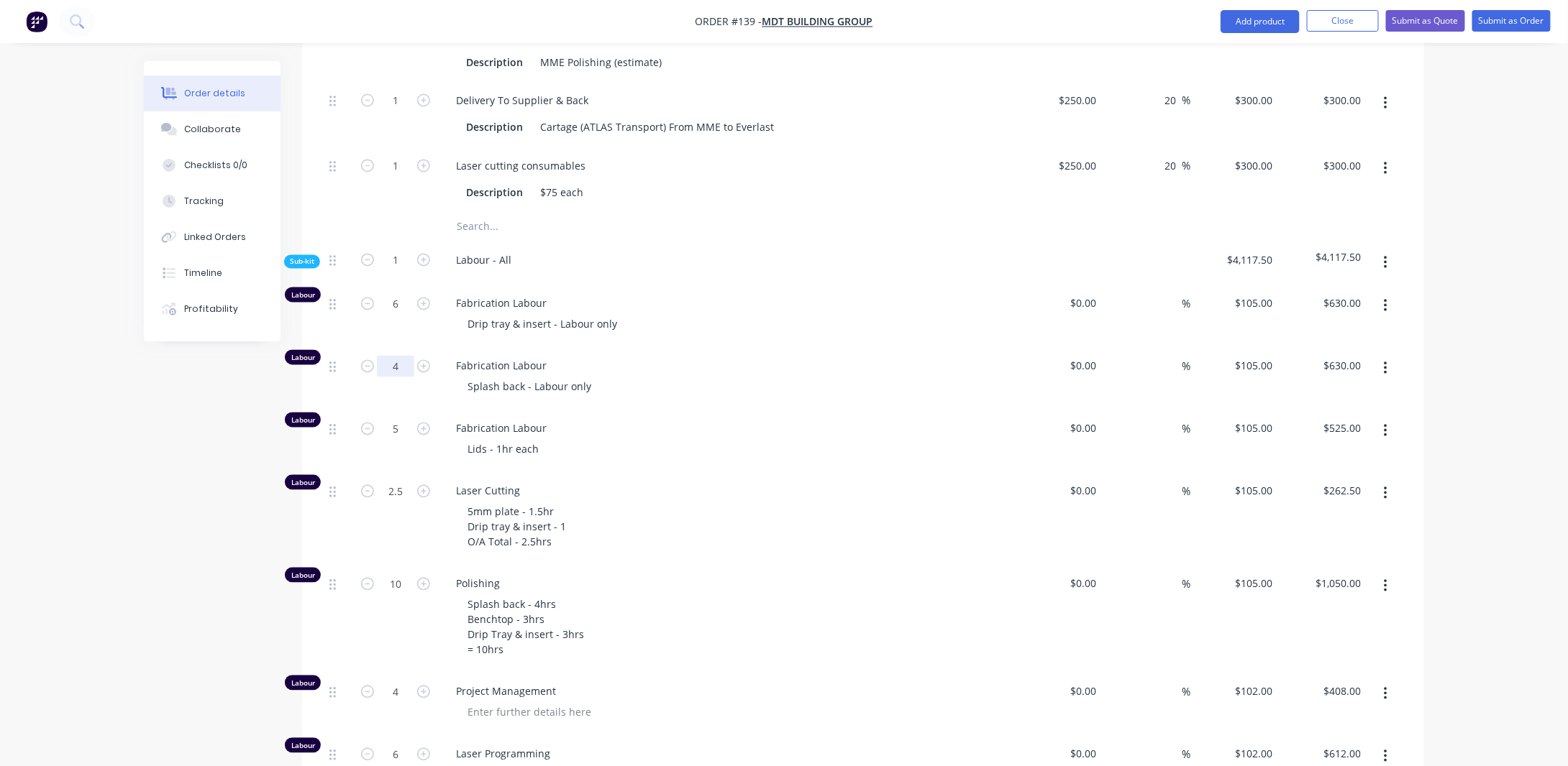
type input "4"
type input "$420.00"
click at [216, 429] on div "Created by [PERSON_NAME] Created [DATE] Required [DATE] Assigned to Add team me…" at bounding box center [784, 522] width 1280 height 3478
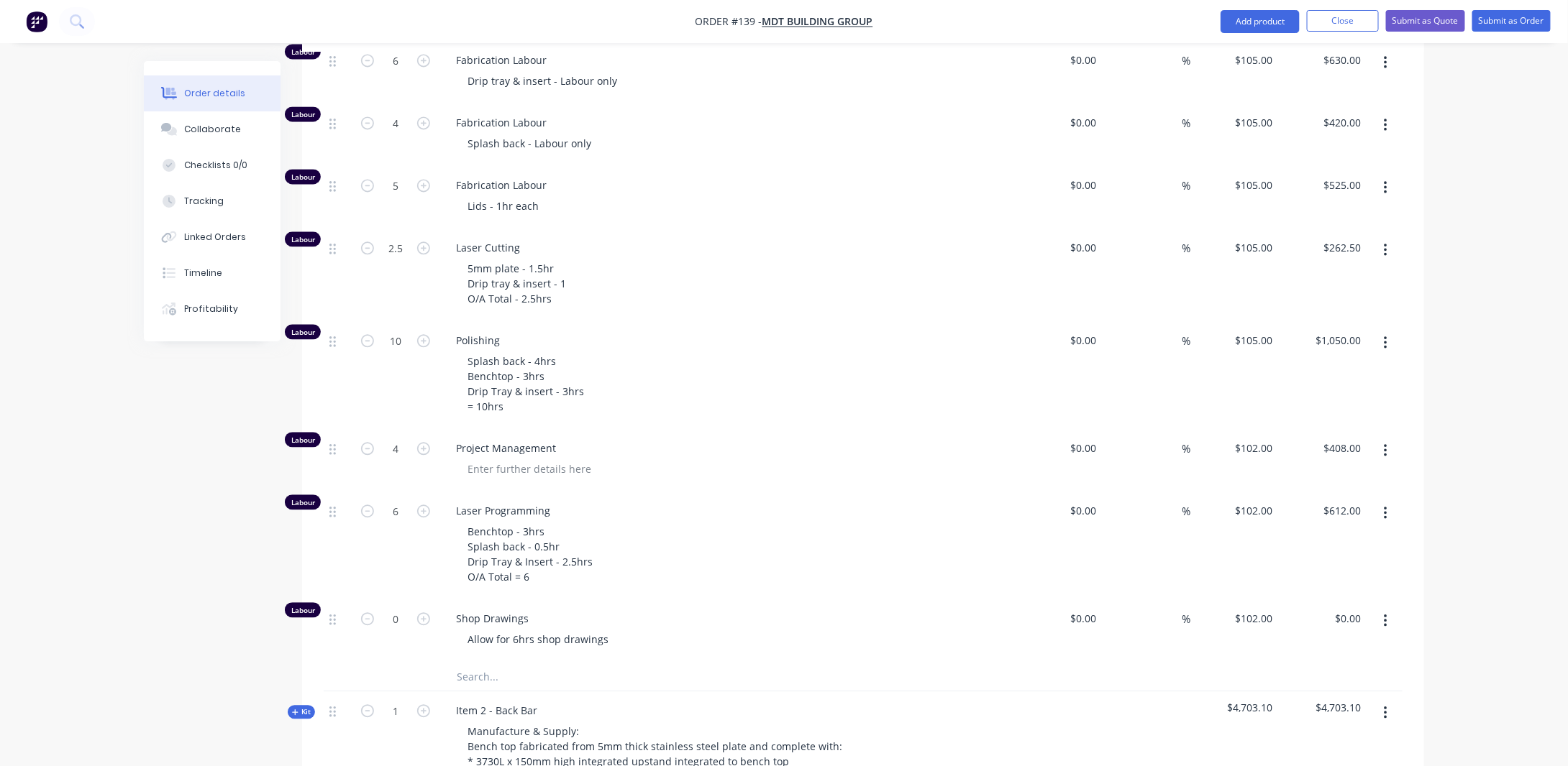
scroll to position [1637, 0]
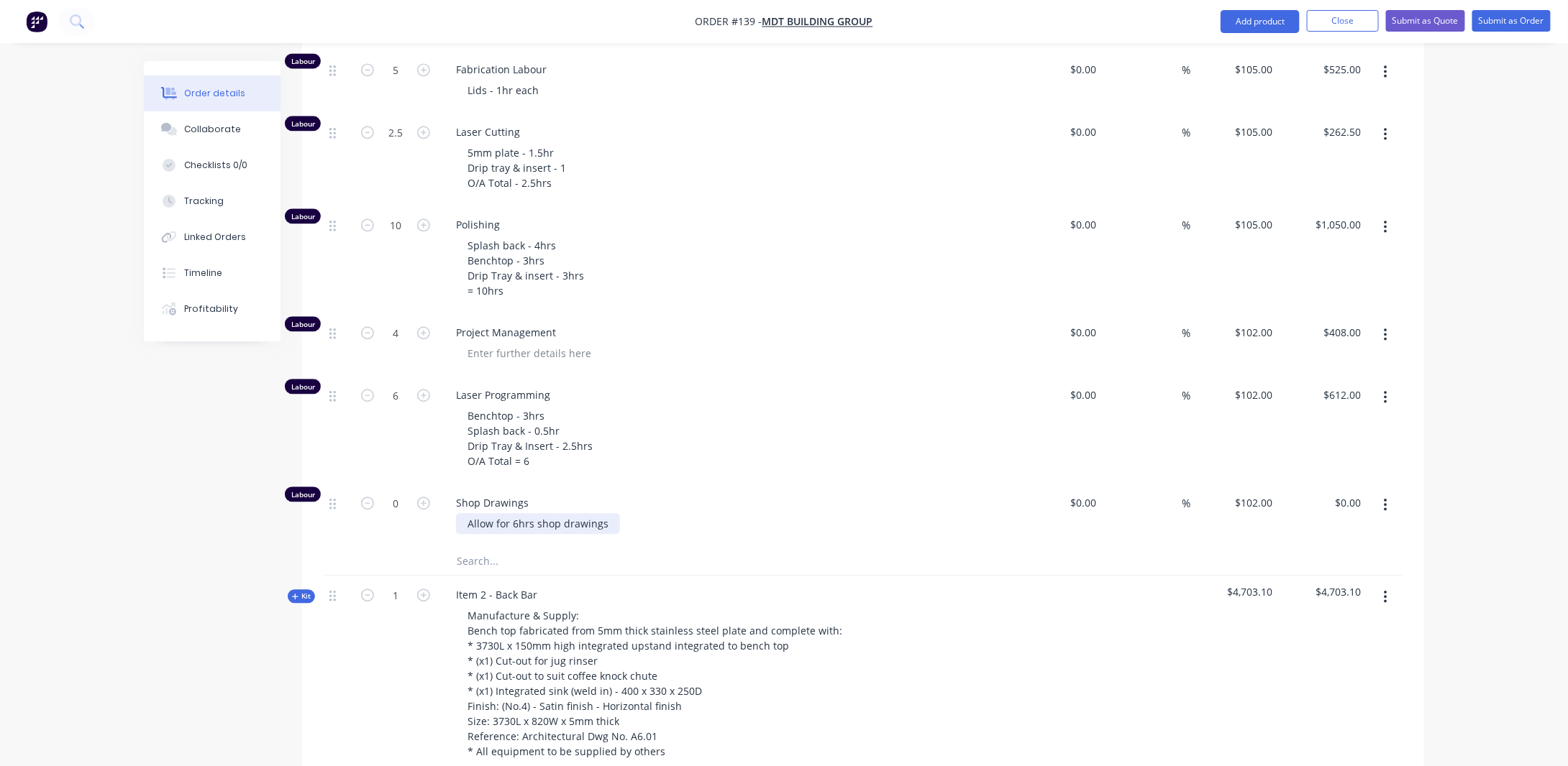
click at [518, 513] on div "Allow for 6hrs shop drawings" at bounding box center [537, 524] width 164 height 21
click at [249, 546] on div "Created by [PERSON_NAME] Created [DATE] Required [DATE] Assigned to Add team me…" at bounding box center [784, 163] width 1280 height 3478
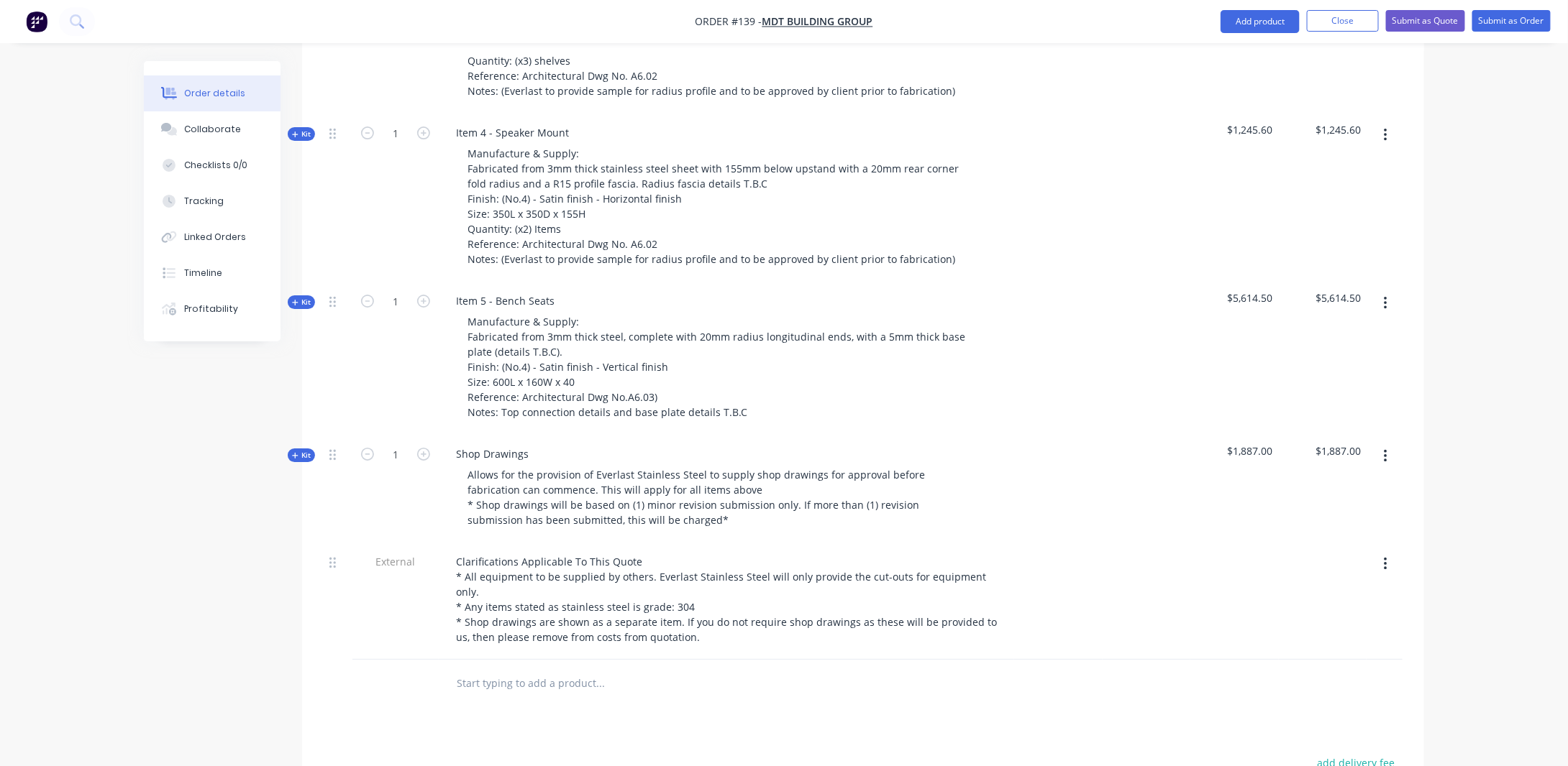
scroll to position [2572, 0]
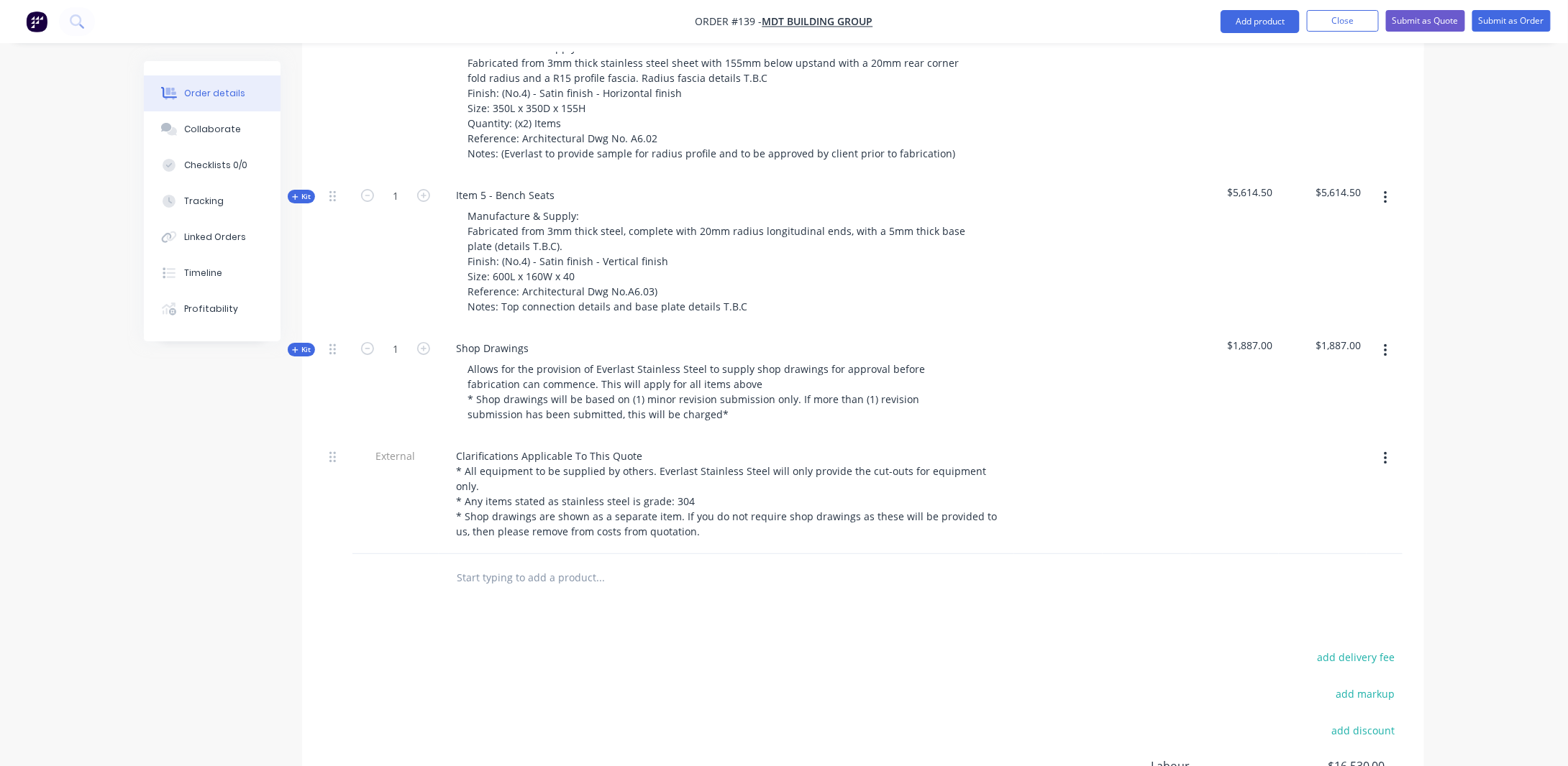
click at [303, 345] on span "Kit" at bounding box center [301, 350] width 19 height 11
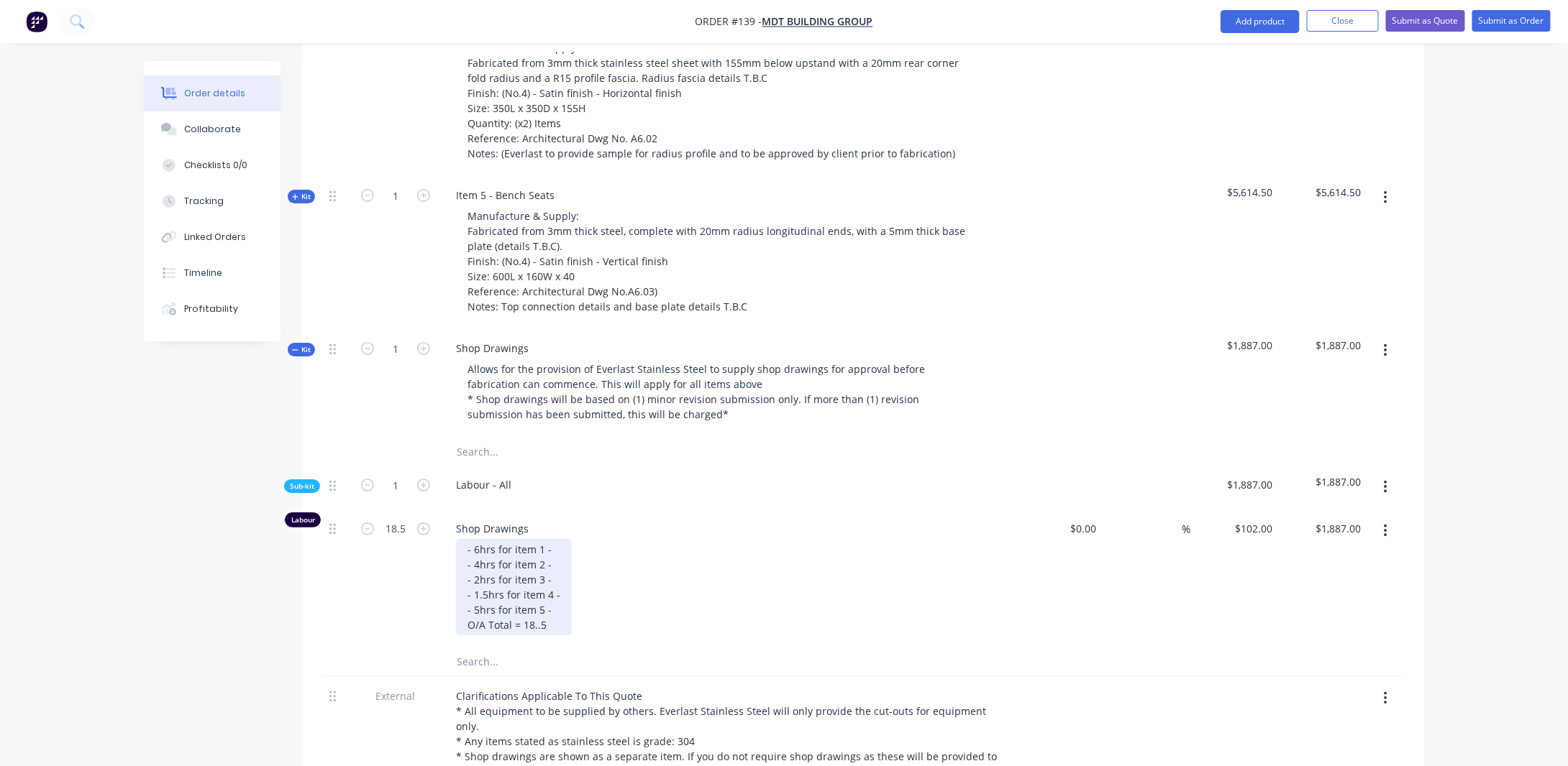
click at [479, 539] on div "- 6hrs for item 1 - - 4hrs for item 2 - - 2hrs for item 3 - - 1.5hrs for item 4…" at bounding box center [514, 588] width 116 height 96
click at [549, 590] on div "- 8hrs for item 1 - - 4hrs for item 2 - - 2hrs for item 3 - - 1.5hrs for item 4…" at bounding box center [514, 588] width 116 height 96
click at [406, 518] on input "18.5" at bounding box center [395, 529] width 38 height 21
type input "20.5"
type input "$2,091.00"
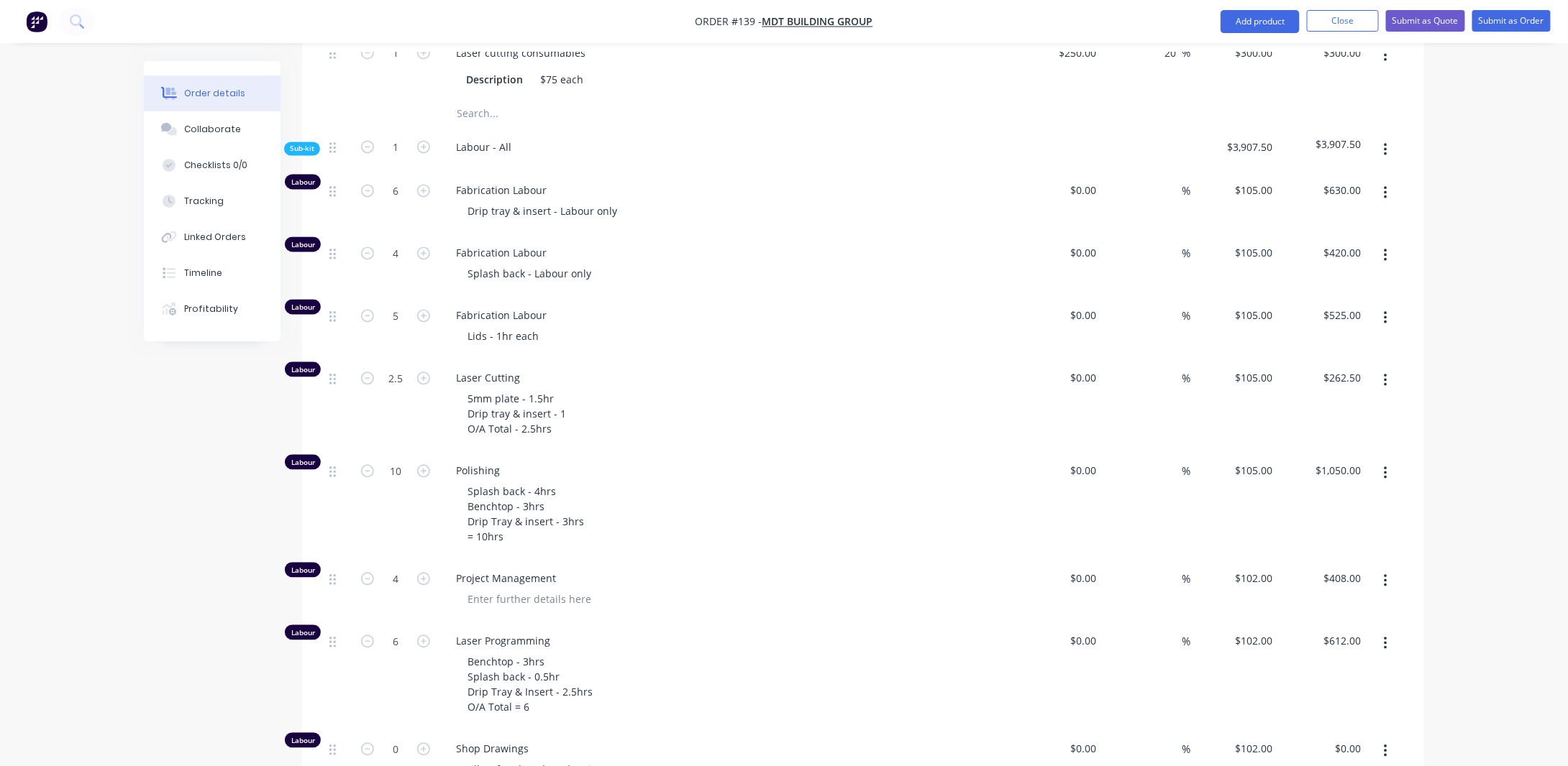
scroll to position [1421, 0]
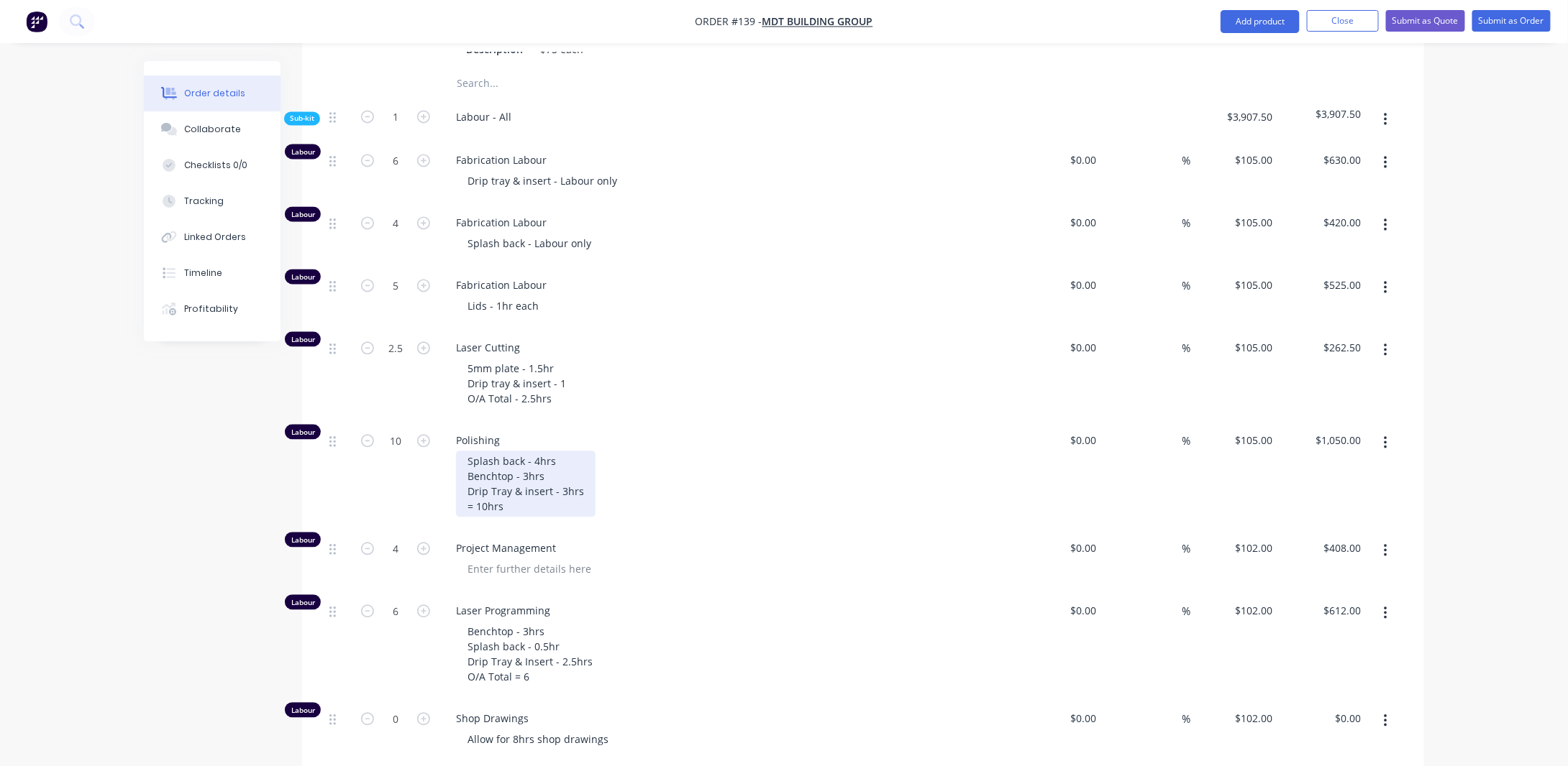
click at [563, 451] on div "Splash back - 4hrs Benchtop - 3hrs Drip Tray & insert - 3hrs = 10hrs" at bounding box center [525, 483] width 139 height 66
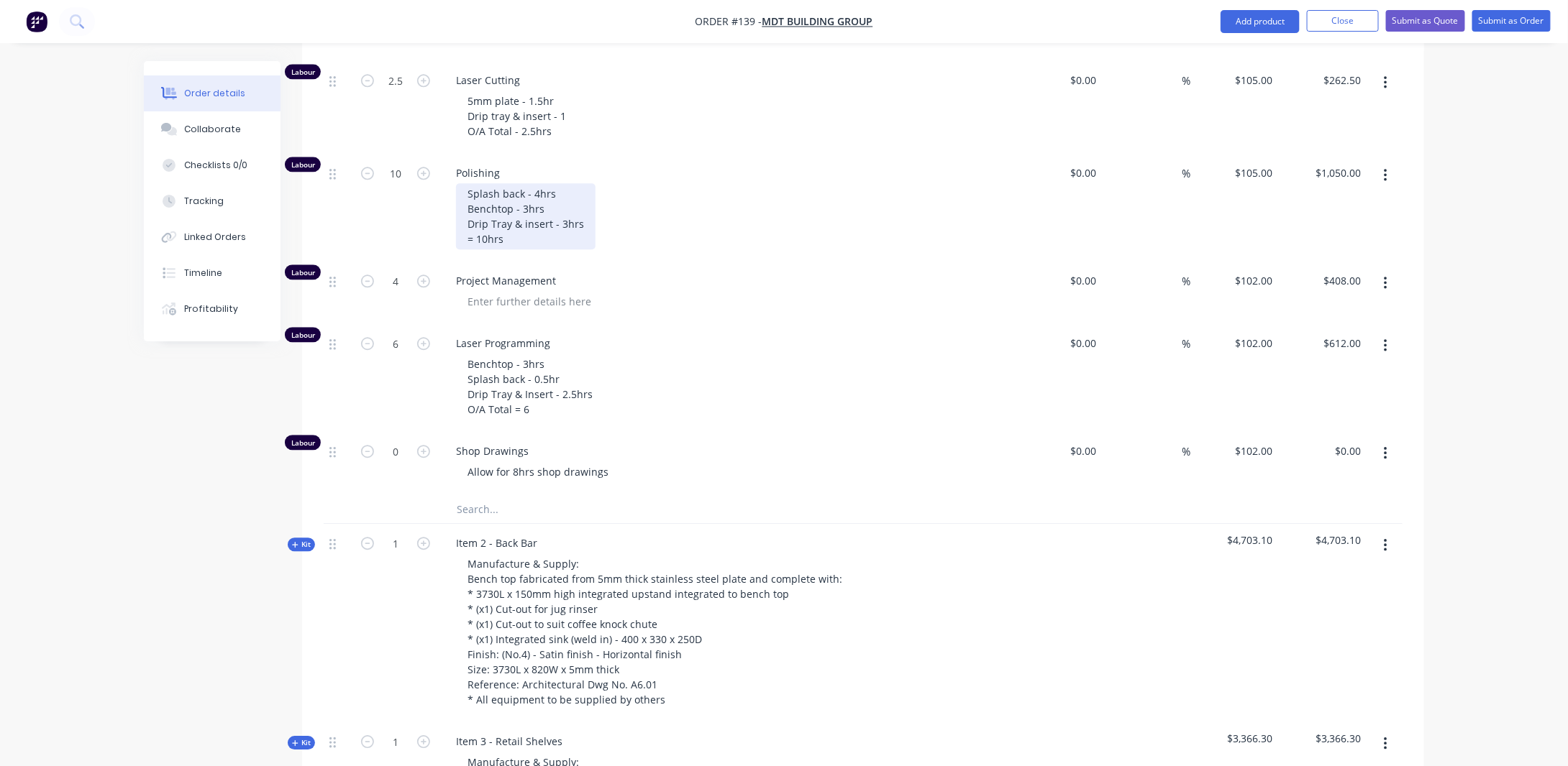
scroll to position [1637, 0]
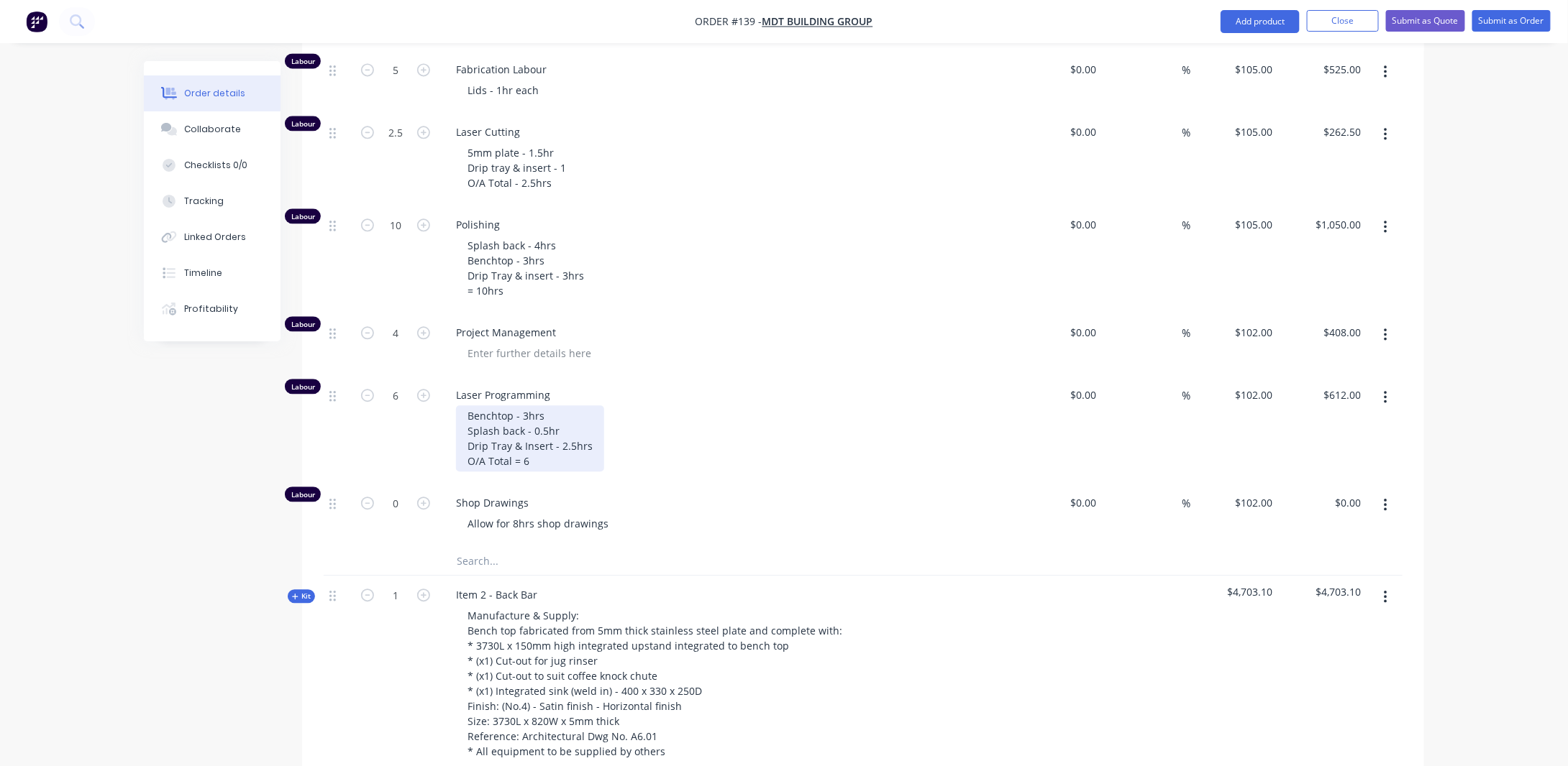
click at [556, 406] on div "Benchtop - 3hrs Splash back - 0.5hr Drip Tray & Insert - 2.5hrs O/A Total = 6" at bounding box center [530, 438] width 148 height 66
click at [574, 406] on div "Benchtop - 3hrs Splash back - 0.5hr Drip Tray & Insert - 2.5hrs O/A Total = 6" at bounding box center [530, 438] width 148 height 66
click at [593, 422] on div "Benchtop - 3hrs Splash back - 0.5hr Drip Tray & Insert - 2.5hrs O/A Total = 6" at bounding box center [530, 438] width 148 height 66
click at [577, 429] on div "Benchtop - 3hrs Splash back - 0.5hr Drip Tray & Insert - 2.5hrs O/A Total = 6" at bounding box center [530, 438] width 148 height 66
click at [235, 469] on div "Created by [PERSON_NAME] Created [DATE] Required [DATE] Assigned to Add team me…" at bounding box center [784, 283] width 1280 height 3718
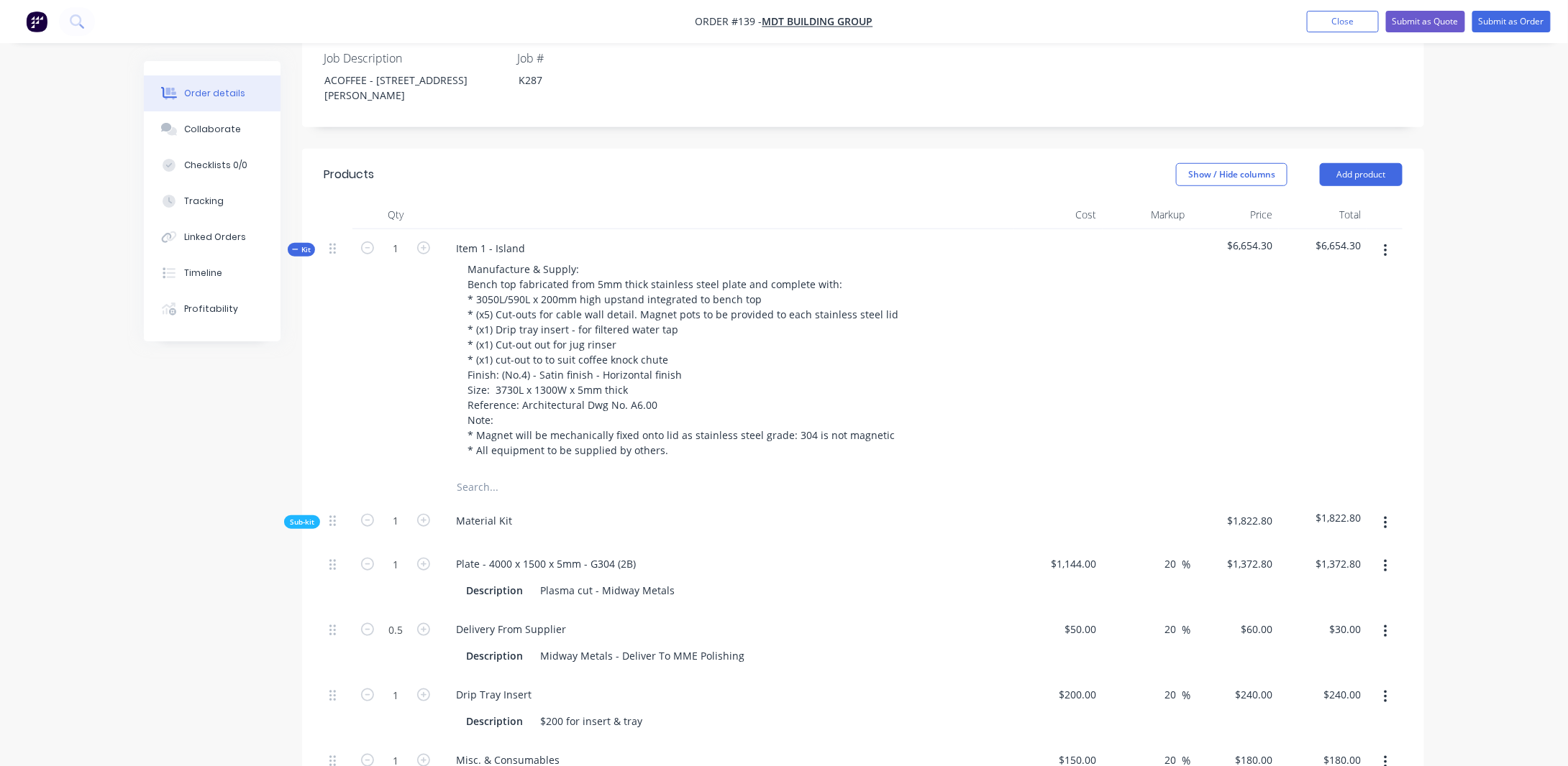
click at [304, 244] on span "Kit" at bounding box center [301, 249] width 19 height 11
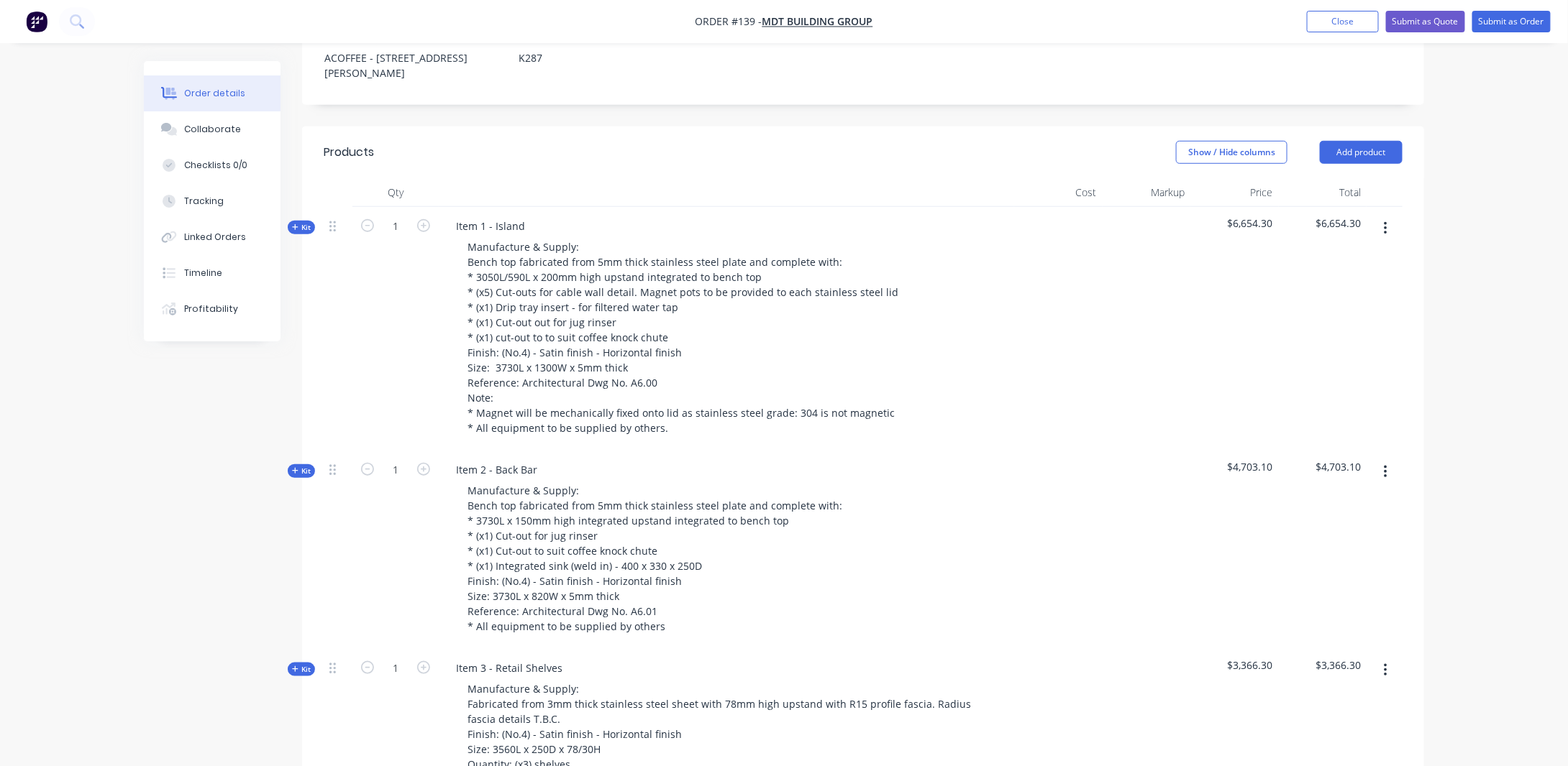
scroll to position [486, 0]
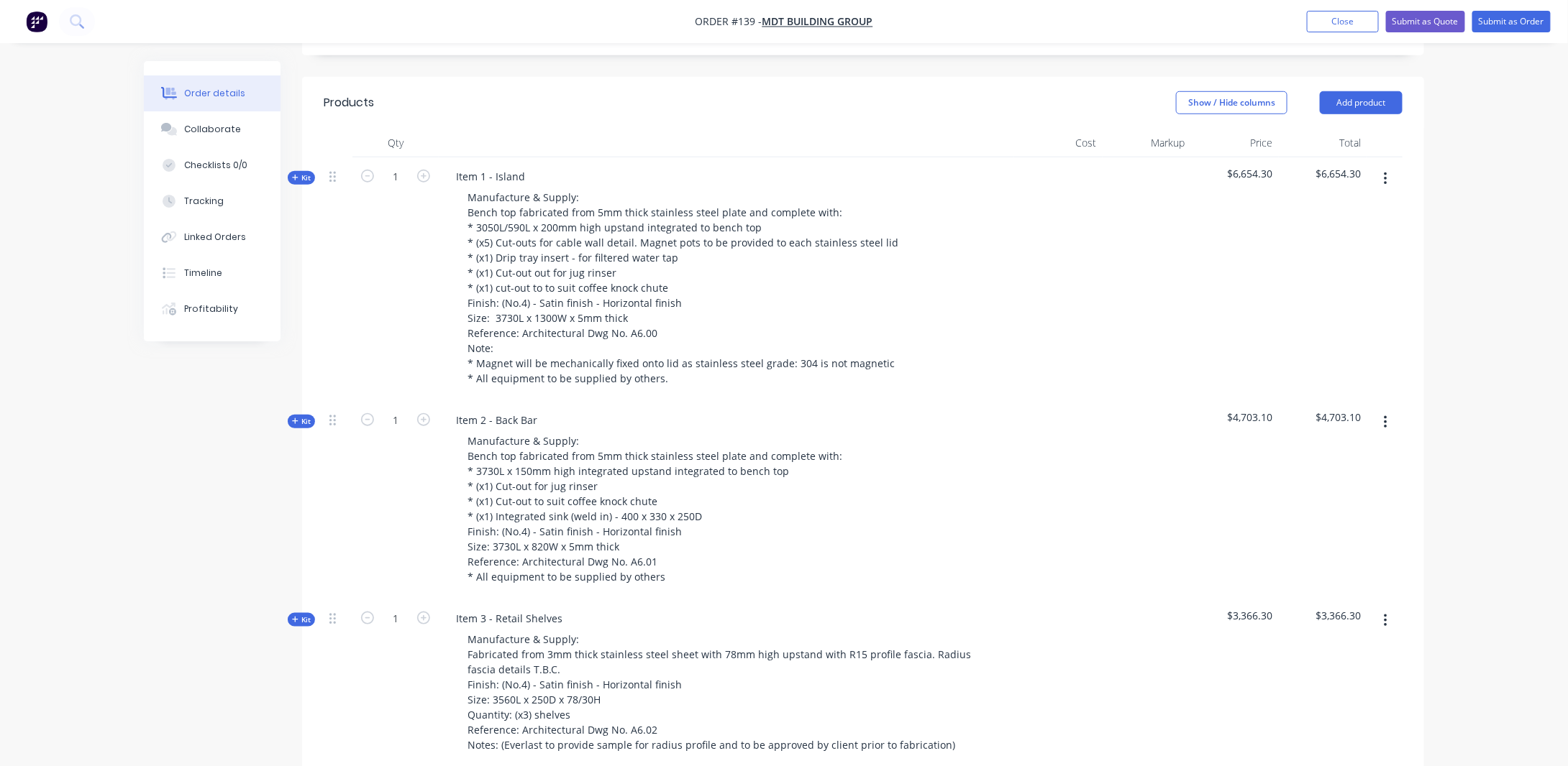
click at [296, 418] on icon "button" at bounding box center [295, 421] width 7 height 7
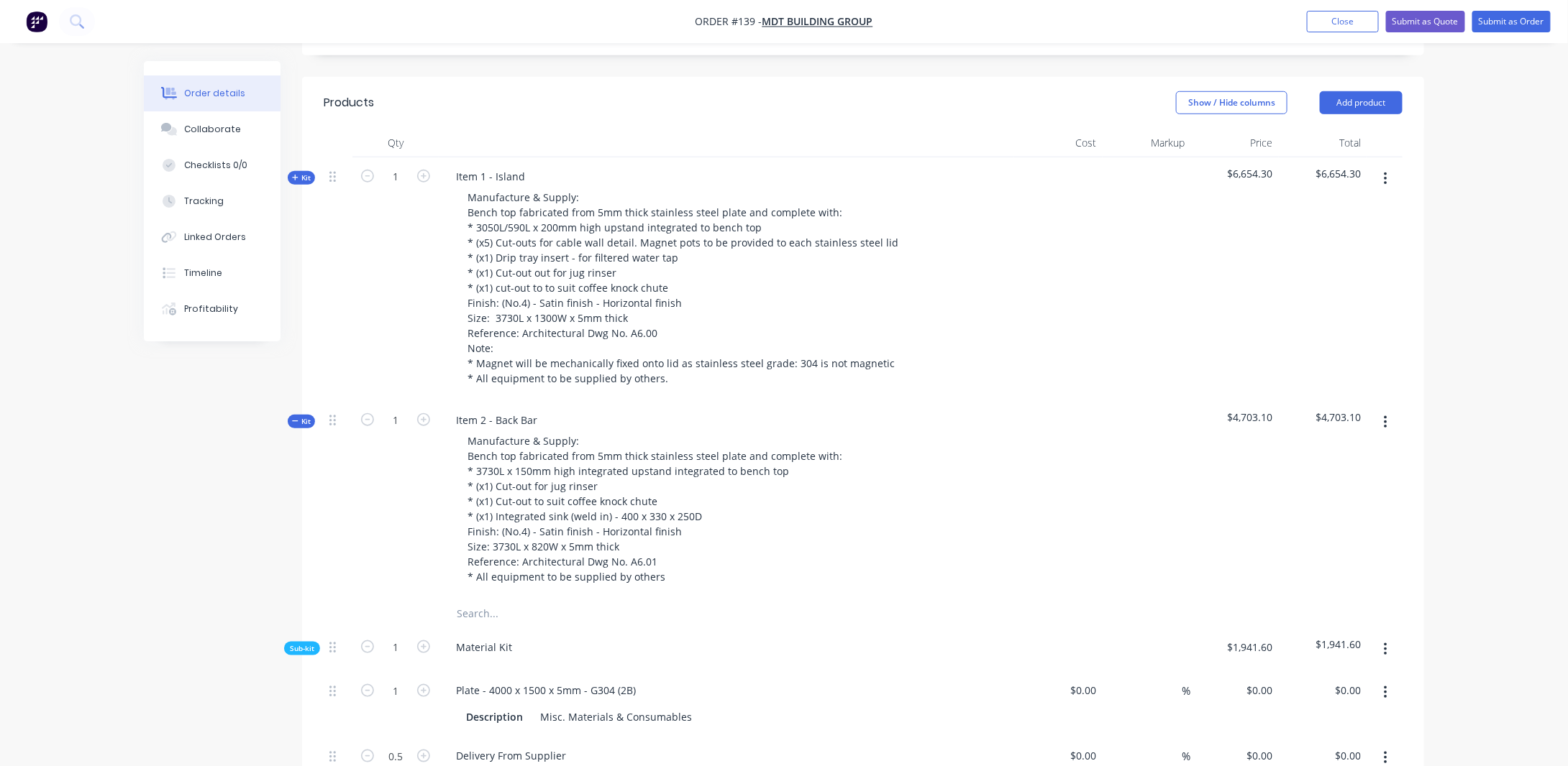
type input "$1,144.00"
type input "20"
type input "$1,372.80"
type input "$50.00"
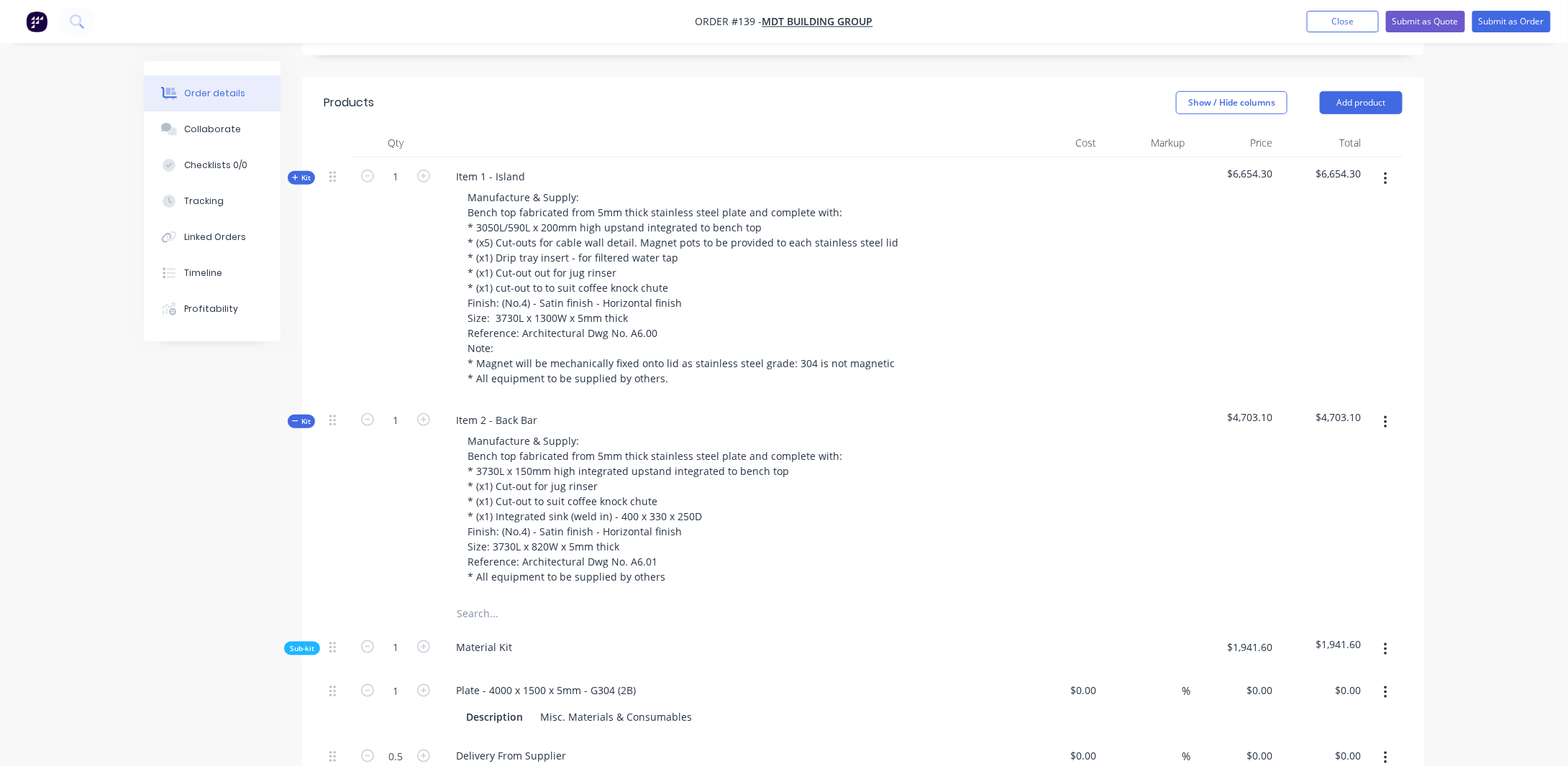
type input "20"
type input "$60.00"
type input "$30.00"
type input "$329.00"
type input "20"
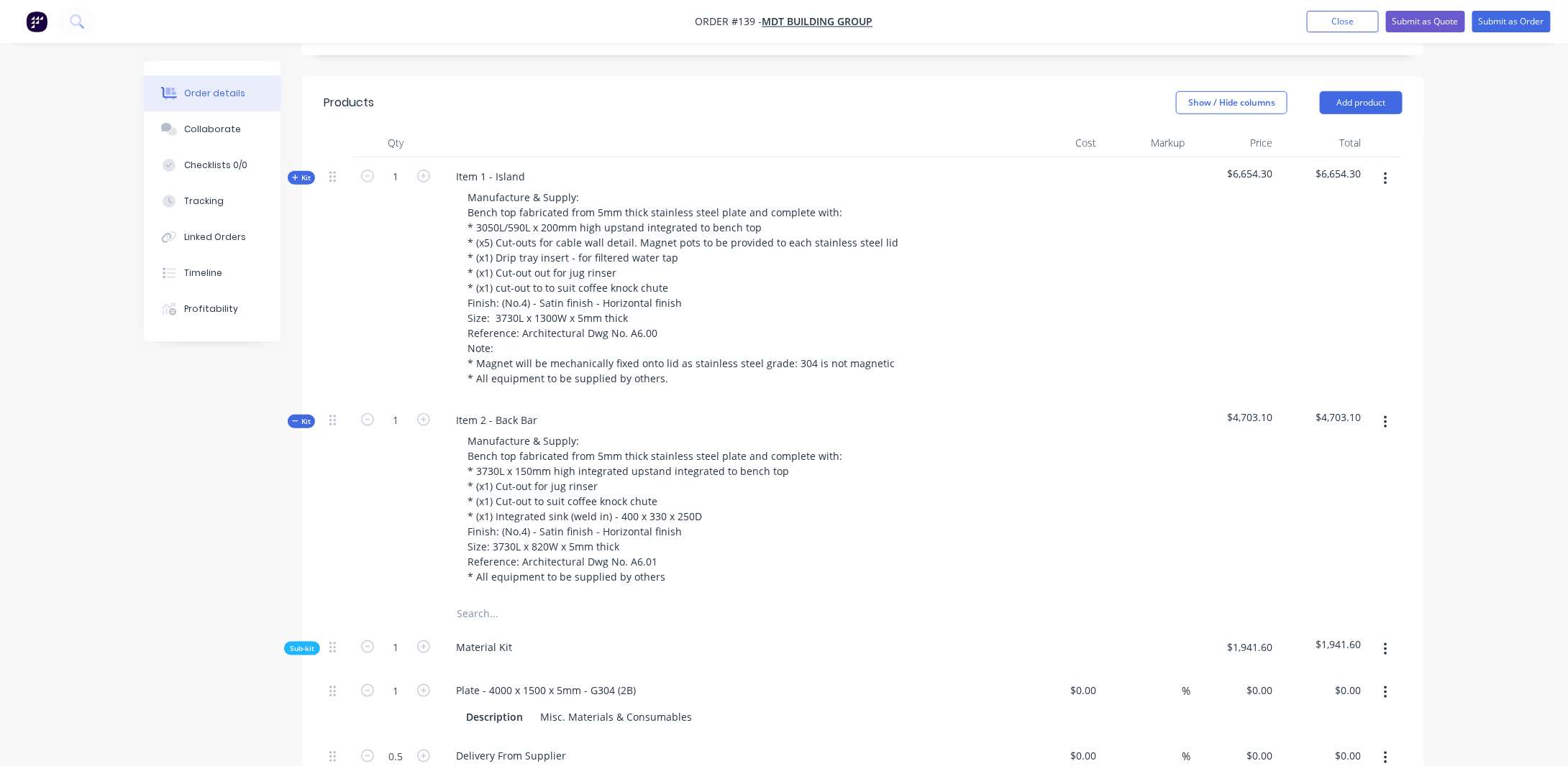
type input "$394.80"
type input "$120.00"
type input "20"
type input "$144.00"
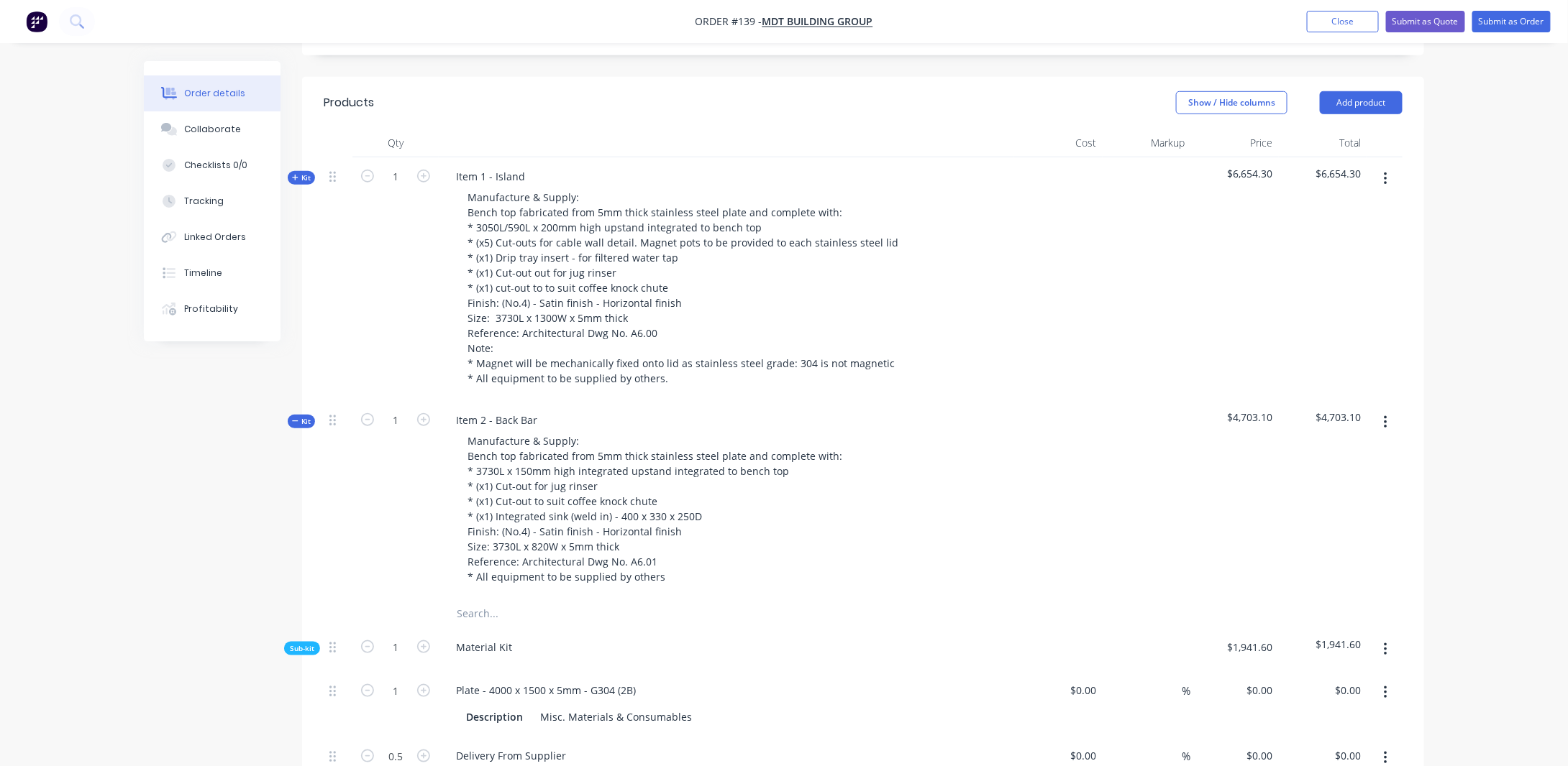
type input "$144.00"
type input "$270.00"
type input "20"
type input "$324.00"
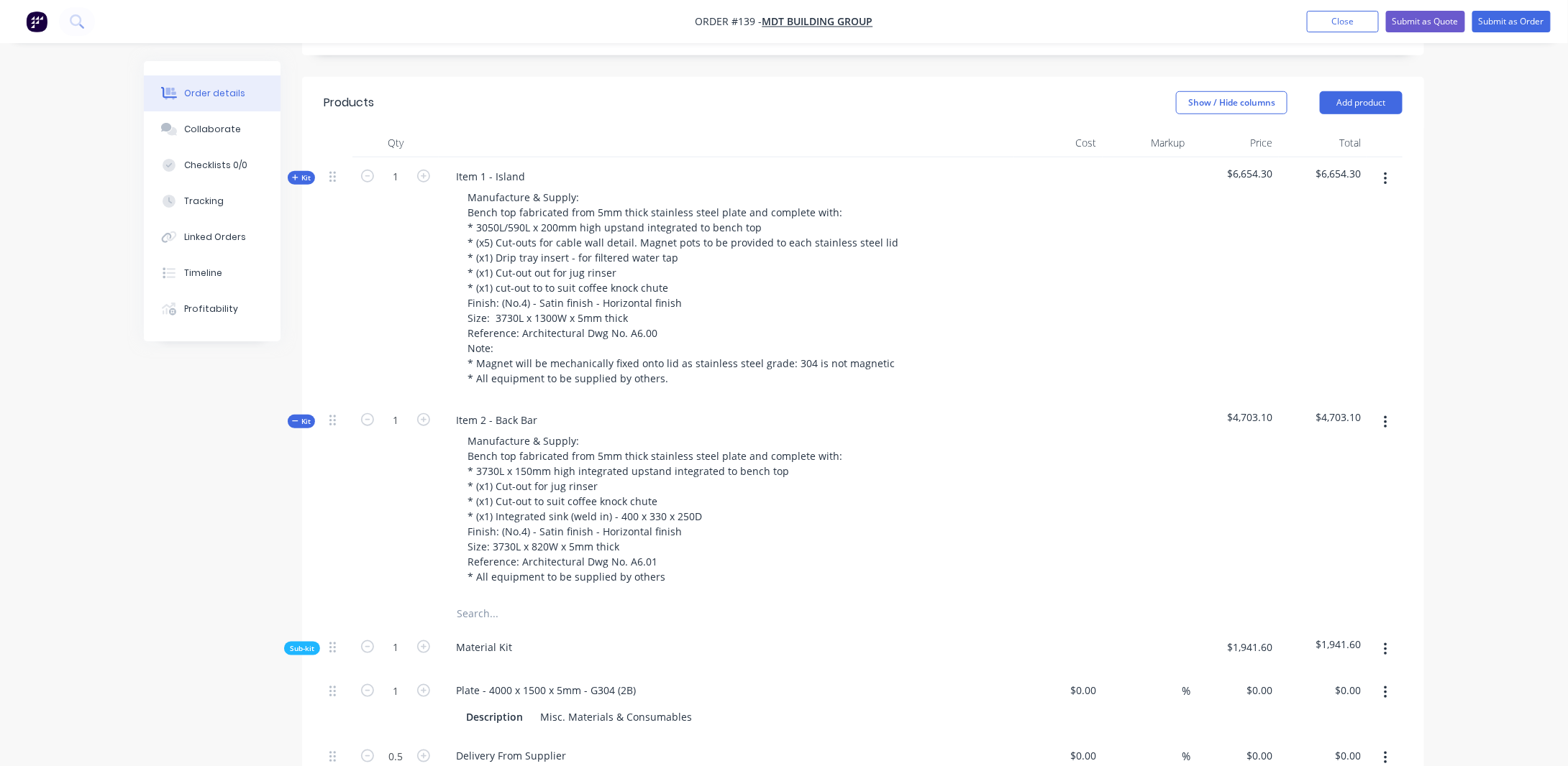
type input "$250.00"
type input "20"
type input "$300.00"
type input "$105.00"
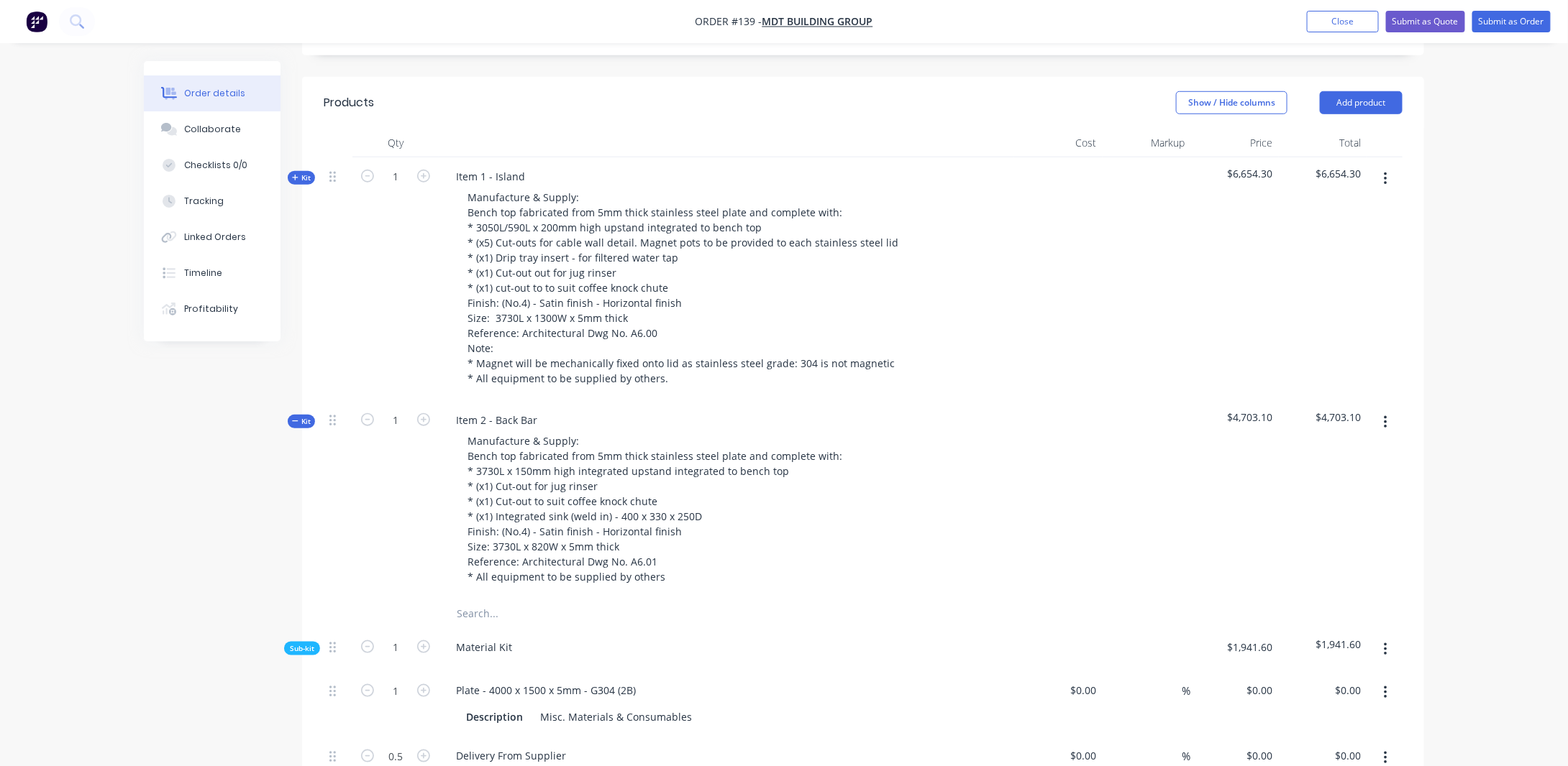
type input "$525.00"
type input "$105.00"
type input "$262.50"
type input "$105.00"
type input "$735.00"
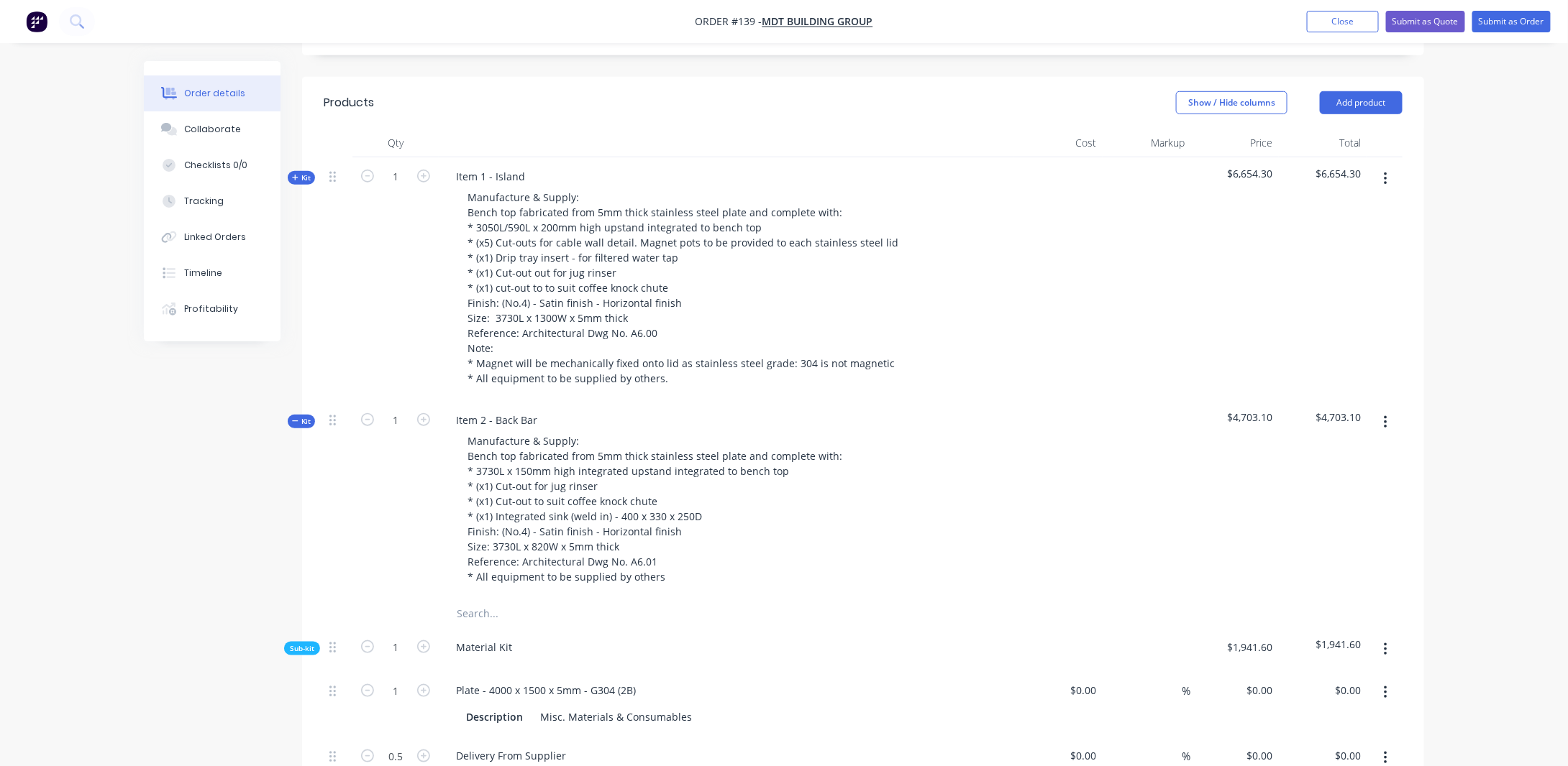
type input "$105.00"
type input "$102.00"
type input "$255.00"
type input "$102.00"
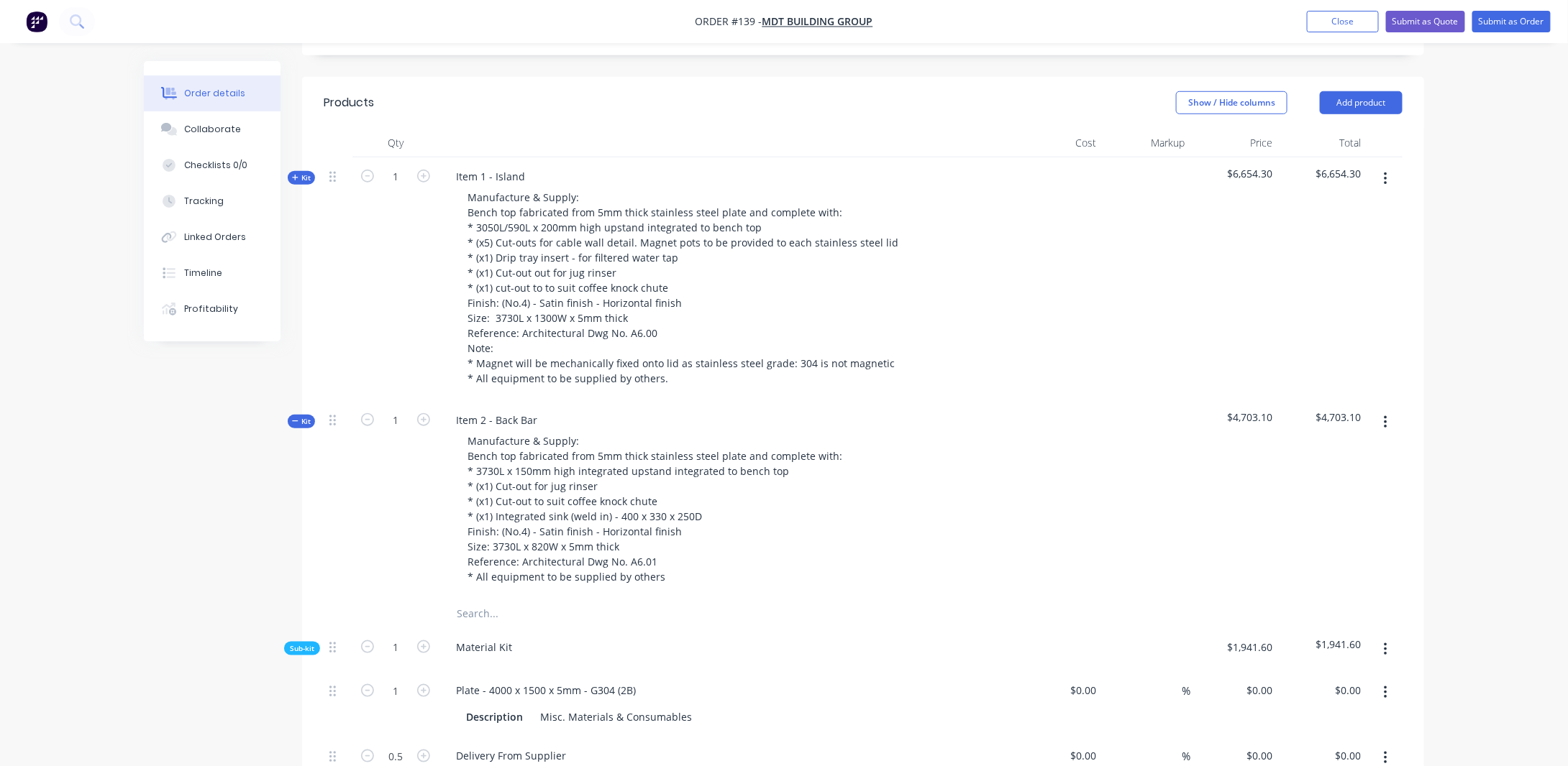
type input "$102.00"
type input "$255.00"
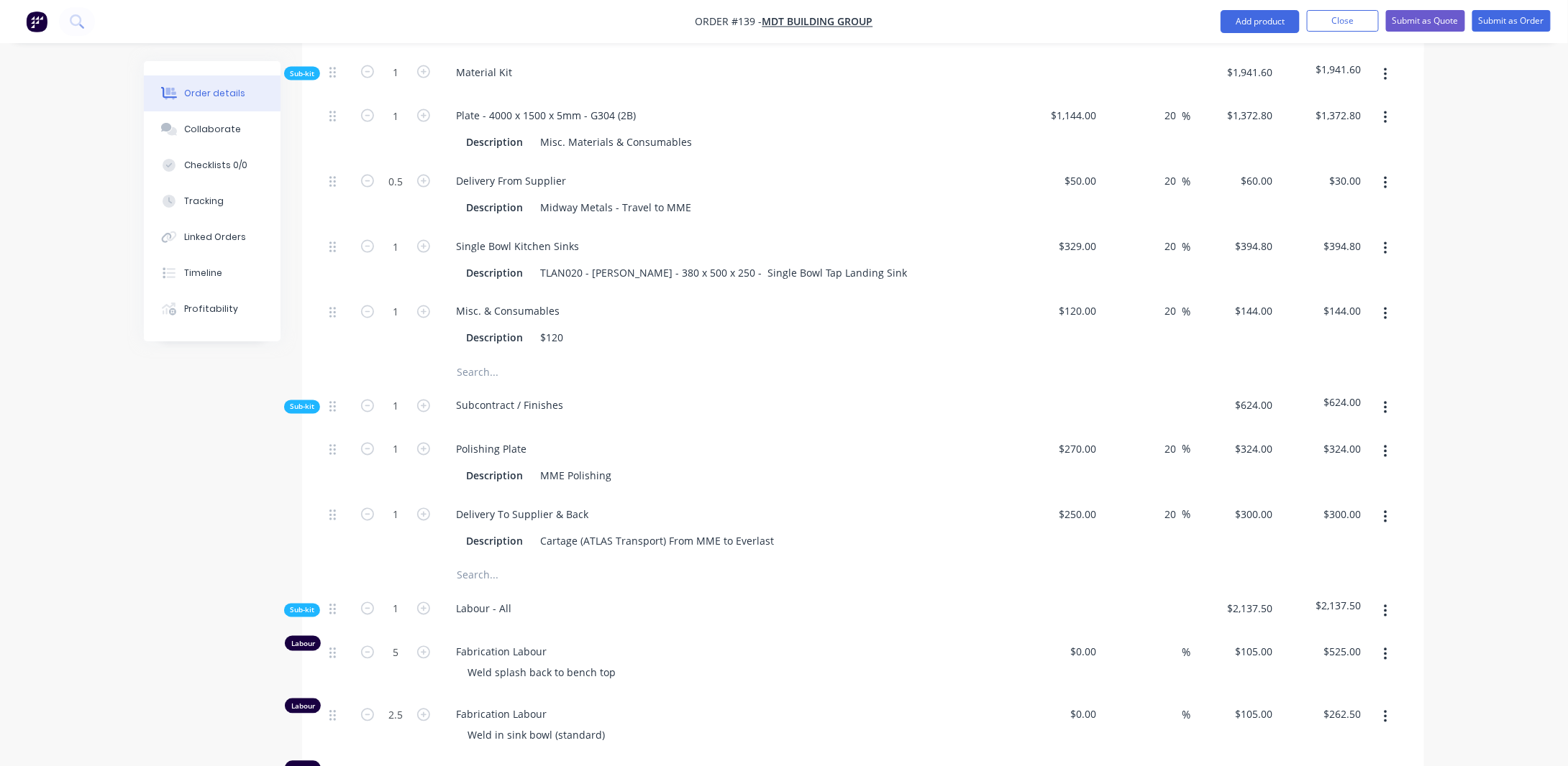
scroll to position [1206, 0]
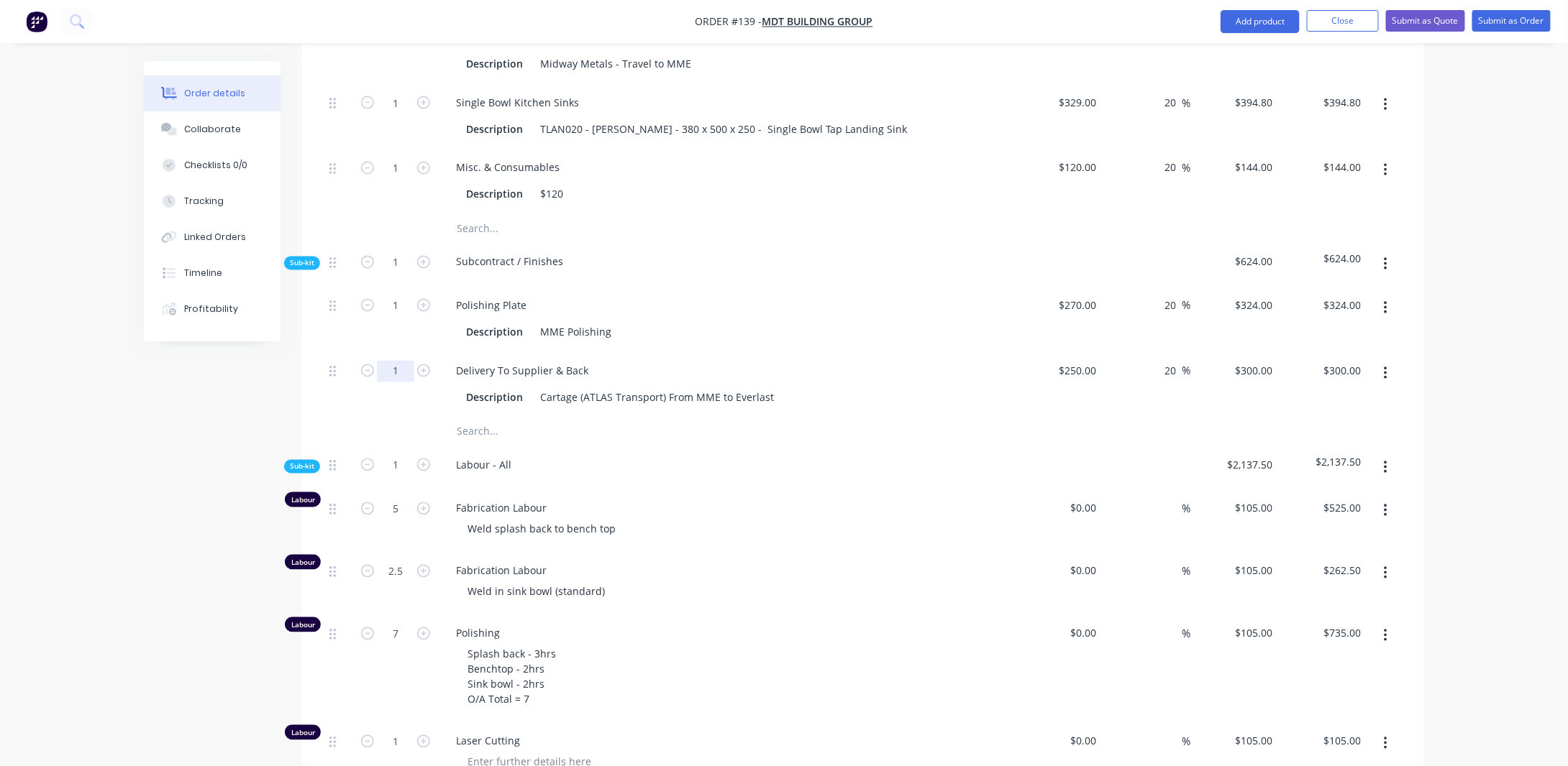
click at [406, 361] on input "1" at bounding box center [395, 372] width 38 height 21
type input "0.5"
click at [275, 368] on div "Created by [PERSON_NAME] Created [DATE] Required [DATE] Assigned to Add team me…" at bounding box center [784, 612] width 1280 height 3515
type input "$150.00"
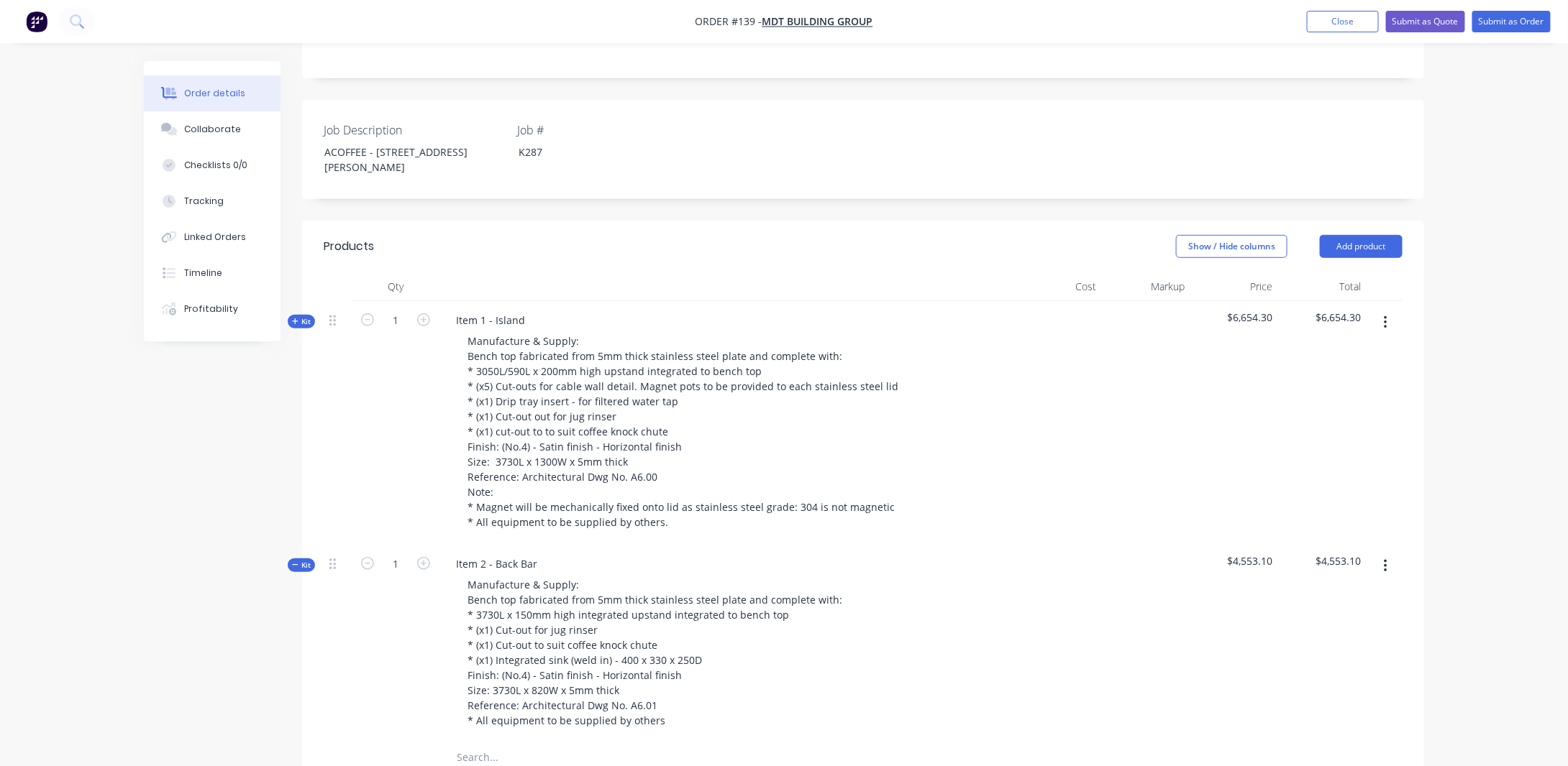
click at [306, 316] on span "Kit" at bounding box center [301, 321] width 19 height 11
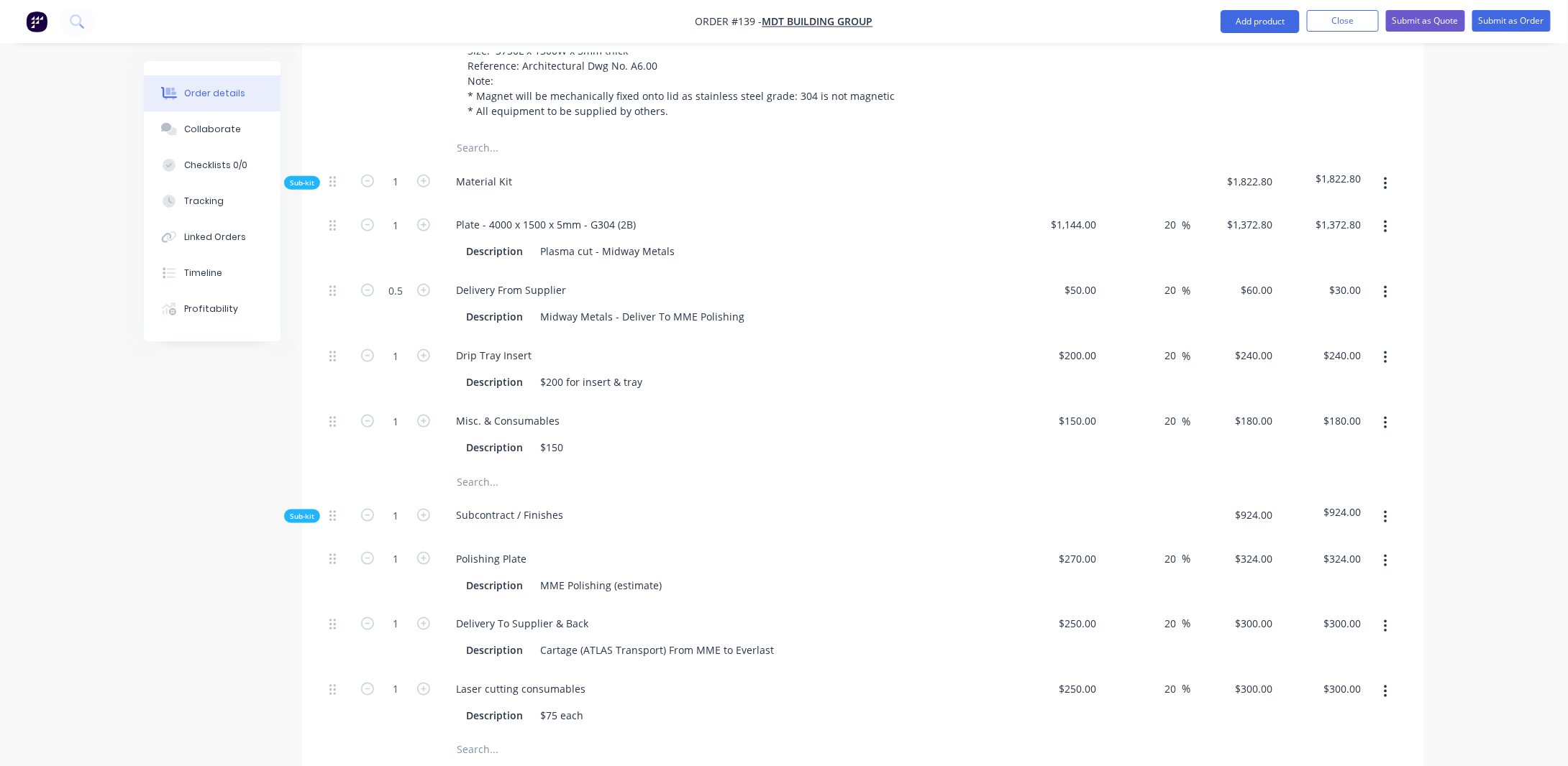
scroll to position [774, 0]
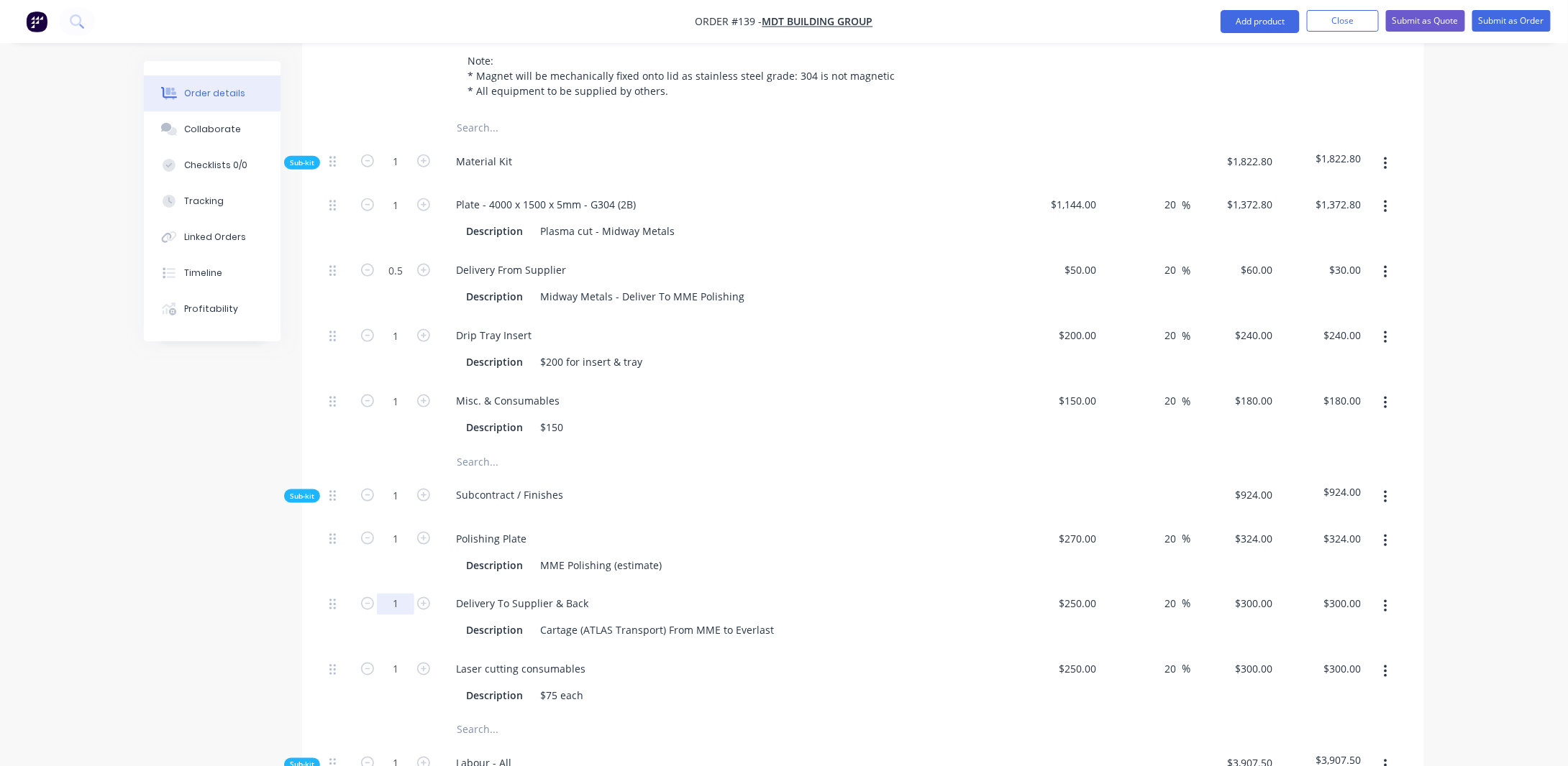
click at [400, 594] on input "1" at bounding box center [395, 605] width 38 height 21
type input "0.5"
type input "$150.00"
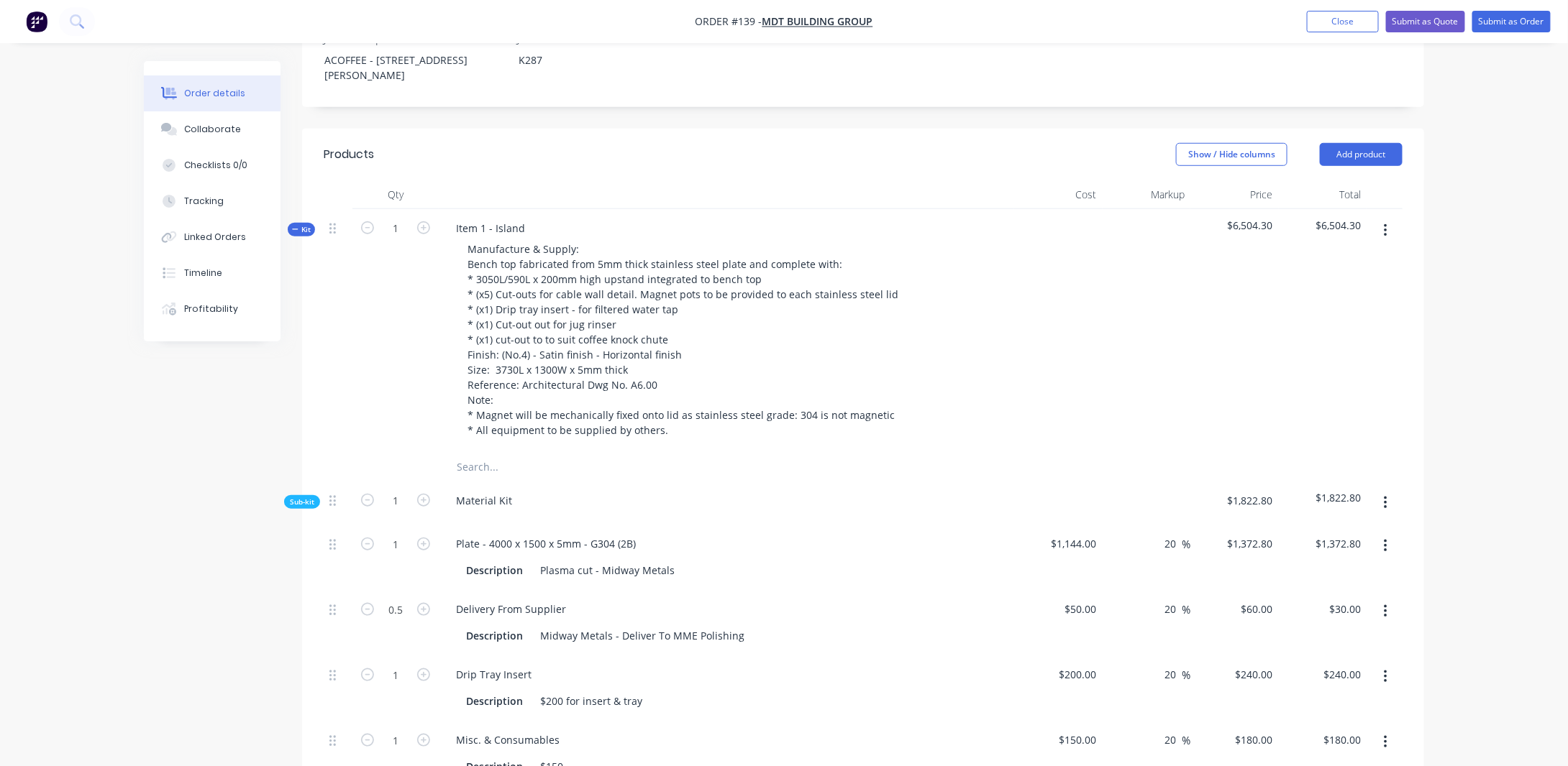
scroll to position [415, 0]
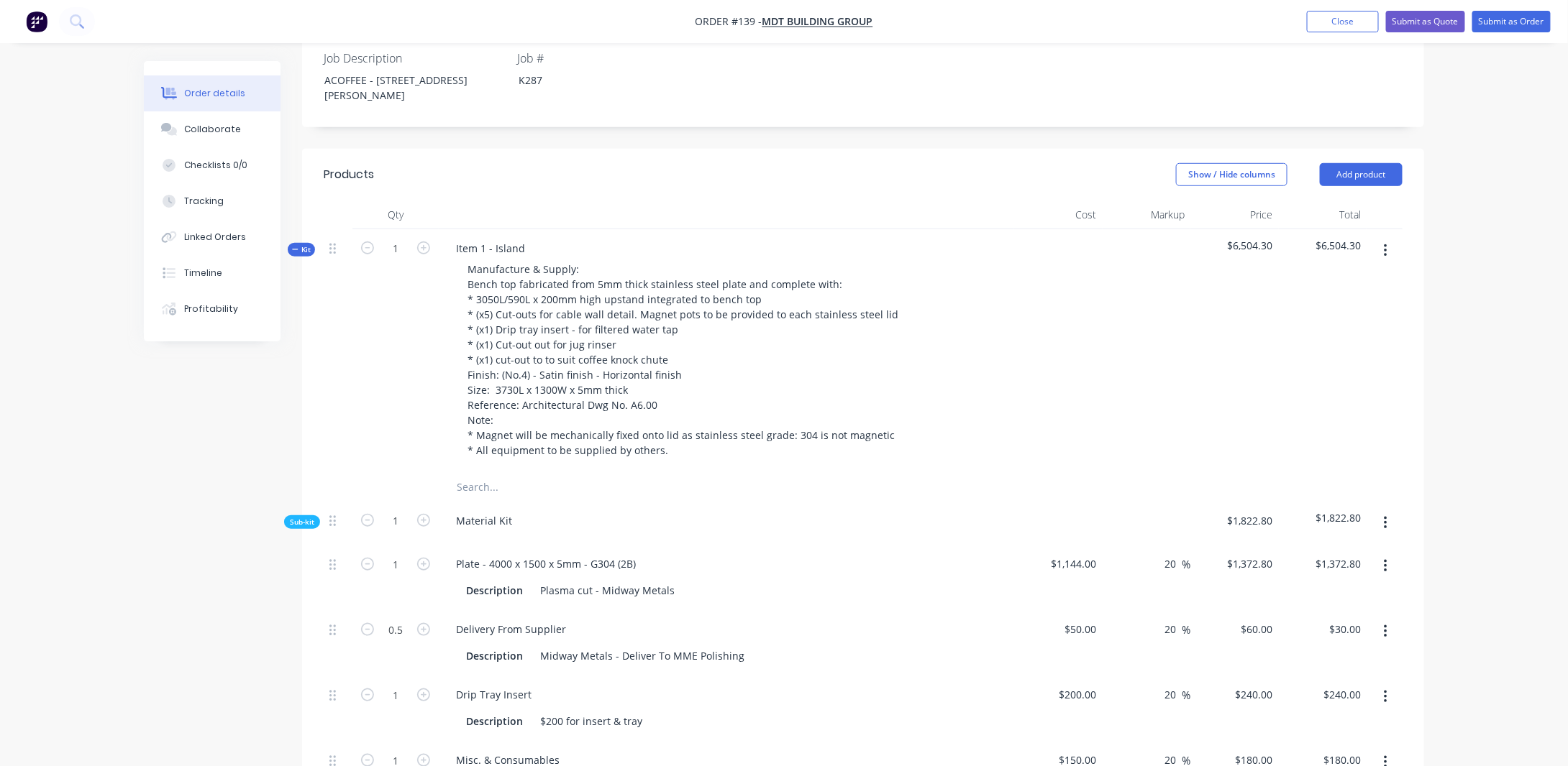
click at [294, 246] on icon "button" at bounding box center [295, 249] width 7 height 7
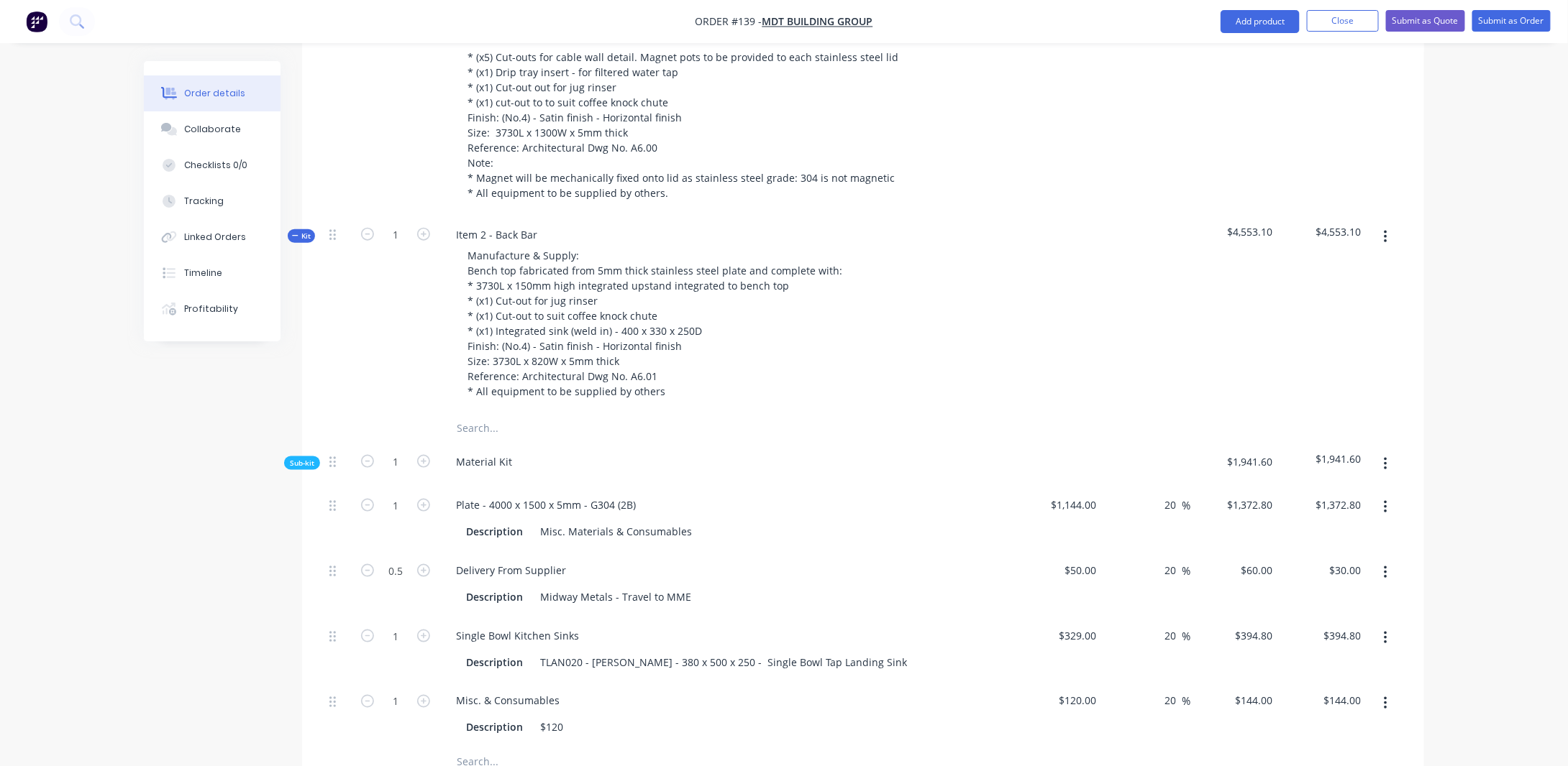
scroll to position [702, 0]
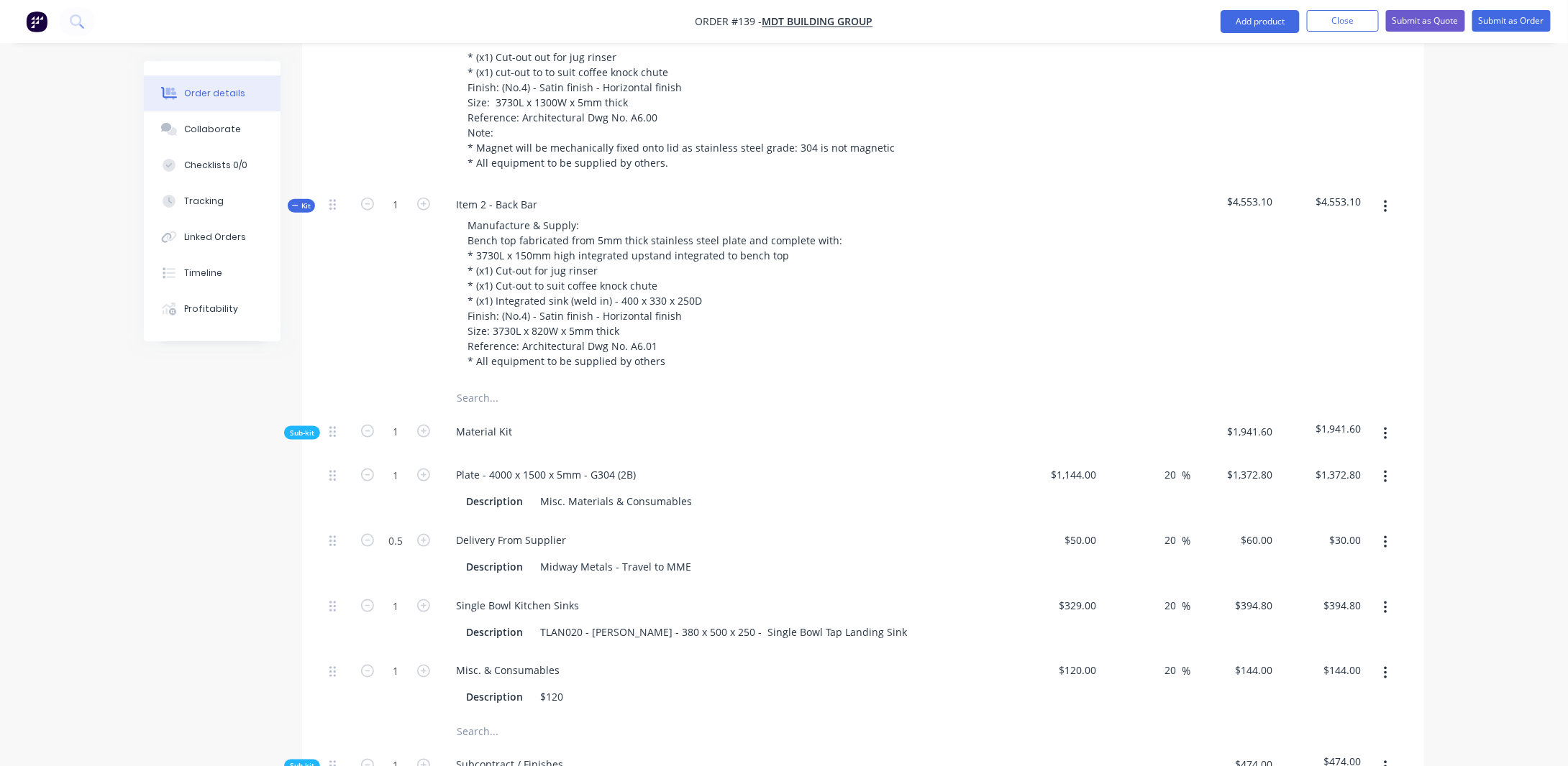
click at [301, 200] on span "Kit" at bounding box center [301, 205] width 19 height 11
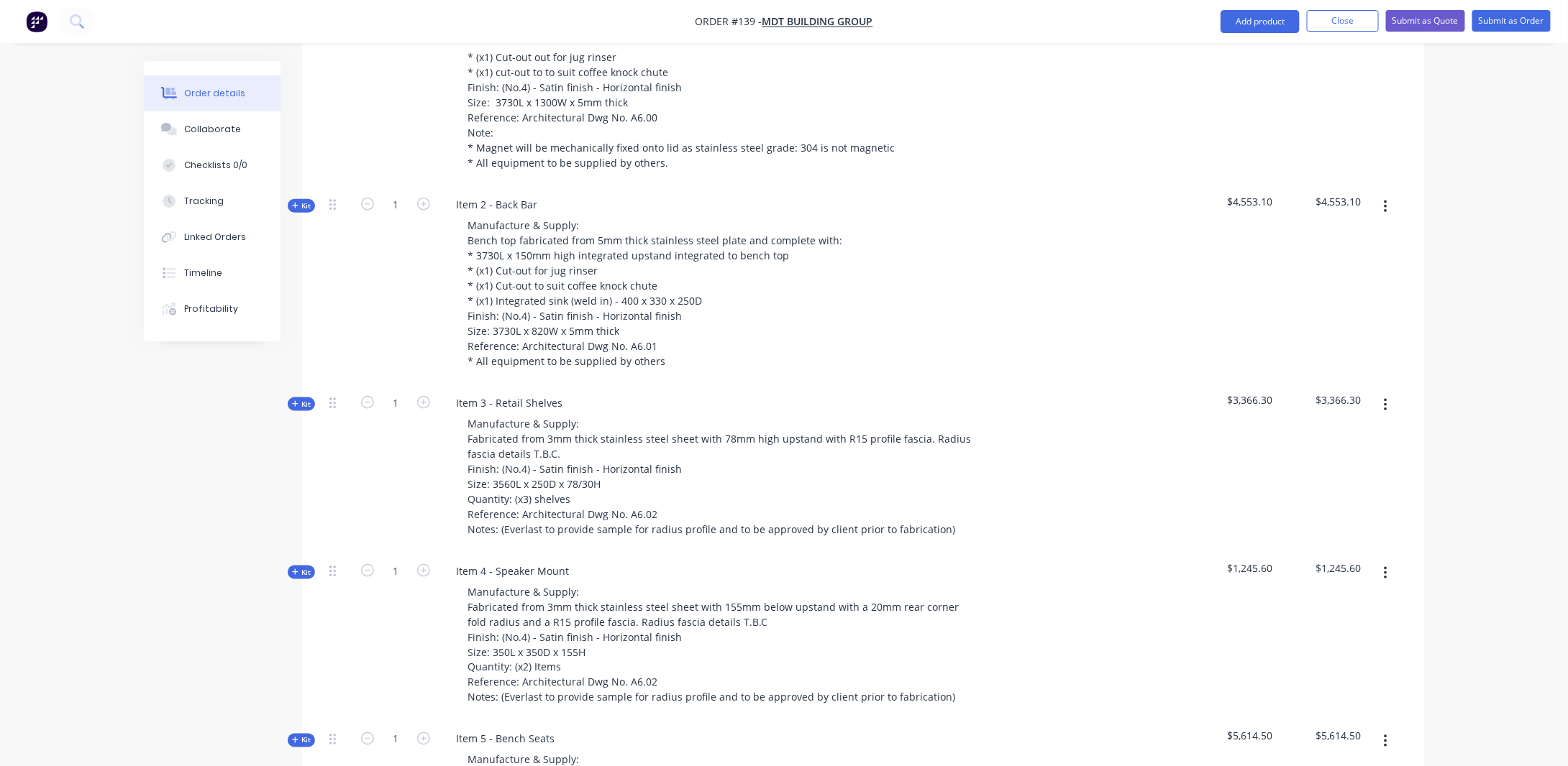
click at [308, 399] on span "Kit" at bounding box center [301, 404] width 19 height 11
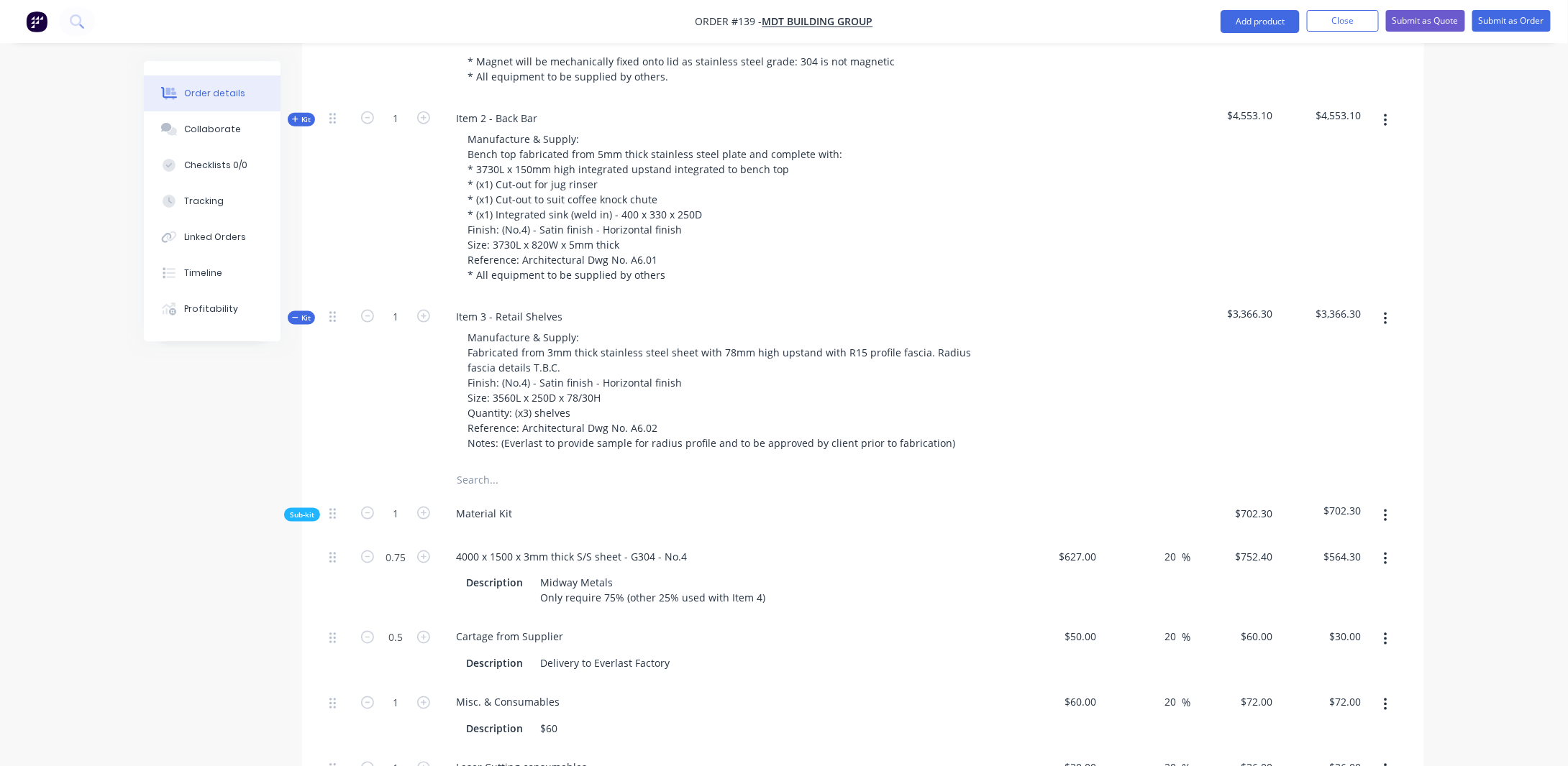
scroll to position [774, 0]
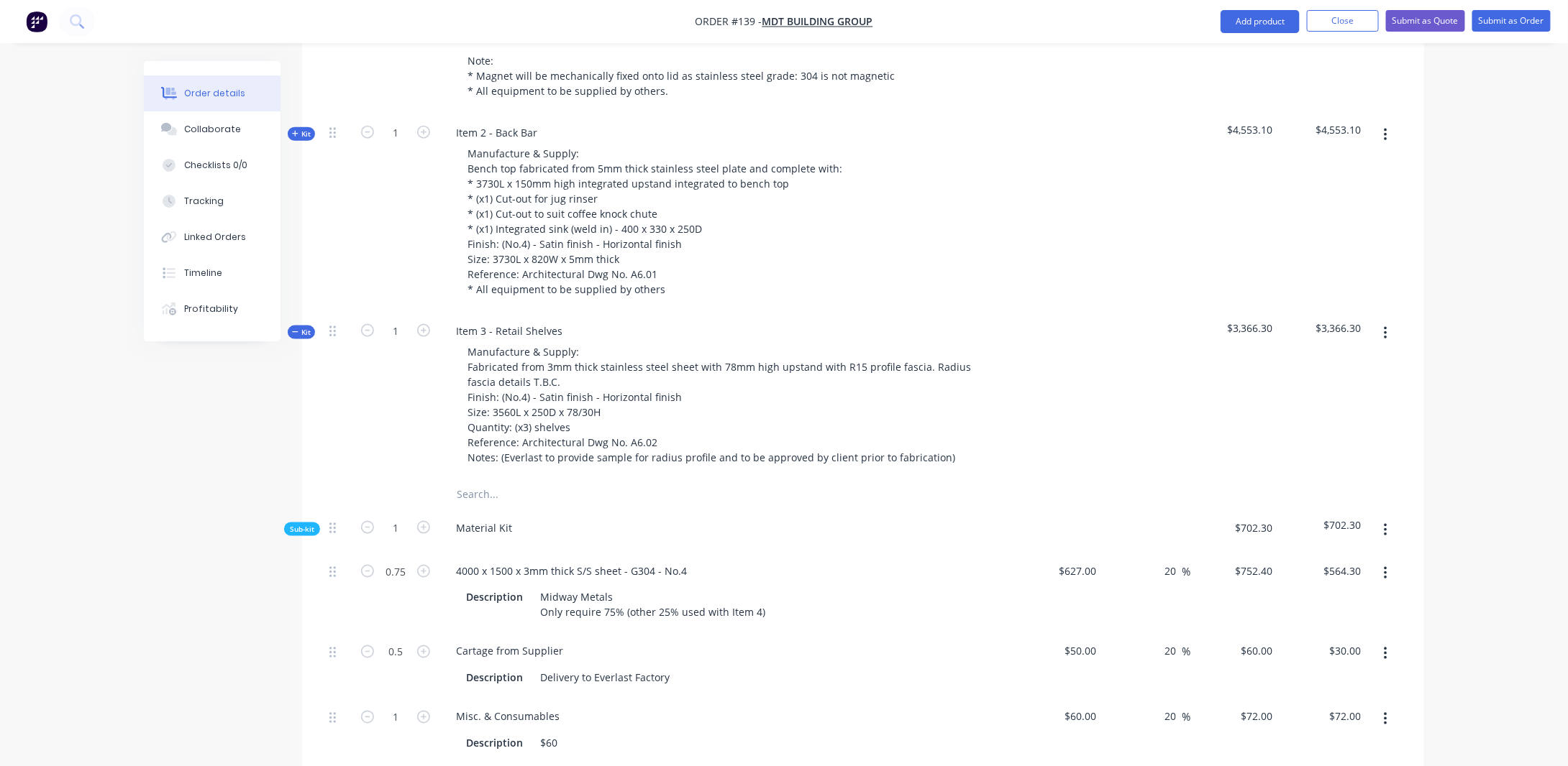
drag, startPoint x: 307, startPoint y: 314, endPoint x: 309, endPoint y: 185, distance: 129.0
click at [307, 327] on span "Kit" at bounding box center [301, 332] width 19 height 11
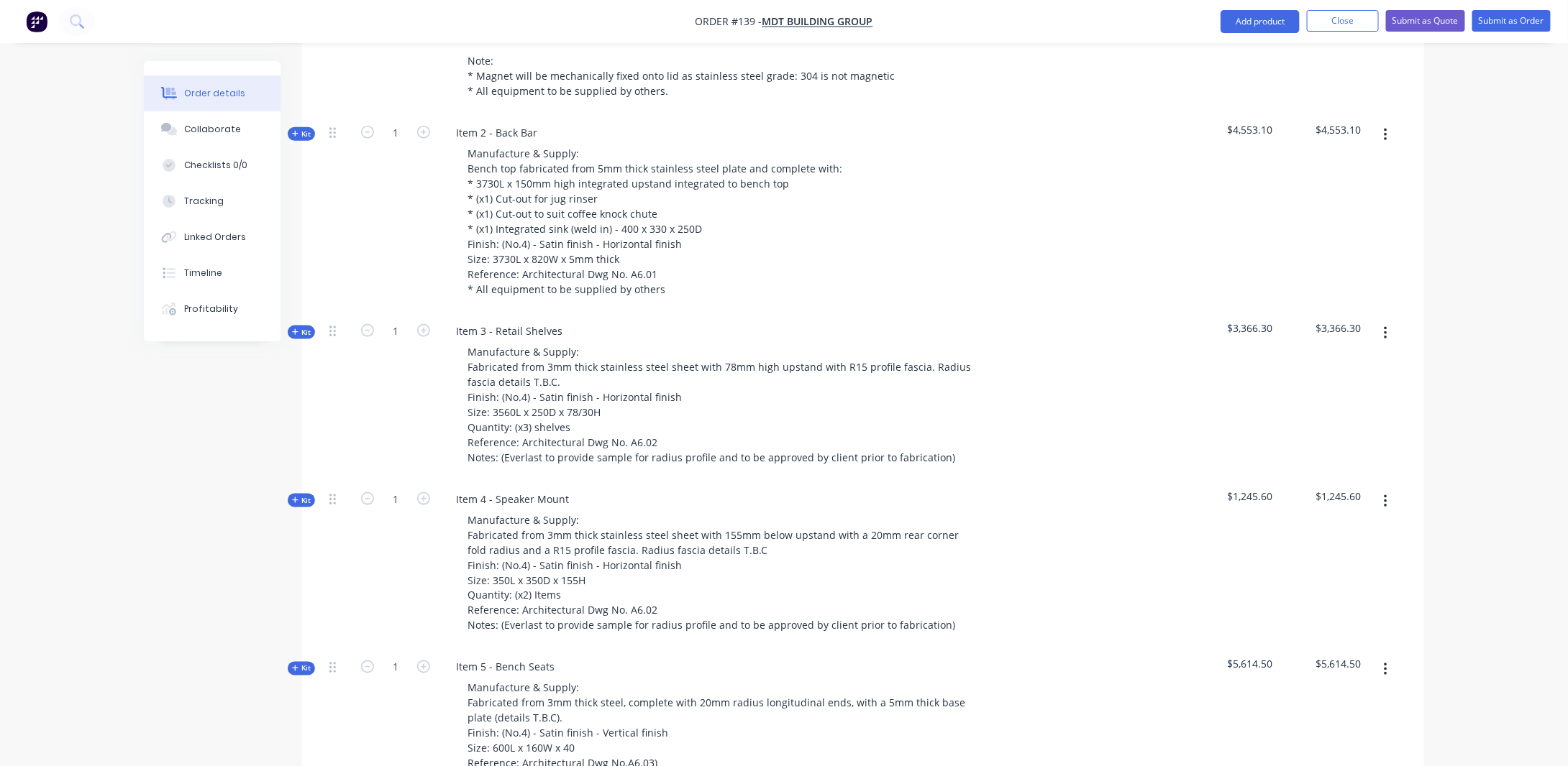
click at [301, 129] on span "Kit" at bounding box center [301, 134] width 19 height 11
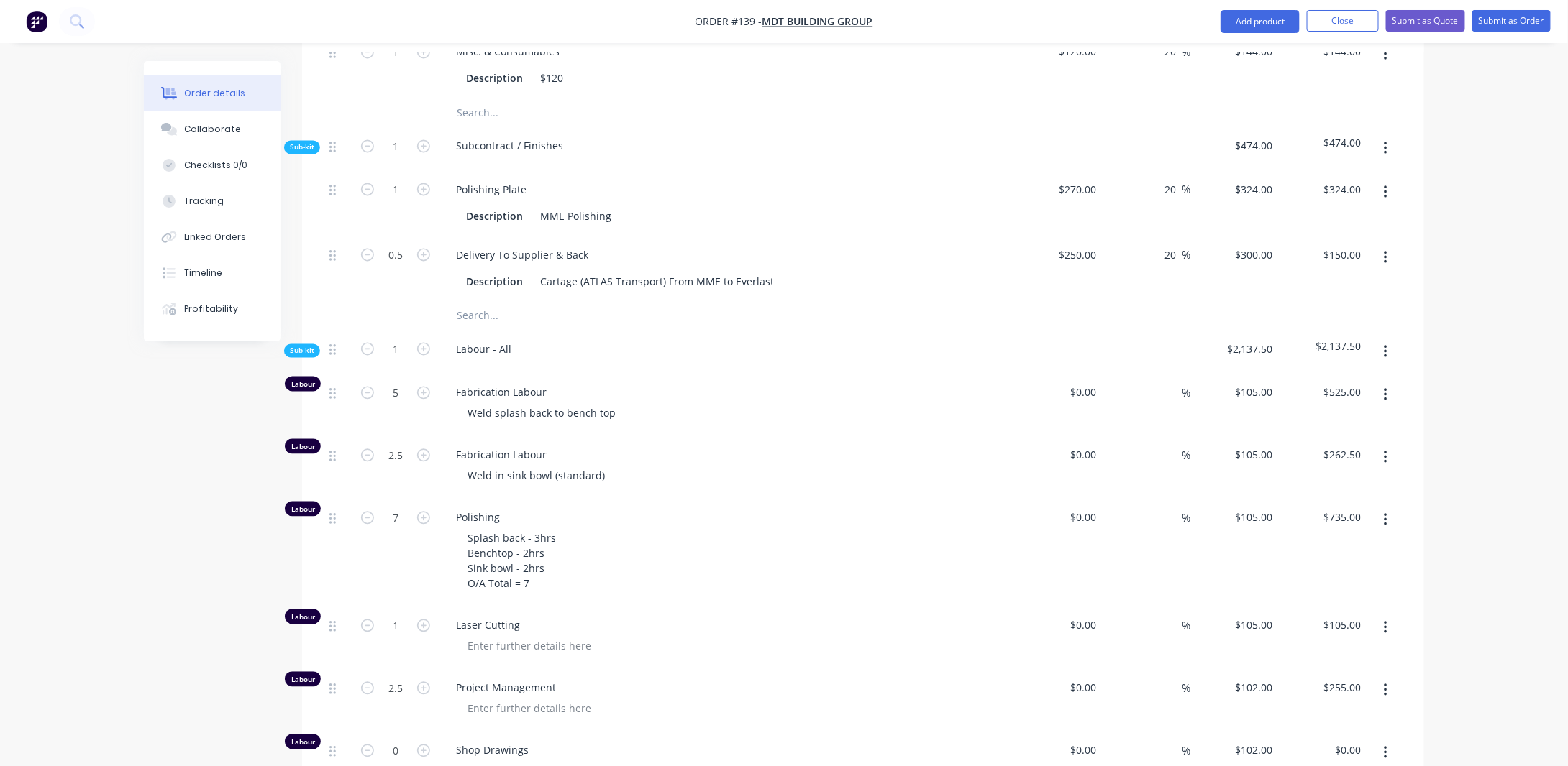
scroll to position [1349, 0]
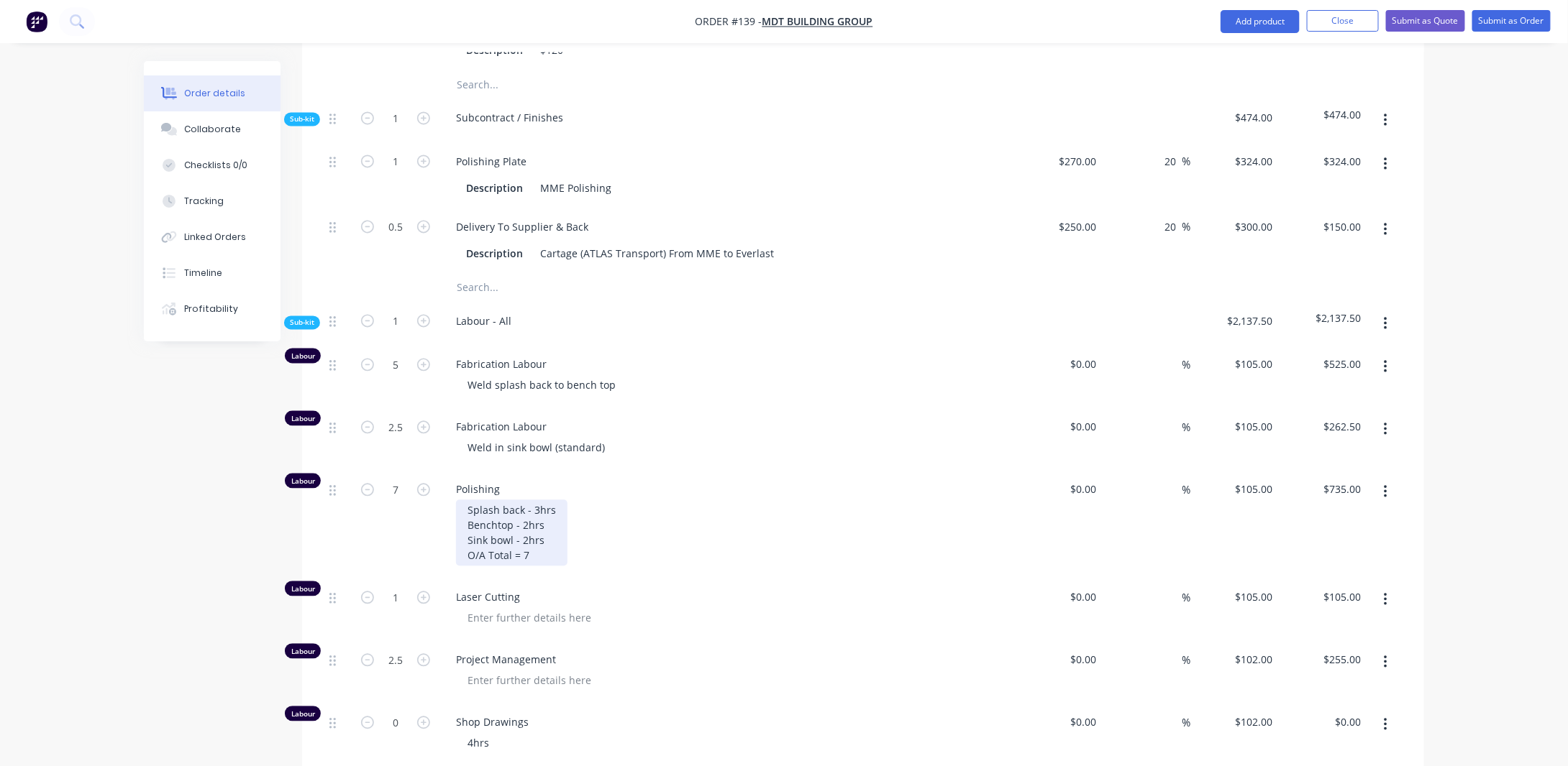
drag, startPoint x: 526, startPoint y: 521, endPoint x: 584, endPoint y: 512, distance: 58.7
click at [526, 521] on div "Splash back - 3hrs Benchtop - 2hrs Sink bowl - 2hrs O/A Total = 7" at bounding box center [511, 533] width 112 height 66
click at [548, 531] on div "Splash back - 3hrs Benchtop - 2hrs Sink bowl - 3hrs O/A Total = 7" at bounding box center [511, 533] width 112 height 66
click at [400, 479] on input "7" at bounding box center [395, 490] width 38 height 21
type input "8"
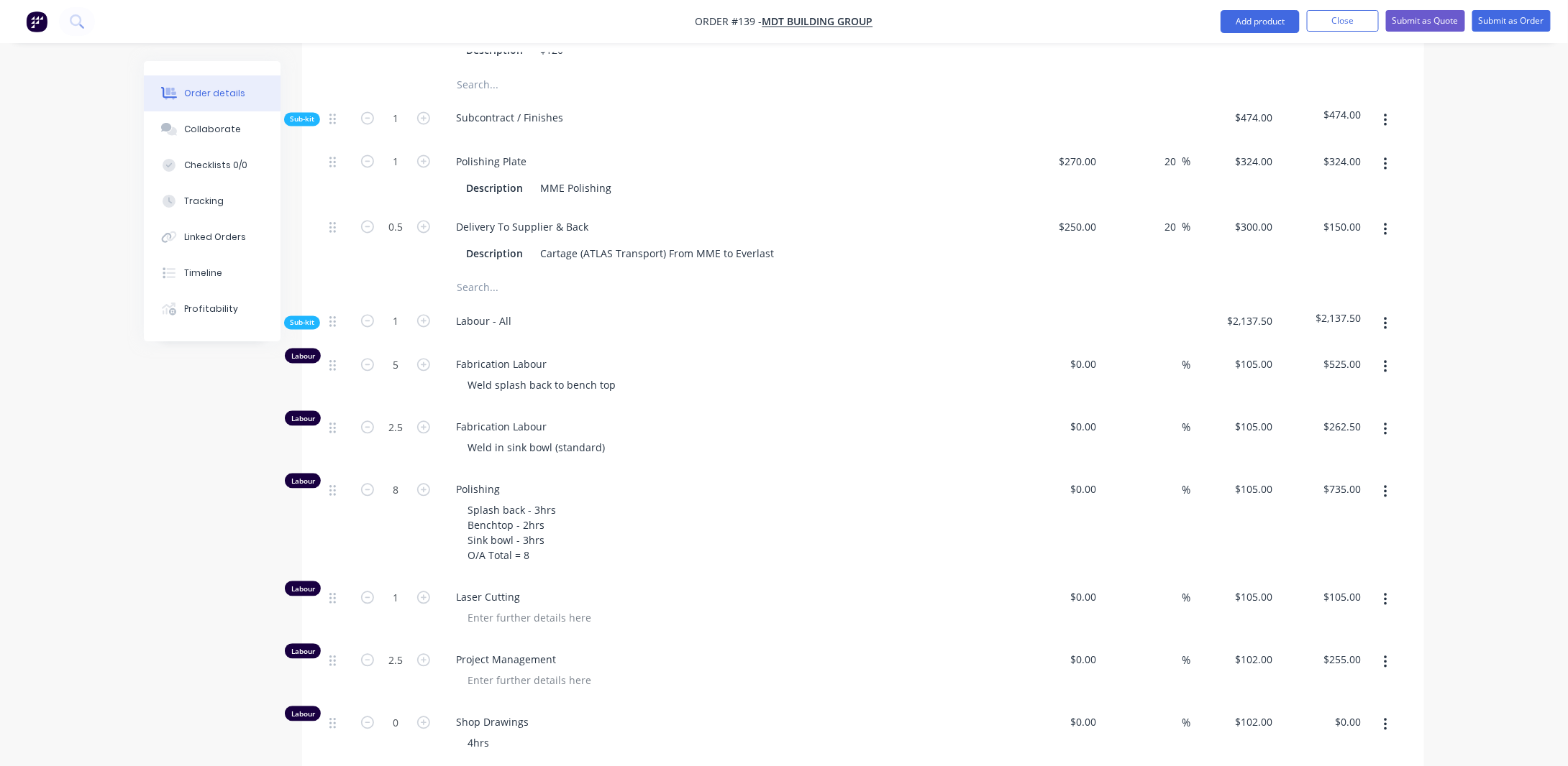
click at [101, 543] on div "Order details Collaborate Checklists 0/0 Tracking Linked Orders Timeline Profit…" at bounding box center [784, 438] width 1568 height 3576
type input "$840.00"
click at [539, 500] on div "Splash back - 3hrs Benchtop - 2hrs Sink bowl - 3hrs O/A Total = 8" at bounding box center [511, 533] width 112 height 66
click at [84, 552] on div "Order details Collaborate Checklists 0/0 Tracking Linked Orders Timeline Profit…" at bounding box center [784, 438] width 1568 height 3576
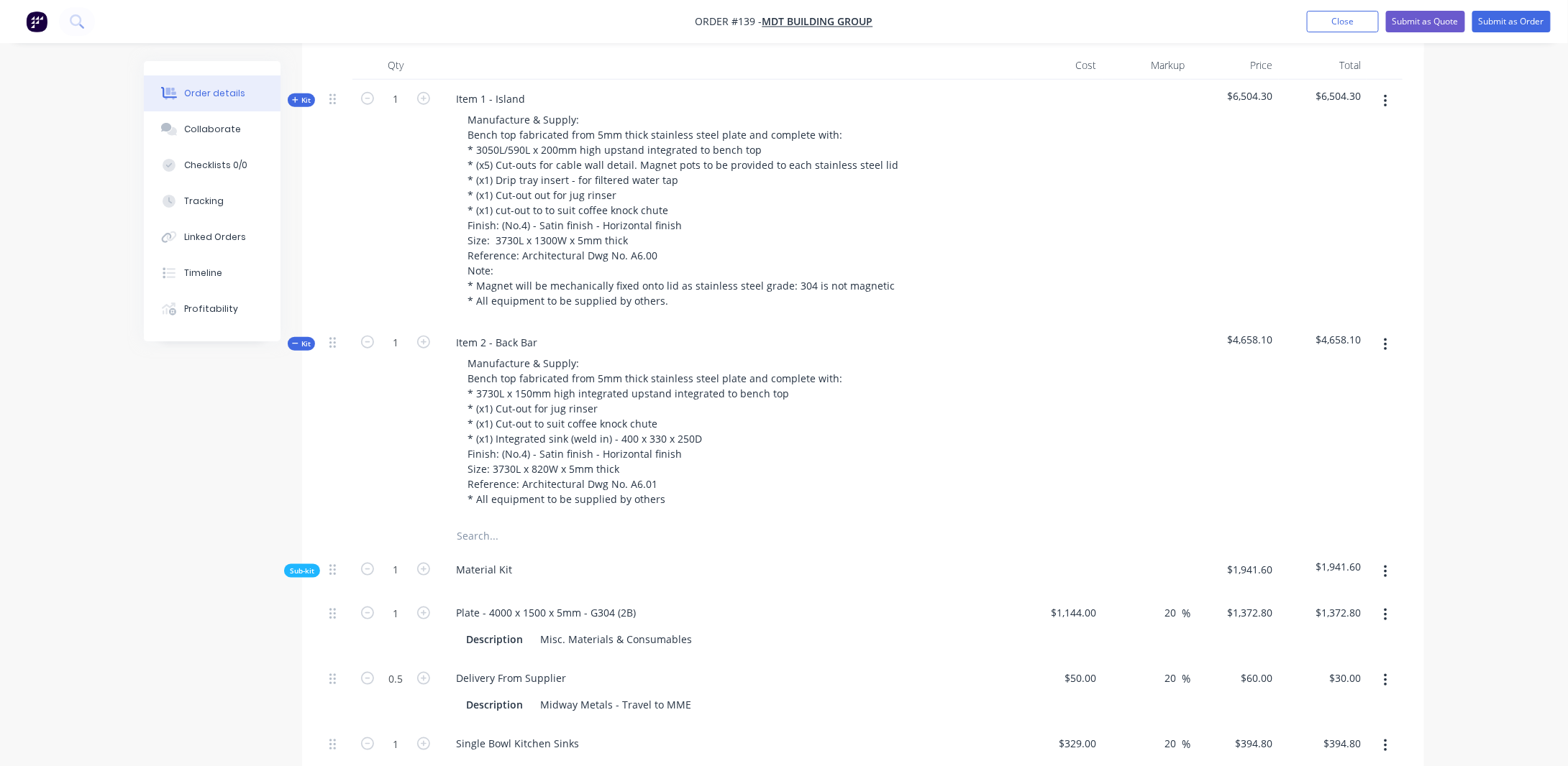
scroll to position [486, 0]
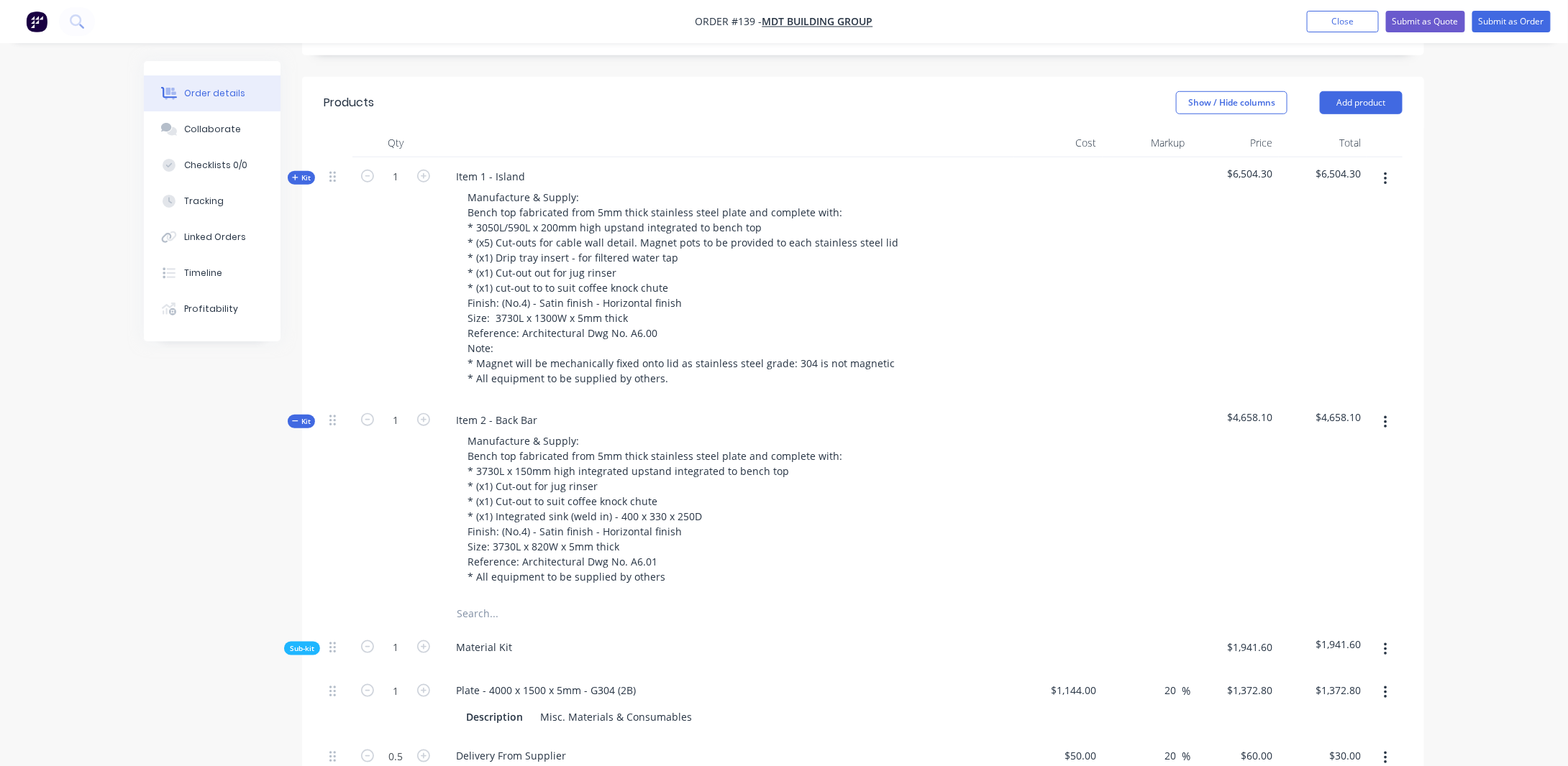
drag, startPoint x: 304, startPoint y: 398, endPoint x: 418, endPoint y: 385, distance: 114.7
click at [303, 416] on span "Kit" at bounding box center [301, 421] width 19 height 11
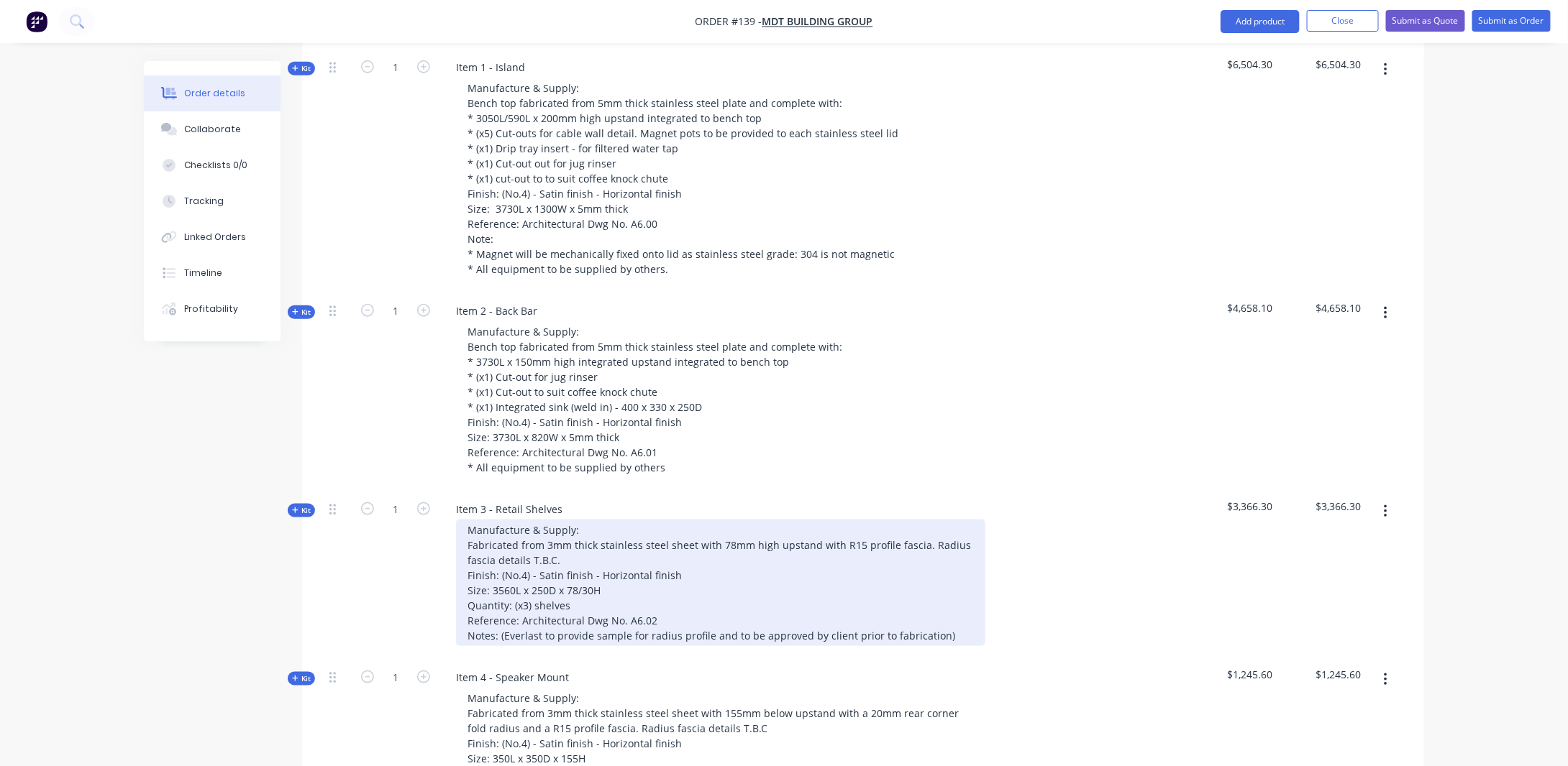
scroll to position [702, 0]
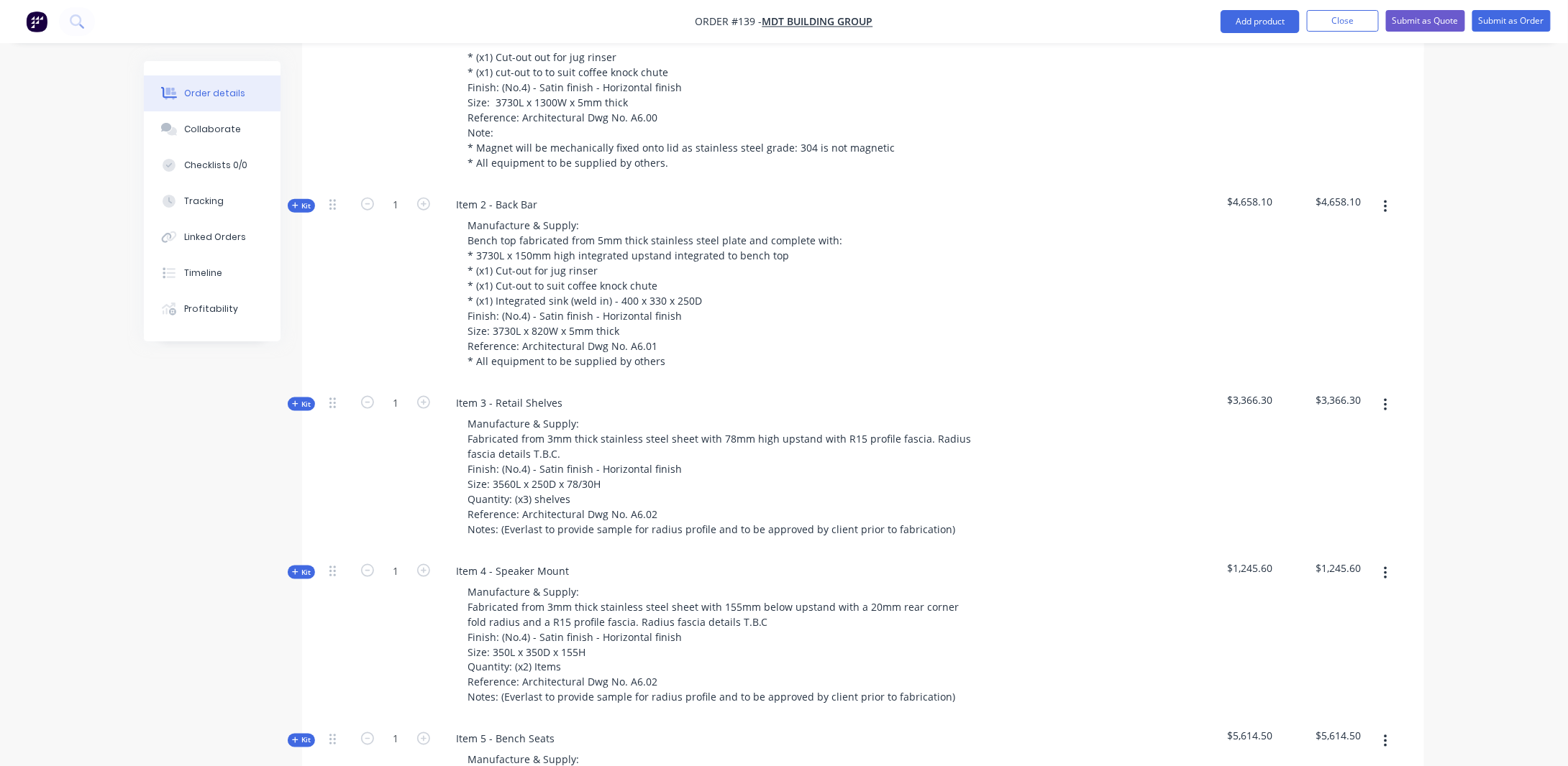
click at [297, 400] on icon "button" at bounding box center [295, 403] width 7 height 7
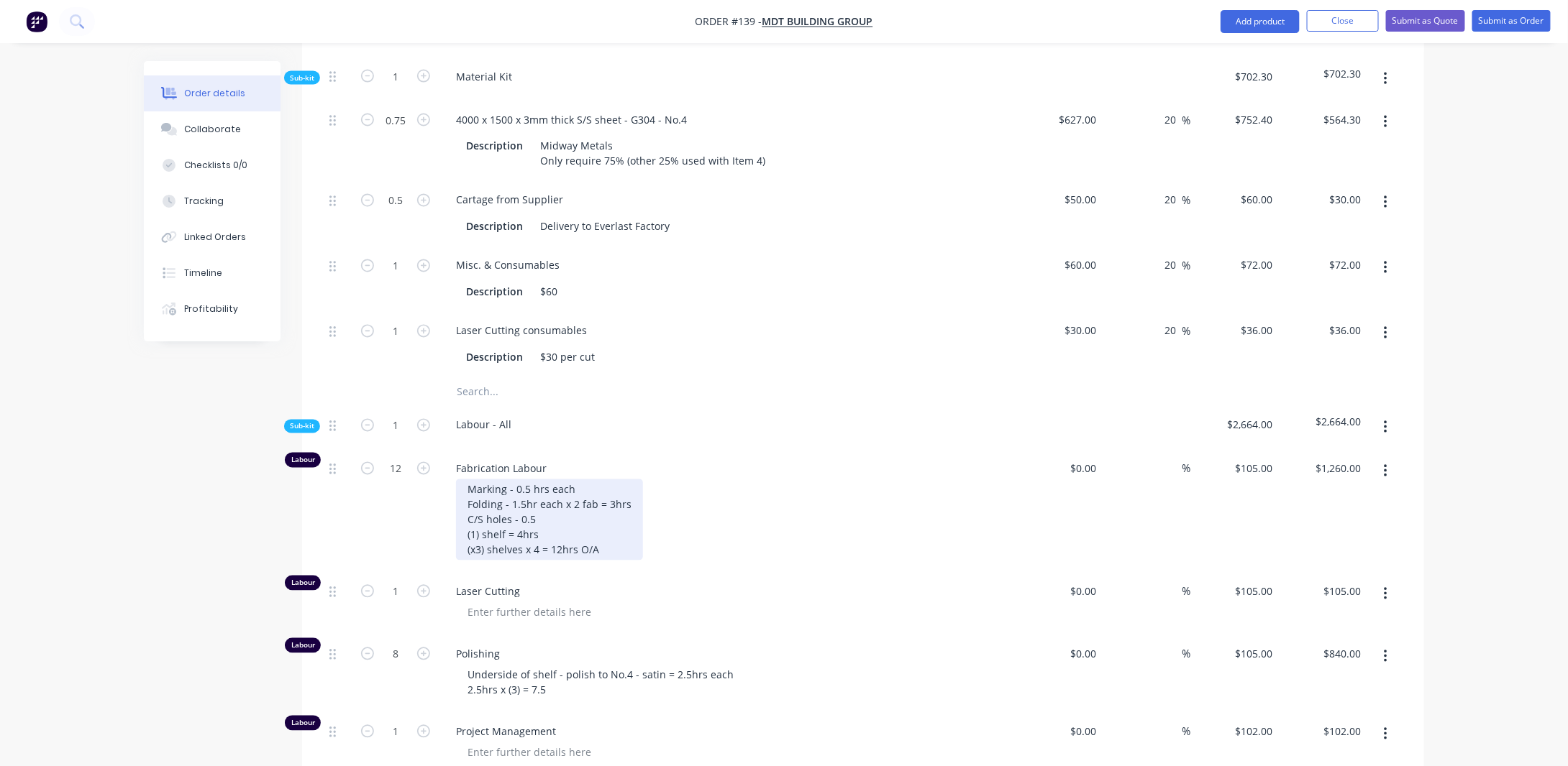
scroll to position [1278, 0]
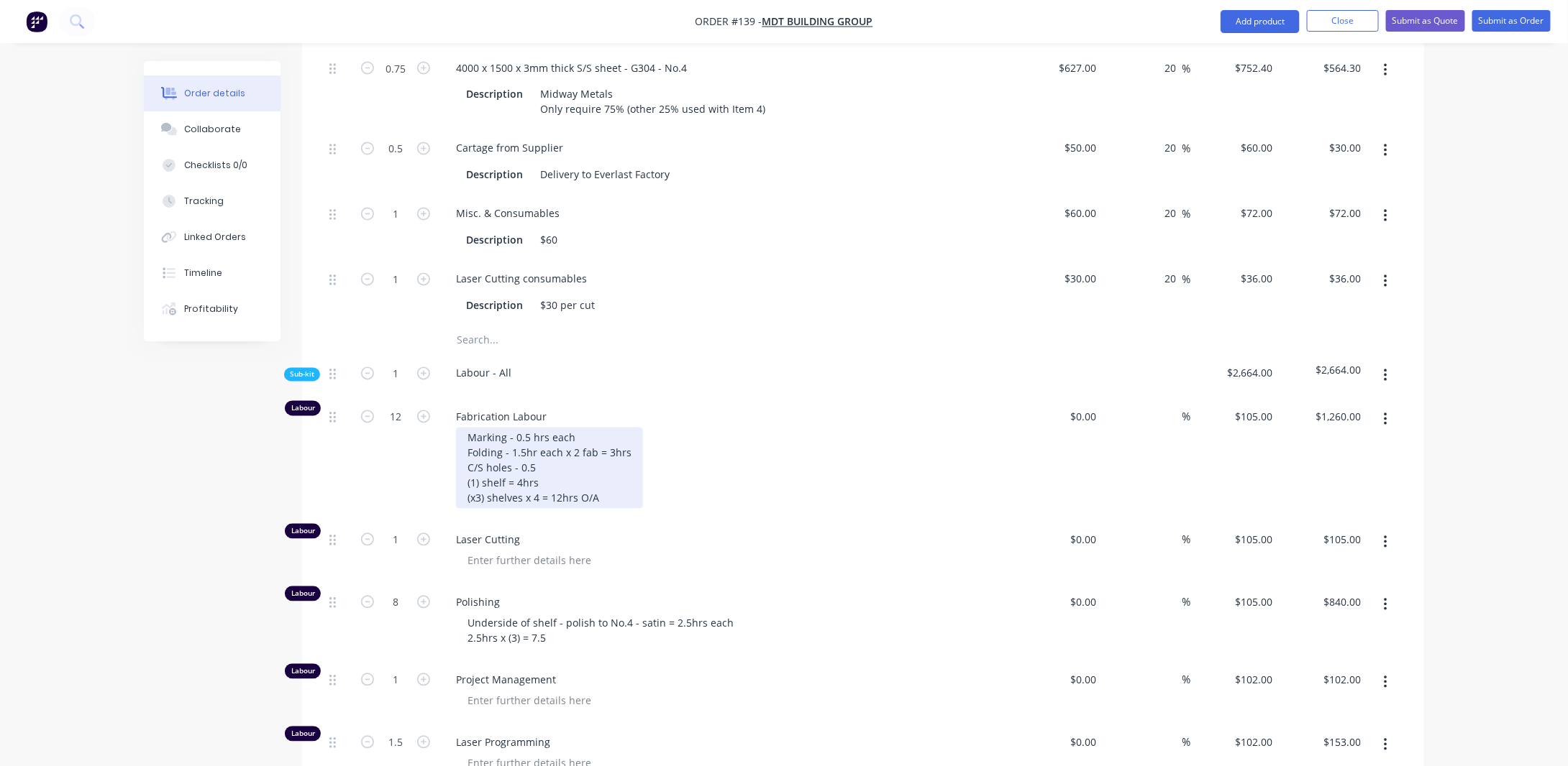
click at [545, 454] on div "Marking - 0.5 hrs each Folding - 1.5hr each x 2 fab = 3hrs C/S holes - 0.5 (1) …" at bounding box center [549, 469] width 187 height 81
click at [547, 440] on div "Marking - 0.5 hrs each Folding - 1.5hr each x 2 fab = 3hrs C/S holes - 0.5 (1) …" at bounding box center [549, 469] width 187 height 81
click at [548, 457] on div "Marking - 0.5 hrs each Folding - 1.5hr each x 2 fab = 3hrs C/S holes - 0.5 (1) …" at bounding box center [549, 469] width 187 height 81
click at [627, 429] on div "Marking - 0.5 hrs each Folding - 1.5hr each x 2 fab = 3hrs C/S holes - 0.5 (1) …" at bounding box center [549, 469] width 187 height 81
drag, startPoint x: 578, startPoint y: 408, endPoint x: 582, endPoint y: 416, distance: 8.9
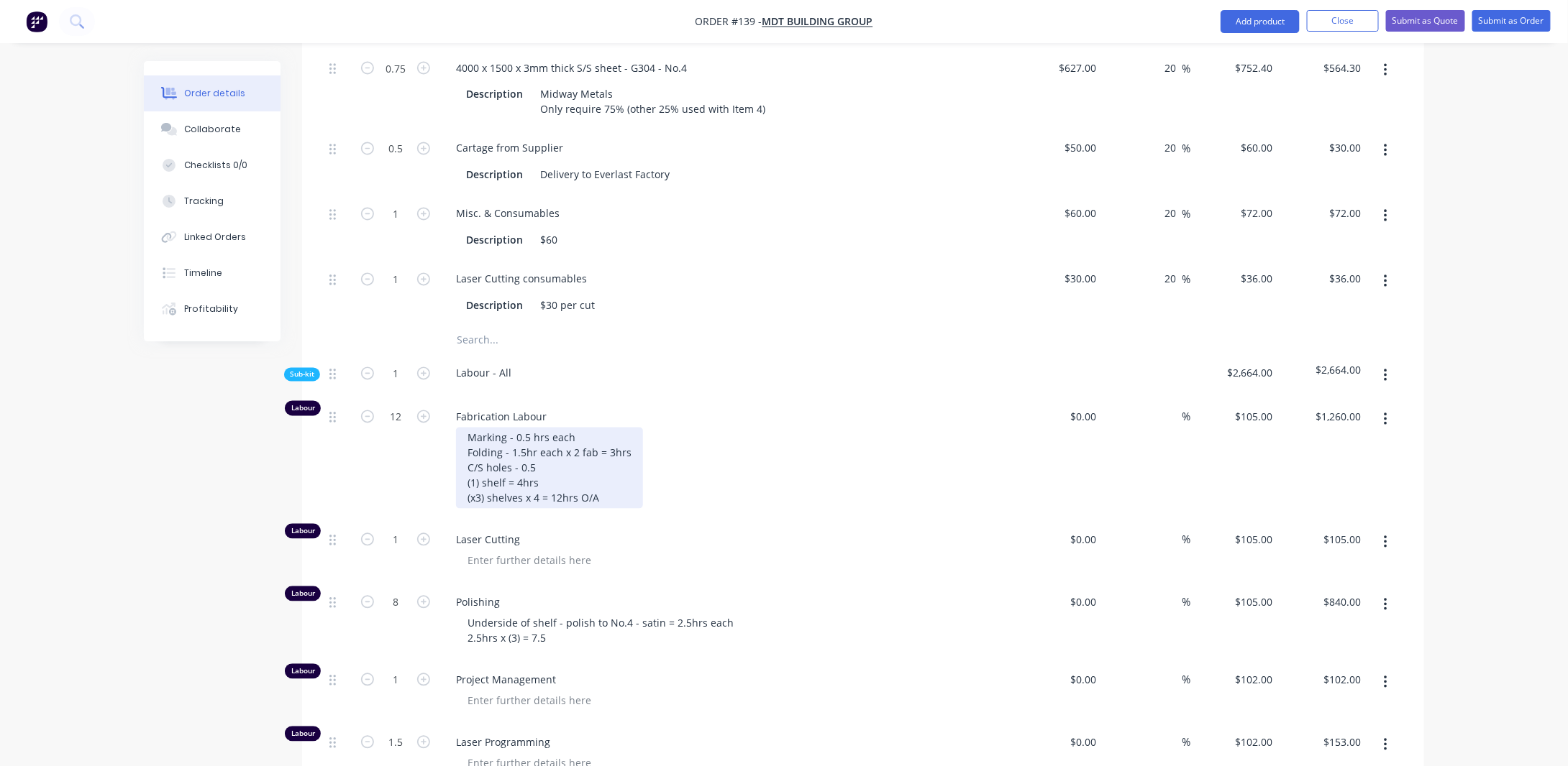
click at [579, 428] on div "Marking - 0.5 hrs each Folding - 1.5hr each x 2 fab = 3hrs C/S holes - 0.5 (1) …" at bounding box center [549, 469] width 187 height 81
drag, startPoint x: 616, startPoint y: 437, endPoint x: 599, endPoint y: 437, distance: 17.0
click at [616, 437] on div "Marking - 0.5 hrs each Folding - 1.5hr each x 2 fab = 3hrs C/S holes - 0.5 (1) …" at bounding box center [549, 469] width 187 height 81
drag, startPoint x: 587, startPoint y: 460, endPoint x: 604, endPoint y: 467, distance: 18.4
click at [587, 460] on div "Marking - 0.5 hrs each Folding - 1.5hr each x 2 fab = 3hrs C/S holes - 0.5 (1) …" at bounding box center [549, 469] width 187 height 81
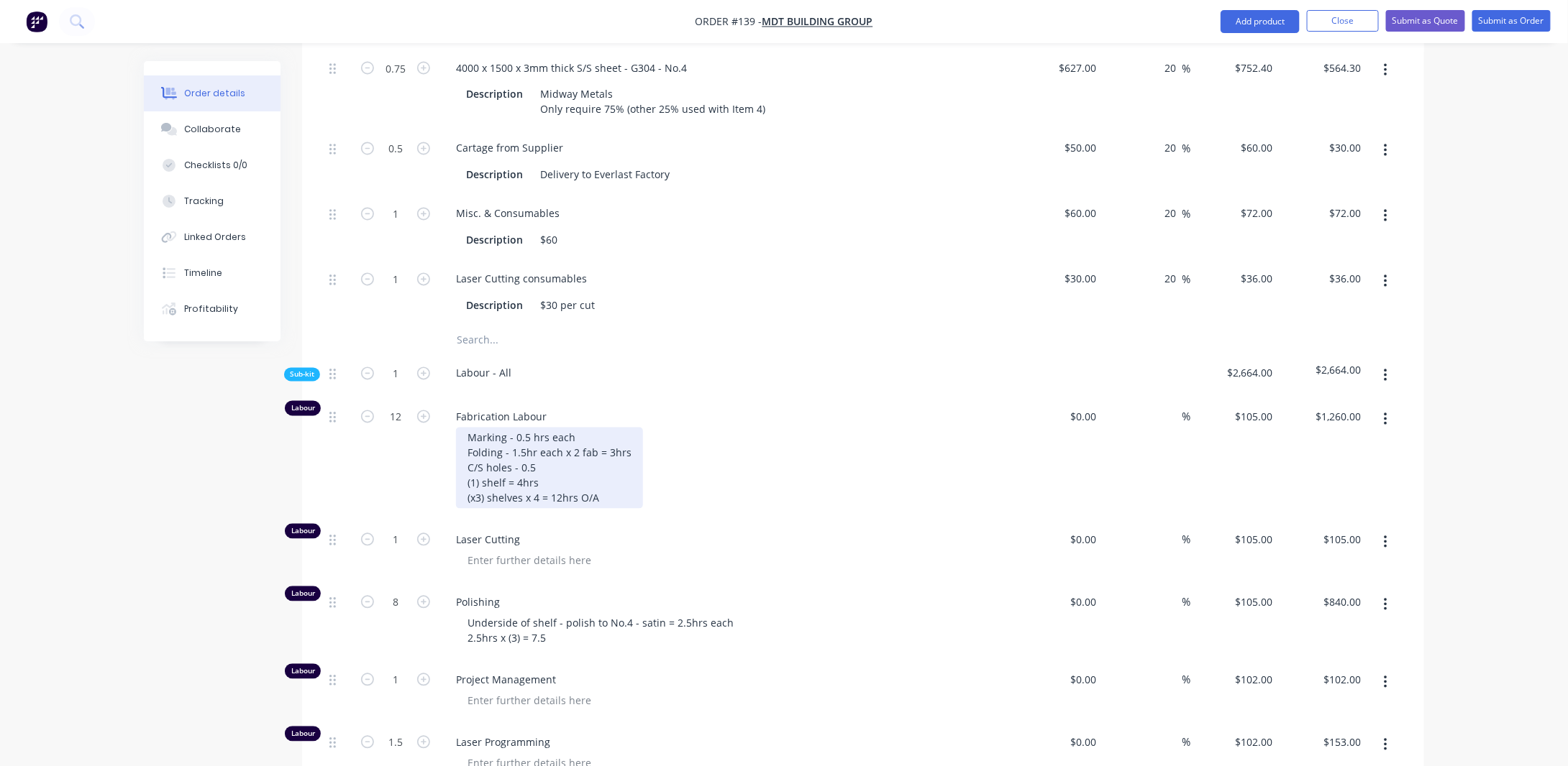
click at [623, 484] on div "Fabrication Labour Marking - 0.5 hrs each Folding - 1.5hr each x 2 fab = 3hrs C…" at bounding box center [727, 460] width 576 height 123
click at [610, 469] on div "Marking - 0.5 hrs each Folding - 1.5hr each x 2 fab = 3hrs C/S holes - 0.5 (1) …" at bounding box center [549, 469] width 187 height 81
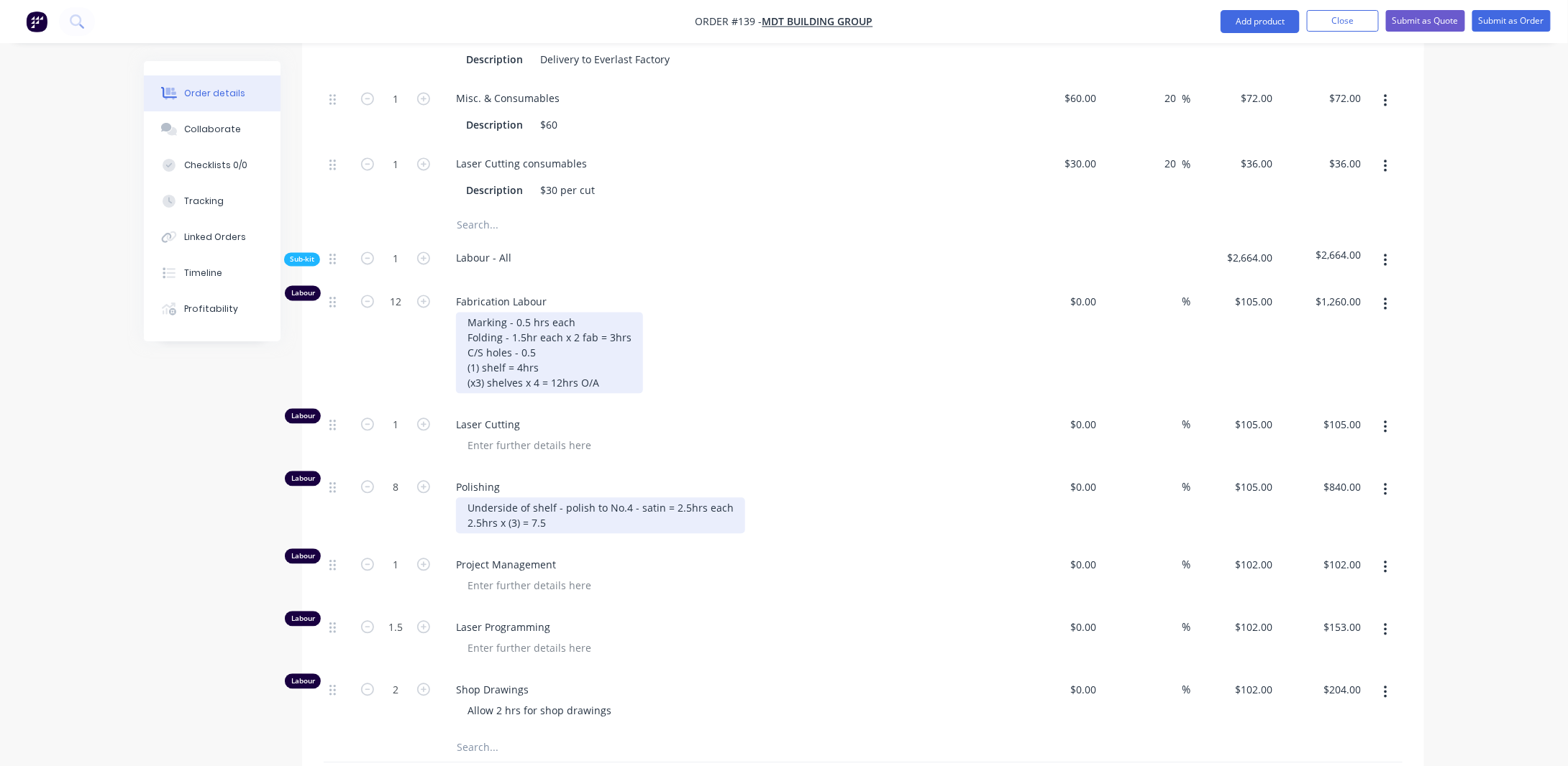
scroll to position [1421, 0]
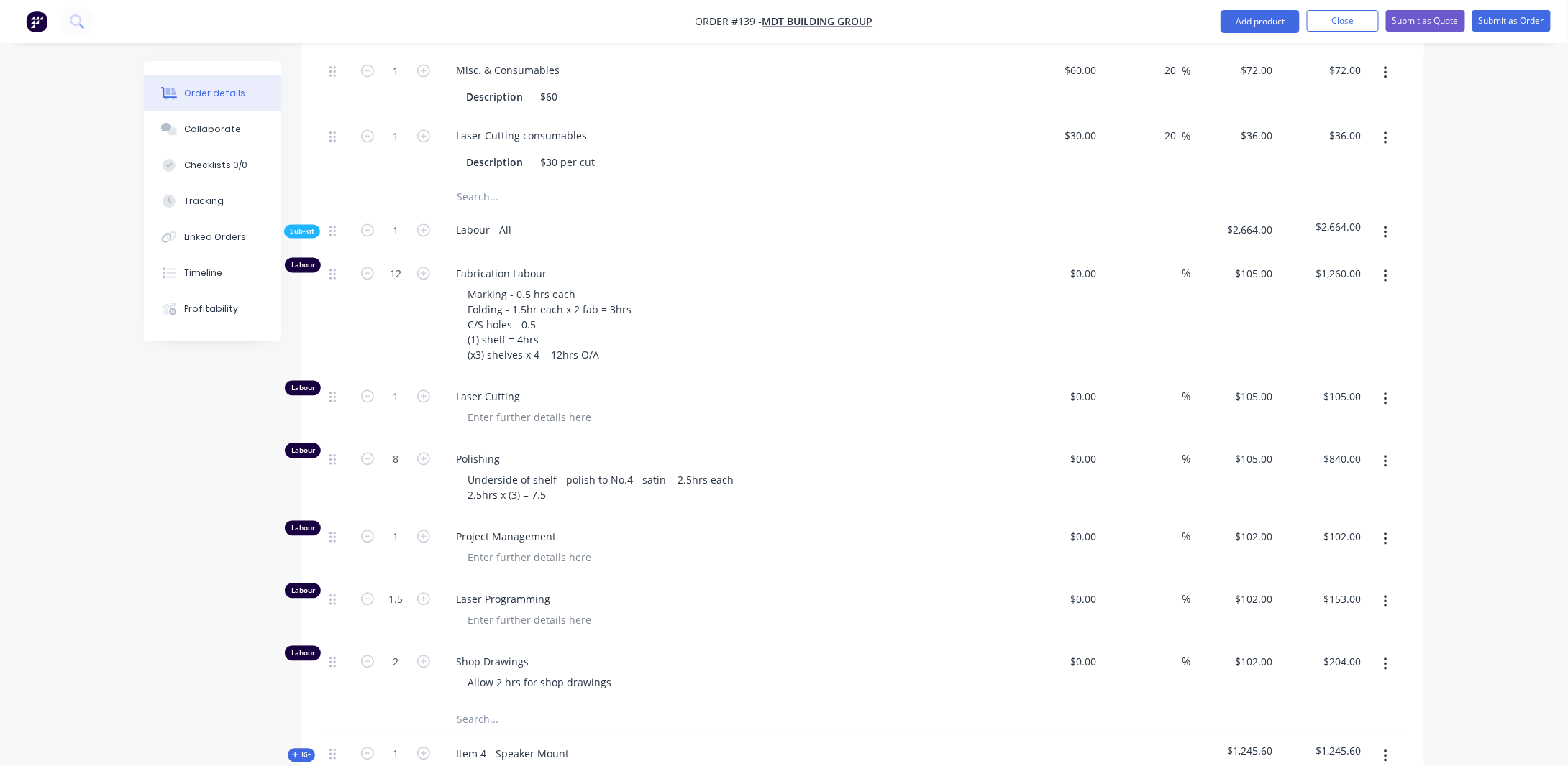
click at [186, 490] on div "Created by [PERSON_NAME] Created [DATE] Required [DATE] Assigned to Add team me…" at bounding box center [784, 287] width 1280 height 3294
click at [576, 469] on div "Underside of shelf - polish to No.4 - satin = 2.5hrs each 2.5hrs x (3) = 7.5" at bounding box center [600, 487] width 289 height 36
click at [73, 522] on div "Order details Collaborate Checklists 0/0 Tracking Linked Orders Timeline Profit…" at bounding box center [784, 256] width 1568 height 3355
drag, startPoint x: 668, startPoint y: 447, endPoint x: 723, endPoint y: 458, distance: 56.1
click at [729, 469] on div "Underside of shelf - polish to No.4 - satin = 2.5hrs each 2.5hrs x (3) = 7.5hrs" at bounding box center [600, 487] width 289 height 36
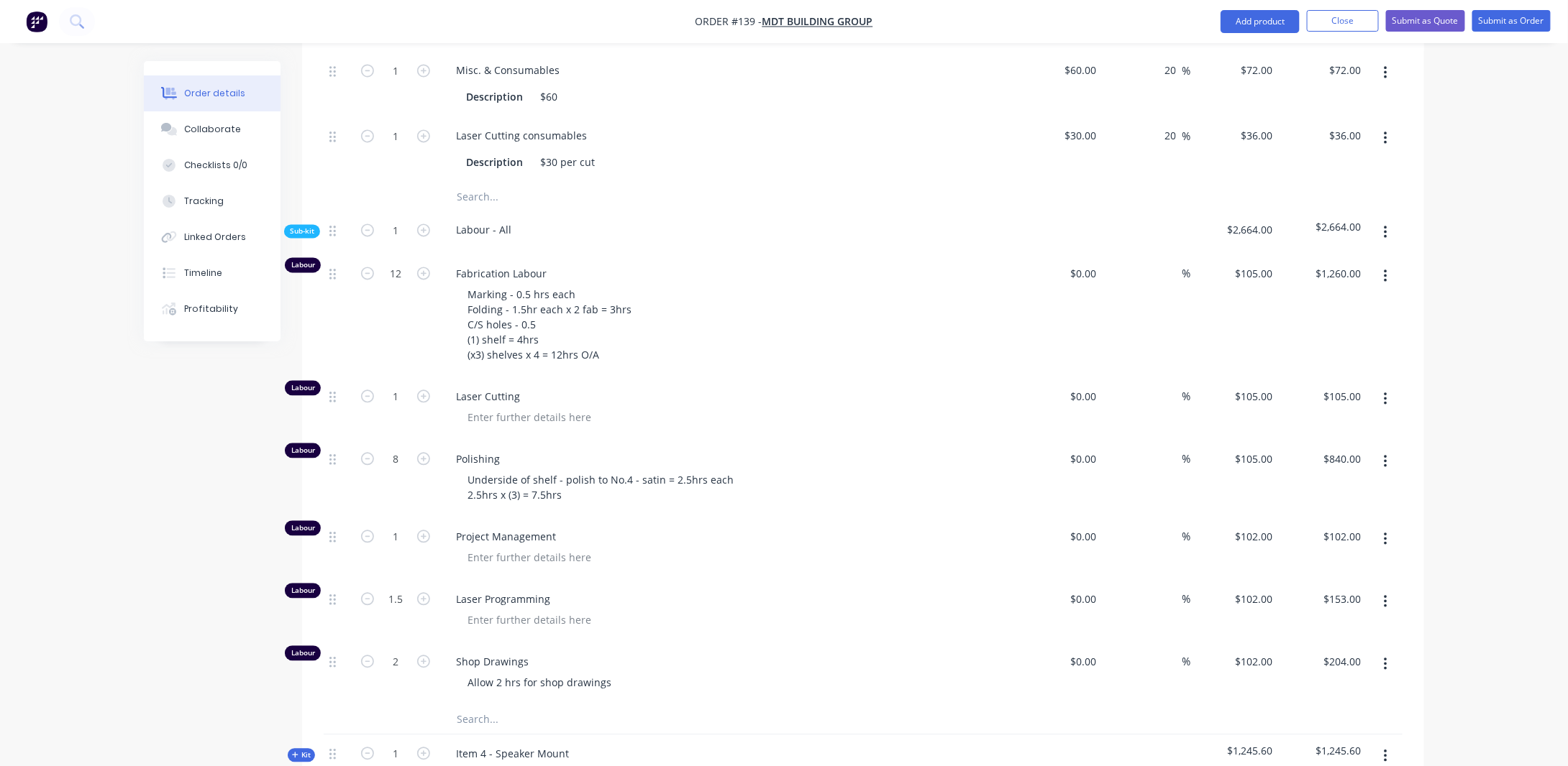
click at [81, 462] on div "Order details Collaborate Checklists 0/0 Tracking Linked Orders Timeline Profit…" at bounding box center [784, 256] width 1568 height 3355
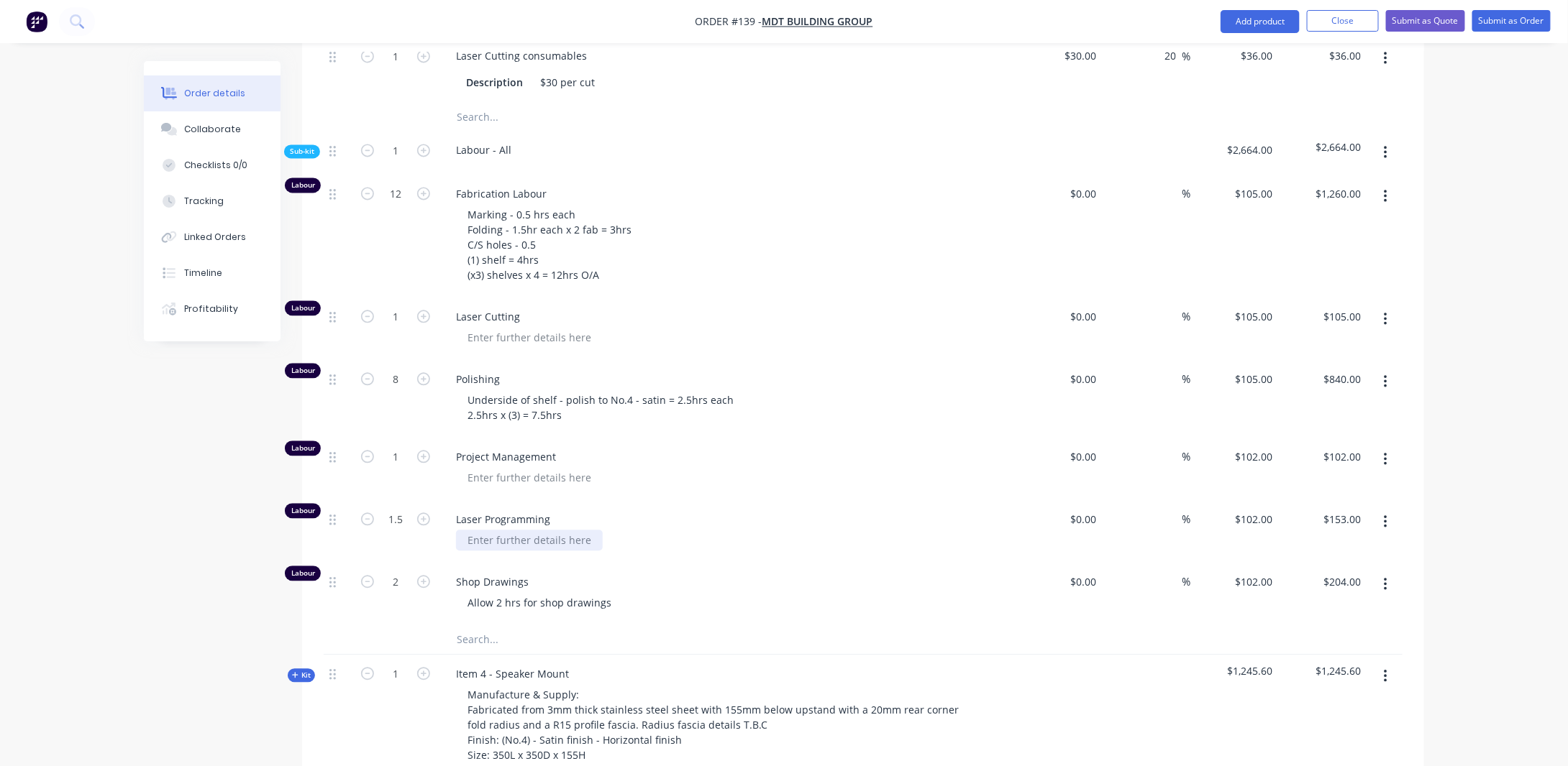
scroll to position [1565, 0]
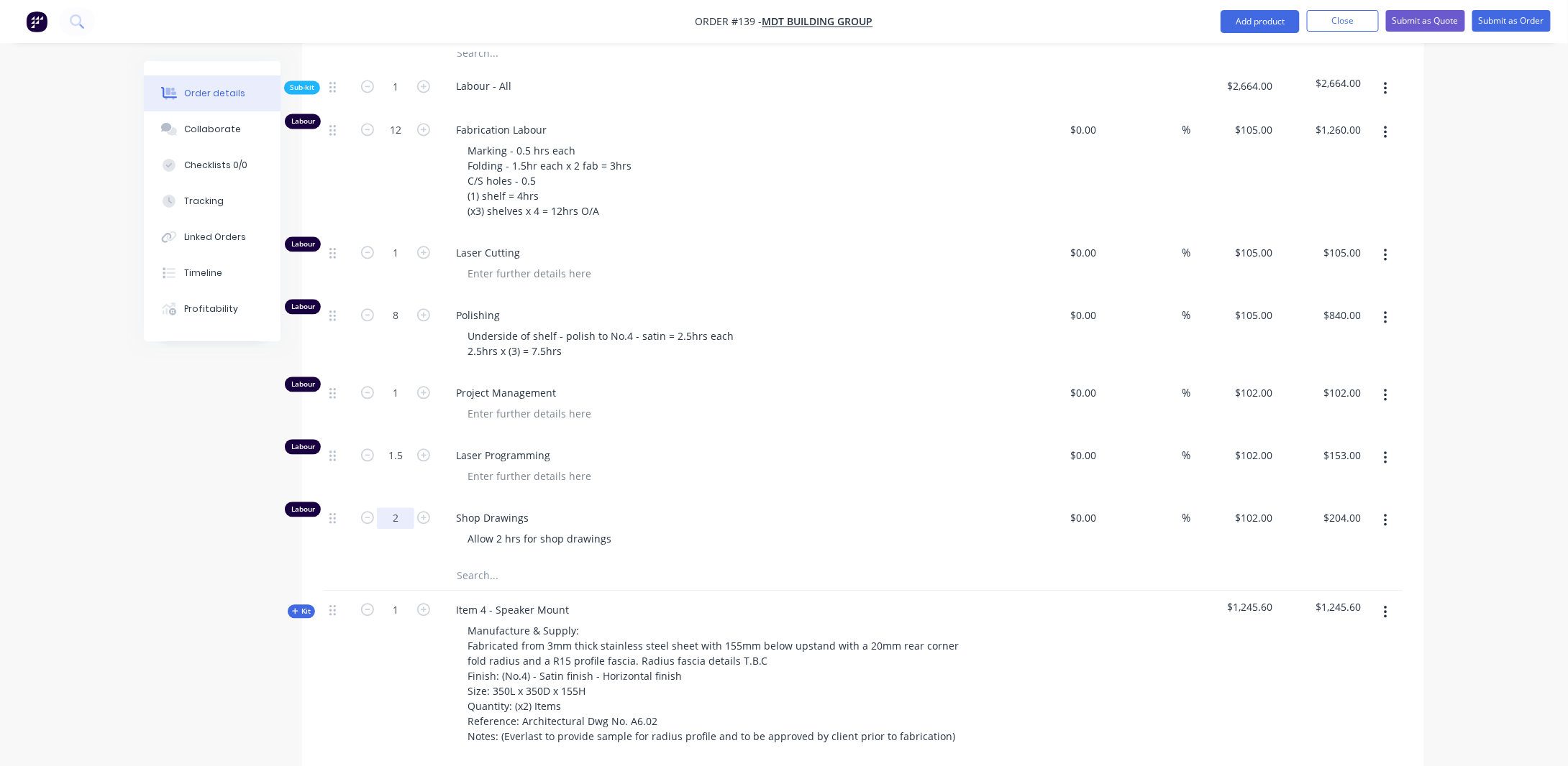
drag, startPoint x: 404, startPoint y: 486, endPoint x: 406, endPoint y: 463, distance: 23.1
click at [404, 508] on input "2" at bounding box center [395, 518] width 38 height 21
type input "0"
type input "$0.00"
click at [104, 570] on div "Order details Collaborate Checklists 0/0 Tracking Linked Orders Timeline Profit…" at bounding box center [784, 112] width 1568 height 3355
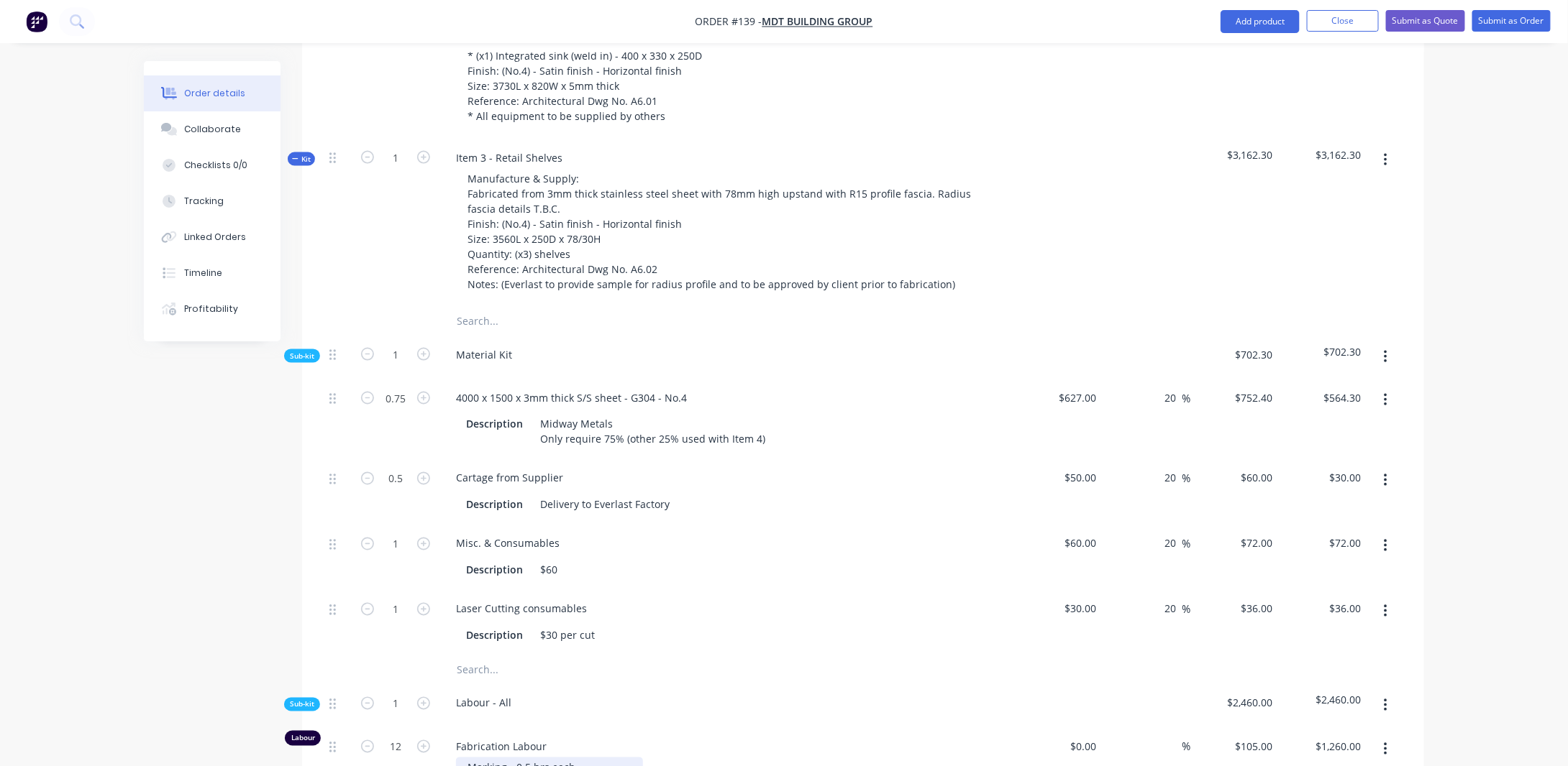
scroll to position [918, 0]
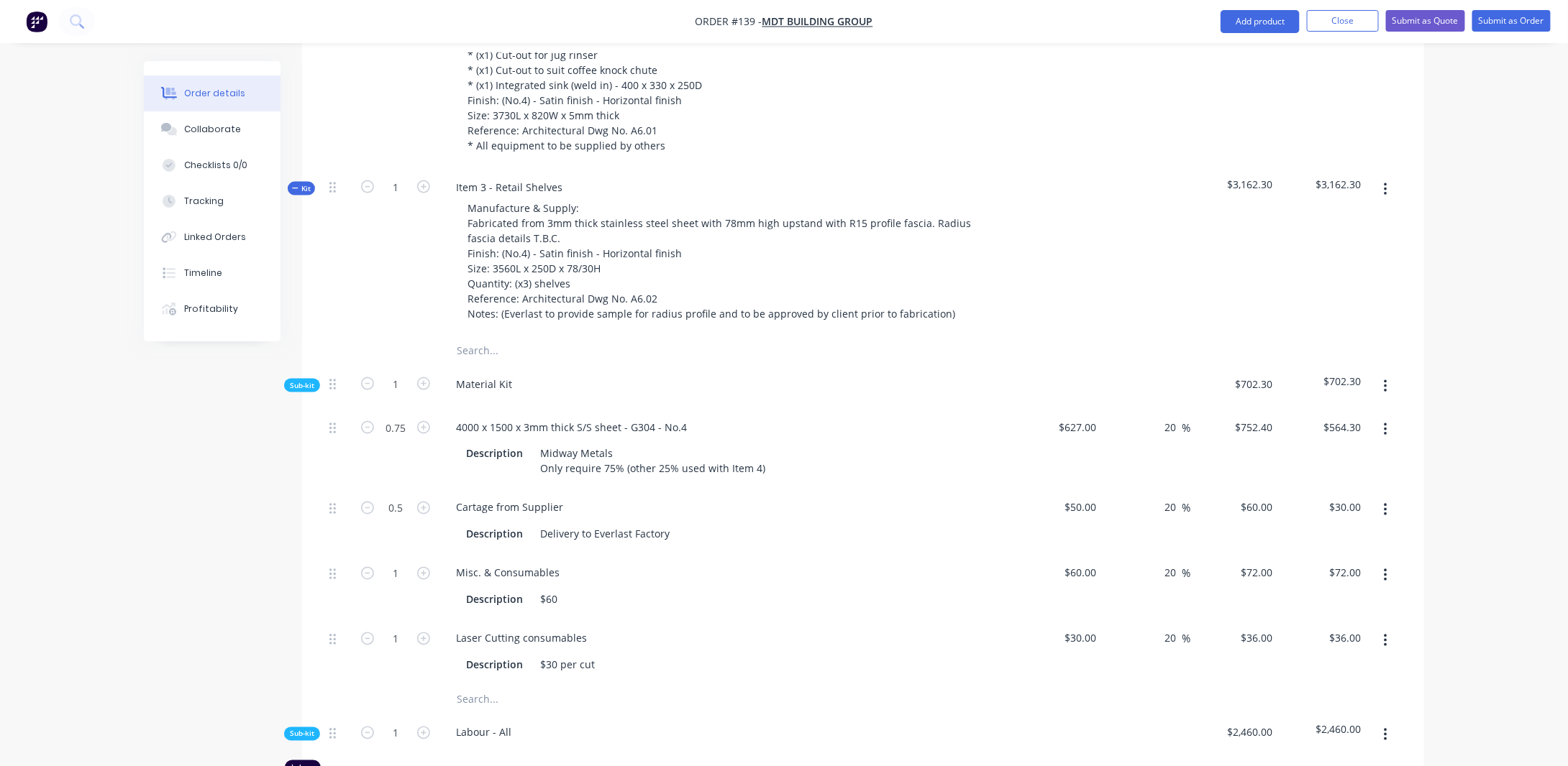
click at [1384, 177] on button "button" at bounding box center [1385, 190] width 33 height 26
click at [1336, 217] on div "Add product to kit" at bounding box center [1335, 227] width 111 height 21
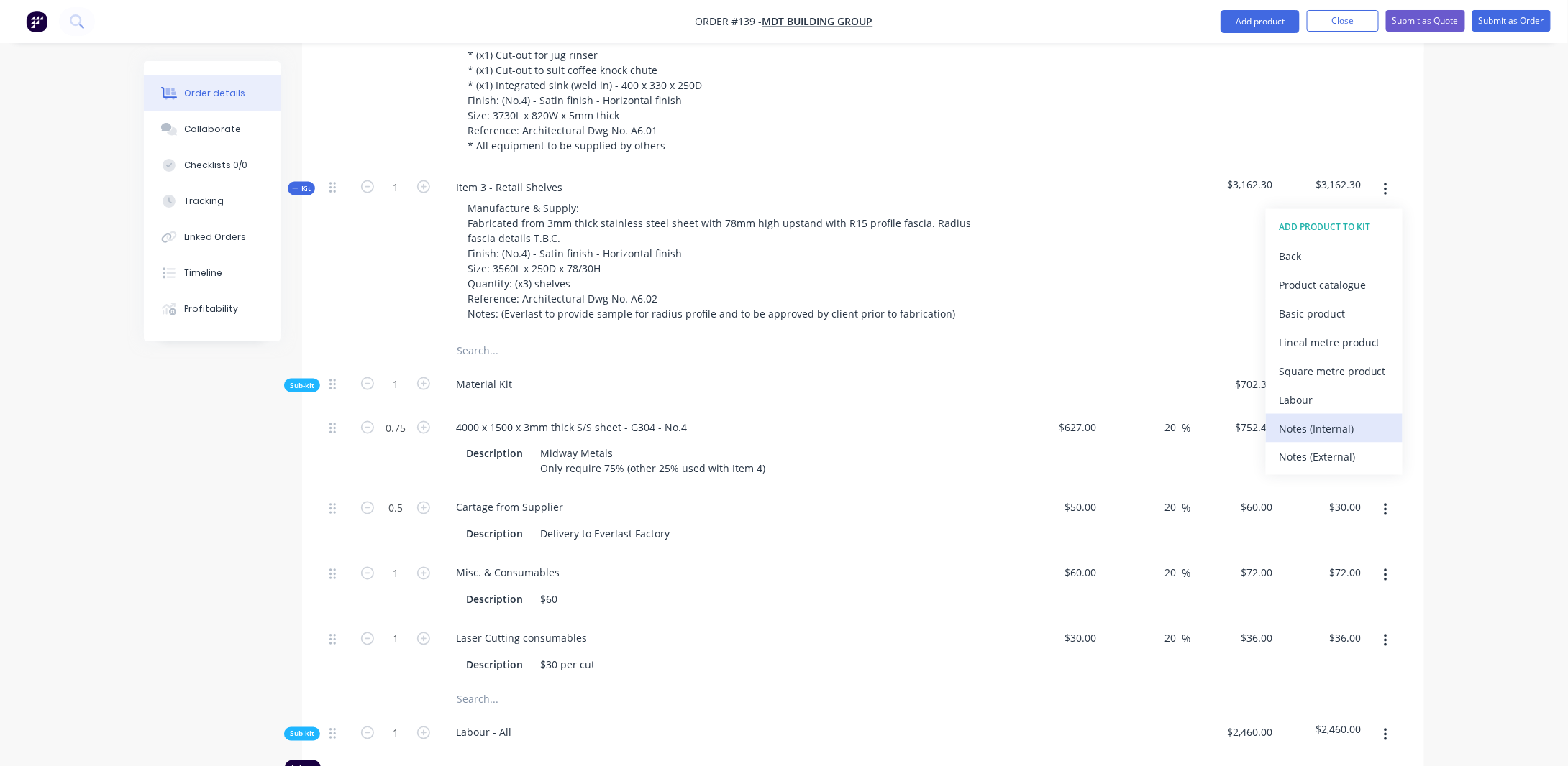
click at [1324, 418] on div "Notes (Internal)" at bounding box center [1335, 429] width 111 height 21
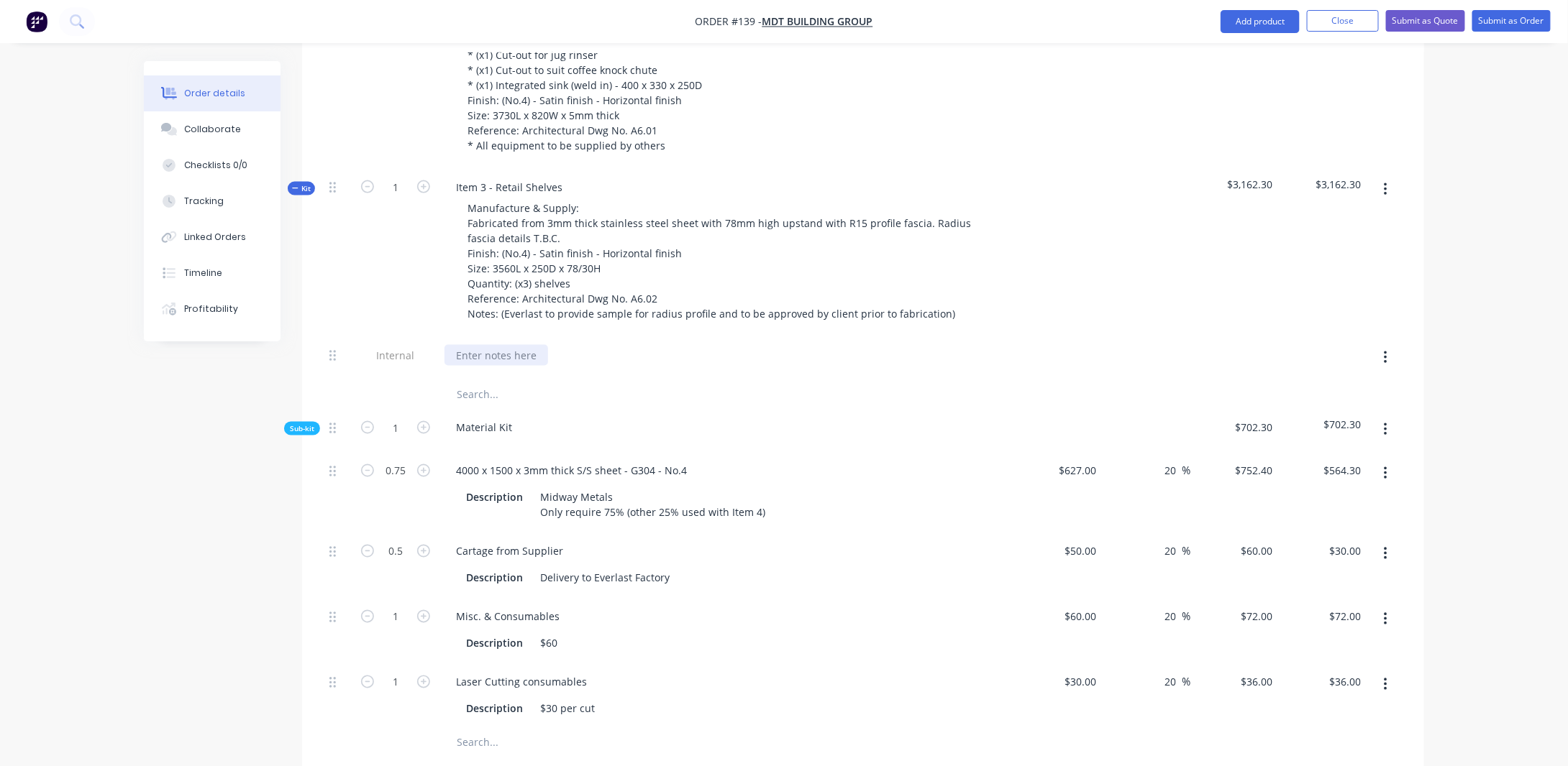
click at [491, 345] on div at bounding box center [496, 355] width 104 height 21
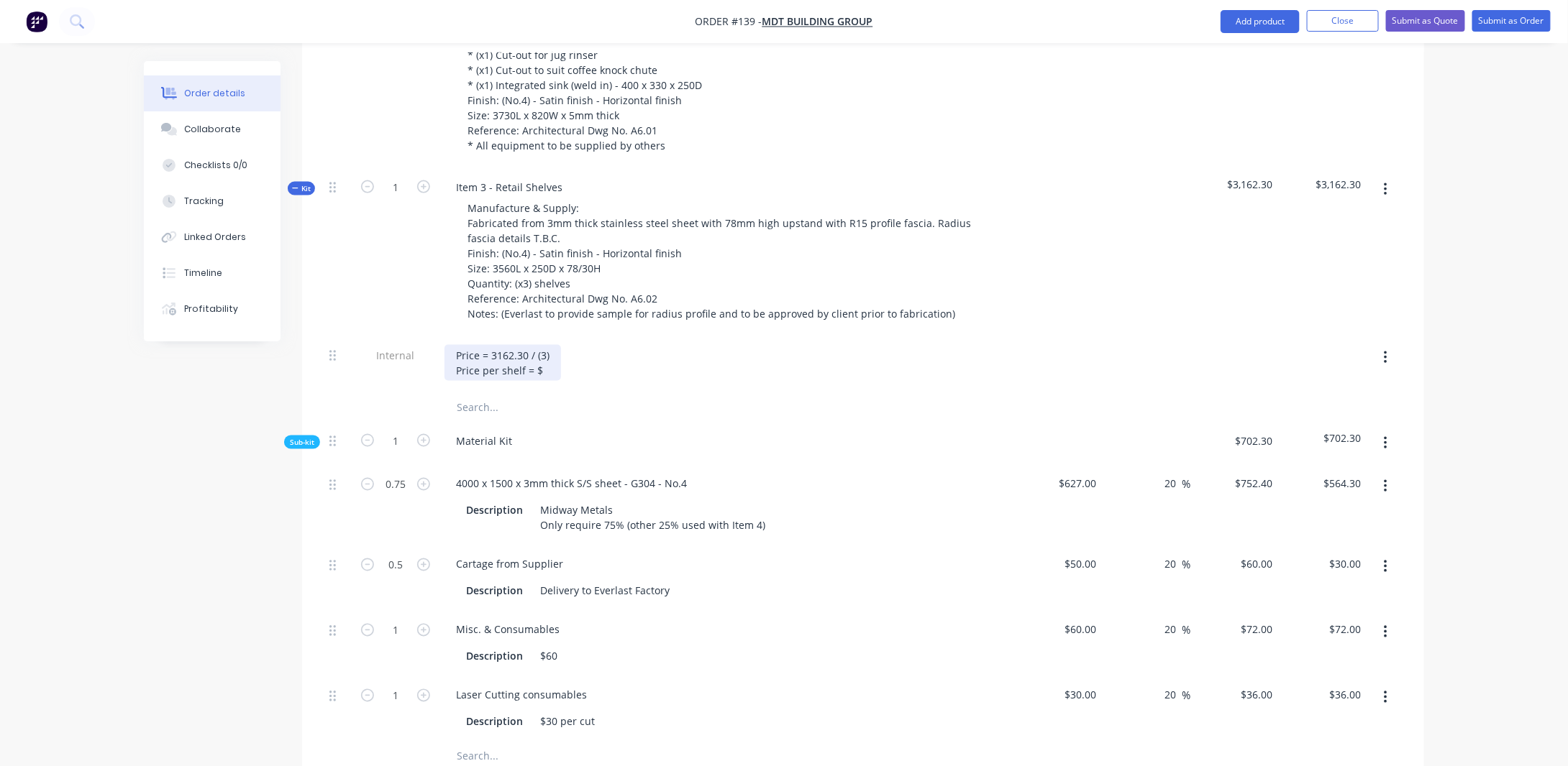
click at [492, 345] on div "Price = 3162.30 / (3) Price per shelf = $" at bounding box center [502, 363] width 117 height 36
click at [554, 350] on div "Price = $3162.30 / (3) Price per shelf = $" at bounding box center [506, 363] width 122 height 36
click at [308, 183] on span "Kit" at bounding box center [301, 188] width 19 height 11
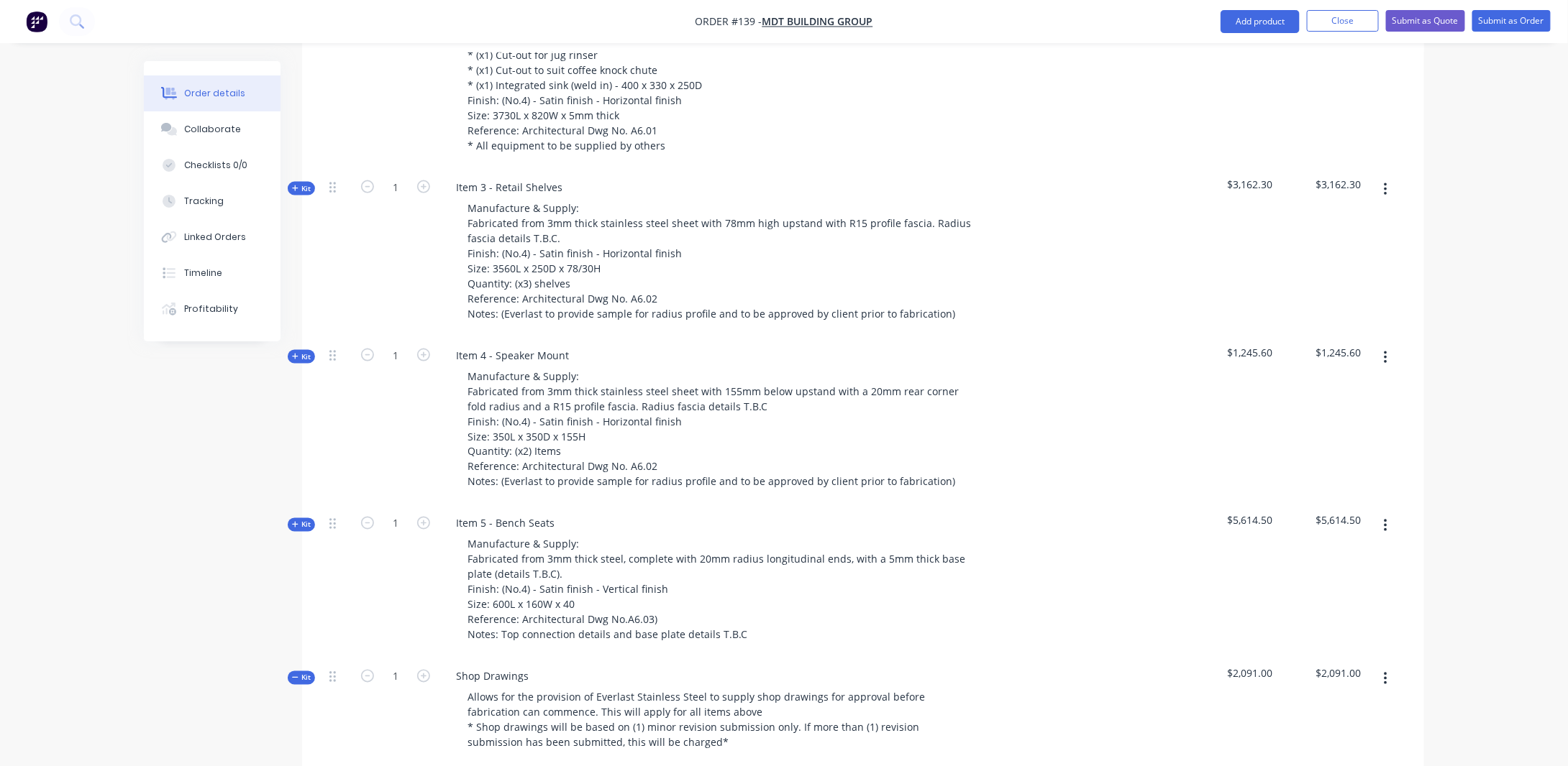
click at [1464, 277] on div "Order details Collaborate Checklists 0/0 Tracking Linked Orders Timeline Profit…" at bounding box center [784, 308] width 1568 height 2454
click at [301, 350] on button "Kit" at bounding box center [302, 357] width 28 height 14
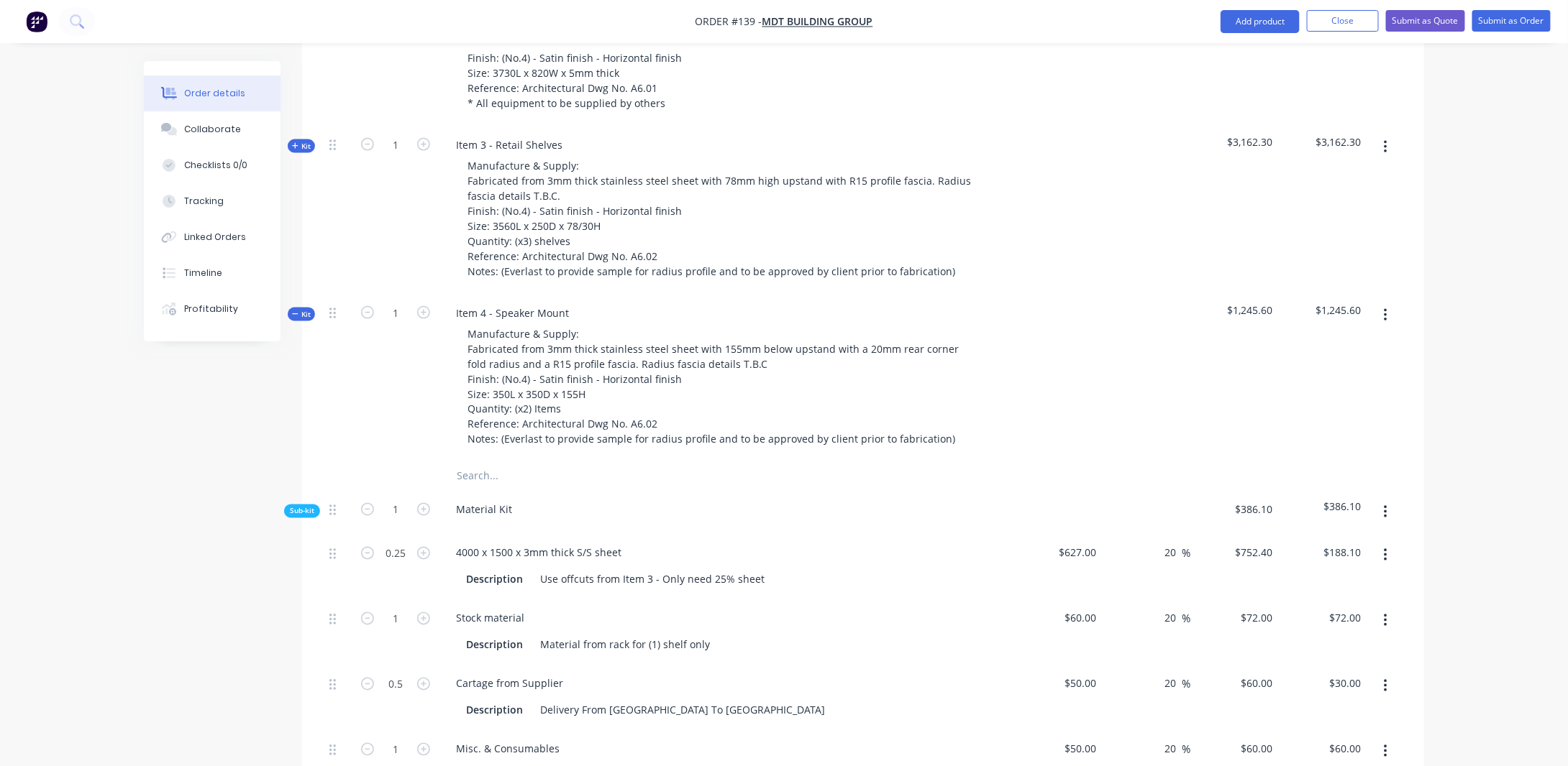
scroll to position [990, 0]
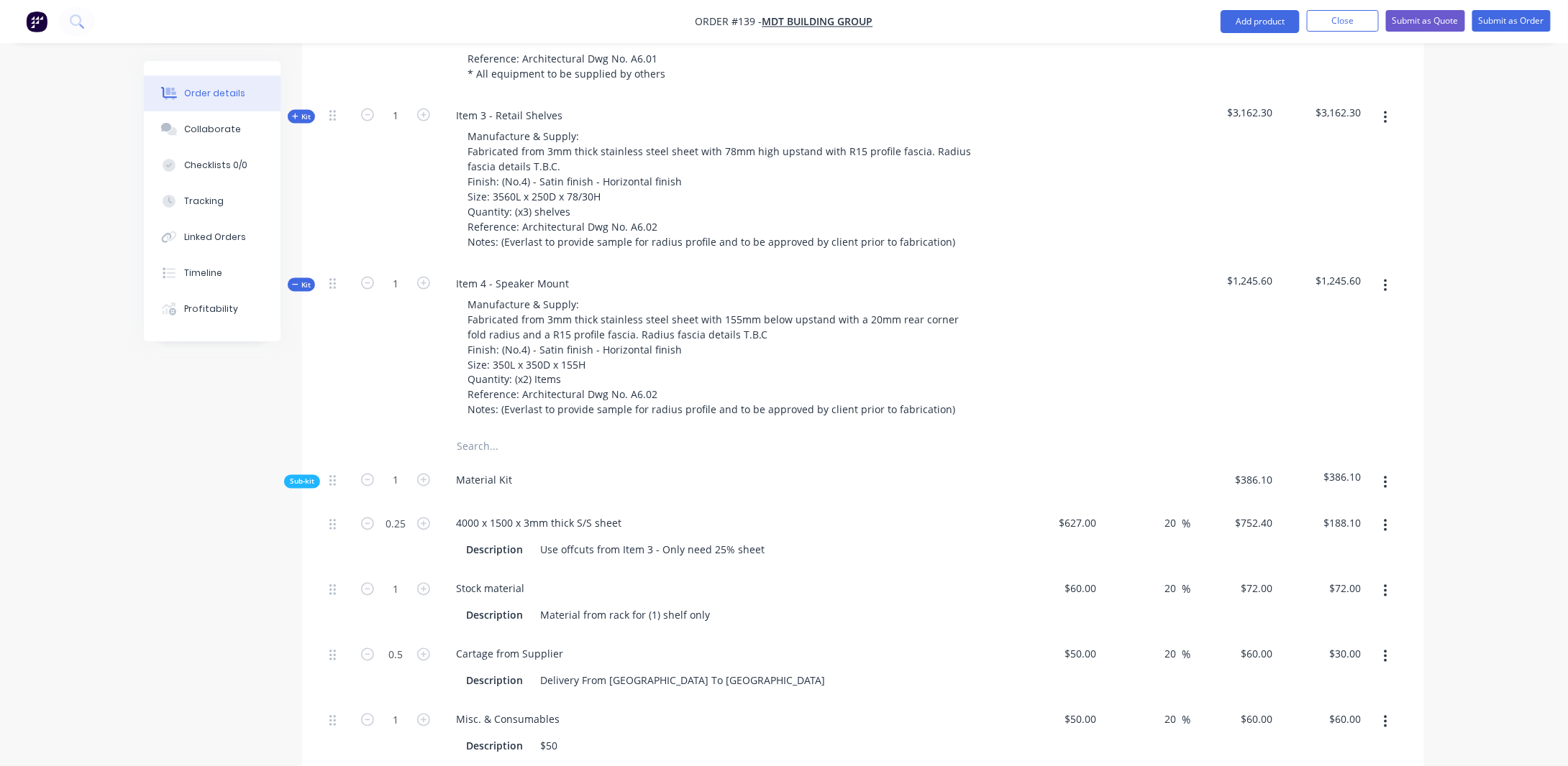
click at [1384, 278] on icon "button" at bounding box center [1385, 285] width 3 height 15
click at [1325, 314] on div "Add product to kit" at bounding box center [1335, 324] width 111 height 21
drag, startPoint x: 1323, startPoint y: 508, endPoint x: 1314, endPoint y: 509, distance: 9.1
click at [1323, 515] on div "Notes (Internal)" at bounding box center [1335, 526] width 111 height 21
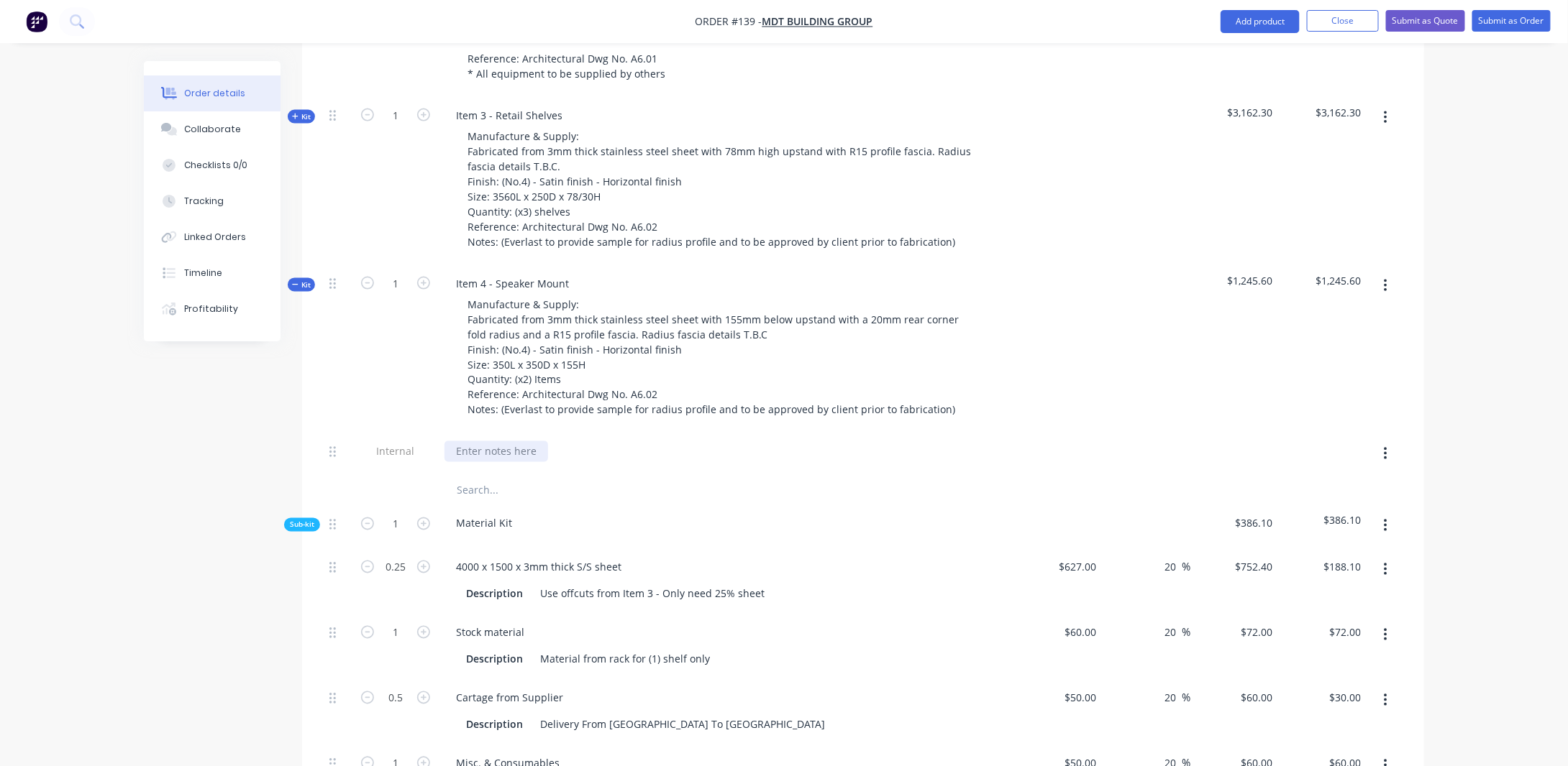
click at [473, 442] on div at bounding box center [496, 452] width 104 height 21
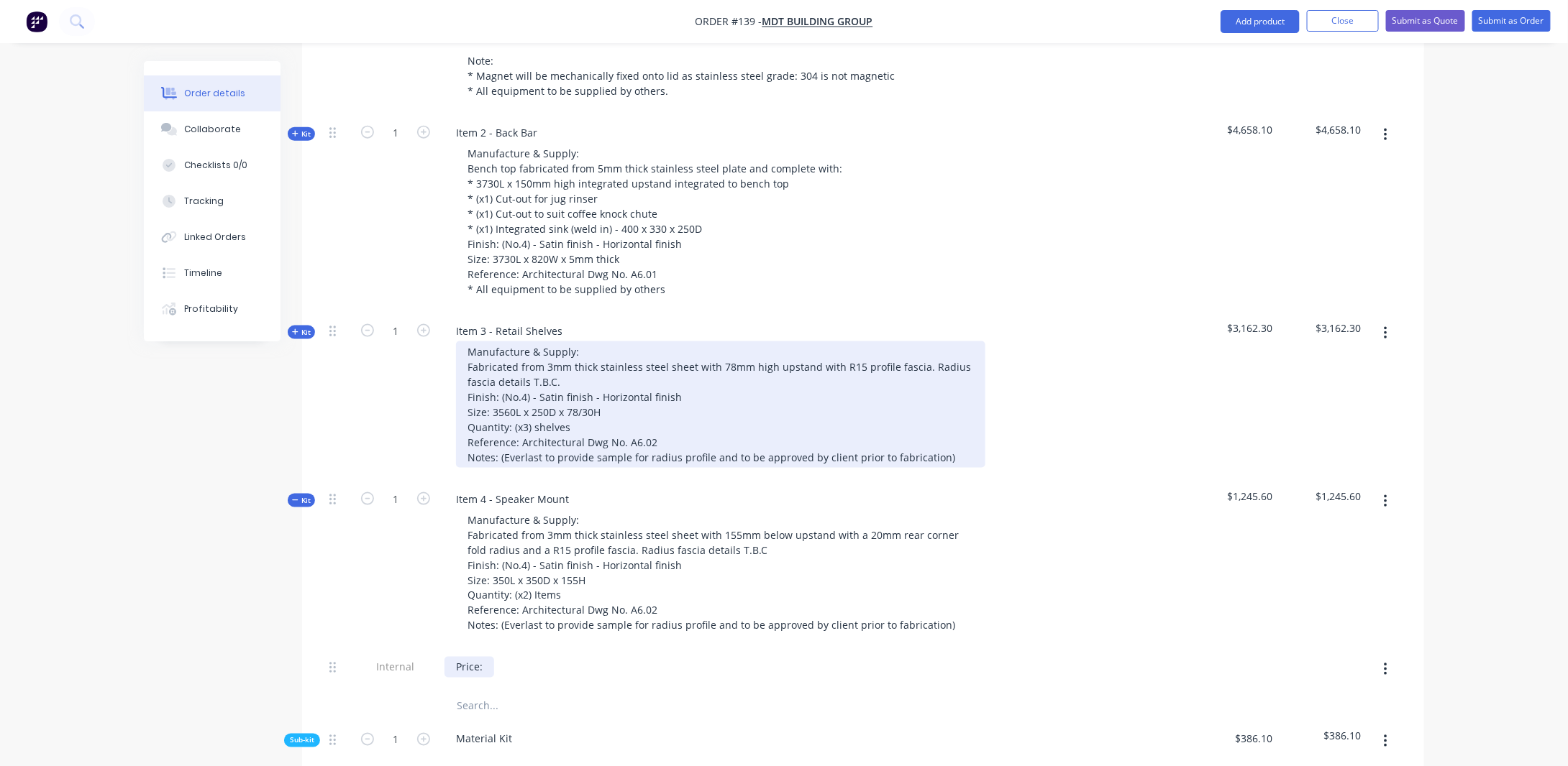
scroll to position [774, 0]
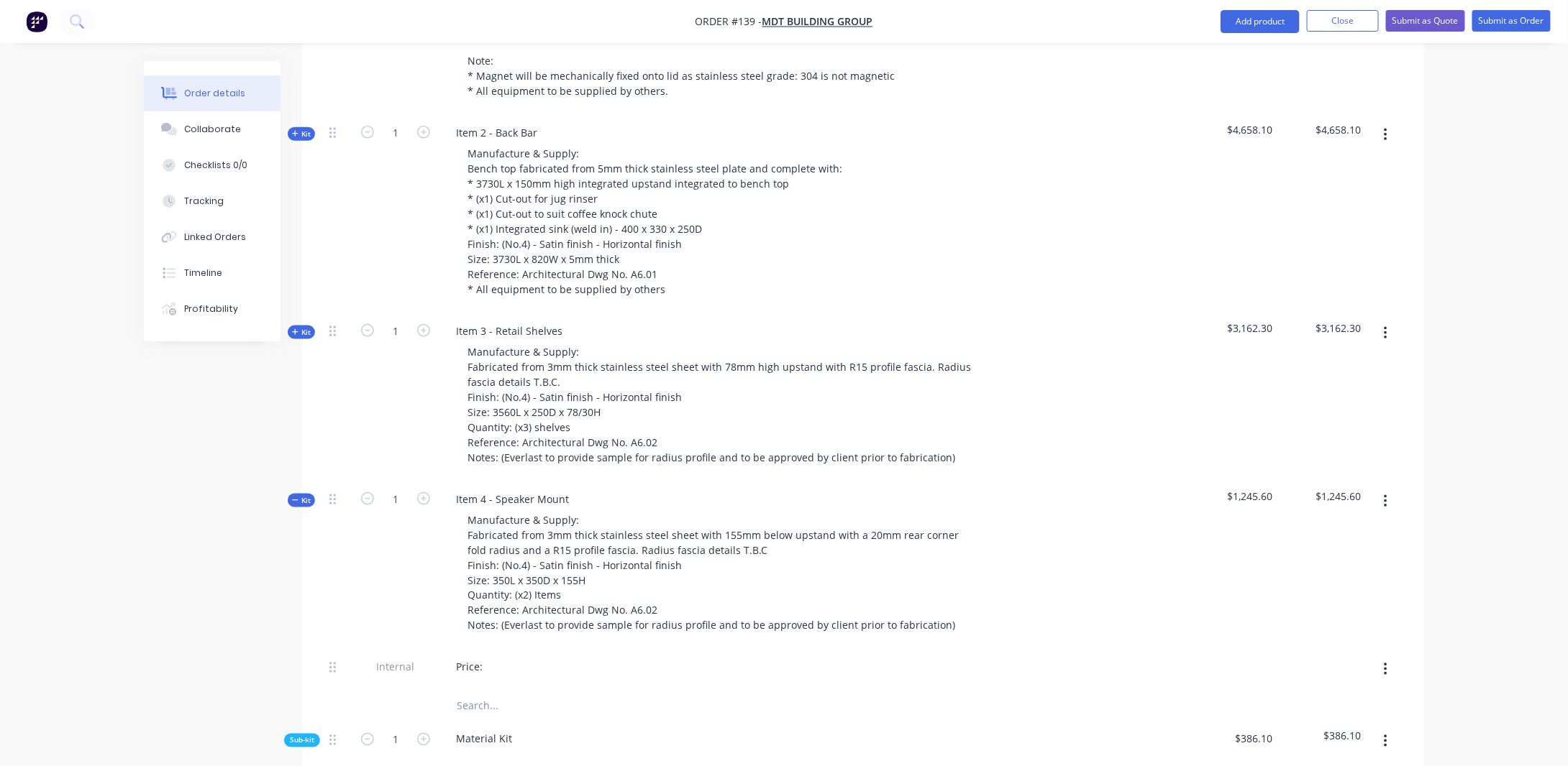
click at [300, 327] on span "Kit" at bounding box center [301, 332] width 19 height 11
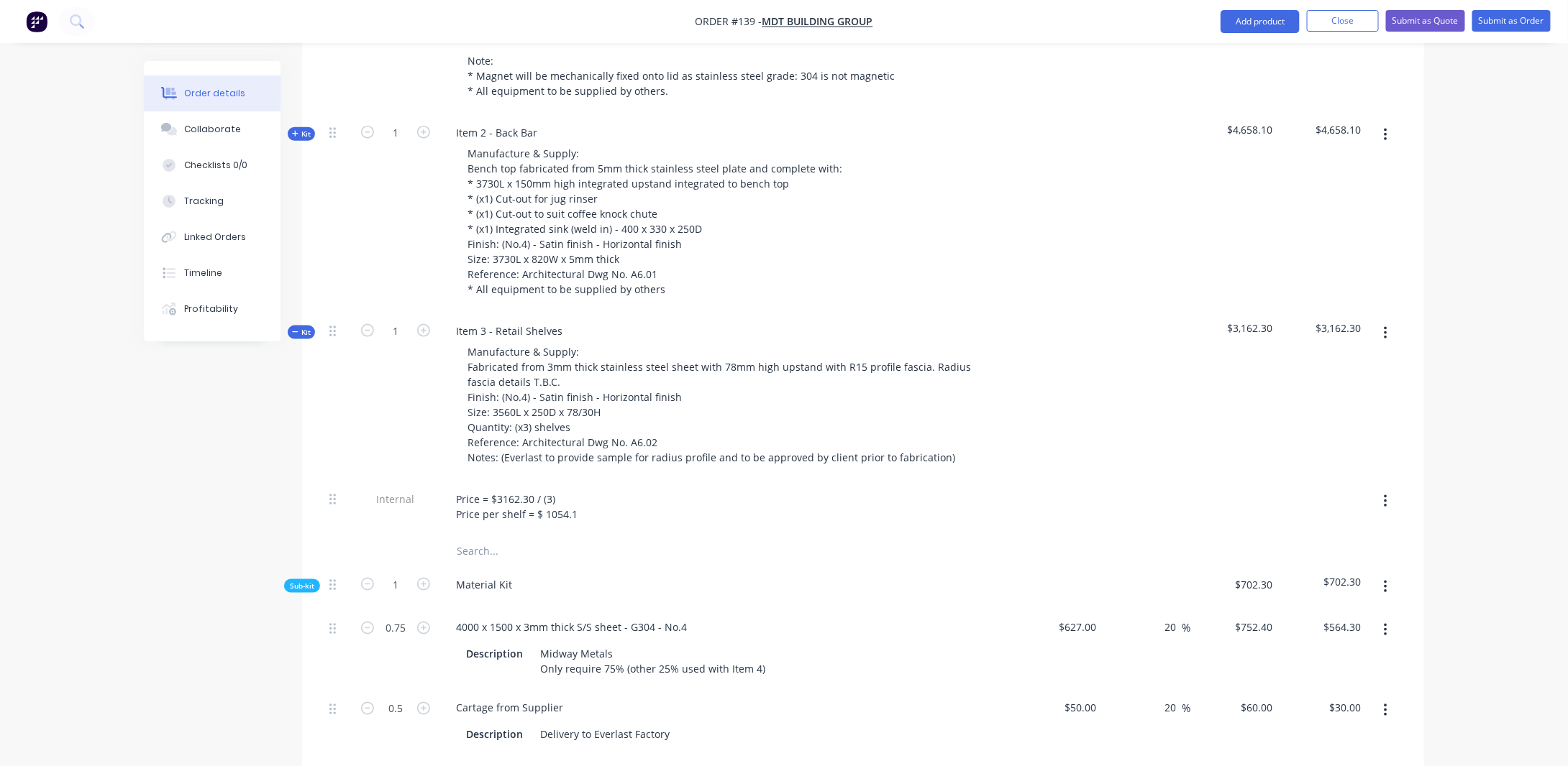
click at [300, 327] on span "Kit" at bounding box center [301, 332] width 19 height 11
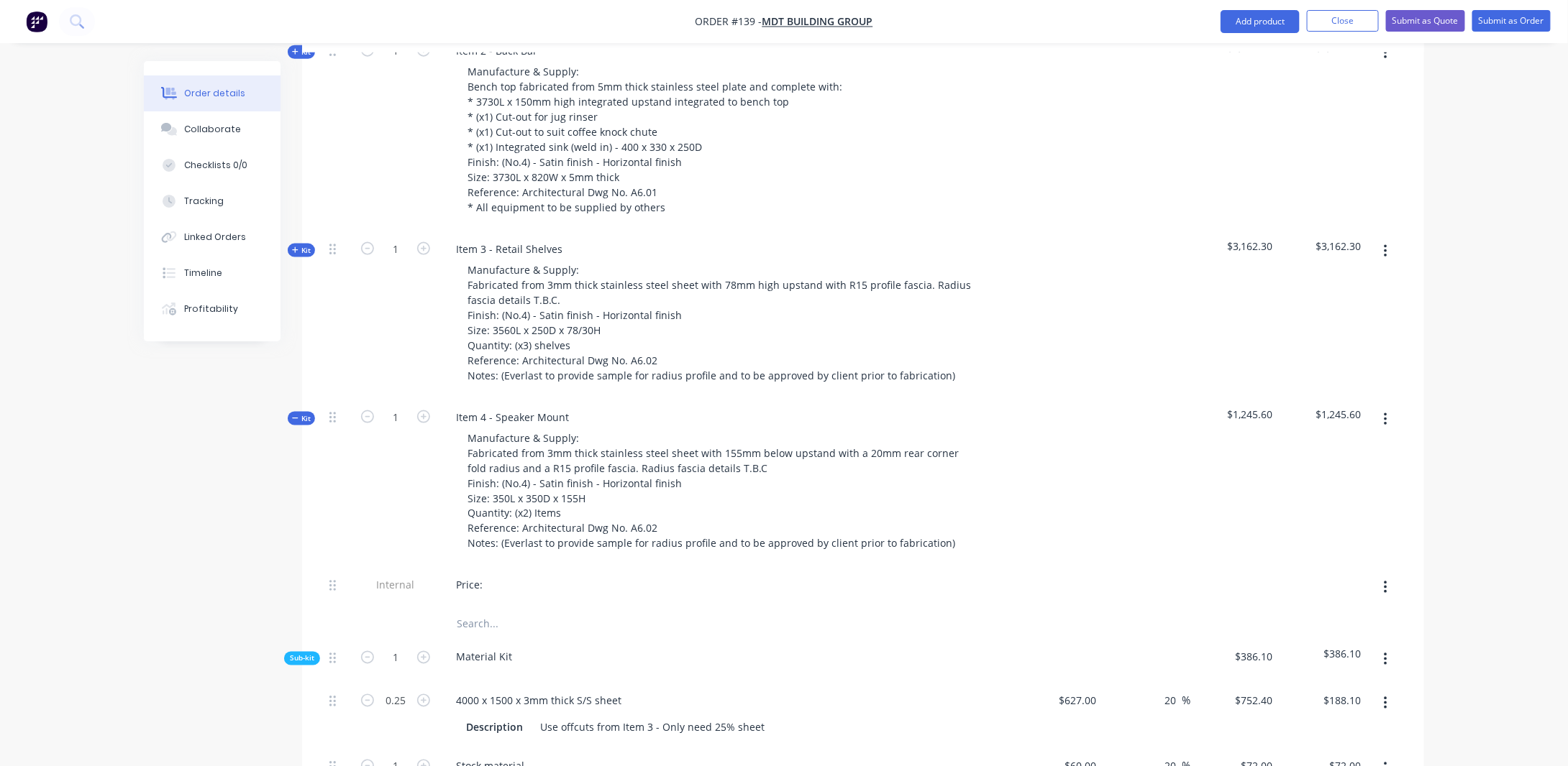
scroll to position [1062, 0]
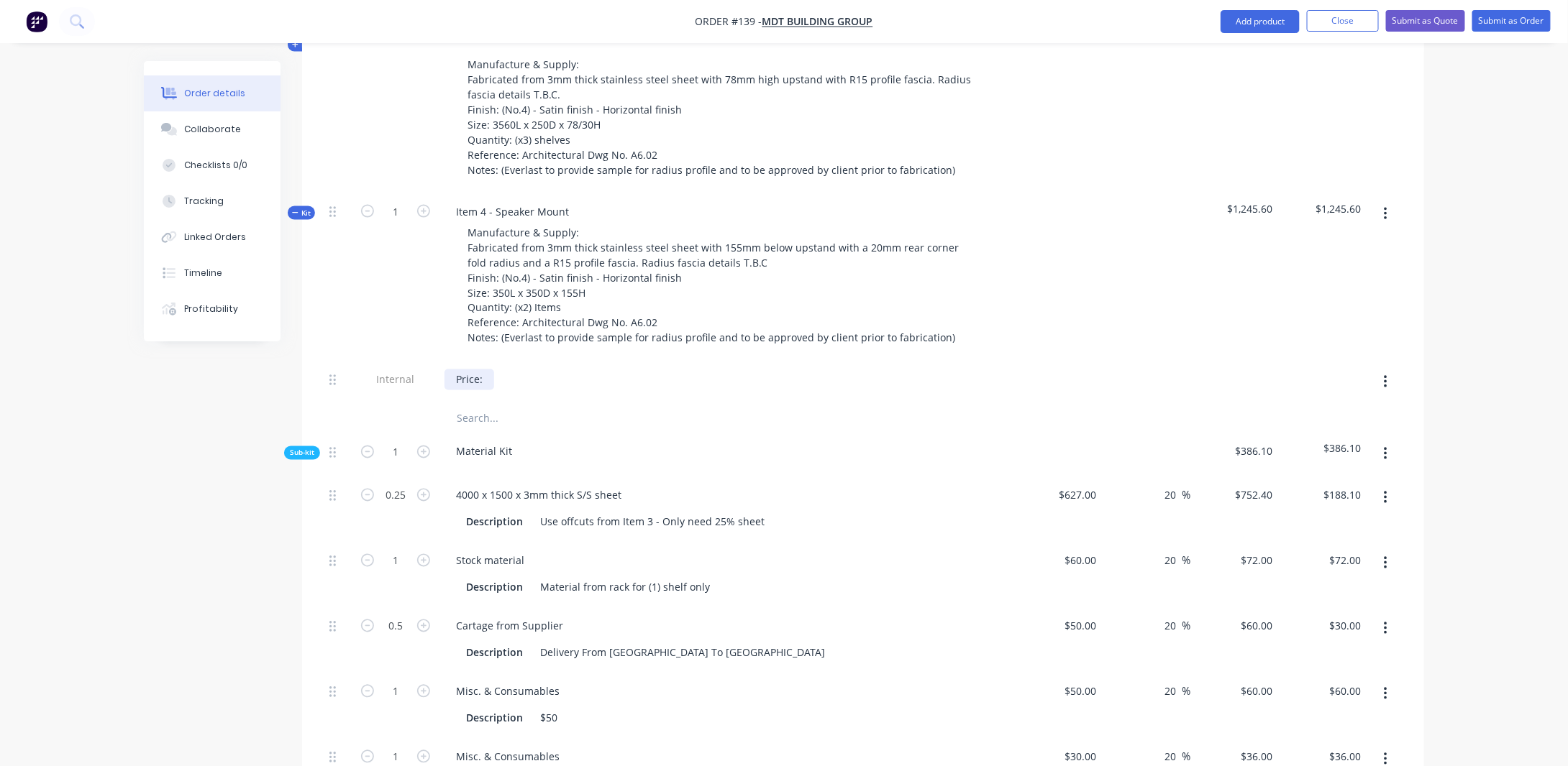
click at [482, 369] on div "Price:" at bounding box center [469, 380] width 50 height 21
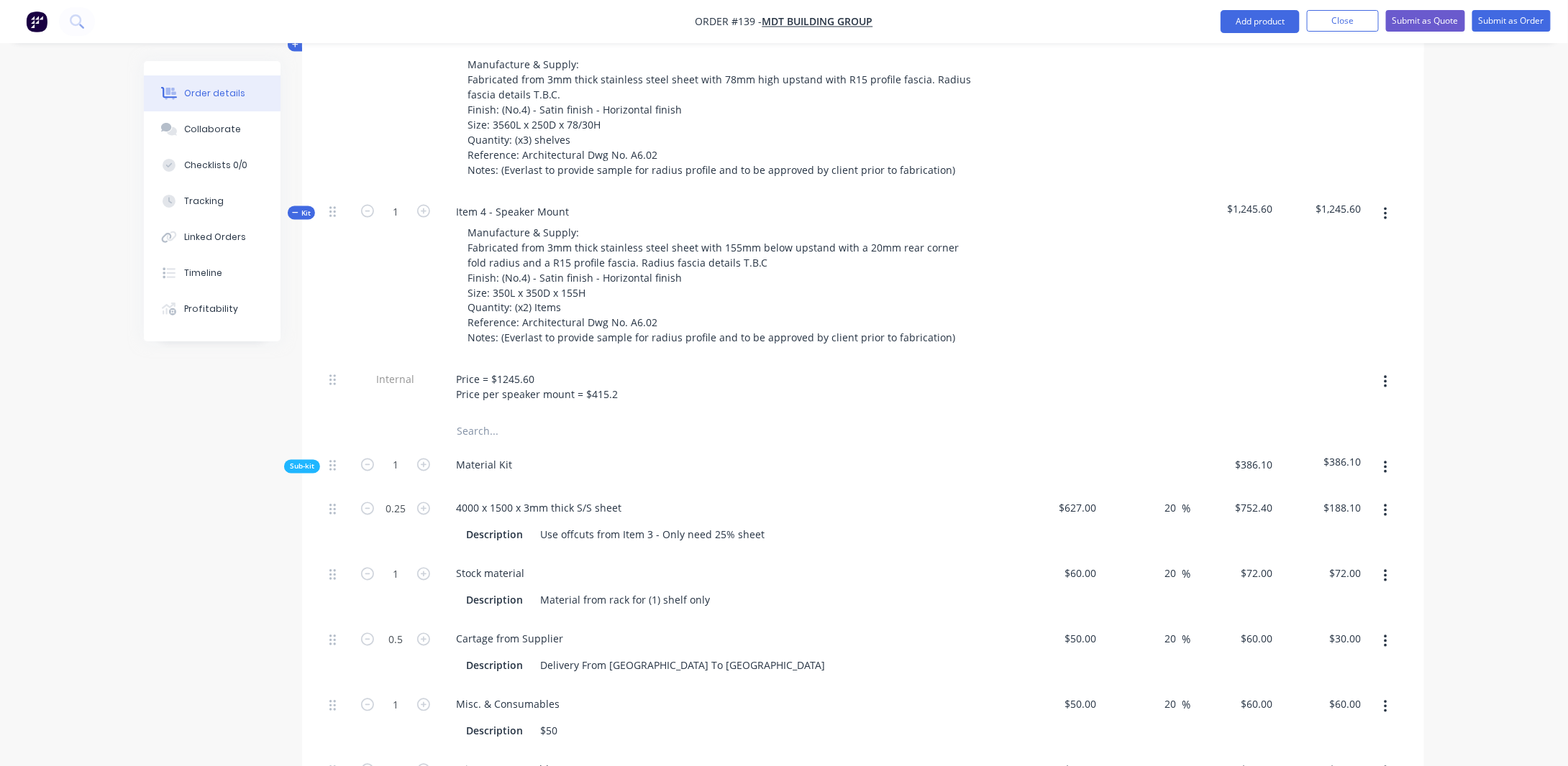
click at [214, 502] on div "Created by [PERSON_NAME] Created [DATE] Required [DATE] Assigned to Add team me…" at bounding box center [784, 692] width 1280 height 3386
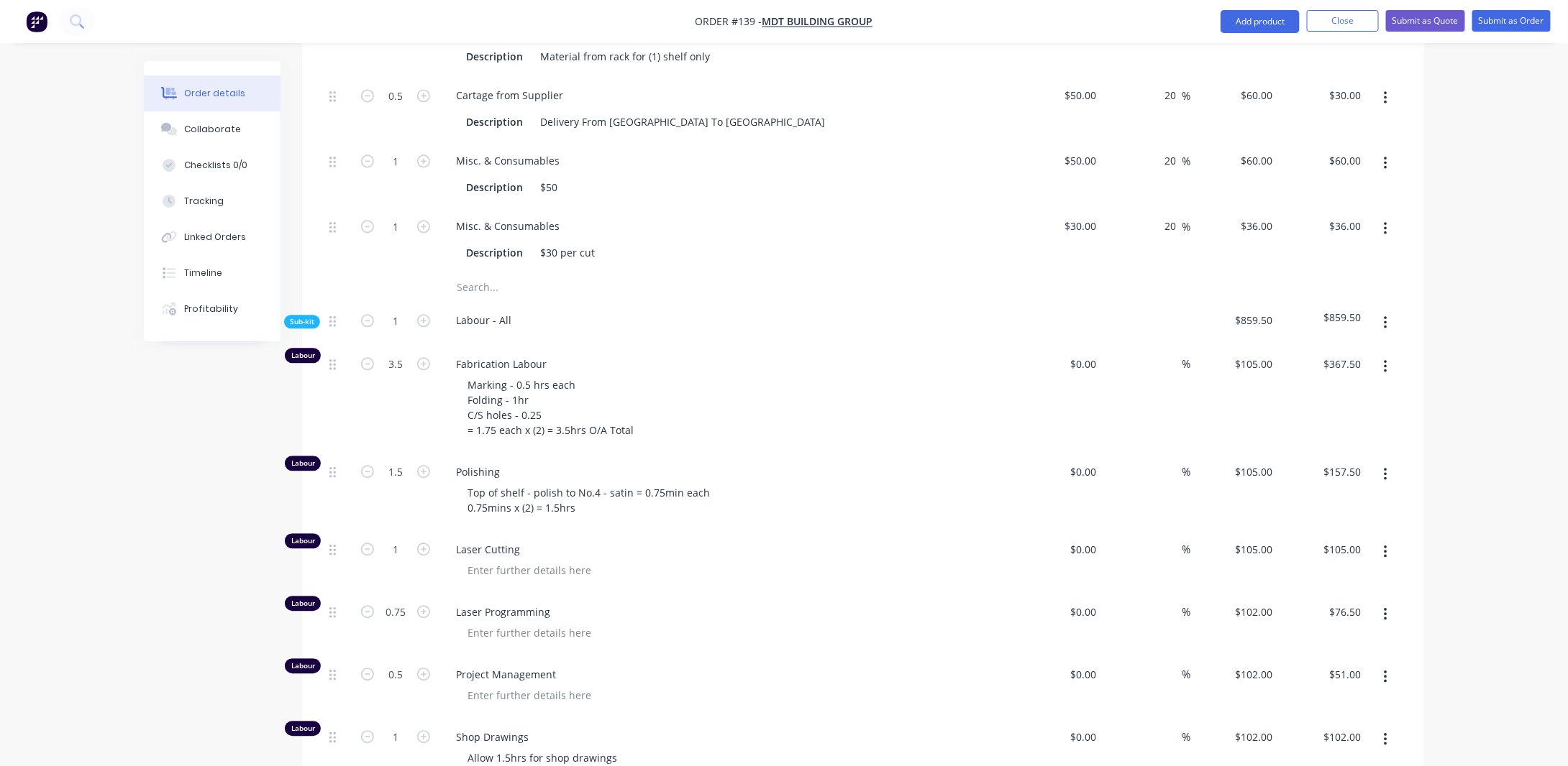
scroll to position [1565, 0]
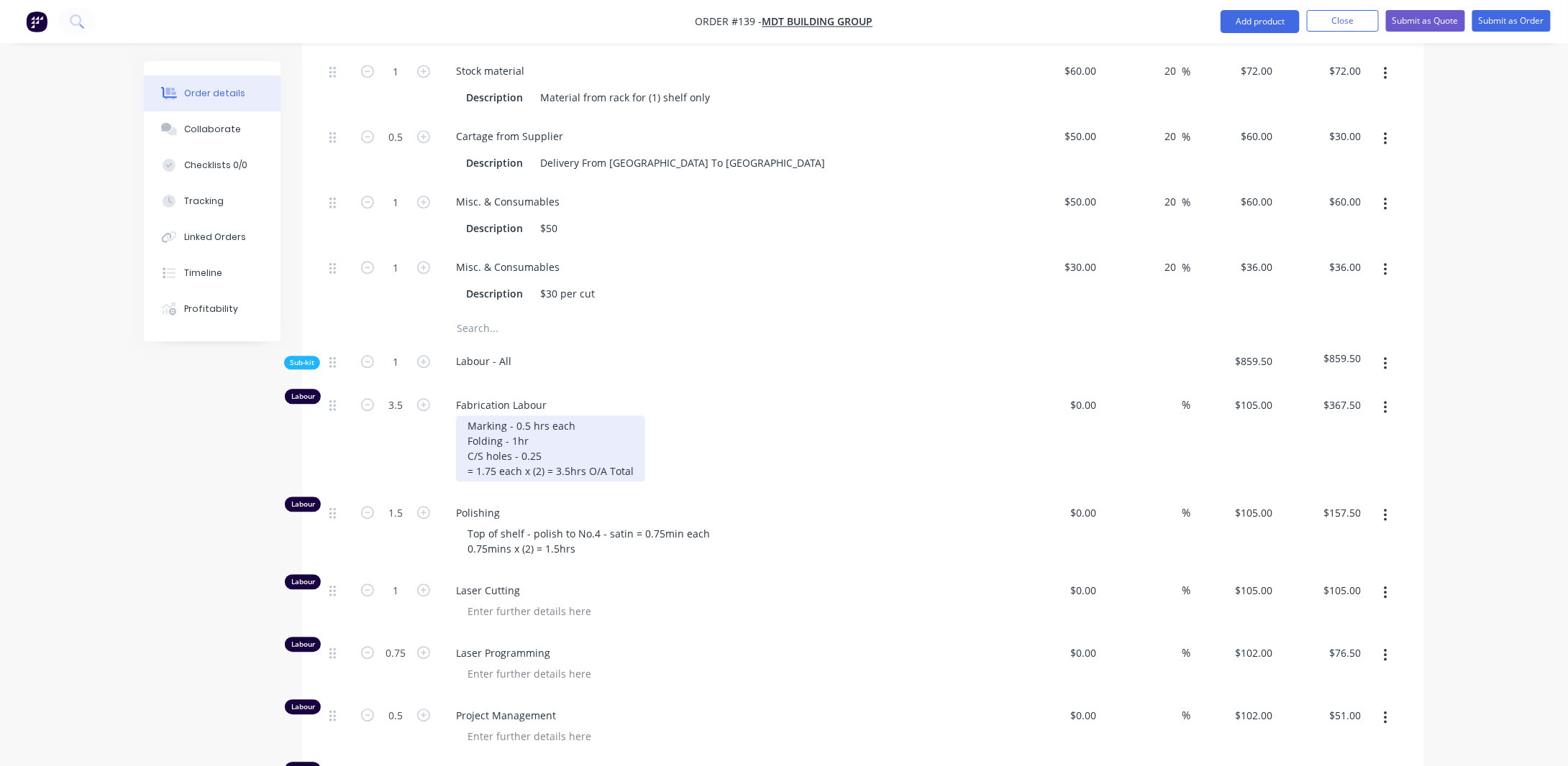
click at [532, 416] on div "Marking - 0.5 hrs each Folding - 1hr C/S holes - 0.25 = 1.75 each x (2) = 3.5hr…" at bounding box center [550, 448] width 189 height 66
click at [565, 434] on div "Marking - 0.5 hrs each Folding - 1hr C/S holes - 0.25 = 1.75 each x (2) = 3.5hr…" at bounding box center [550, 448] width 189 height 66
click at [632, 442] on div "Marking - 0.5 hrs each Folding - 1hr C/S holes - 0.25 = 1.75 each x (2) = 3.5hr…" at bounding box center [550, 448] width 189 height 66
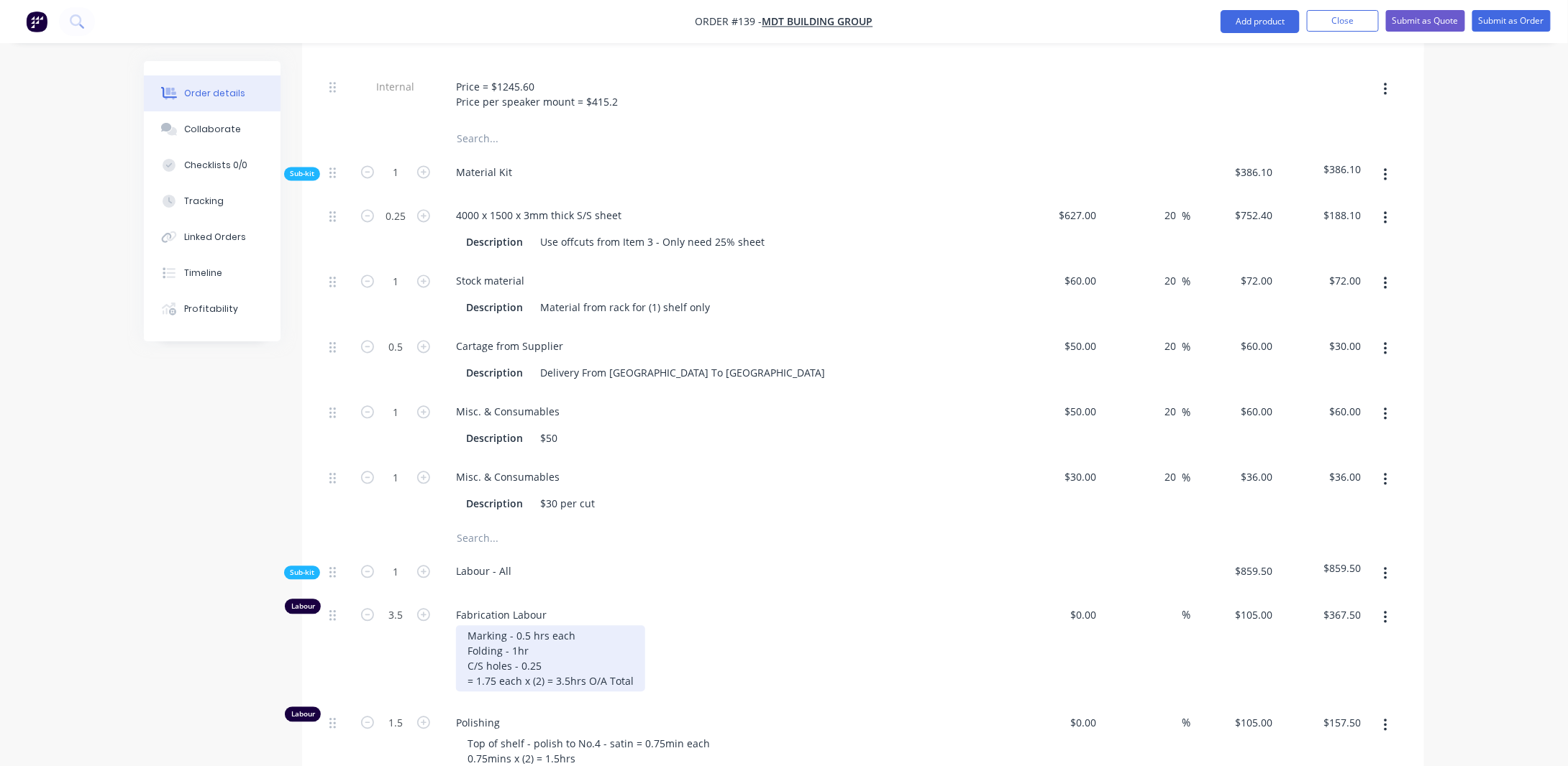
scroll to position [1278, 0]
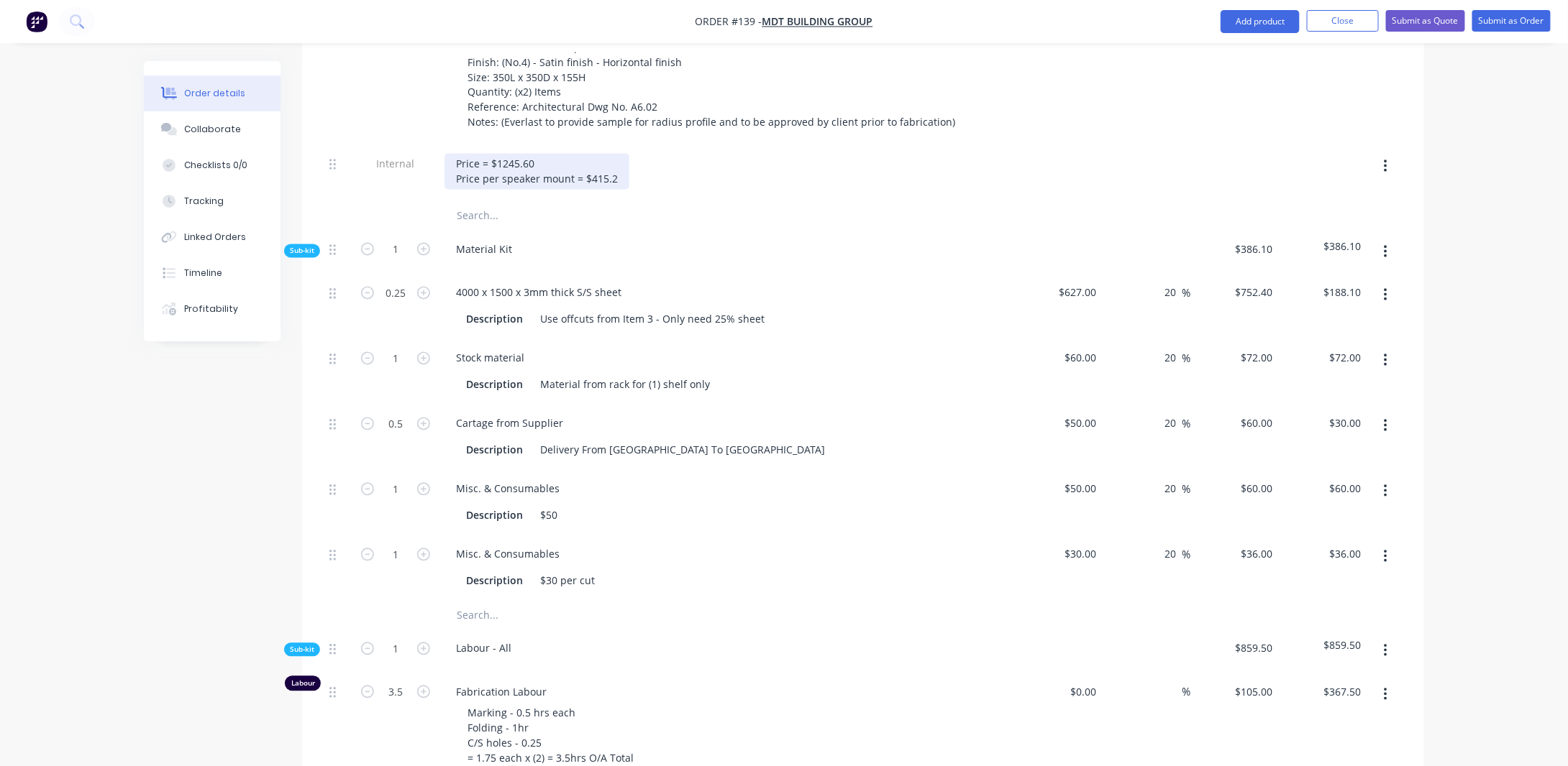
click at [620, 154] on div "Price = $1245.60 Price per speaker mount = $415.2" at bounding box center [537, 172] width 185 height 36
click at [205, 416] on div "Created by [PERSON_NAME] Created [DATE] Required [DATE] Assigned to Add team me…" at bounding box center [784, 476] width 1280 height 3386
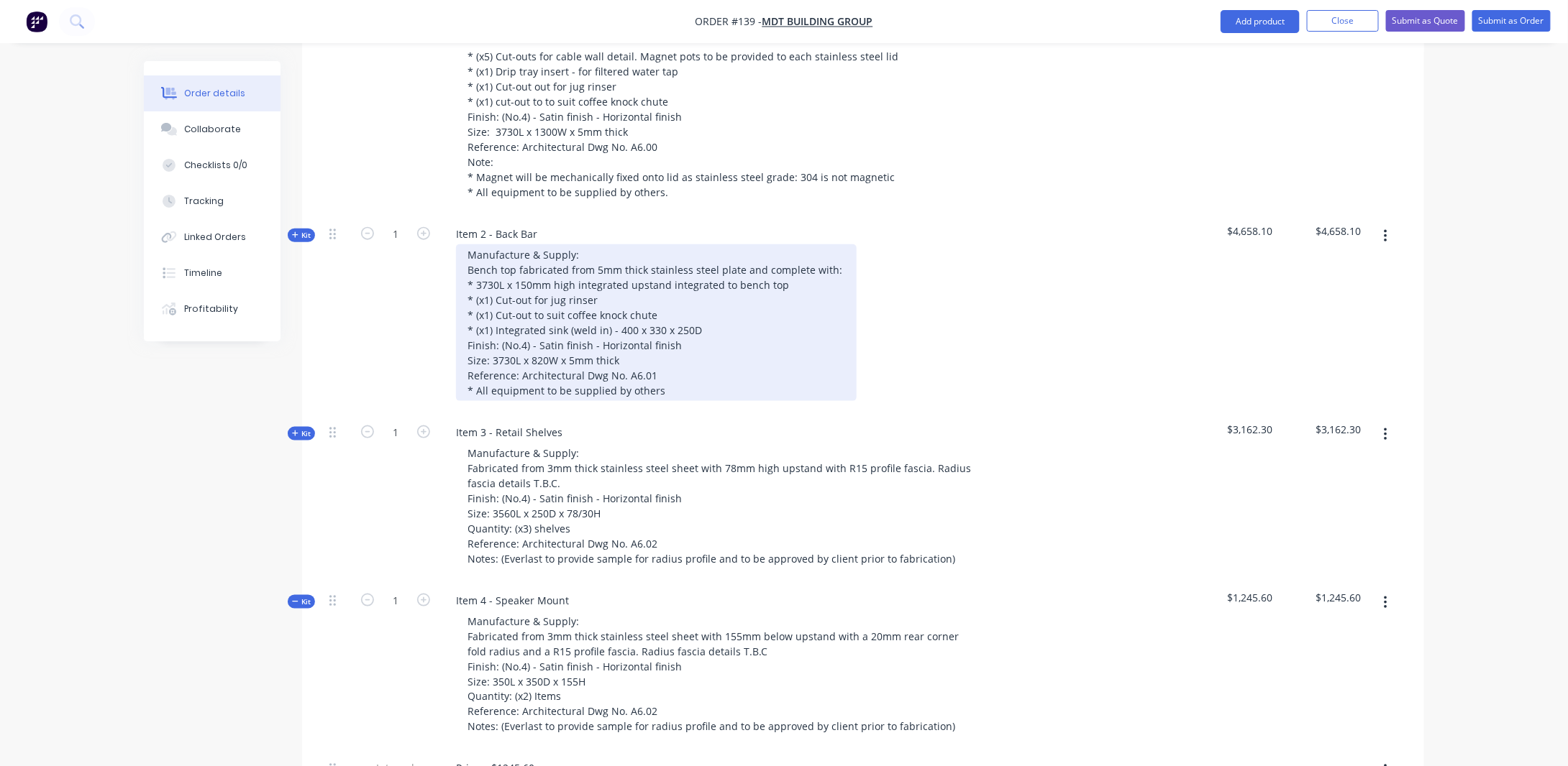
scroll to position [702, 0]
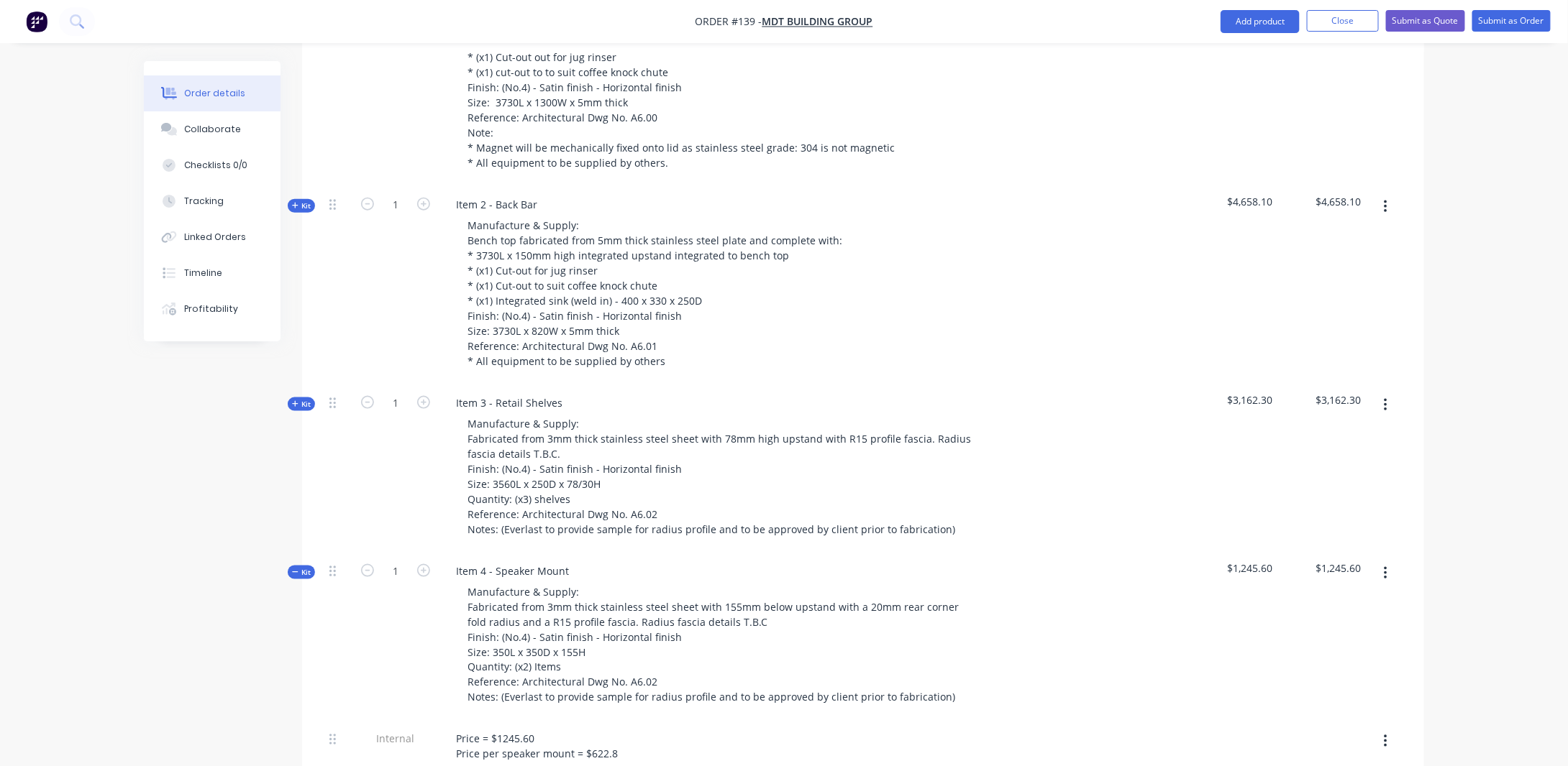
click at [307, 399] on span "Kit" at bounding box center [301, 404] width 19 height 11
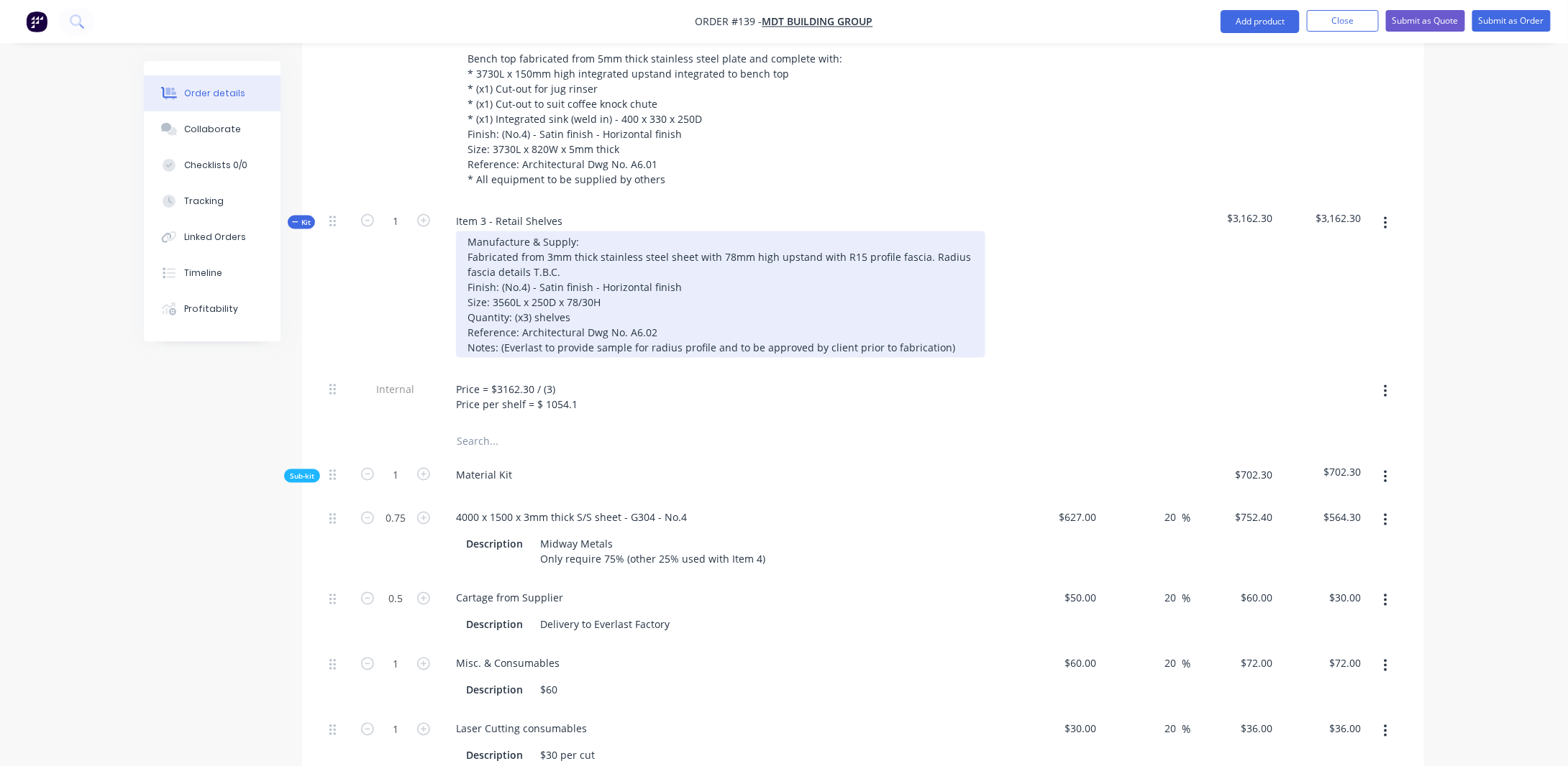
scroll to position [846, 0]
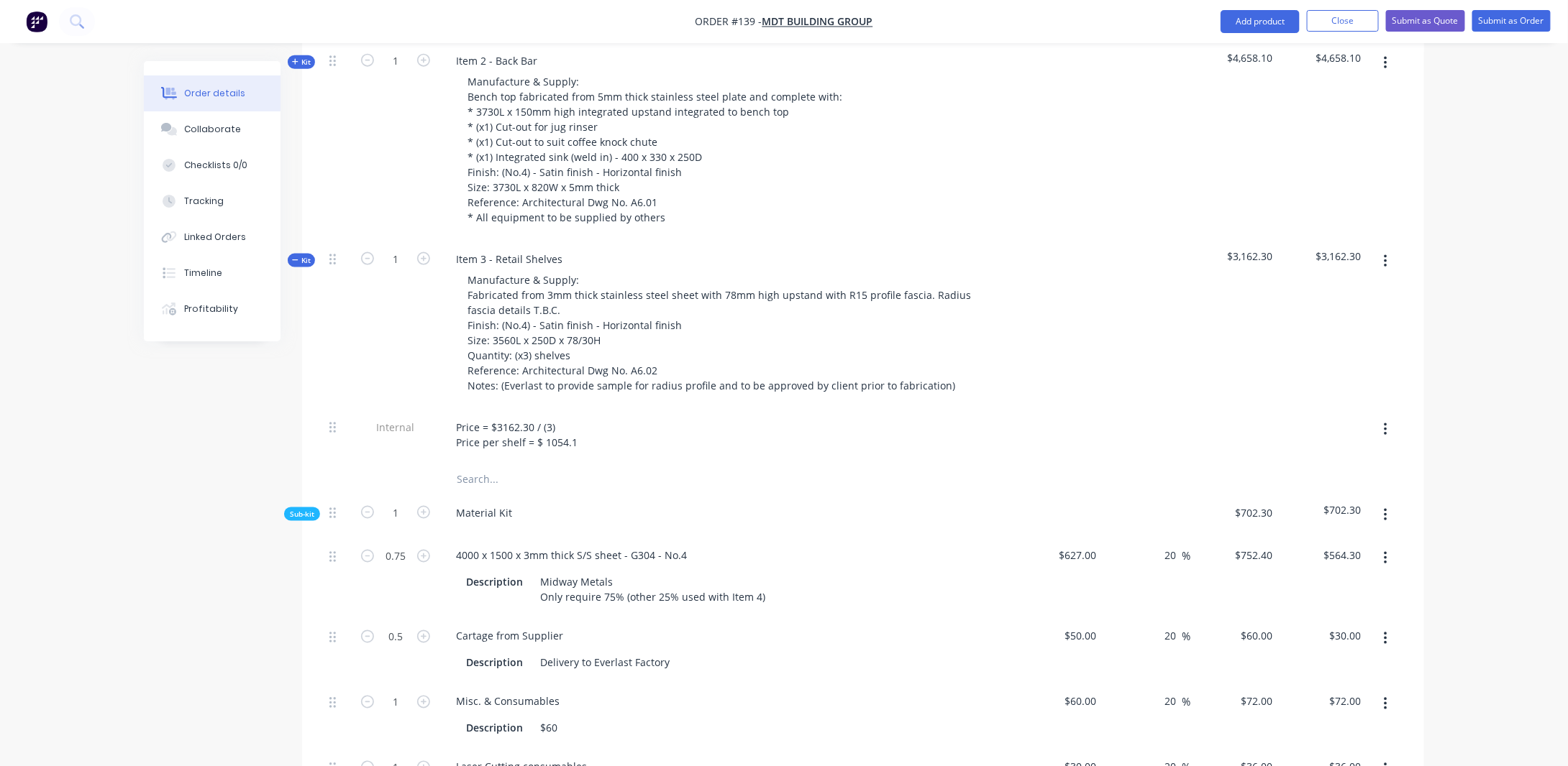
click at [311, 255] on span "Kit" at bounding box center [301, 260] width 19 height 11
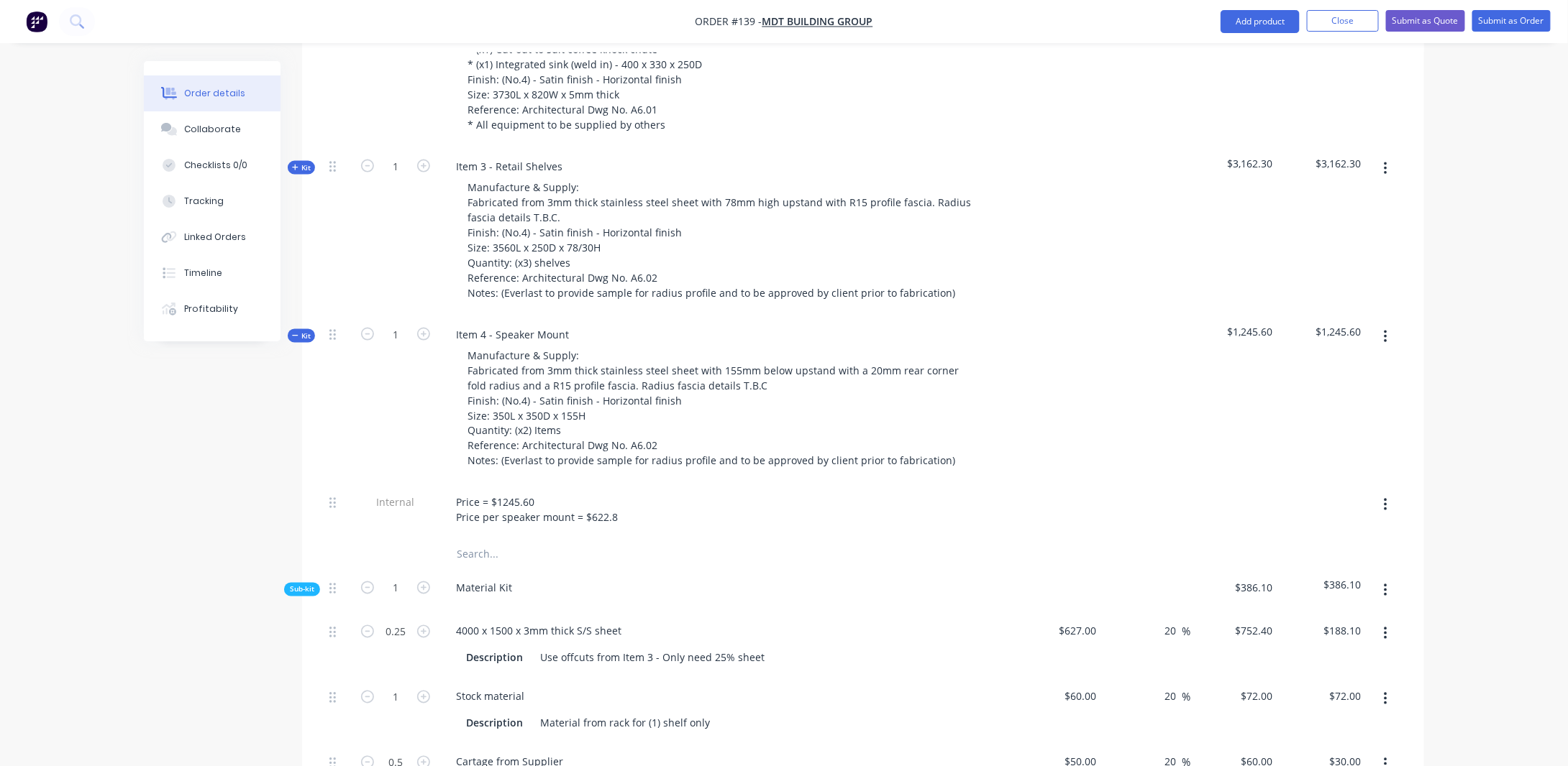
scroll to position [990, 0]
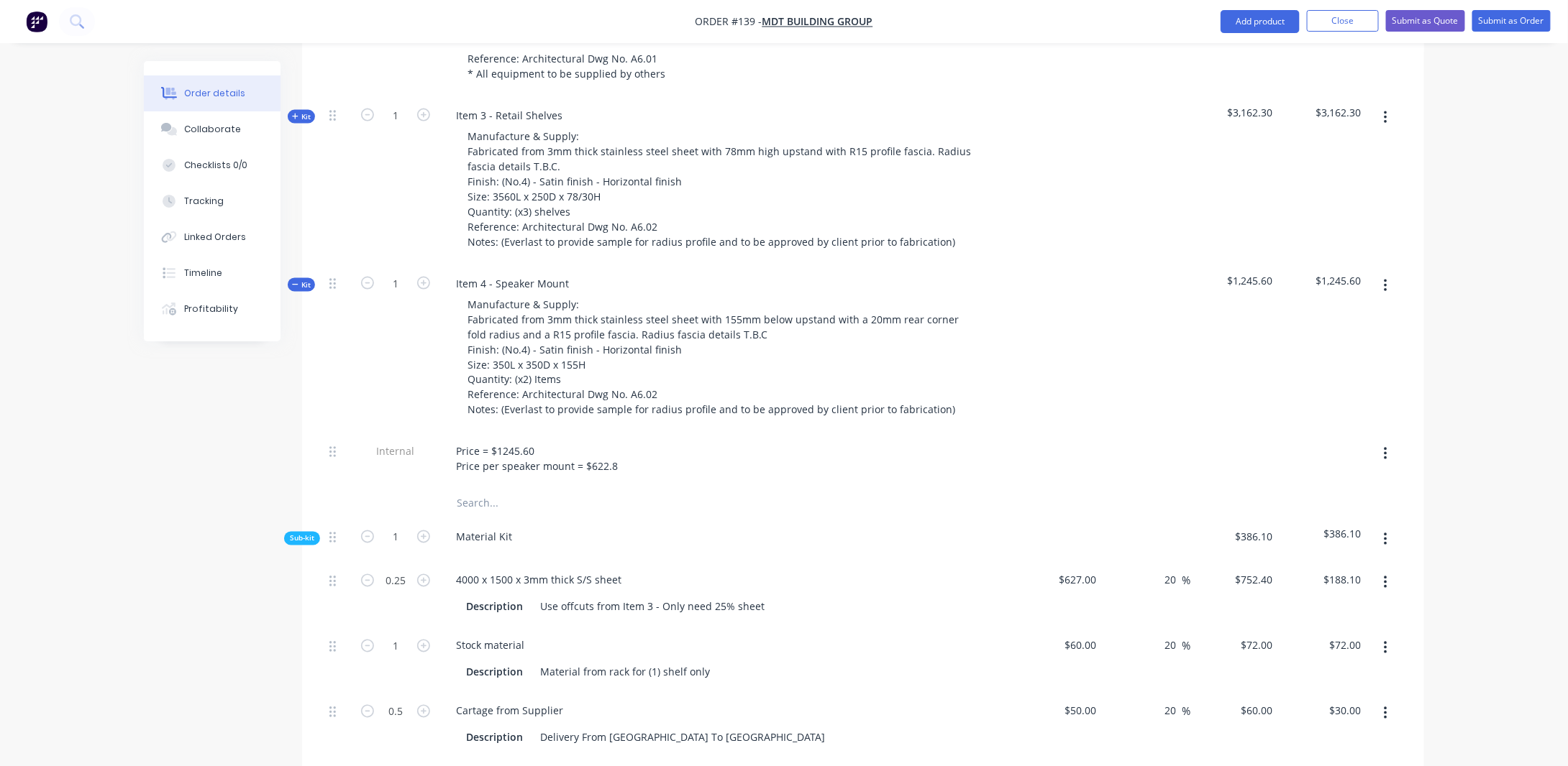
click at [305, 278] on button "Kit" at bounding box center [302, 284] width 28 height 14
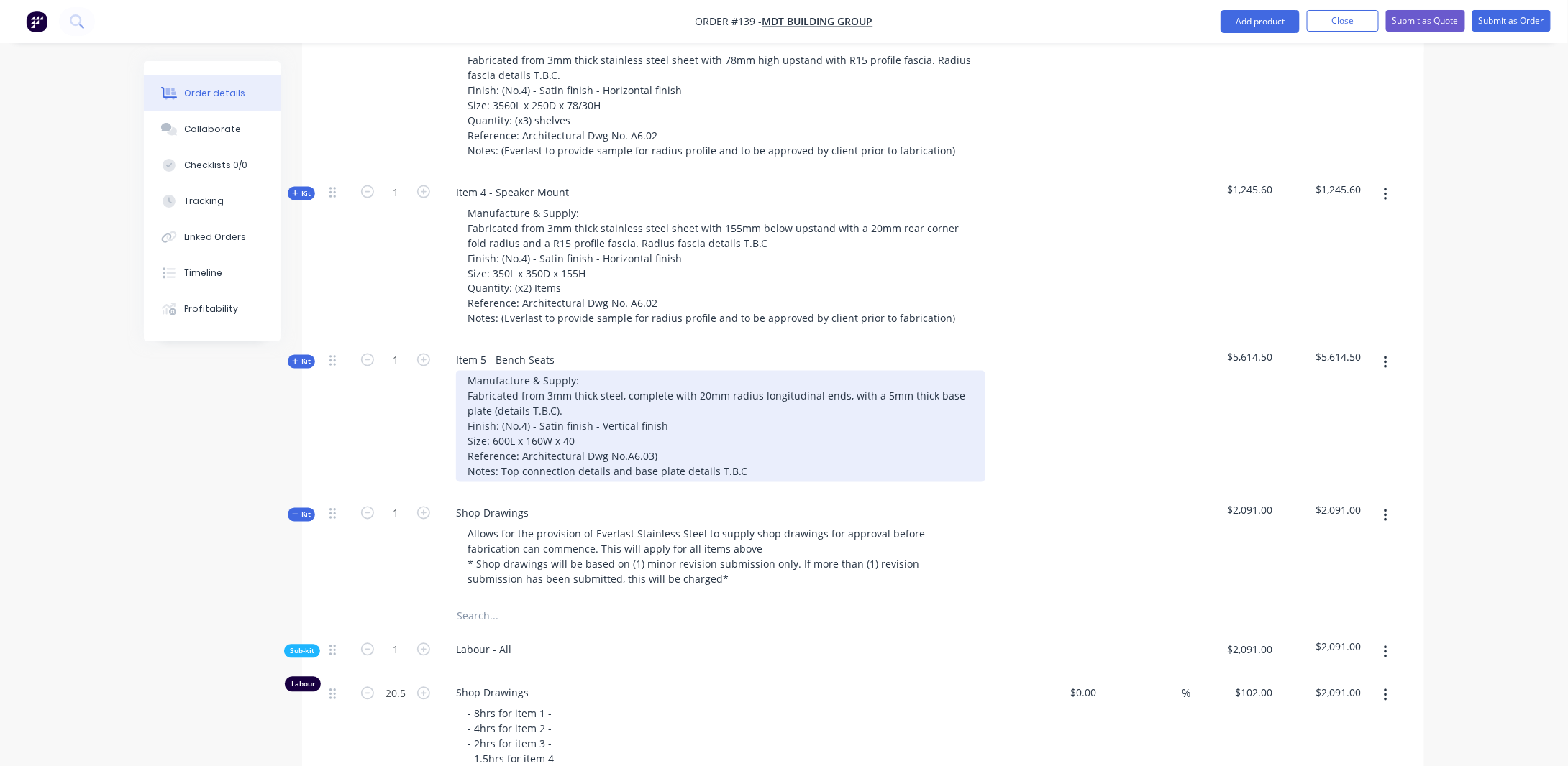
scroll to position [1062, 0]
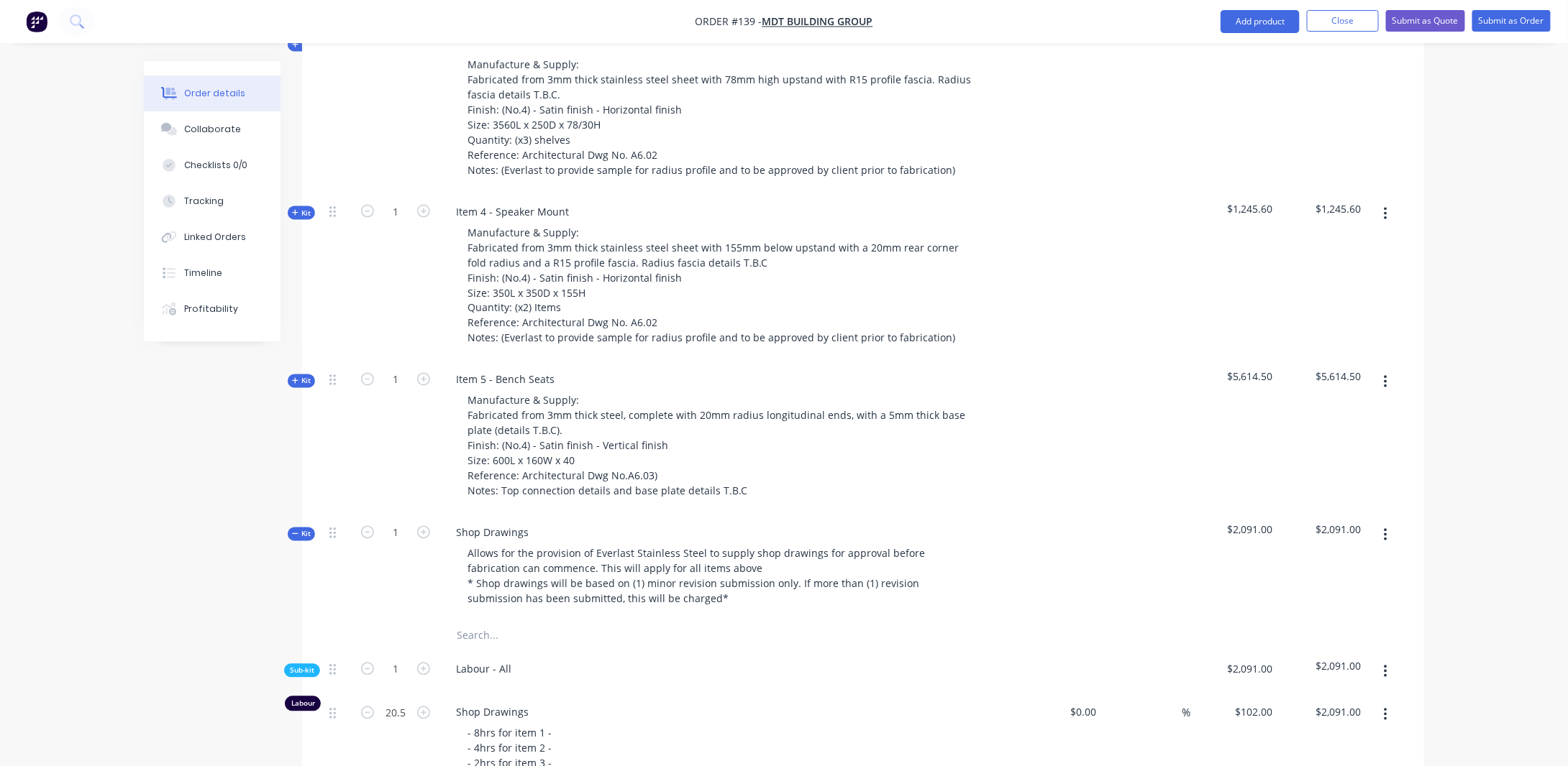
click at [303, 376] on span "Kit" at bounding box center [301, 381] width 19 height 11
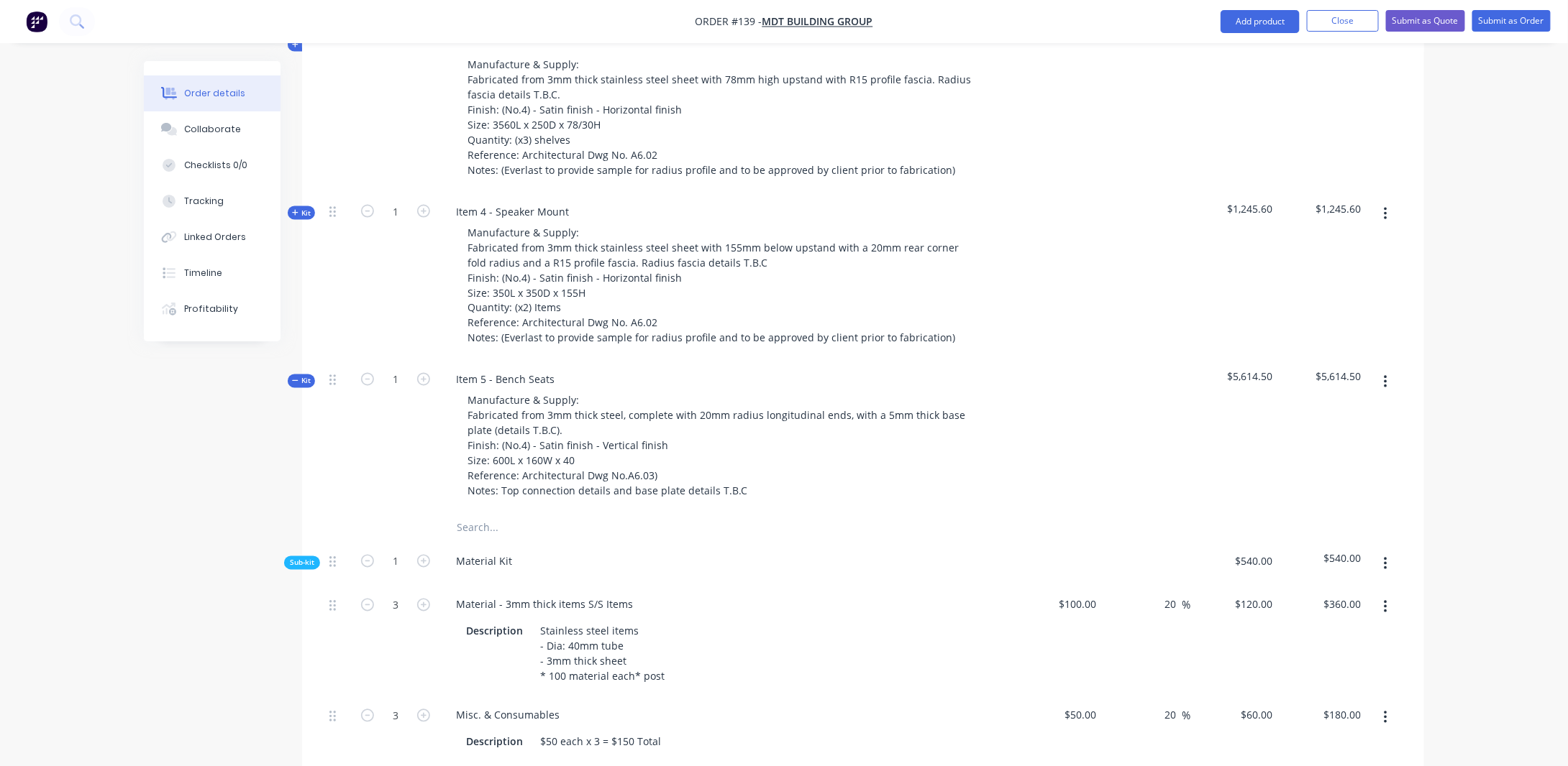
click at [1389, 369] on button "button" at bounding box center [1385, 382] width 33 height 26
click at [1305, 410] on div "Add product to kit" at bounding box center [1335, 420] width 111 height 21
click at [1320, 611] on div "Notes (Internal)" at bounding box center [1335, 622] width 111 height 21
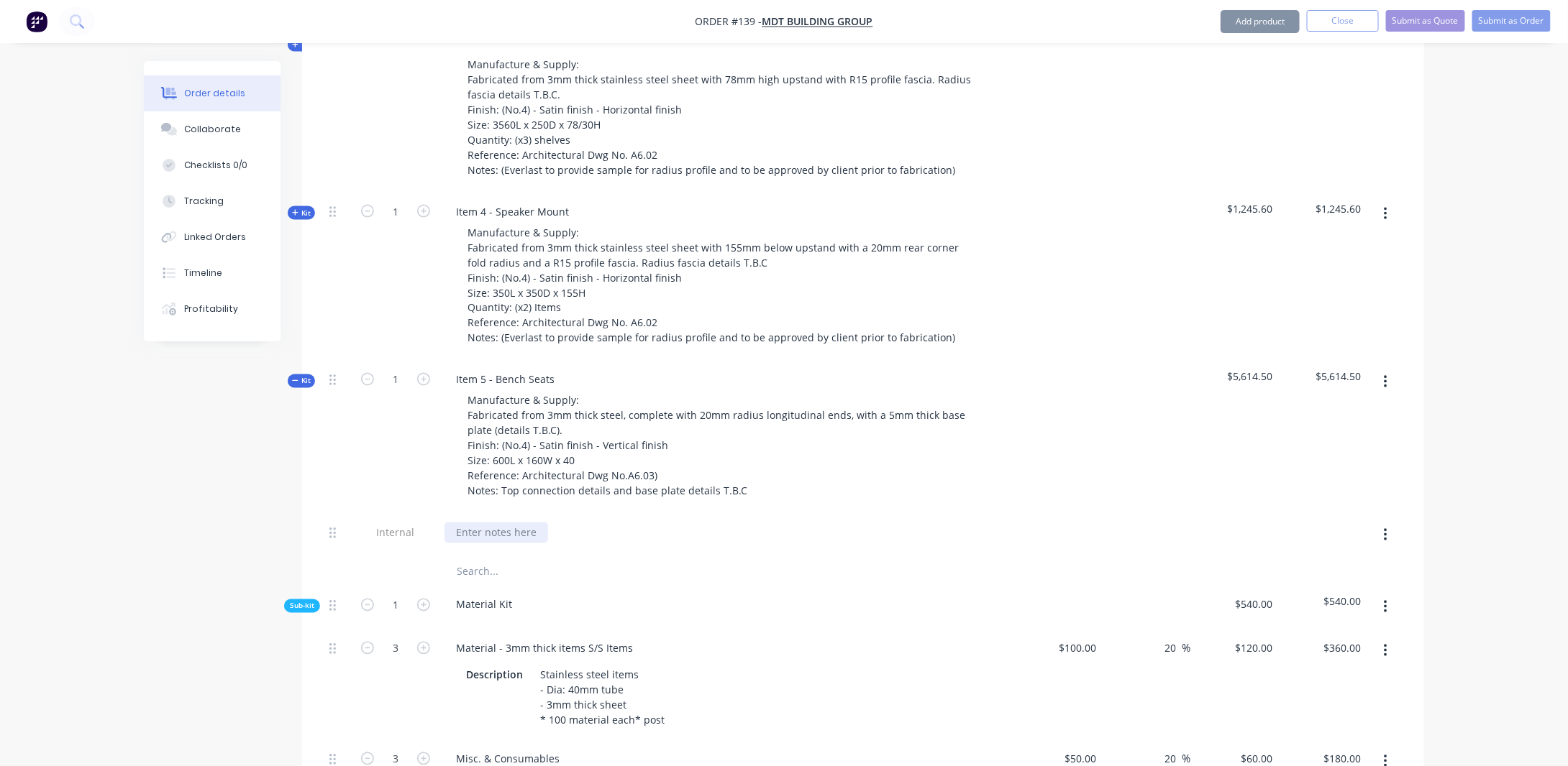
click at [508, 522] on div at bounding box center [496, 533] width 104 height 21
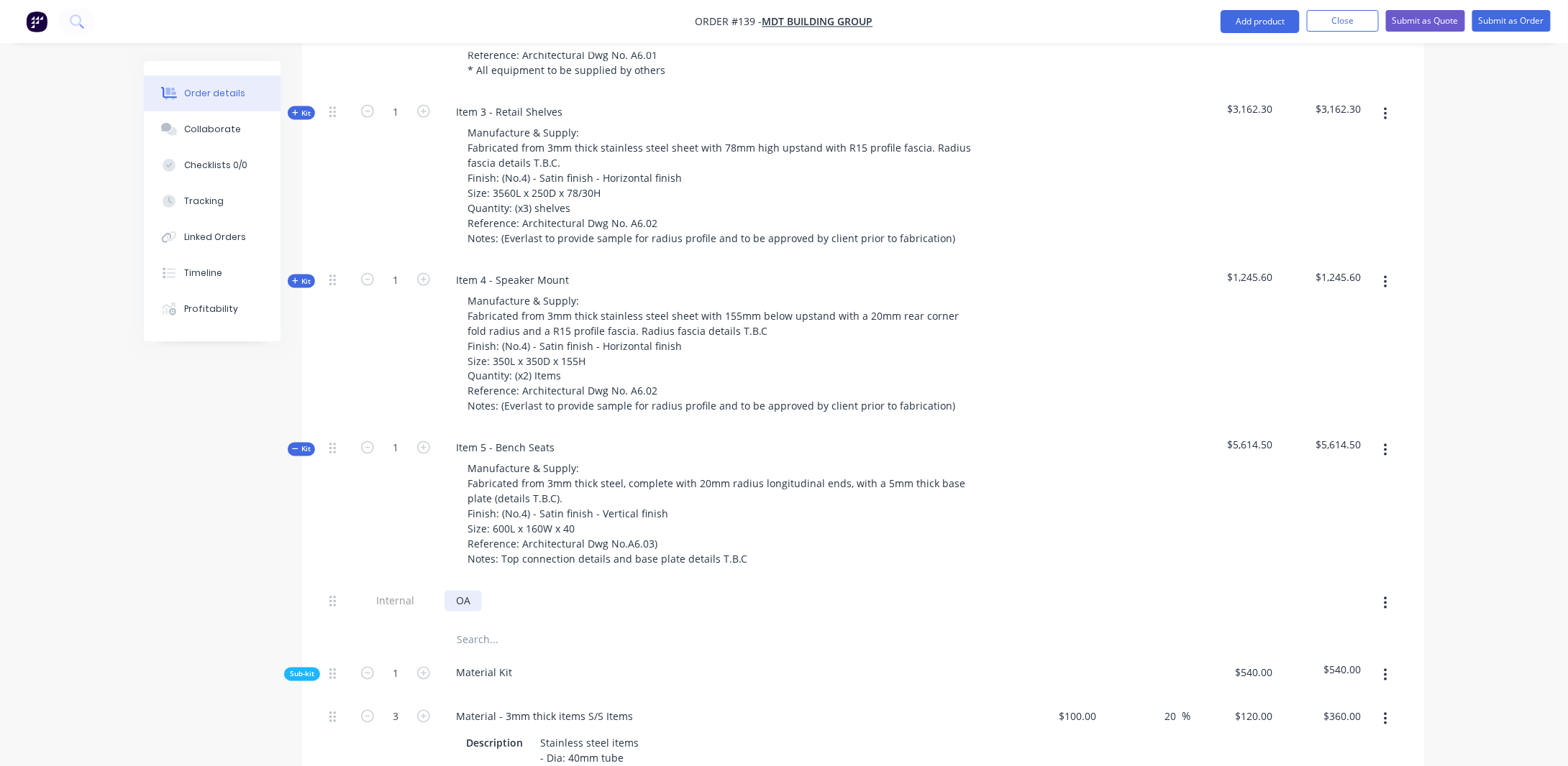
scroll to position [846, 0]
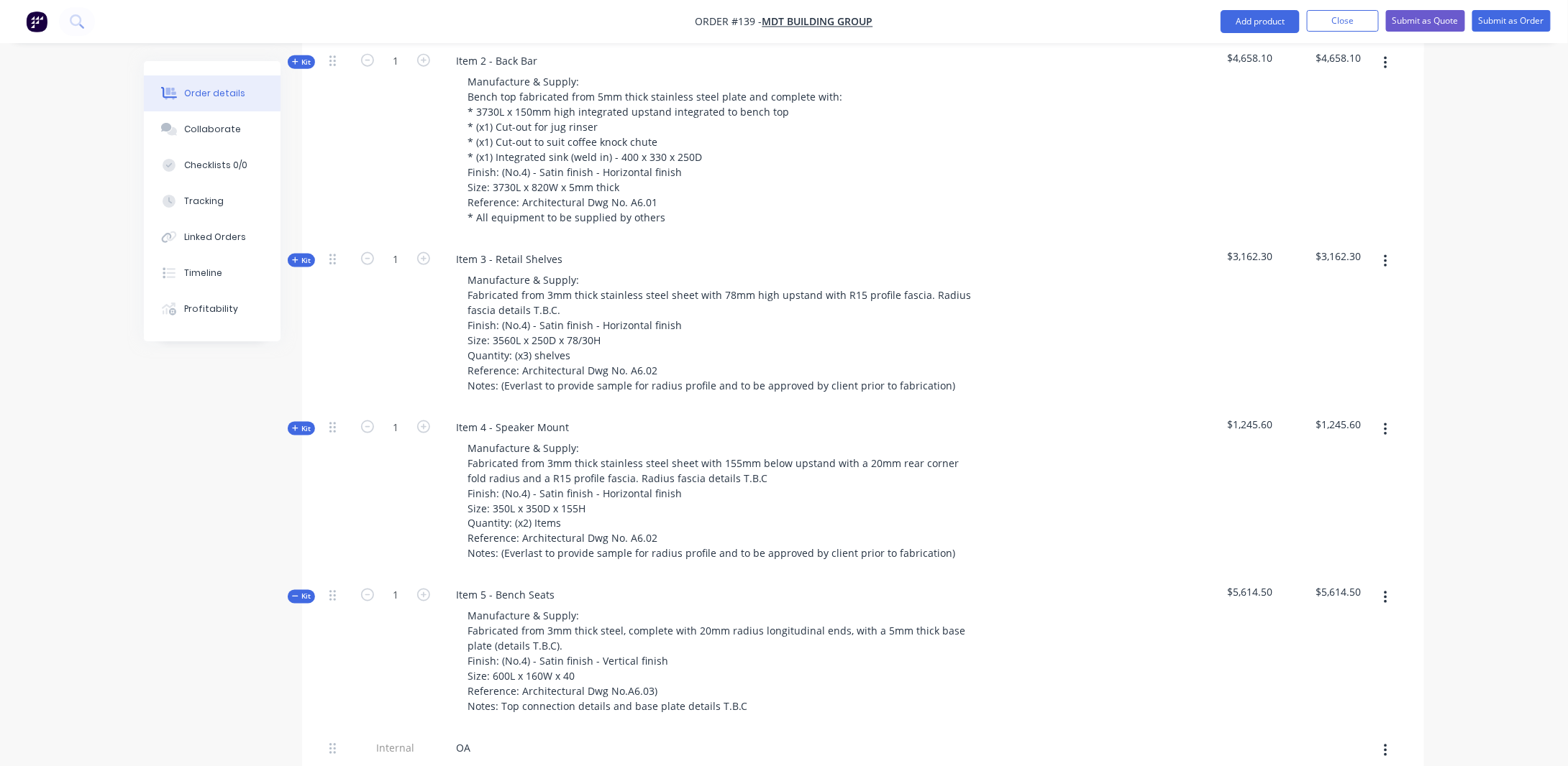
click at [300, 255] on span "Kit" at bounding box center [301, 260] width 19 height 11
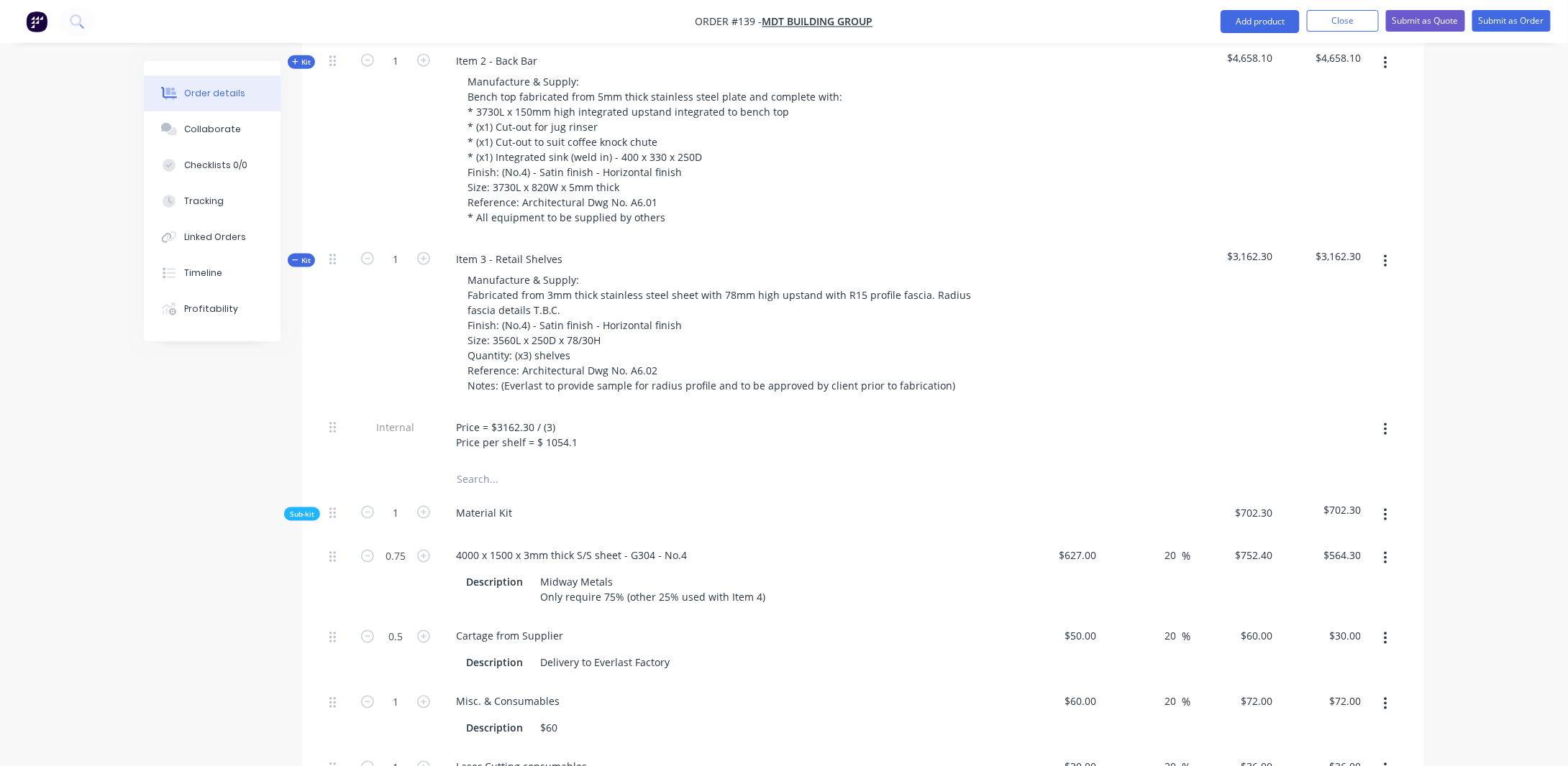
click at [303, 255] on span "Kit" at bounding box center [301, 260] width 19 height 11
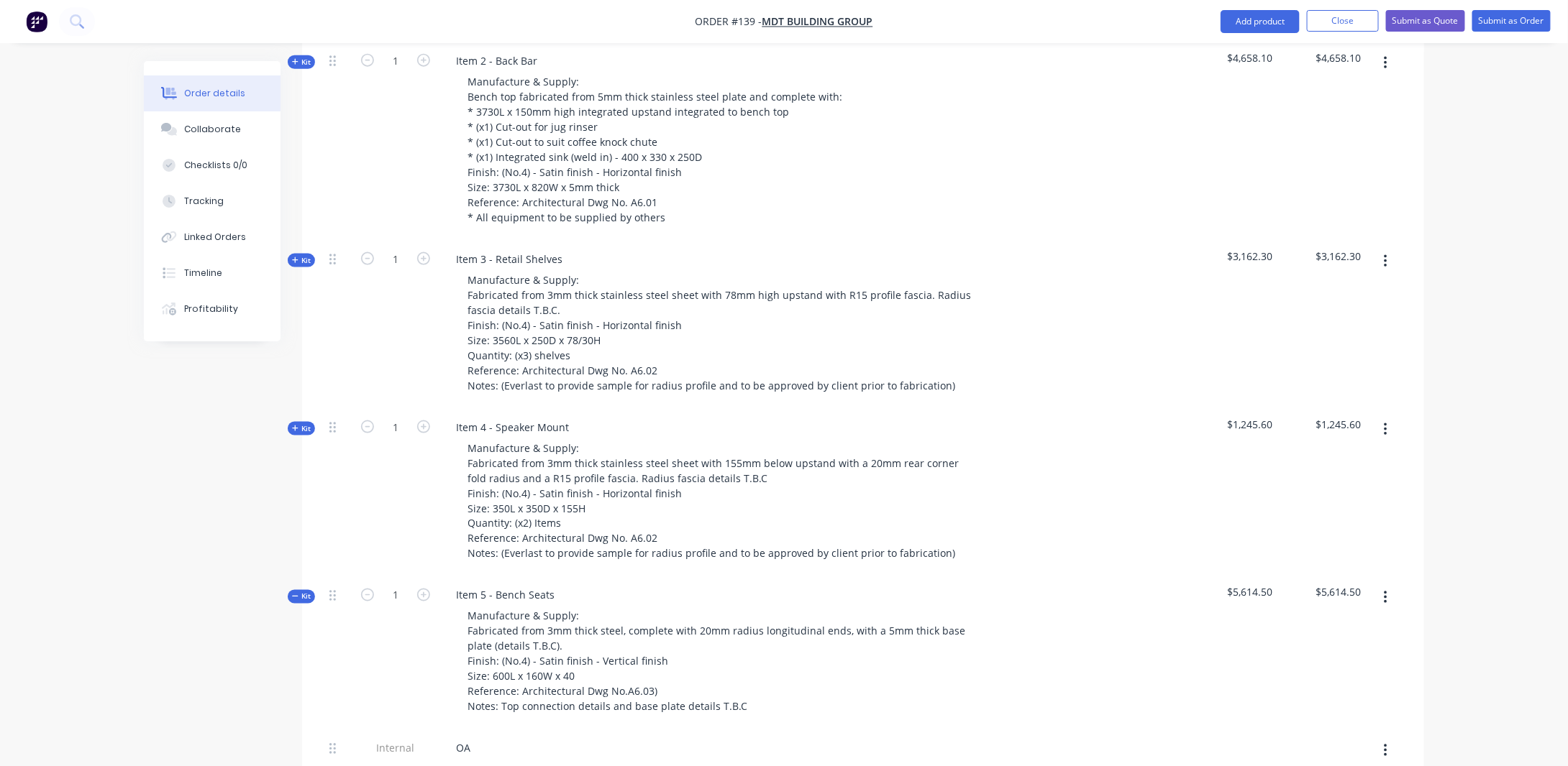
scroll to position [990, 0]
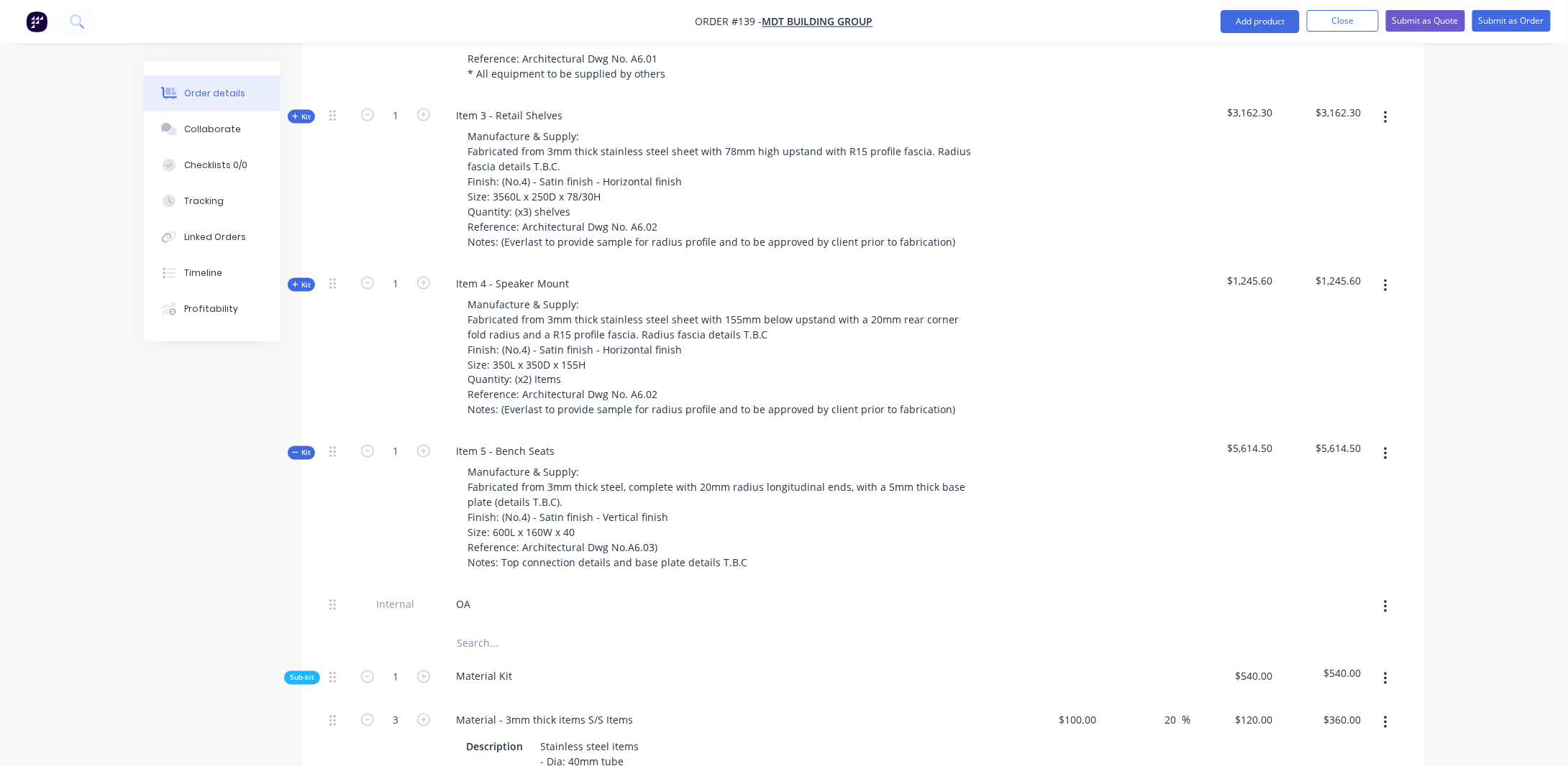
click at [303, 280] on span "Kit" at bounding box center [301, 284] width 19 height 11
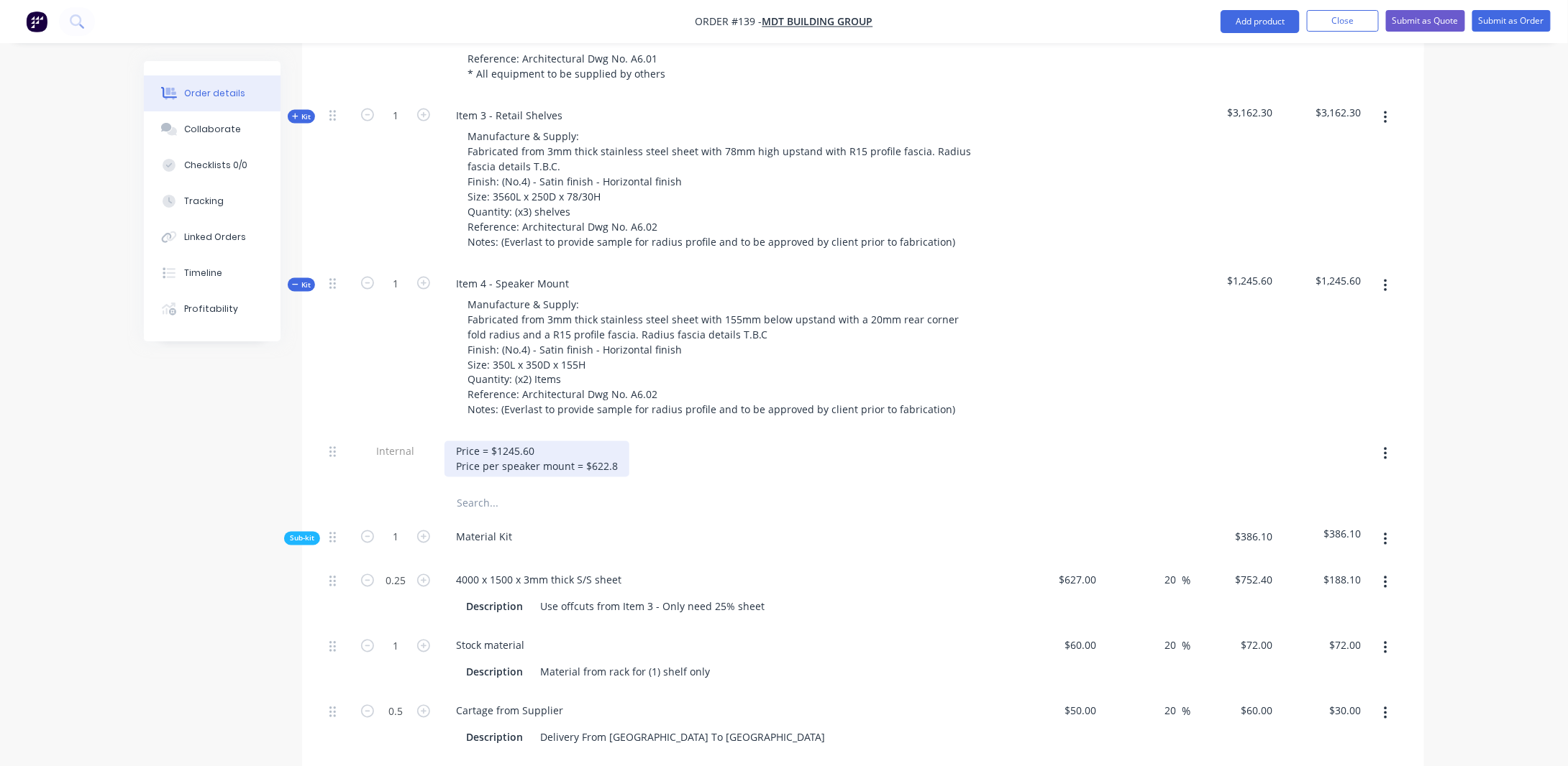
click at [550, 442] on div "Price = $1245.60 Price per speaker mount = $622.8" at bounding box center [537, 460] width 185 height 36
click at [296, 281] on icon "button" at bounding box center [295, 284] width 7 height 7
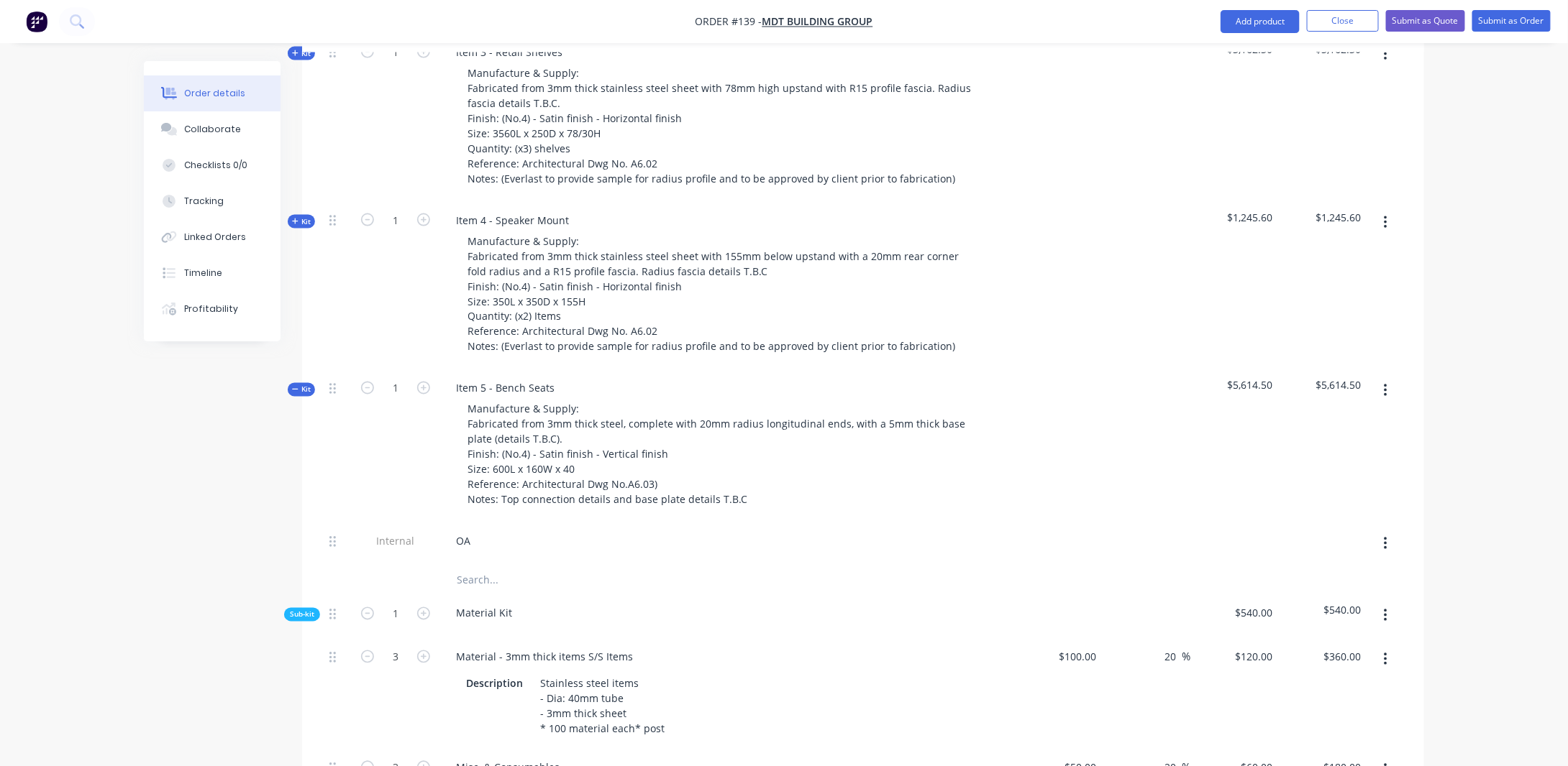
scroll to position [1134, 0]
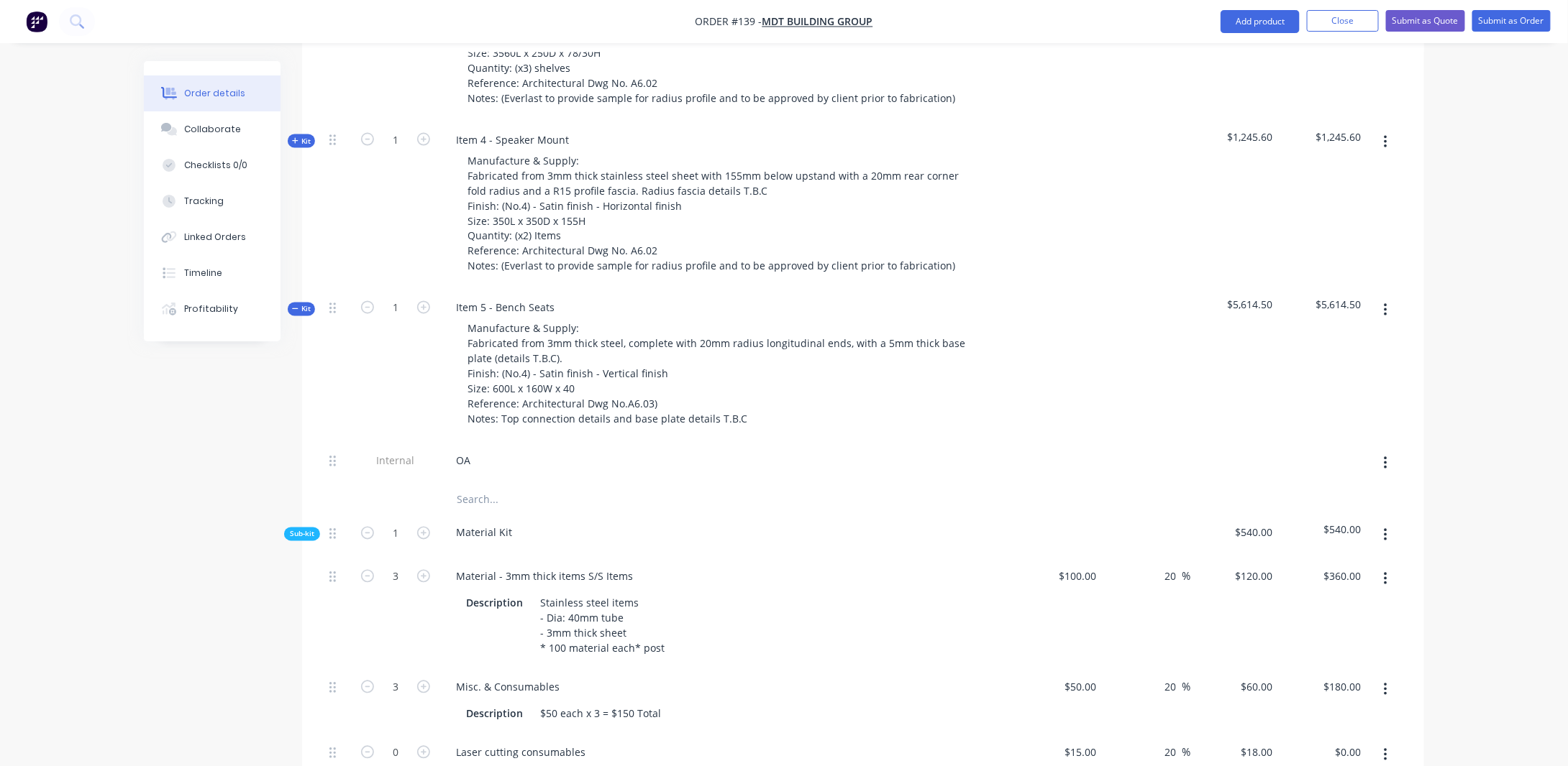
click at [486, 451] on div "OA" at bounding box center [727, 461] width 564 height 21
drag, startPoint x: 470, startPoint y: 437, endPoint x: 480, endPoint y: 449, distance: 15.6
click at [473, 451] on div "OA" at bounding box center [463, 461] width 38 height 21
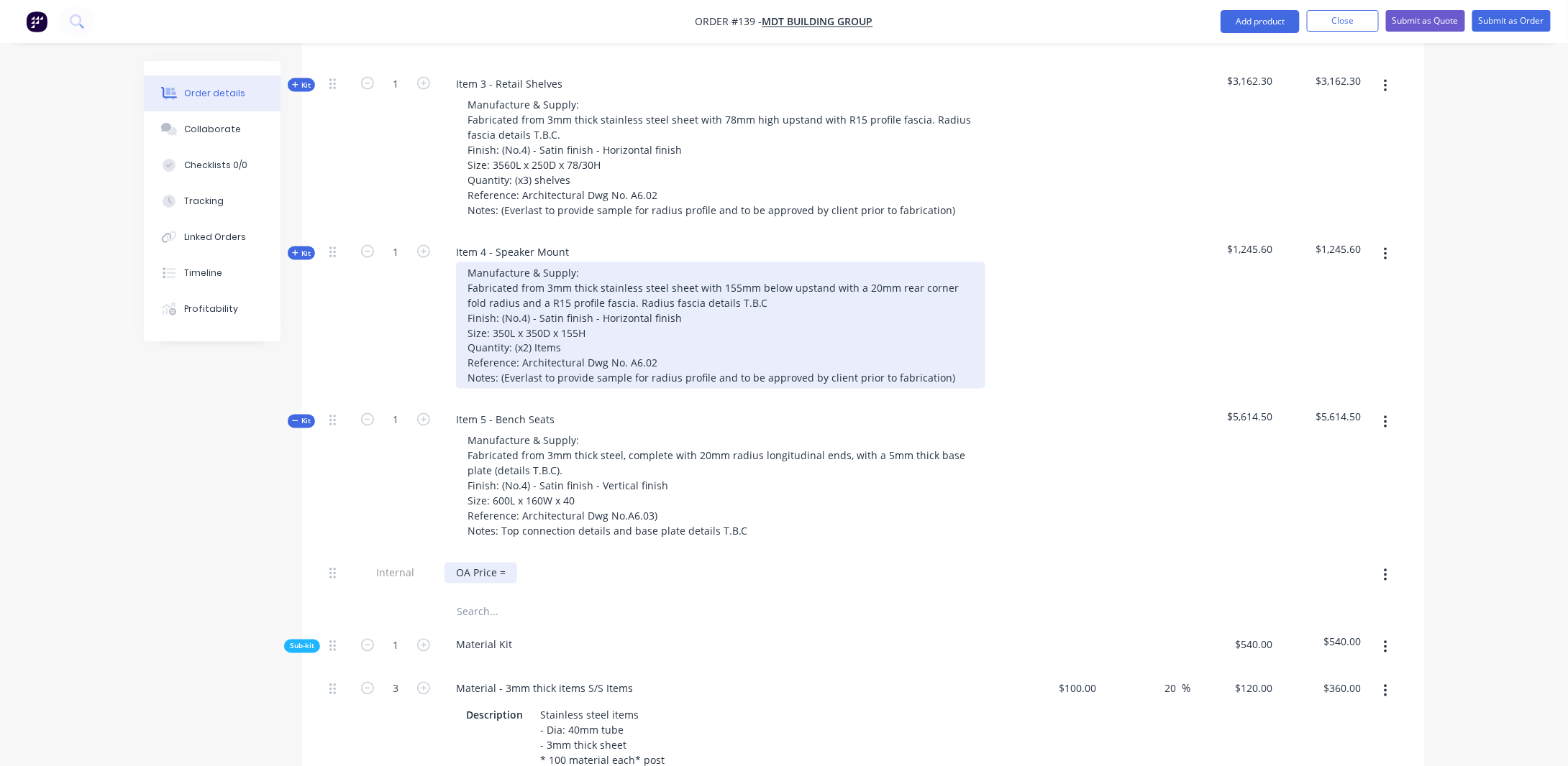
scroll to position [990, 0]
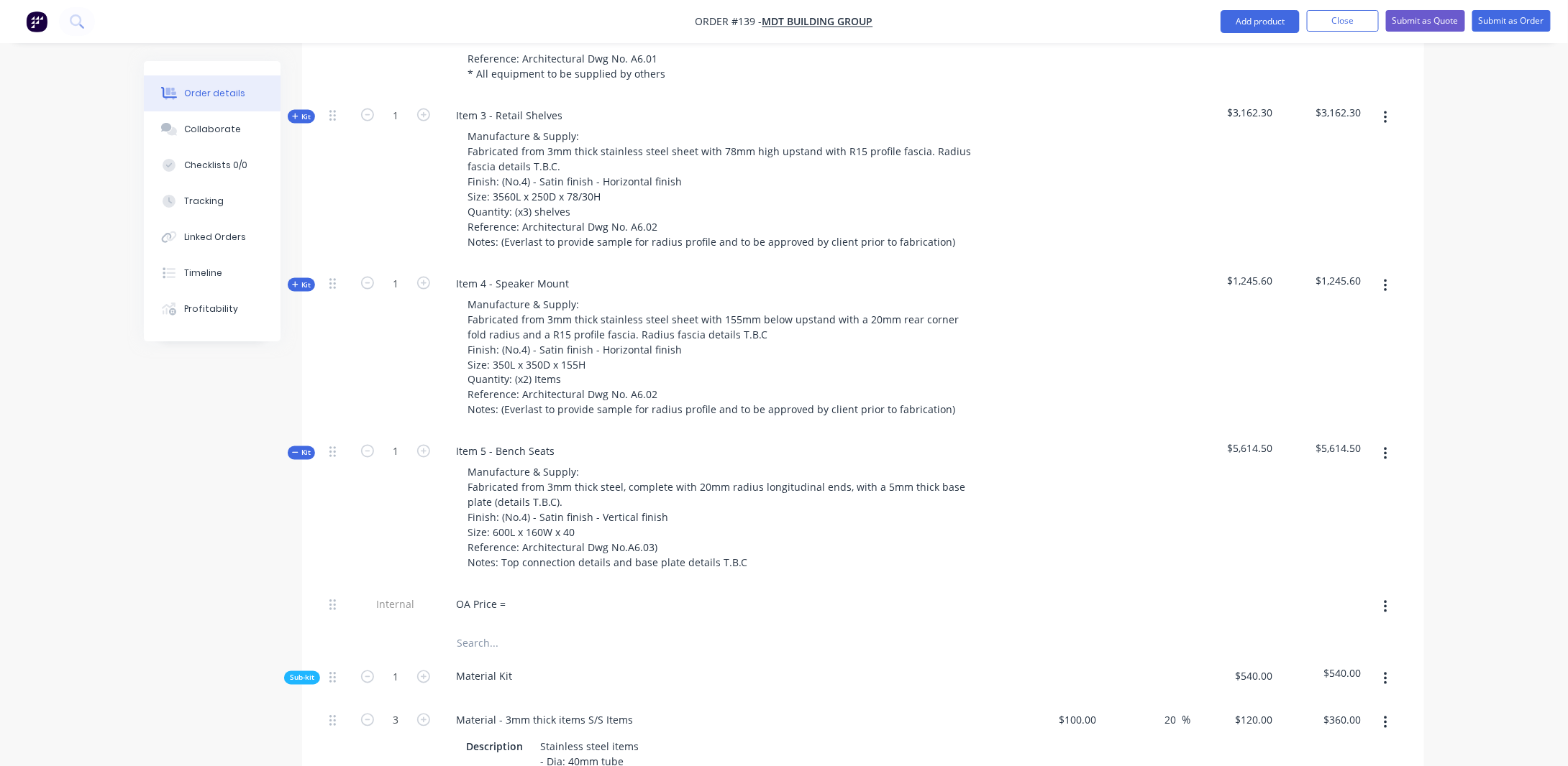
click at [303, 112] on span "Kit" at bounding box center [301, 117] width 19 height 11
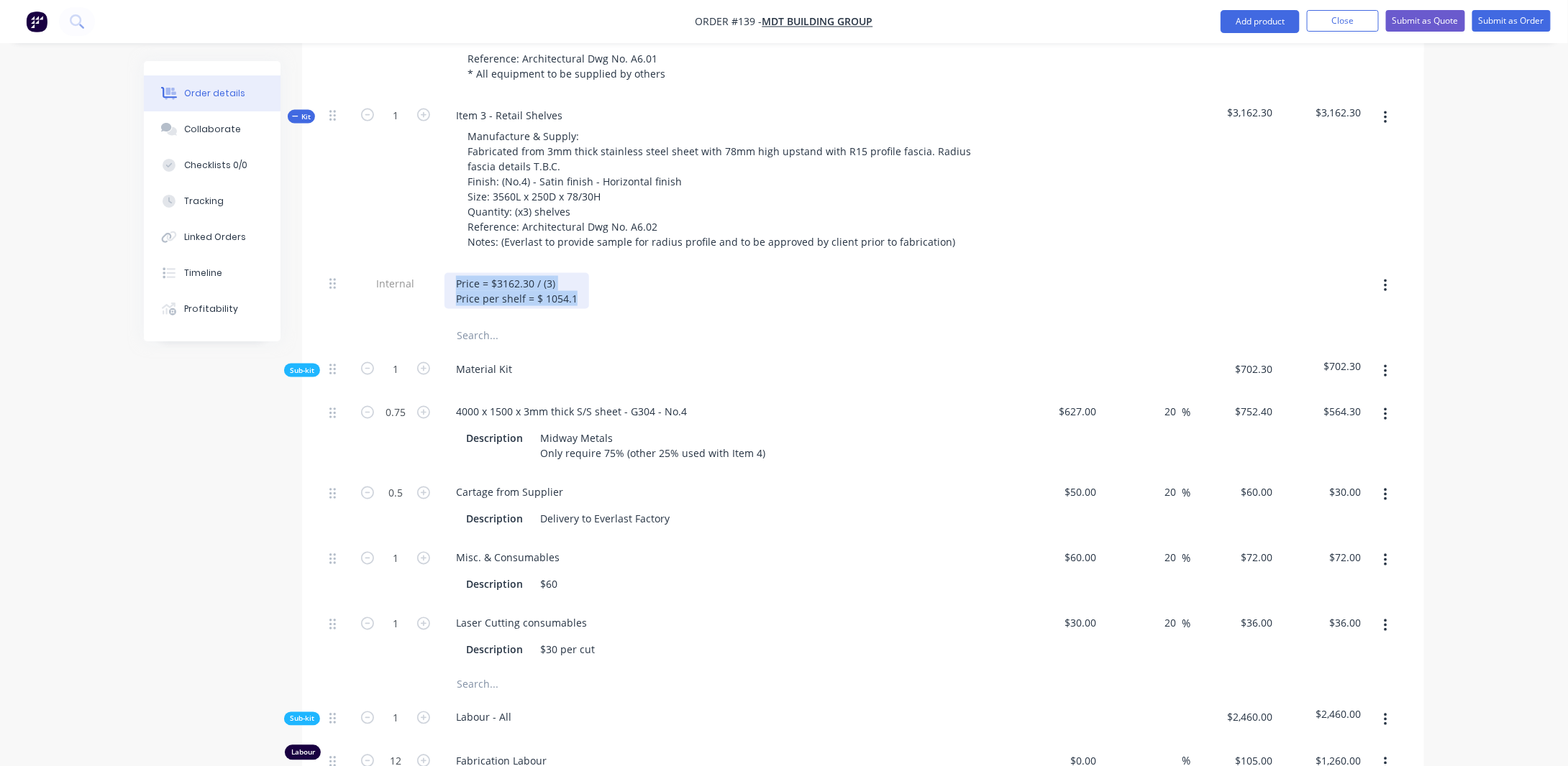
drag, startPoint x: 579, startPoint y: 277, endPoint x: 436, endPoint y: 249, distance: 145.7
click at [436, 265] on div "Internal Price = $3162.30 / (3) Price per shelf = $ 1054.1" at bounding box center [863, 293] width 1079 height 57
copy div "Price = $3162.30 / (3) Price per shelf = $ 1054.1"
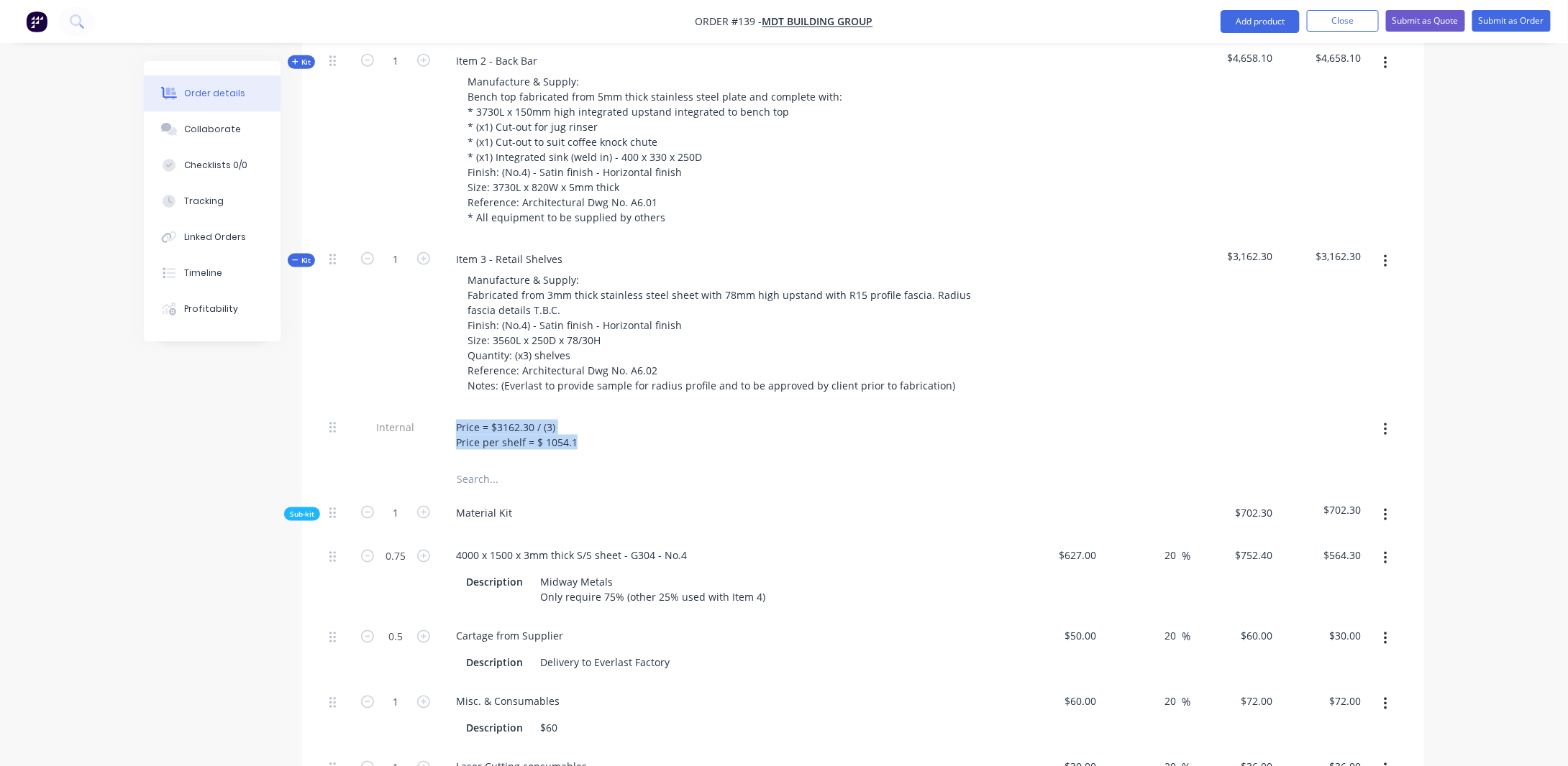
click at [303, 255] on span "Kit" at bounding box center [301, 260] width 19 height 11
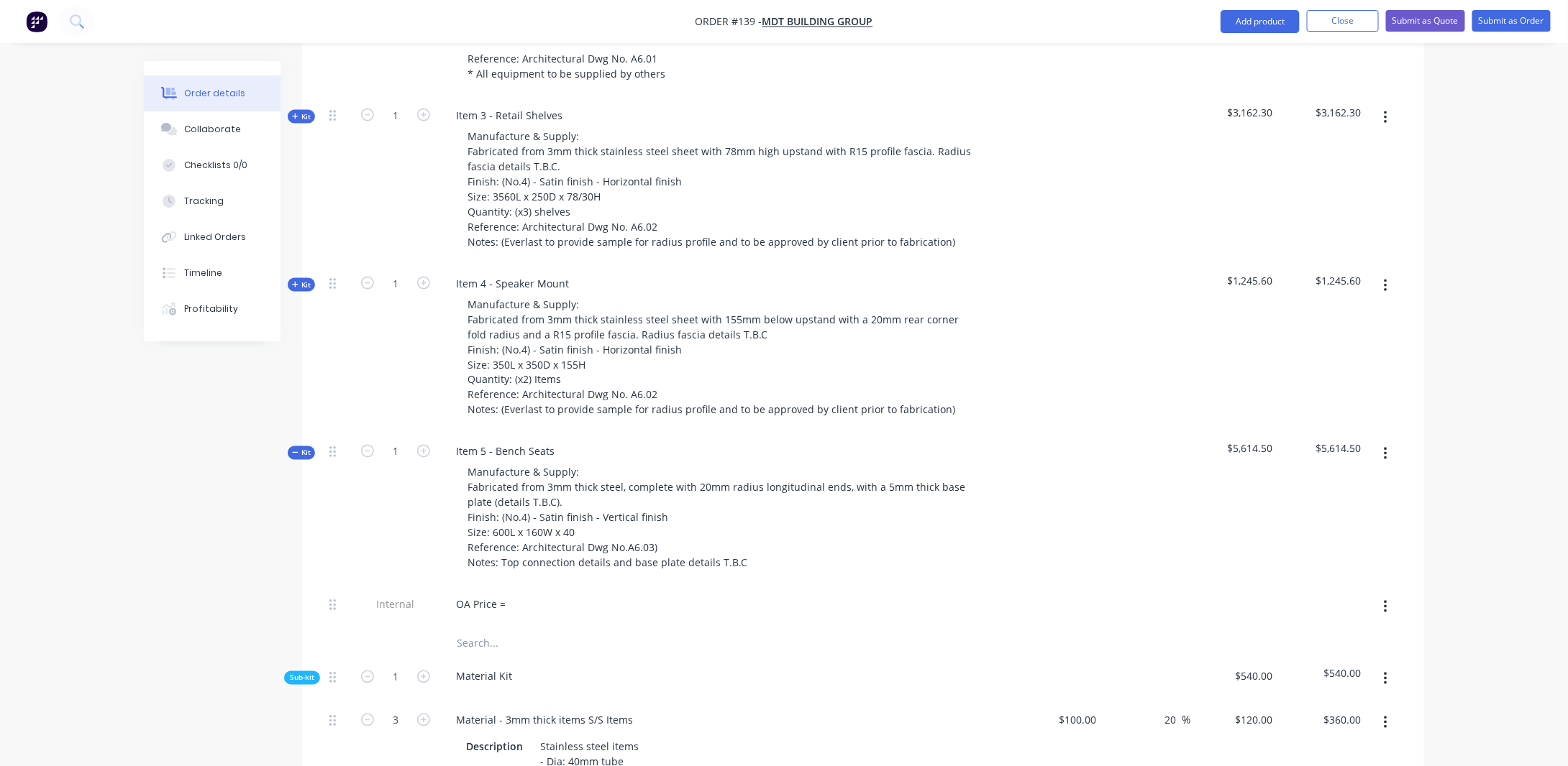
click at [303, 280] on span "Kit" at bounding box center [301, 284] width 19 height 11
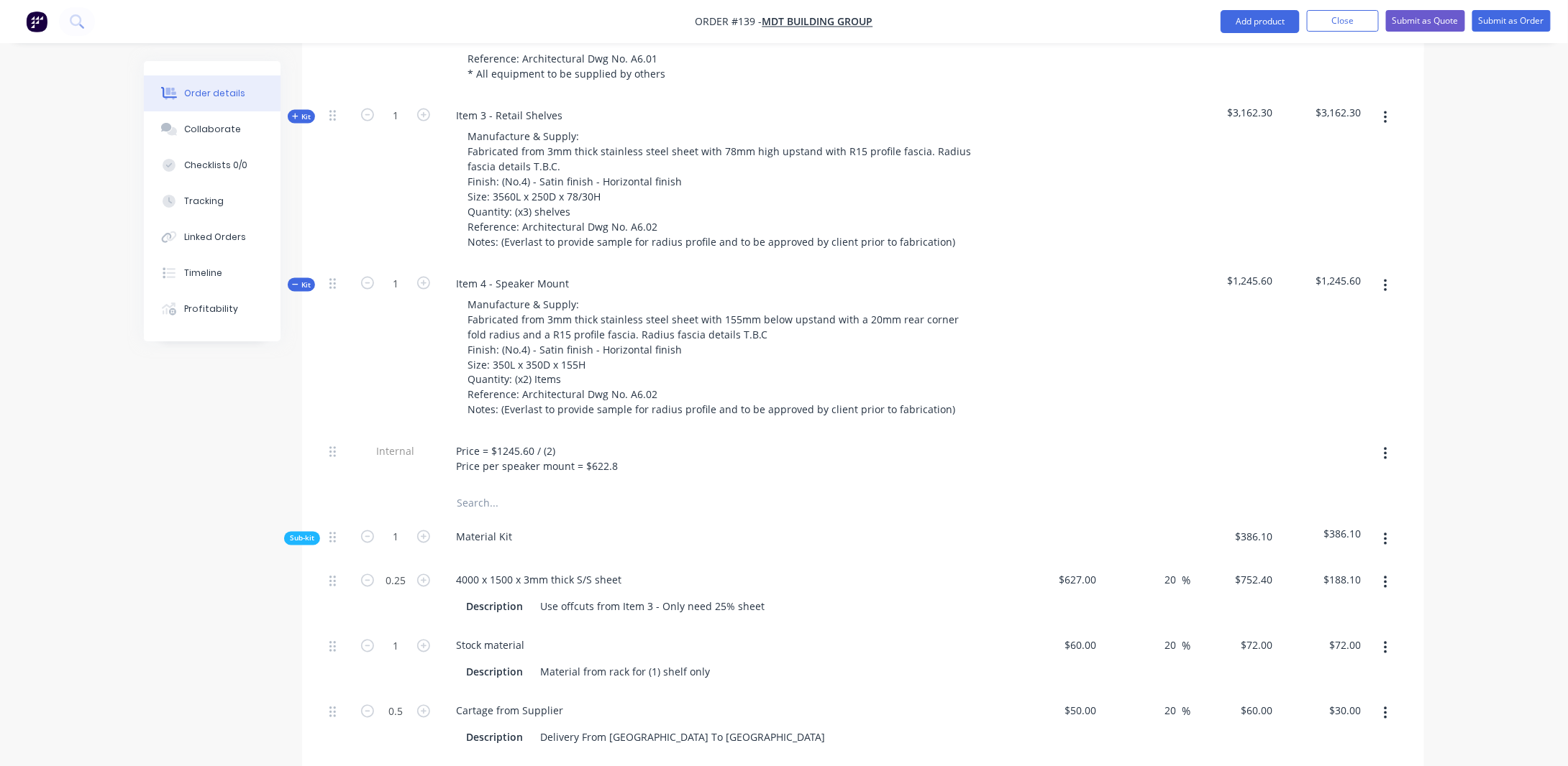
click at [303, 280] on span "Kit" at bounding box center [301, 284] width 19 height 11
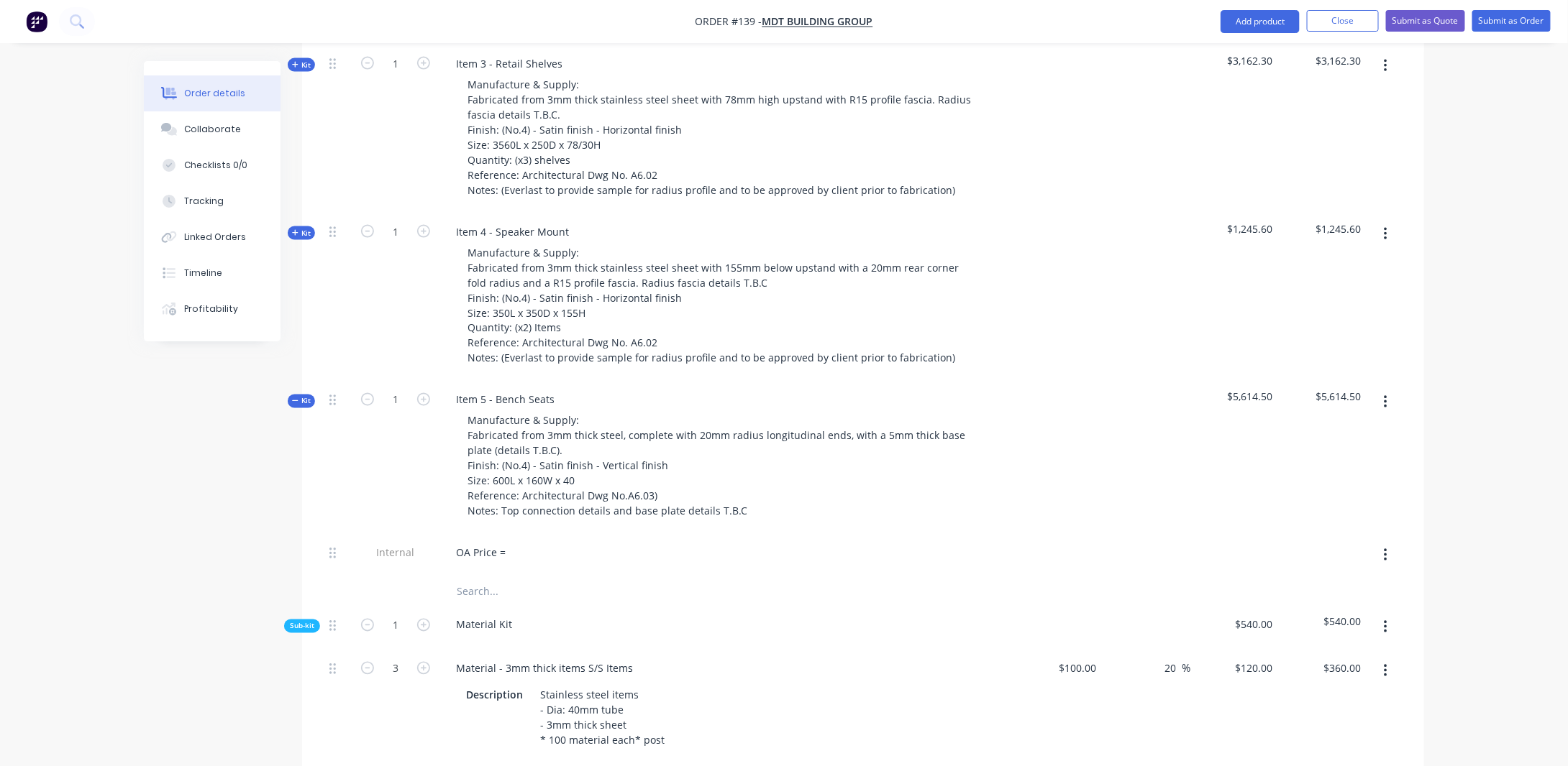
scroll to position [1062, 0]
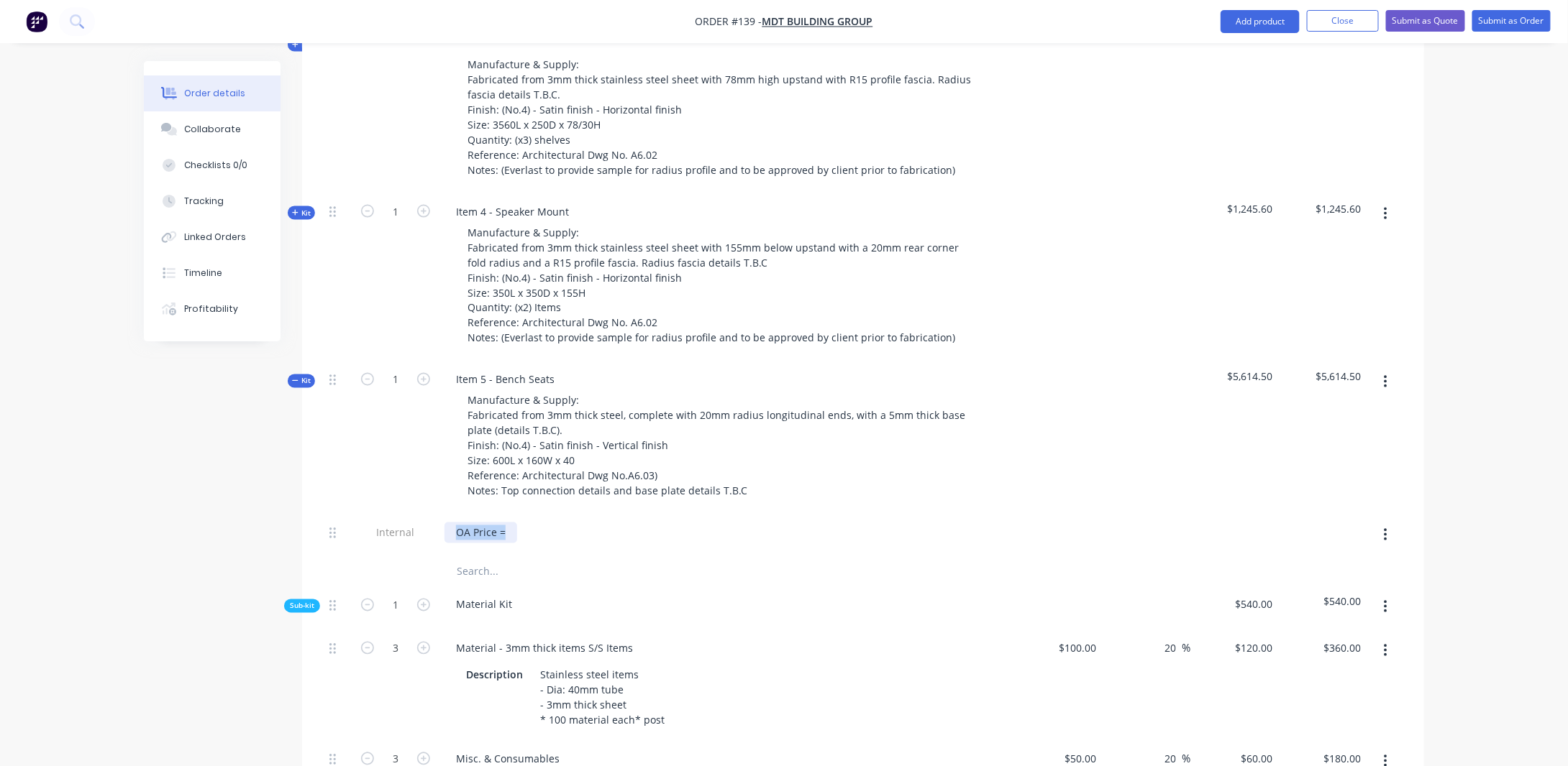
drag, startPoint x: 512, startPoint y: 509, endPoint x: 244, endPoint y: 517, distance: 268.1
click at [244, 517] on div "Created by [PERSON_NAME] Created [DATE] Required [DATE] Assigned to Add team me…" at bounding box center [784, 680] width 1280 height 3363
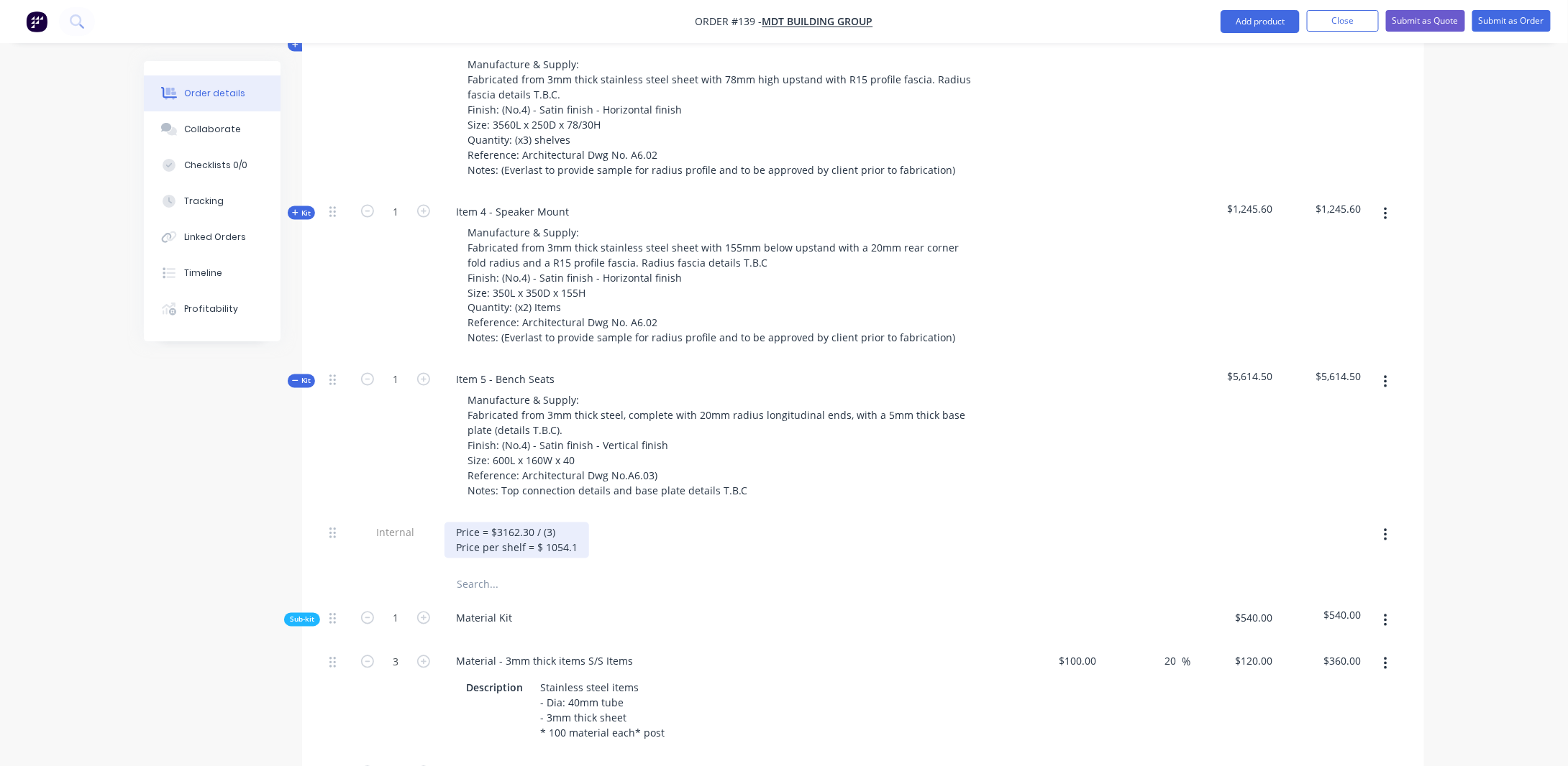
click at [455, 522] on div "Price = $3162.30 / (3) Price per shelf = $ 1054.1" at bounding box center [516, 540] width 144 height 36
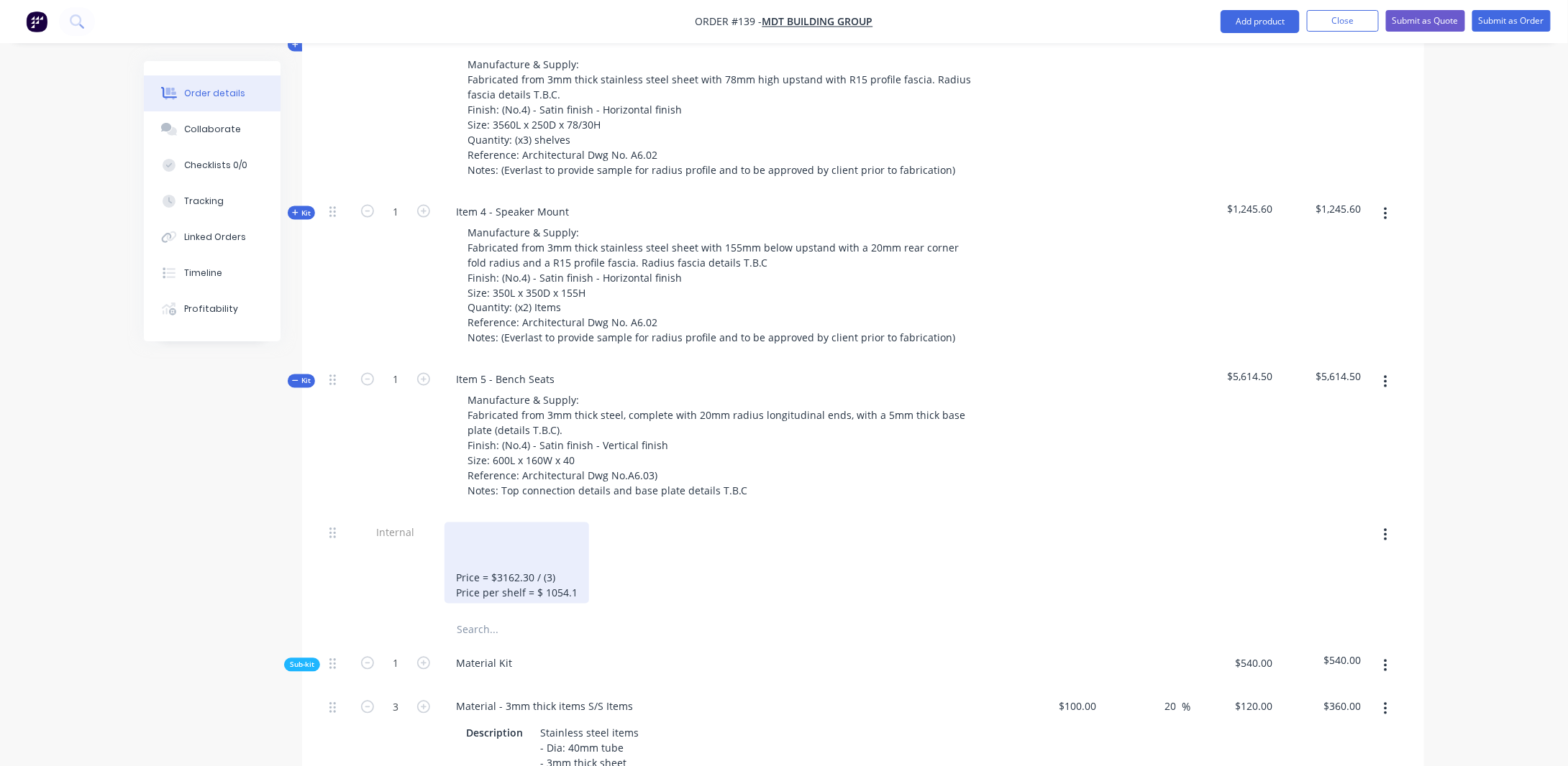
drag, startPoint x: 464, startPoint y: 509, endPoint x: 498, endPoint y: 499, distance: 35.4
click at [465, 522] on div "Price = $3162.30 / (3) Price per shelf = $ 1054.1" at bounding box center [516, 563] width 144 height 81
drag, startPoint x: 576, startPoint y: 586, endPoint x: 450, endPoint y: 565, distance: 127.7
click at [450, 565] on div "Price = $5614.50 / (3) Price per leg = $1871.5 Price = $3162.30 / (3) Price per…" at bounding box center [516, 563] width 144 height 81
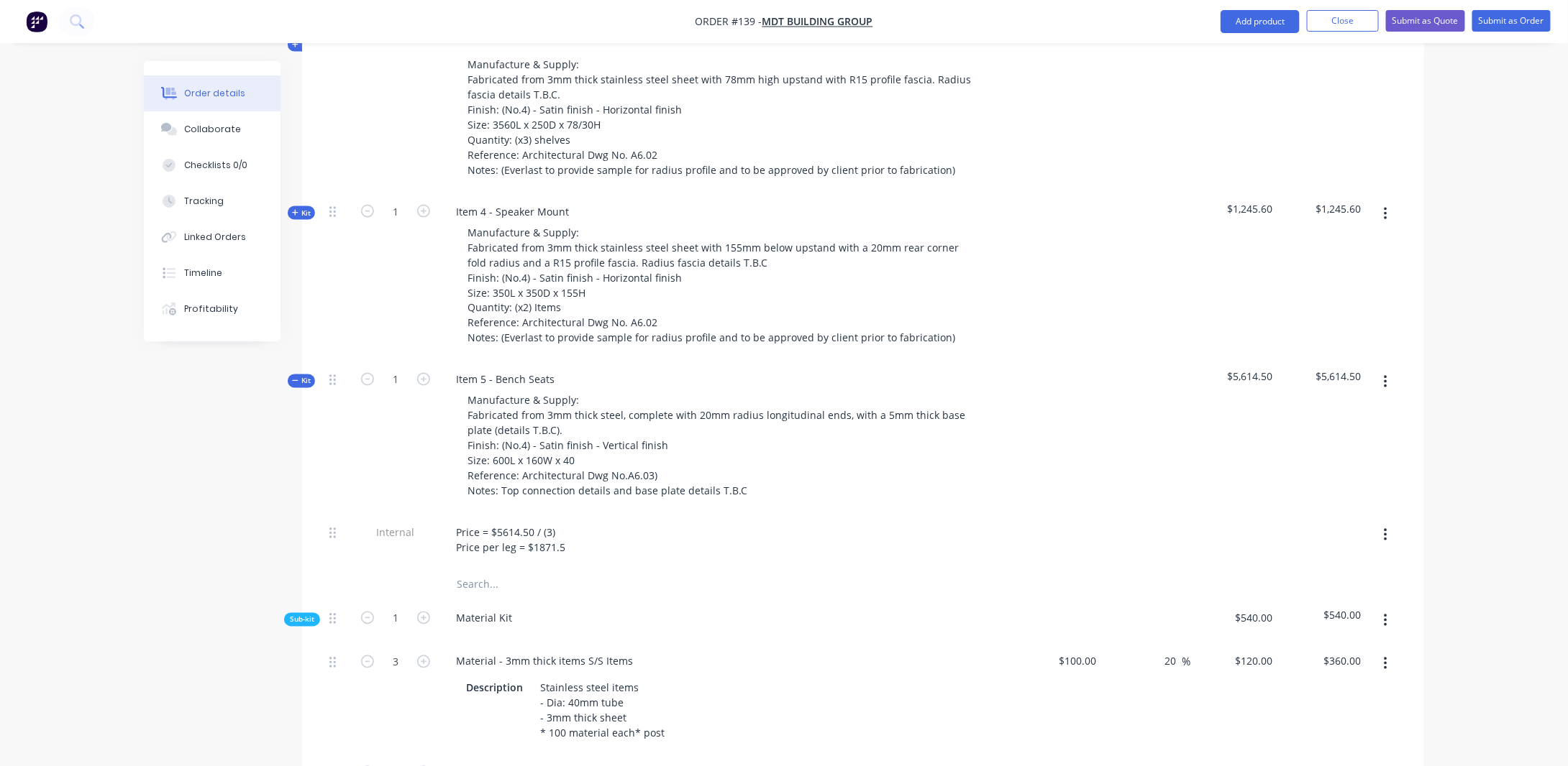
click at [113, 526] on div "Order details Collaborate Checklists 0/0 Tracking Linked Orders Timeline Profit…" at bounding box center [784, 657] width 1568 height 3437
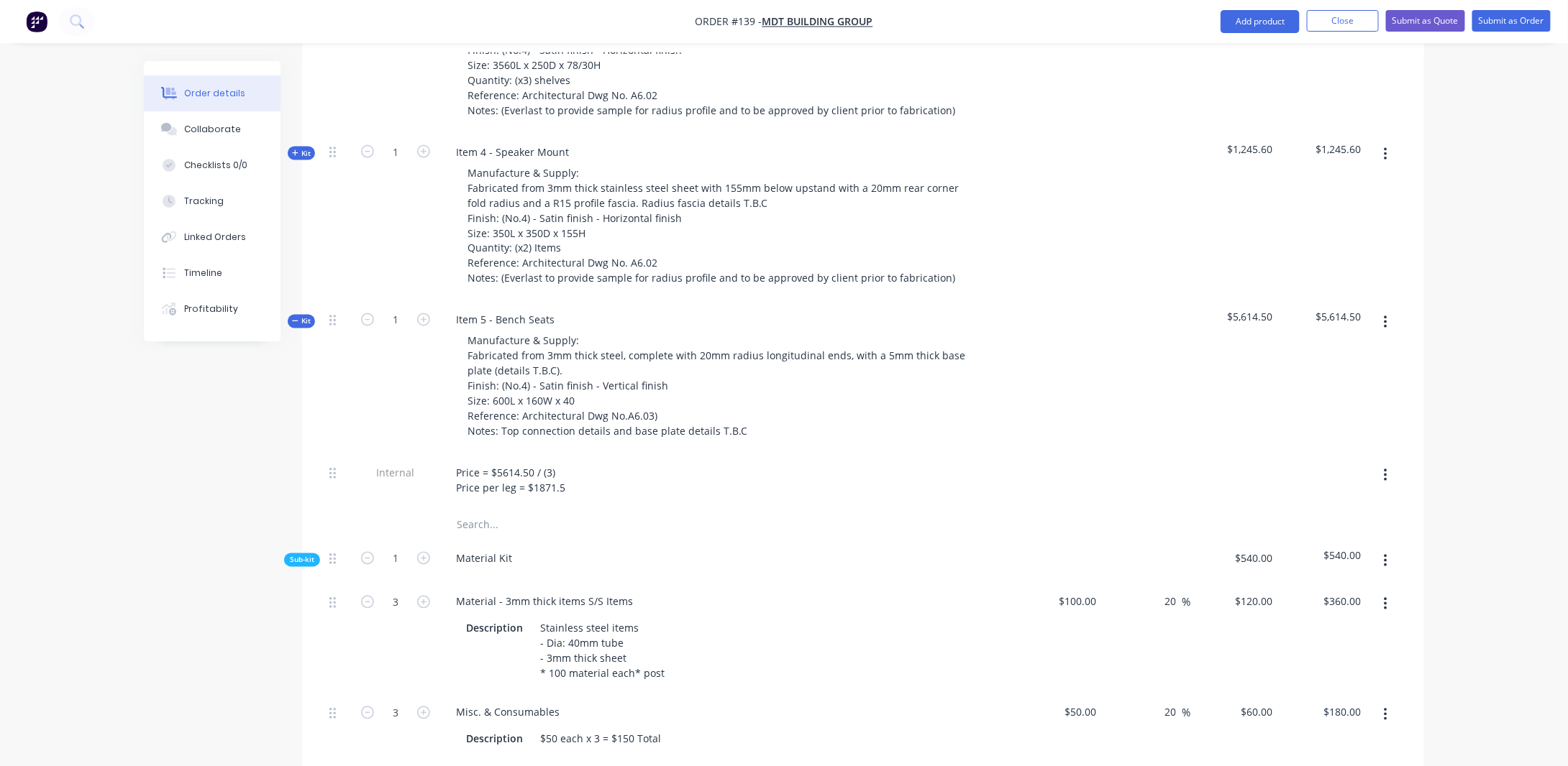
scroll to position [1206, 0]
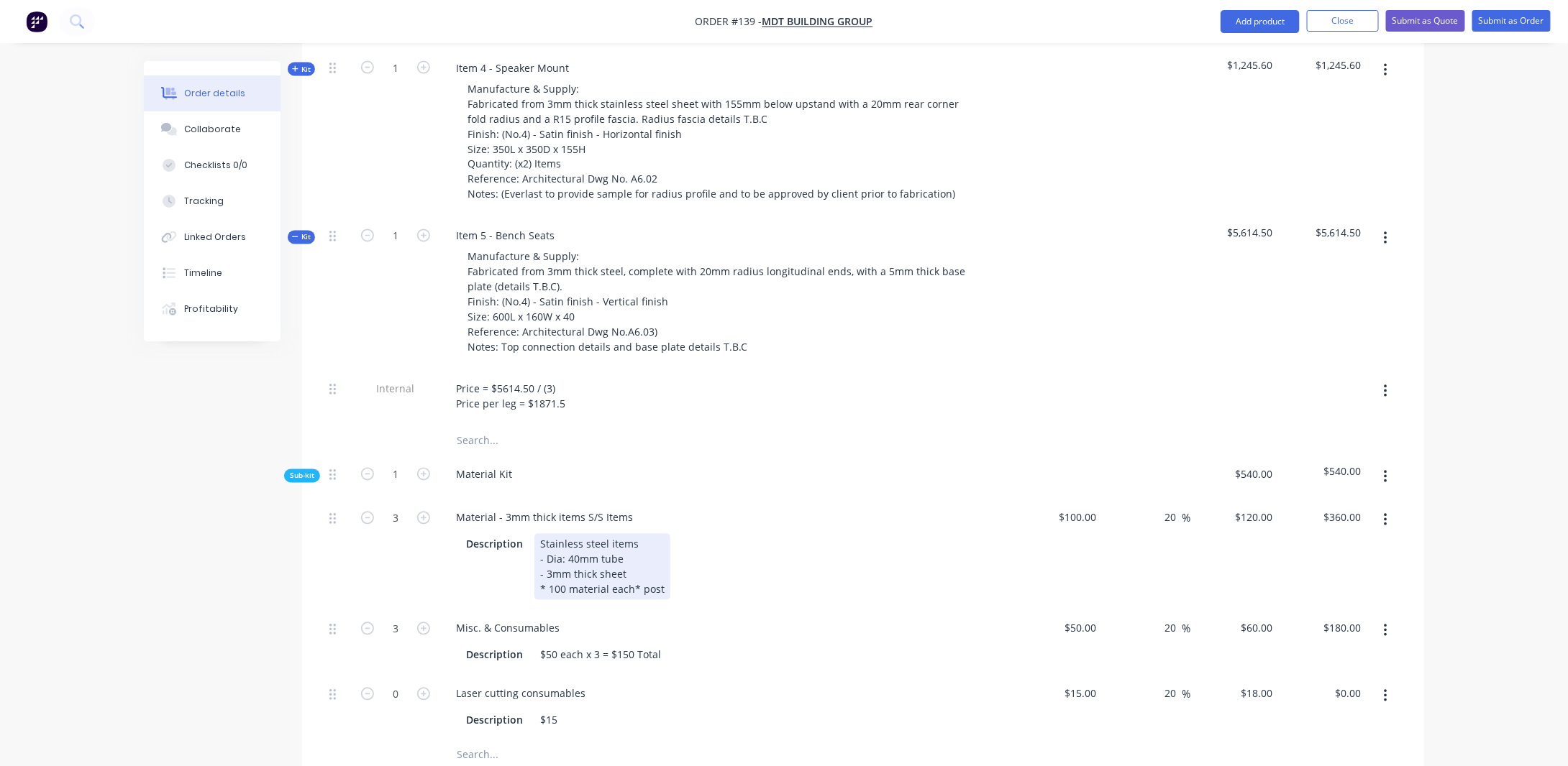
click at [660, 561] on div "Stainless steel items - Dia: 40mm tube - 3mm thick sheet * 100 material each* p…" at bounding box center [603, 567] width 136 height 66
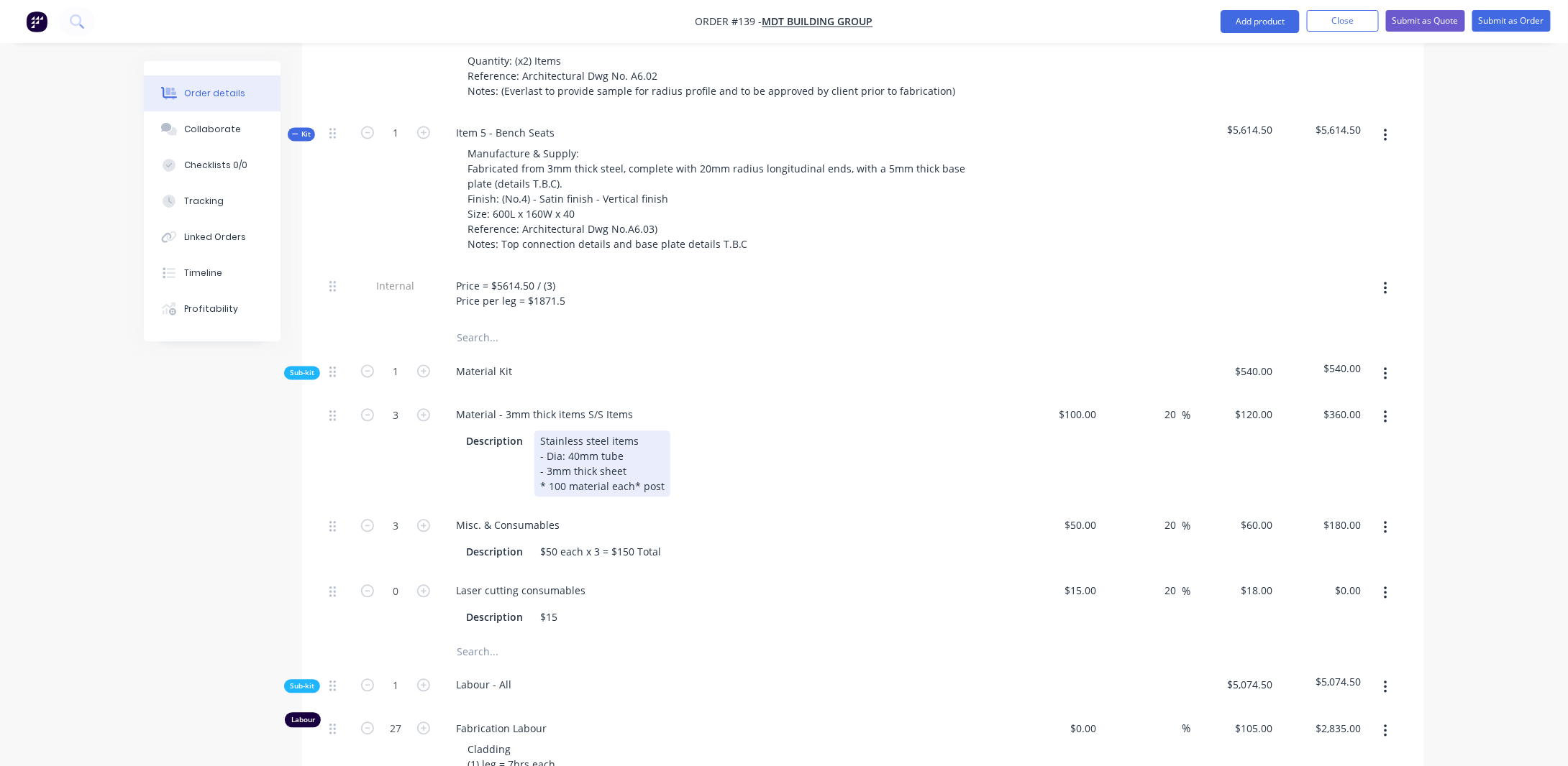
scroll to position [1349, 0]
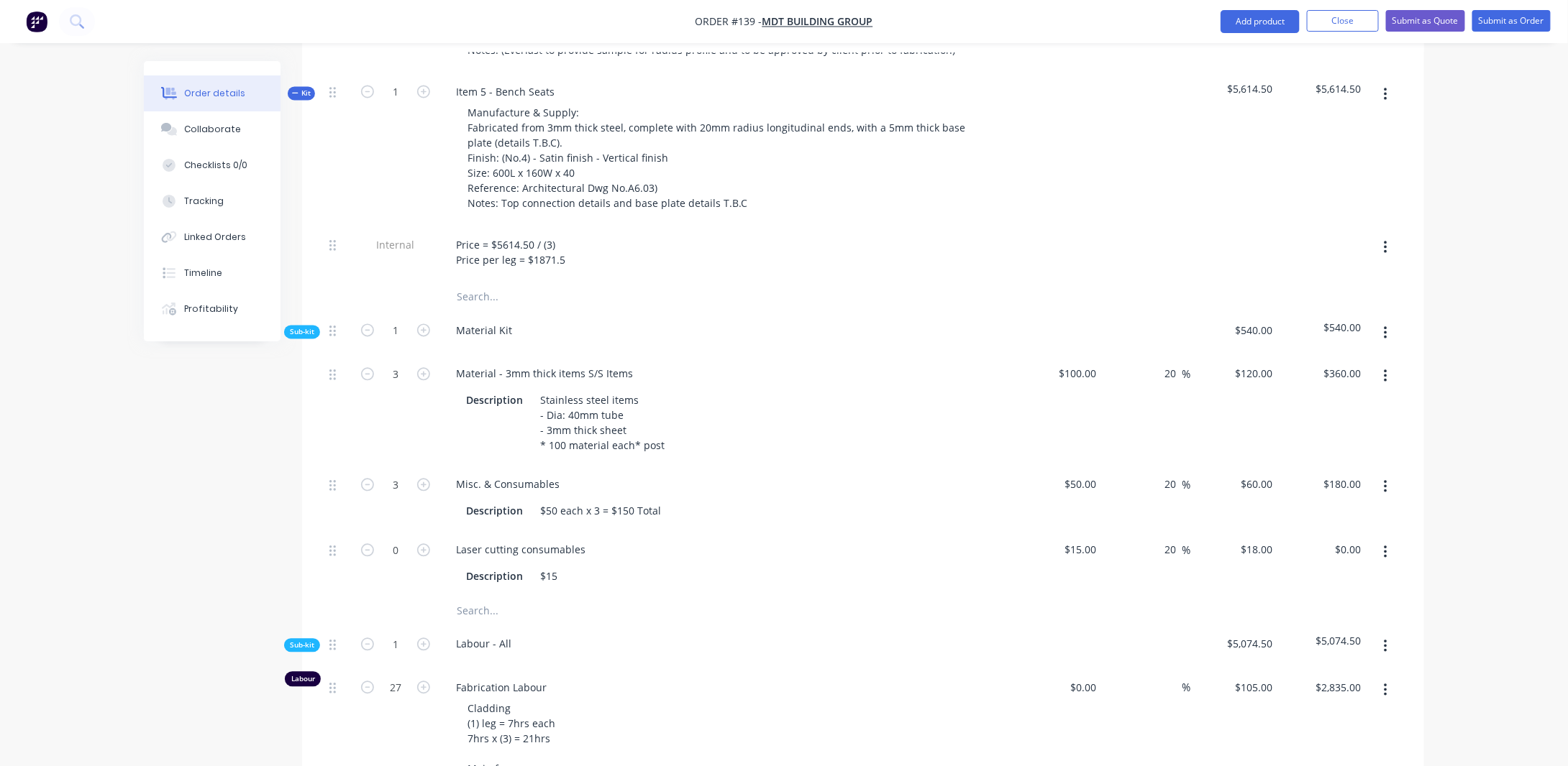
click at [1387, 370] on icon "button" at bounding box center [1385, 376] width 3 height 13
click at [1361, 404] on div "Duplicate" at bounding box center [1335, 415] width 111 height 21
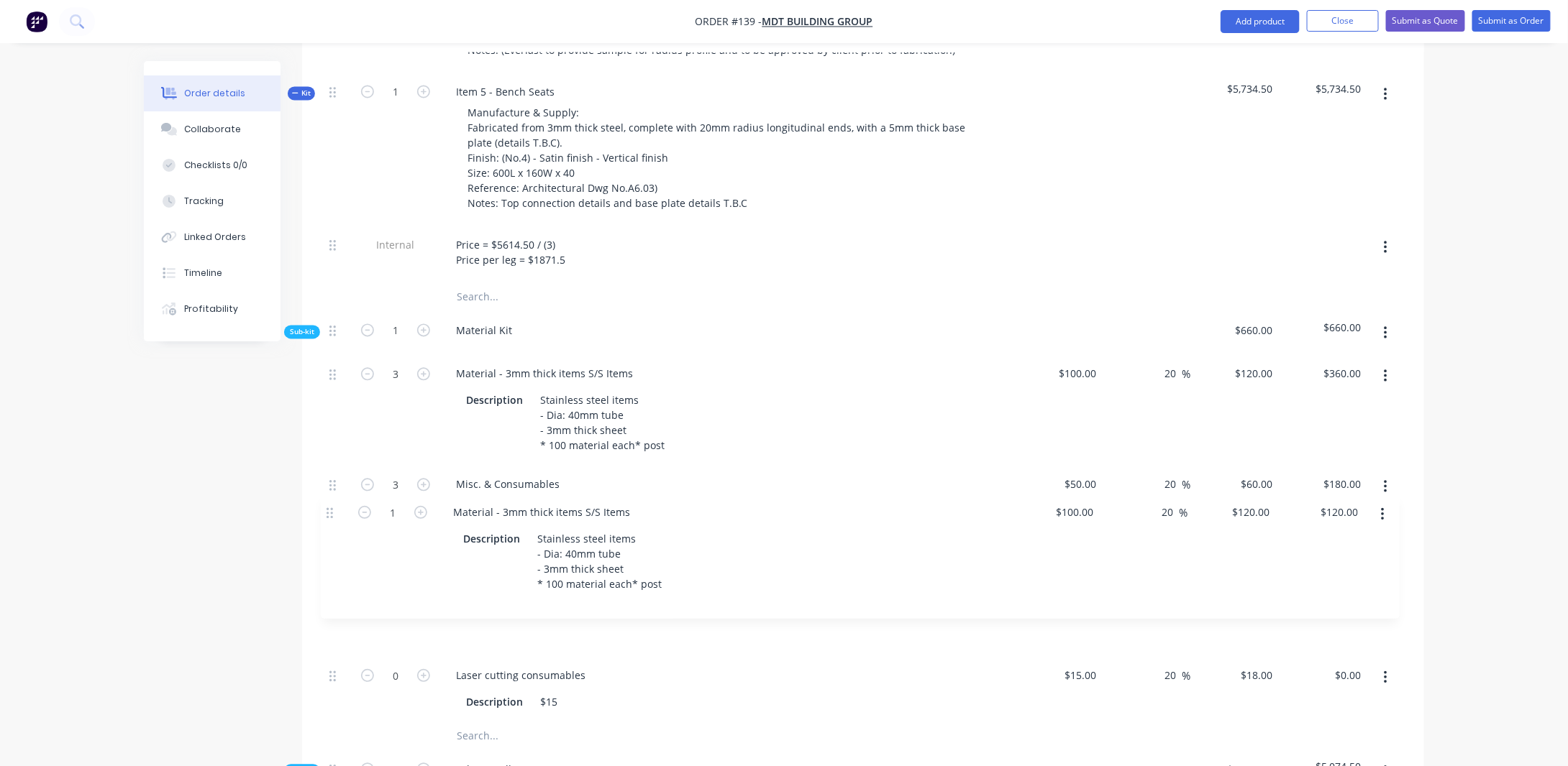
scroll to position [1353, 0]
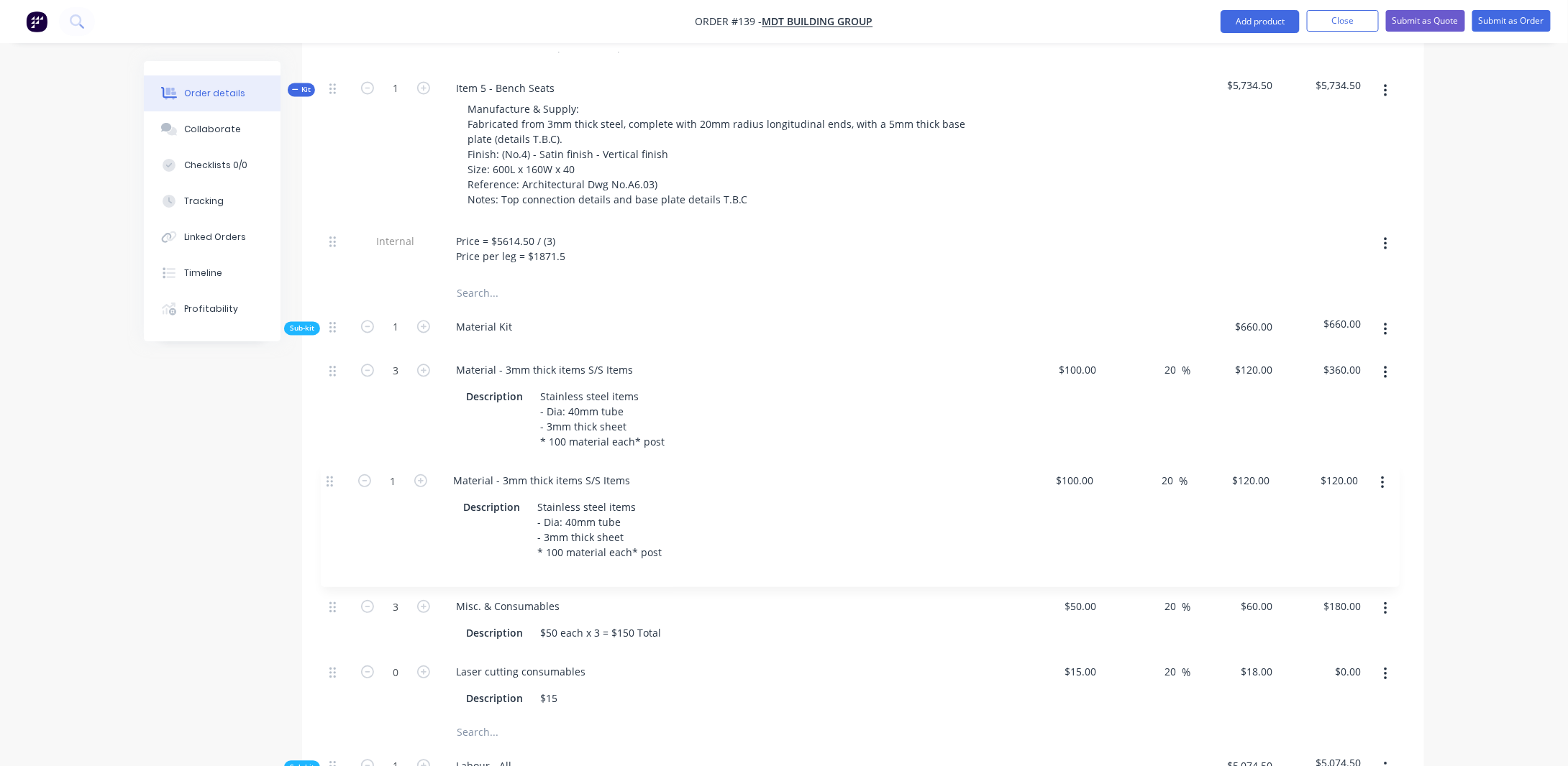
drag, startPoint x: 332, startPoint y: 607, endPoint x: 333, endPoint y: 458, distance: 149.0
click at [333, 461] on div "3 Material - 3mm thick items S/S Items Description Stainless steel items - Dia:…" at bounding box center [863, 535] width 1079 height 368
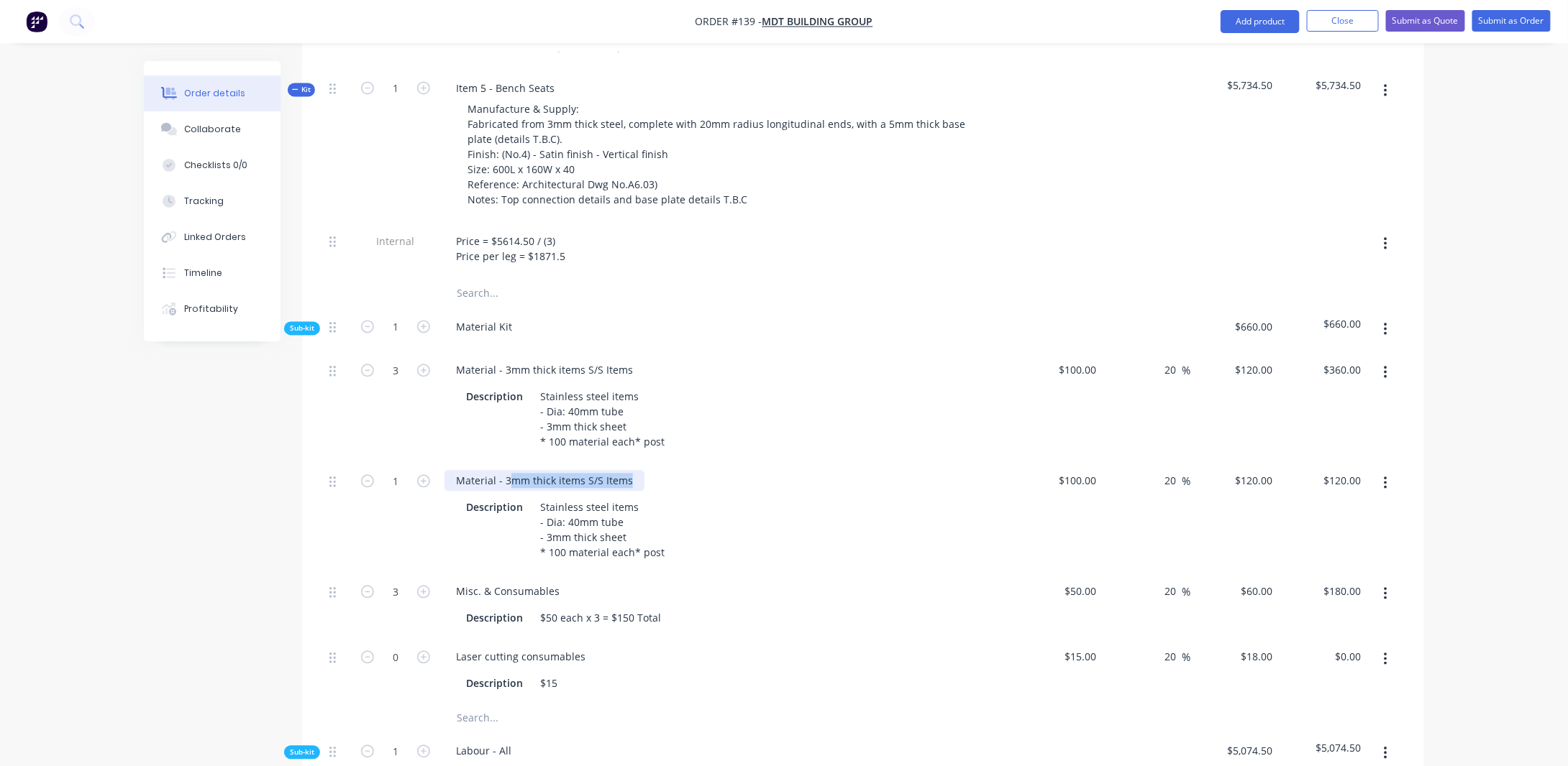
drag, startPoint x: 507, startPoint y: 469, endPoint x: 698, endPoint y: 467, distance: 191.0
click at [698, 471] on div "Material - 3mm thick items S/S Items" at bounding box center [727, 482] width 564 height 21
click at [553, 503] on div "Stainless steel items - Dia: 40mm tube - 3mm thick sheet * 100 material each* p…" at bounding box center [603, 530] width 136 height 66
drag, startPoint x: 542, startPoint y: 497, endPoint x: 693, endPoint y: 552, distance: 160.7
click at [693, 552] on div "Description Stainless steel items - Dia: 40mm tube - 3mm thick sheet * 100 mate…" at bounding box center [724, 530] width 527 height 66
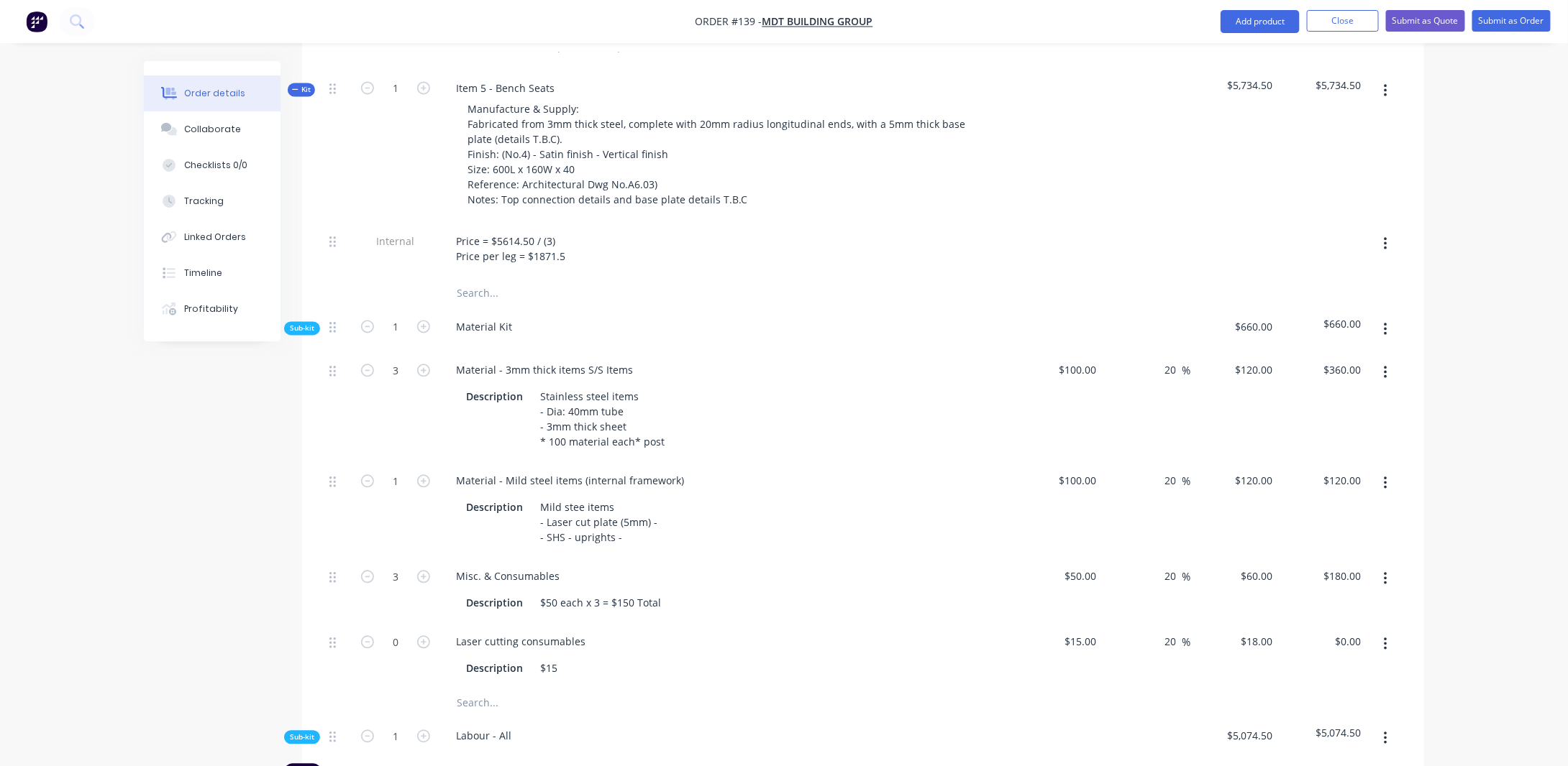
click at [160, 550] on div "Created by [PERSON_NAME] Created [DATE] Required [DATE] Assigned to Add team me…" at bounding box center [784, 444] width 1280 height 3471
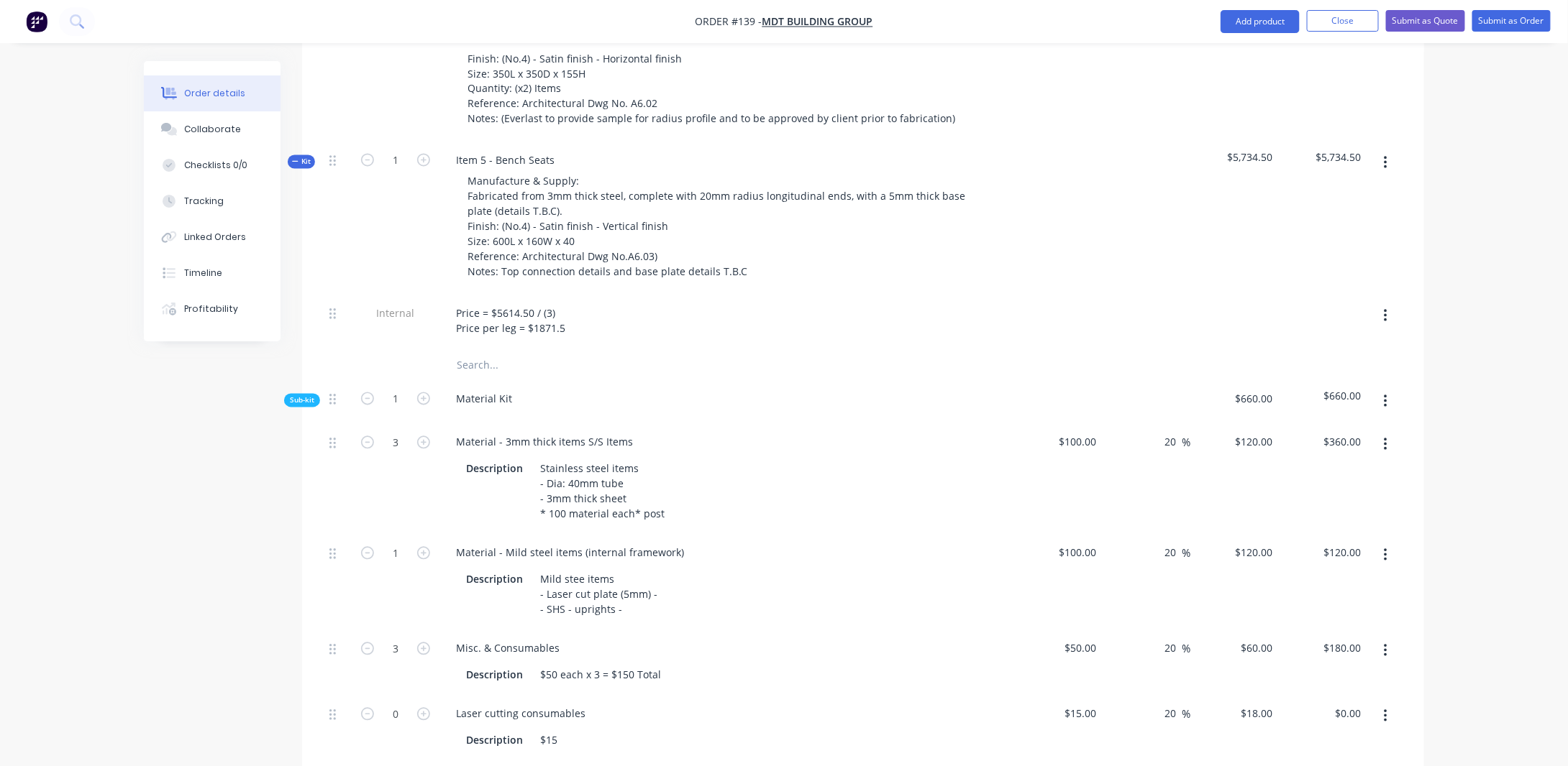
scroll to position [1497, 0]
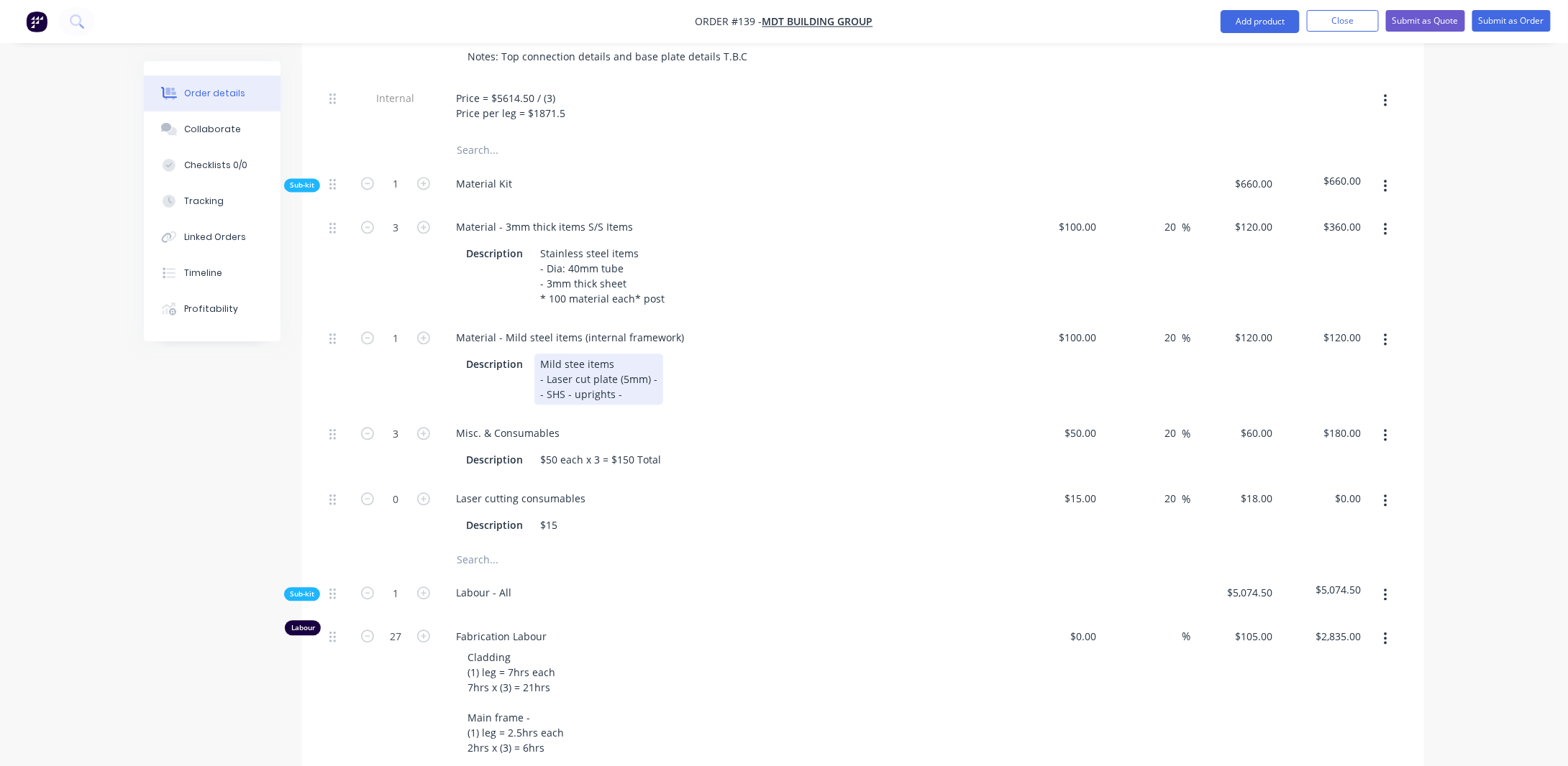
click at [626, 390] on div "Mild stee items - Laser cut plate (5mm) - - SHS - uprights -" at bounding box center [599, 379] width 129 height 51
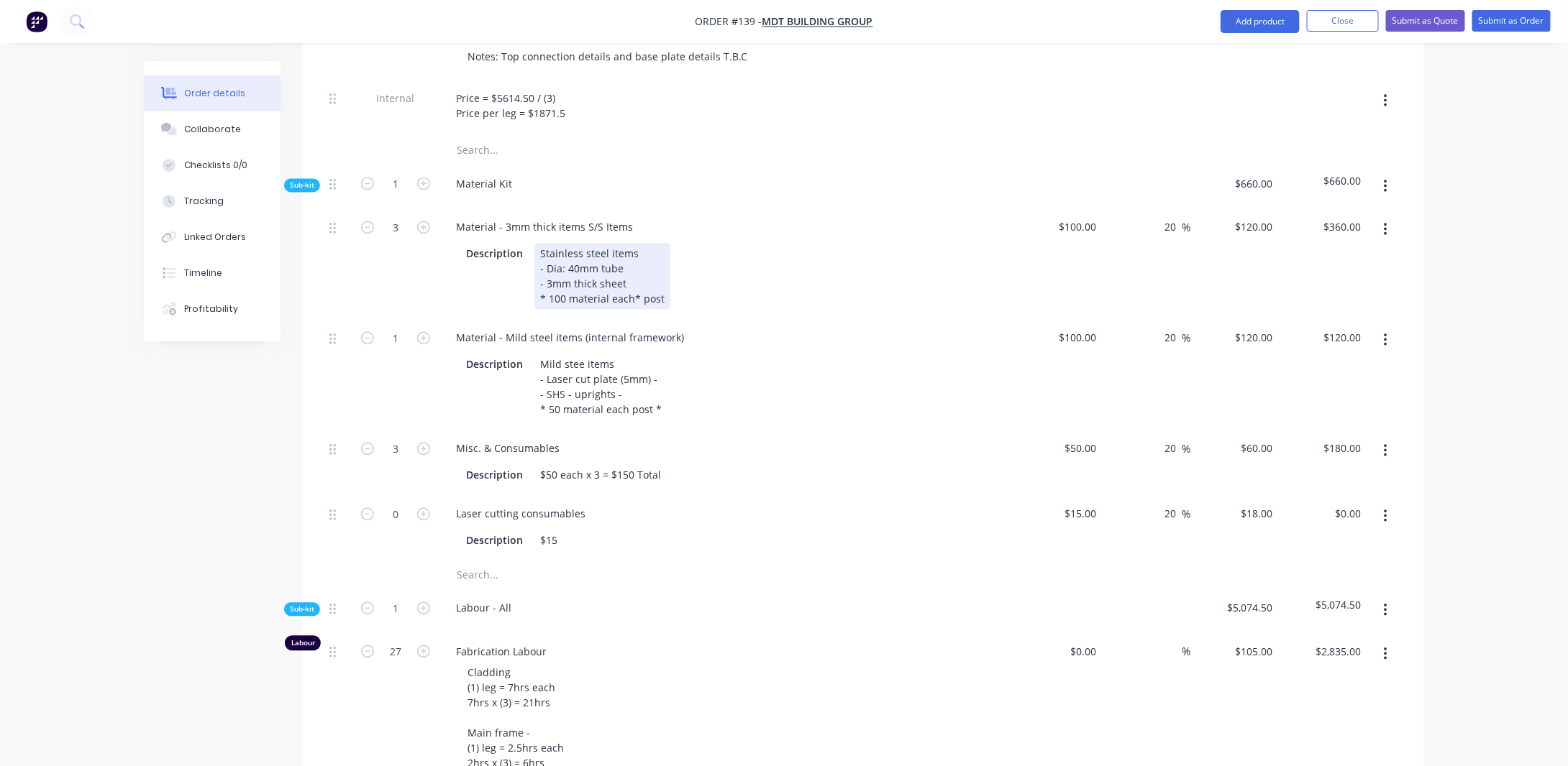
click at [638, 275] on div "Stainless steel items - Dia: 40mm tube - 3mm thick sheet * 100 material each* p…" at bounding box center [603, 275] width 136 height 66
click at [656, 272] on div "Stainless steel items - Dia: 40mm tube - 3mm thick sheet * 100 material each po…" at bounding box center [600, 275] width 130 height 66
click at [657, 397] on div "Mild stee items - Laser cut plate (5mm) - - SHS - uprights - * 50 material each…" at bounding box center [601, 386] width 133 height 66
click at [408, 331] on input "1" at bounding box center [395, 337] width 38 height 21
type input "3"
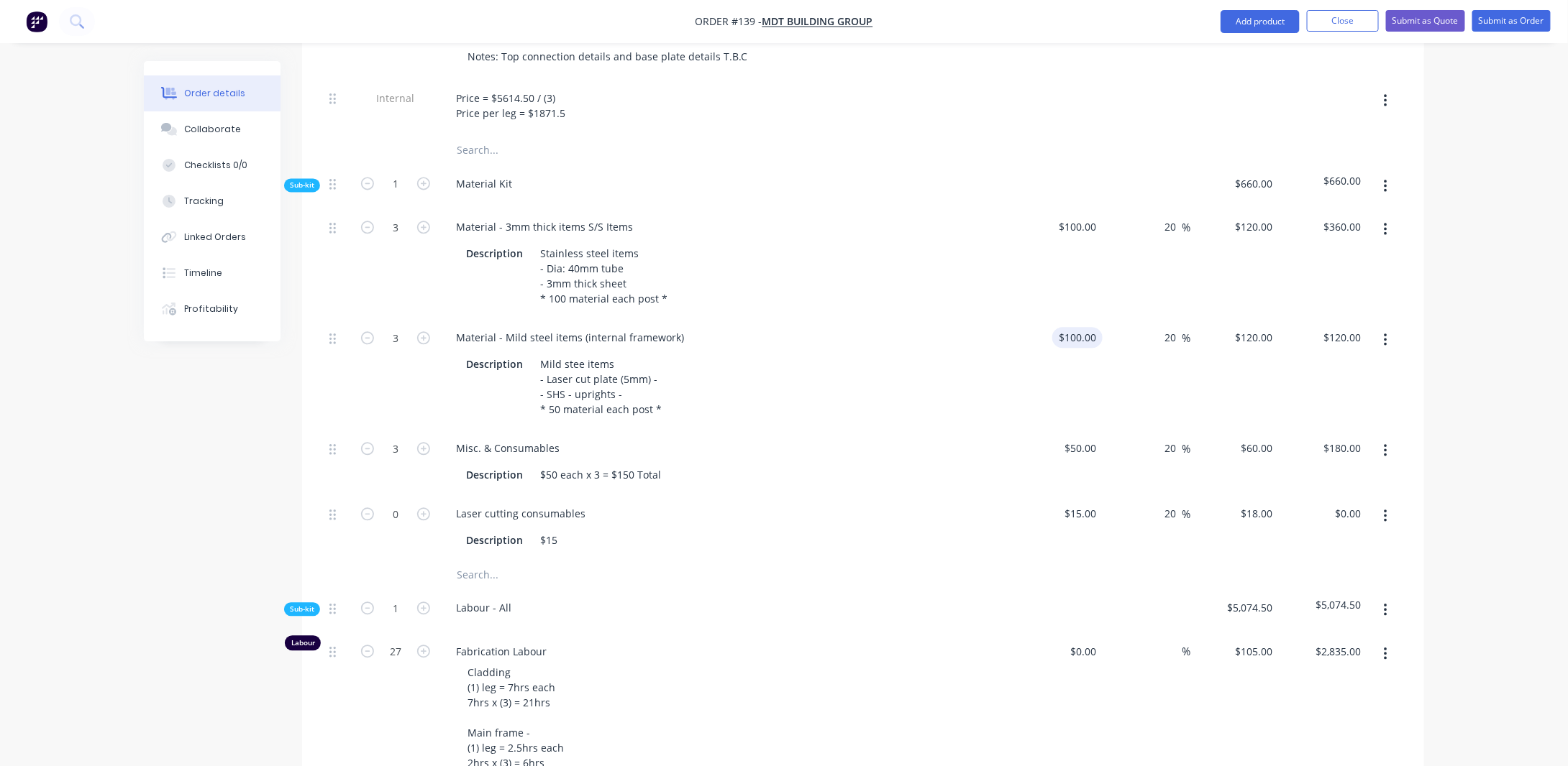
type input "100"
type input "$360.00"
click at [1097, 328] on input "100" at bounding box center [1090, 337] width 24 height 21
type input "$50.00"
type input "$60.00"
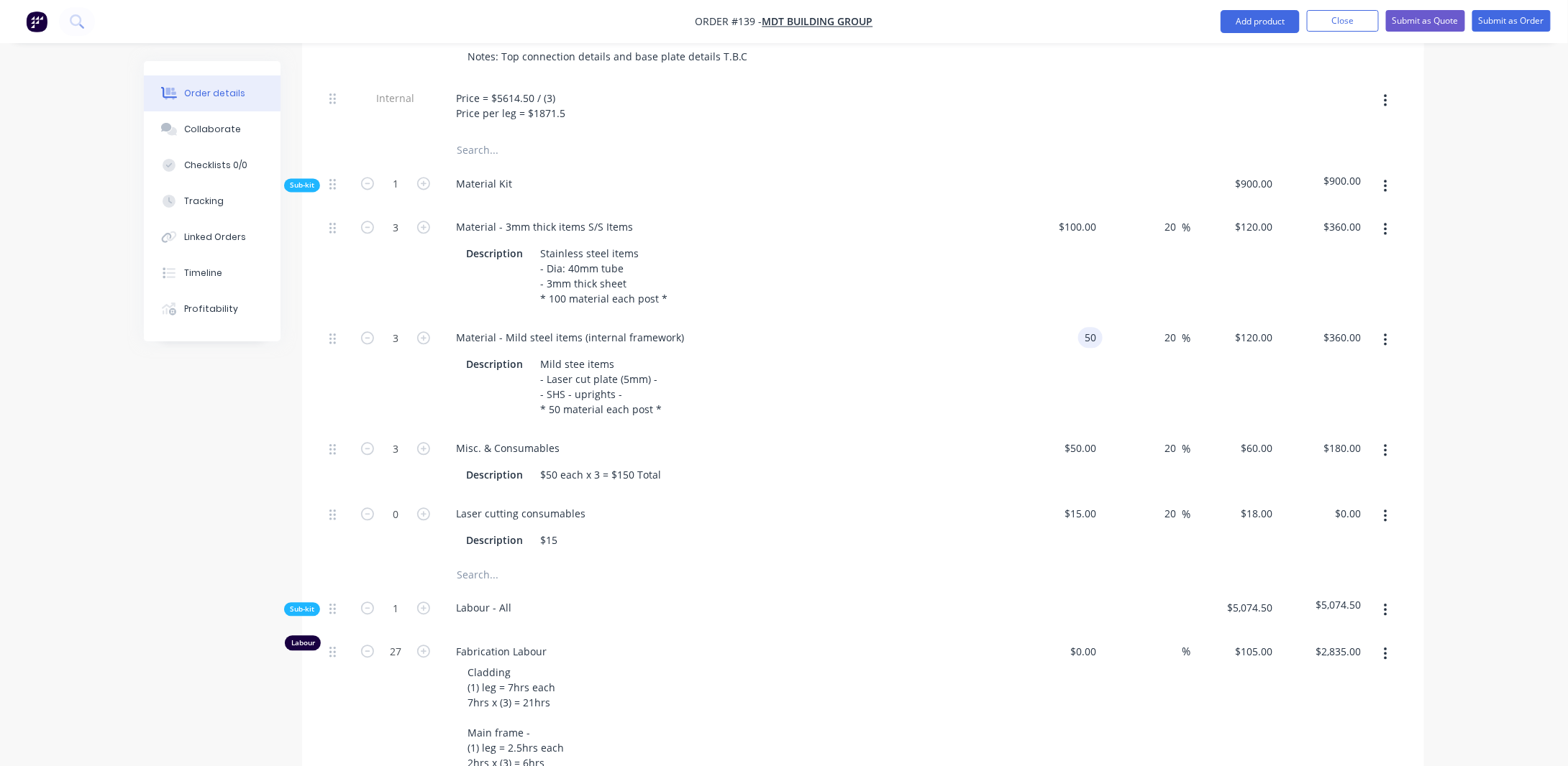
type input "$180.00"
click at [1539, 337] on div "Order details Collaborate Checklists 0/0 Tracking Linked Orders Timeline Profit…" at bounding box center [784, 277] width 1568 height 3548
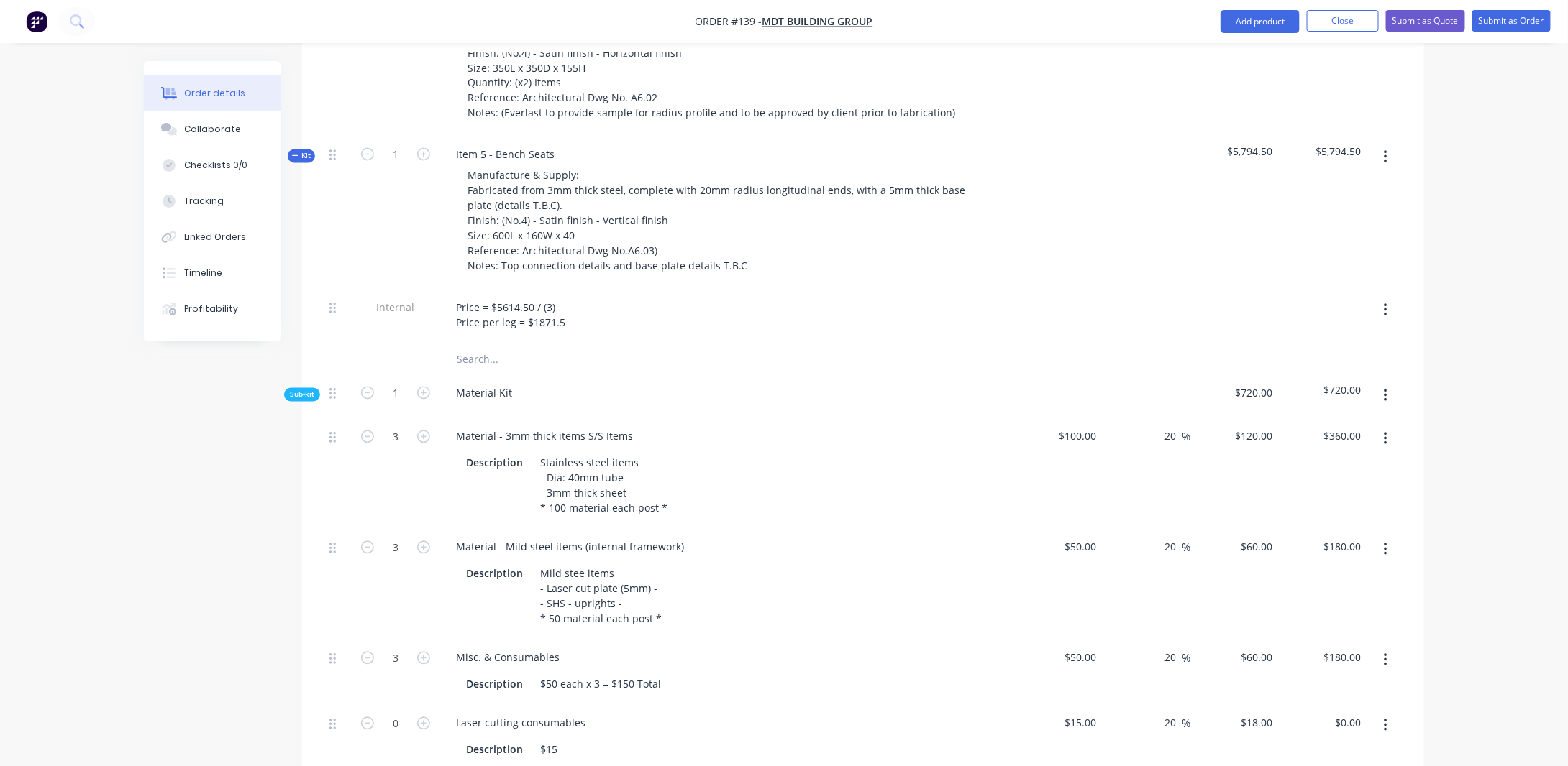
scroll to position [1209, 0]
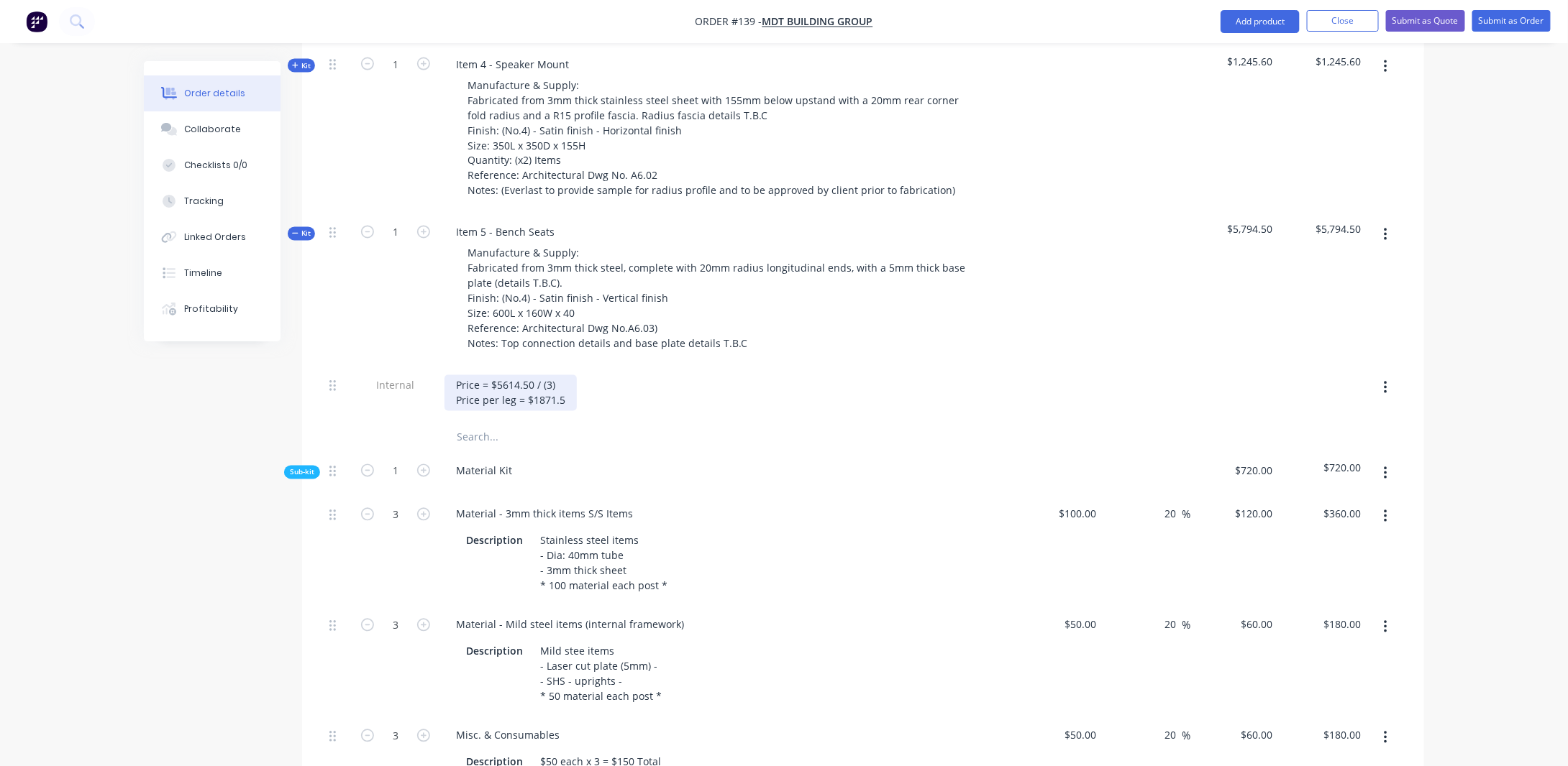
drag, startPoint x: 514, startPoint y: 362, endPoint x: 658, endPoint y: 334, distance: 146.7
click at [514, 376] on div "Price = $5614.50 / (3) Price per leg = $1871.5" at bounding box center [510, 394] width 132 height 36
drag, startPoint x: 559, startPoint y: 381, endPoint x: 568, endPoint y: 377, distance: 9.8
click at [561, 379] on div "Price = $5794.50 / (3) Price per leg = $1871.5" at bounding box center [510, 394] width 132 height 36
click at [162, 477] on div "Created by [PERSON_NAME] Created [DATE] Required [DATE] Assigned to Add team me…" at bounding box center [784, 595] width 1280 height 3487
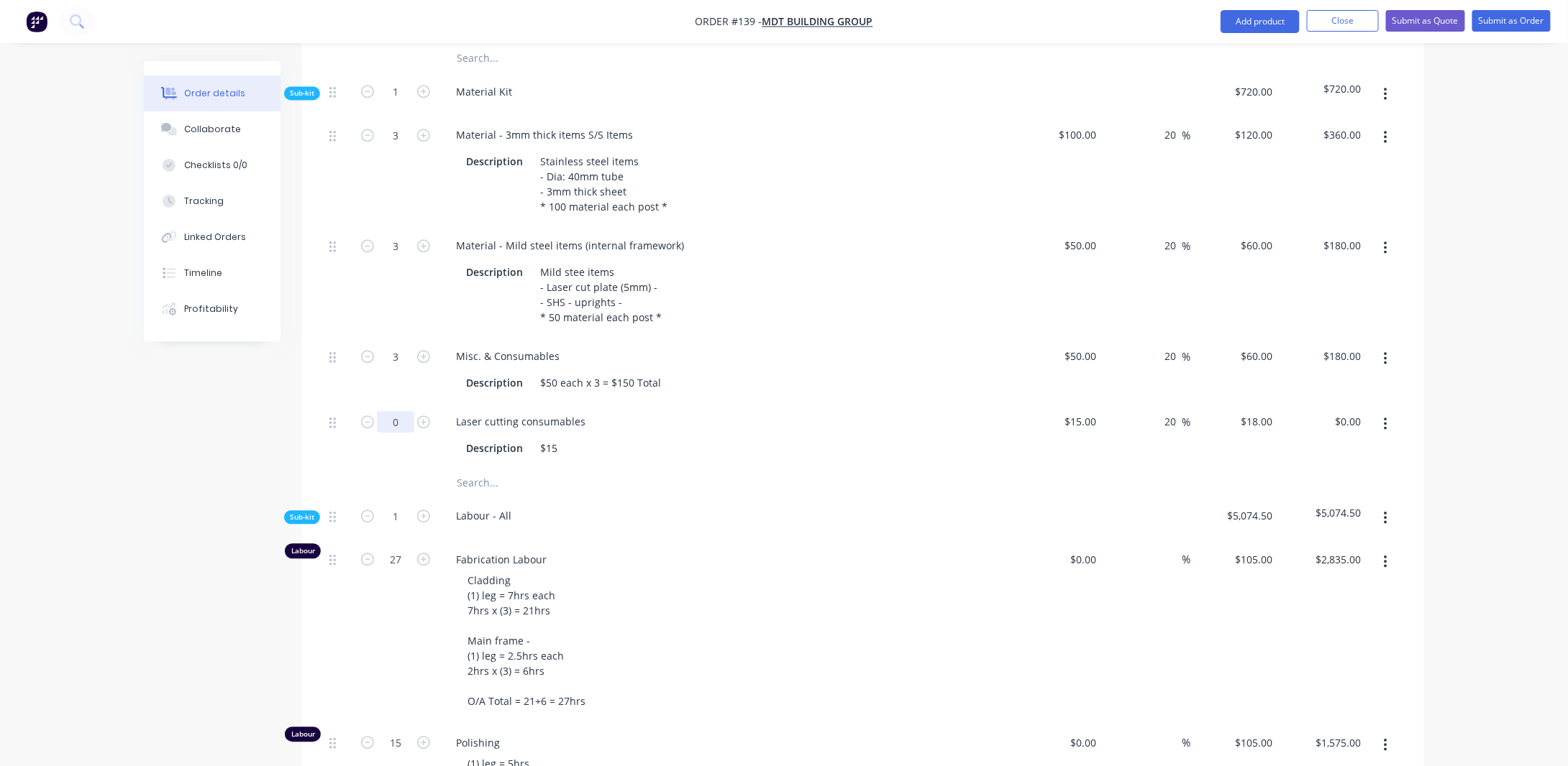
scroll to position [1569, 0]
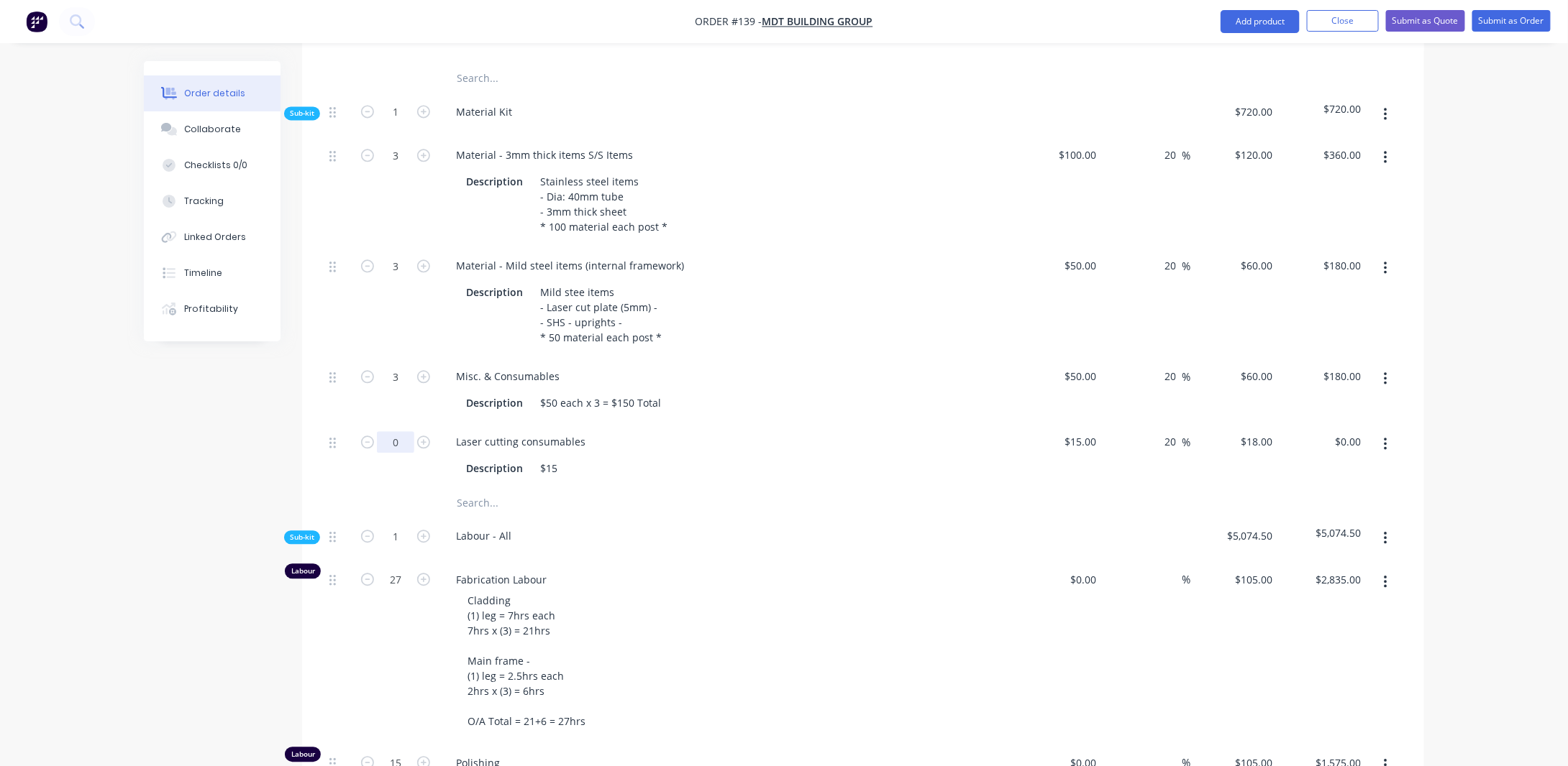
click at [400, 431] on input "0" at bounding box center [395, 442] width 38 height 21
type input "1"
click at [148, 470] on div "Created by [PERSON_NAME] Created [DATE] Required [DATE] Assigned to Add team me…" at bounding box center [784, 236] width 1280 height 3487
type input "$18.00"
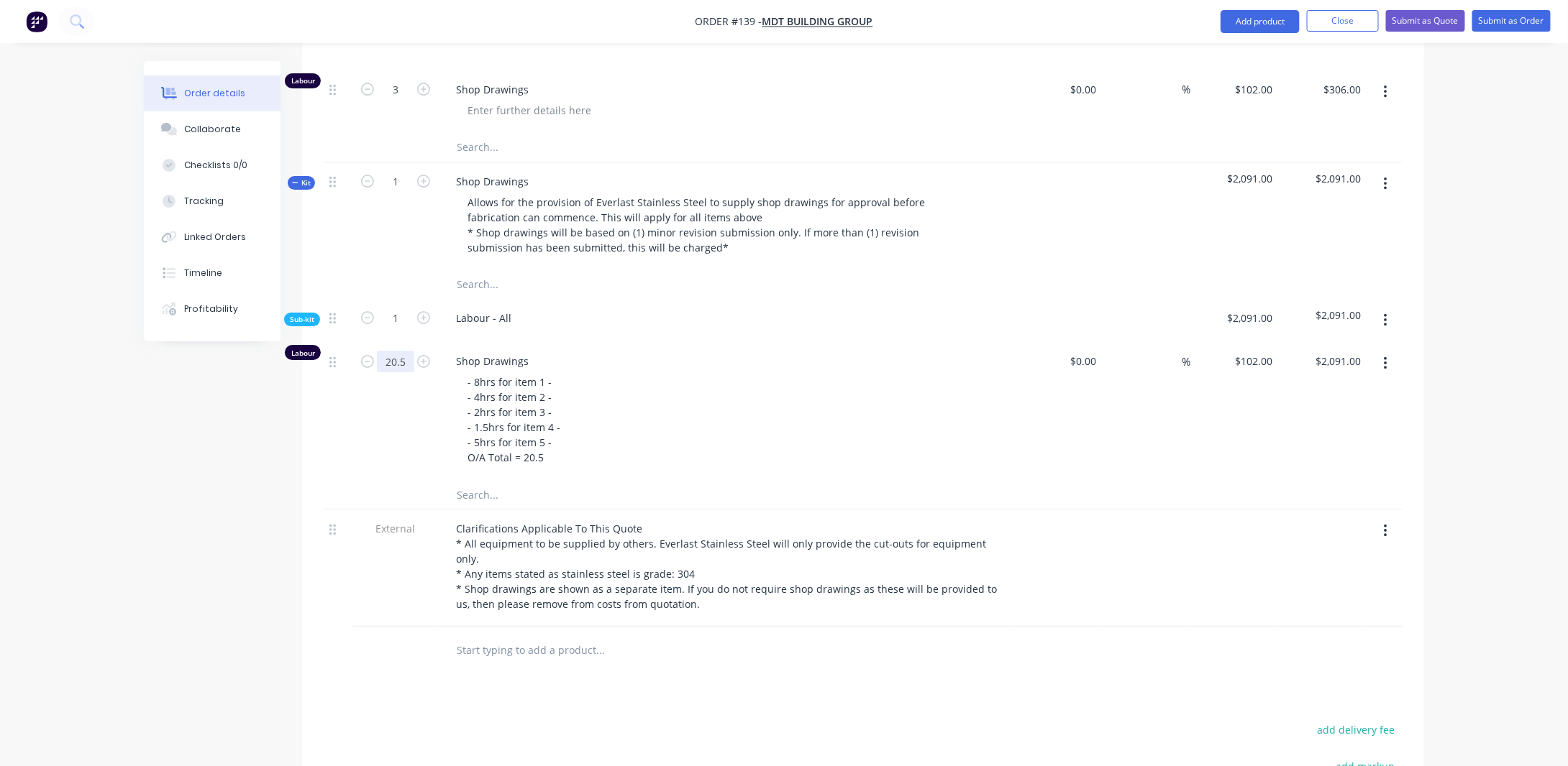
scroll to position [2432, 0]
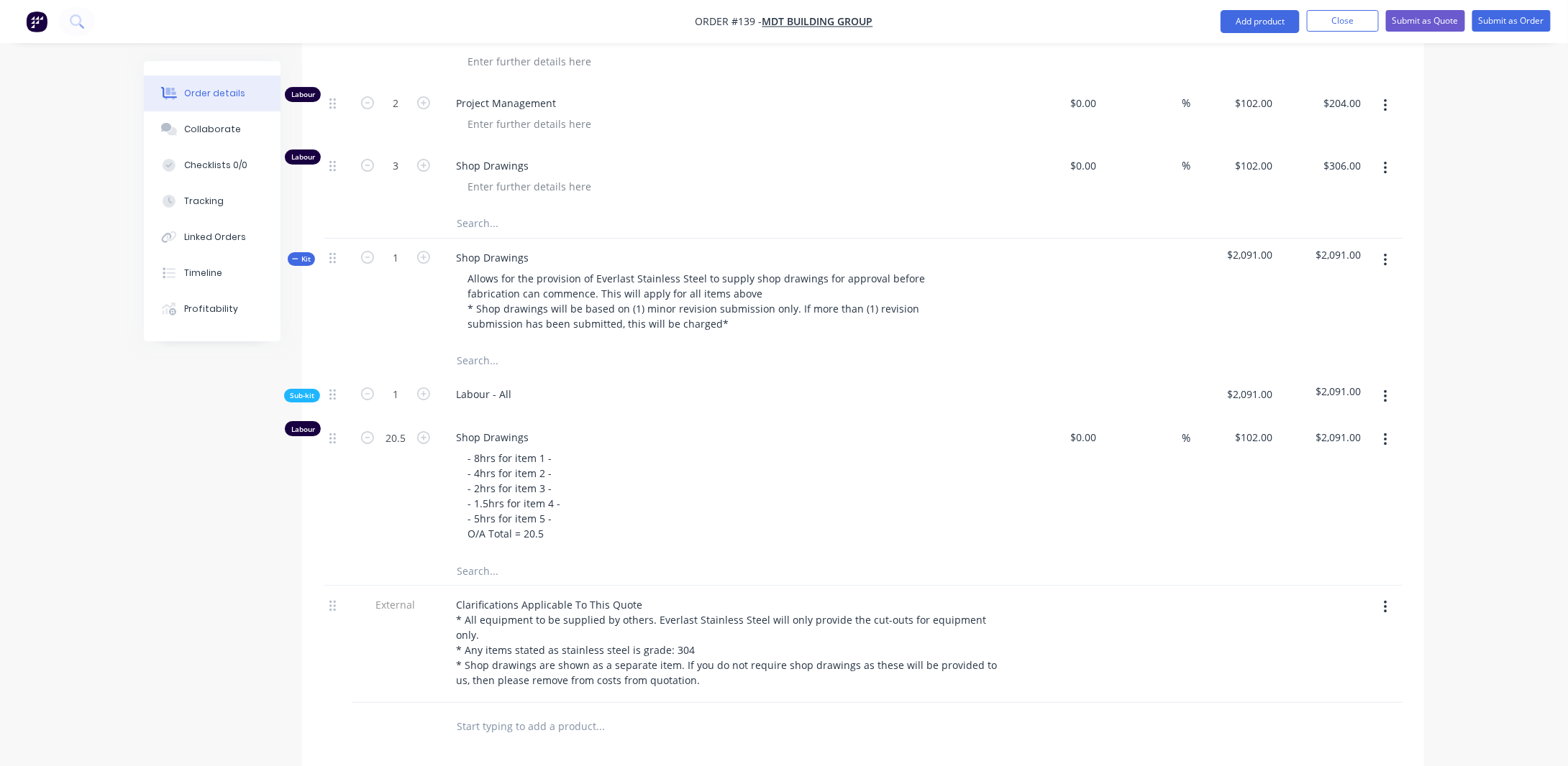
click at [296, 255] on icon "button" at bounding box center [295, 258] width 7 height 7
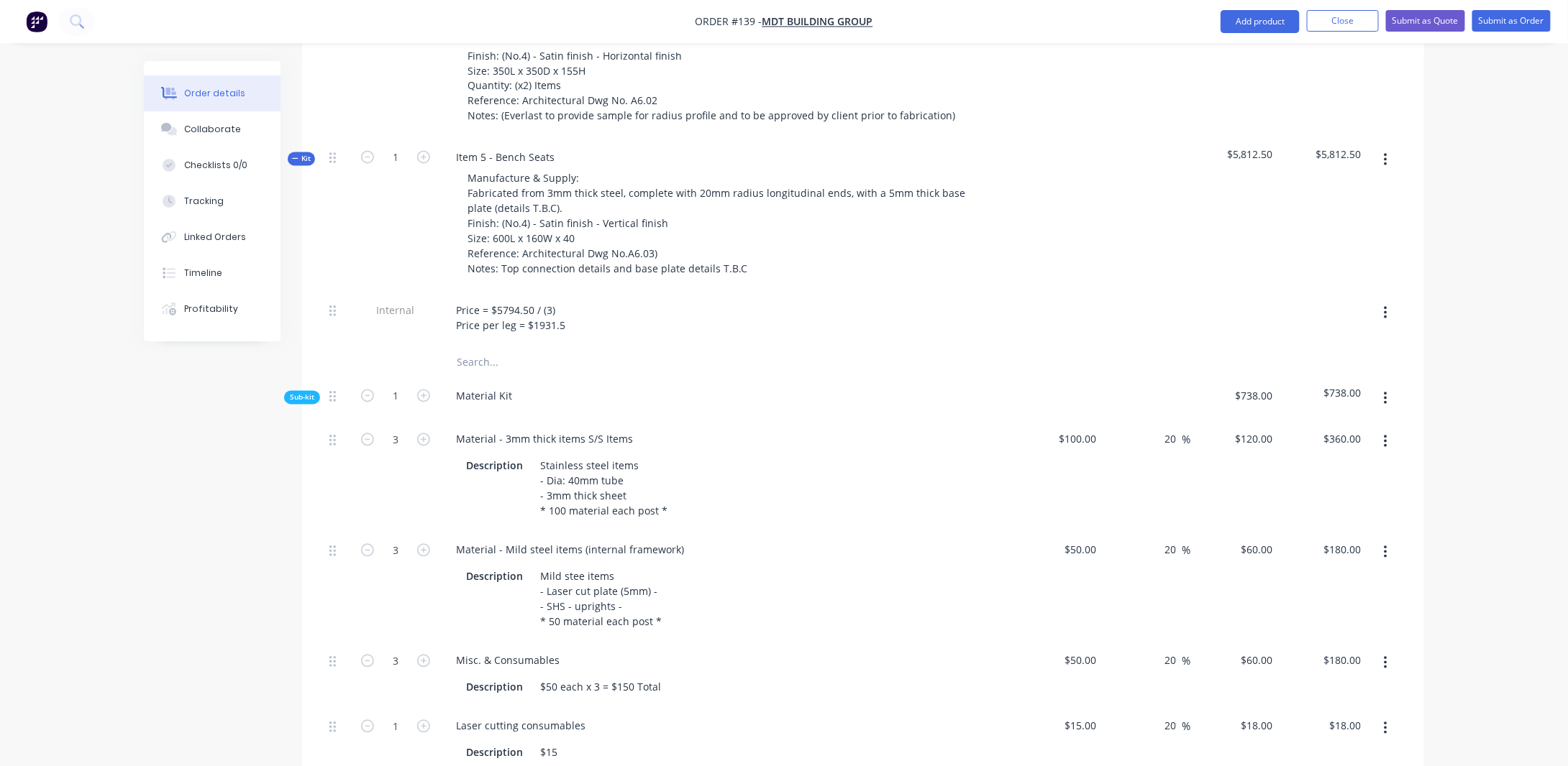
scroll to position [1209, 0]
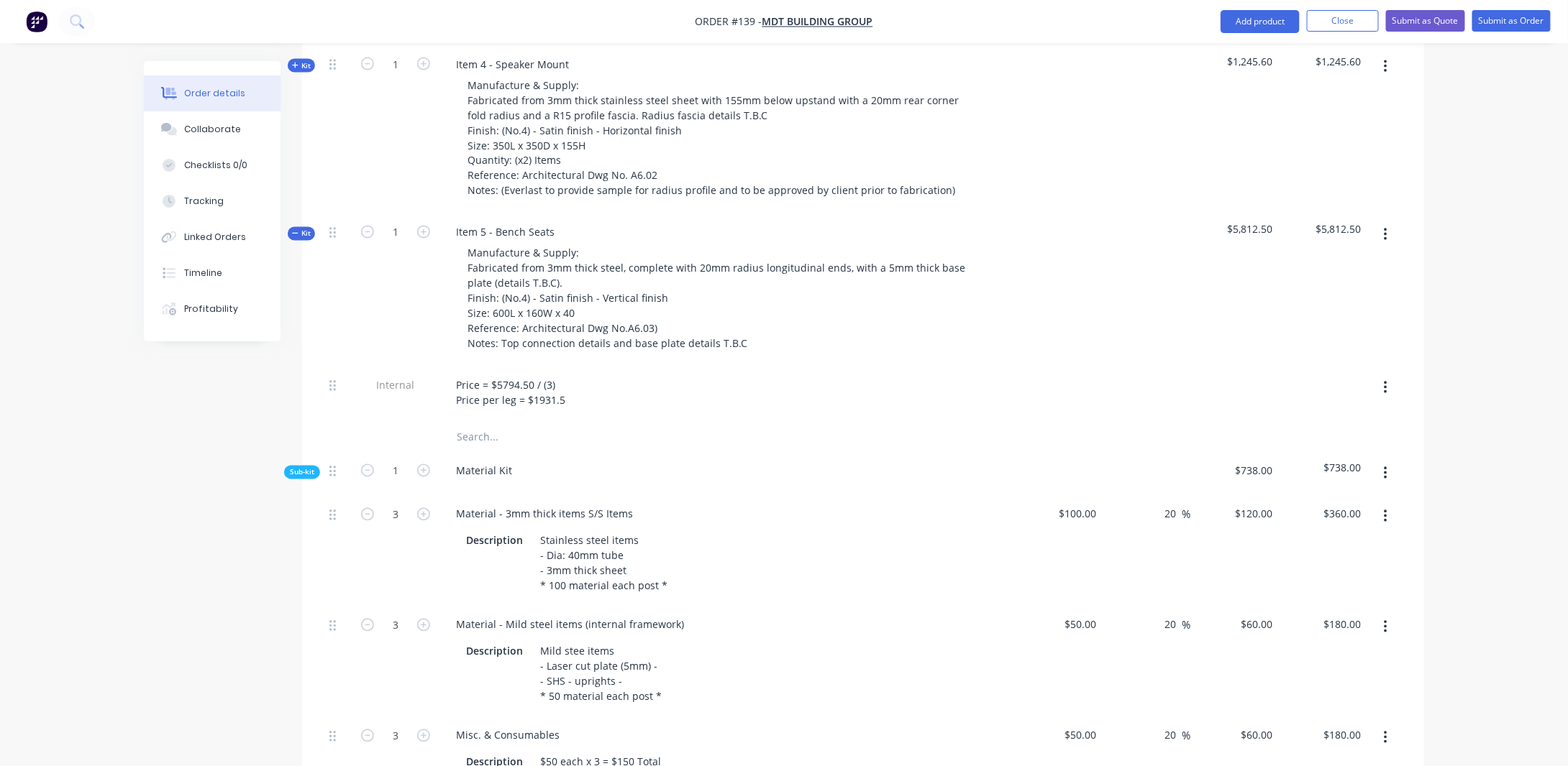
click at [305, 229] on span "Kit" at bounding box center [301, 234] width 19 height 11
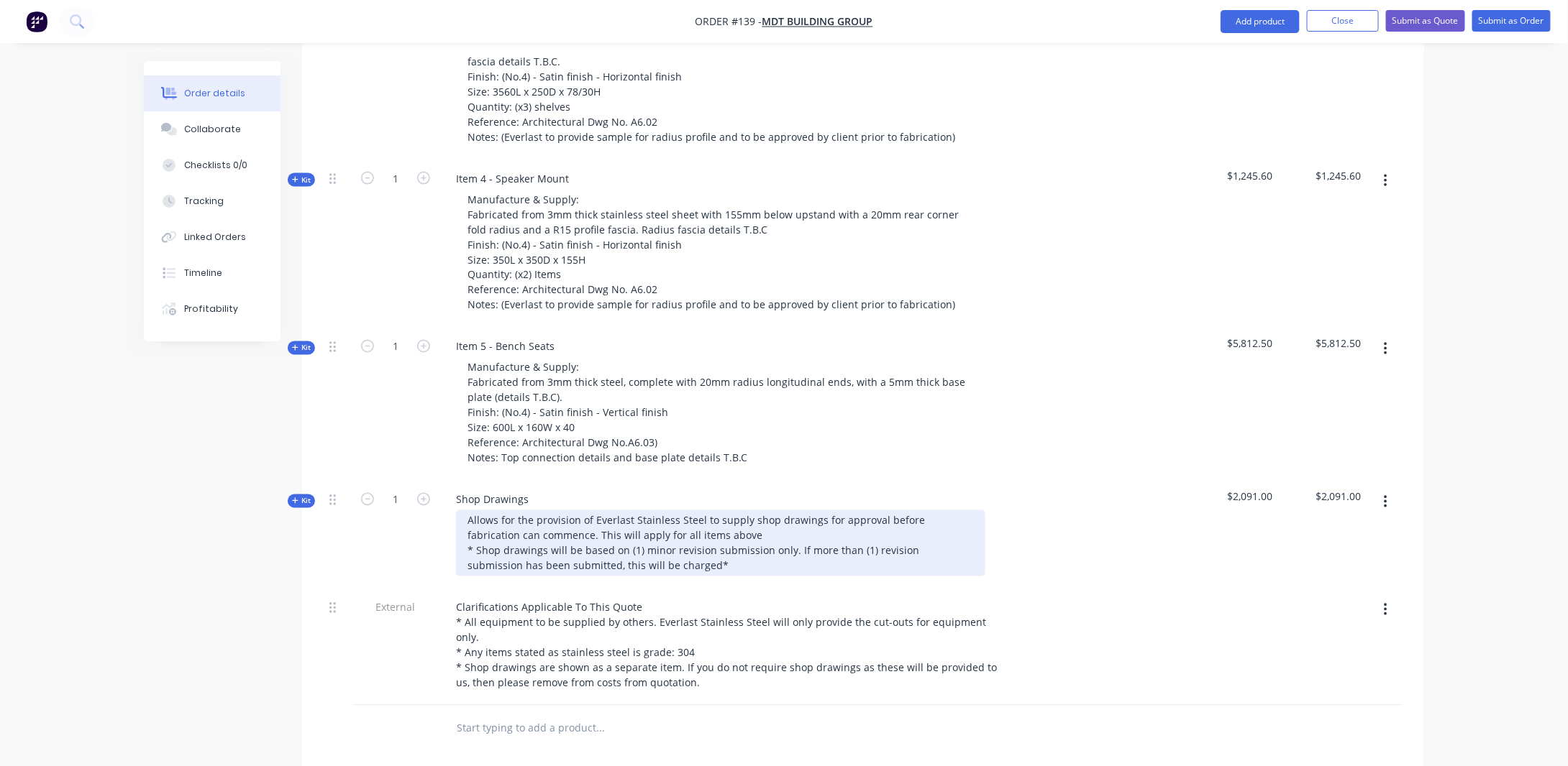
scroll to position [1120, 0]
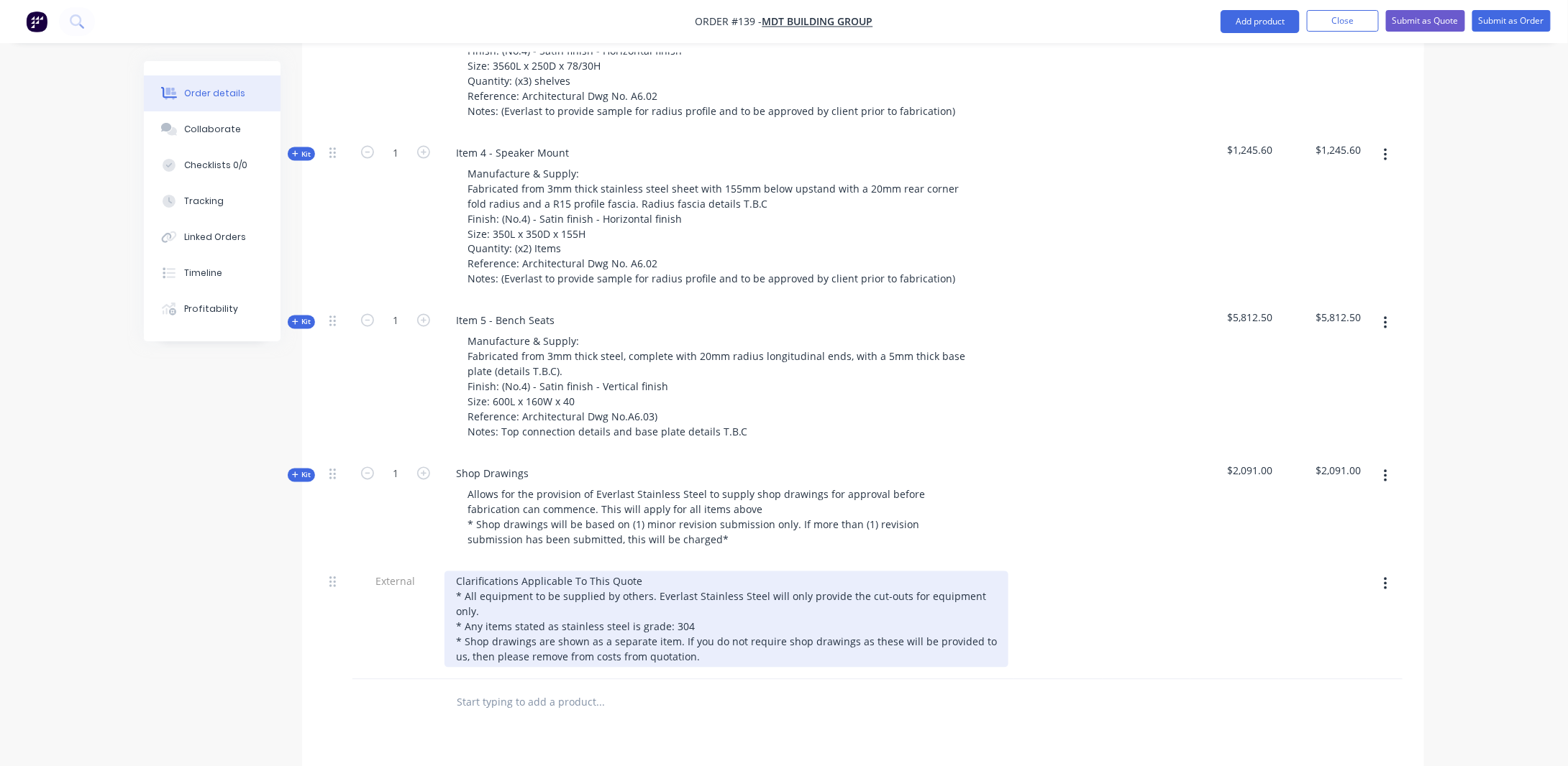
drag, startPoint x: 748, startPoint y: 612, endPoint x: 687, endPoint y: 623, distance: 62.0
click at [687, 623] on div "Clarifications Applicable To This Quote * All equipment to be supplied by other…" at bounding box center [727, 619] width 564 height 96
drag, startPoint x: 686, startPoint y: 621, endPoint x: 351, endPoint y: 627, distance: 335.1
click at [352, 627] on div "External Clarifications Applicable To This Quote * All equipment to be supplied…" at bounding box center [863, 622] width 1079 height 117
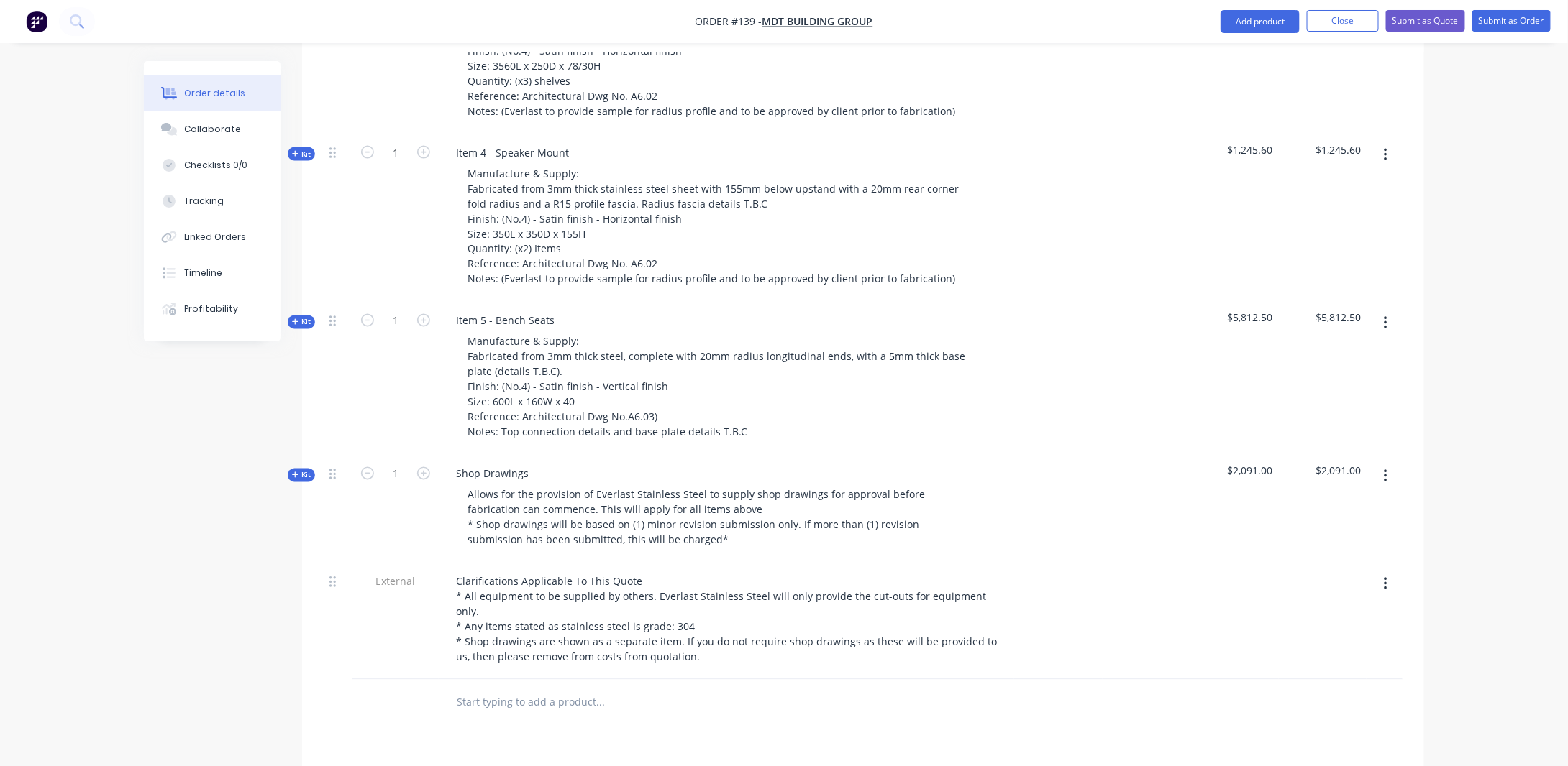
click at [174, 604] on div "Created by [PERSON_NAME] Created [DATE] Required [DATE] Assigned to Add team me…" at bounding box center [784, 17] width 1280 height 2153
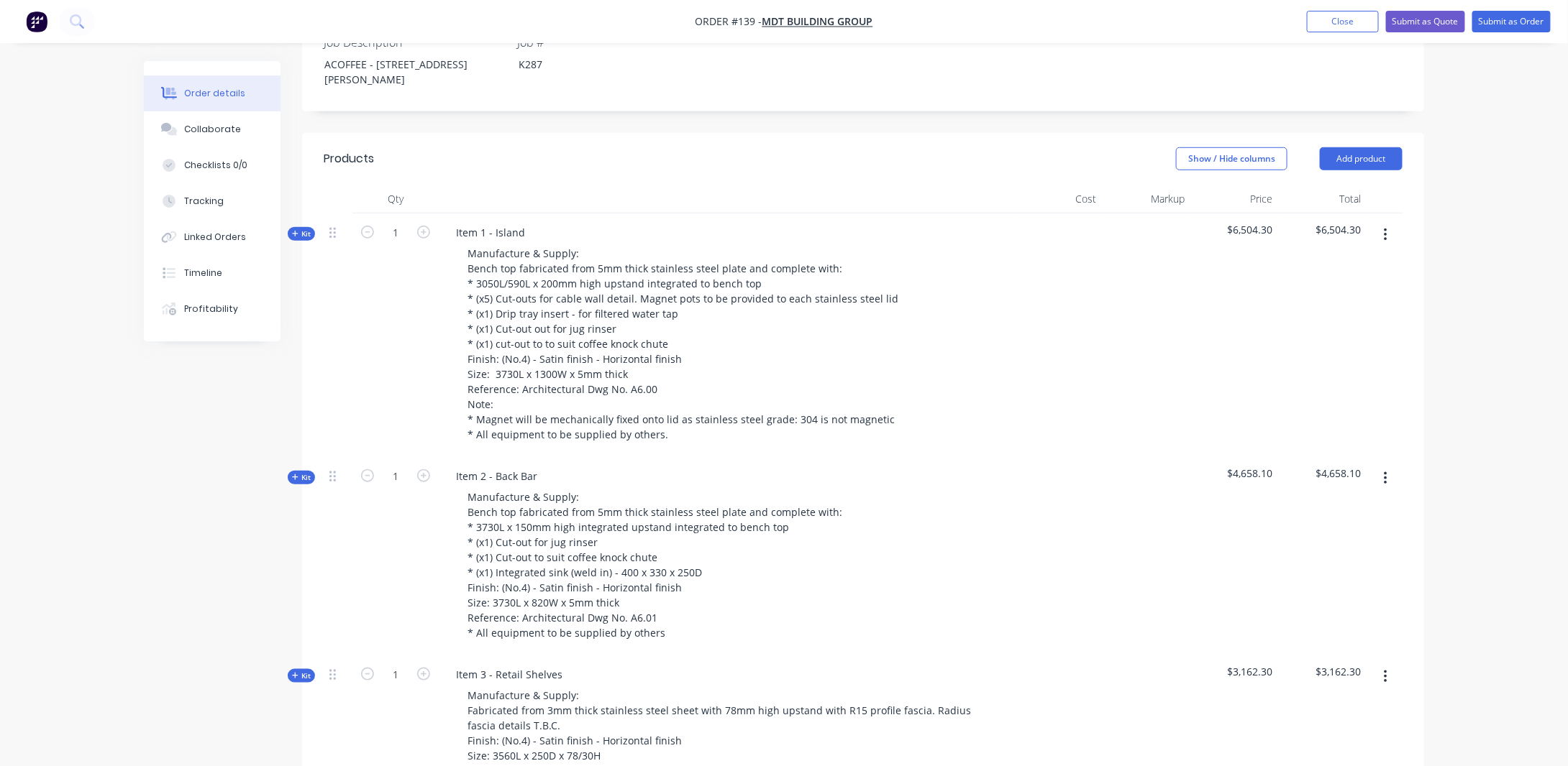
scroll to position [402, 0]
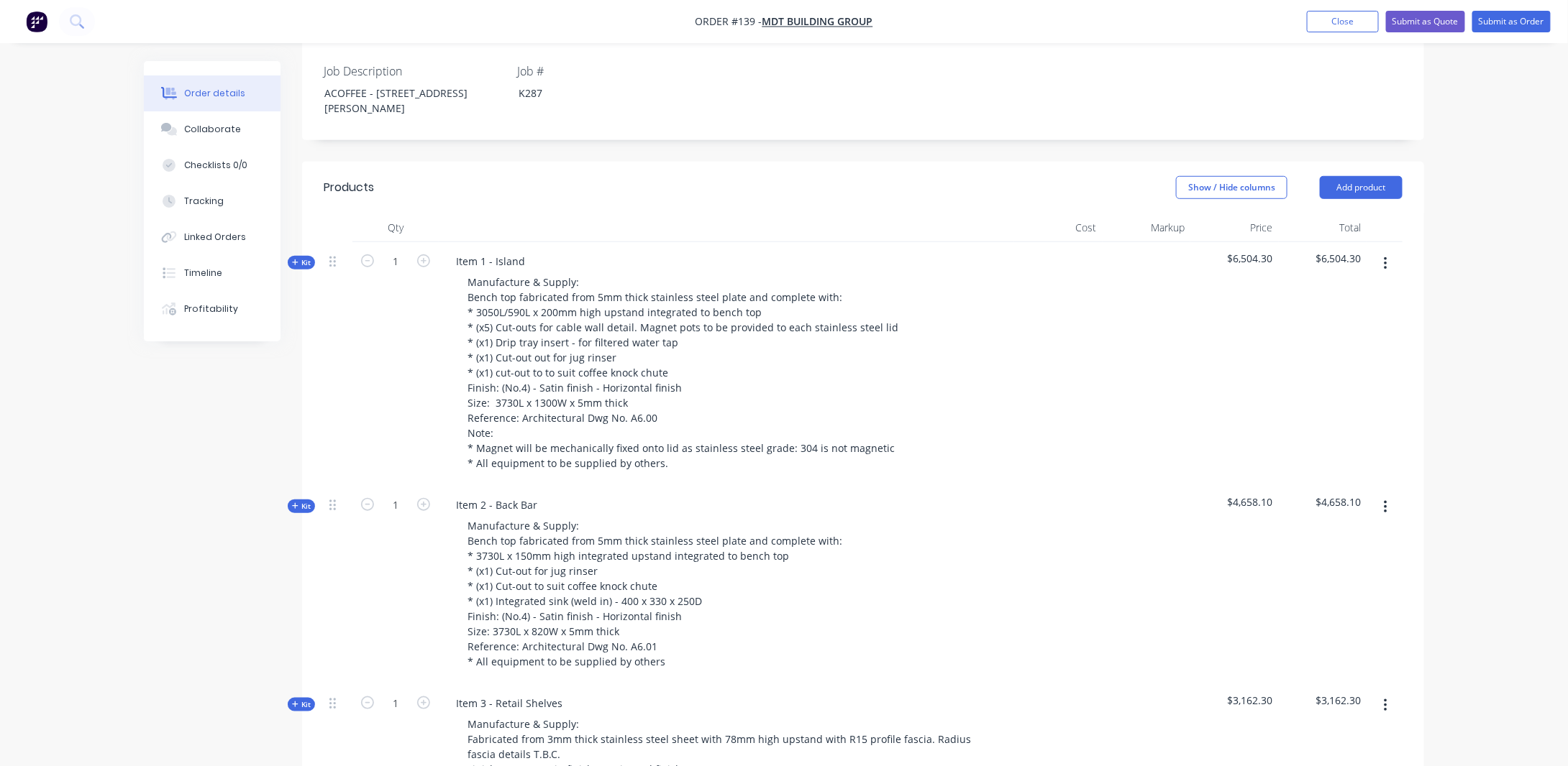
click at [245, 425] on div "Created by [PERSON_NAME] Created [DATE] Required [DATE] Assigned to Add team me…" at bounding box center [784, 736] width 1280 height 2153
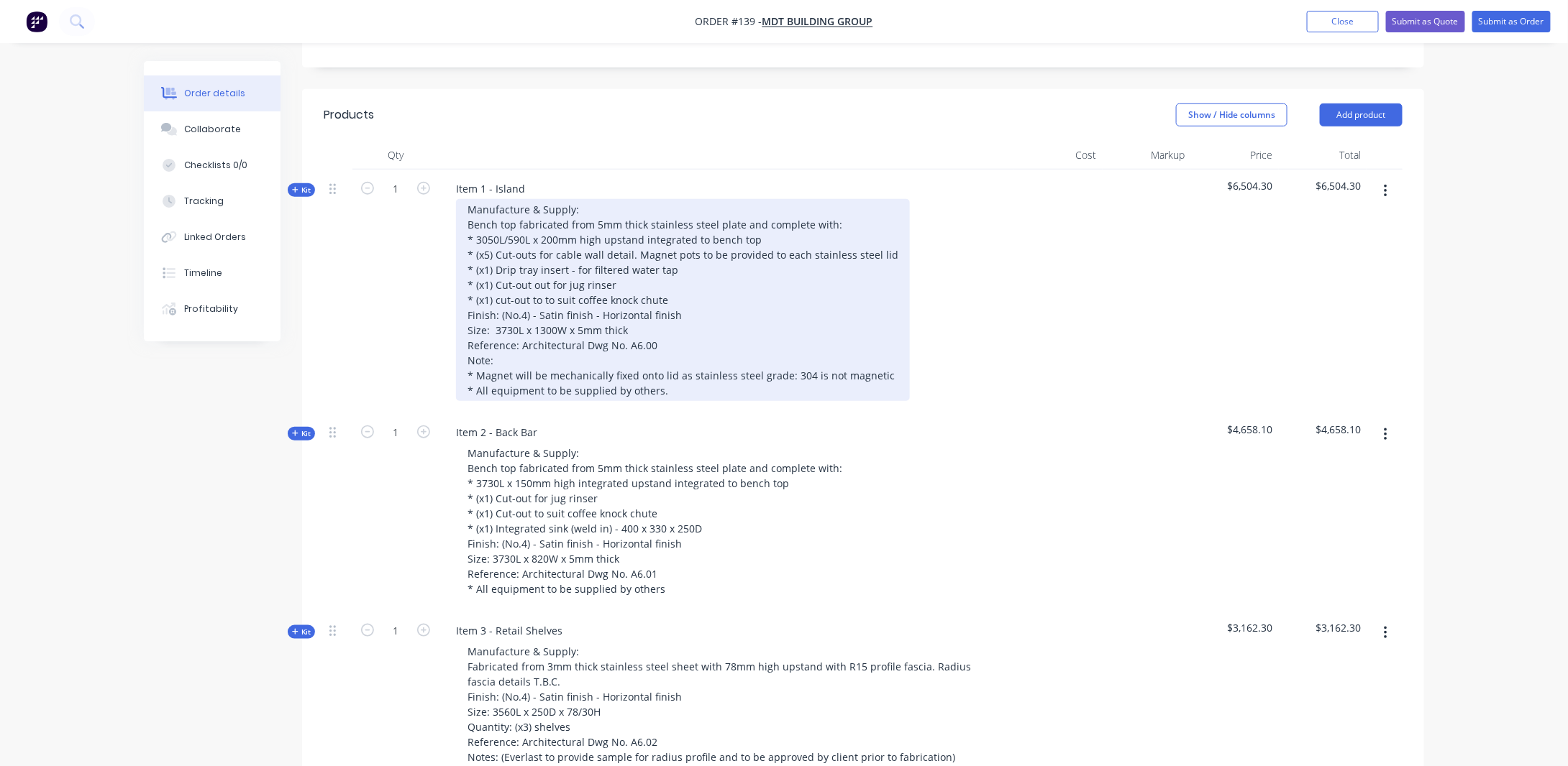
scroll to position [473, 0]
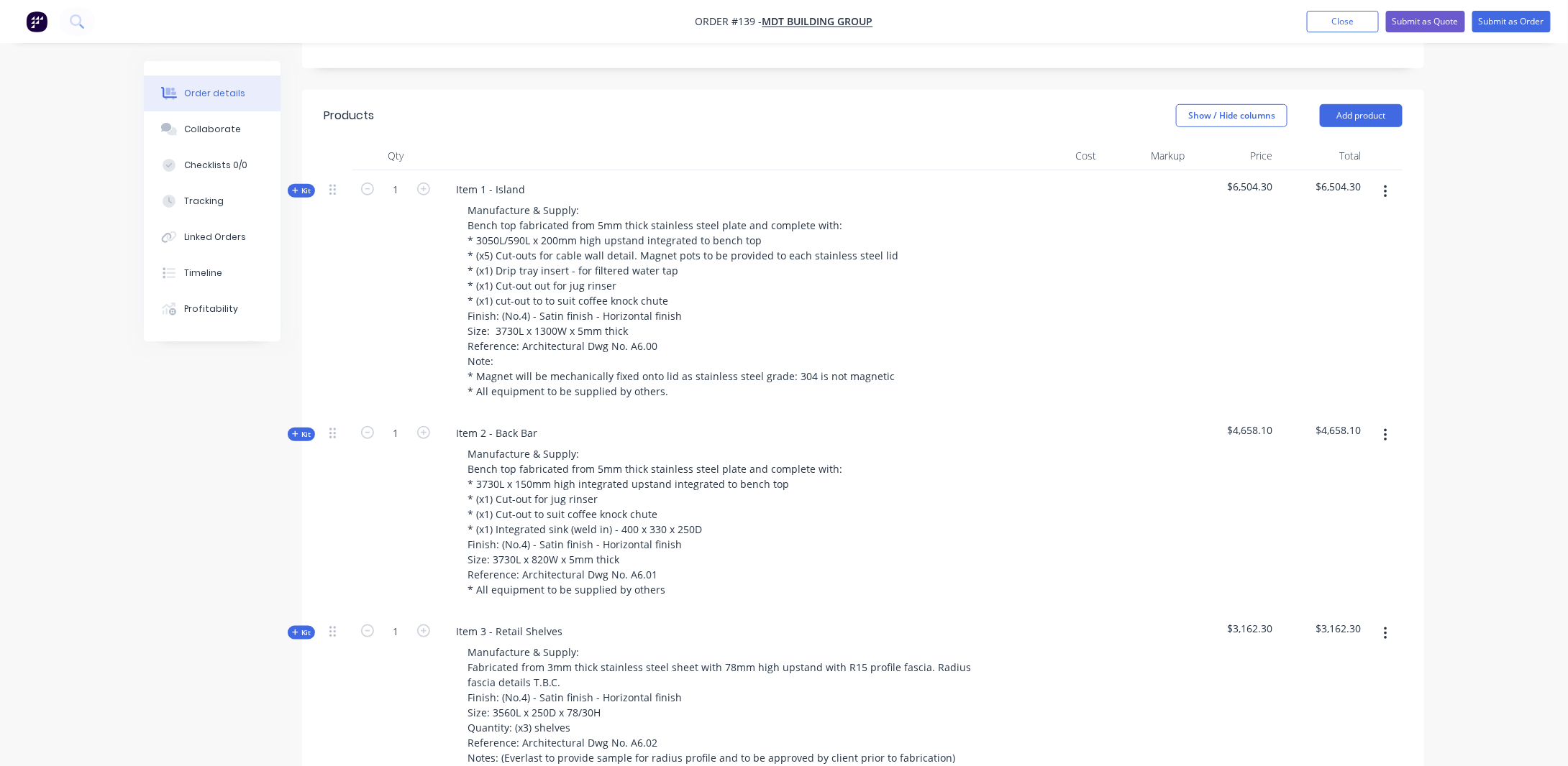
click at [102, 493] on div "Order details Collaborate Checklists 0/0 Tracking Linked Orders Timeline Profit…" at bounding box center [784, 633] width 1568 height 2214
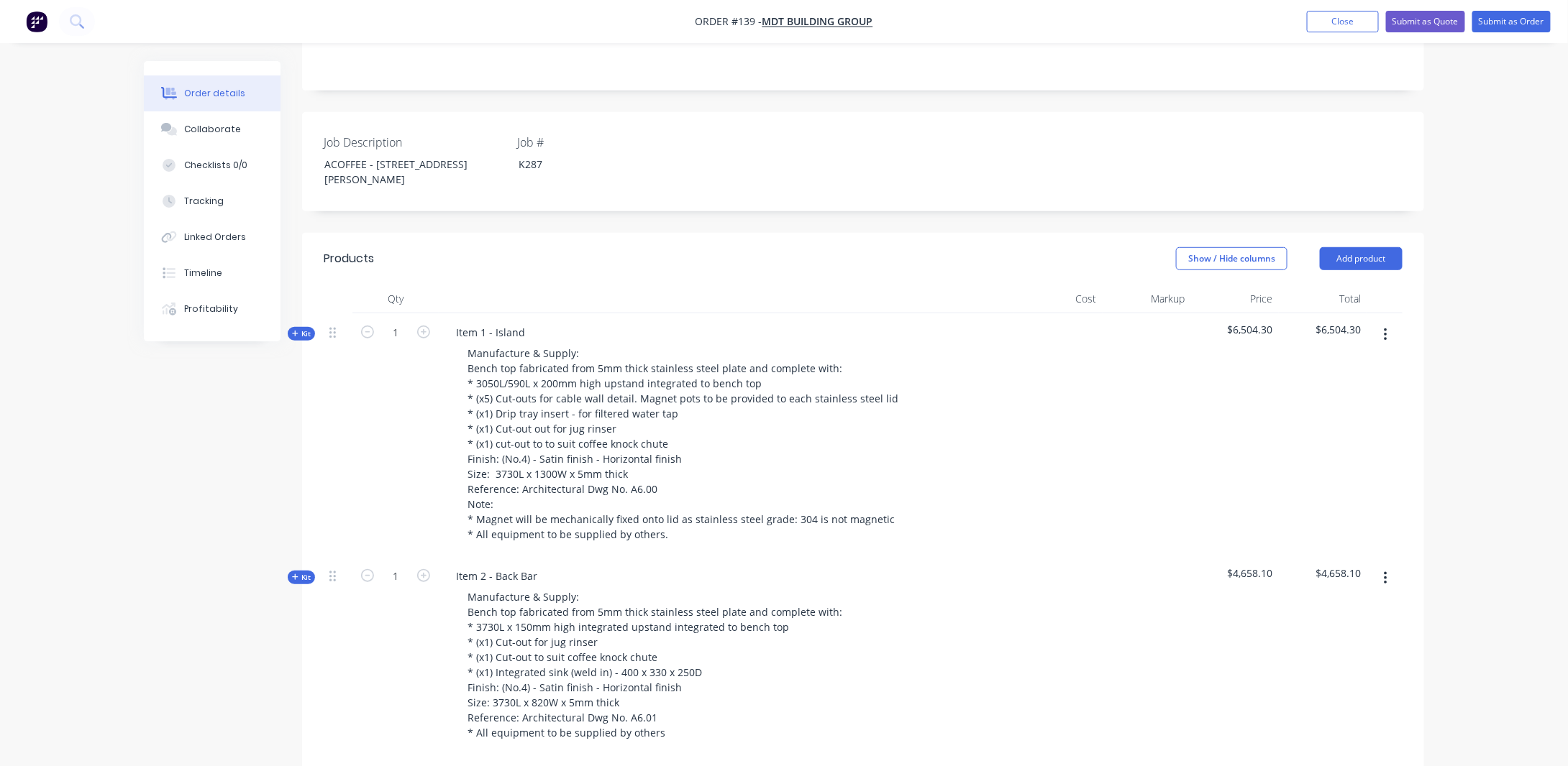
scroll to position [330, 0]
click at [1433, 22] on button "Submit as Quote" at bounding box center [1425, 21] width 79 height 21
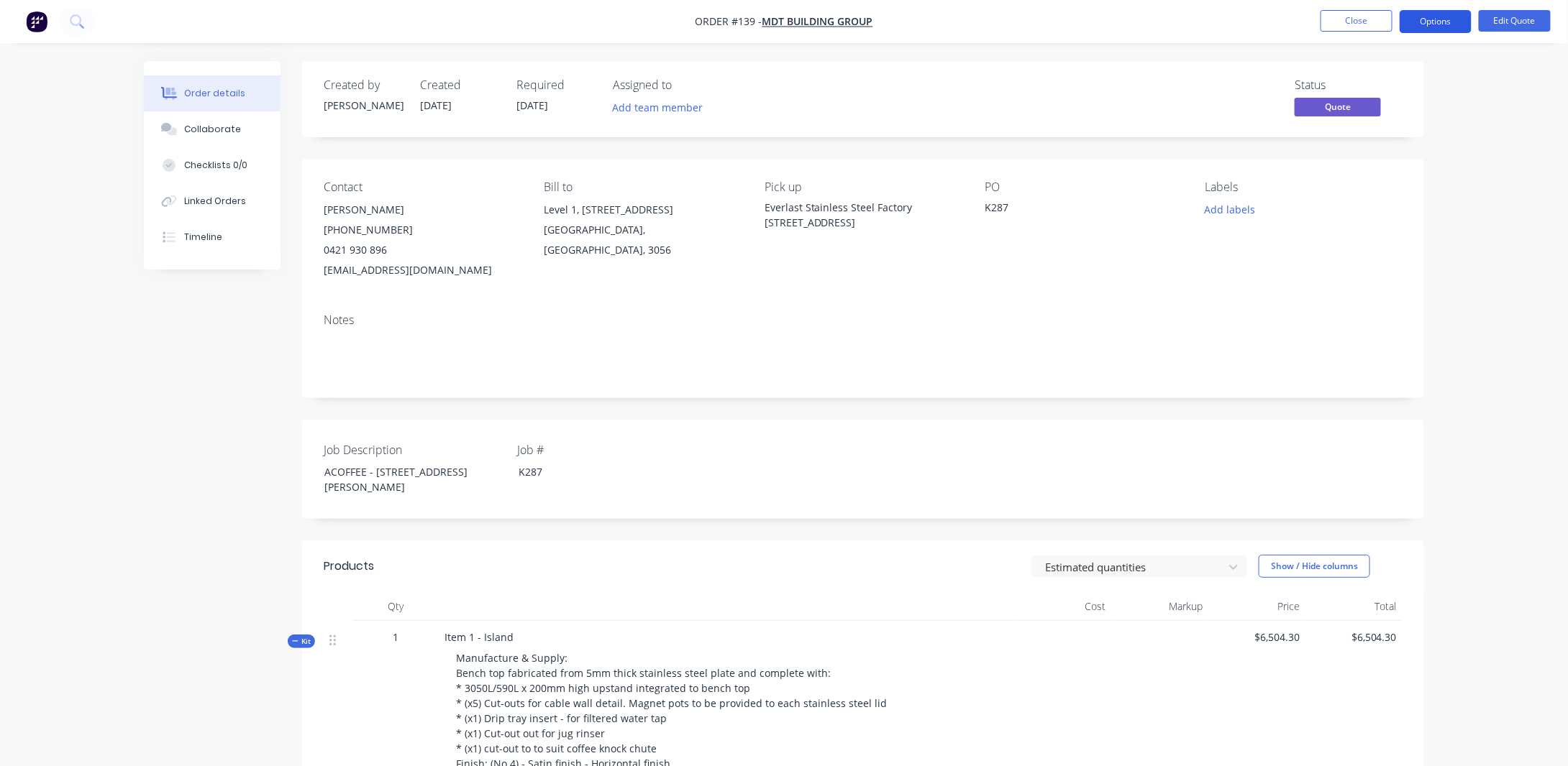
click at [1447, 25] on button "Options" at bounding box center [1436, 21] width 72 height 23
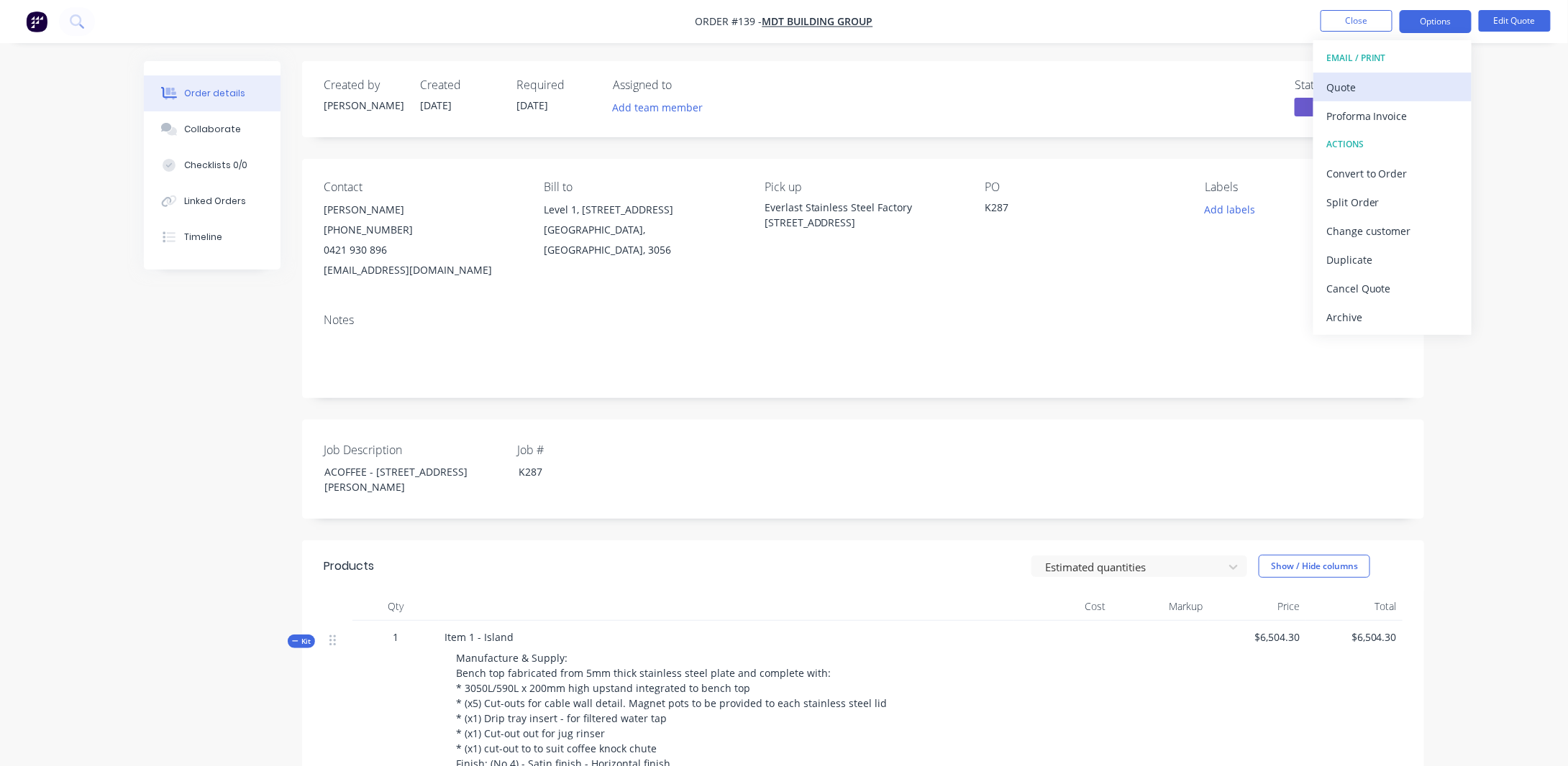
click at [1391, 82] on div "Quote" at bounding box center [1393, 87] width 132 height 21
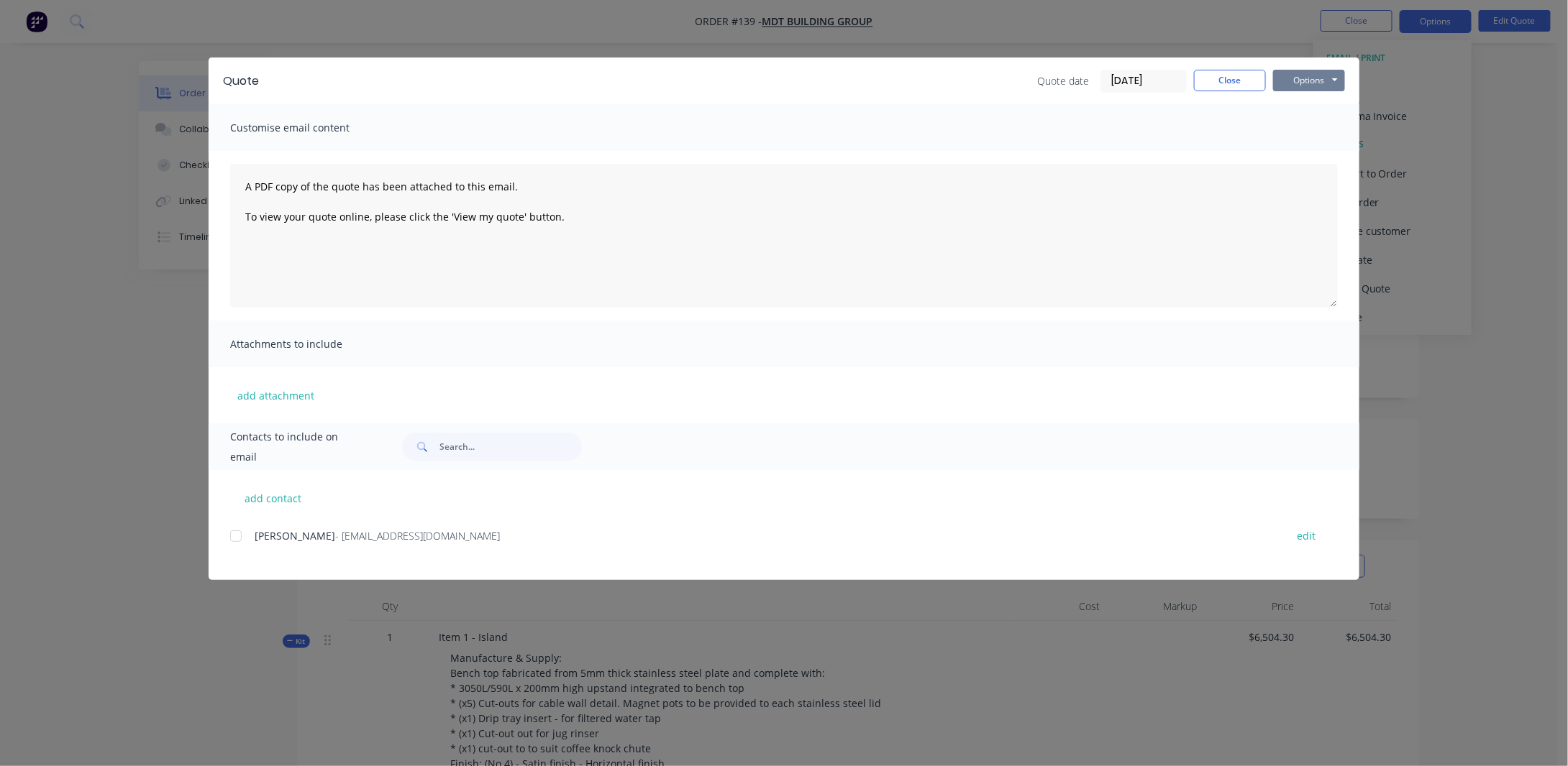
click at [1329, 78] on button "Options" at bounding box center [1310, 81] width 72 height 21
click at [1313, 100] on button "Preview" at bounding box center [1319, 106] width 92 height 24
click at [1244, 77] on button "Close" at bounding box center [1230, 81] width 72 height 21
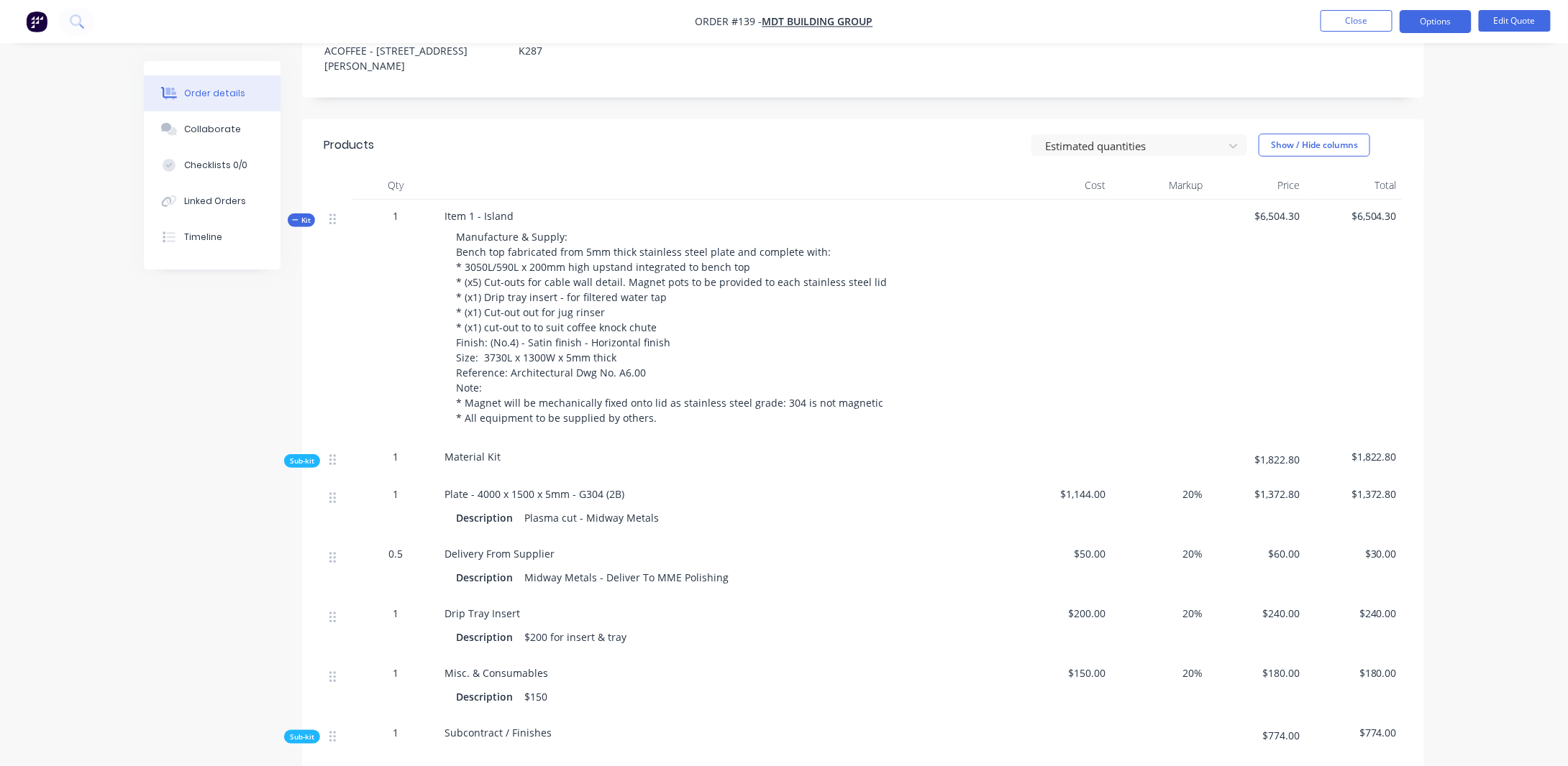
scroll to position [359, 0]
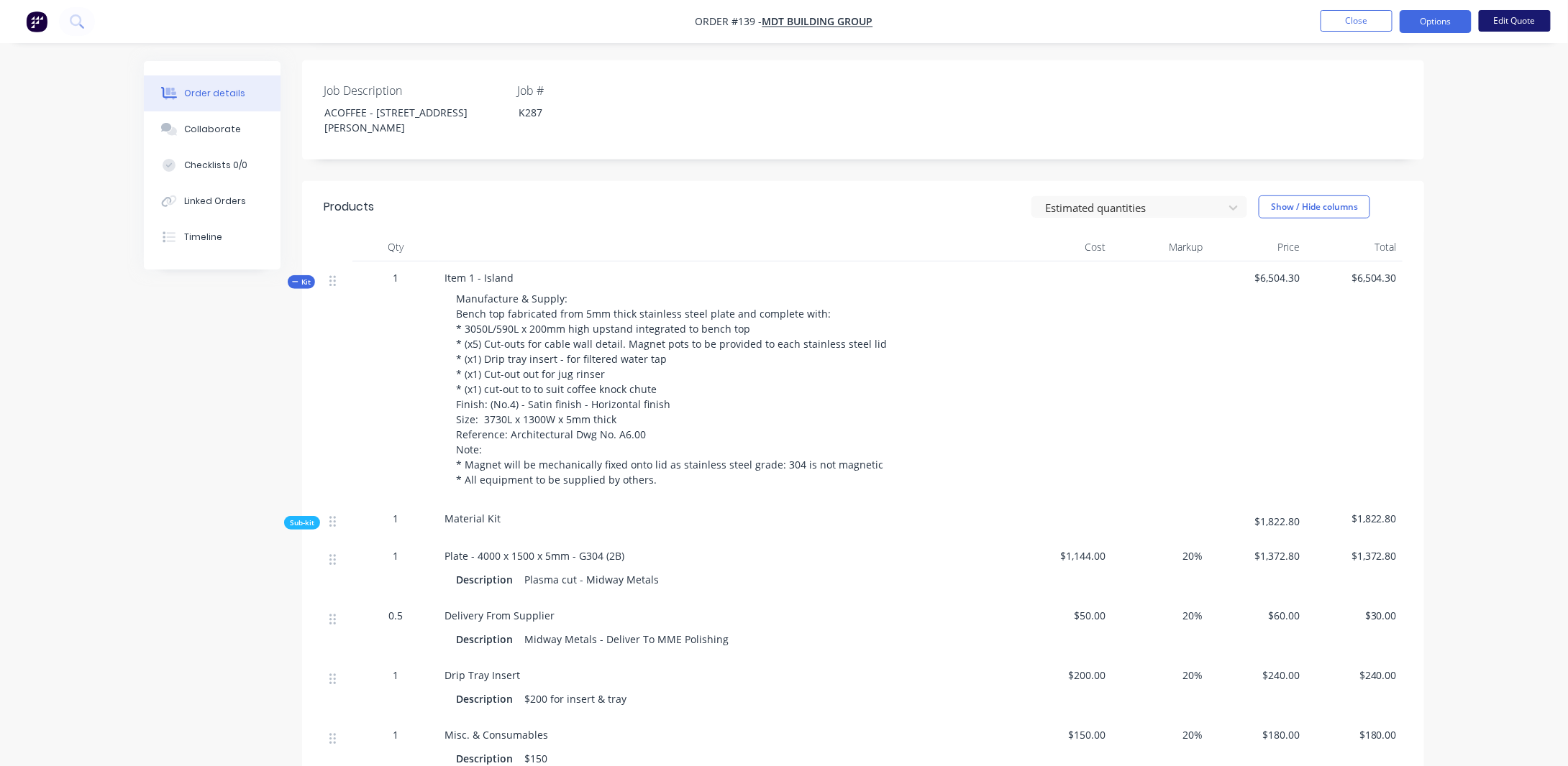
click at [1506, 23] on button "Edit Quote" at bounding box center [1515, 20] width 72 height 21
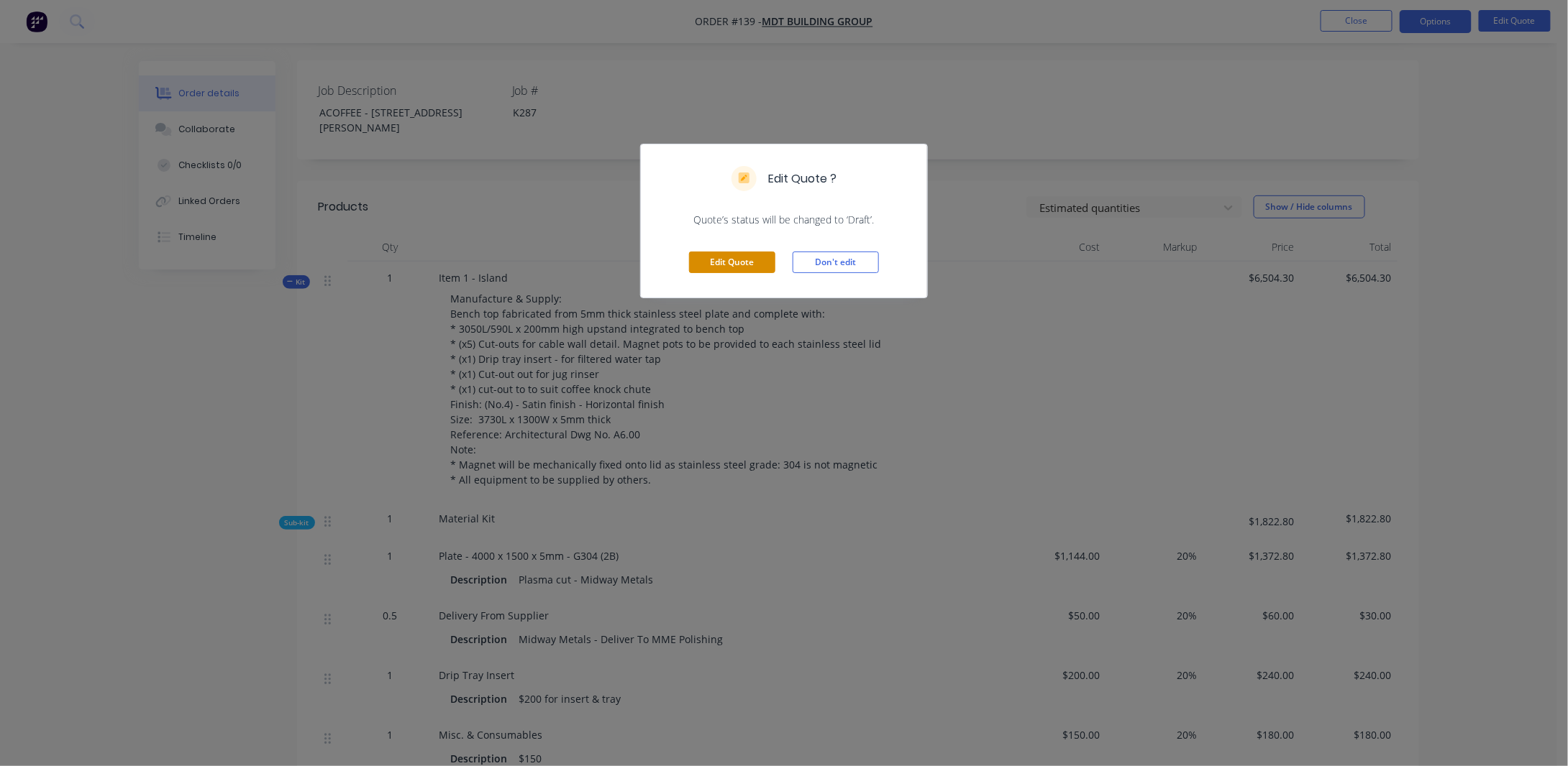
click at [701, 261] on button "Edit Quote" at bounding box center [732, 262] width 86 height 21
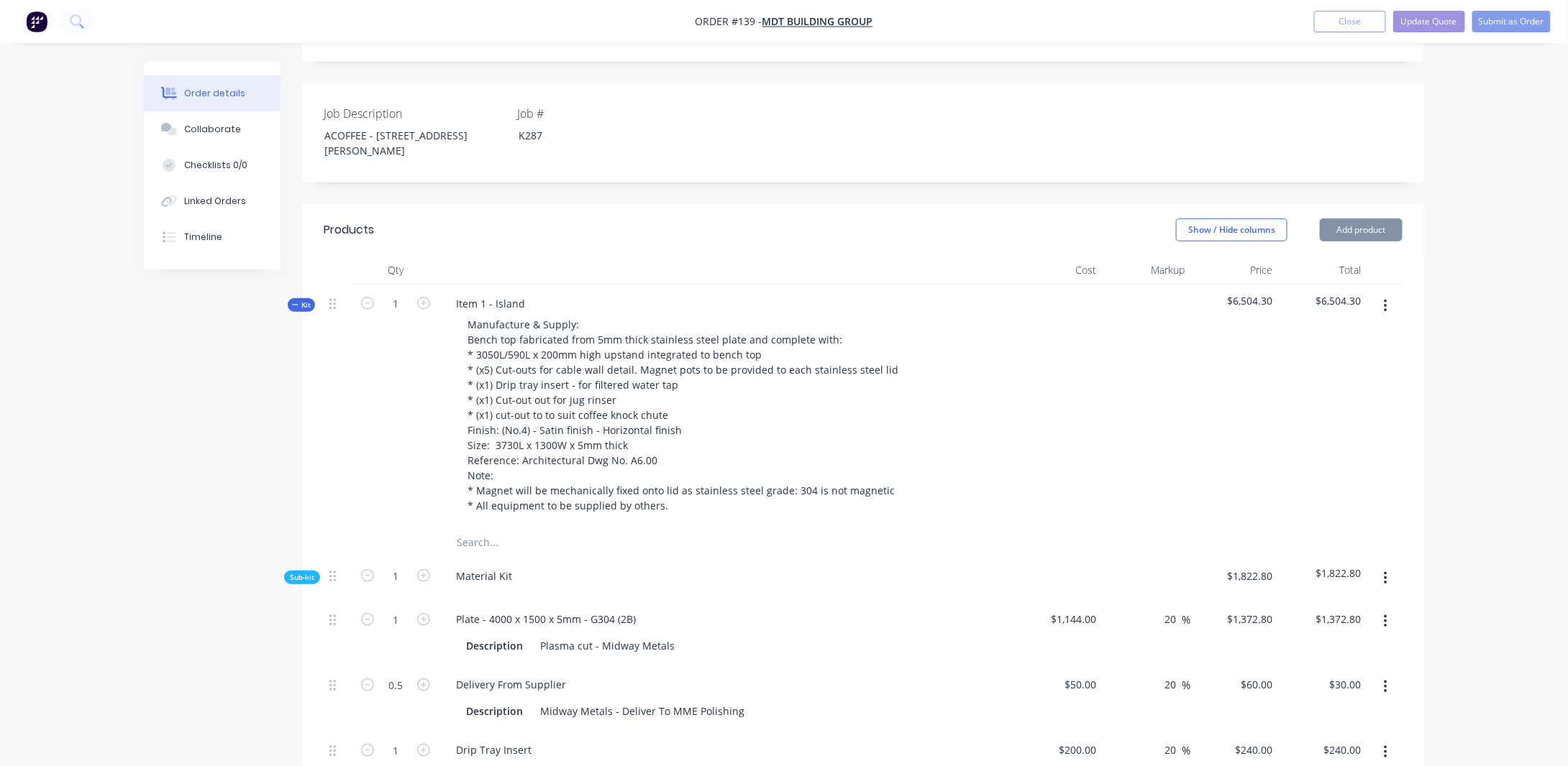
click at [308, 300] on span "Kit" at bounding box center [301, 305] width 19 height 11
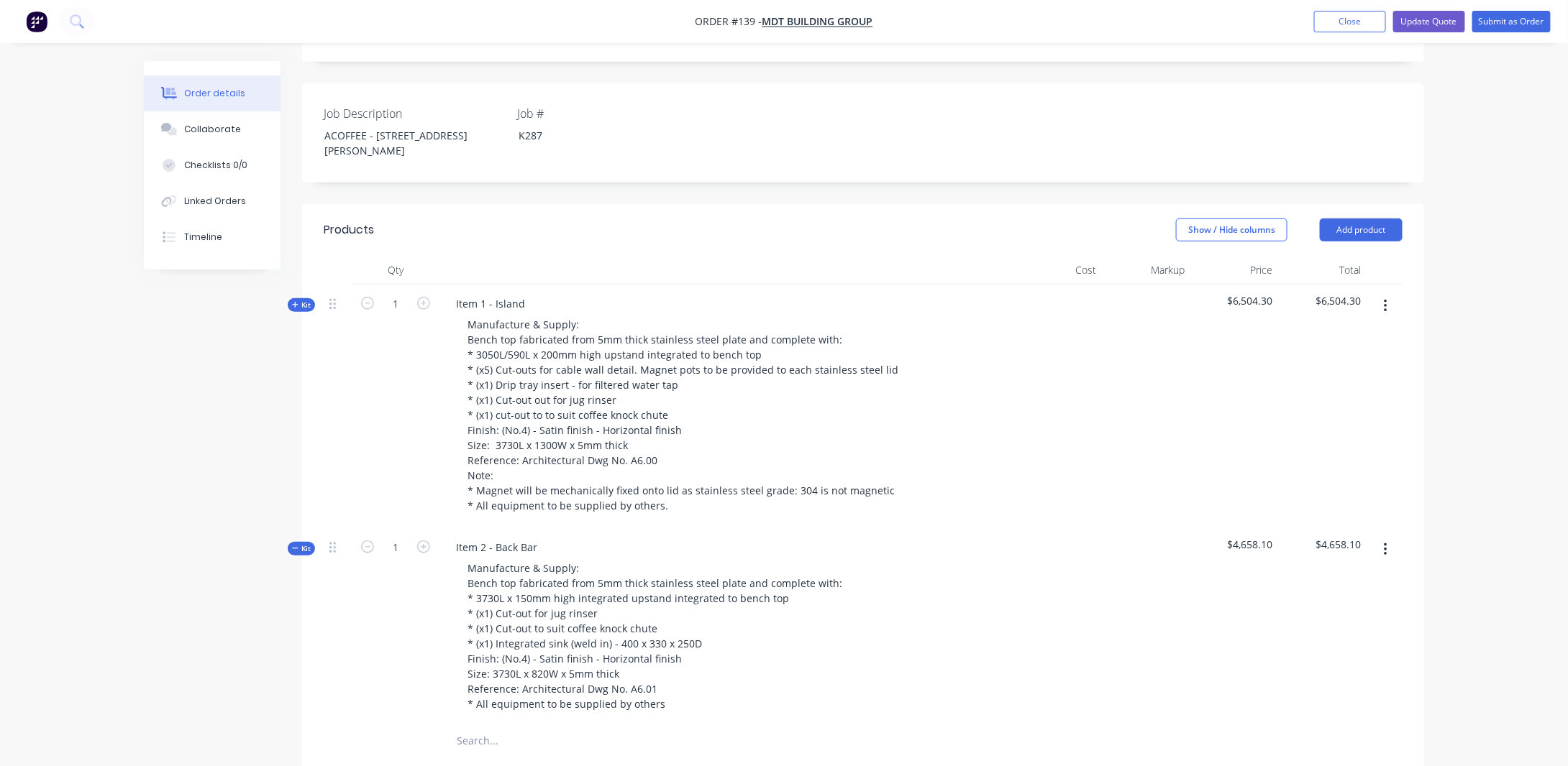
click at [302, 544] on span "Kit" at bounding box center [301, 548] width 19 height 11
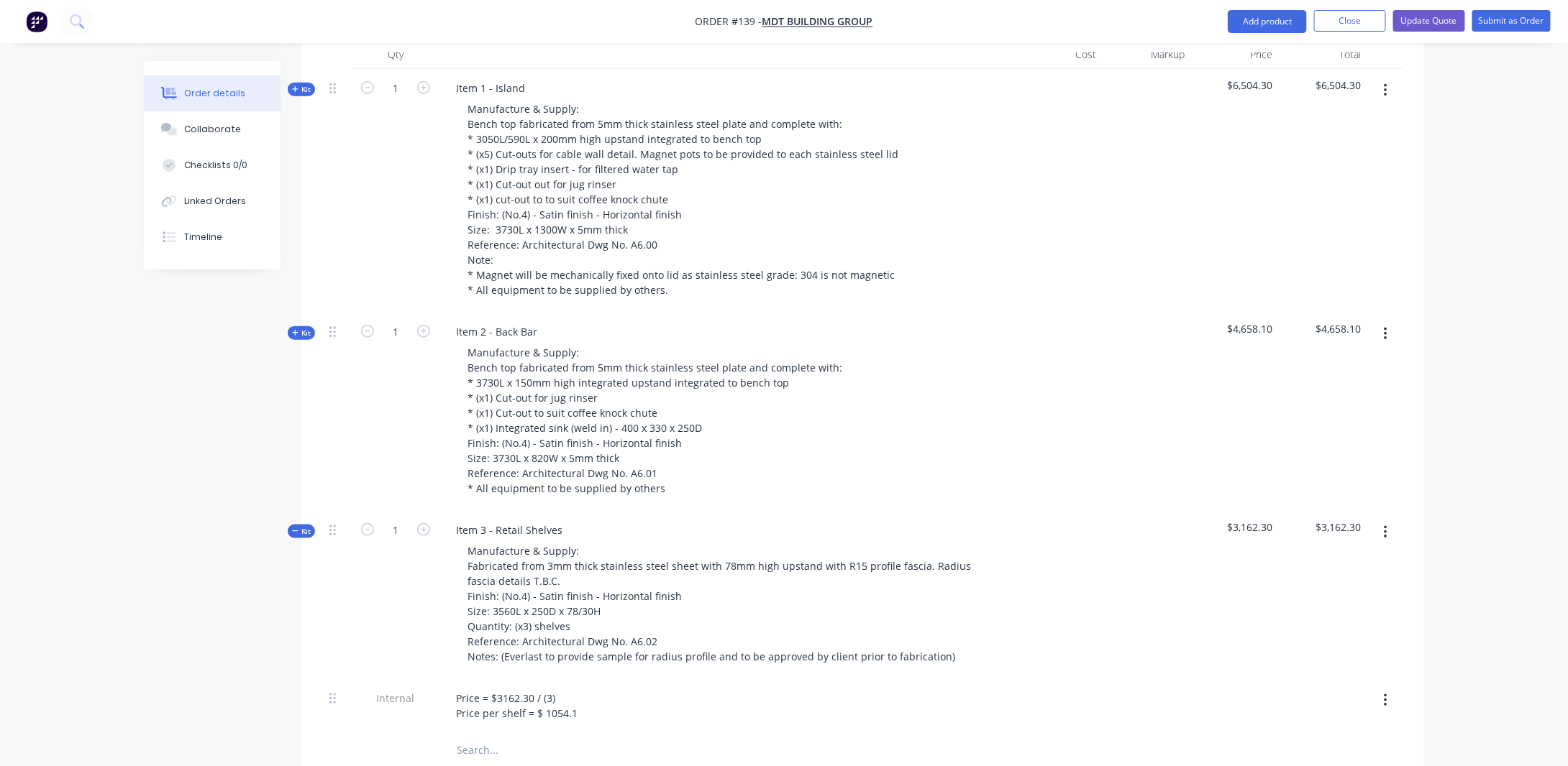
click at [303, 526] on span "Kit" at bounding box center [301, 531] width 19 height 11
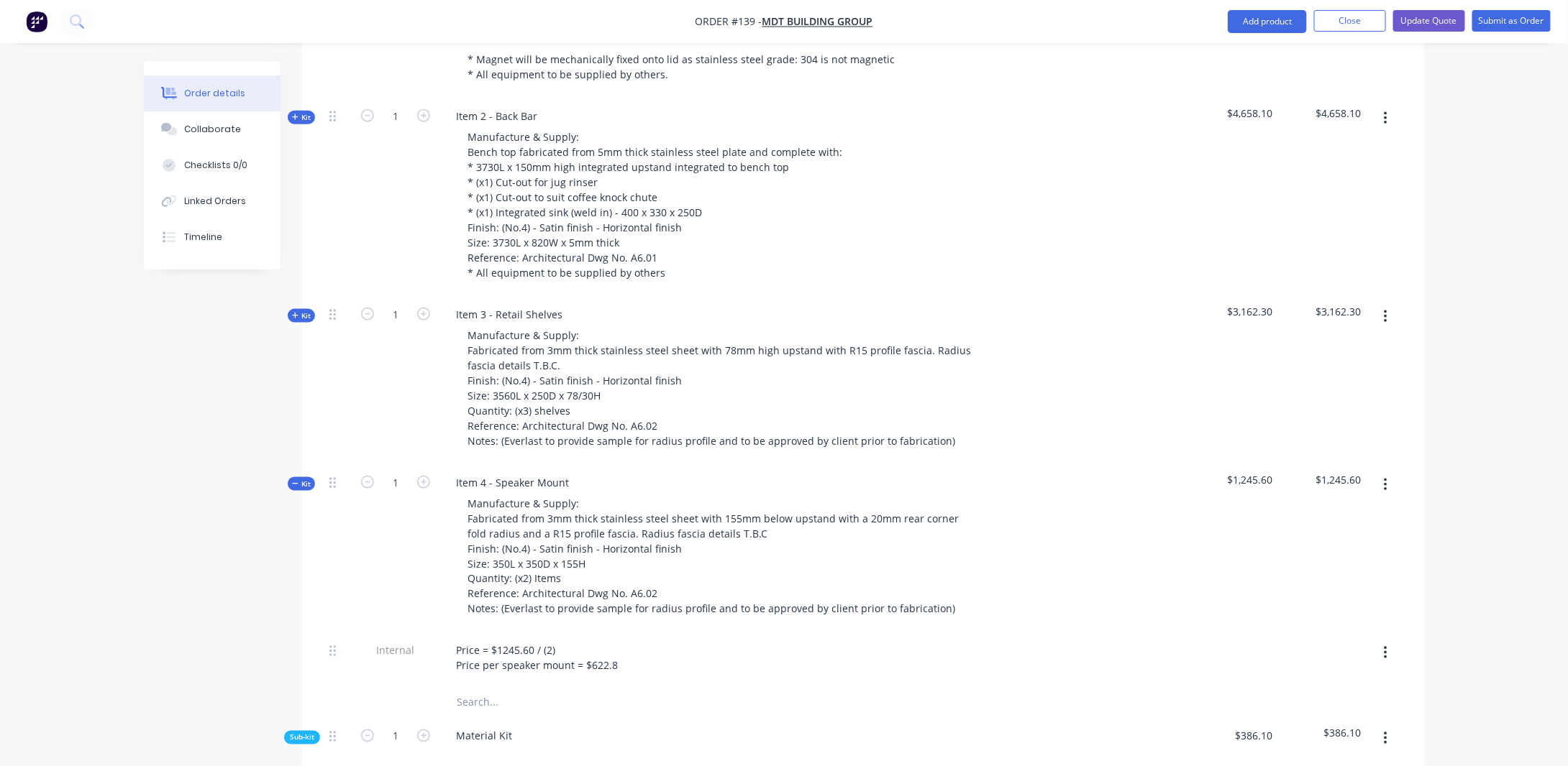
click at [302, 479] on span "Kit" at bounding box center [301, 484] width 19 height 11
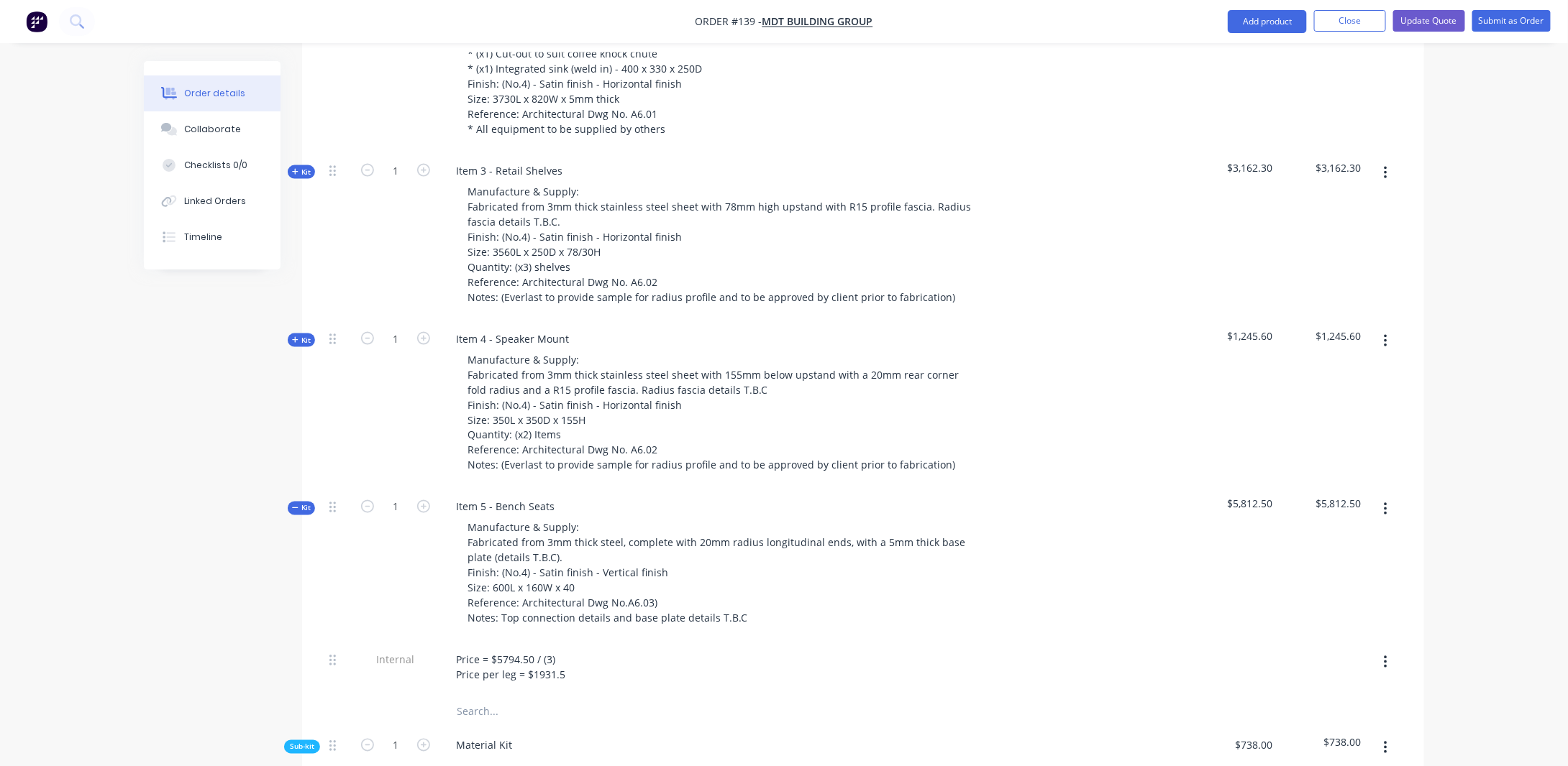
click at [307, 504] on span "Kit" at bounding box center [301, 508] width 19 height 11
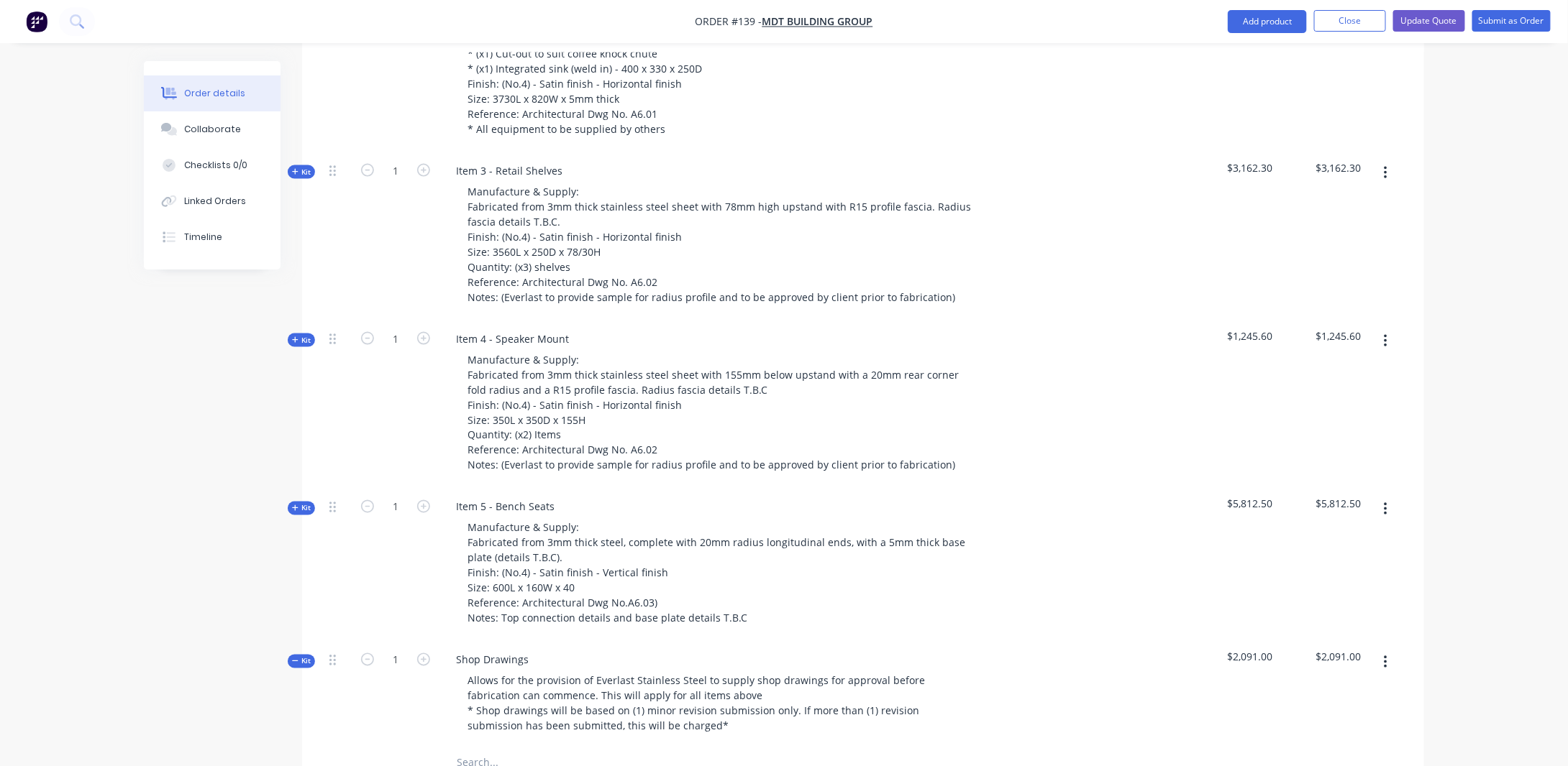
scroll to position [1222, 0]
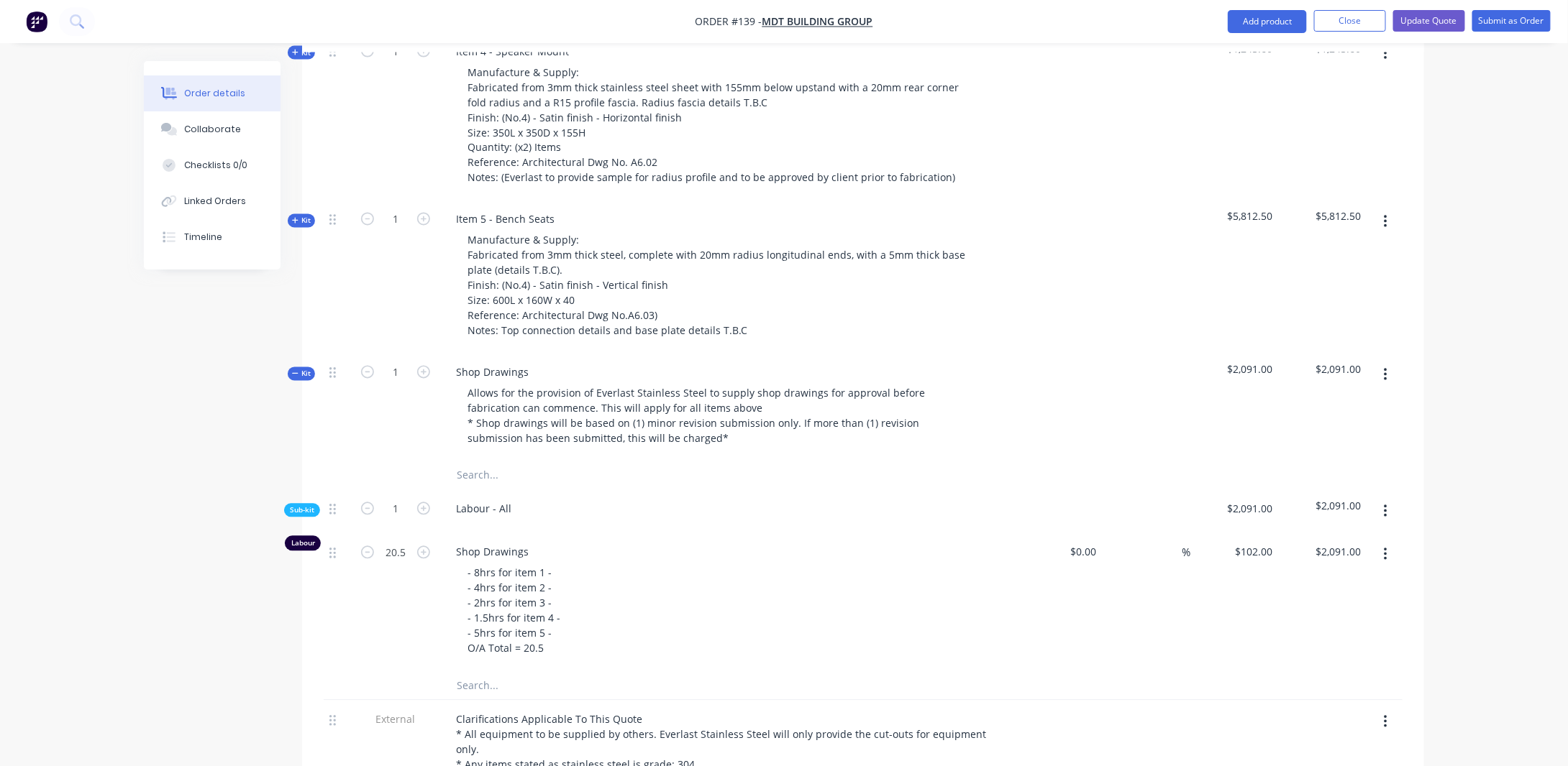
click at [306, 369] on span "Kit" at bounding box center [301, 374] width 19 height 11
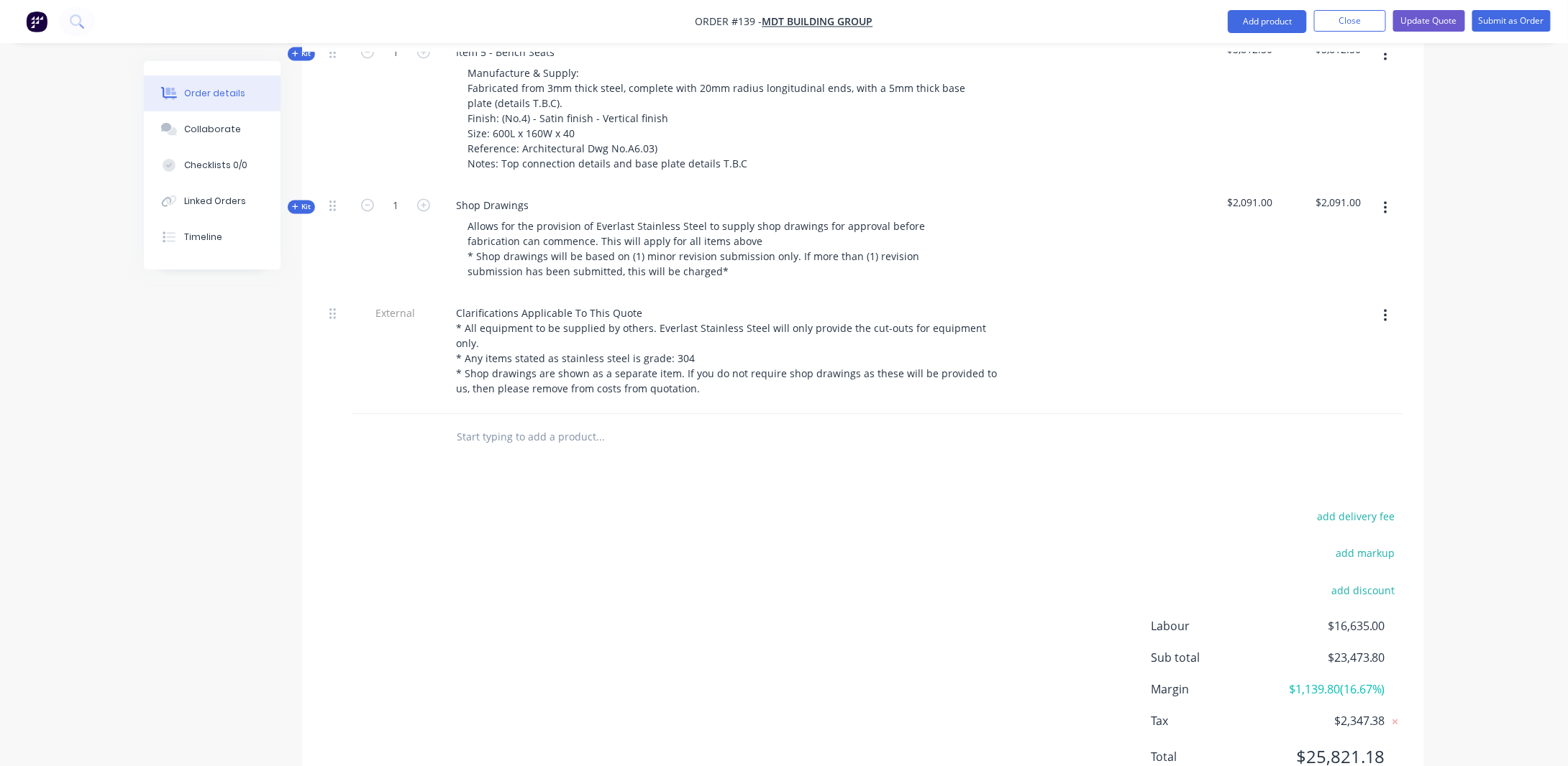
scroll to position [1411, 0]
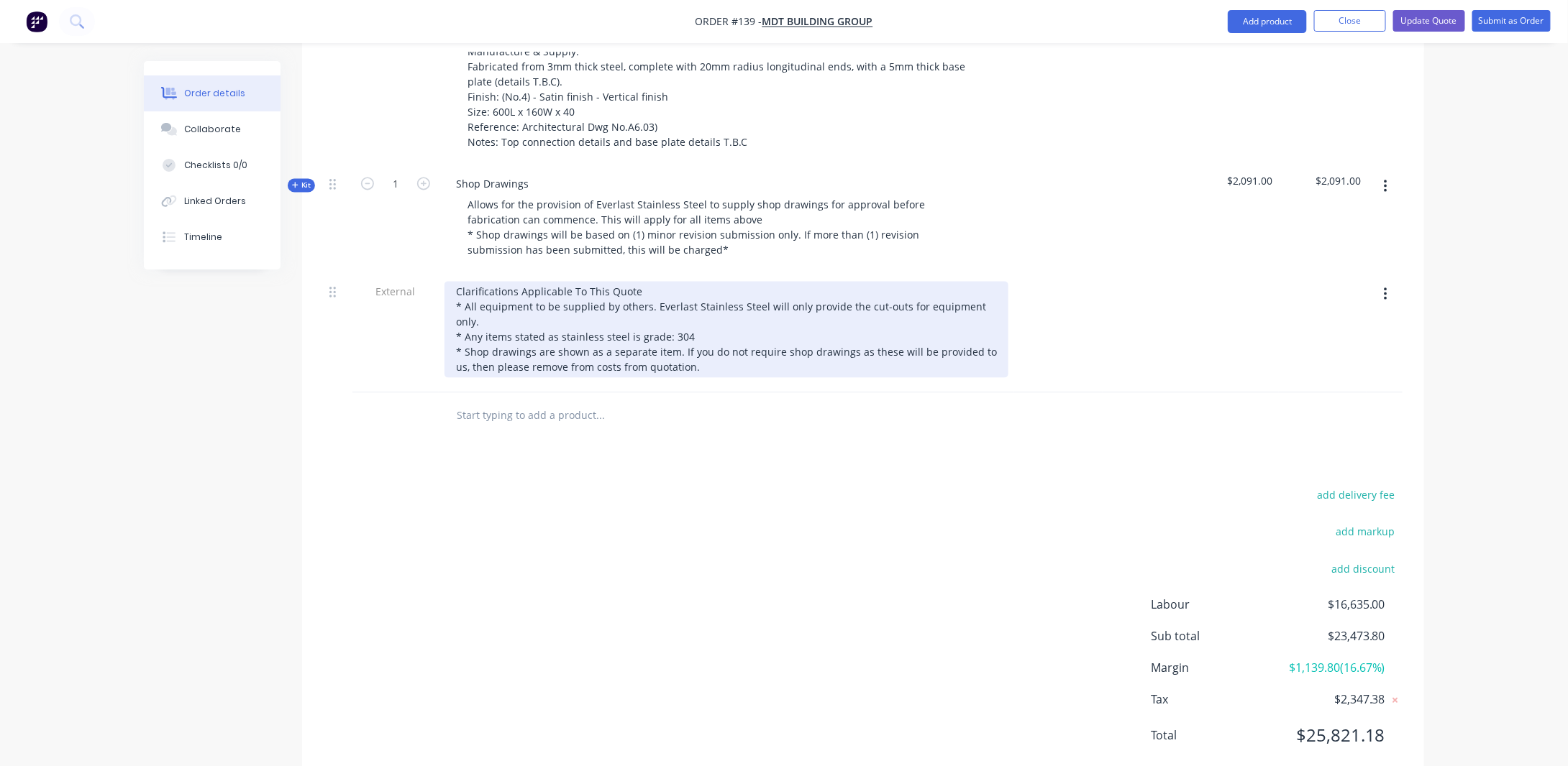
click at [678, 332] on div "Clarifications Applicable To This Quote * All equipment to be supplied by other…" at bounding box center [727, 329] width 564 height 96
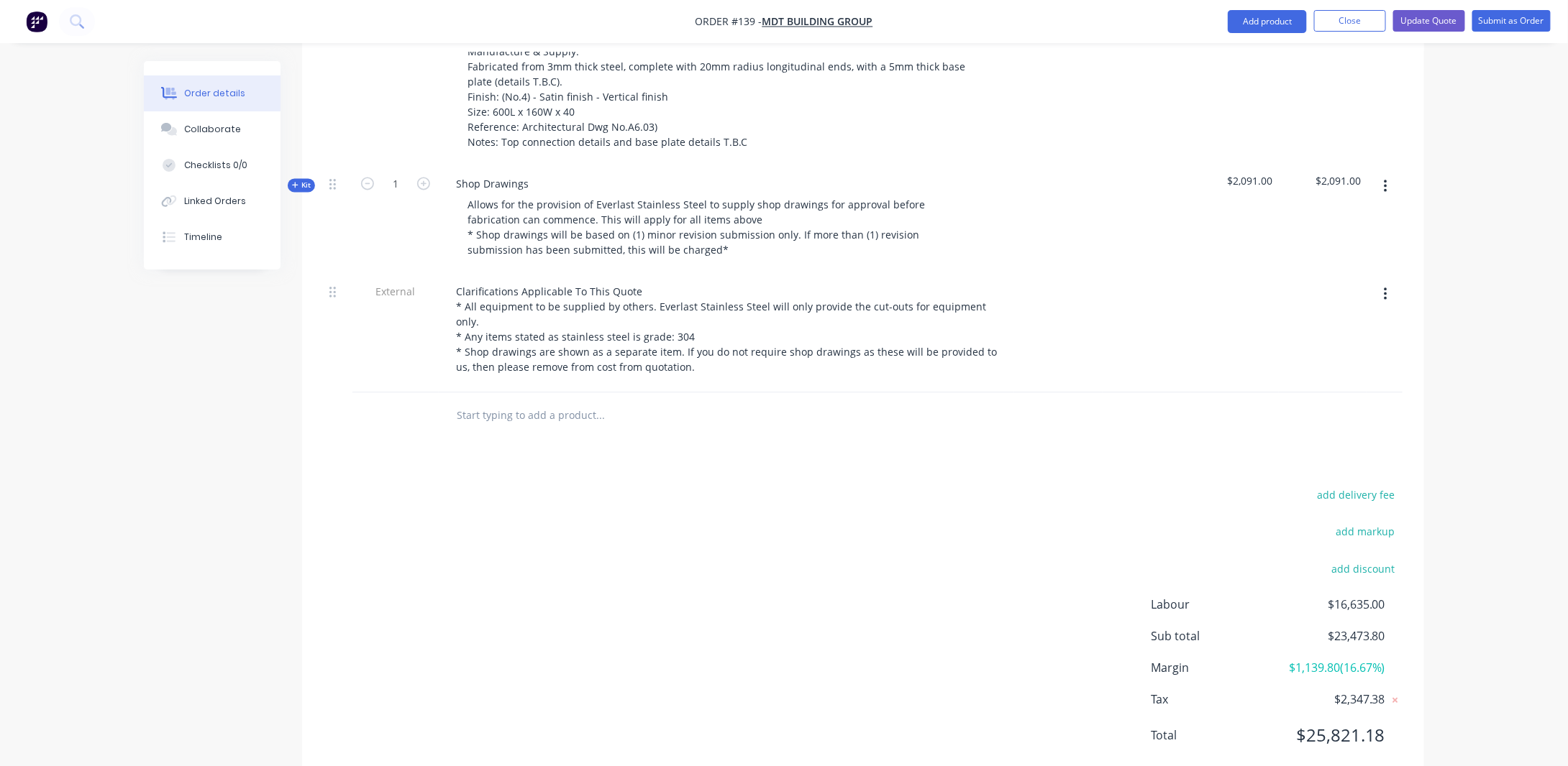
click at [1429, 24] on button "Update Quote" at bounding box center [1429, 20] width 72 height 21
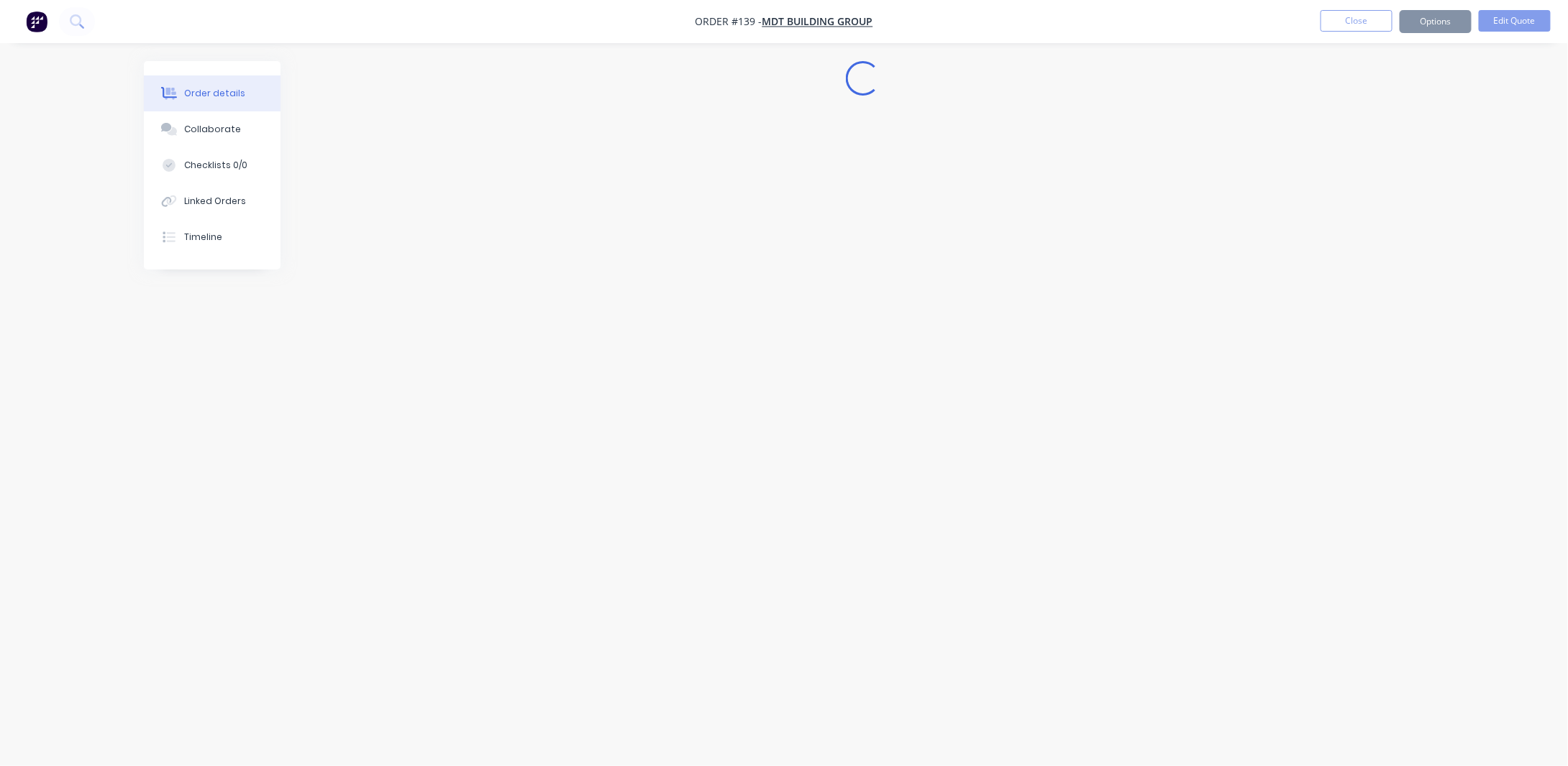
scroll to position [0, 0]
